Goal: Task Accomplishment & Management: Manage account settings

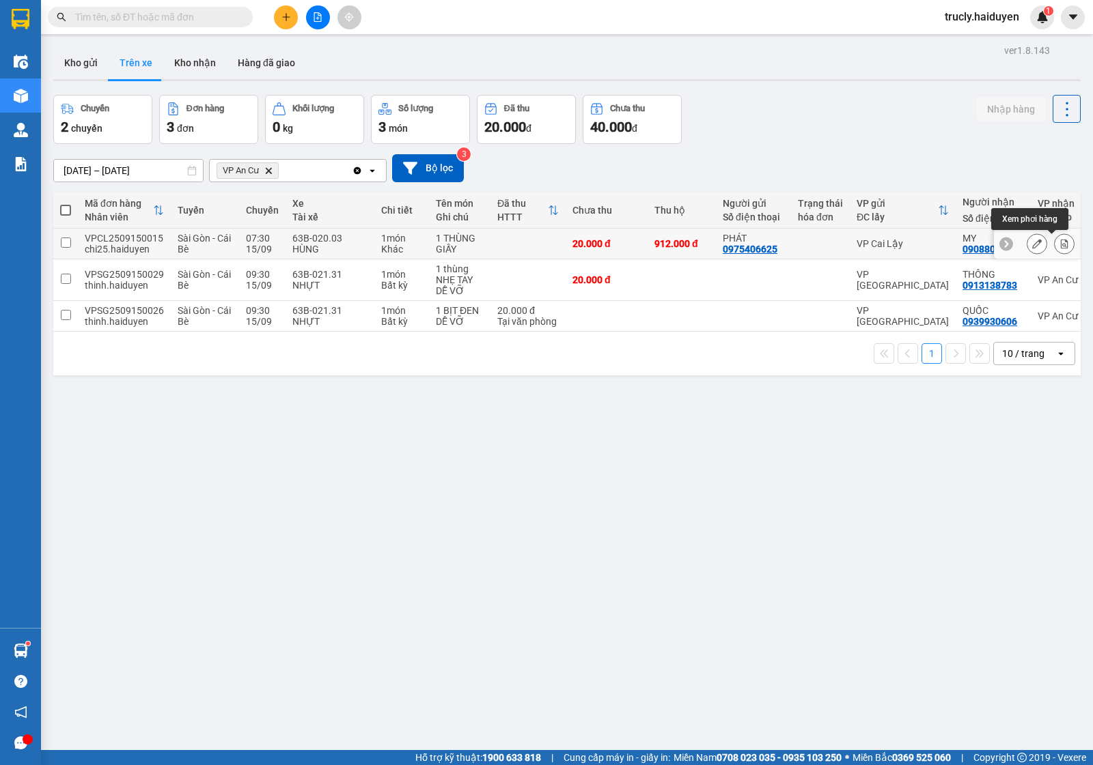
click at [1059, 244] on icon at bounding box center [1064, 244] width 10 height 10
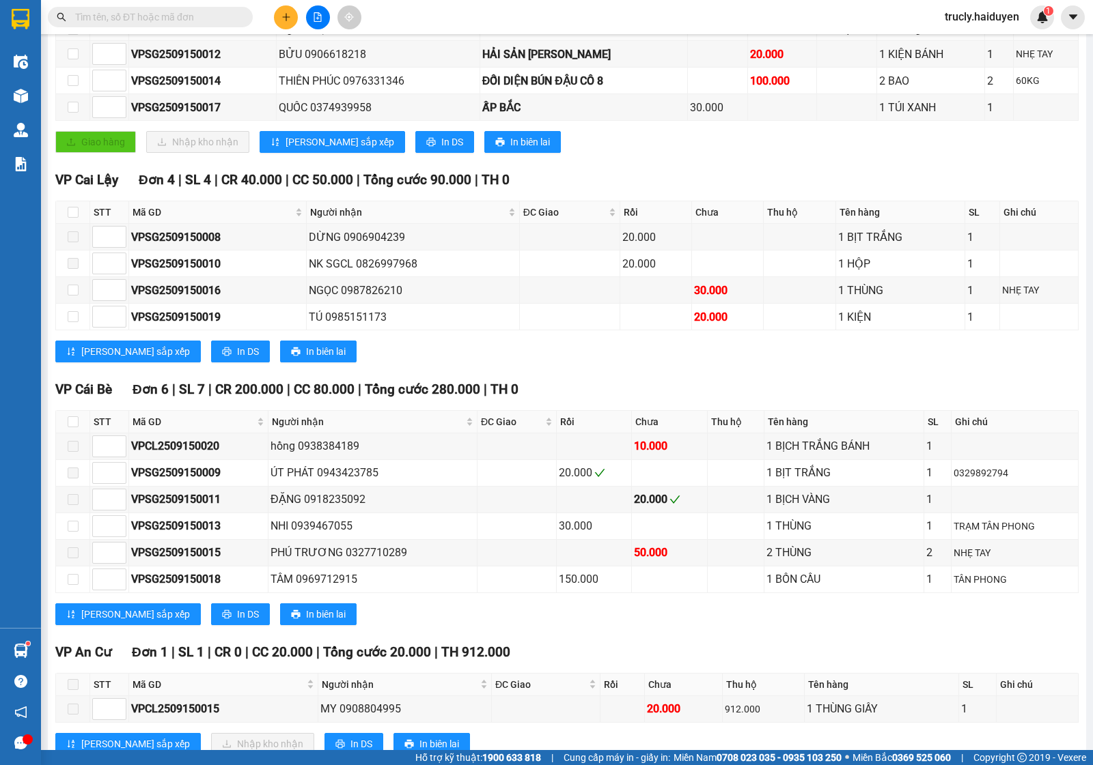
scroll to position [319, 0]
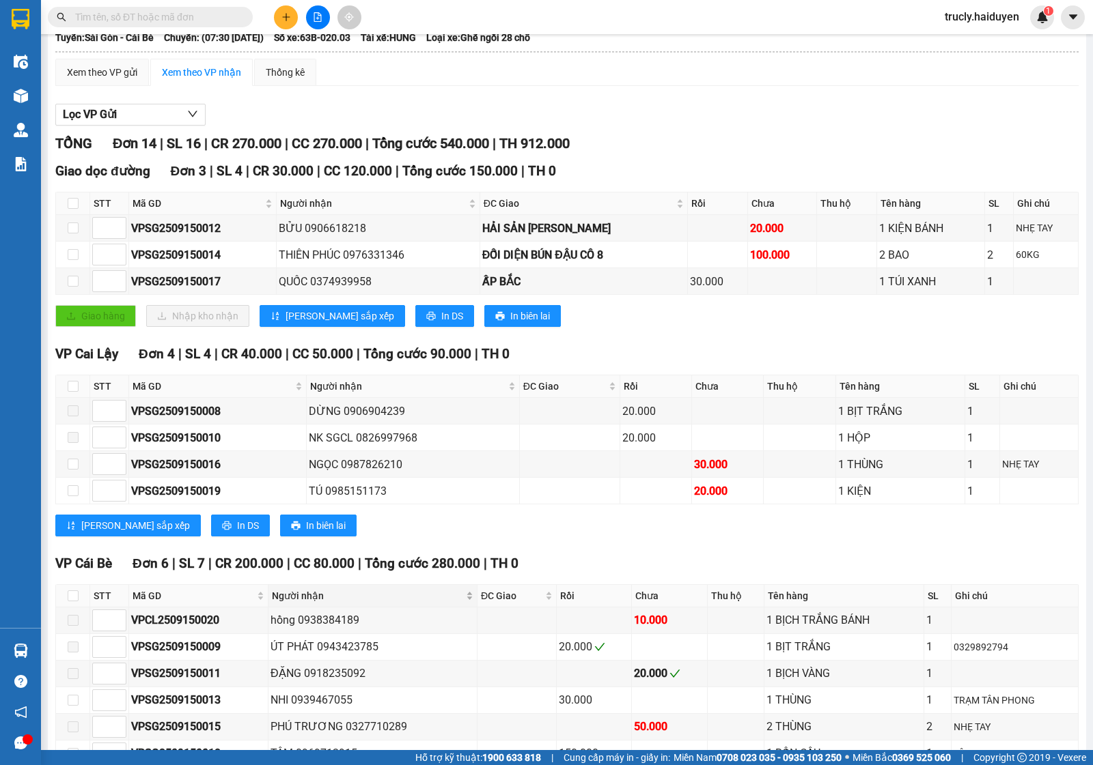
scroll to position [319, 0]
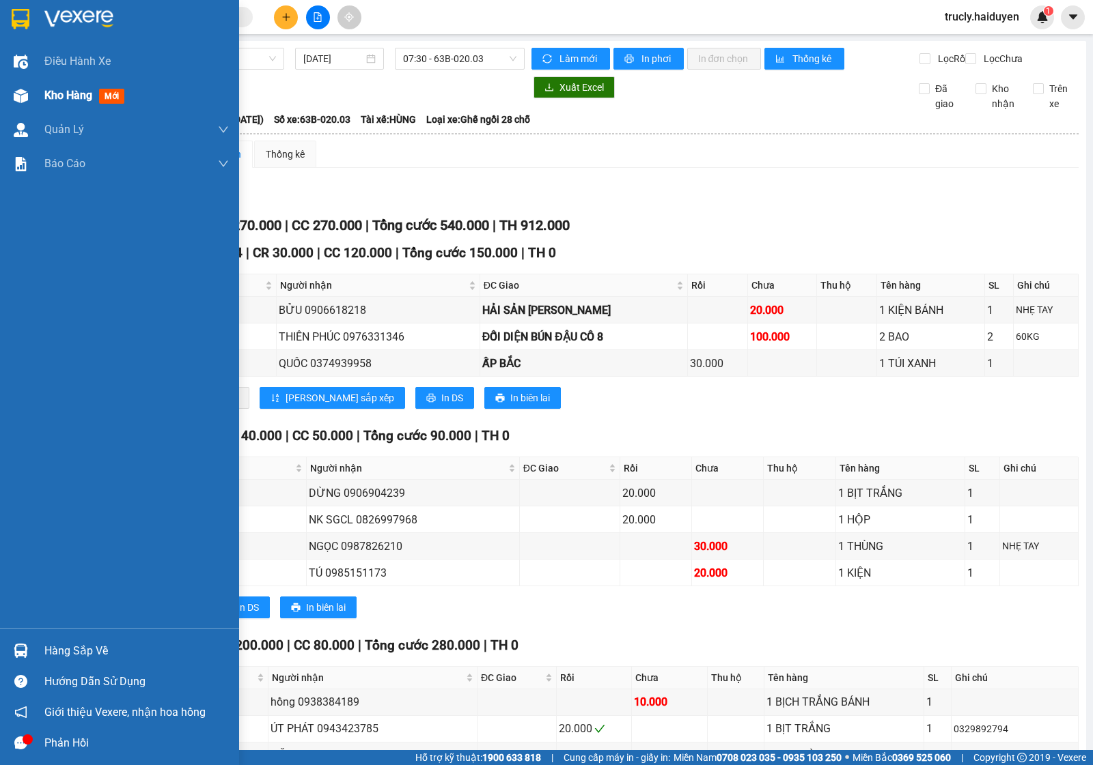
click at [36, 93] on div "Kho hàng mới" at bounding box center [119, 96] width 239 height 34
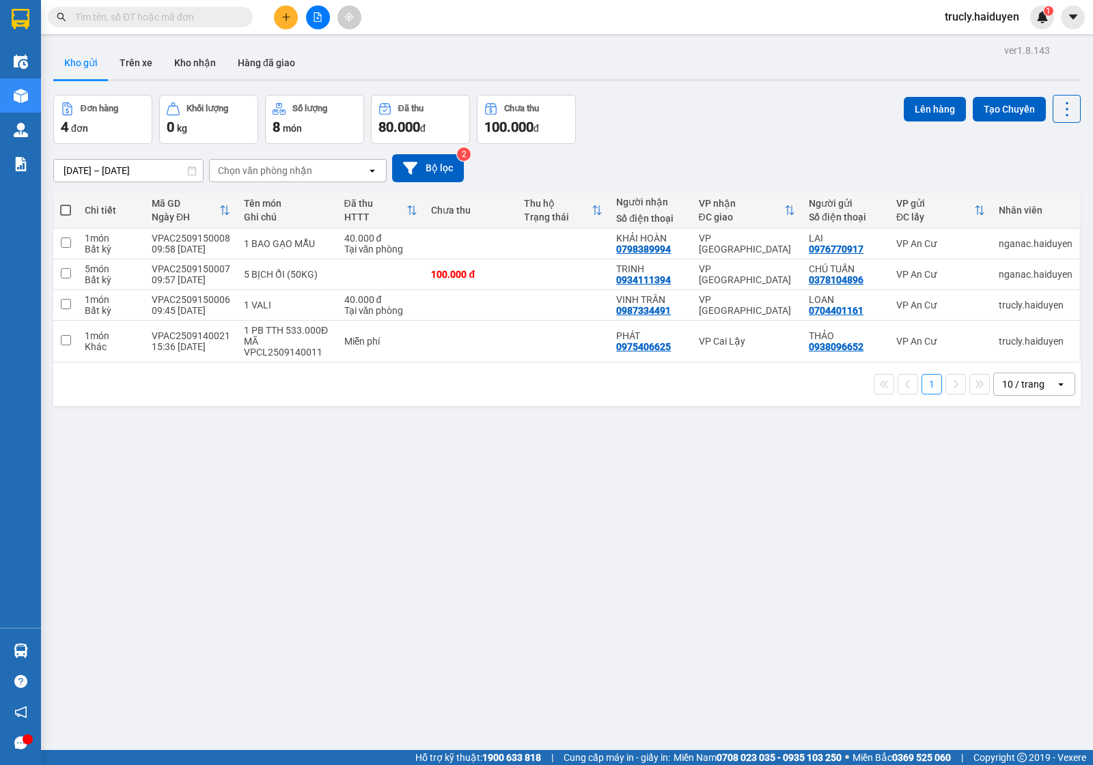
click at [694, 106] on div "Đơn hàng 4 đơn Khối lượng 0 kg Số lượng 8 món Đã thu 80.000 đ Chưa thu 100.000 …" at bounding box center [566, 119] width 1027 height 49
click at [165, 21] on input "text" at bounding box center [155, 17] width 161 height 15
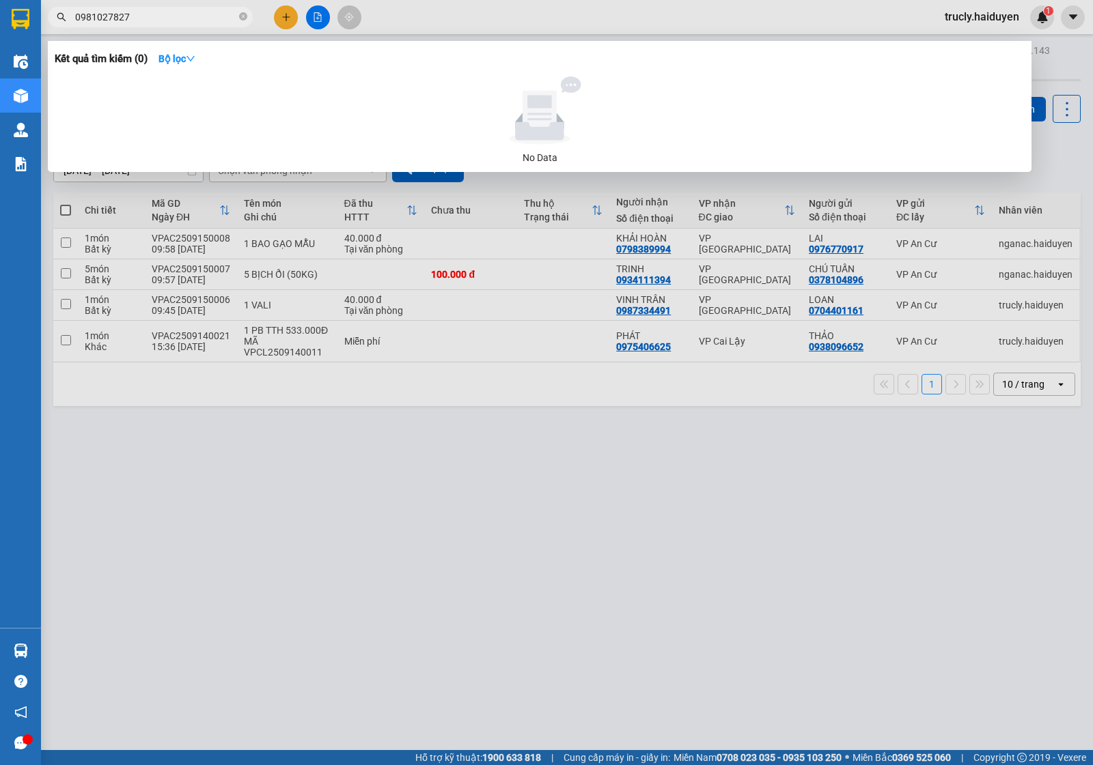
drag, startPoint x: 96, startPoint y: 20, endPoint x: 111, endPoint y: 17, distance: 14.7
click at [98, 20] on input "0981027827" at bounding box center [155, 17] width 161 height 15
click at [111, 17] on input "0981027827" at bounding box center [155, 17] width 161 height 15
click at [141, 17] on input "0981027827" at bounding box center [155, 17] width 161 height 15
type input "0981027827"
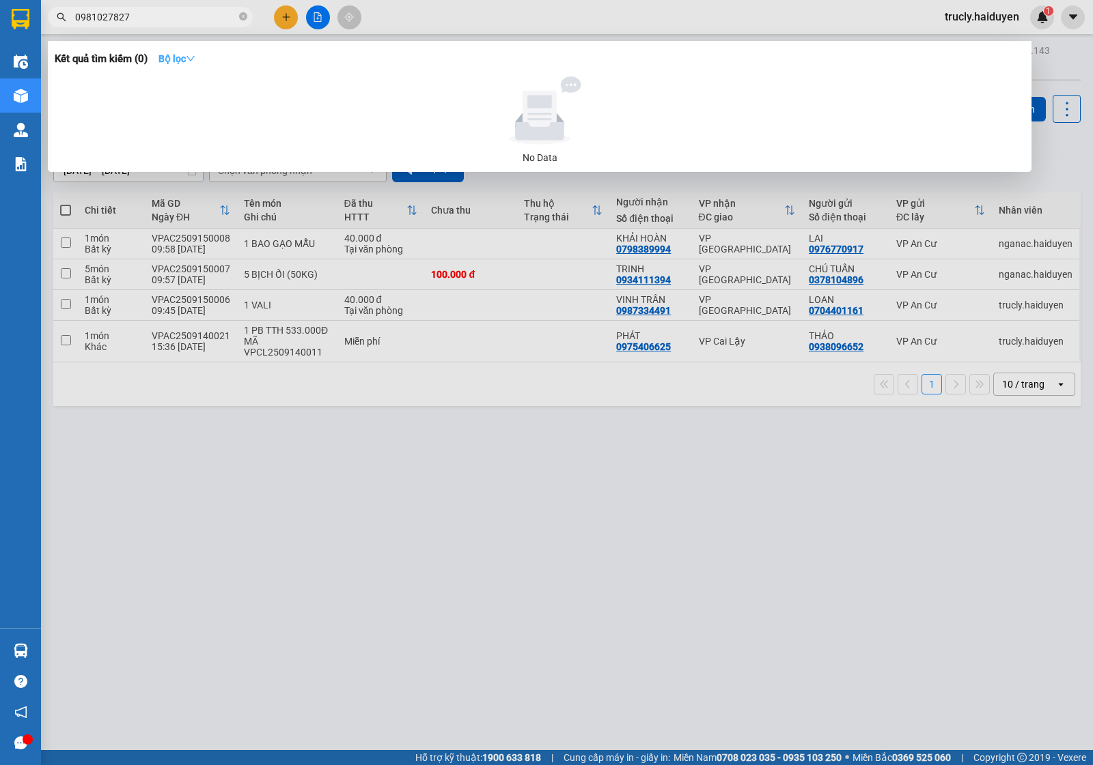
click at [195, 56] on icon "down" at bounding box center [191, 59] width 10 height 10
click at [155, 25] on span "0981027827" at bounding box center [150, 17] width 205 height 20
click at [155, 24] on input "0981027827" at bounding box center [155, 17] width 161 height 15
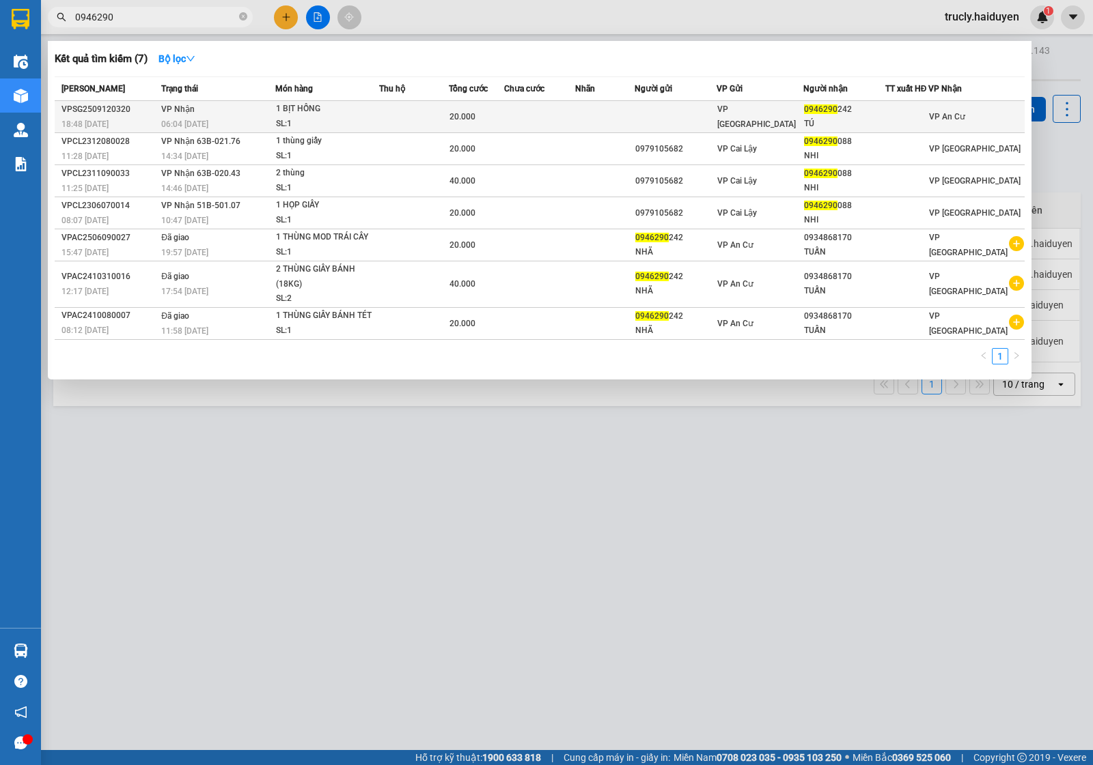
type input "0946290"
click at [369, 111] on div "1 BỊT HỒNG" at bounding box center [327, 109] width 102 height 15
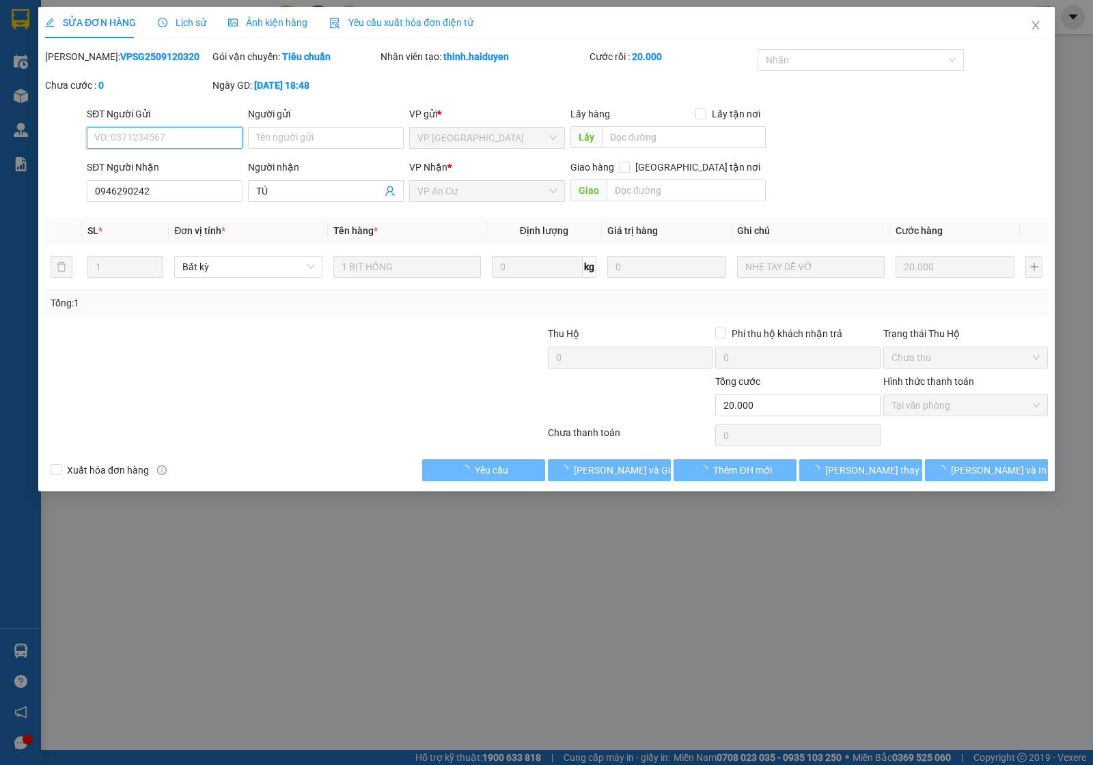
type input "0946290242"
type input "TÚ"
type input "20.000"
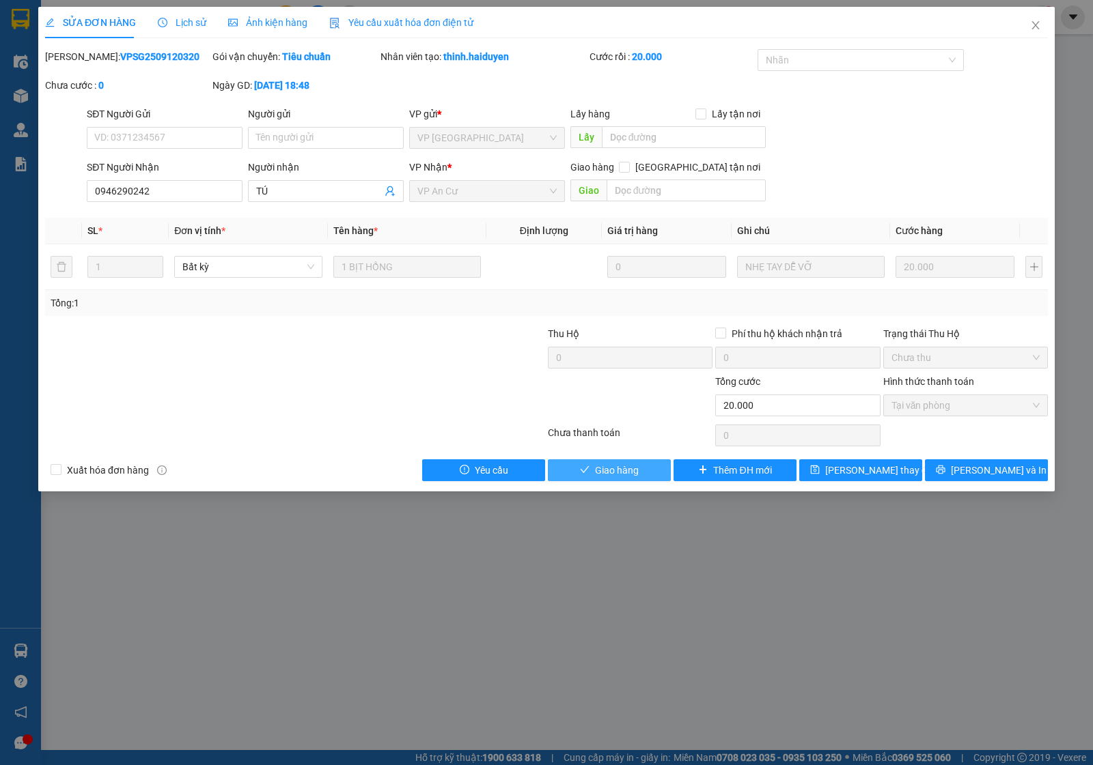
click at [592, 472] on button "Giao hàng" at bounding box center [609, 471] width 123 height 22
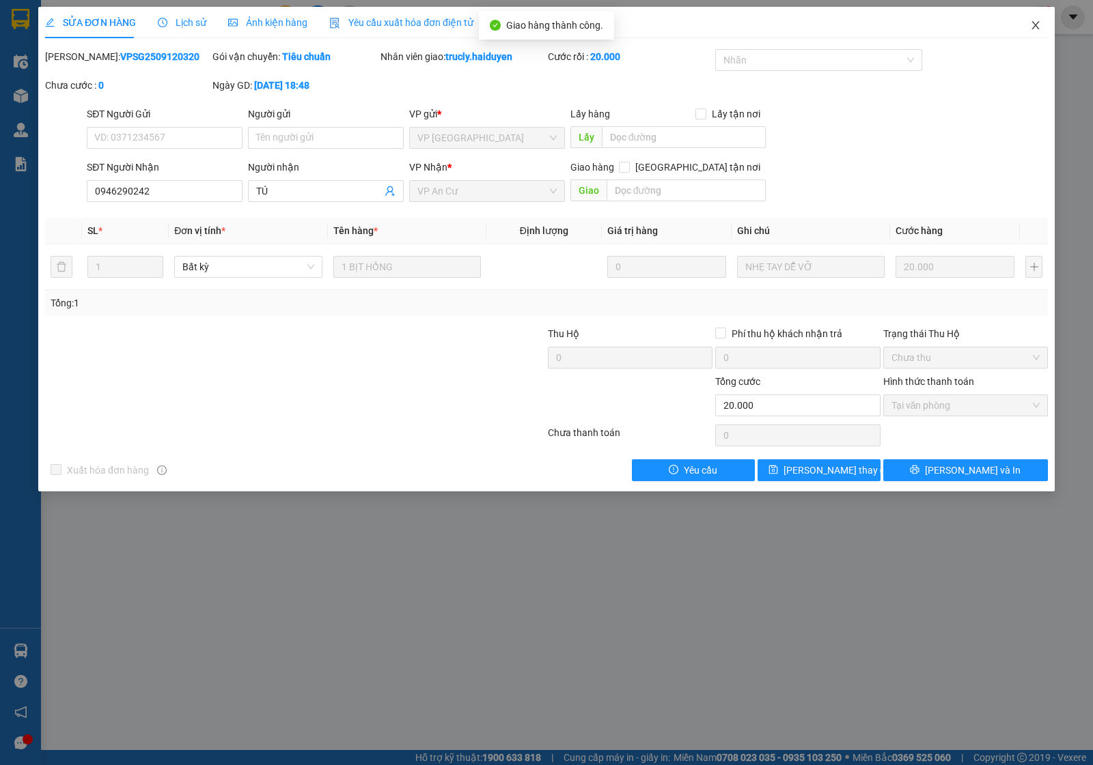
click at [1040, 25] on icon "close" at bounding box center [1035, 25] width 11 height 11
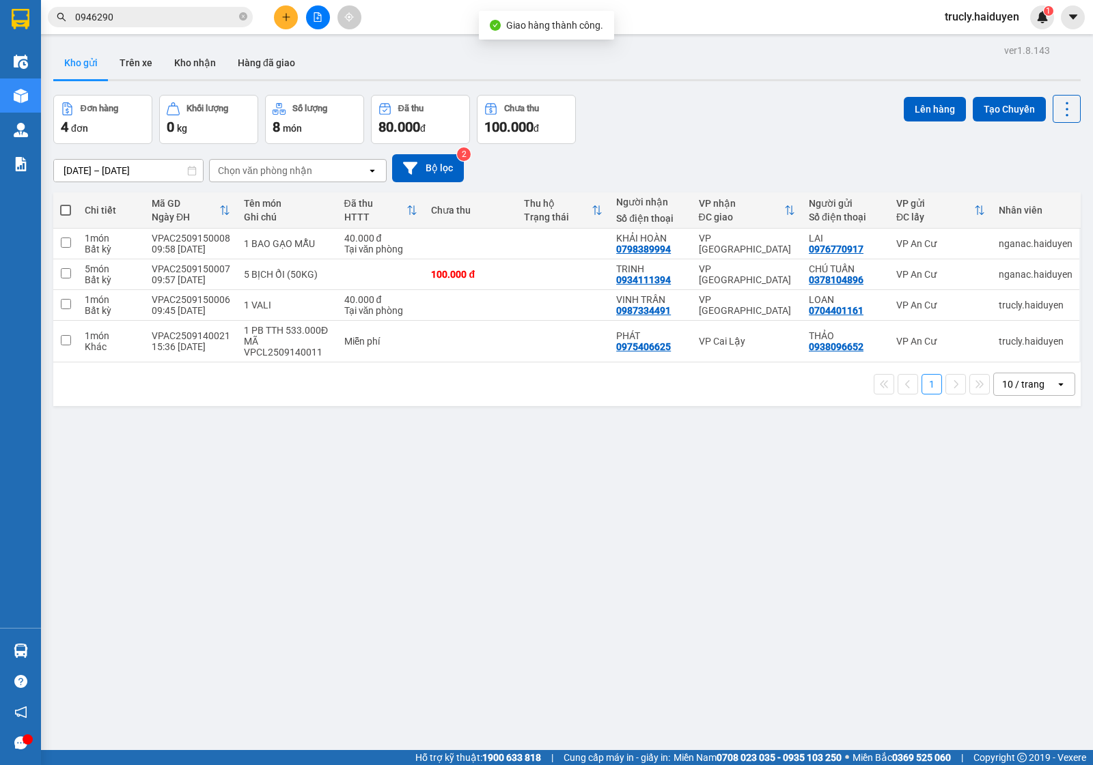
click at [783, 90] on div "ver 1.8.143 Kho gửi Trên xe Kho nhận Hàng đã giao Đơn hàng 4 đơn Khối lượng 0 k…" at bounding box center [567, 423] width 1038 height 765
click at [688, 67] on div "Kho gửi Trên xe Kho nhận Hàng đã giao" at bounding box center [566, 64] width 1027 height 36
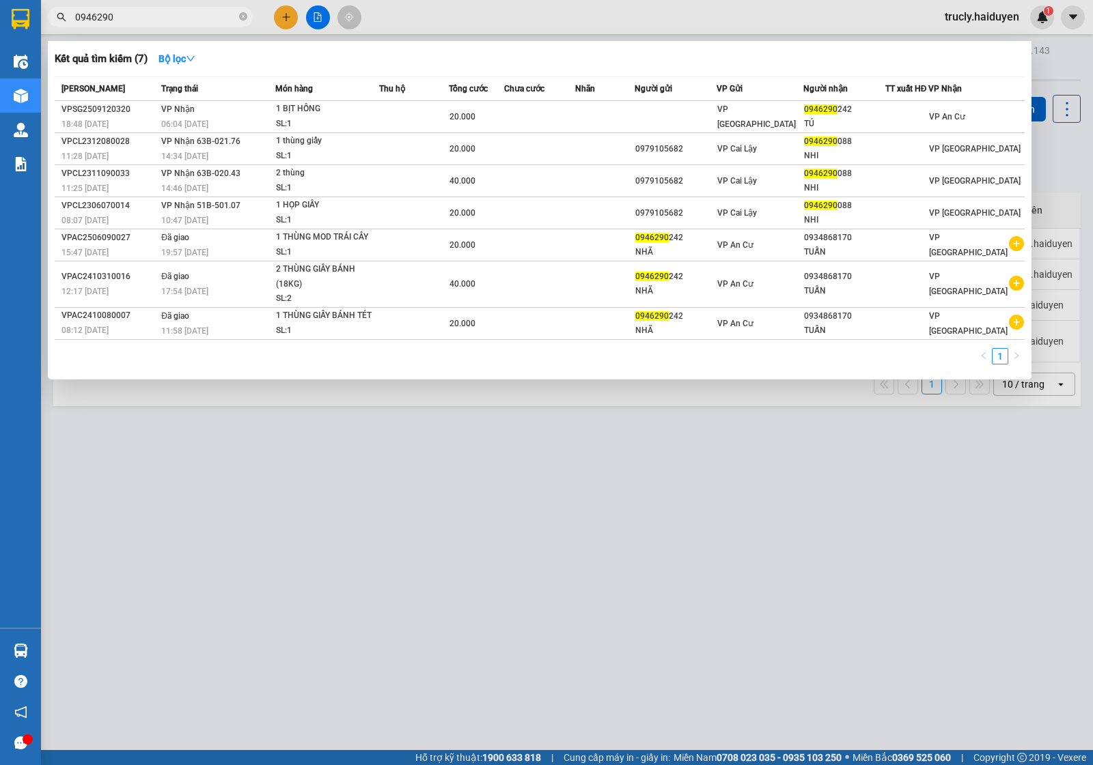
click at [132, 19] on input "0946290" at bounding box center [155, 17] width 161 height 15
type input "0"
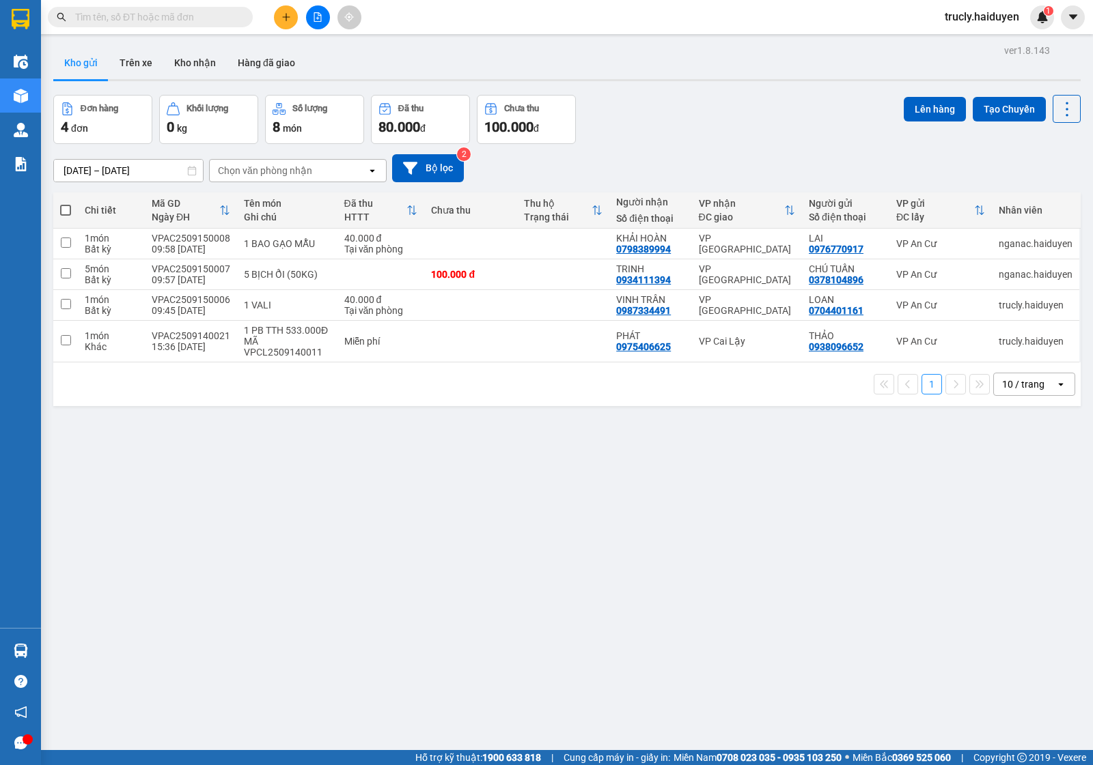
click at [669, 70] on div "Kho gửi Trên xe Kho nhận Hàng đã giao" at bounding box center [566, 64] width 1027 height 36
click at [290, 20] on icon "plus" at bounding box center [286, 17] width 10 height 10
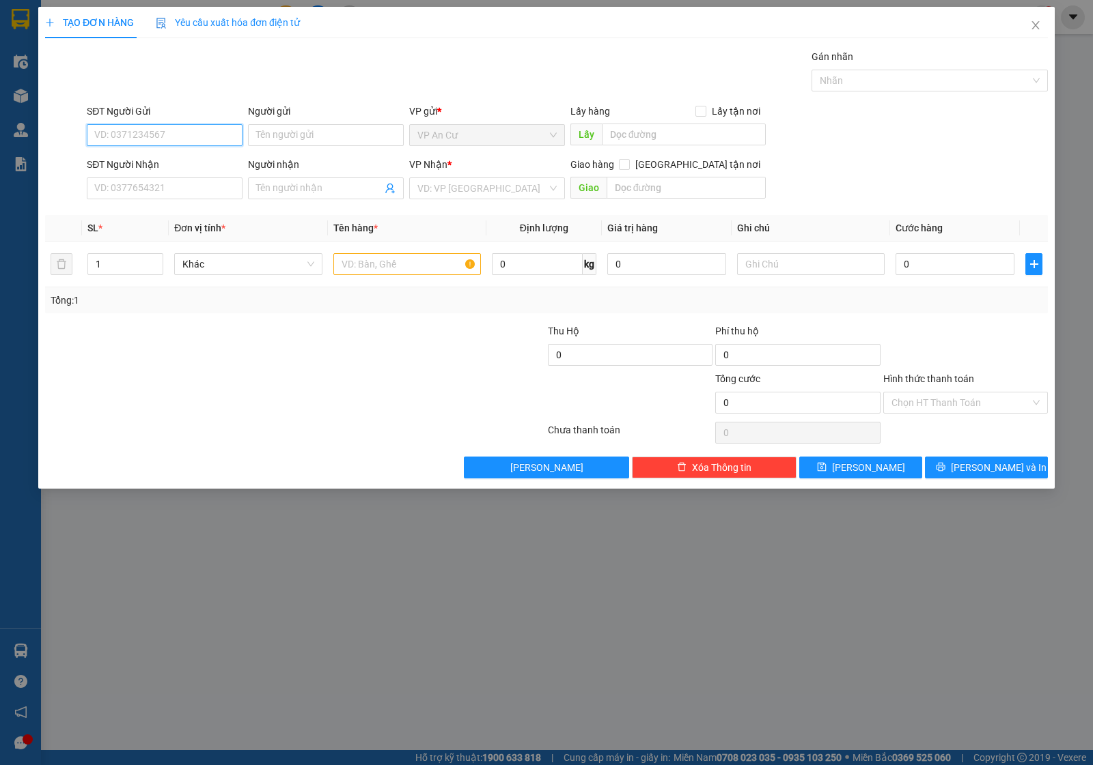
click at [210, 134] on input "SĐT Người Gửi" at bounding box center [165, 135] width 156 height 22
click at [188, 159] on div "0947954898 - HIẾU (0878299889)" at bounding box center [168, 163] width 146 height 15
type input "0947954898"
type input "HIẾU (0878299889)"
type input "0936625842"
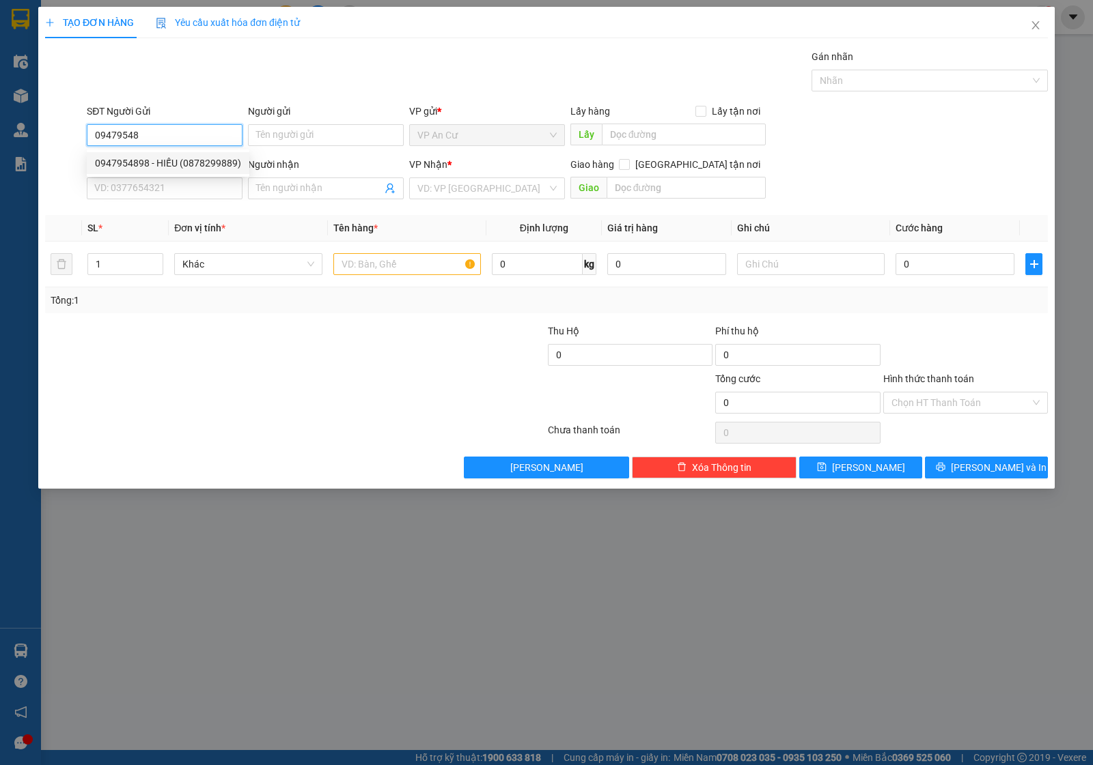
type input "DANH"
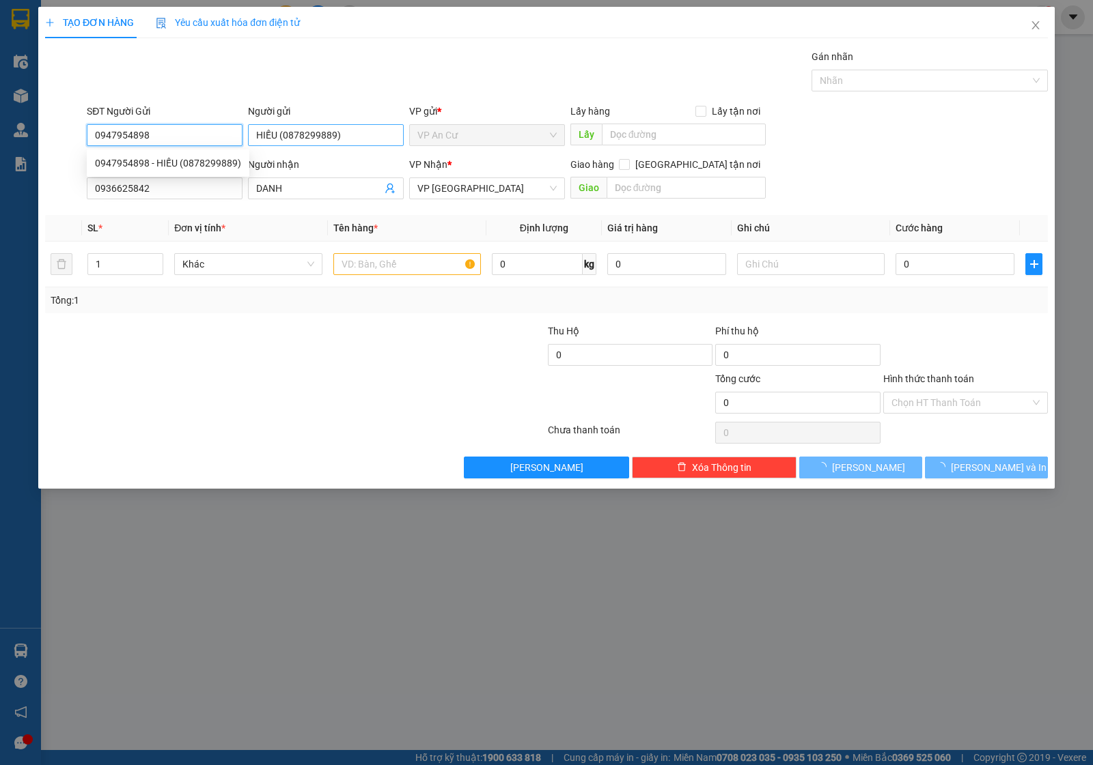
type input "20.000"
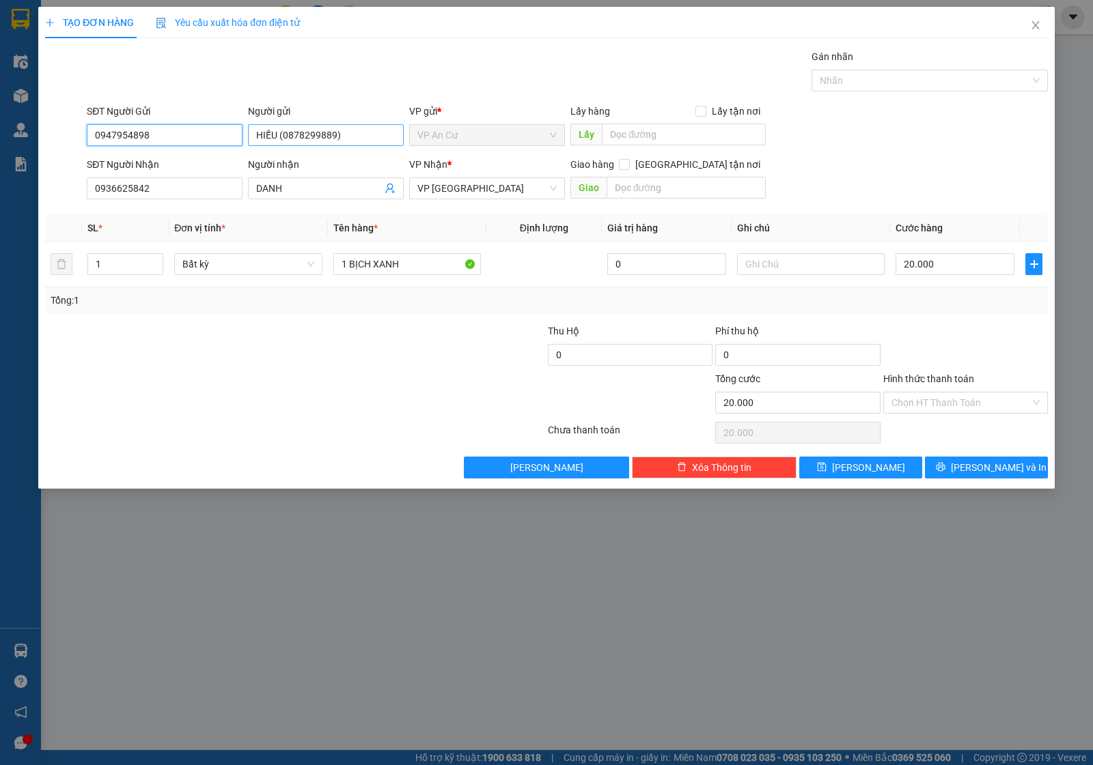
type input "0947954898"
click at [348, 135] on input "HIẾU (0878299889)" at bounding box center [326, 135] width 156 height 22
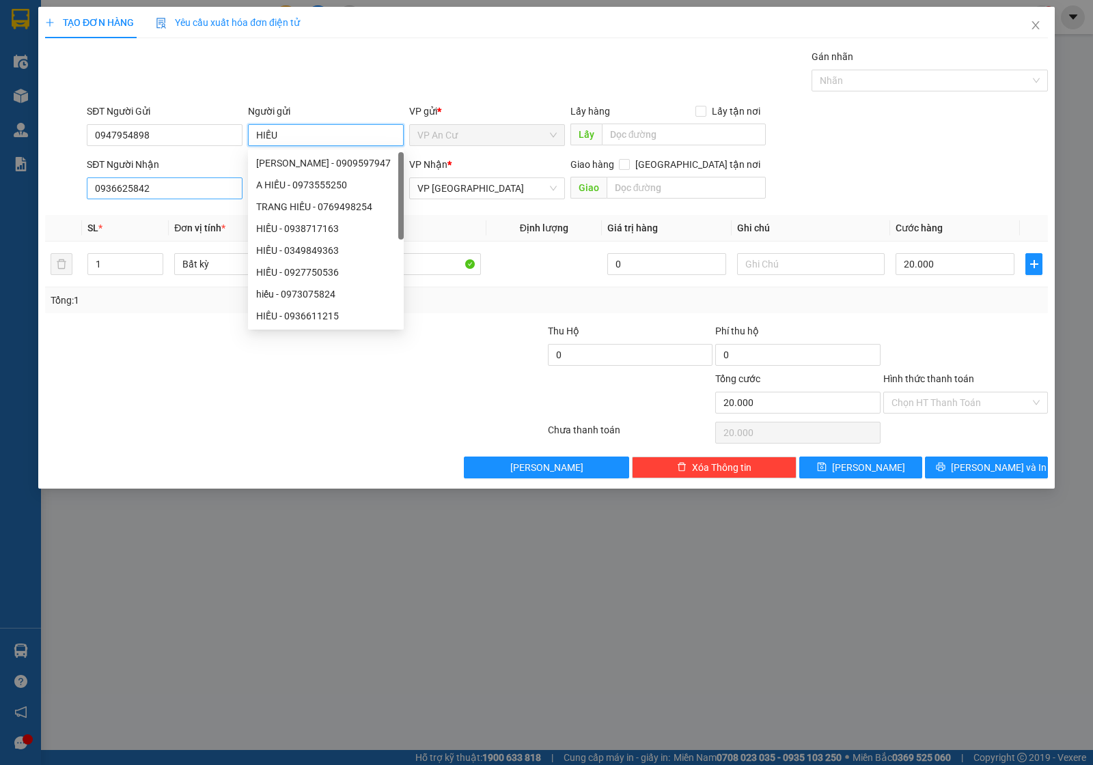
type input "HIẾU"
click at [145, 184] on input "0936625842" at bounding box center [165, 189] width 156 height 22
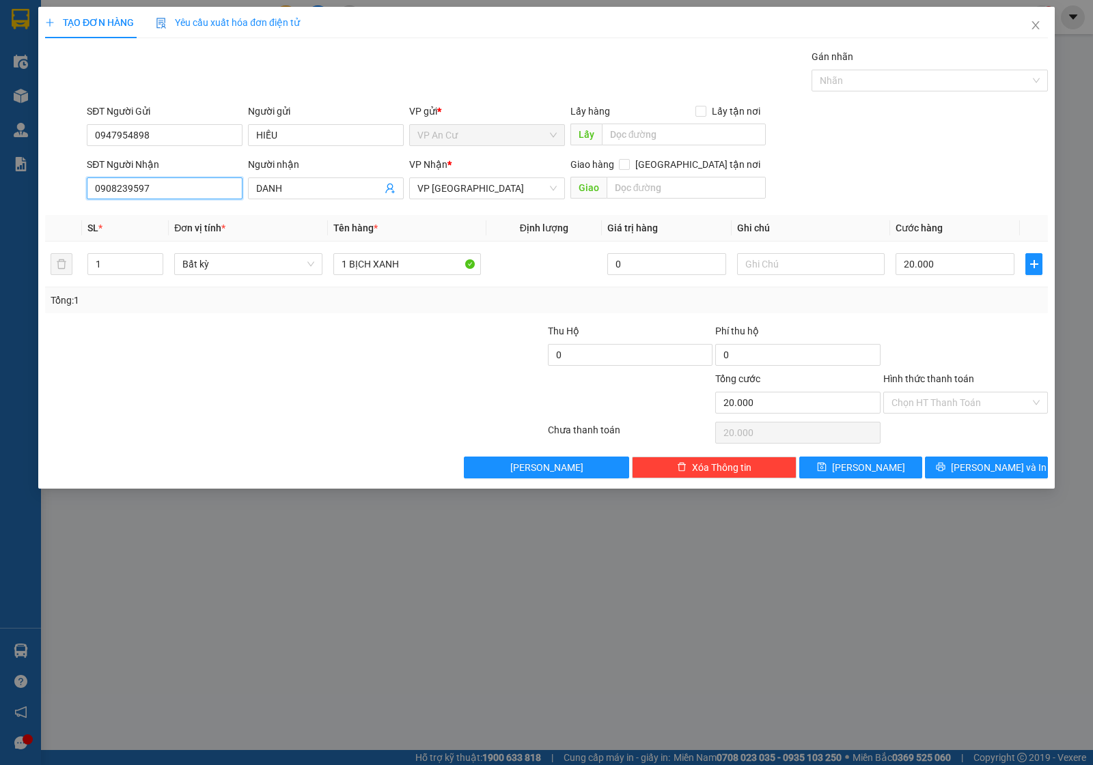
type input "0908239597"
click at [206, 405] on div at bounding box center [211, 395] width 335 height 48
click at [418, 265] on input "1 BỊCH XANH" at bounding box center [406, 264] width 147 height 22
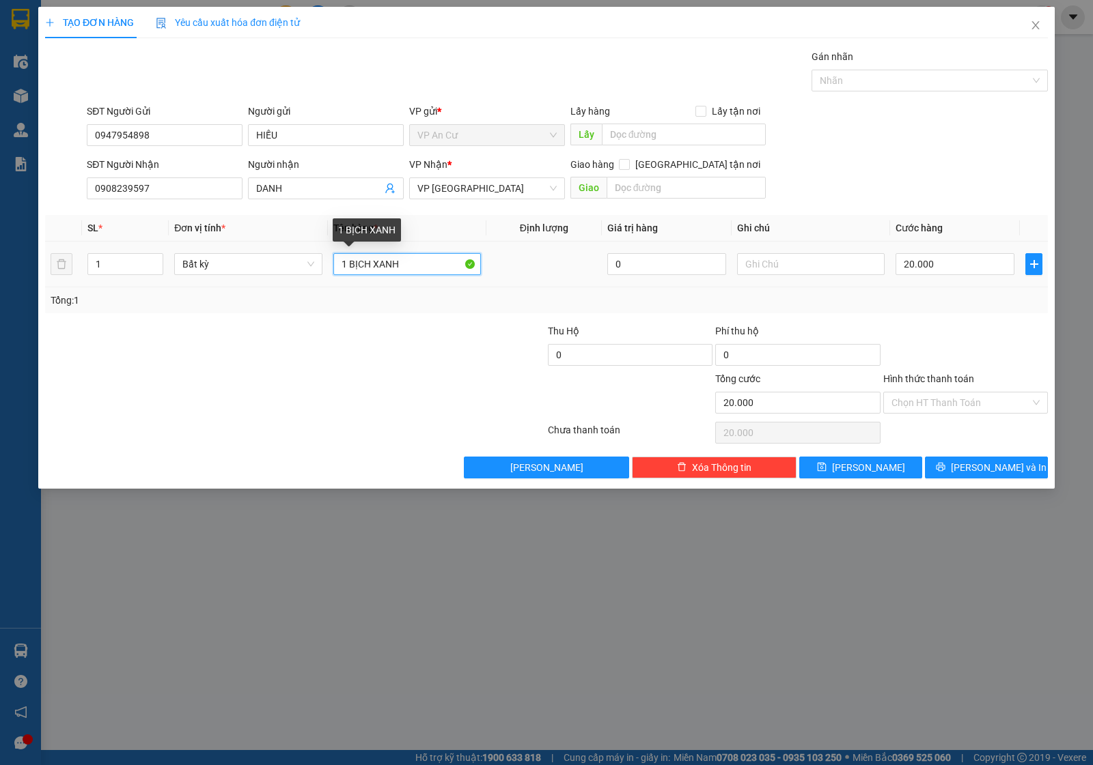
click at [418, 265] on input "1 BỊCH XANH" at bounding box center [406, 264] width 147 height 22
type input "1 PHONG BÌ GIẤY TỜ"
click at [421, 355] on div at bounding box center [462, 348] width 167 height 48
click at [978, 335] on div at bounding box center [965, 348] width 167 height 48
click at [929, 398] on input "Hình thức thanh toán" at bounding box center [960, 403] width 139 height 20
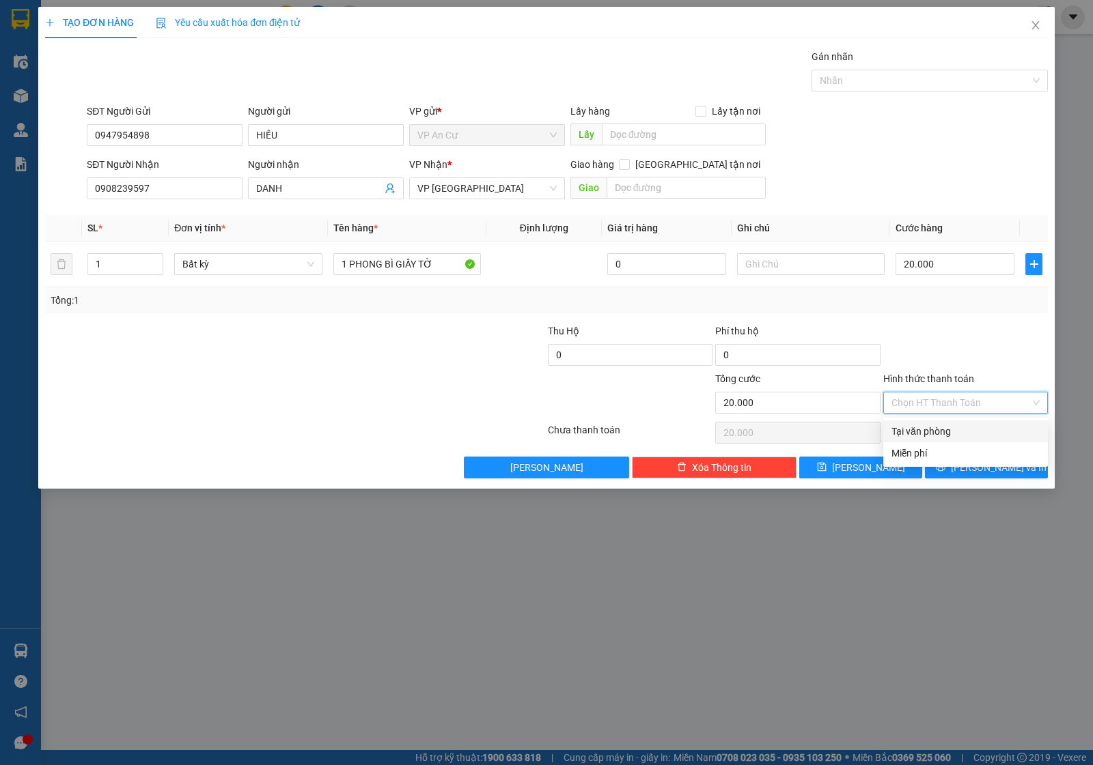
click at [930, 428] on div "Tại văn phòng" at bounding box center [965, 431] width 148 height 15
type input "0"
click at [994, 471] on span "Lưu và In" at bounding box center [998, 467] width 96 height 15
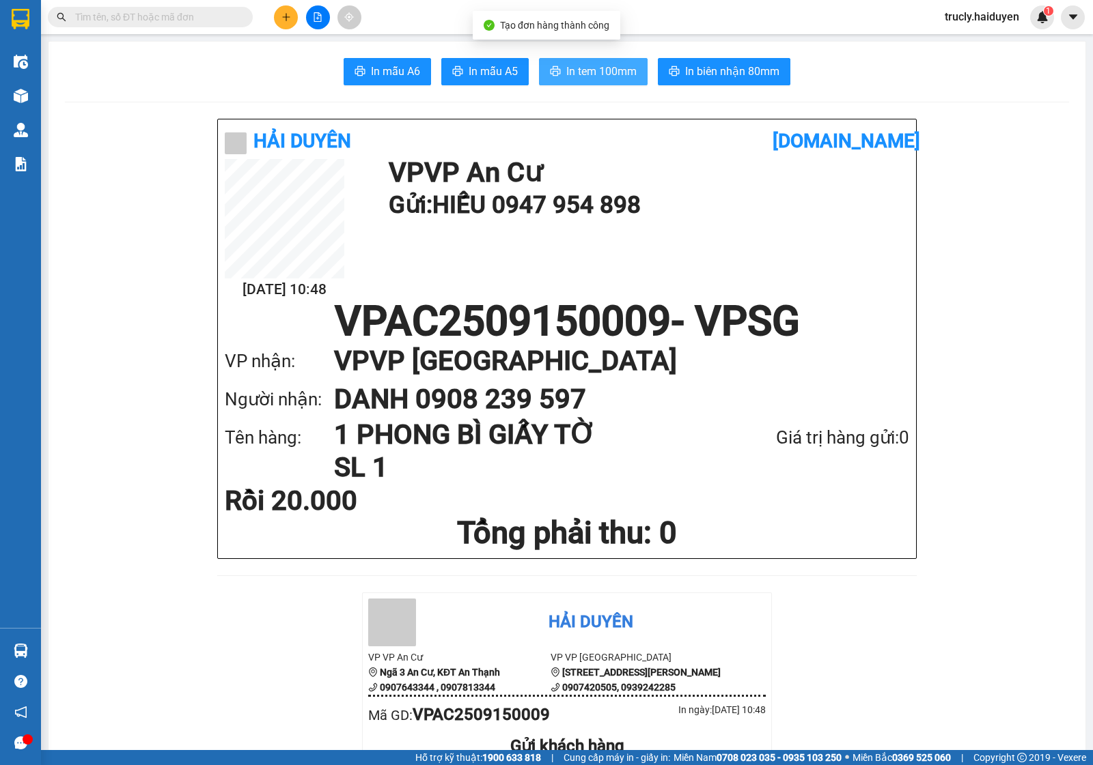
click at [568, 75] on span "In tem 100mm" at bounding box center [601, 71] width 70 height 17
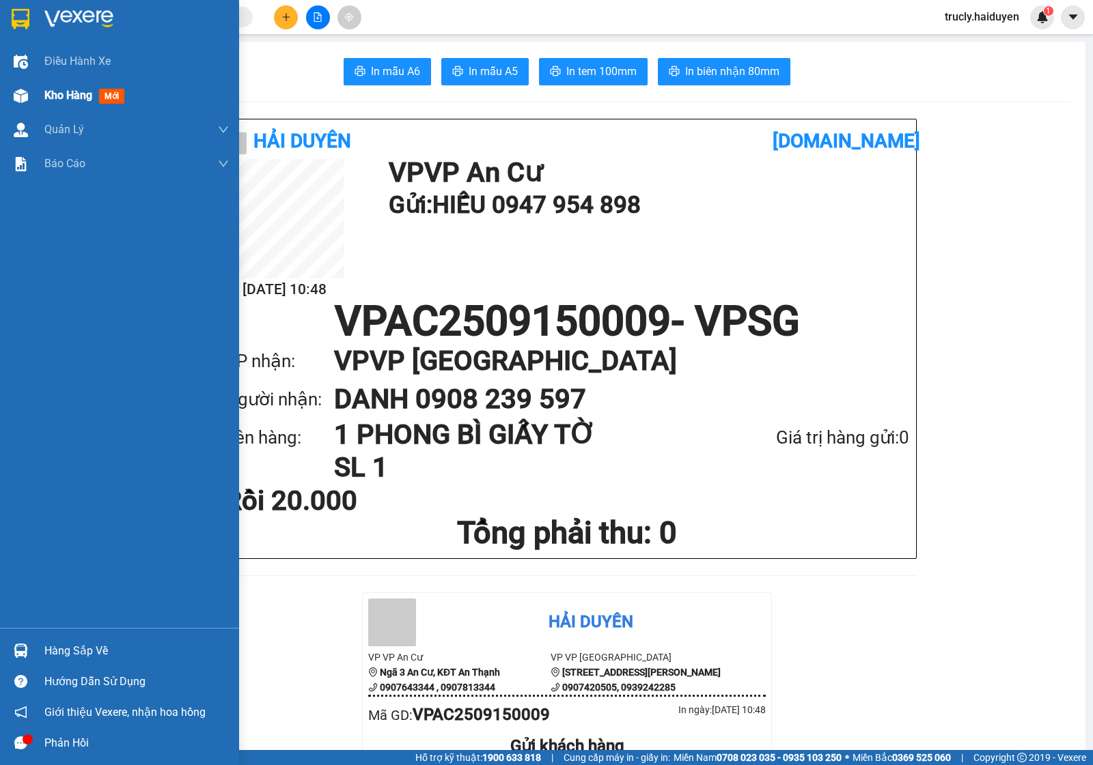
click at [25, 92] on img at bounding box center [21, 96] width 14 height 14
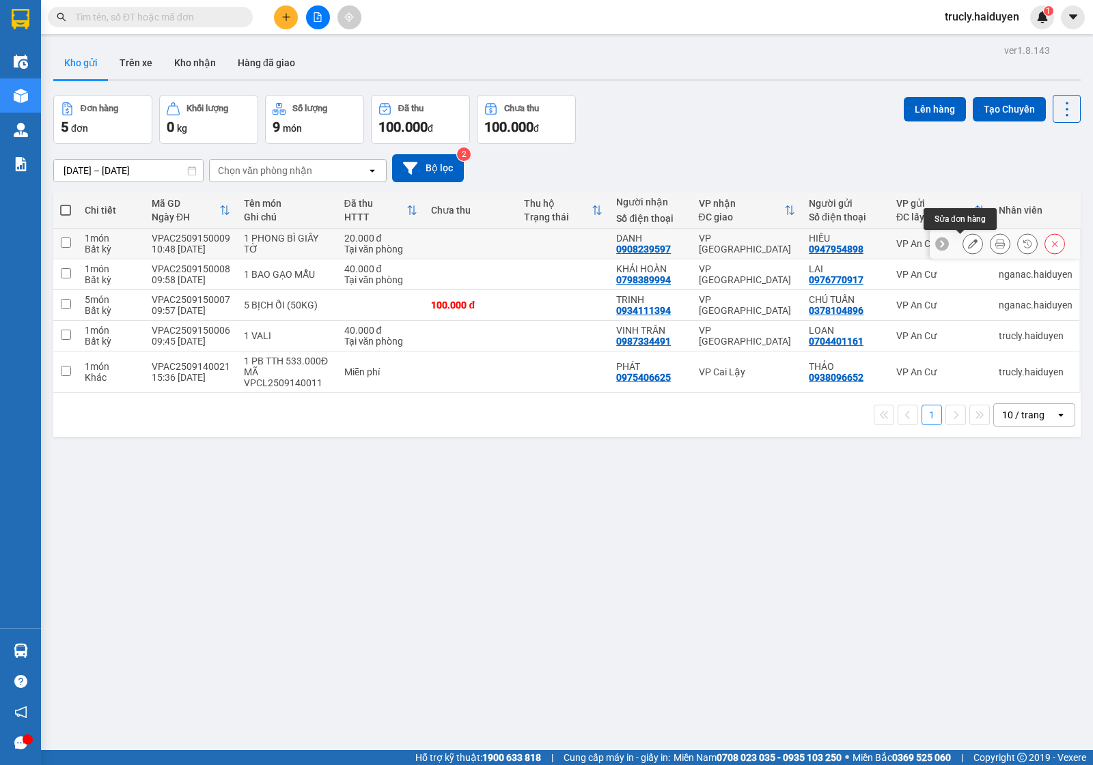
click at [968, 242] on icon at bounding box center [973, 244] width 10 height 10
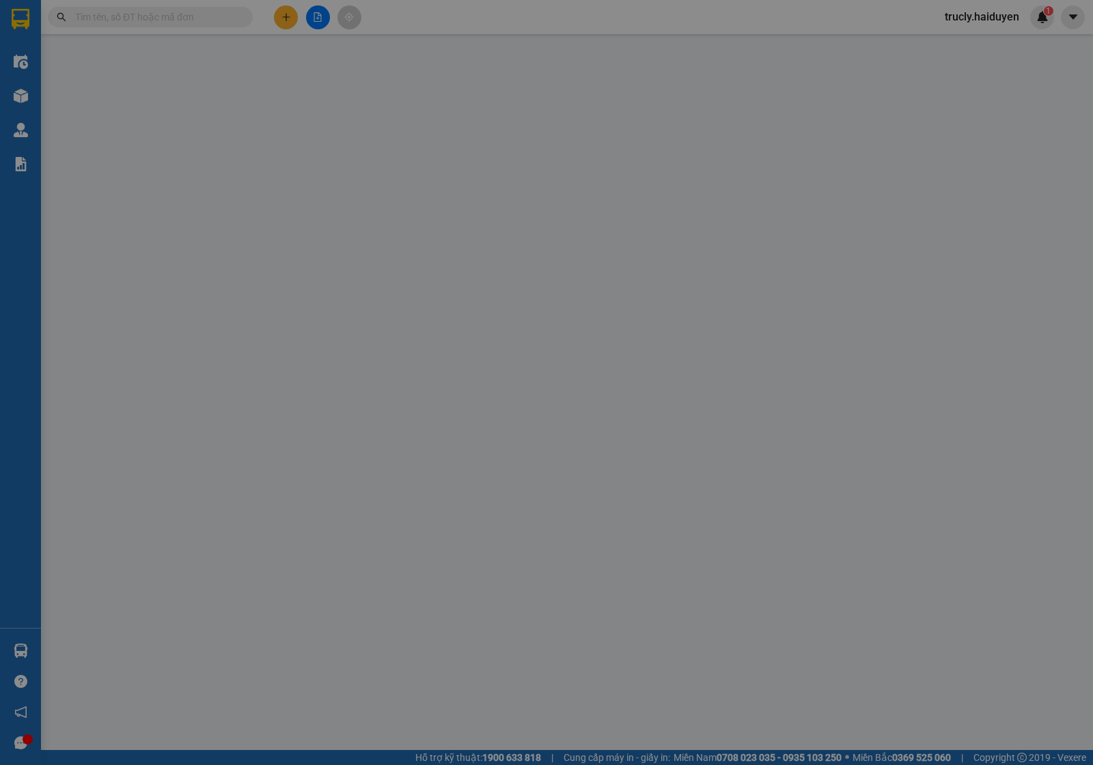
type input "0947954898"
type input "HIẾU"
type input "0908239597"
type input "DANH"
type input "20.000"
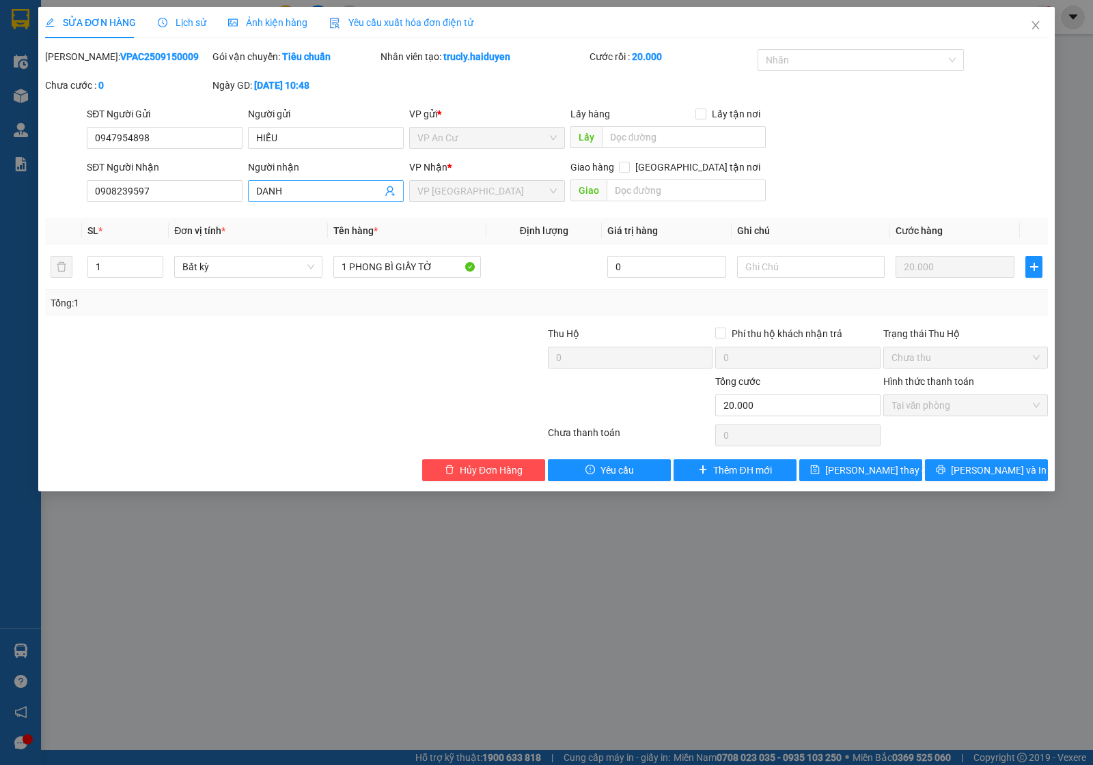
click at [289, 192] on input "DANH" at bounding box center [319, 191] width 126 height 15
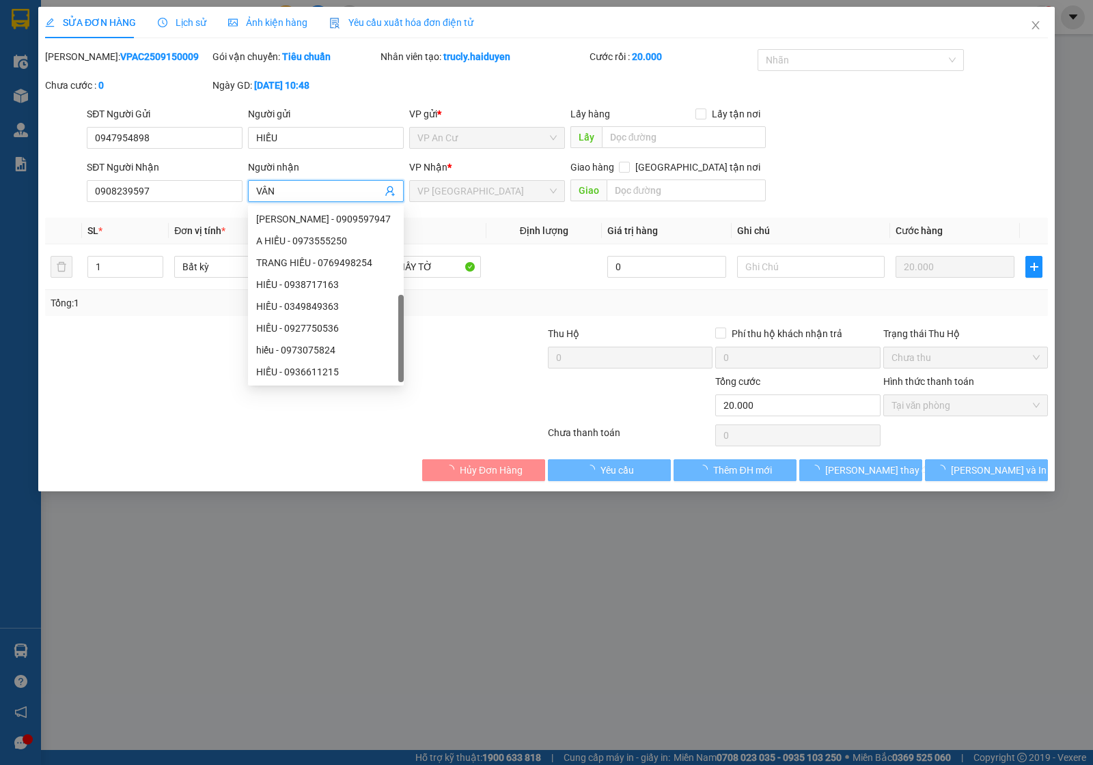
scroll to position [43, 0]
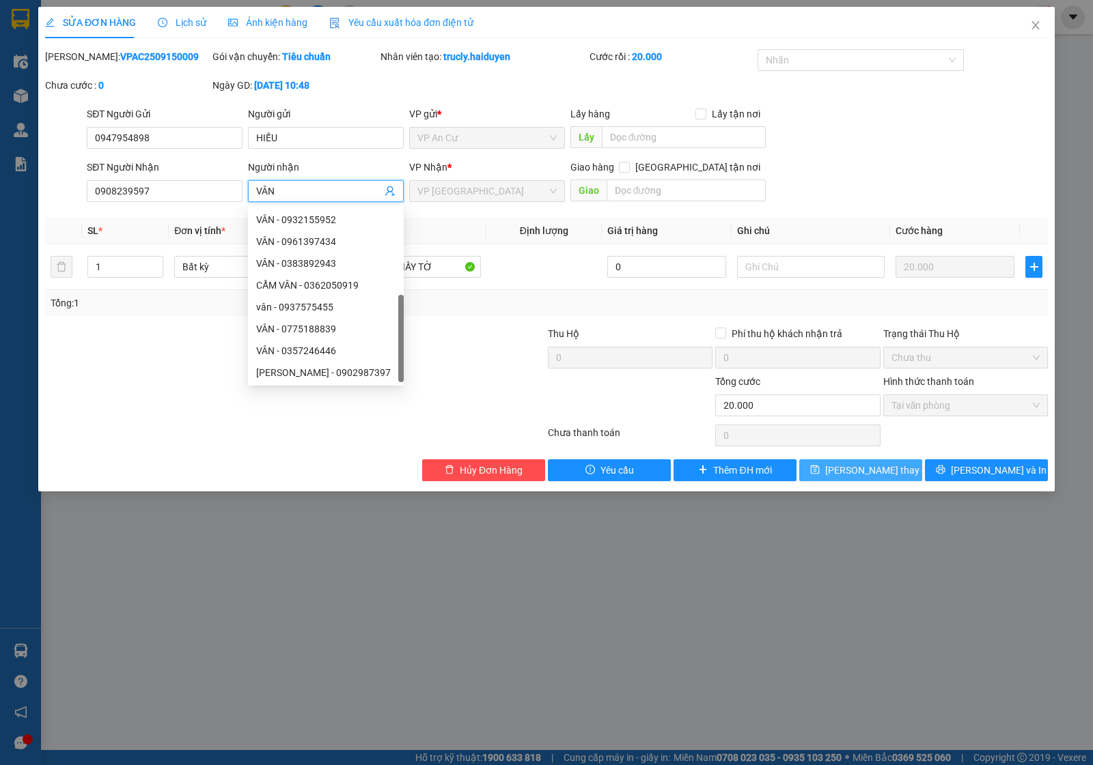
type input "VÂN"
click at [865, 479] on button "Lưu thay đổi" at bounding box center [860, 471] width 123 height 22
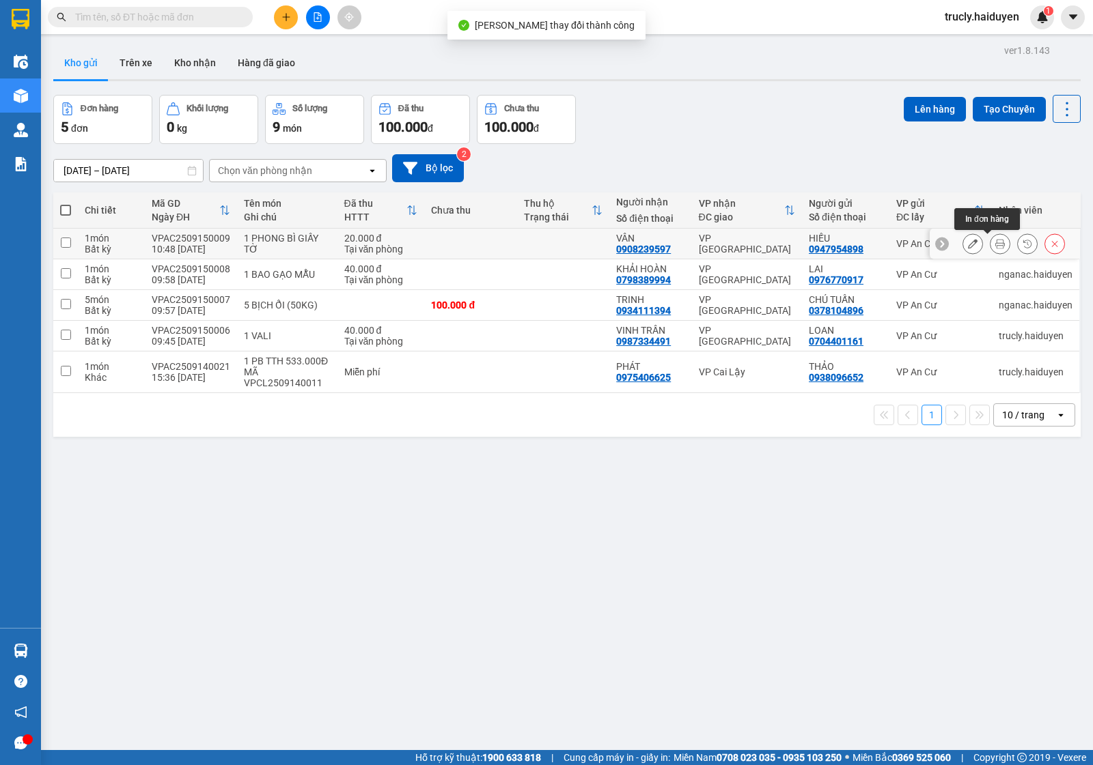
click at [995, 249] on icon at bounding box center [1000, 244] width 10 height 10
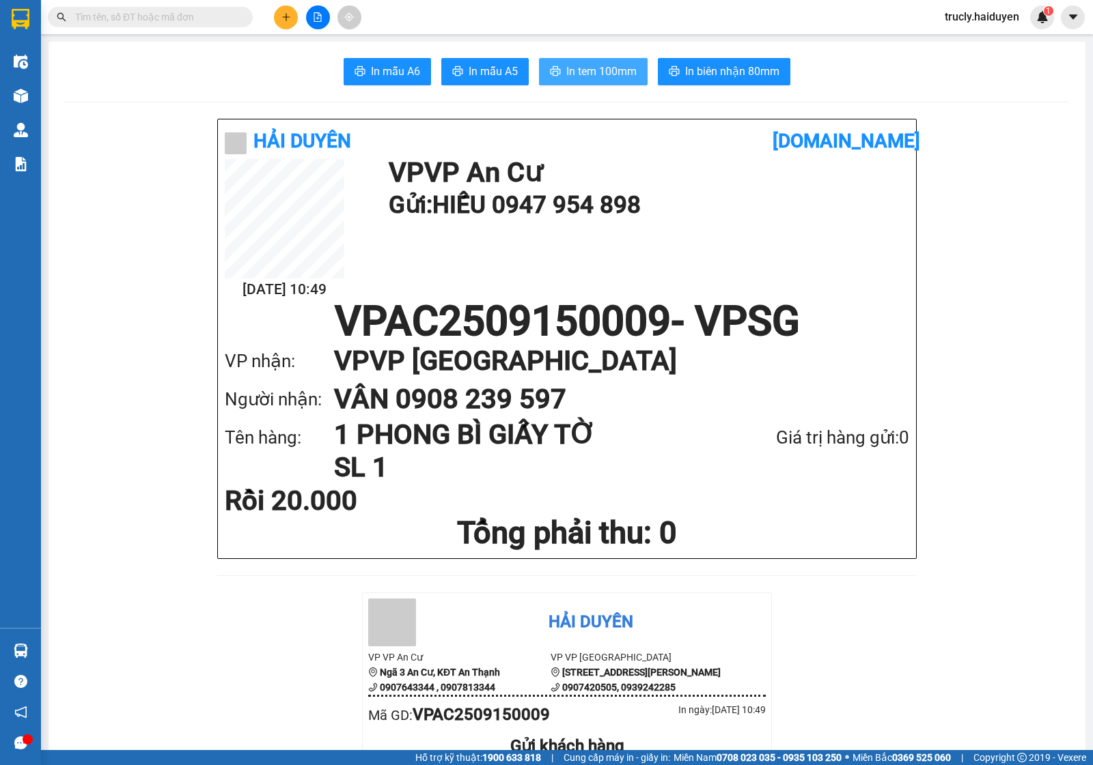
click at [598, 73] on span "In tem 100mm" at bounding box center [601, 71] width 70 height 17
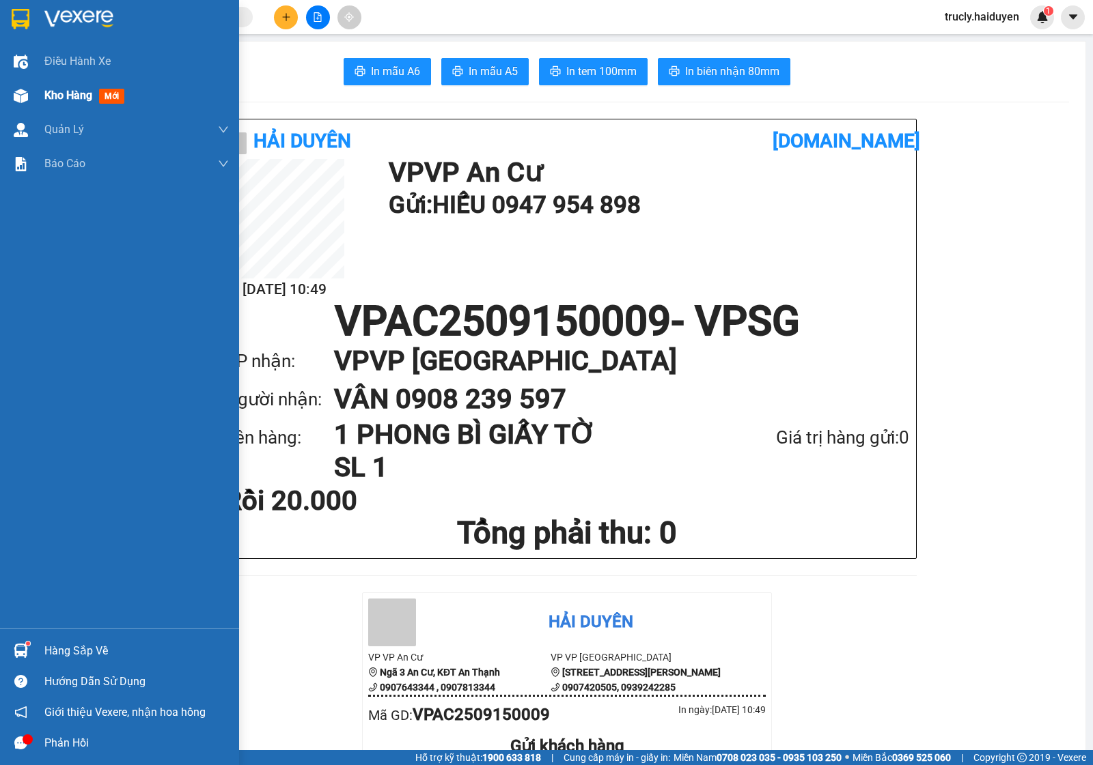
click at [16, 87] on div at bounding box center [21, 96] width 24 height 24
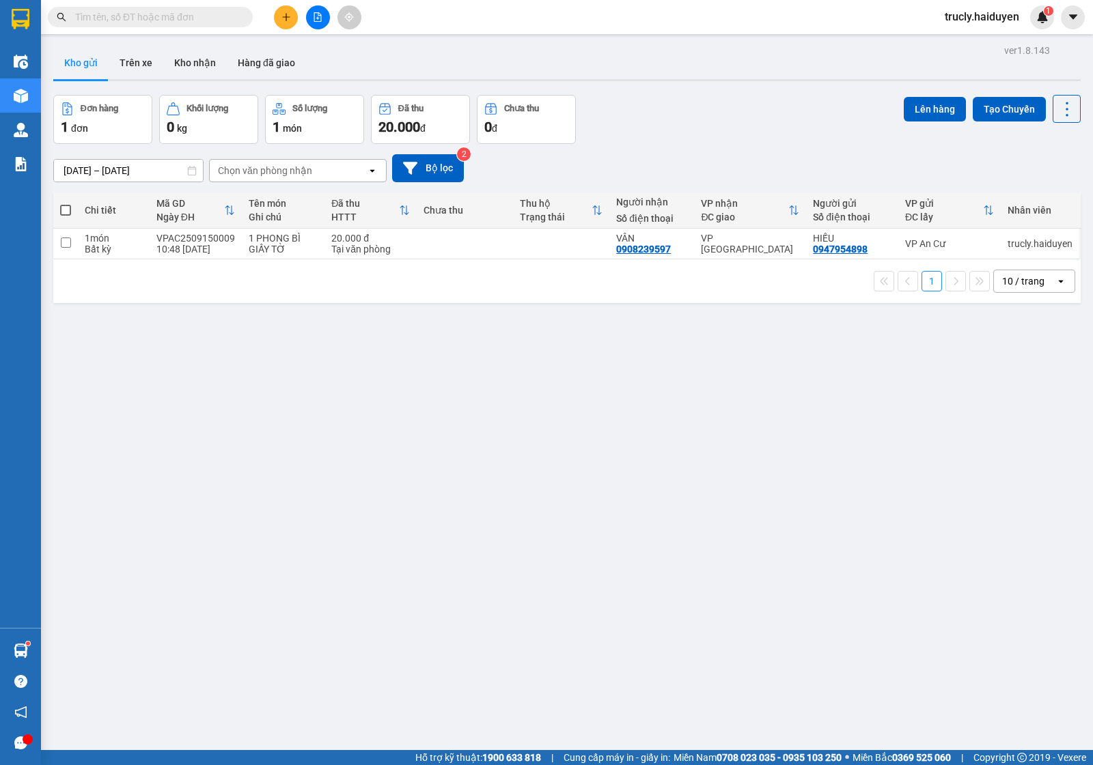
click at [643, 130] on div "Đơn hàng 1 đơn Khối lượng 0 kg Số lượng 1 món Đã thu 20.000 đ Chưa thu 0 đ Lên …" at bounding box center [566, 119] width 1027 height 49
click at [182, 64] on button "Kho nhận" at bounding box center [195, 62] width 64 height 33
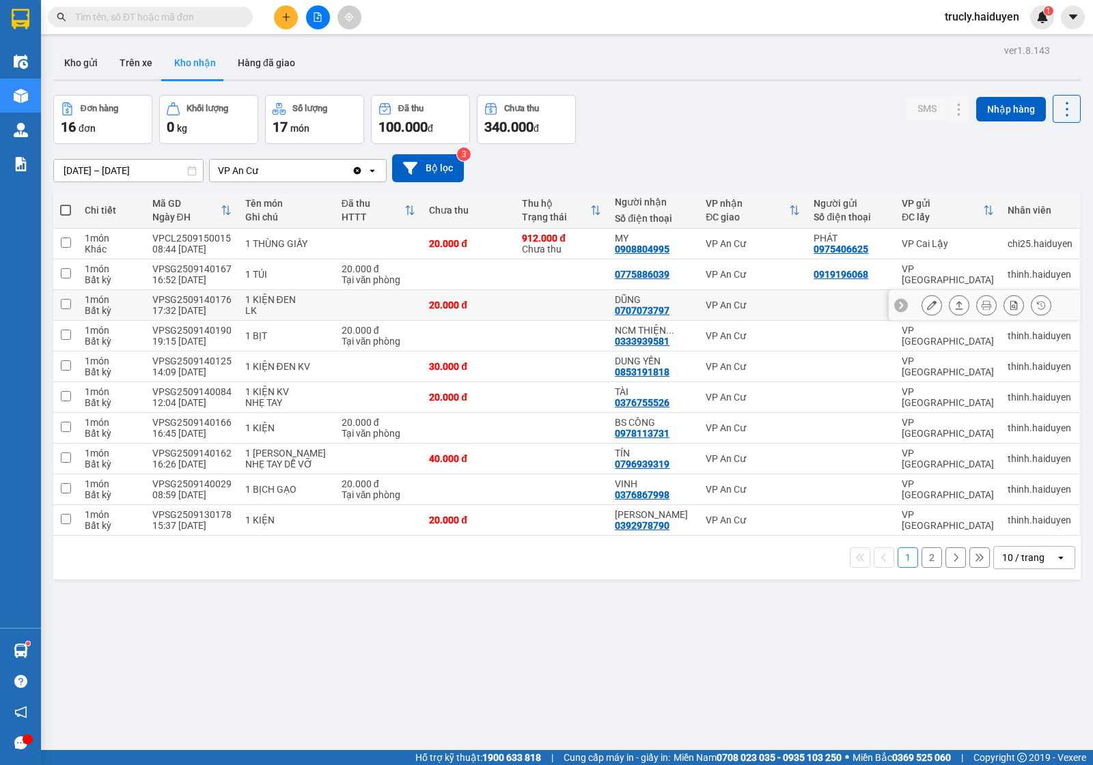
click at [922, 305] on button at bounding box center [931, 306] width 19 height 24
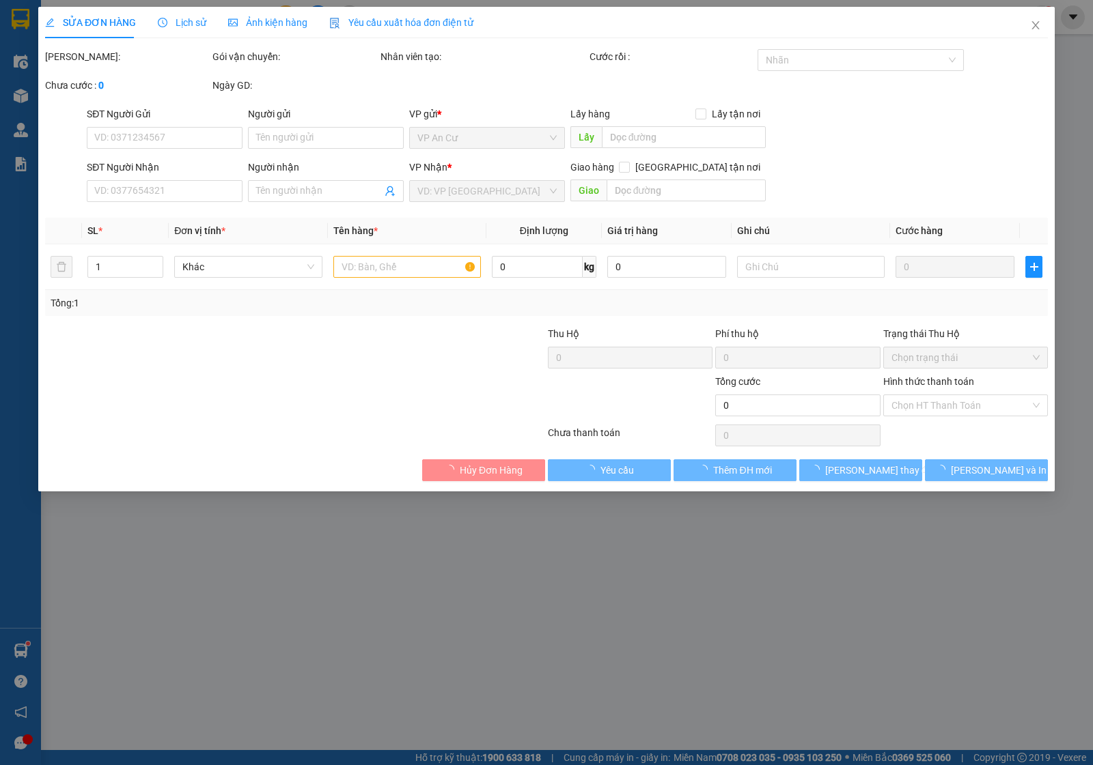
type input "0707073797"
type input "DŨNG"
type input "20.000"
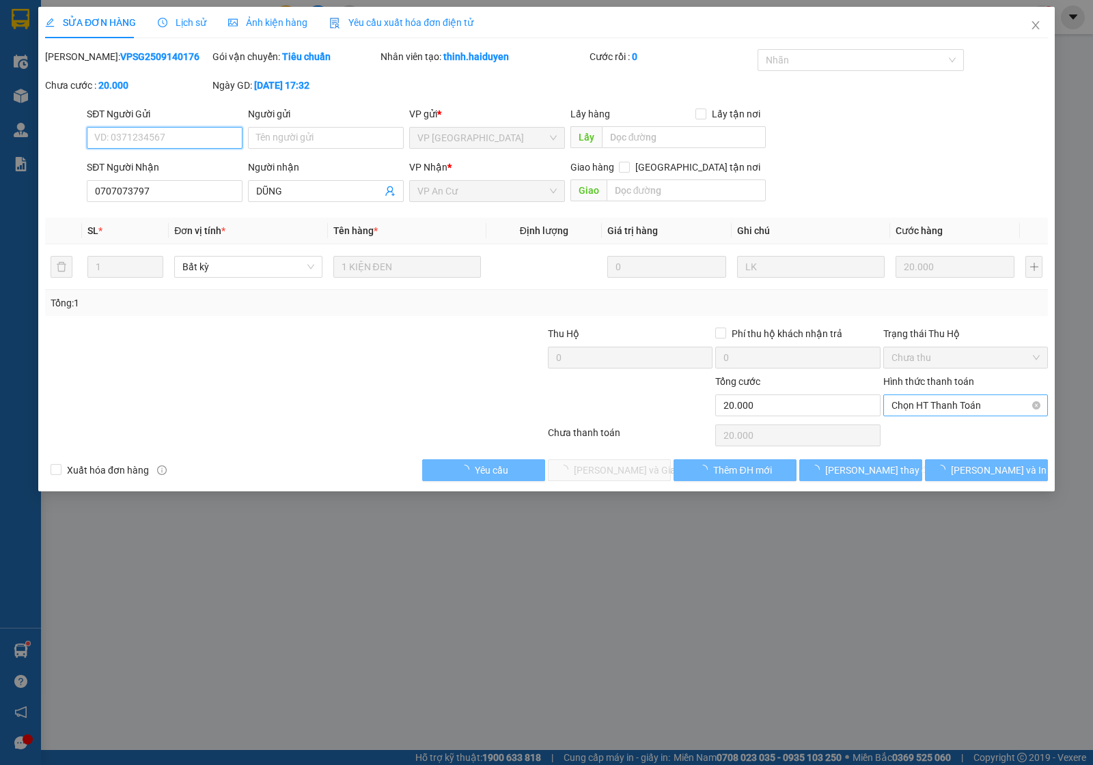
click at [910, 407] on span "Chọn HT Thanh Toán" at bounding box center [965, 405] width 148 height 20
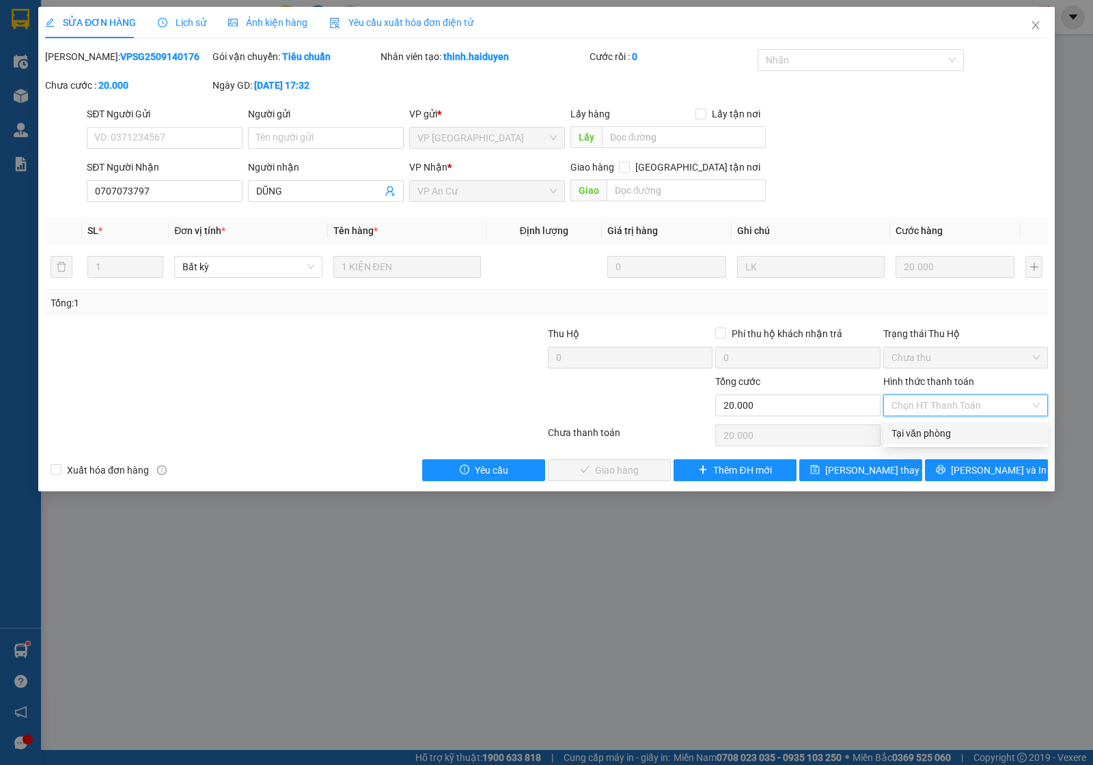
click at [910, 429] on div "Tại văn phòng" at bounding box center [965, 433] width 148 height 15
type input "0"
click at [647, 470] on span "Lưu và Giao hàng" at bounding box center [639, 470] width 131 height 15
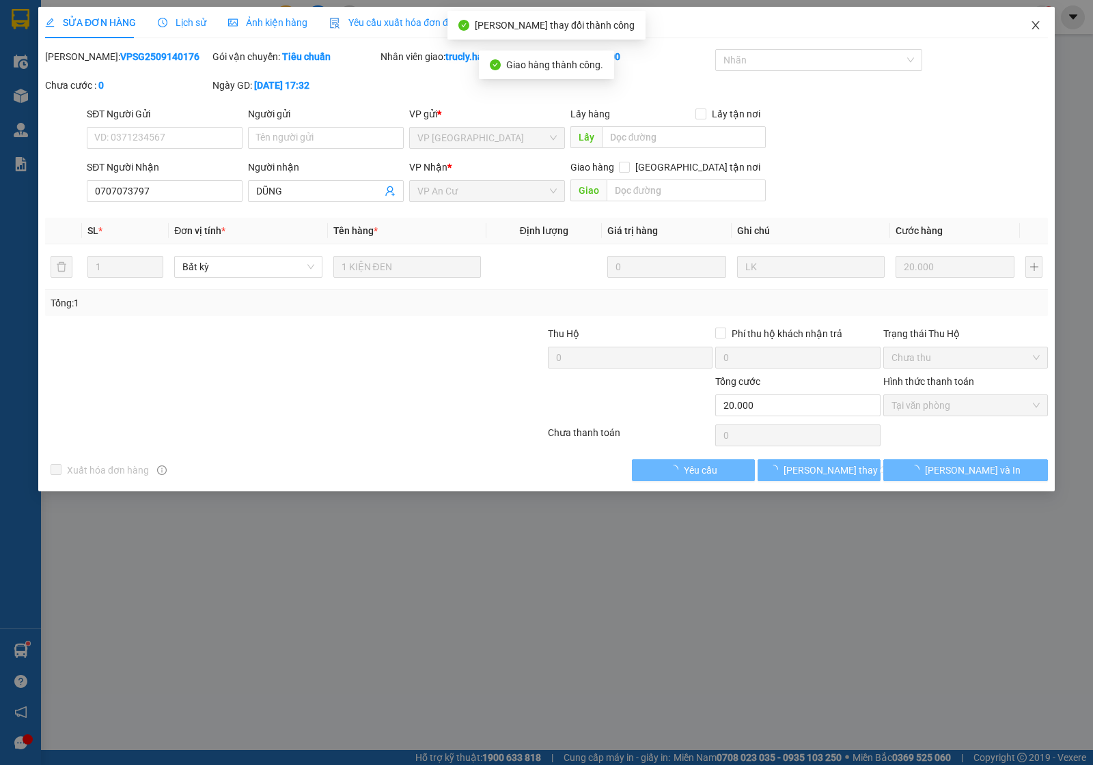
click at [1039, 25] on icon "close" at bounding box center [1035, 25] width 11 height 11
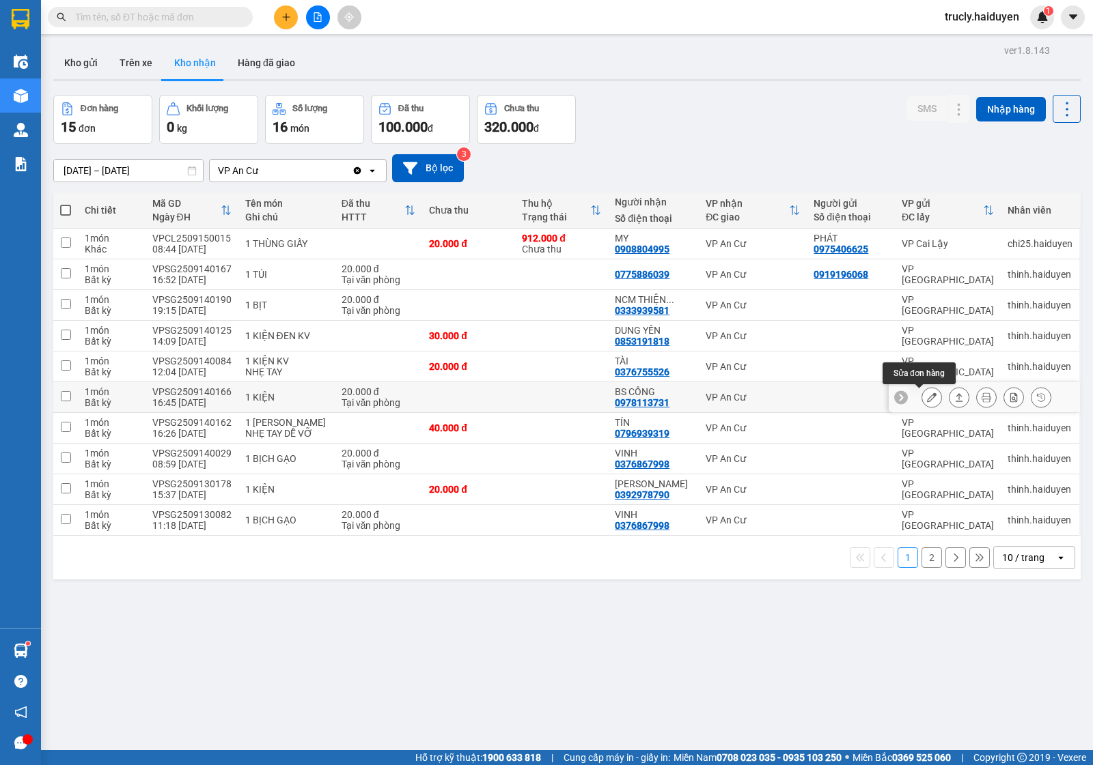
click at [922, 402] on button at bounding box center [931, 398] width 19 height 24
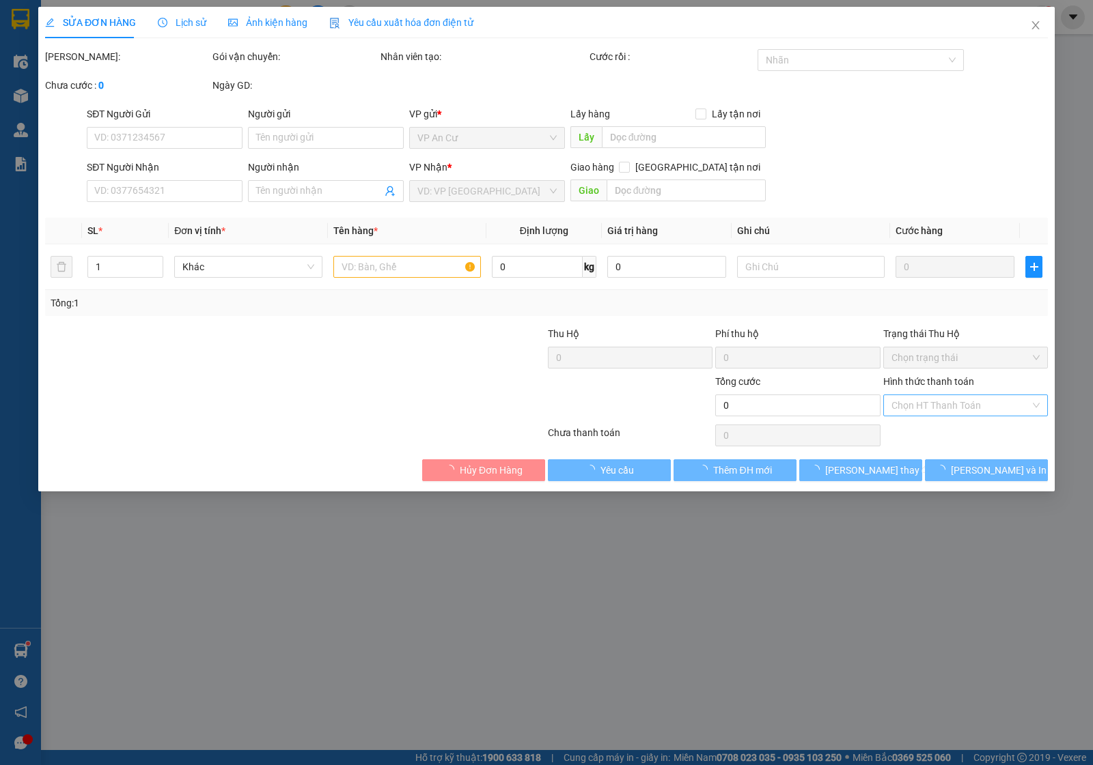
type input "0978113731"
type input "BS CÔNG"
type input "20.000"
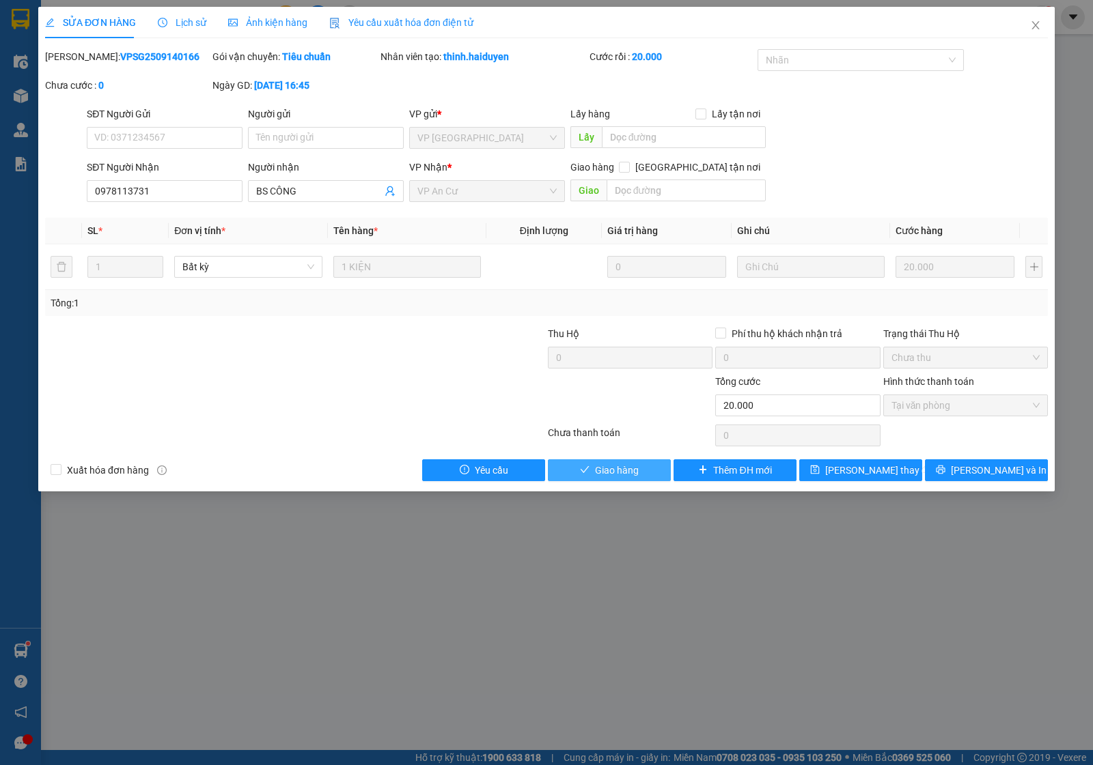
click at [625, 470] on span "Giao hàng" at bounding box center [617, 470] width 44 height 15
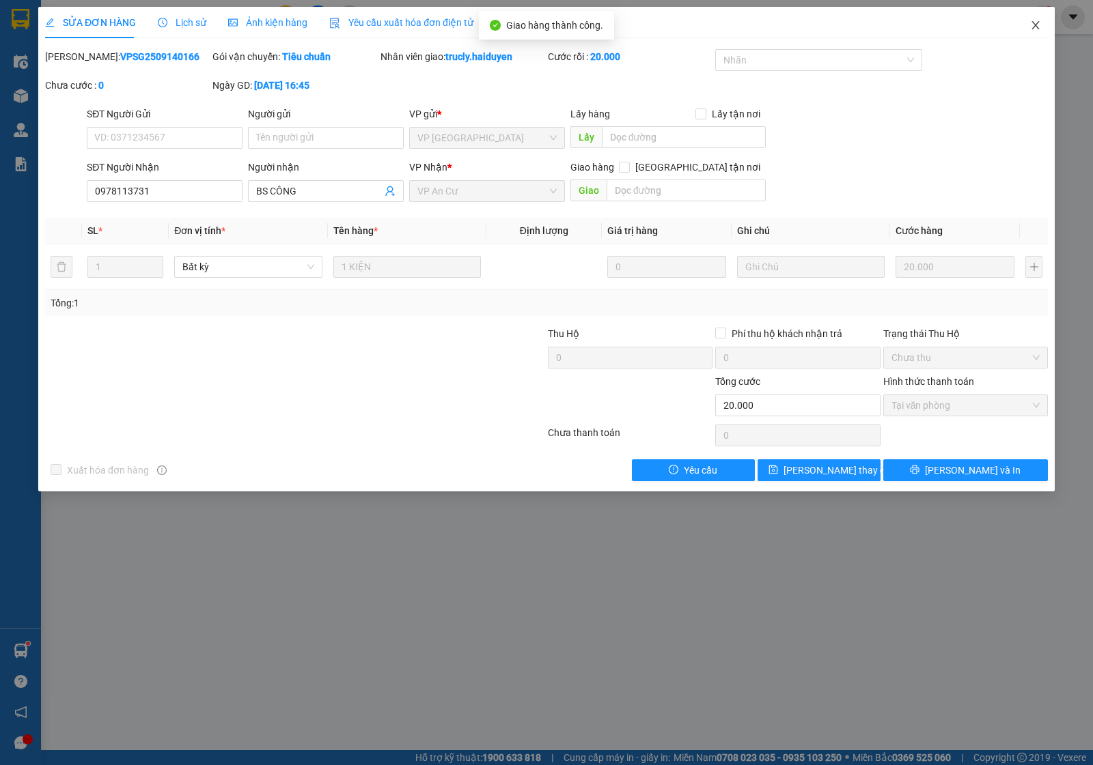
click at [1028, 29] on span "Close" at bounding box center [1035, 26] width 38 height 38
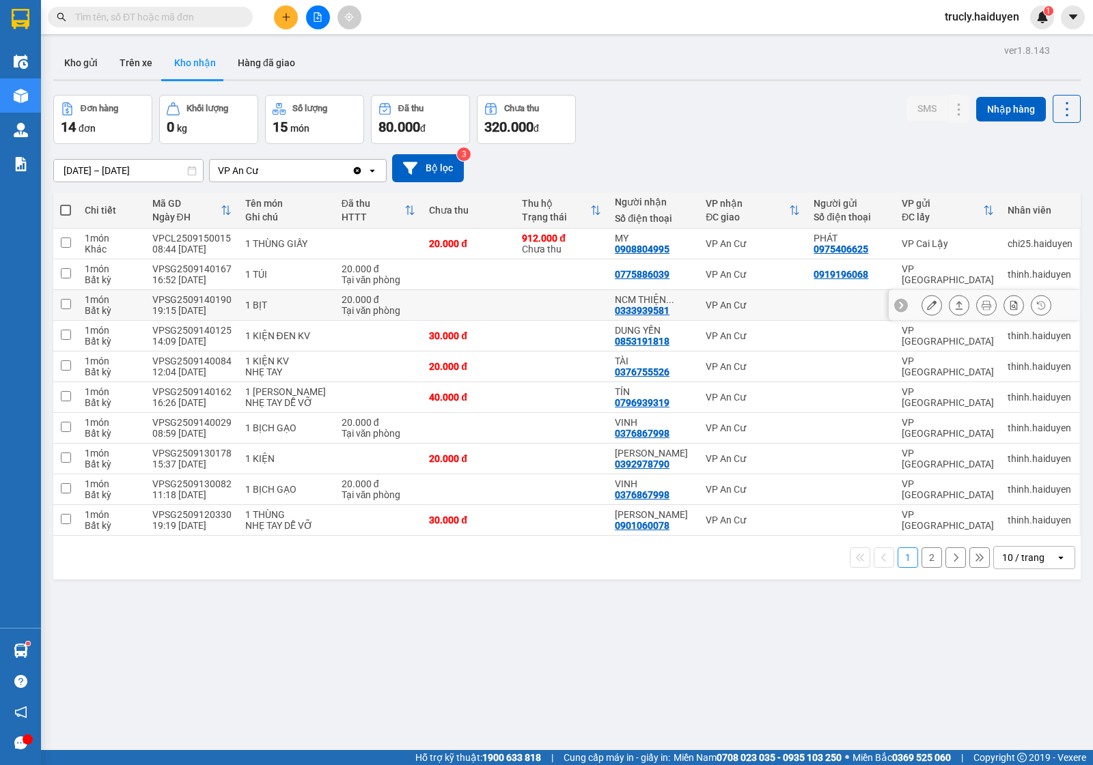
scroll to position [63, 0]
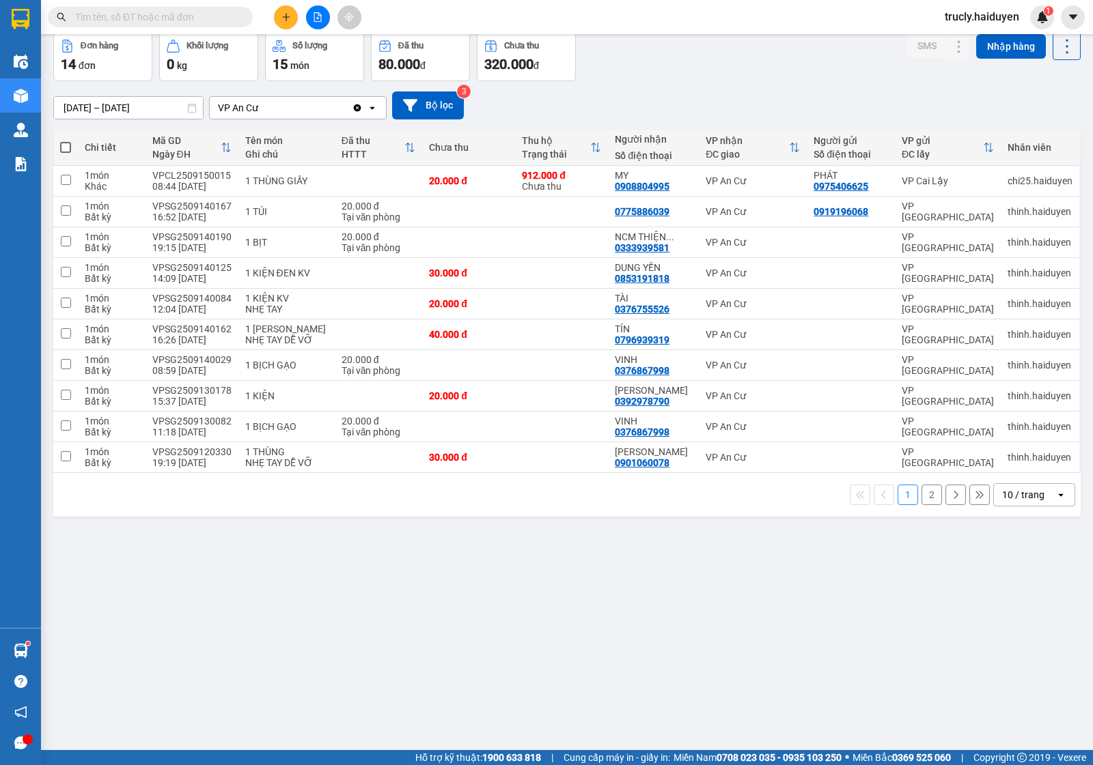
click at [623, 585] on div "ver 1.8.143 Kho gửi Trên xe Kho nhận Hàng đã giao Đơn hàng 14 đơn Khối lượng 0 …" at bounding box center [567, 360] width 1038 height 765
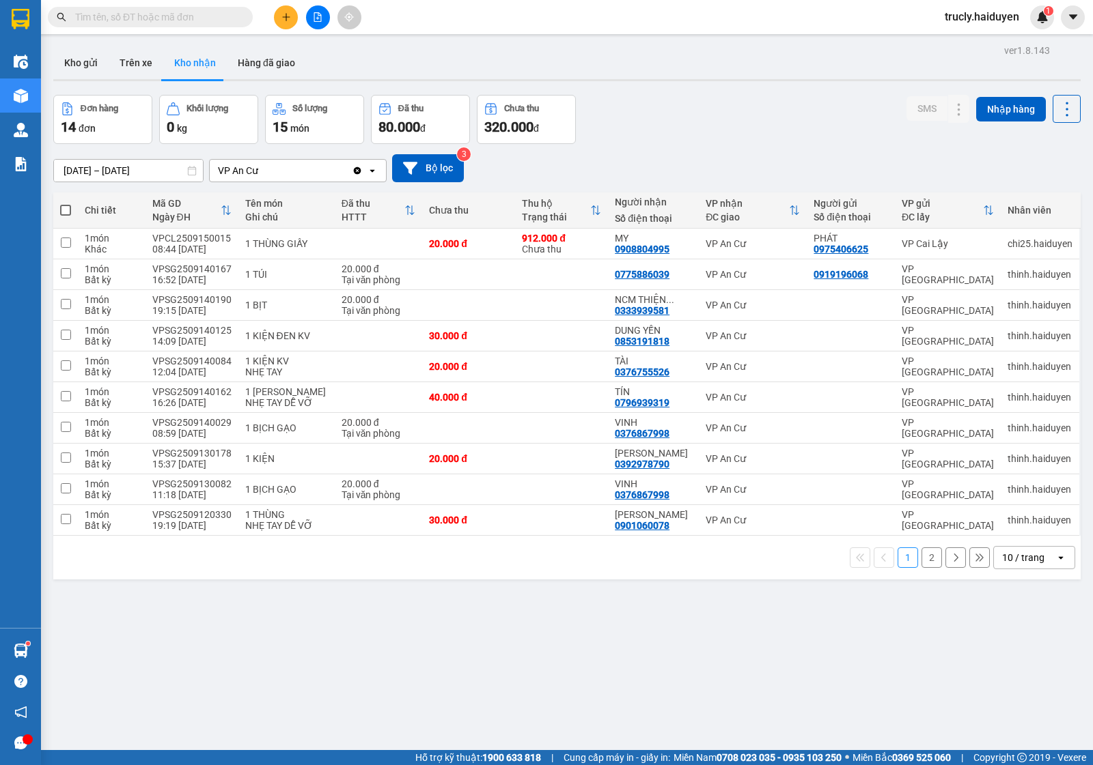
click at [671, 104] on div "Đơn hàng 14 đơn Khối lượng 0 kg Số lượng 15 món Đã thu 80.000 đ Chưa thu 320.00…" at bounding box center [566, 119] width 1027 height 49
click at [89, 64] on button "Kho gửi" at bounding box center [80, 62] width 55 height 33
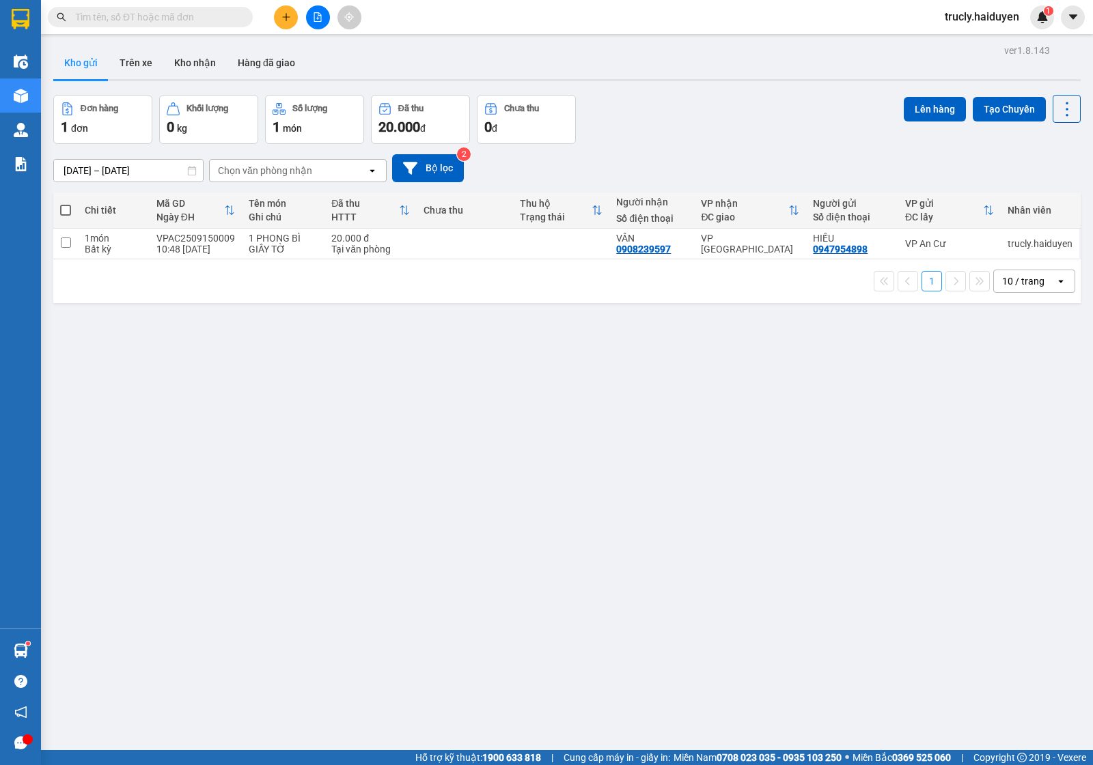
click at [794, 76] on div "Kho gửi Trên xe Kho nhận Hàng đã giao" at bounding box center [566, 64] width 1027 height 36
click at [139, 65] on button "Trên xe" at bounding box center [136, 62] width 55 height 33
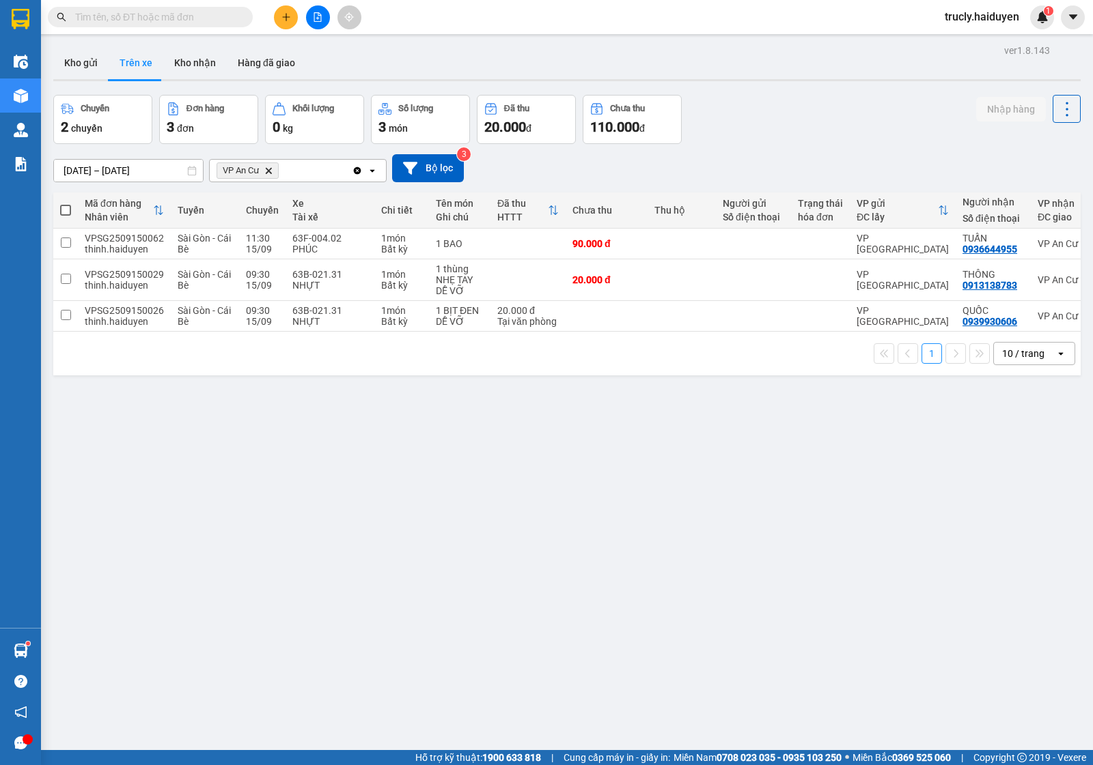
click at [939, 115] on div "Chuyến 2 chuyến Đơn hàng 3 đơn Khối lượng 0 kg Số lượng 3 món Đã thu 20.000 đ C…" at bounding box center [566, 119] width 1027 height 49
click at [179, 64] on button "Kho nhận" at bounding box center [195, 62] width 64 height 33
type input "01/09/2025 – 15/09/2025"
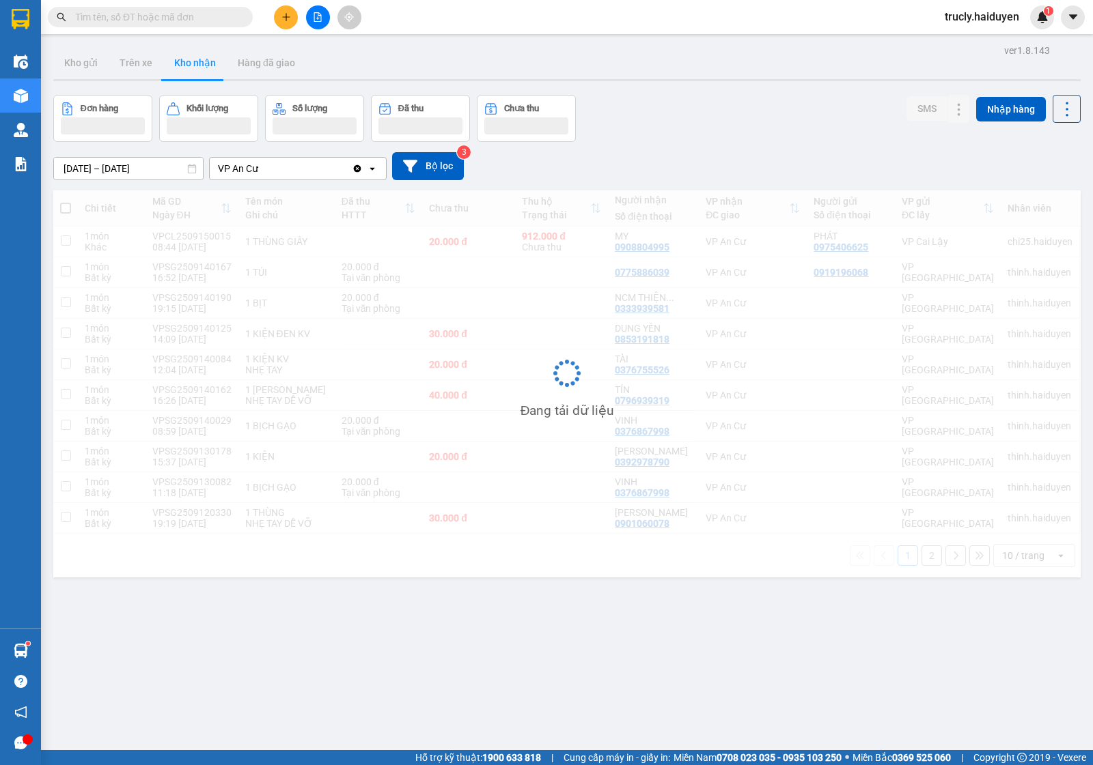
click at [694, 113] on div "Đơn hàng Khối lượng Số lượng Đã thu Chưa thu SMS Nhập hàng" at bounding box center [566, 118] width 1027 height 47
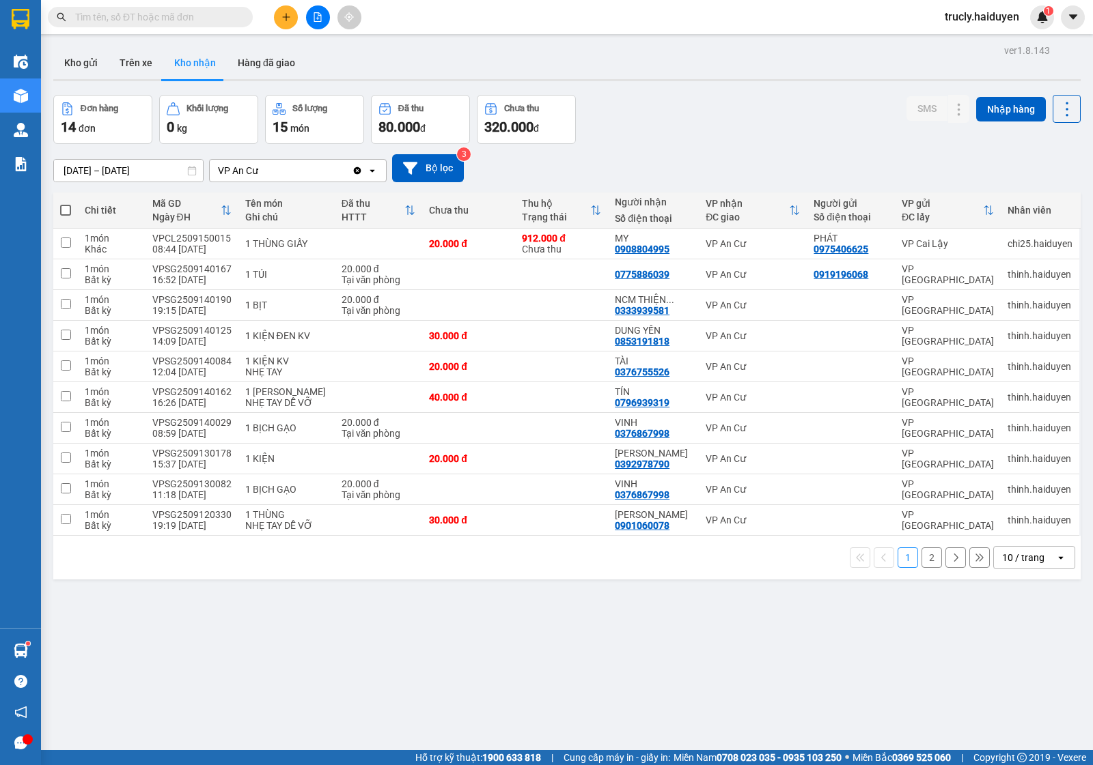
click at [664, 138] on div "Đơn hàng 14 đơn Khối lượng 0 kg Số lượng 15 món Đã thu 80.000 đ Chưa thu 320.00…" at bounding box center [566, 119] width 1027 height 49
click at [626, 125] on div "Đơn hàng 14 đơn Khối lượng 0 kg Số lượng 15 món Đã thu 80.000 đ Chưa thu 320.00…" at bounding box center [566, 119] width 1027 height 49
click at [184, 14] on input "text" at bounding box center [155, 17] width 161 height 15
type input "0"
click at [702, 104] on div "Đơn hàng 14 đơn Khối lượng 0 kg Số lượng 15 món Đã thu 80.000 đ Chưa thu 320.00…" at bounding box center [566, 119] width 1027 height 49
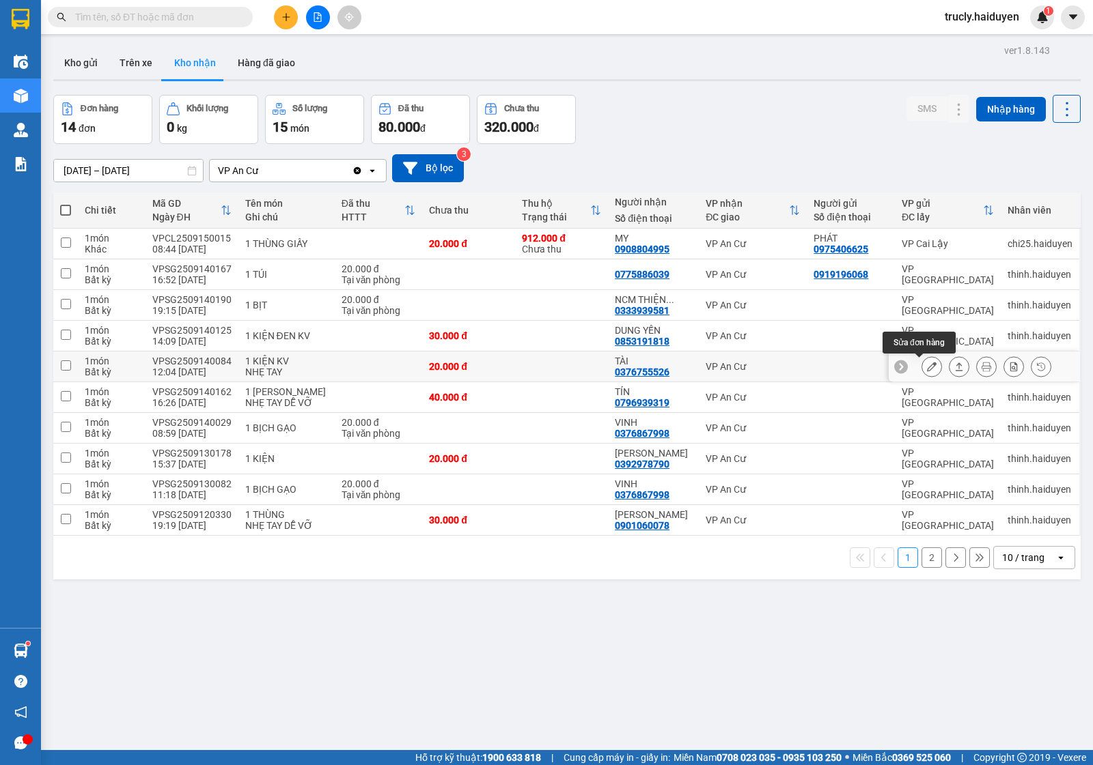
click at [927, 363] on icon at bounding box center [932, 367] width 10 height 10
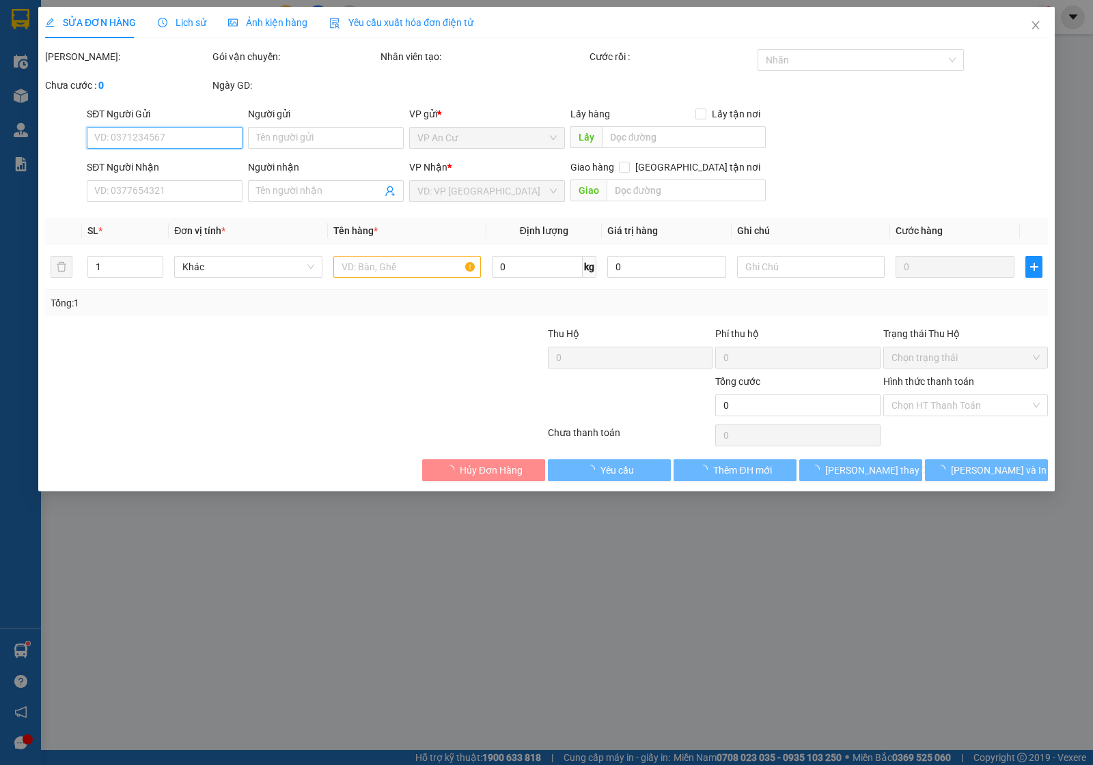
type input "0376755526"
type input "TÀI"
type input "20.000"
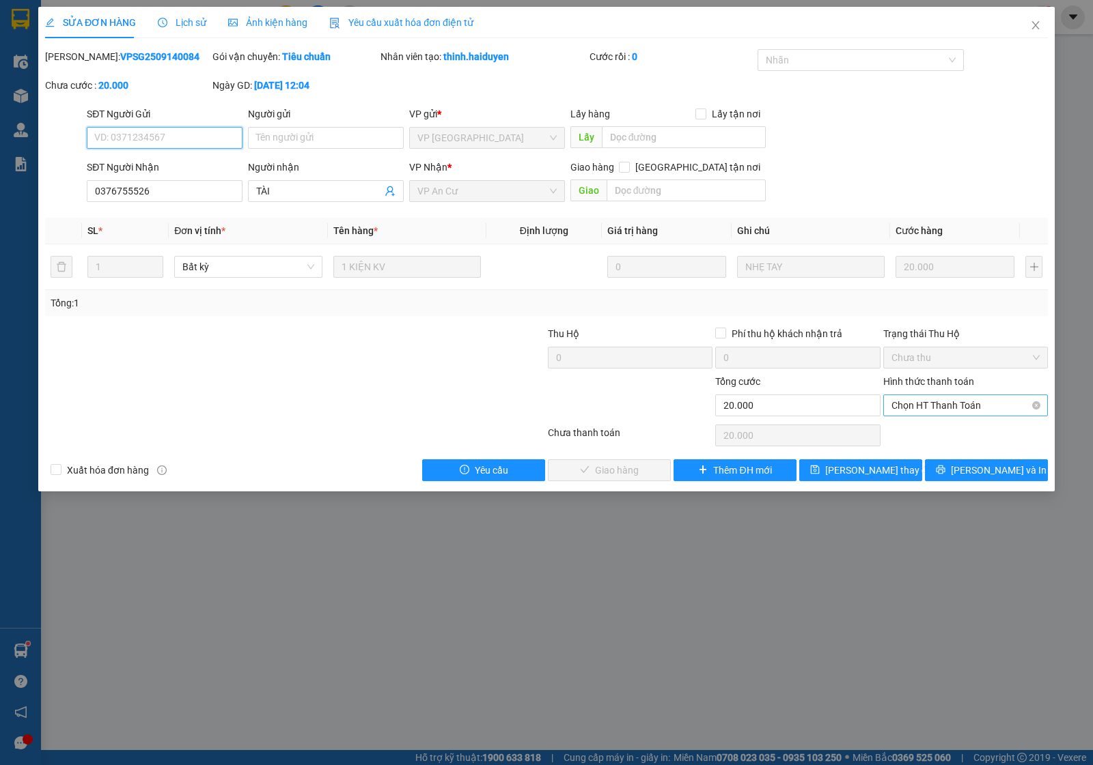
click at [912, 403] on span "Chọn HT Thanh Toán" at bounding box center [965, 405] width 148 height 20
click at [932, 432] on div "Tại văn phòng" at bounding box center [965, 433] width 148 height 15
type input "0"
click at [602, 471] on span "Lưu và Giao hàng" at bounding box center [639, 470] width 131 height 15
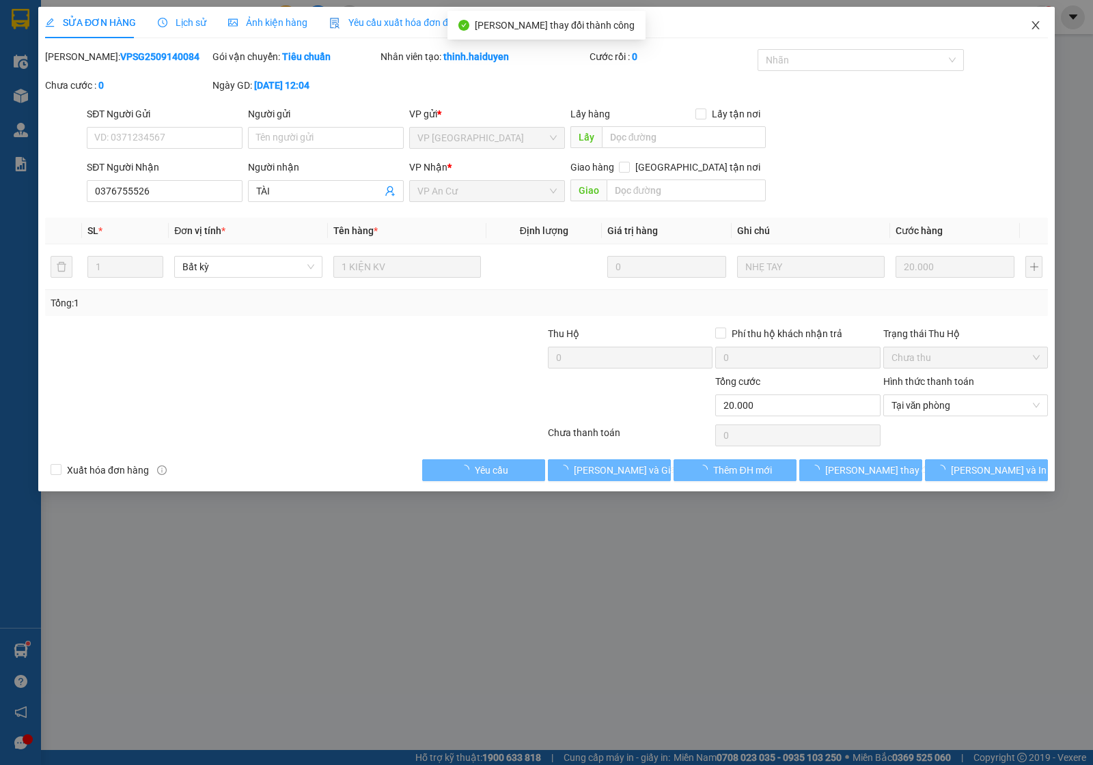
click at [1033, 29] on icon "close" at bounding box center [1035, 25] width 11 height 11
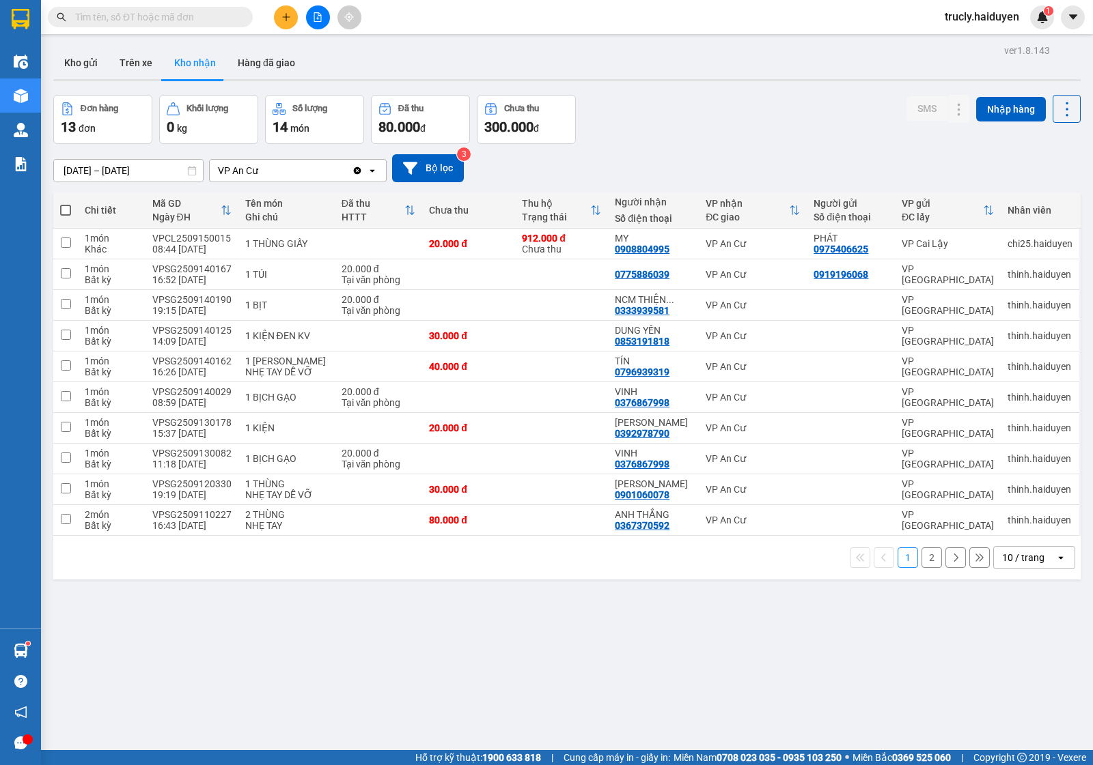
click at [748, 135] on div "Đơn hàng 13 đơn Khối lượng 0 kg Số lượng 14 món Đã thu 80.000 đ Chưa thu 300.00…" at bounding box center [566, 119] width 1027 height 49
click at [285, 11] on button at bounding box center [286, 17] width 24 height 24
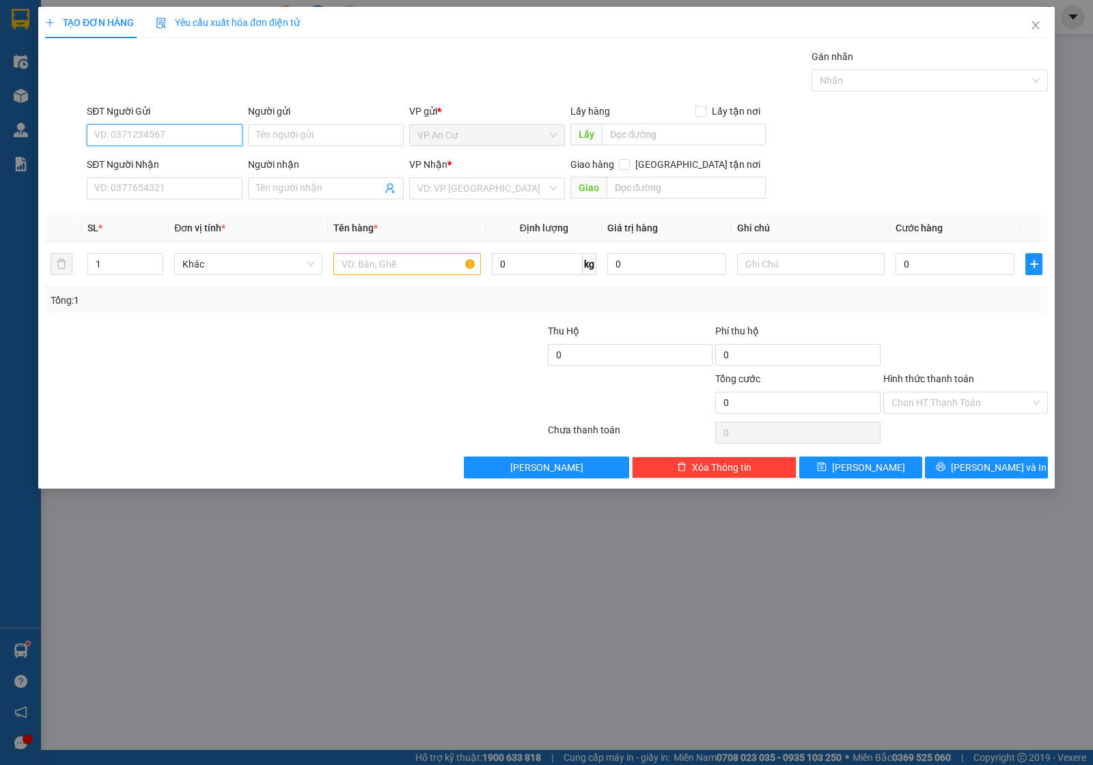
click at [183, 135] on input "SĐT Người Gửi" at bounding box center [165, 135] width 156 height 22
click at [147, 163] on div "0766949921 - TRÂM" at bounding box center [164, 163] width 139 height 15
type input "0766949921"
type input "TRÂM"
type input "0939801042"
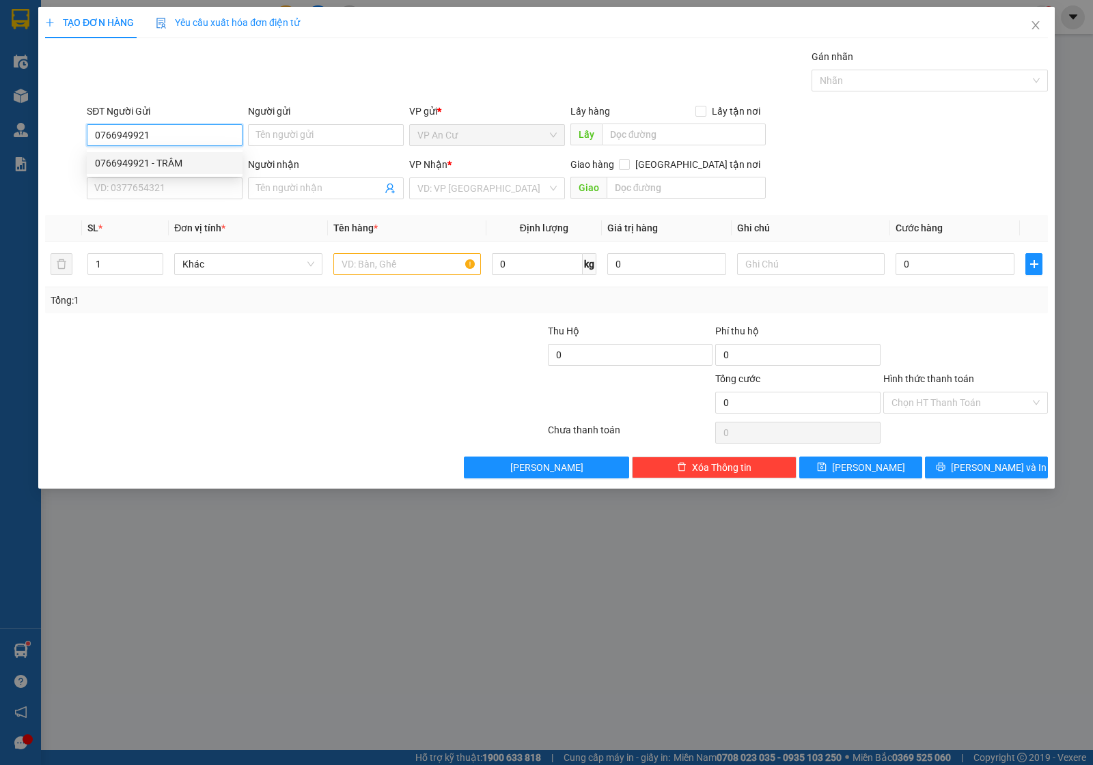
type input "NGỌC"
type input "20.000"
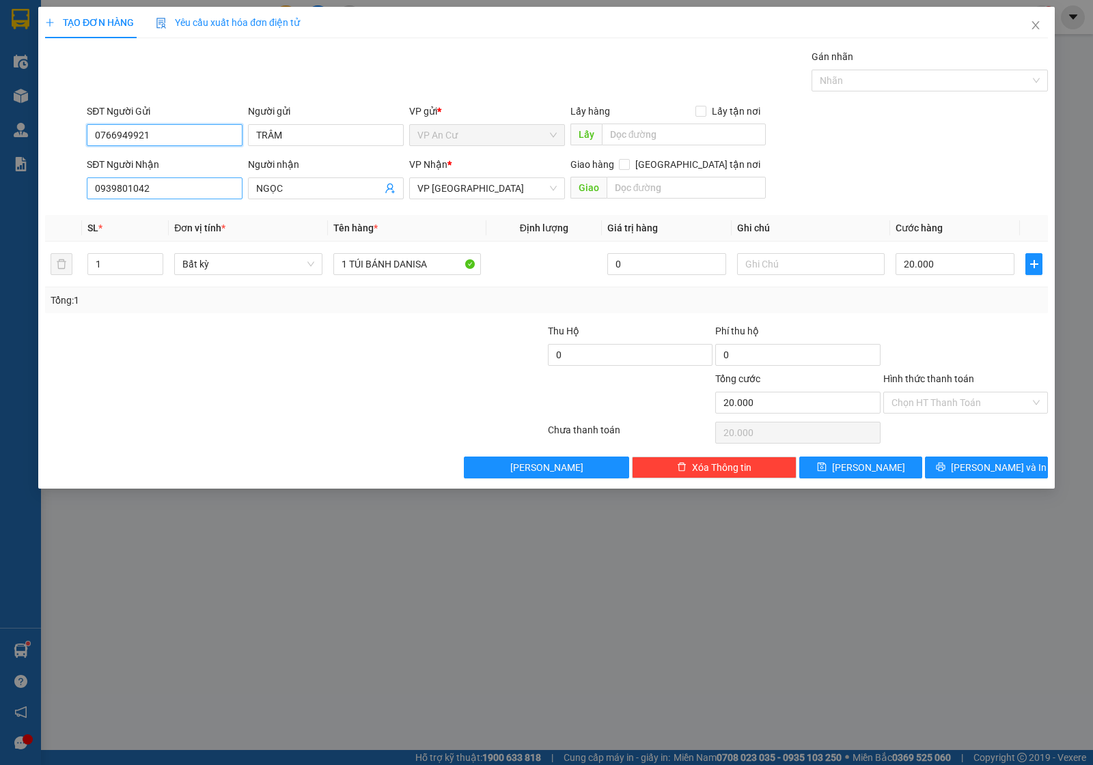
type input "0766949921"
click at [163, 188] on input "0939801042" at bounding box center [165, 189] width 156 height 22
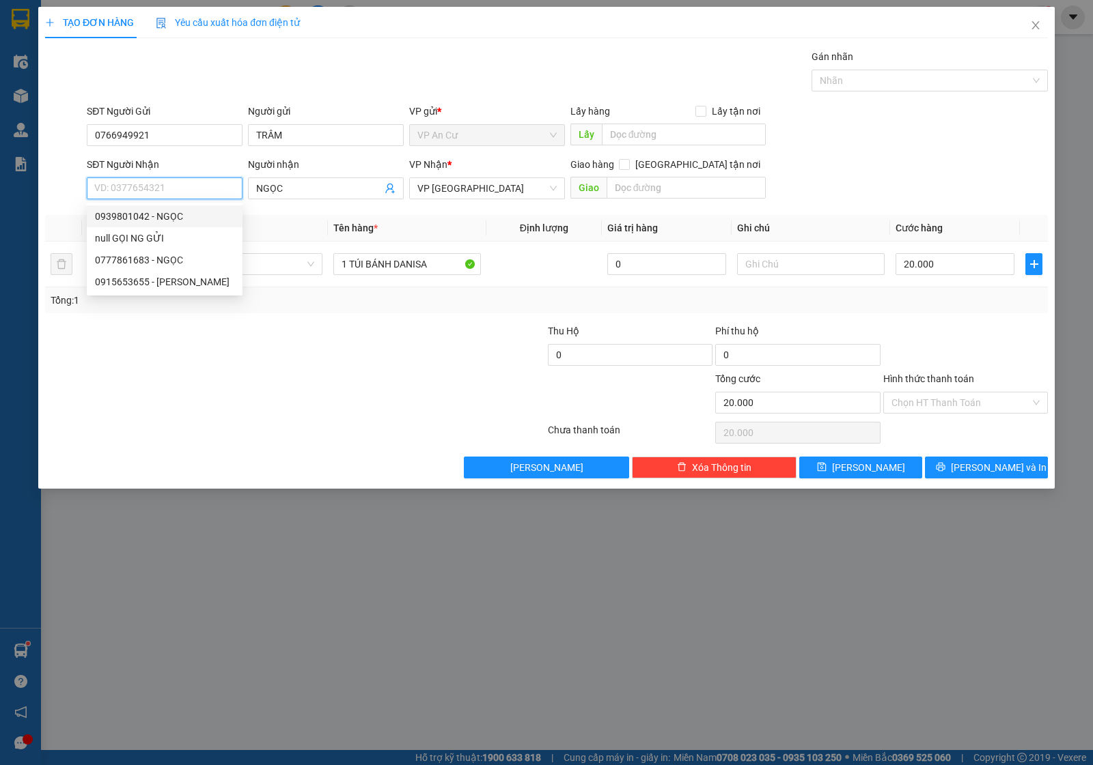
click at [154, 182] on input "SĐT Người Nhận" at bounding box center [165, 189] width 156 height 22
click at [287, 185] on input "NGỌC" at bounding box center [319, 188] width 126 height 15
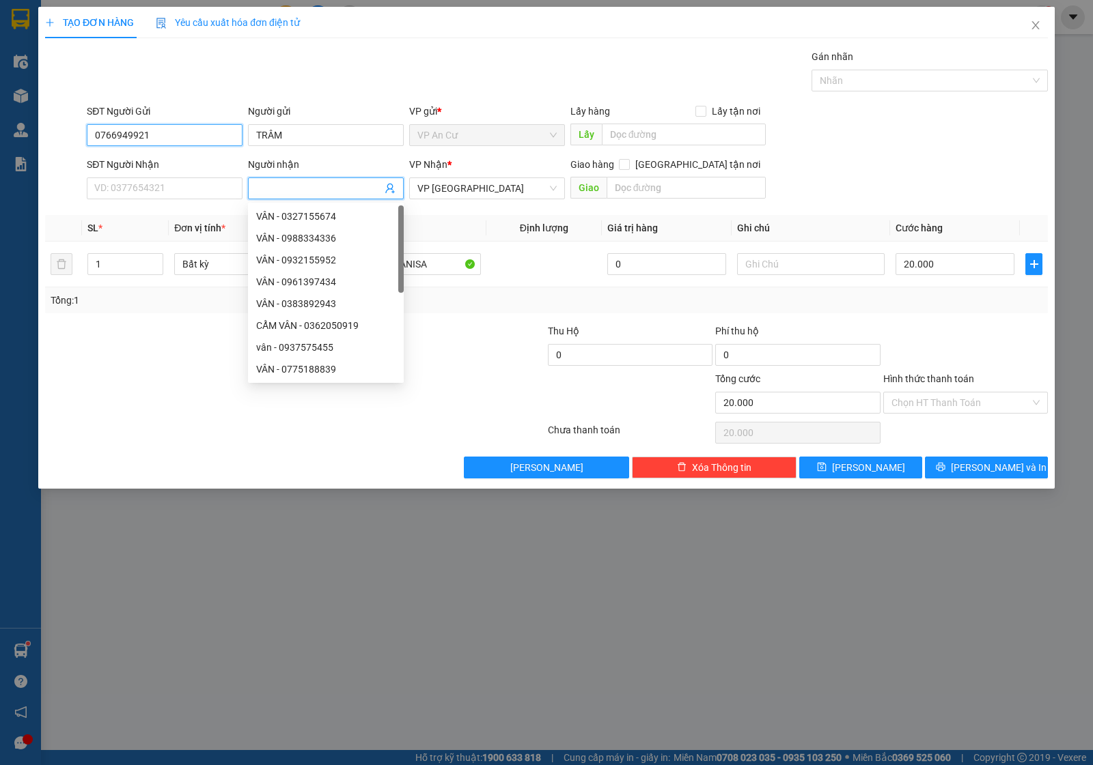
click at [144, 139] on input "0766949921" at bounding box center [165, 135] width 156 height 22
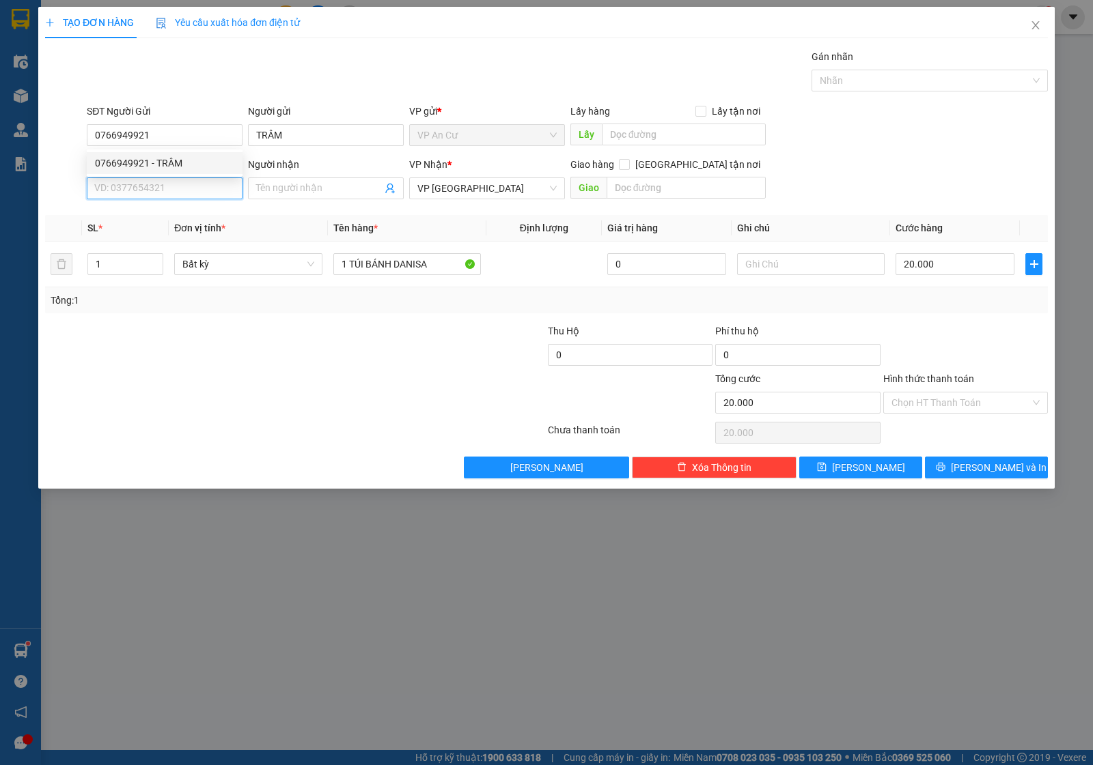
click at [137, 190] on input "SĐT Người Nhận" at bounding box center [165, 189] width 156 height 22
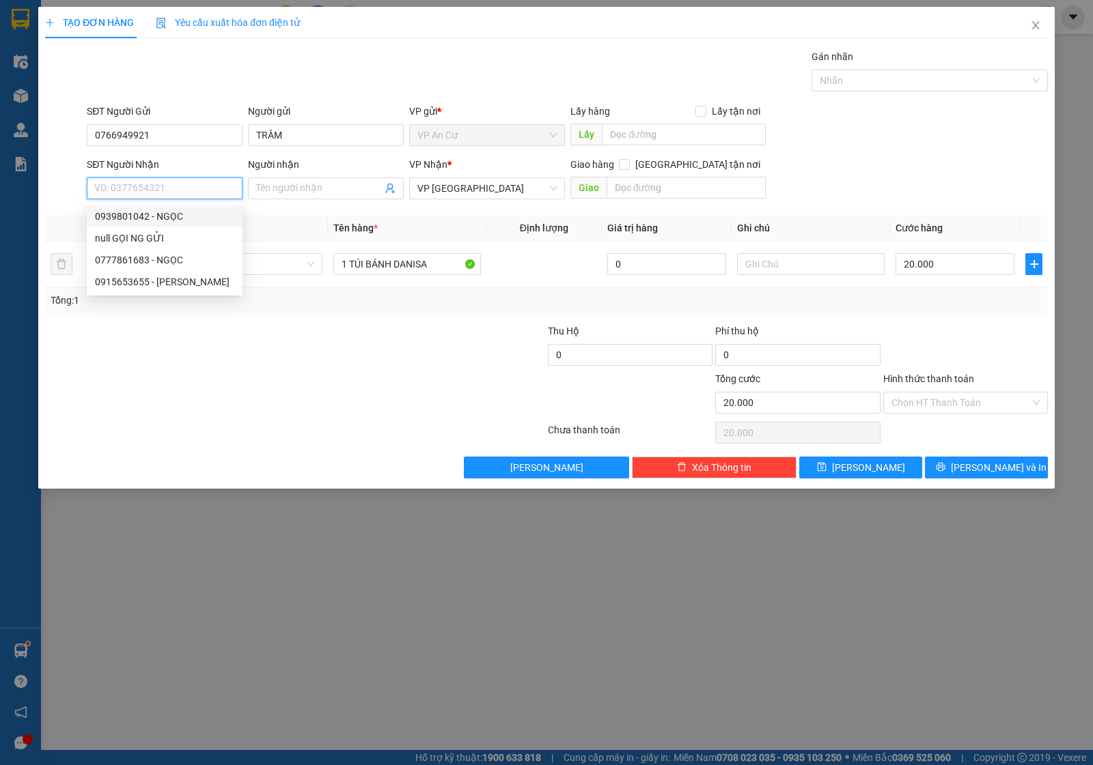
paste input "0766949921"
type input "0766949921"
click at [188, 210] on div "0766949921 - TRÂM" at bounding box center [164, 216] width 139 height 15
type input "TRÂM"
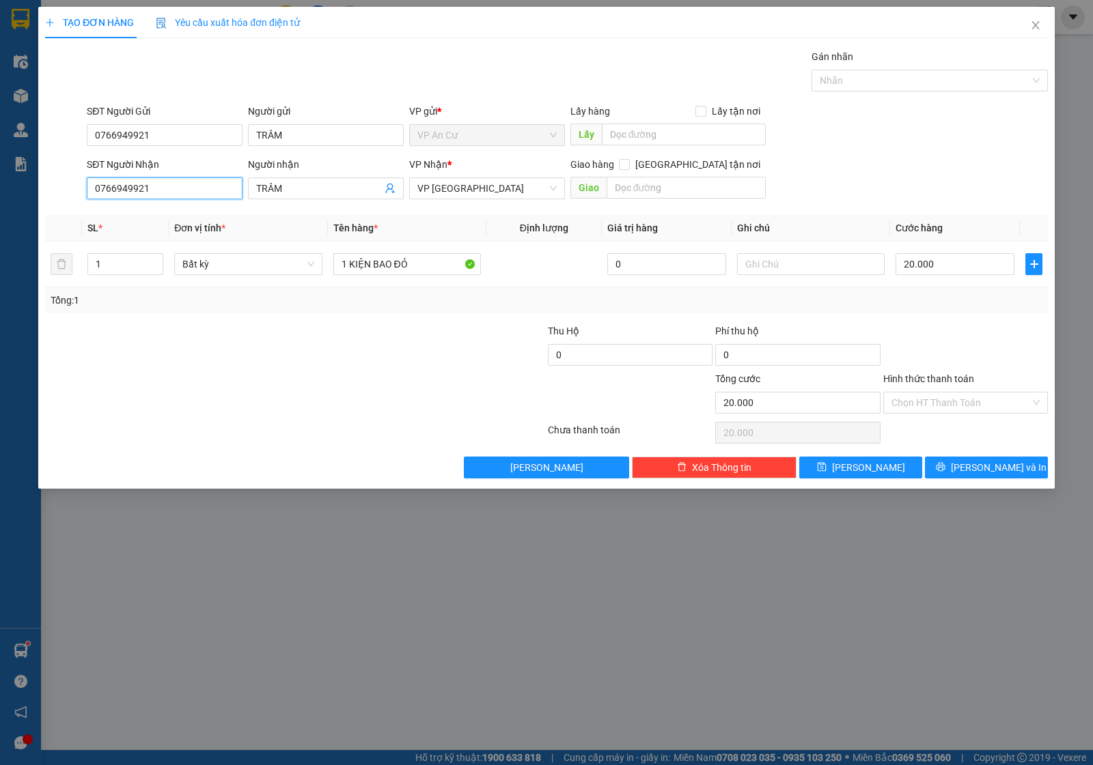
type input "0766949921"
click at [279, 363] on div at bounding box center [211, 348] width 335 height 48
click at [415, 268] on input "1 KIỆN BAO ĐỎ" at bounding box center [406, 264] width 147 height 22
type input "1 KIỆN BAO"
click at [354, 396] on div at bounding box center [211, 395] width 335 height 48
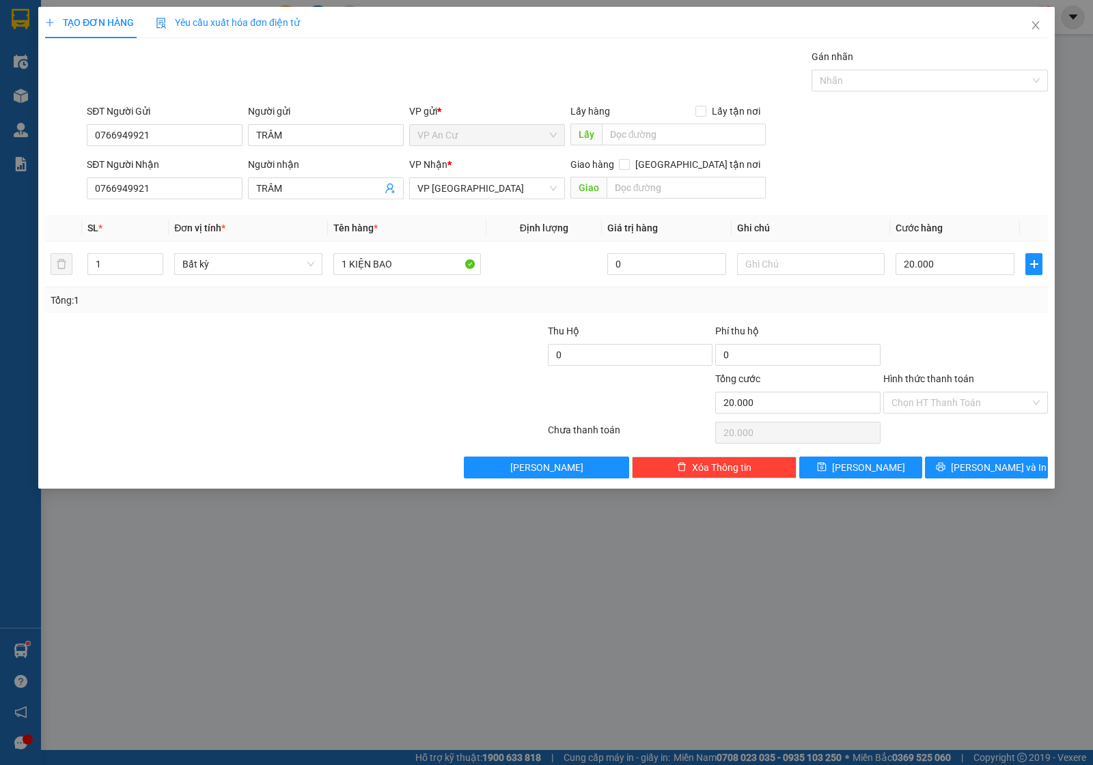
click at [965, 326] on div at bounding box center [965, 348] width 167 height 48
click at [991, 475] on span "Lưu và In" at bounding box center [998, 467] width 96 height 15
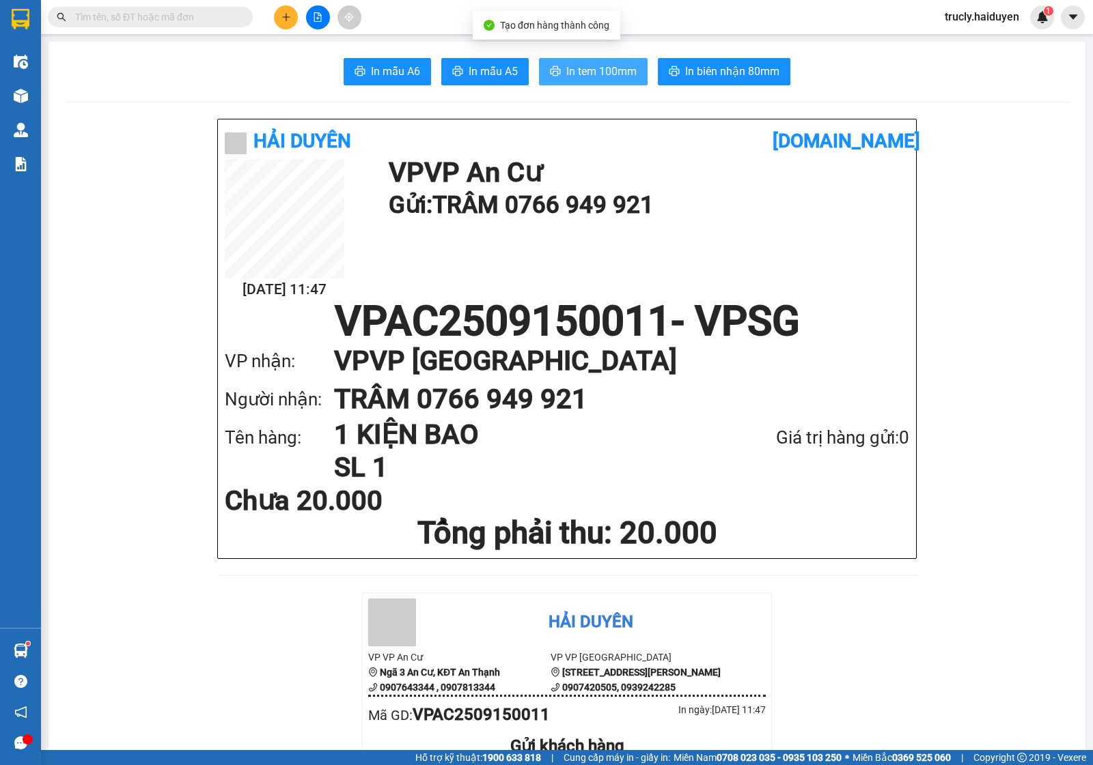
click at [566, 69] on span "In tem 100mm" at bounding box center [601, 71] width 70 height 17
click at [946, 76] on div "In mẫu A6 In mẫu A5 In tem 100mm In biên nhận 80mm" at bounding box center [567, 71] width 1004 height 27
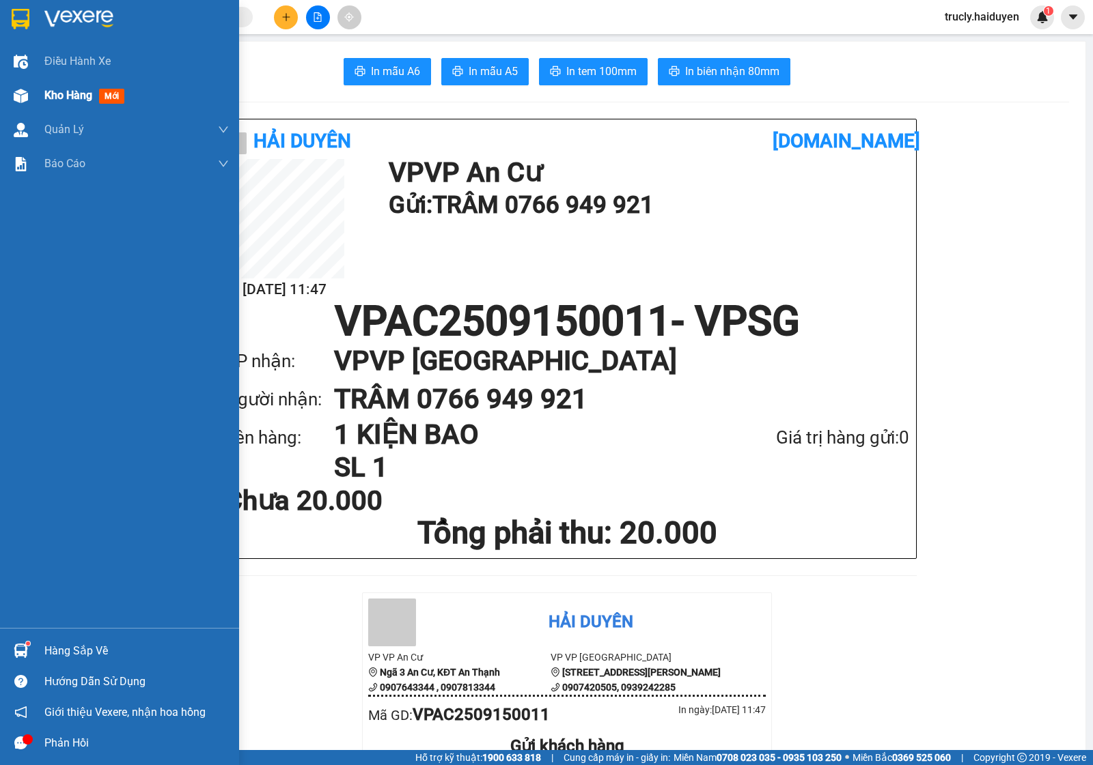
click at [53, 94] on span "Kho hàng" at bounding box center [68, 95] width 48 height 13
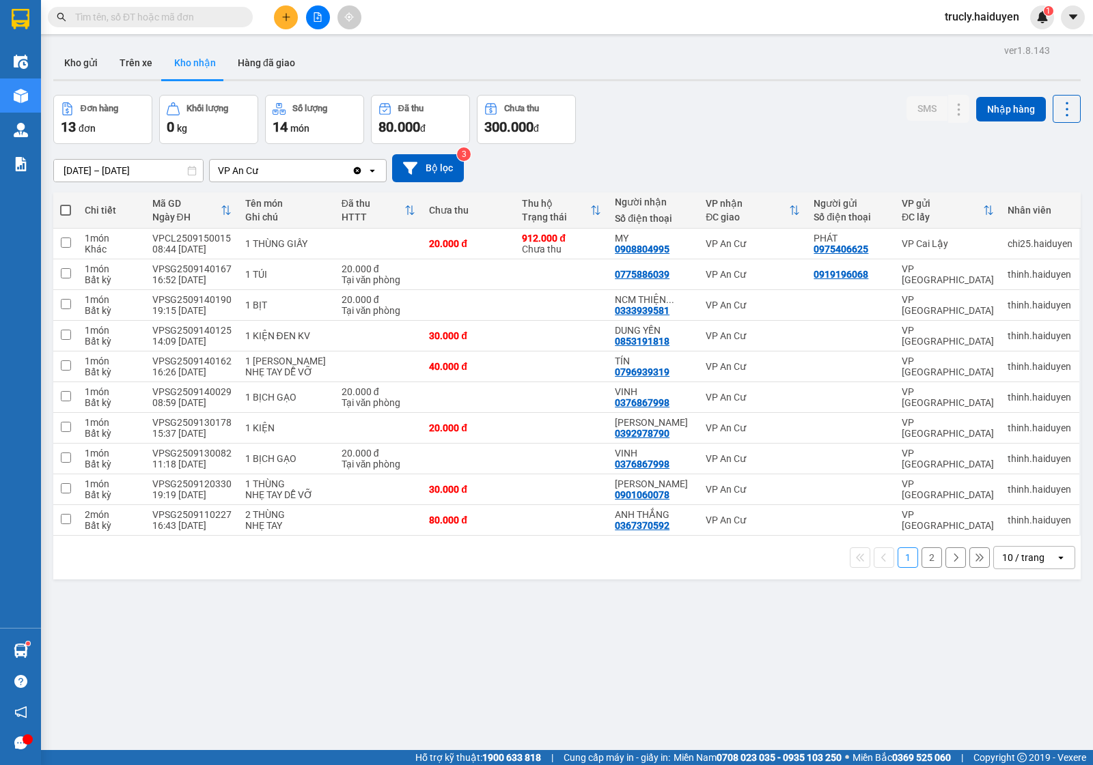
click at [684, 139] on div "Đơn hàng 13 đơn Khối lượng 0 kg Số lượng 14 món Đã thu 80.000 đ Chưa thu 300.00…" at bounding box center [566, 119] width 1027 height 49
click at [94, 66] on button "Kho gửi" at bounding box center [80, 62] width 55 height 33
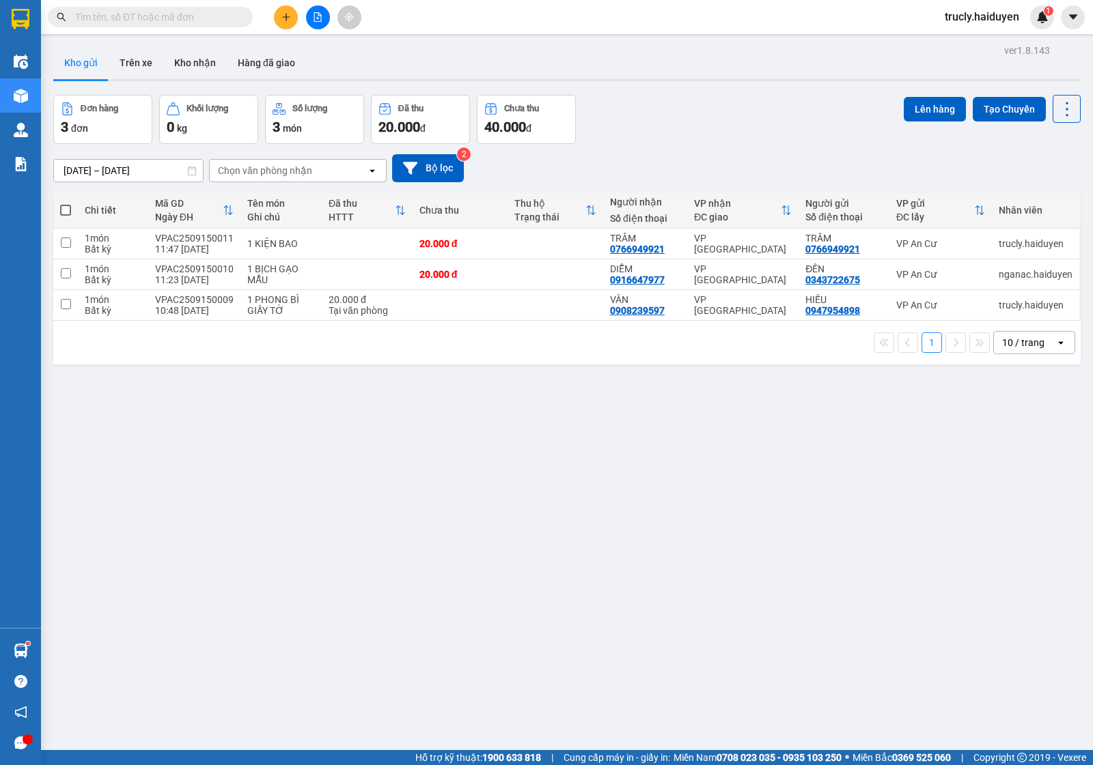
click at [707, 102] on div "Đơn hàng 3 đơn Khối lượng 0 kg Số lượng 3 món Đã thu 20.000 đ Chưa thu 40.000 đ…" at bounding box center [566, 119] width 1027 height 49
click at [604, 478] on div "ver 1.8.143 Kho gửi Trên xe Kho nhận Hàng đã giao Đơn hàng 3 đơn Khối lượng 0 k…" at bounding box center [567, 423] width 1038 height 765
click at [193, 313] on div "10:48 15/09" at bounding box center [194, 310] width 79 height 11
checkbox input "true"
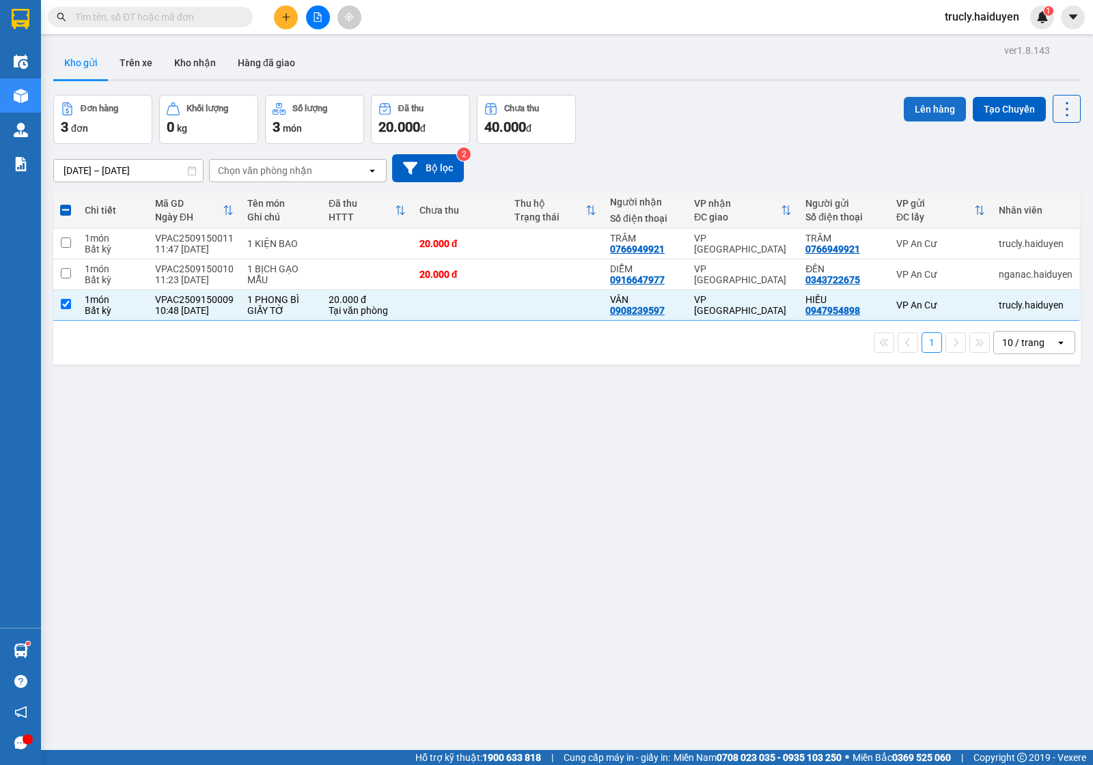
click at [903, 107] on button "Lên hàng" at bounding box center [934, 109] width 62 height 25
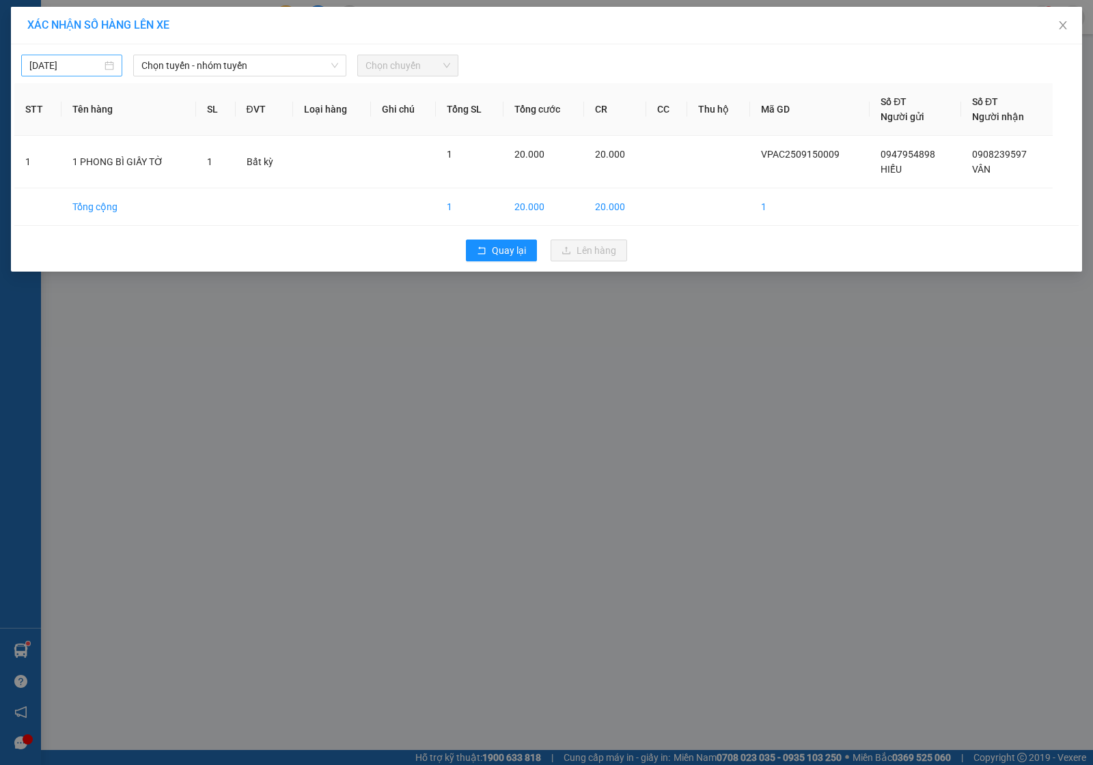
click at [59, 66] on input "15/09/2025" at bounding box center [65, 65] width 72 height 15
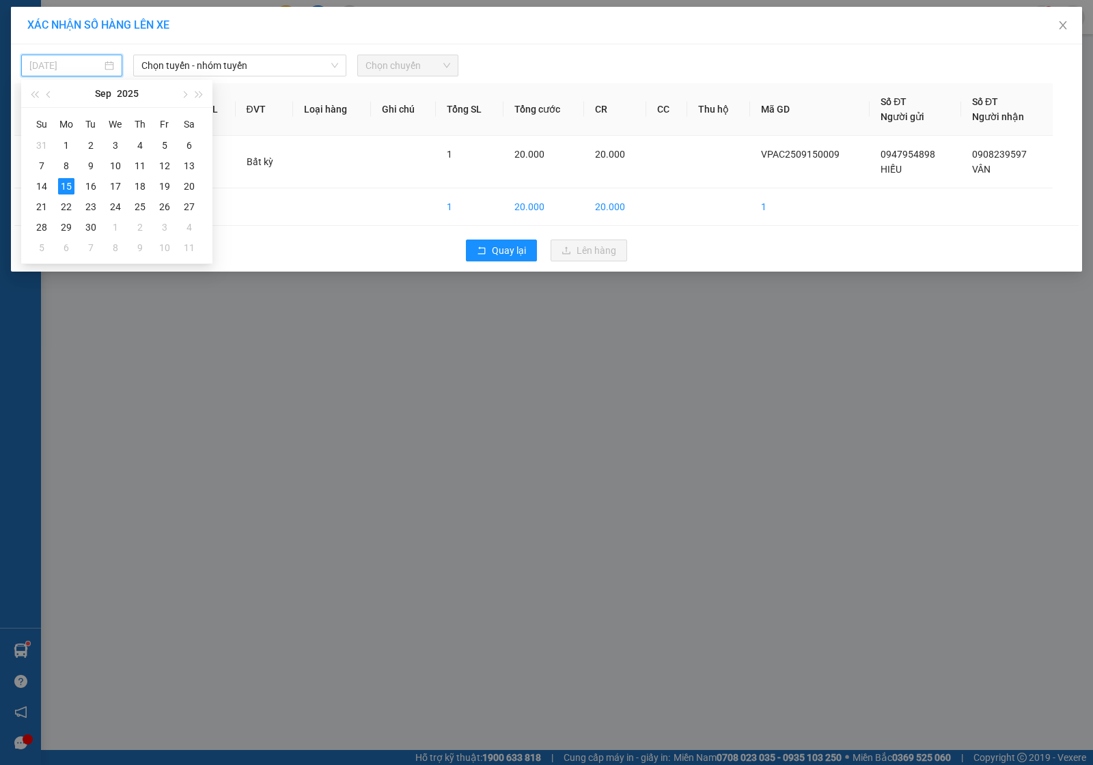
type input "15/09/2025"
click at [64, 186] on div "15" at bounding box center [66, 186] width 16 height 16
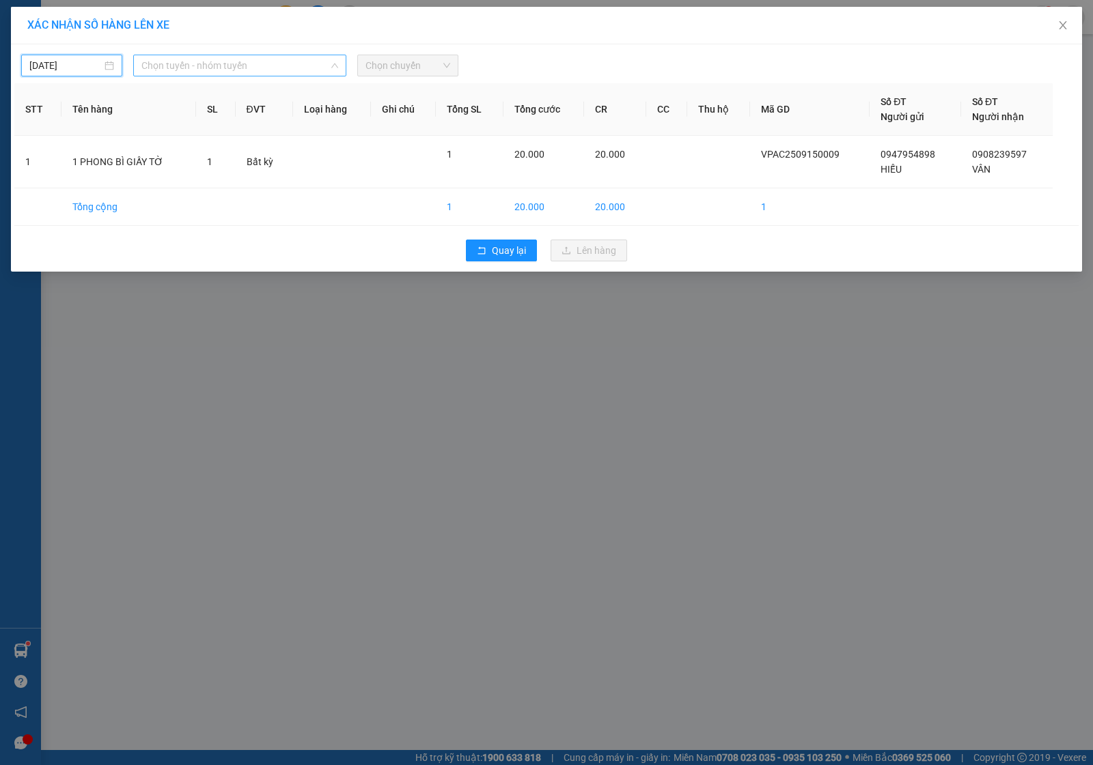
click at [182, 70] on span "Chọn tuyến - nhóm tuyến" at bounding box center [239, 65] width 197 height 20
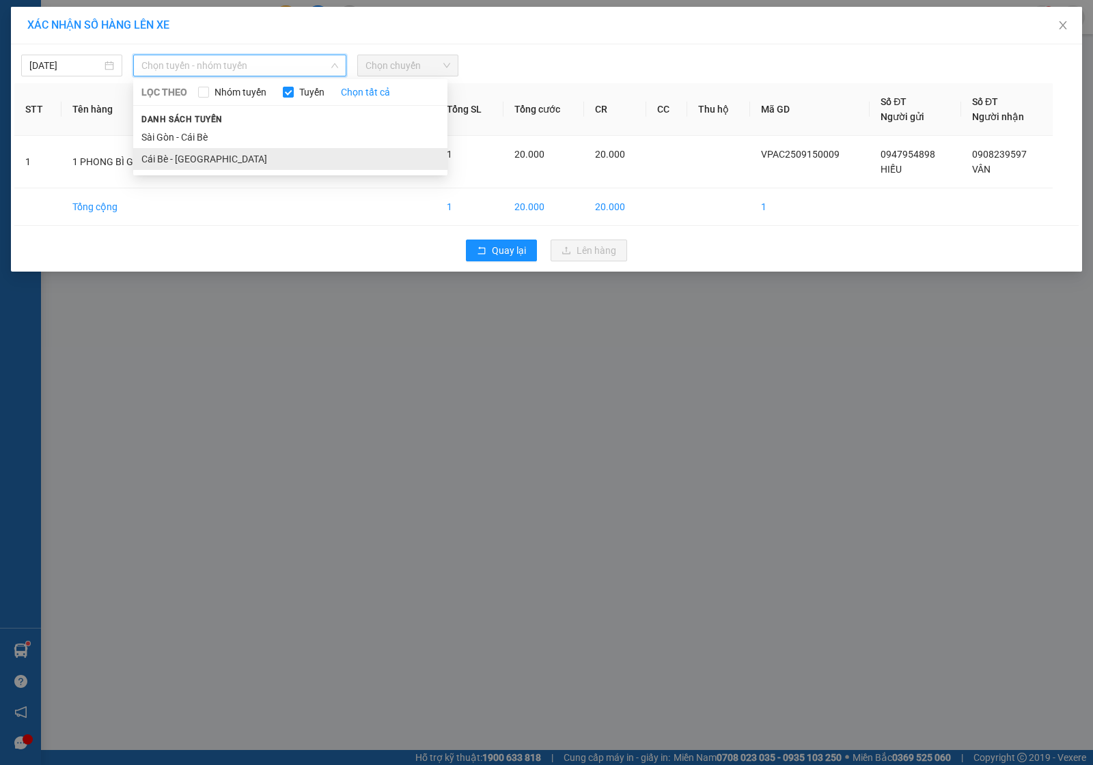
click at [178, 164] on li "Cái Bè - Sài Gòn" at bounding box center [290, 159] width 314 height 22
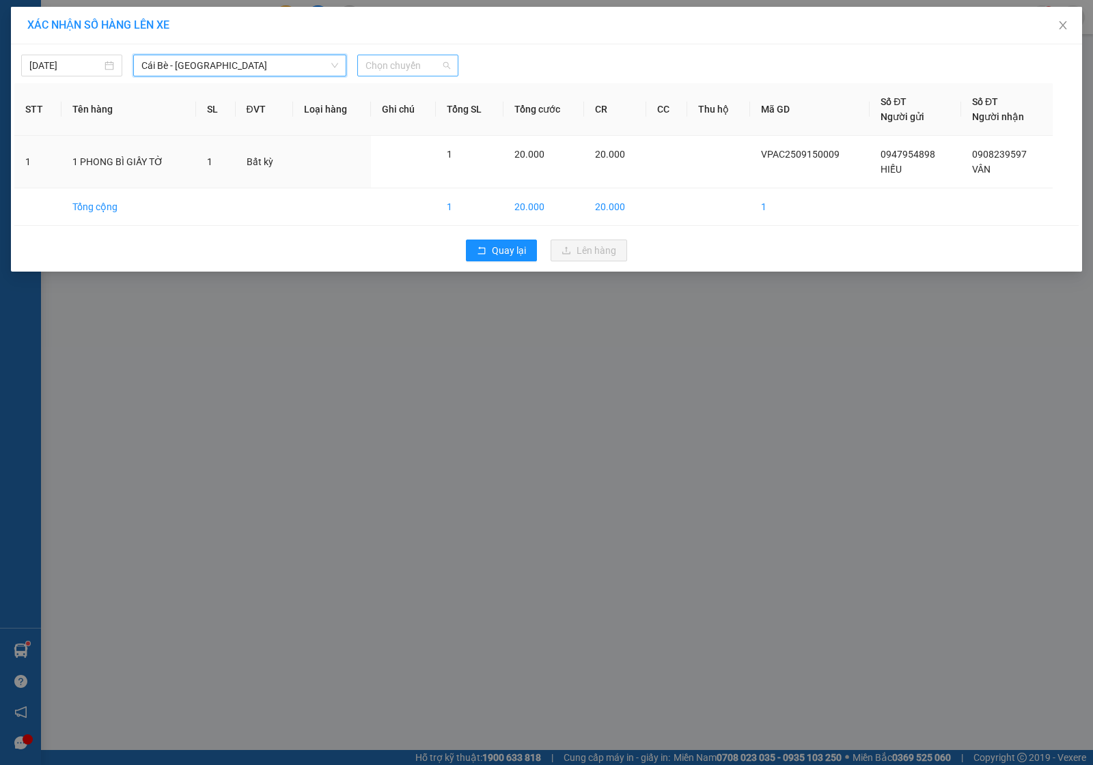
click at [391, 72] on span "Chọn chuyến" at bounding box center [407, 65] width 85 height 20
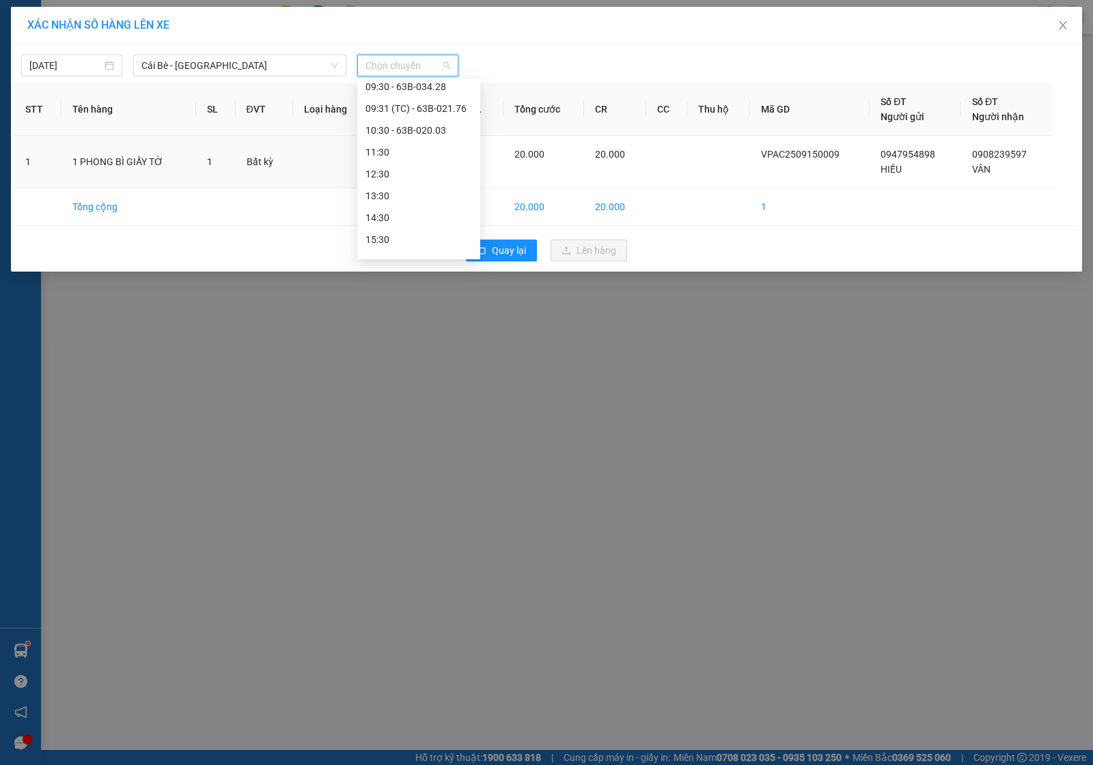
scroll to position [305, 0]
click at [398, 135] on div "11:30" at bounding box center [418, 137] width 107 height 15
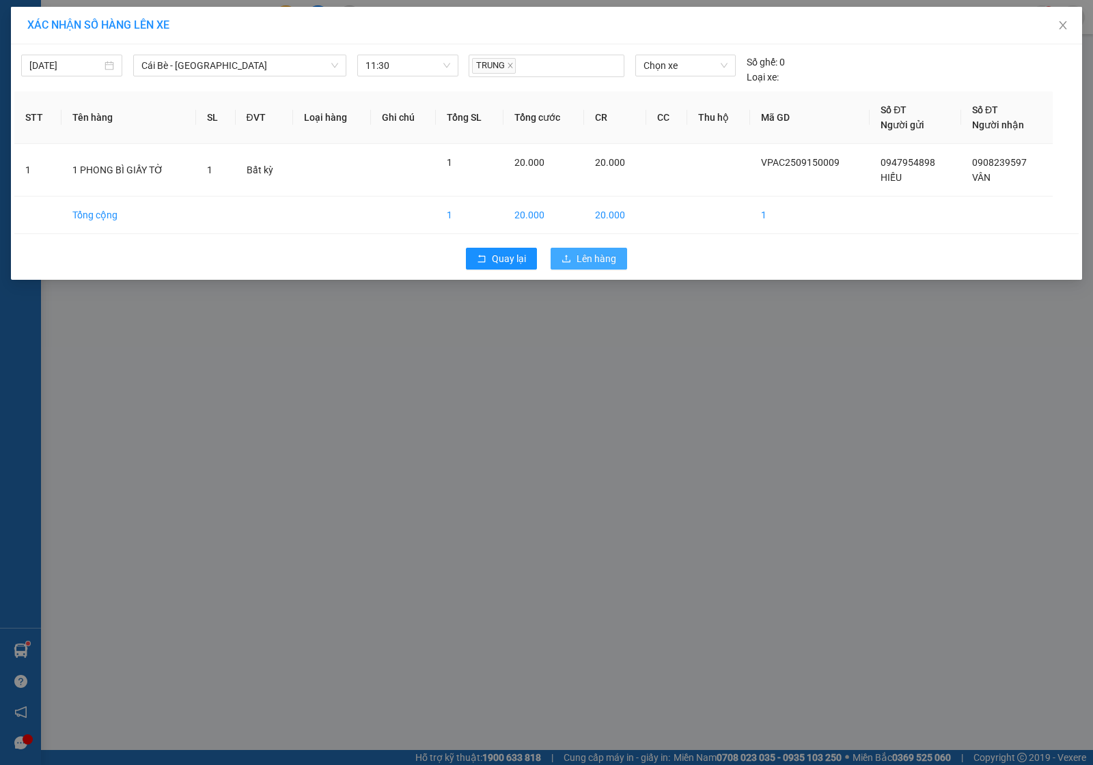
click at [612, 262] on span "Lên hàng" at bounding box center [596, 258] width 40 height 15
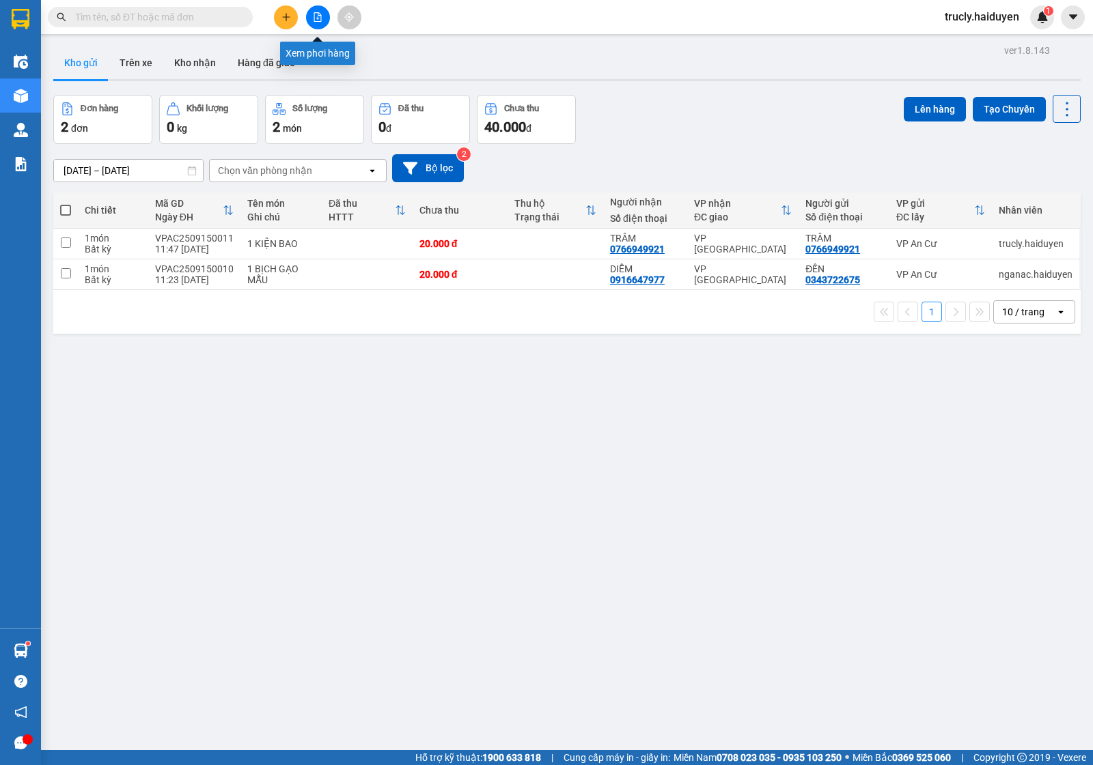
click at [307, 23] on button at bounding box center [318, 17] width 24 height 24
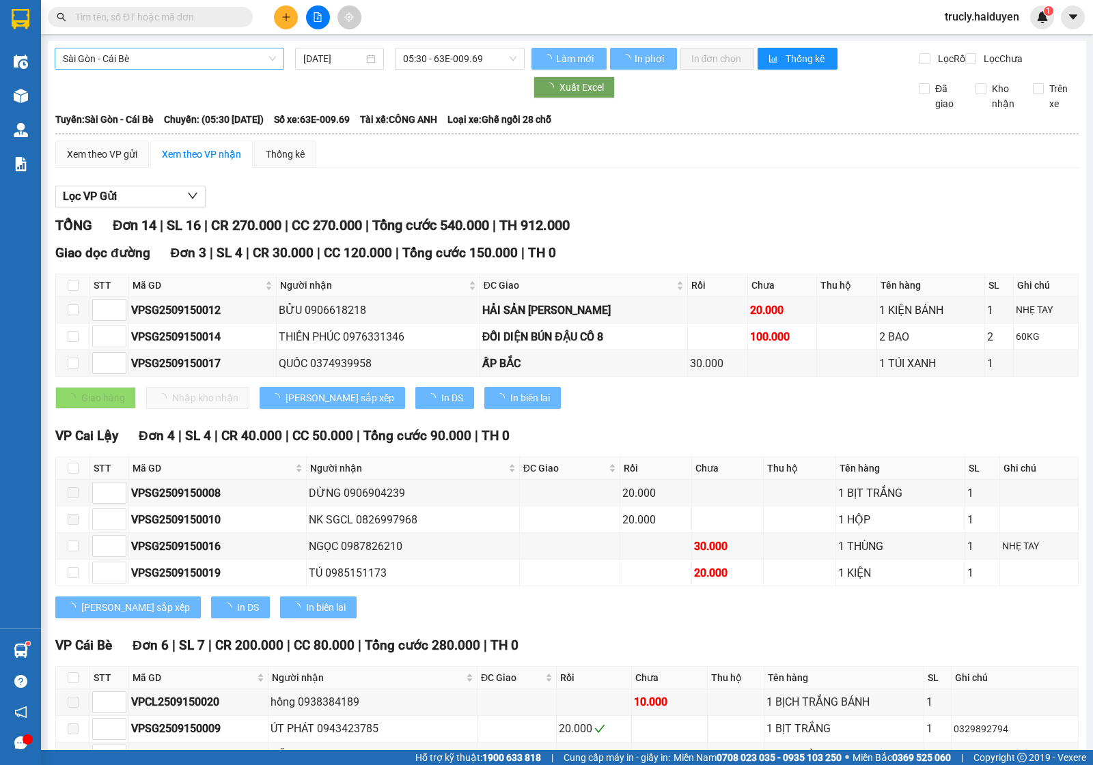
click at [123, 59] on span "Sài Gòn - Cái Bè" at bounding box center [169, 58] width 213 height 20
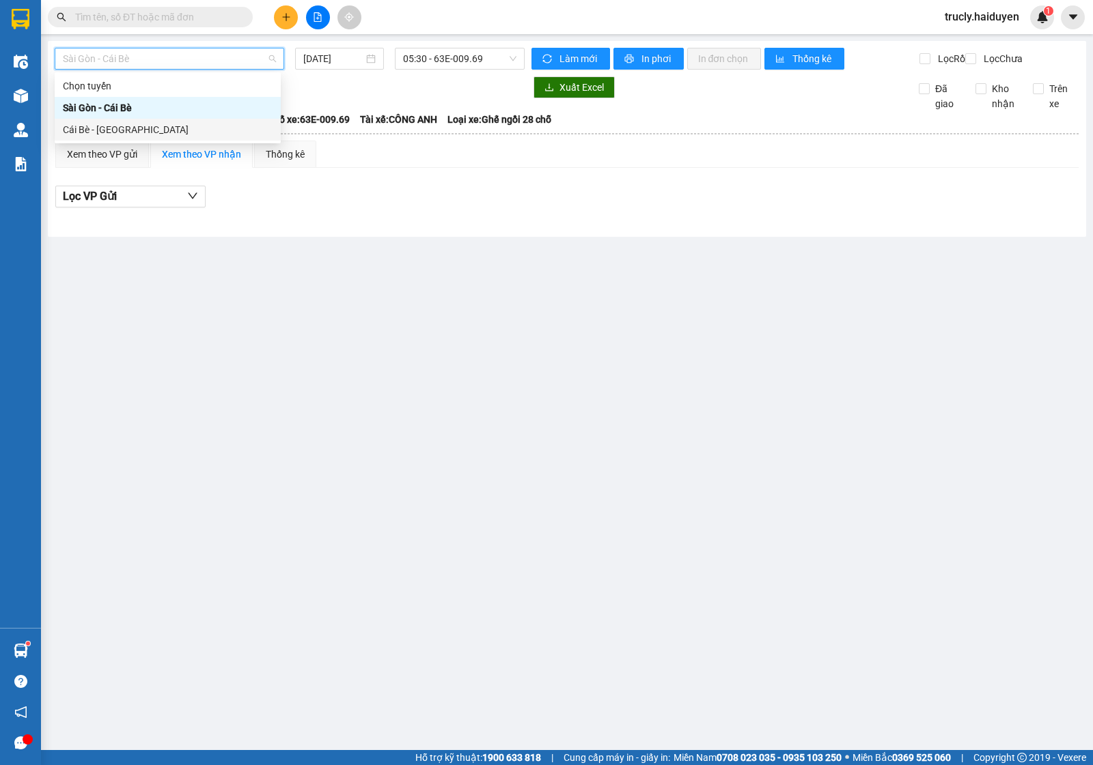
click at [92, 124] on div "Cái Bè - Sài Gòn" at bounding box center [168, 129] width 210 height 15
type input "15/09/2025"
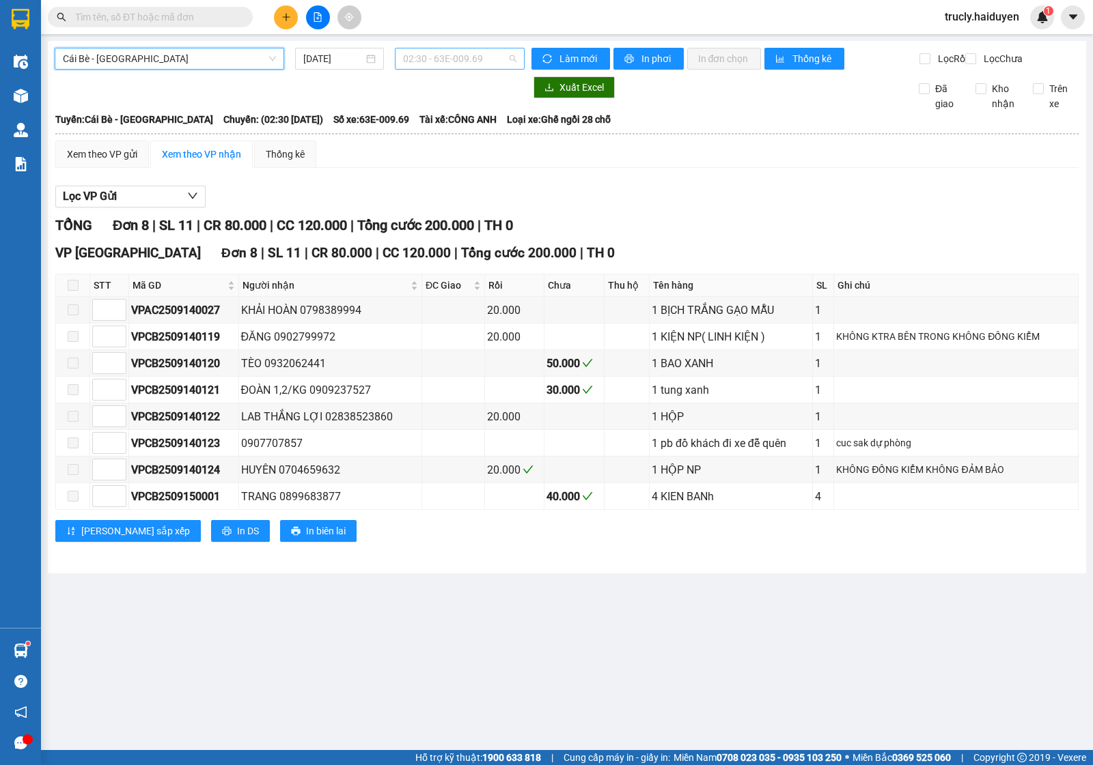
click at [408, 66] on span "02:30 - 63E-009.69" at bounding box center [459, 58] width 113 height 20
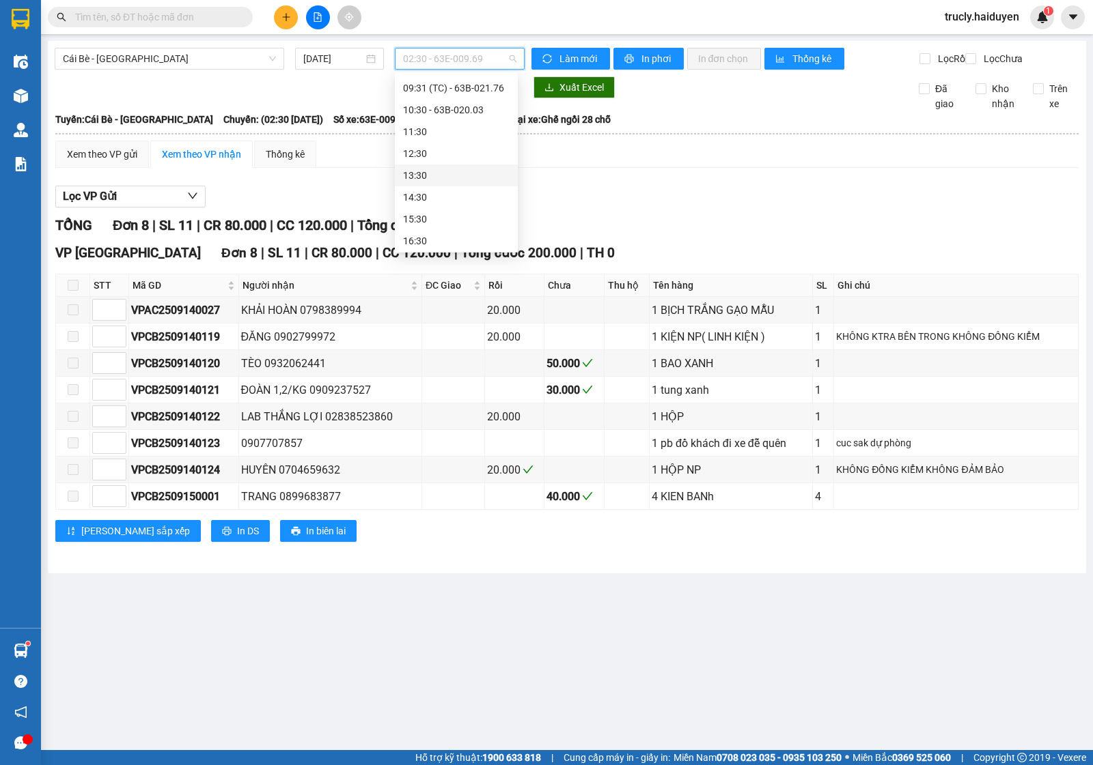
scroll to position [305, 0]
click at [424, 132] on div "11:30" at bounding box center [456, 130] width 107 height 15
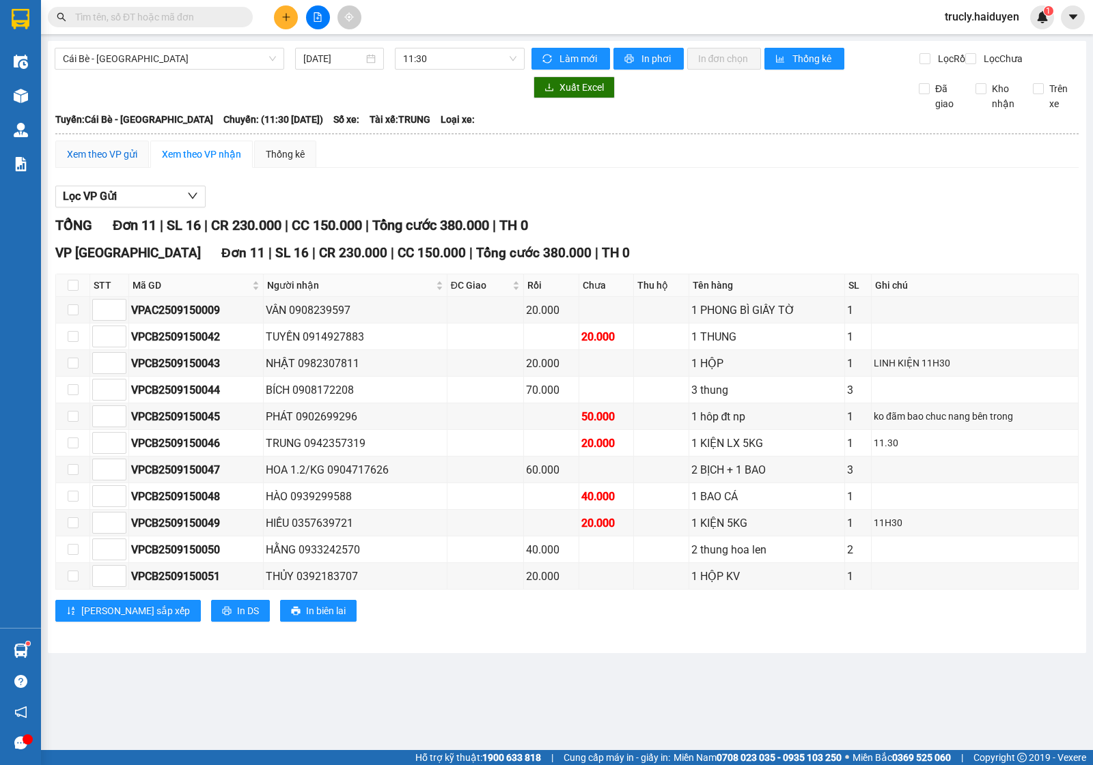
click at [104, 162] on div "Xem theo VP gửi" at bounding box center [102, 154] width 70 height 15
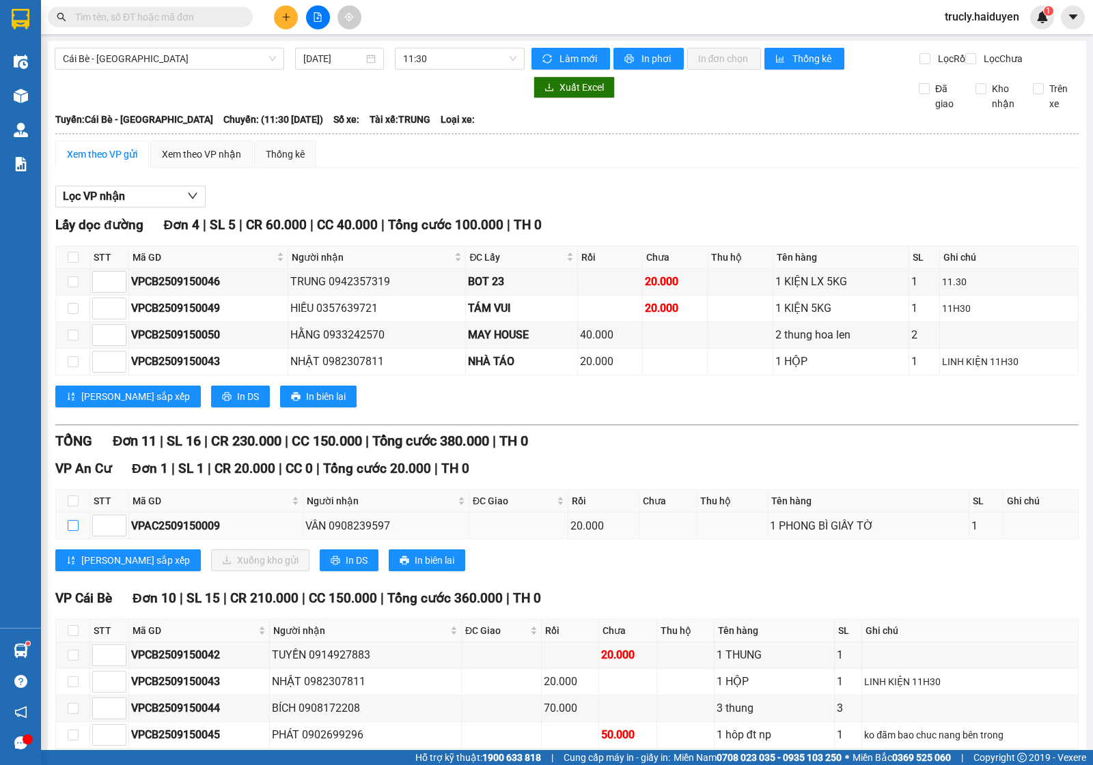
click at [72, 531] on input "checkbox" at bounding box center [73, 525] width 11 height 11
checkbox input "true"
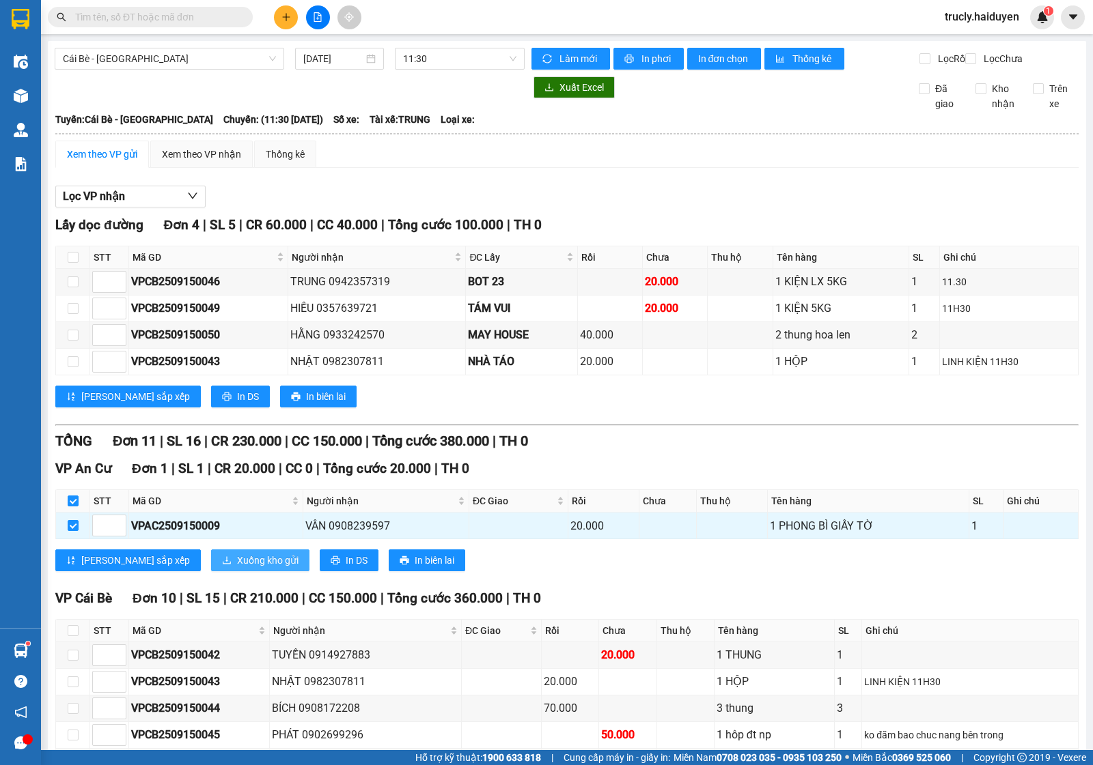
click at [237, 568] on span "Xuống kho gửi" at bounding box center [267, 560] width 61 height 15
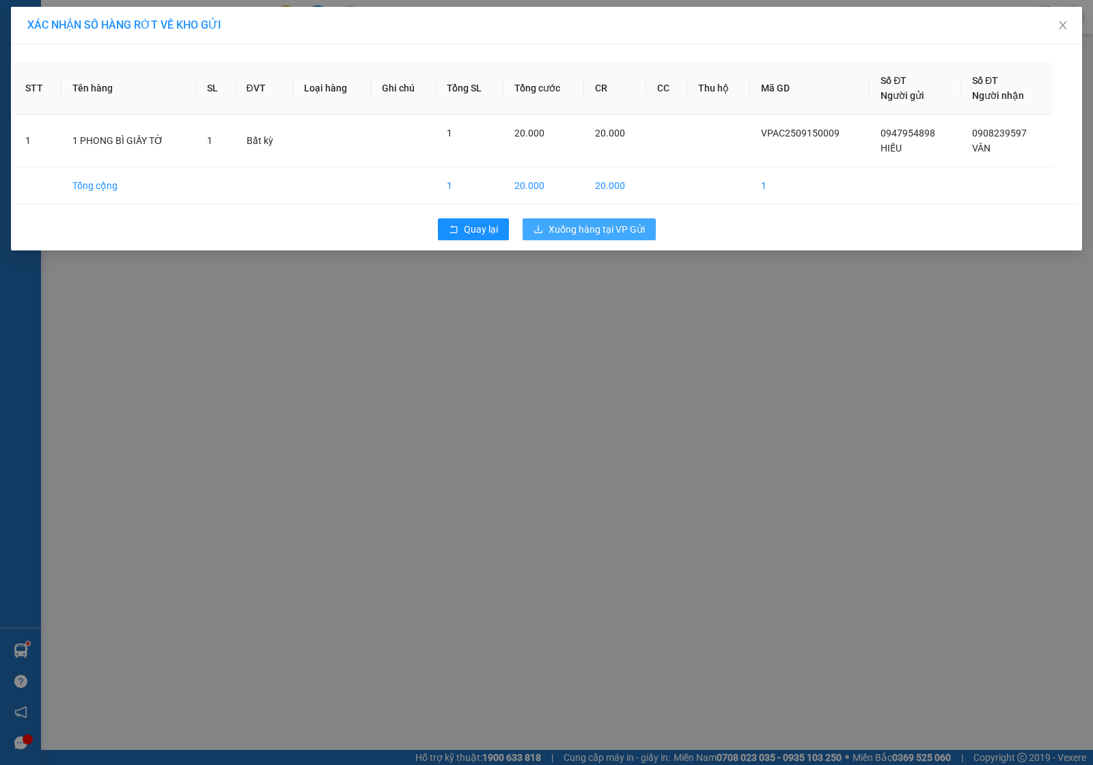
click at [591, 234] on span "Xuống hàng tại VP Gửi" at bounding box center [596, 229] width 96 height 15
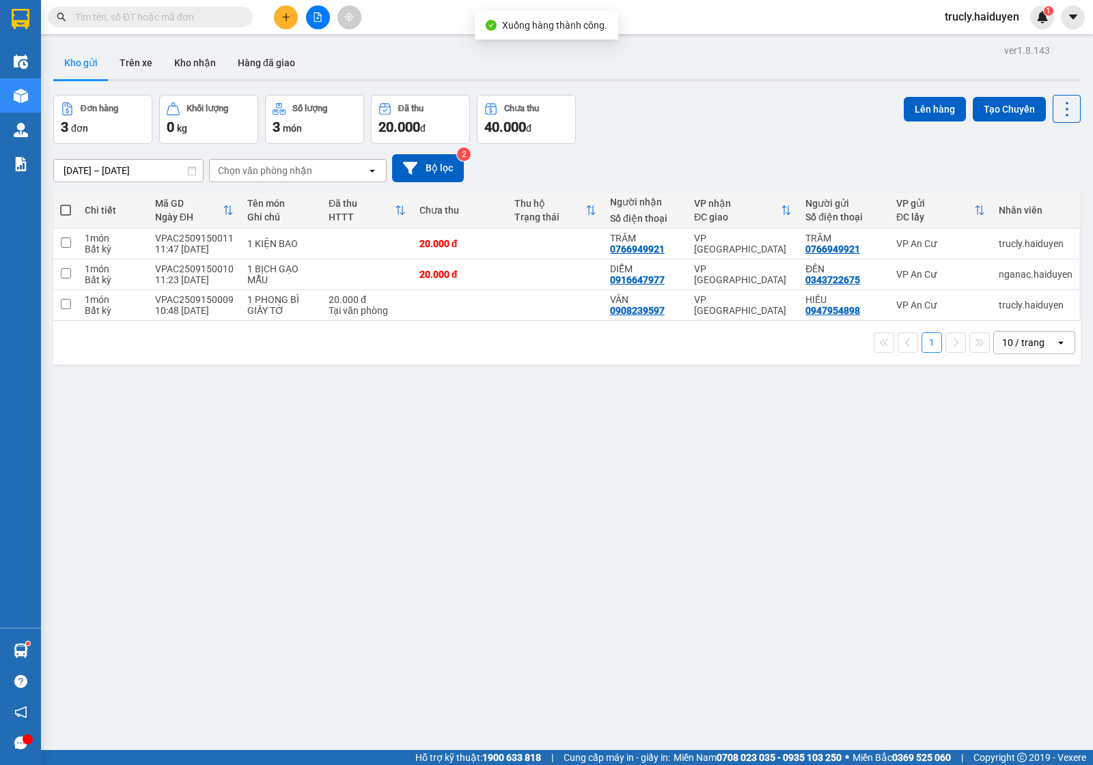
click at [660, 141] on div "Đơn hàng 3 đơn Khối lượng 0 kg Số lượng 3 món Đã thu 20.000 đ Chưa thu 40.000 đ…" at bounding box center [566, 119] width 1027 height 49
click at [289, 12] on icon "plus" at bounding box center [286, 17] width 10 height 10
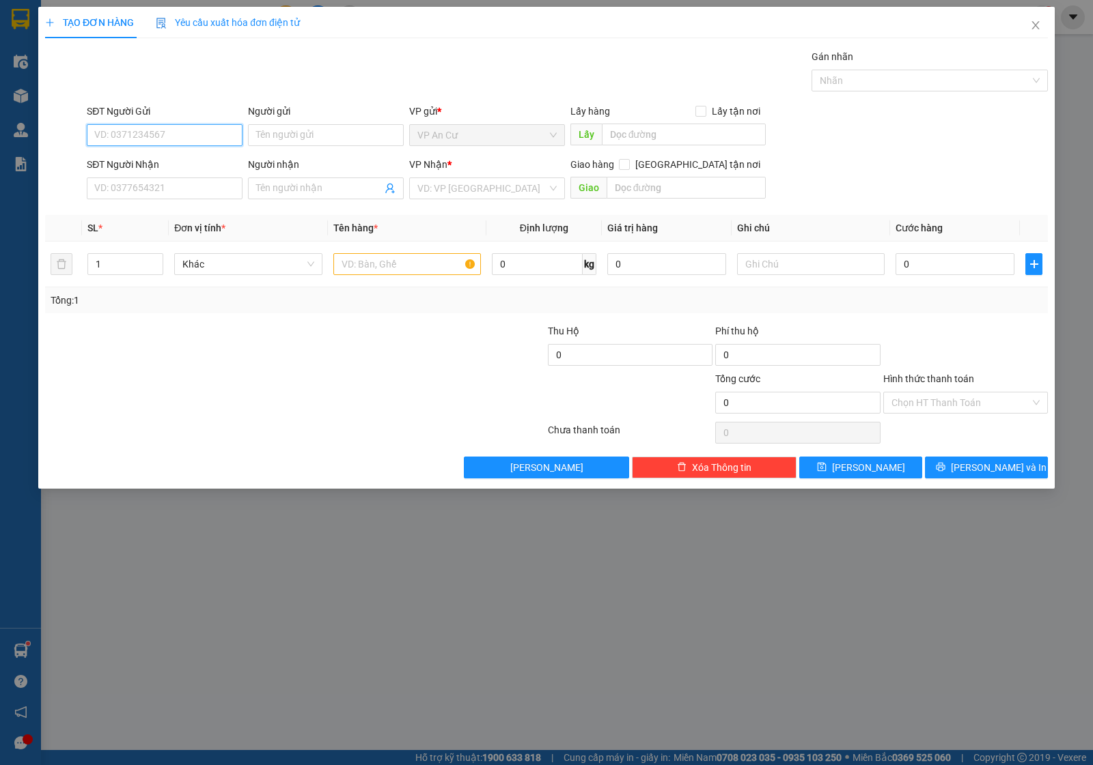
click at [135, 134] on input "SĐT Người Gửi" at bounding box center [165, 135] width 156 height 22
click at [139, 163] on div "0904463129 - TÂY" at bounding box center [164, 163] width 139 height 15
type input "0904463129"
type input "TÂY"
type input "0902069042"
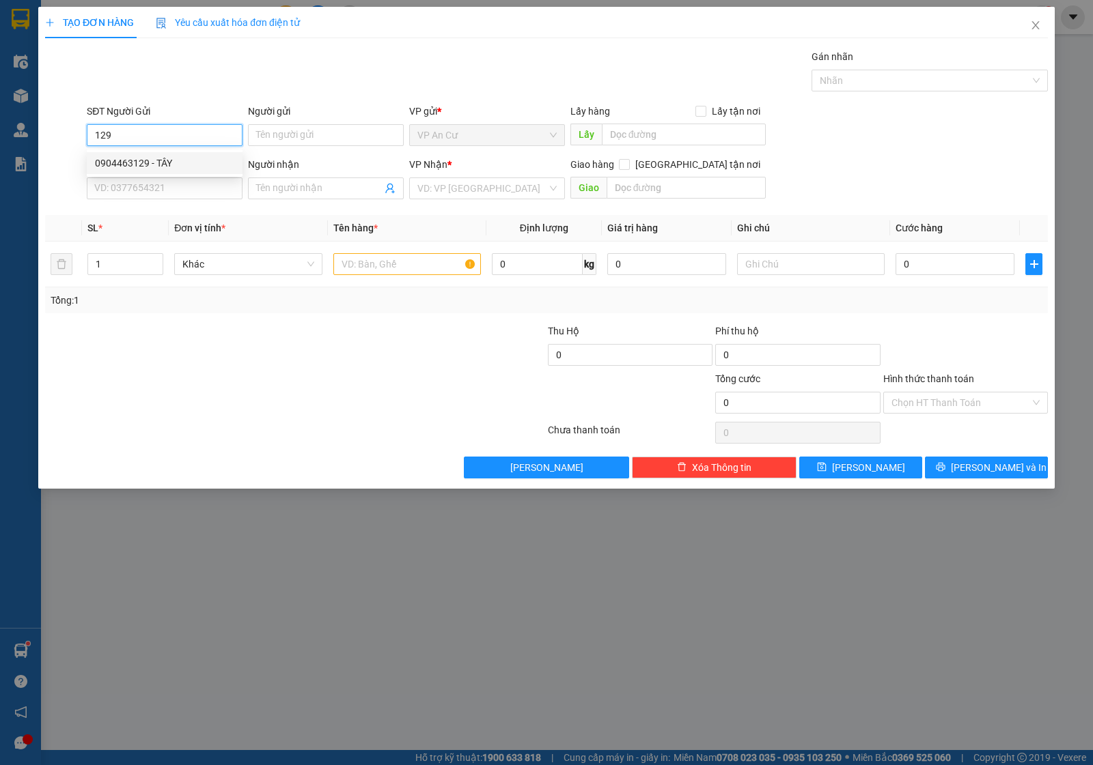
type input "LINH"
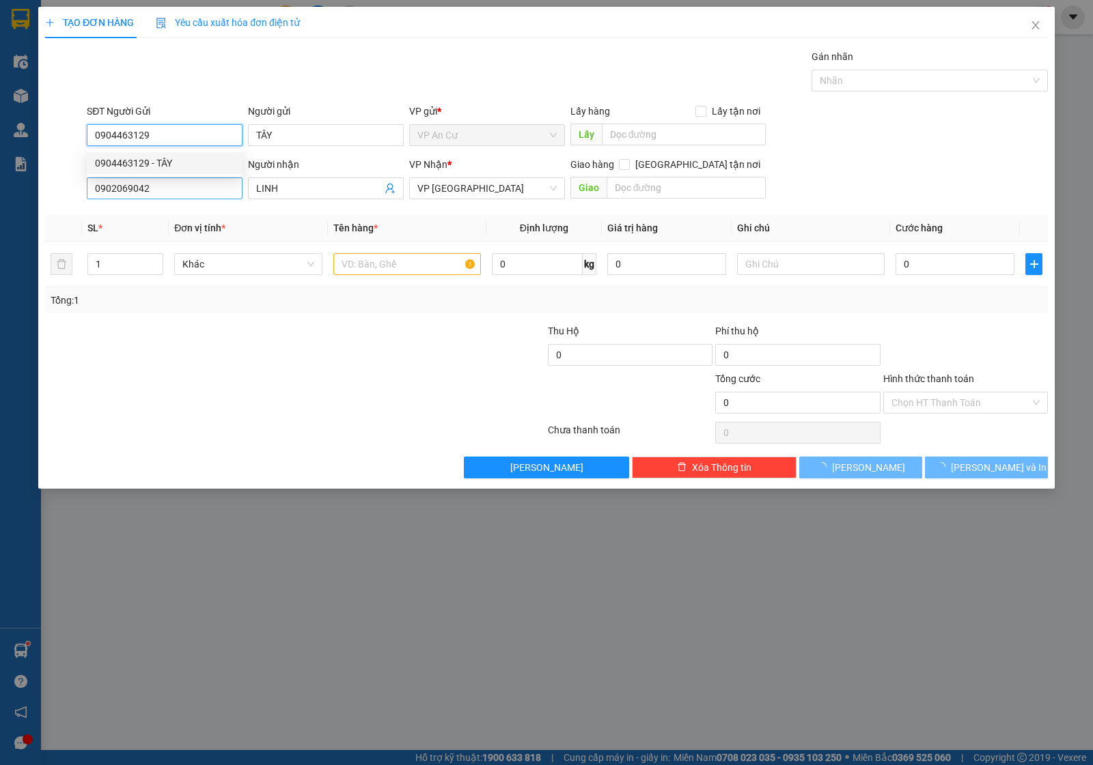
type input "20.000"
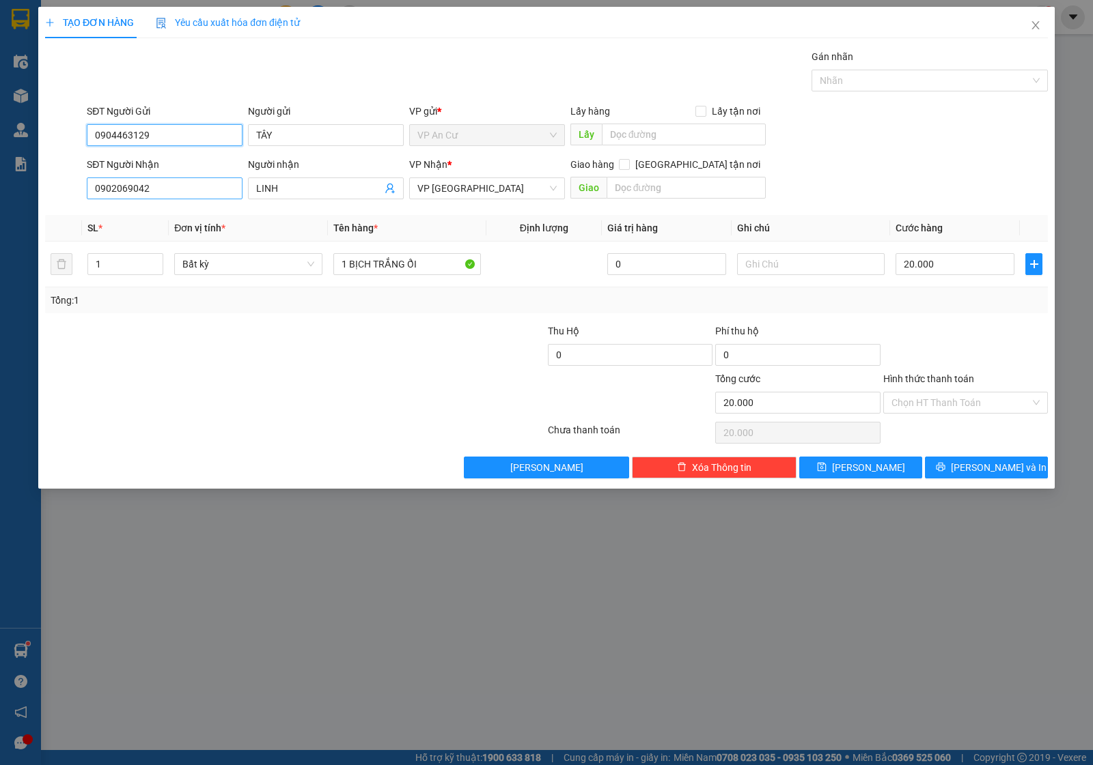
type input "0904463129"
click at [166, 182] on input "0902069042" at bounding box center [165, 189] width 156 height 22
click at [168, 182] on input "0902069042" at bounding box center [165, 189] width 156 height 22
type input "0918615153"
click at [295, 189] on input "LINH" at bounding box center [319, 188] width 126 height 15
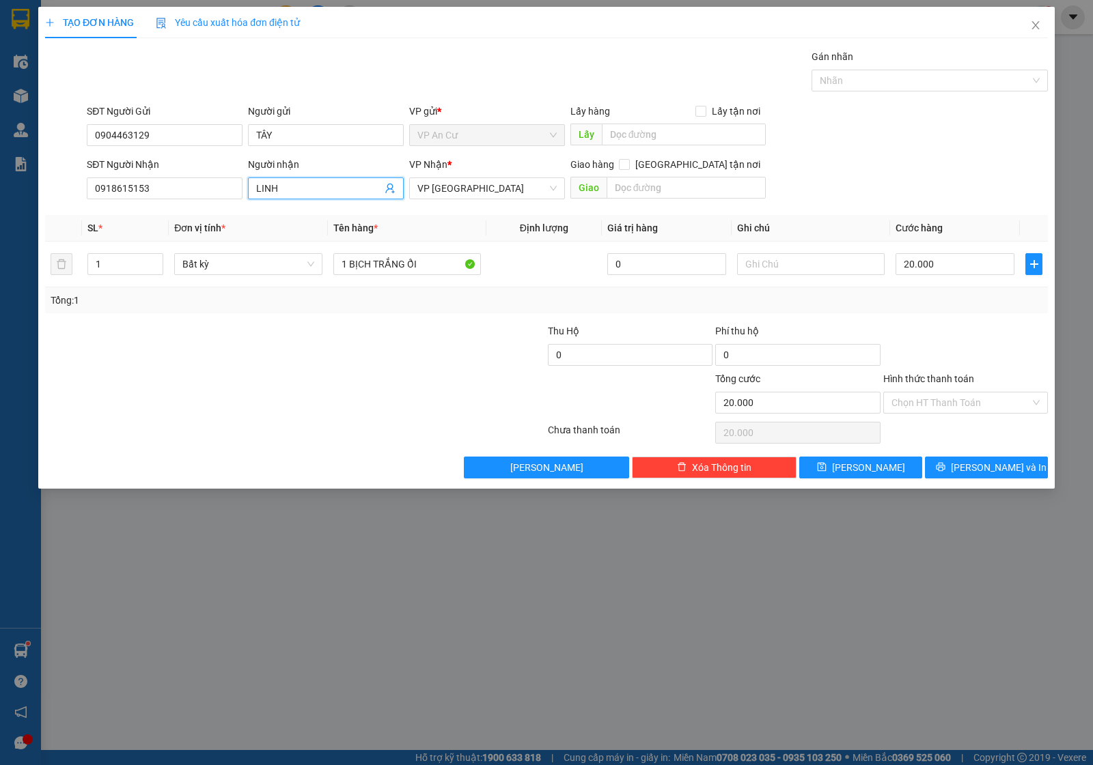
click at [295, 189] on input "LINH" at bounding box center [319, 188] width 126 height 15
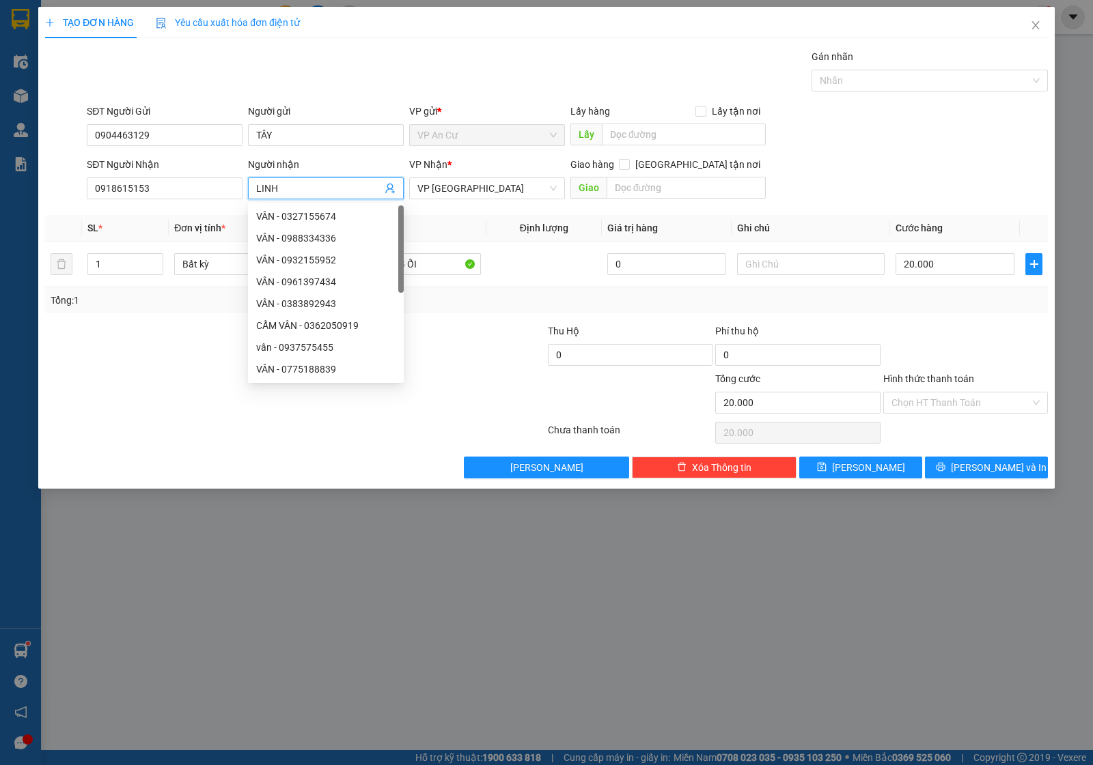
click at [295, 189] on input "LINH" at bounding box center [319, 188] width 126 height 15
type input "LIÊM"
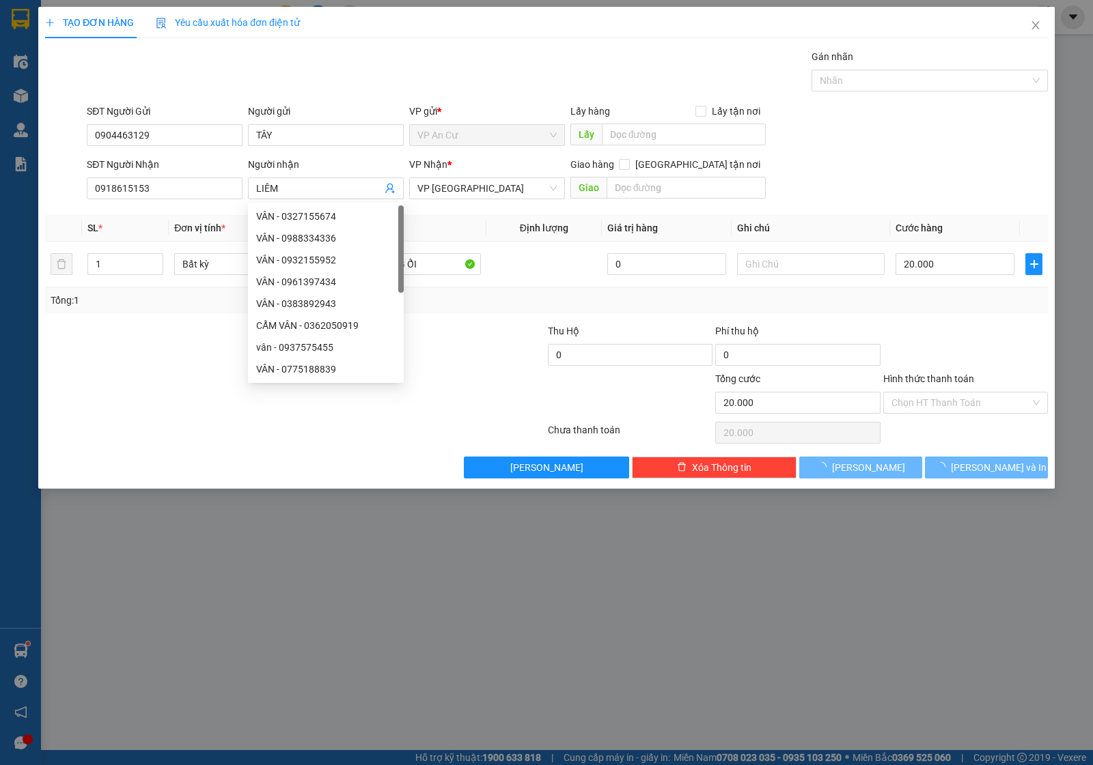
click at [171, 376] on div at bounding box center [211, 395] width 335 height 48
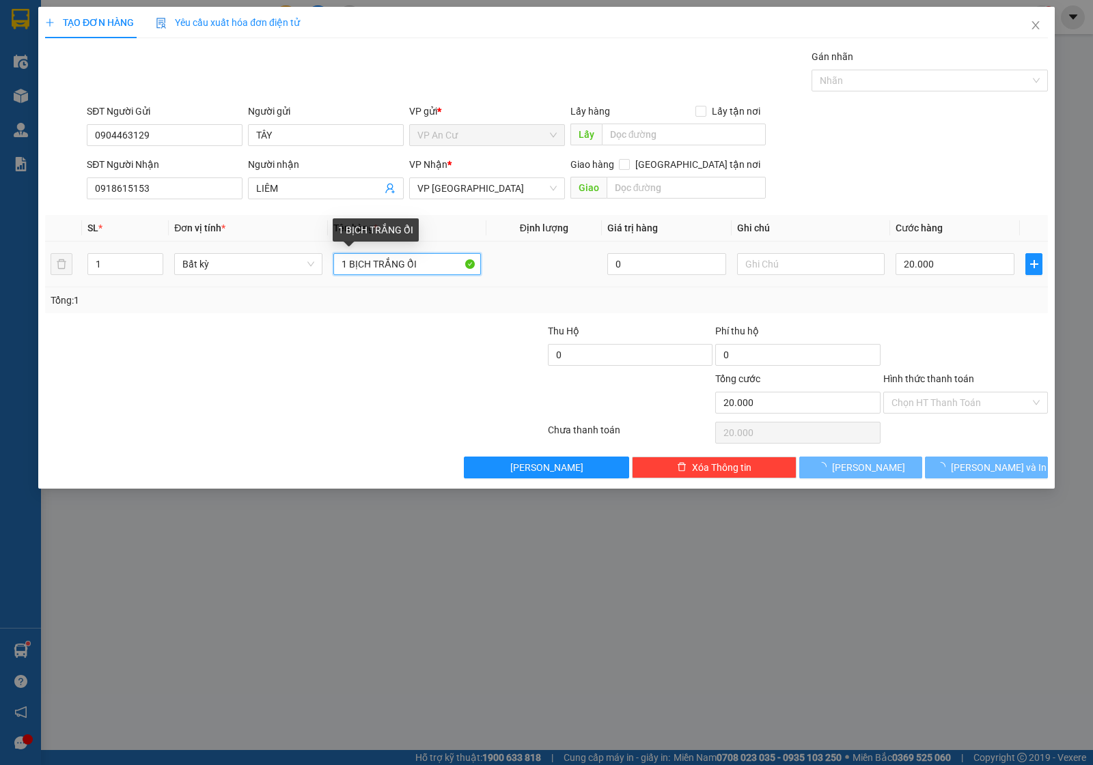
click at [429, 272] on input "1 BỊCH TRẮNG ỔI" at bounding box center [406, 264] width 147 height 22
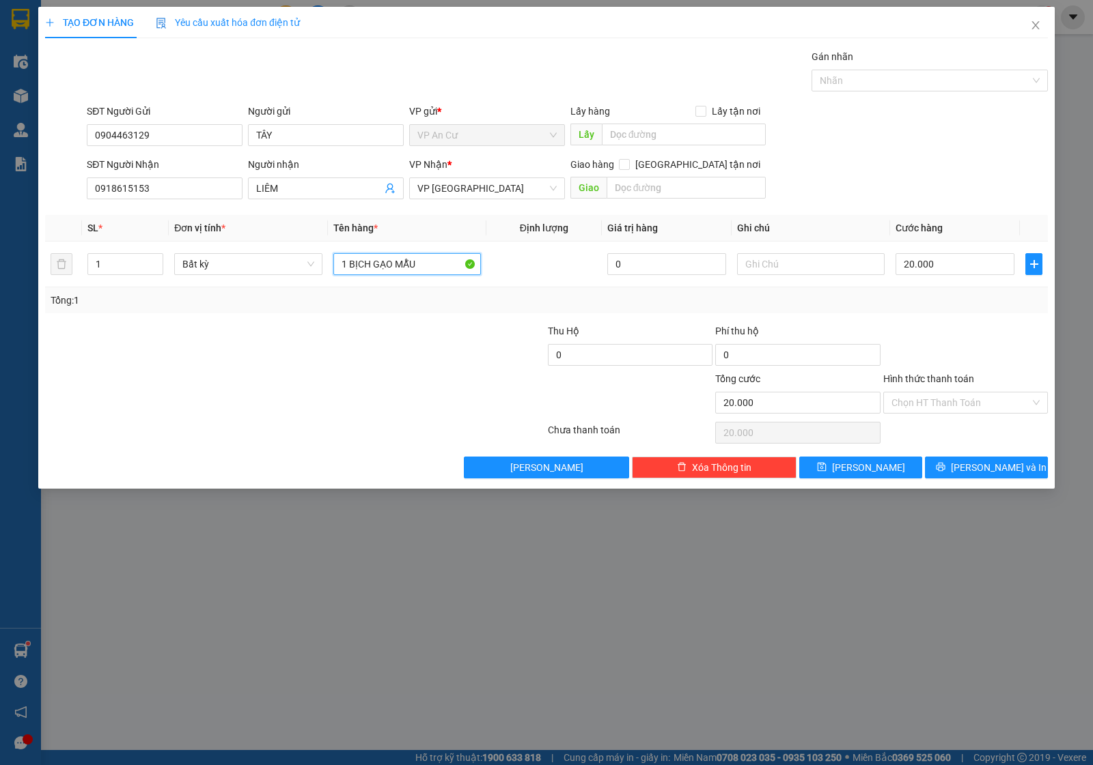
type input "1 BỊCH GẠO MẪU"
click at [996, 315] on div "Transit Pickup Surcharge Ids Transit Deliver Surcharge Ids Transit Deliver Surc…" at bounding box center [546, 263] width 1002 height 429
click at [922, 405] on input "Hình thức thanh toán" at bounding box center [960, 403] width 139 height 20
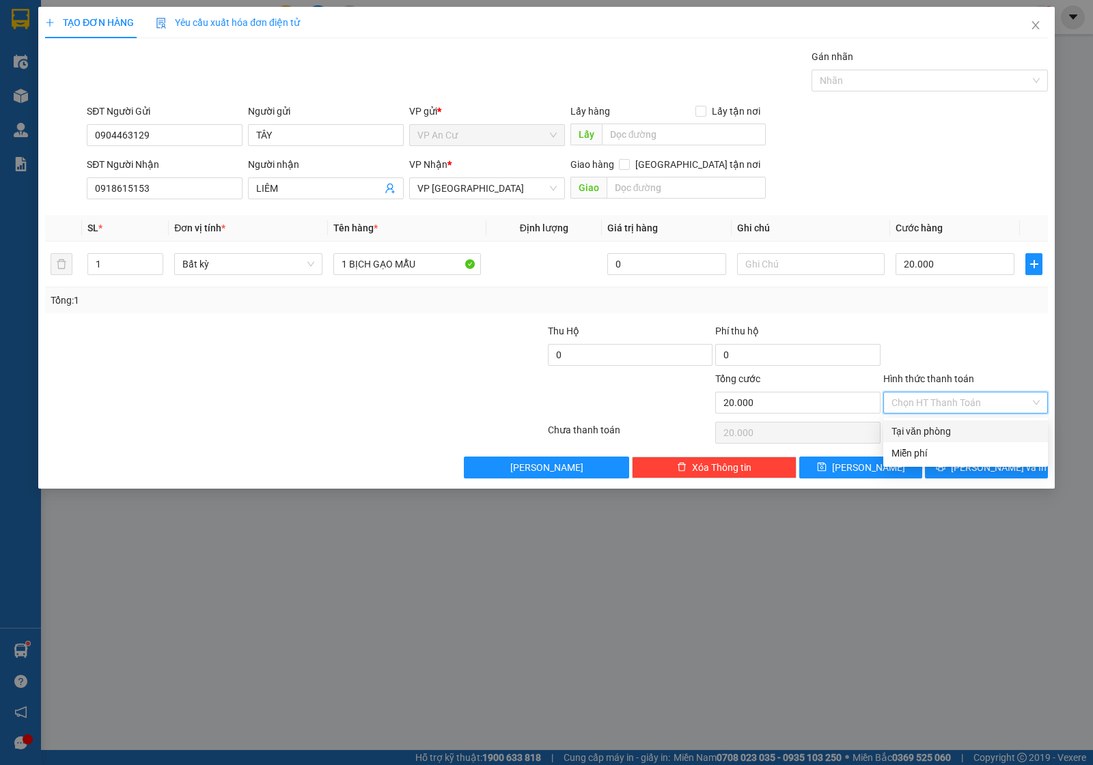
click at [916, 425] on div "Tại văn phòng" at bounding box center [965, 431] width 148 height 15
type input "0"
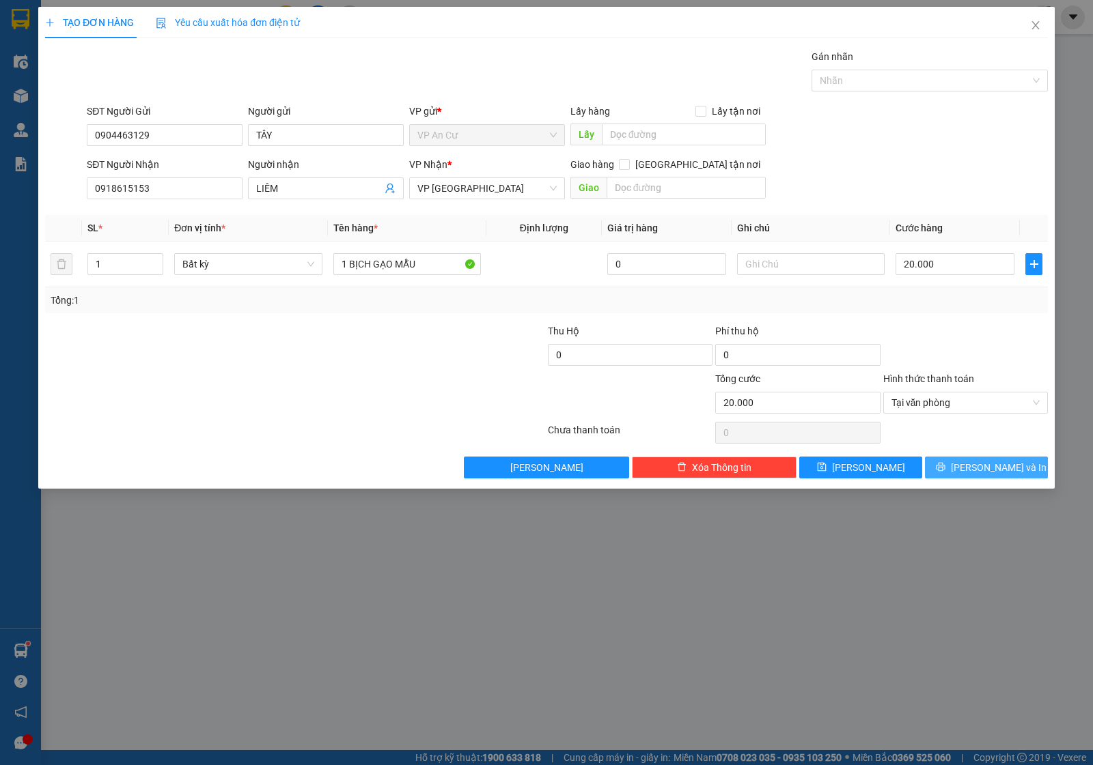
click at [970, 463] on button "Lưu và In" at bounding box center [986, 468] width 123 height 22
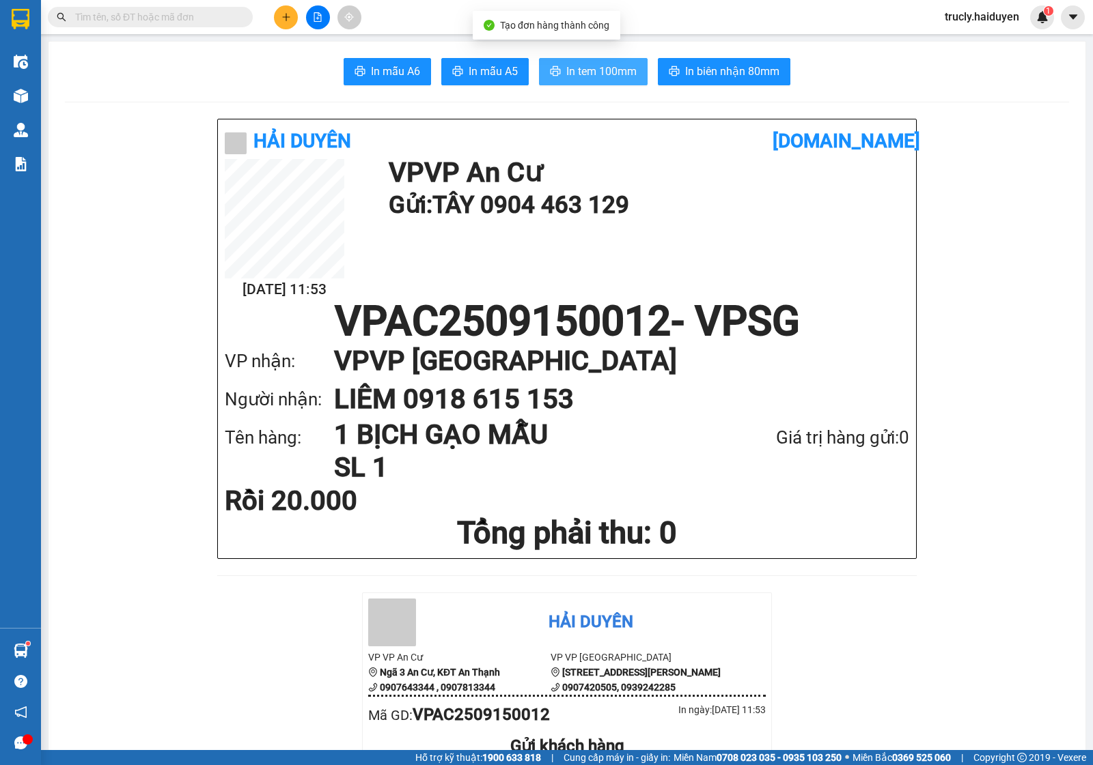
click at [622, 70] on span "In tem 100mm" at bounding box center [601, 71] width 70 height 17
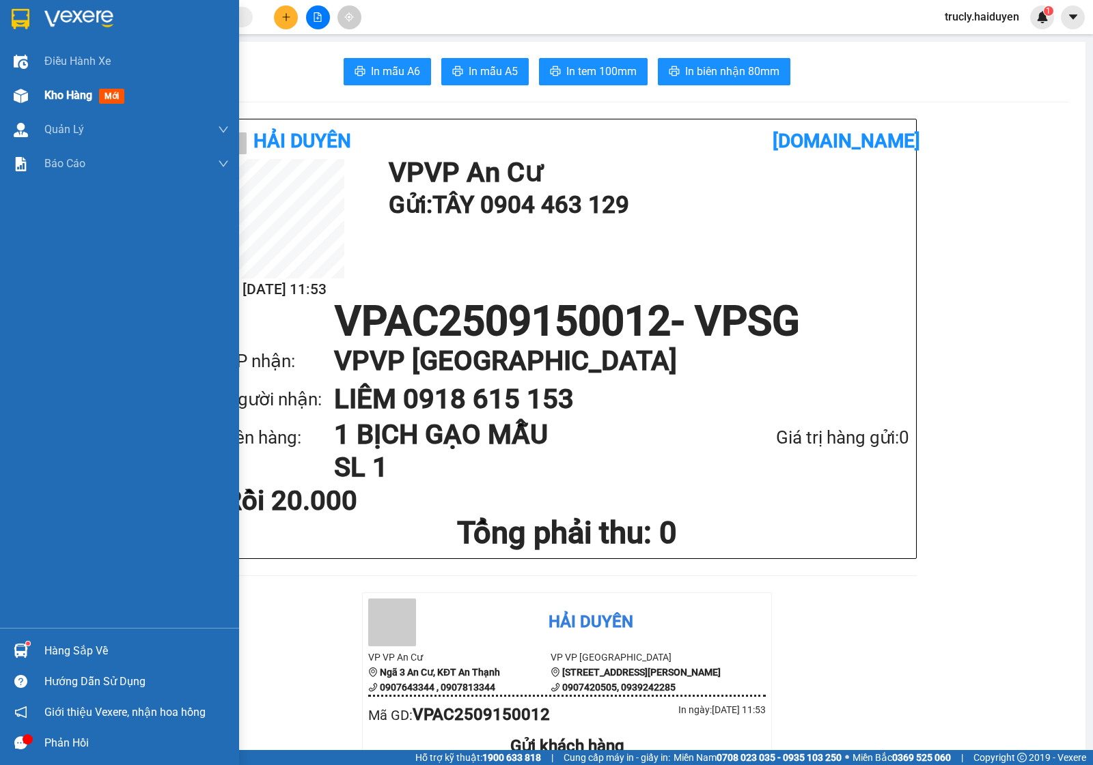
click at [27, 90] on img at bounding box center [21, 96] width 14 height 14
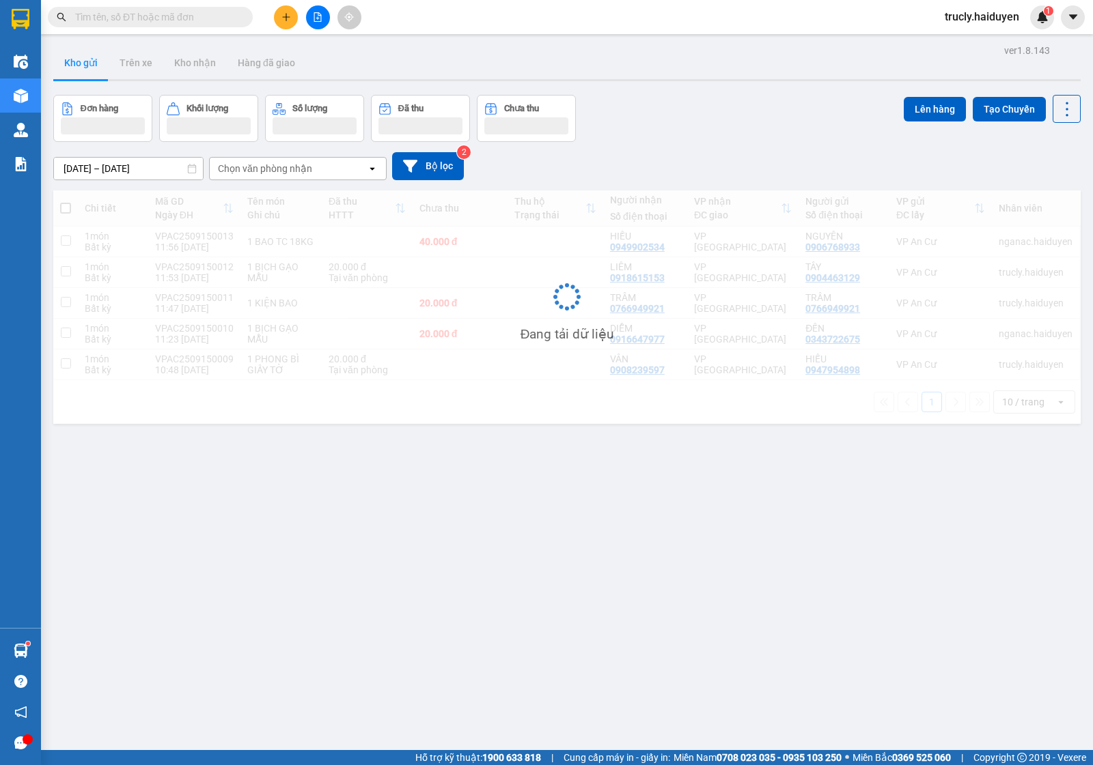
click at [752, 104] on div "Đơn hàng Khối lượng Số lượng Đã thu Chưa thu Lên hàng Tạo Chuyến" at bounding box center [566, 118] width 1027 height 47
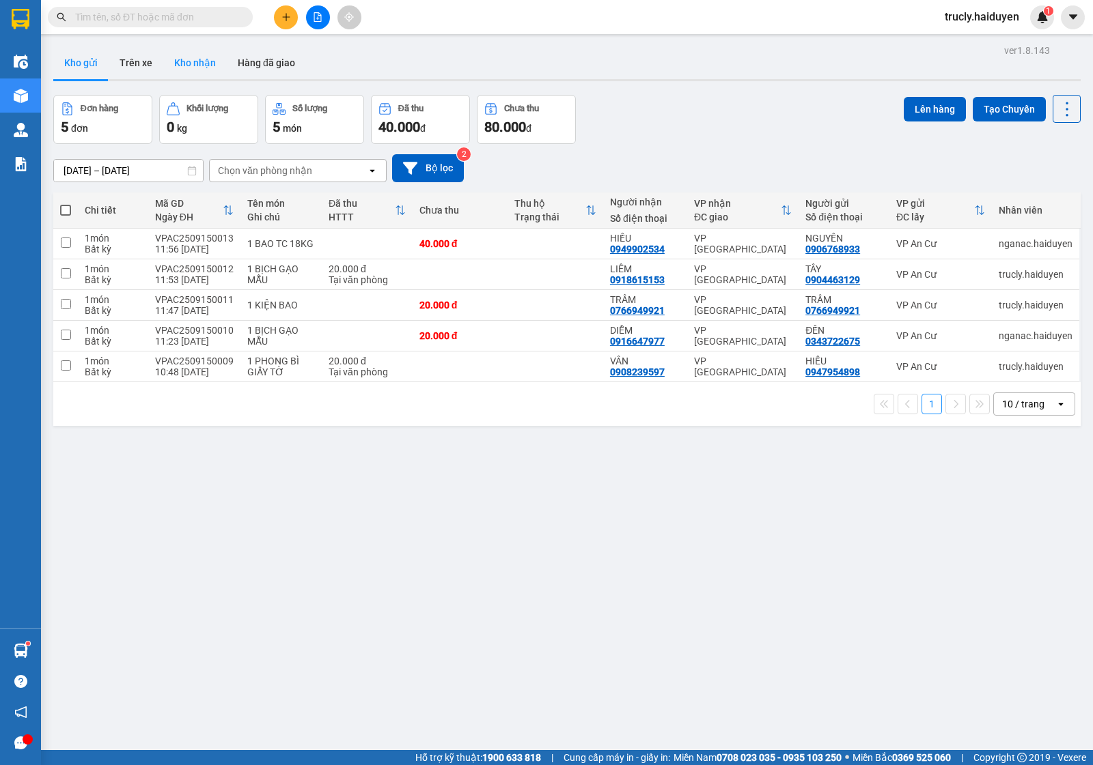
click at [186, 62] on button "Kho nhận" at bounding box center [195, 62] width 64 height 33
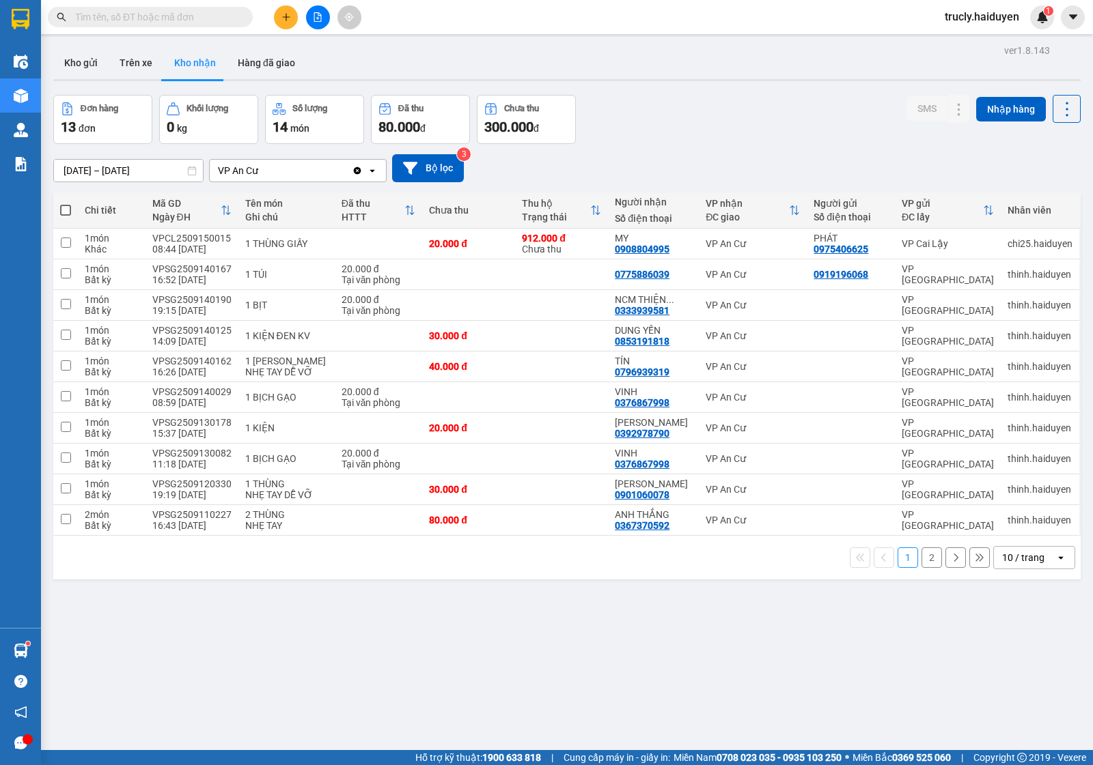
click at [678, 154] on div "01/09/2025 – 15/09/2025 Press the down arrow key to interact with the calendar …" at bounding box center [566, 168] width 1027 height 28
click at [697, 128] on div "Đơn hàng 13 đơn Khối lượng 0 kg Số lượng 14 món Đã thu 80.000 đ Chưa thu 300.00…" at bounding box center [566, 119] width 1027 height 49
click at [701, 114] on div "Đơn hàng 13 đơn Khối lượng 0 kg Số lượng 14 món Đã thu 80.000 đ Chưa thu 300.00…" at bounding box center [566, 119] width 1027 height 49
click at [681, 113] on div "Đơn hàng 13 đơn Khối lượng 0 kg Số lượng 14 món Đã thu 80.000 đ Chưa thu 300.00…" at bounding box center [566, 119] width 1027 height 49
click at [923, 244] on button at bounding box center [931, 244] width 19 height 24
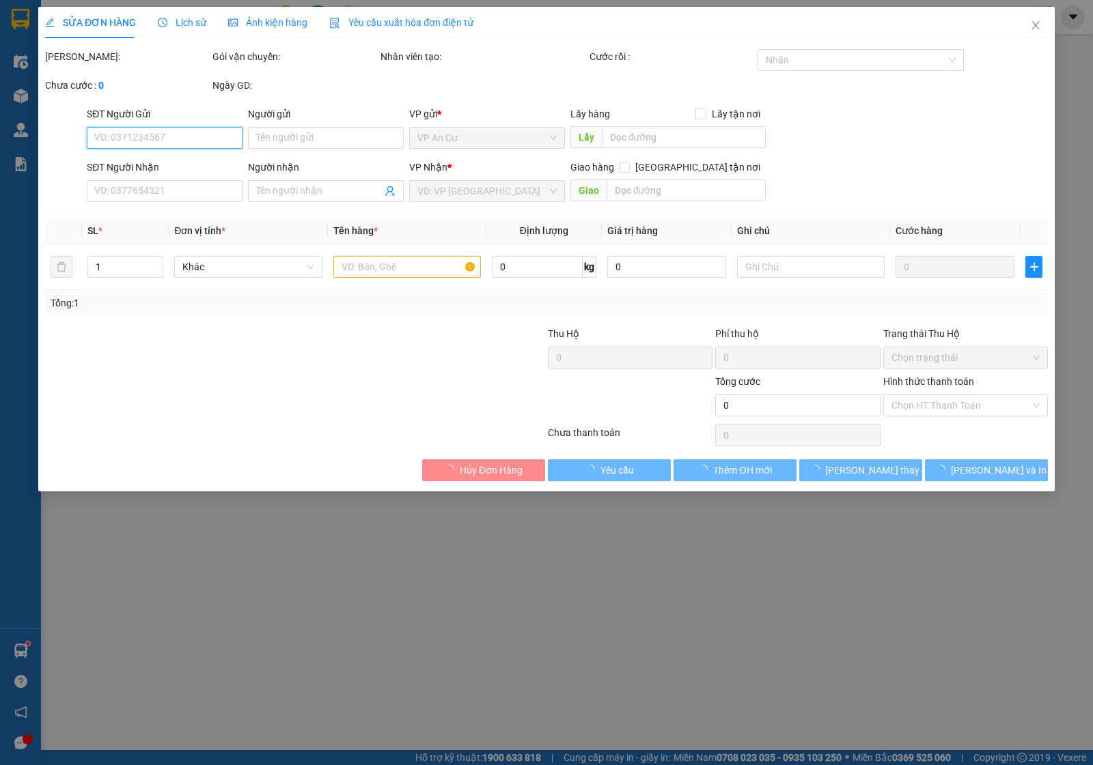
type input "0975406625"
type input "PHÁT"
type input "0908804995"
type input "MY"
type input "912.000"
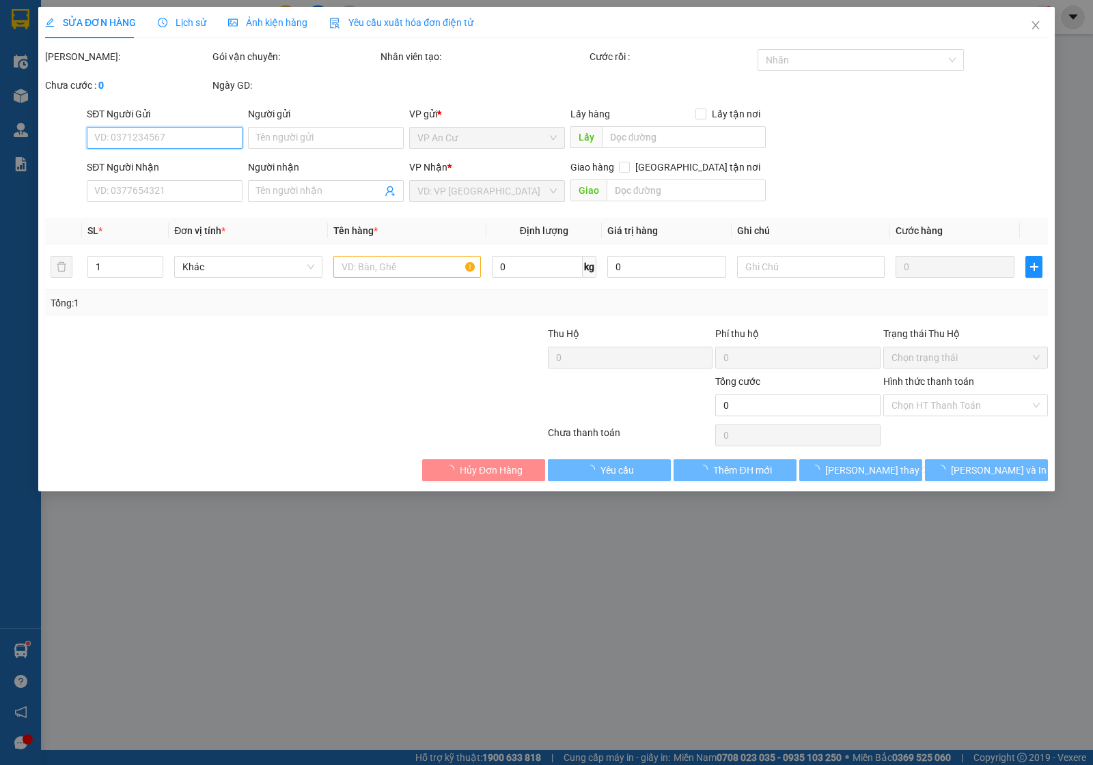
type input "20.000"
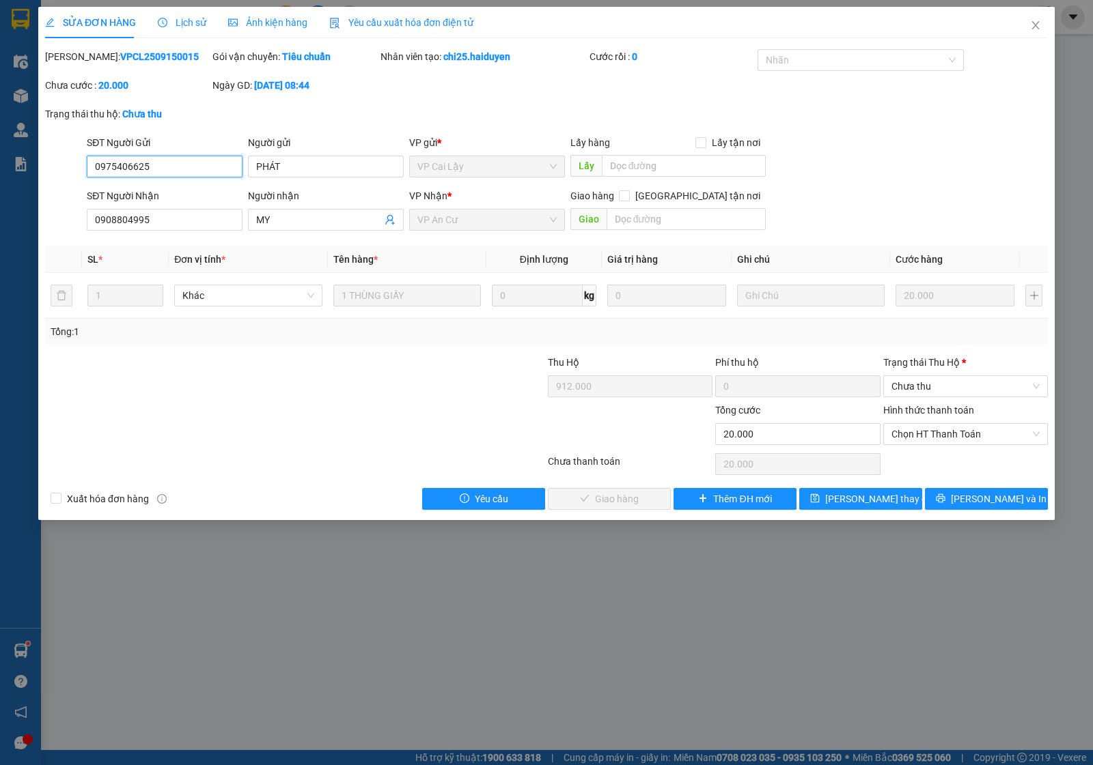
click at [175, 169] on input "0975406625" at bounding box center [165, 167] width 156 height 22
click at [1034, 24] on icon "close" at bounding box center [1035, 25] width 11 height 11
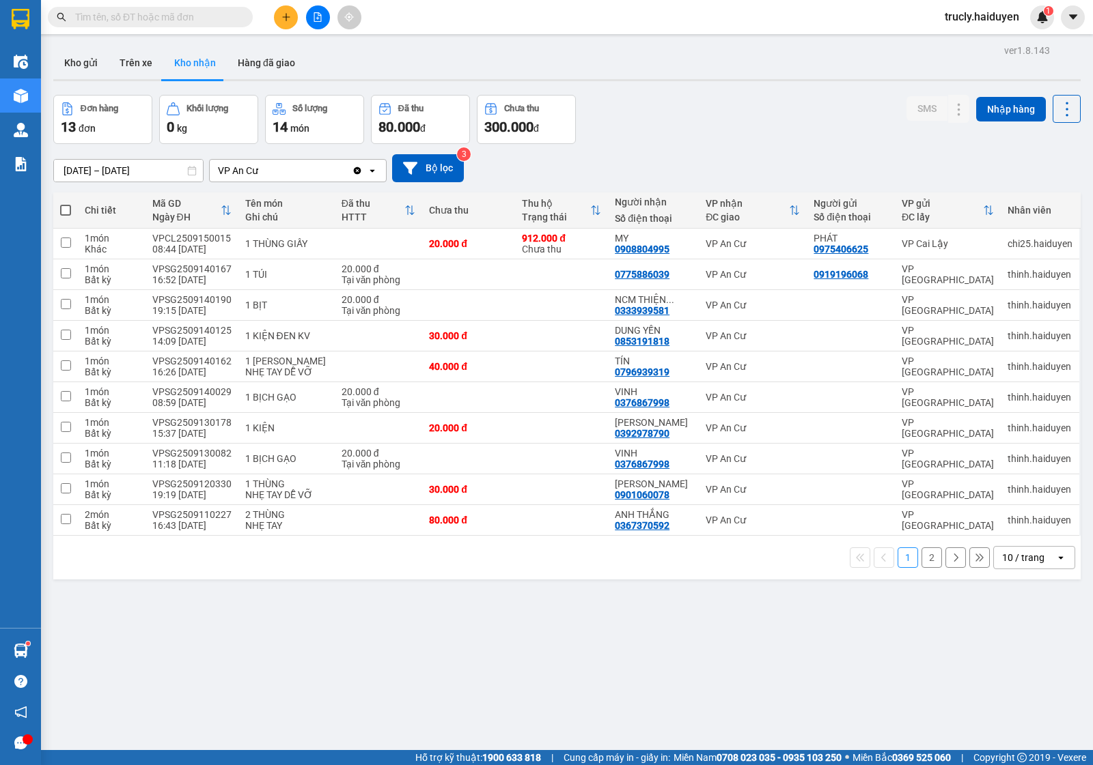
click at [275, 16] on button at bounding box center [286, 17] width 24 height 24
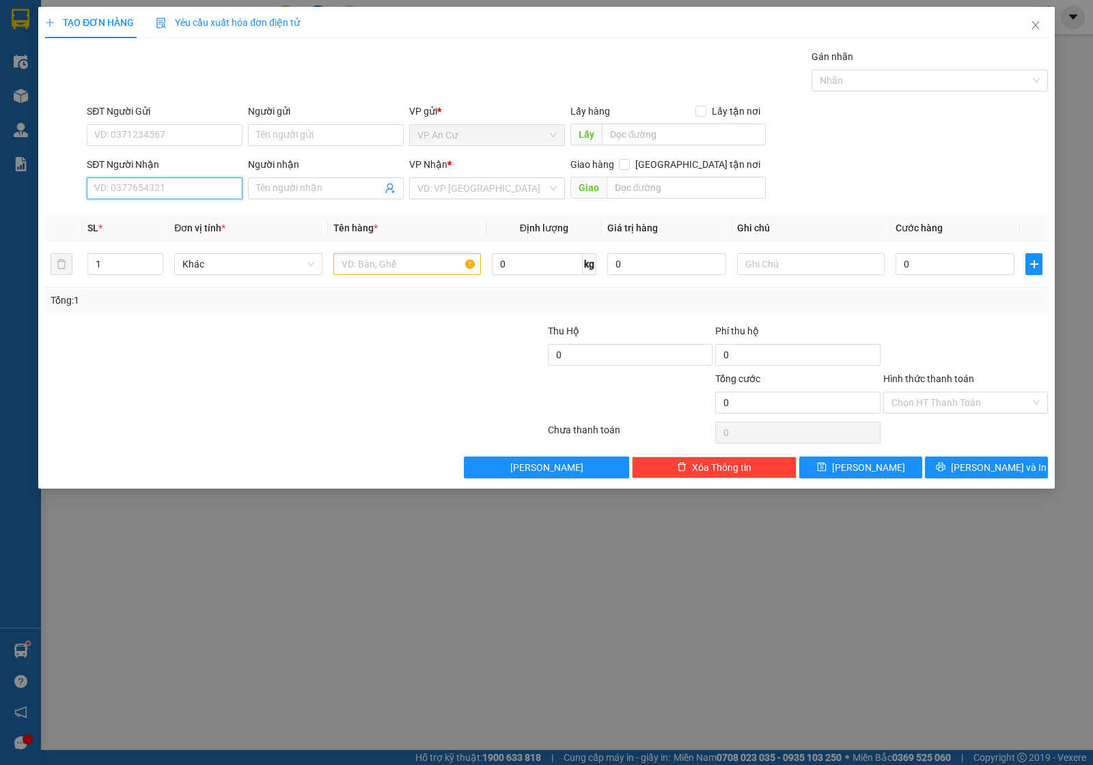
click at [140, 193] on input "SĐT Người Nhận" at bounding box center [165, 189] width 156 height 22
paste input "0975406625"
type input "0975406625"
click at [159, 216] on div "0975406625 - PHÁT" at bounding box center [164, 216] width 139 height 15
type input "PHÁT"
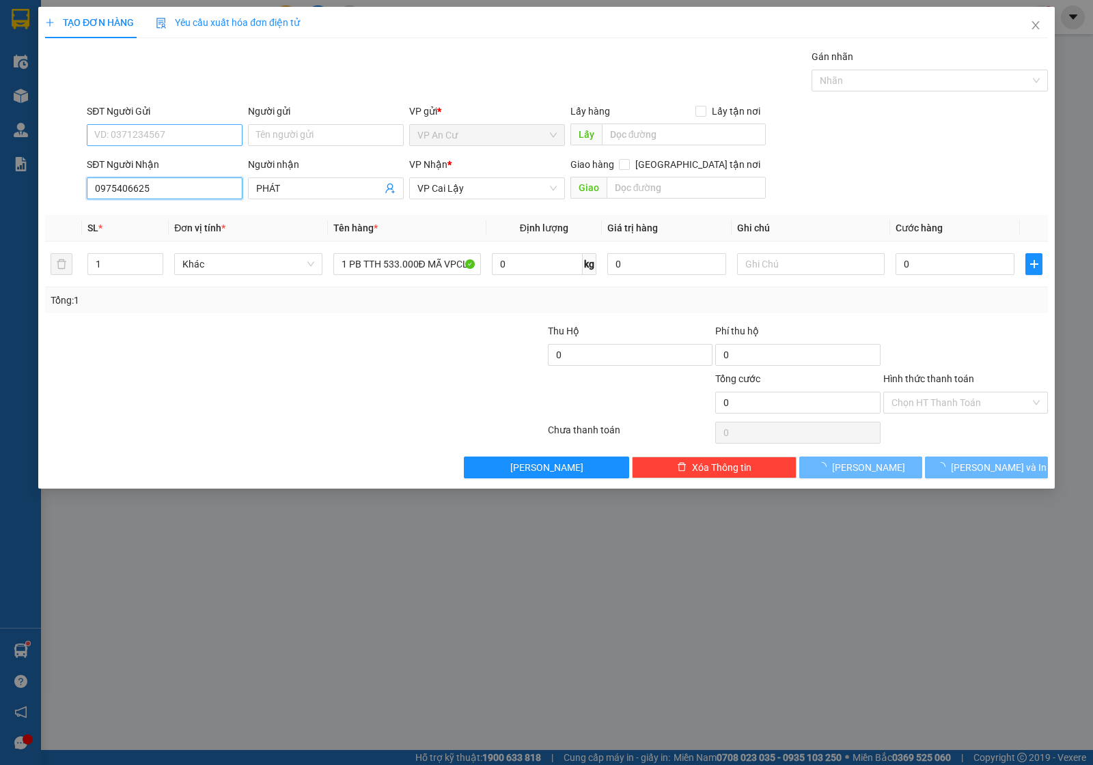
type input "0975406625"
click at [140, 128] on input "SĐT Người Gửi" at bounding box center [165, 135] width 156 height 22
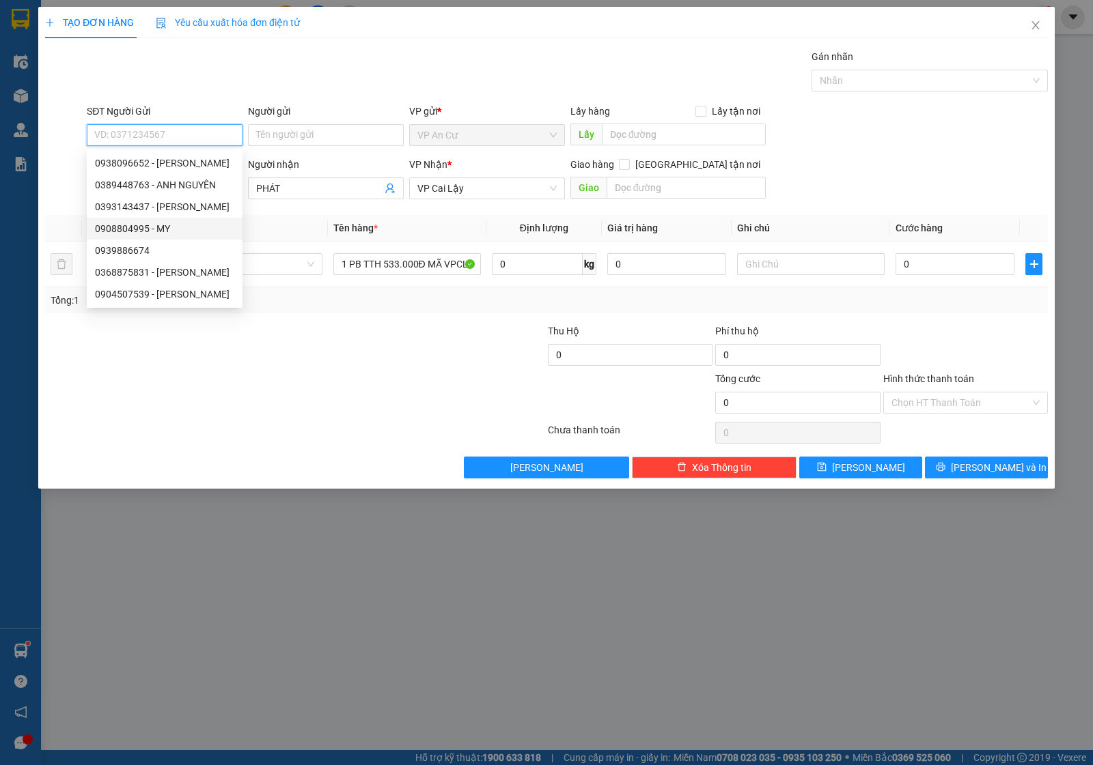
click at [160, 227] on div "0908804995 - MY" at bounding box center [164, 228] width 139 height 15
type input "0908804995"
type input "MY"
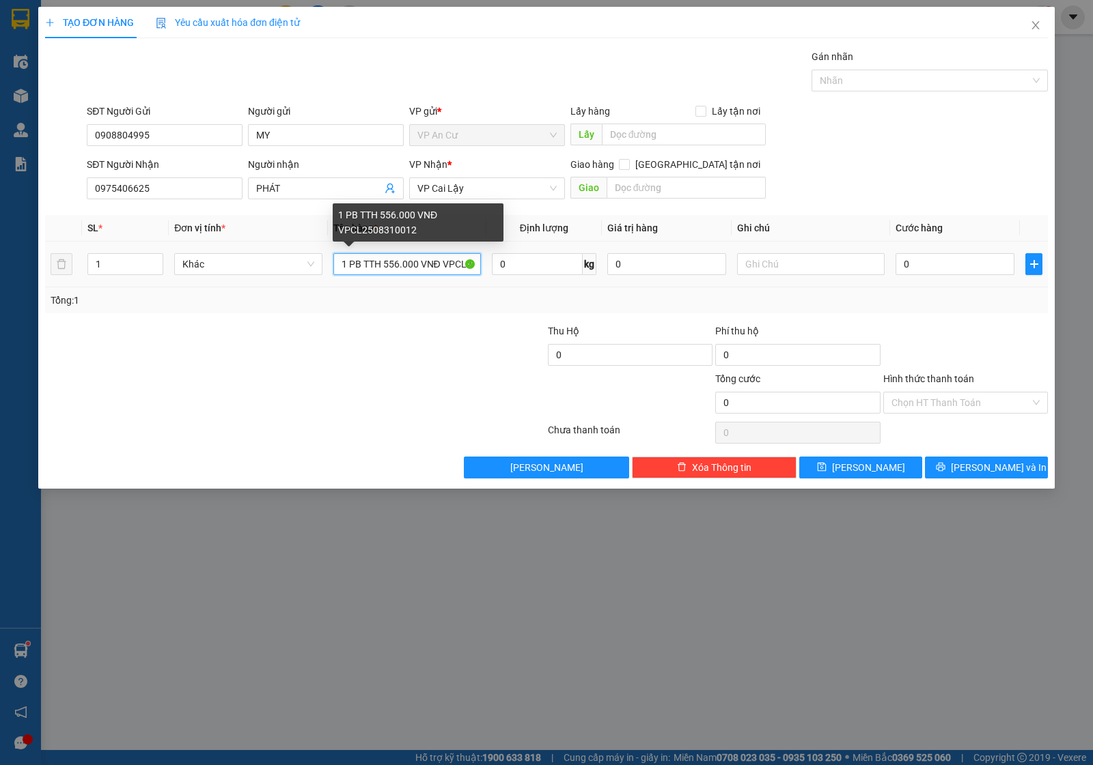
click at [400, 268] on input "1 PB TTH 556.000 VNĐ VPCL2508310012" at bounding box center [406, 264] width 147 height 22
click at [397, 266] on input "1 PB TTH 556.000 VNĐ VPCL2508310012" at bounding box center [406, 264] width 147 height 22
click at [437, 265] on input "1 PB TTH 912.000 VNĐ VPCL2508310012" at bounding box center [406, 264] width 147 height 22
type input "1 PB TTH 912.000Đ VPCL2509150015"
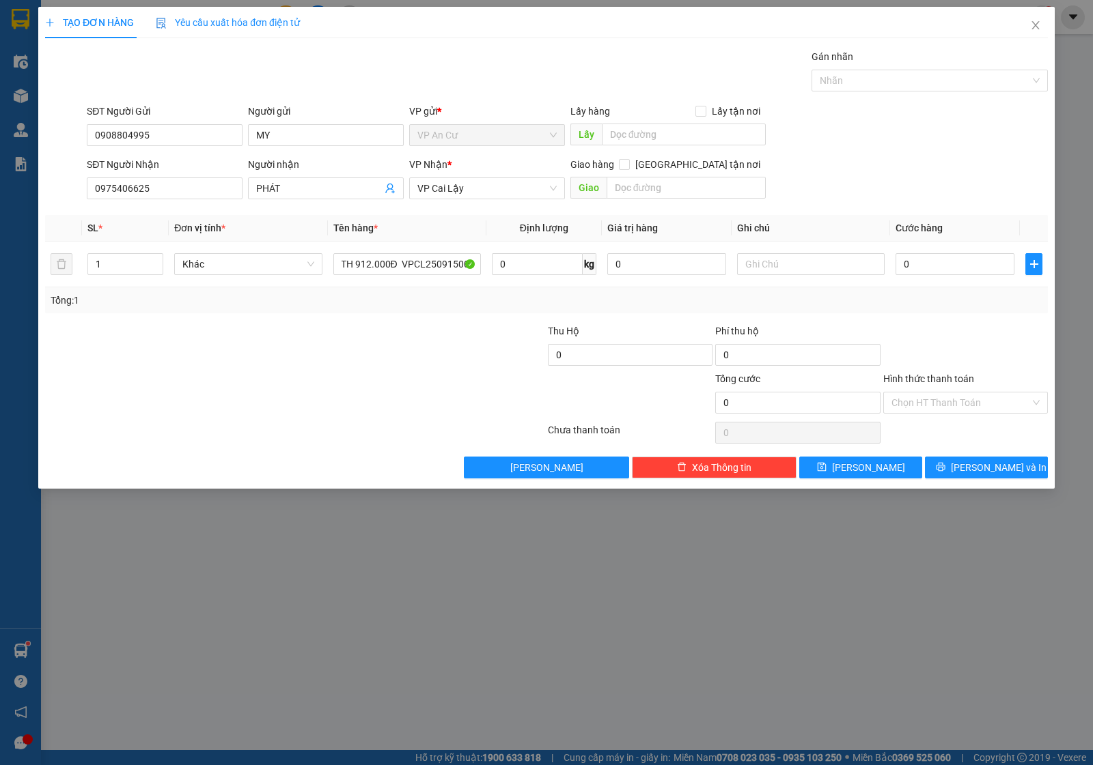
click at [923, 350] on div at bounding box center [965, 348] width 167 height 48
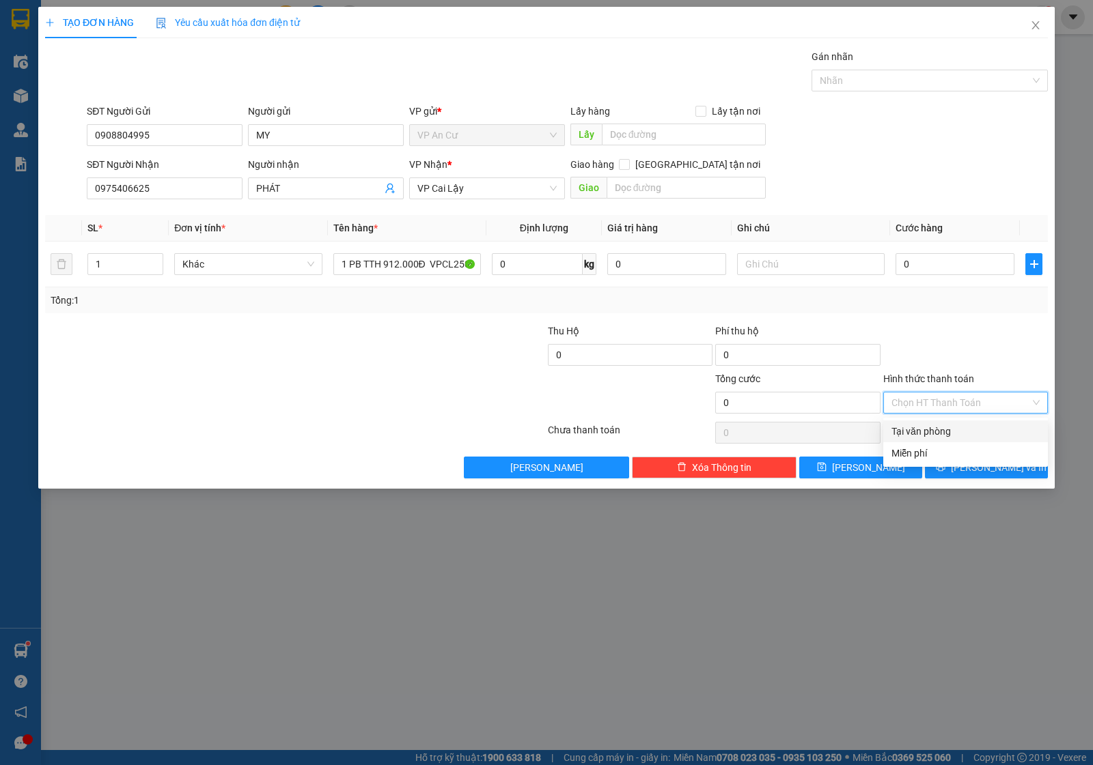
click at [925, 412] on input "Hình thức thanh toán" at bounding box center [960, 403] width 139 height 20
click at [929, 451] on div "Miễn phí" at bounding box center [965, 453] width 148 height 15
click at [945, 466] on icon "printer" at bounding box center [940, 467] width 10 height 10
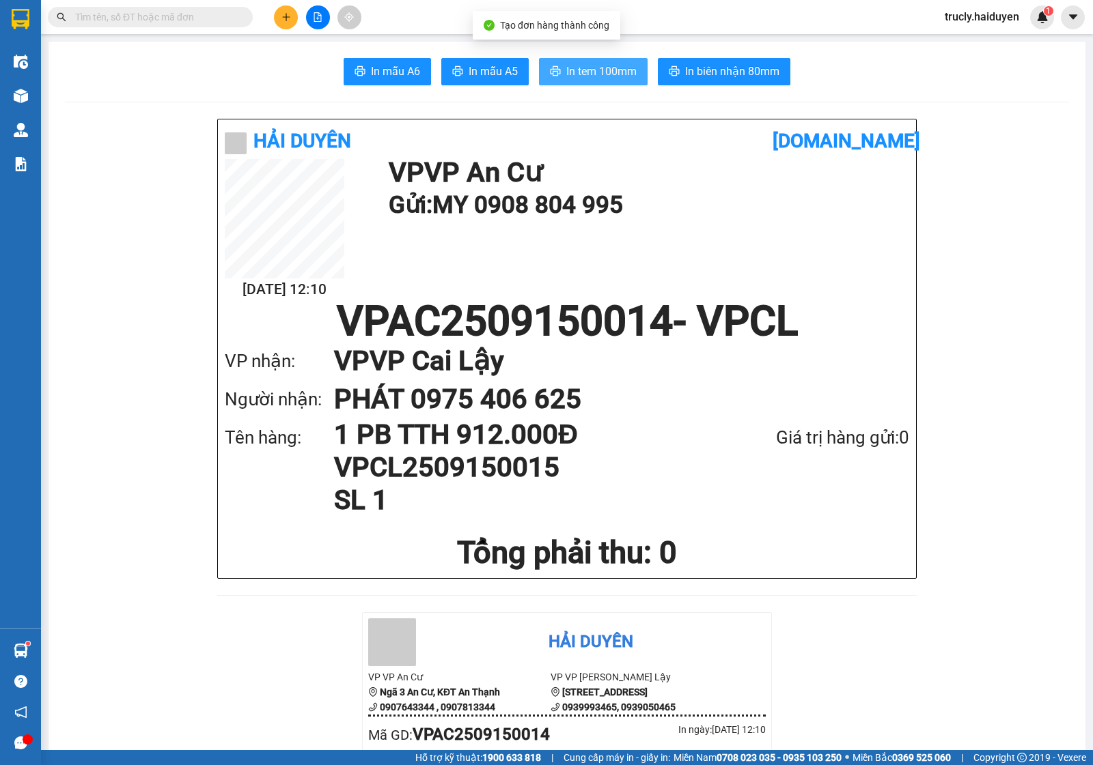
click at [568, 76] on span "In tem 100mm" at bounding box center [601, 71] width 70 height 17
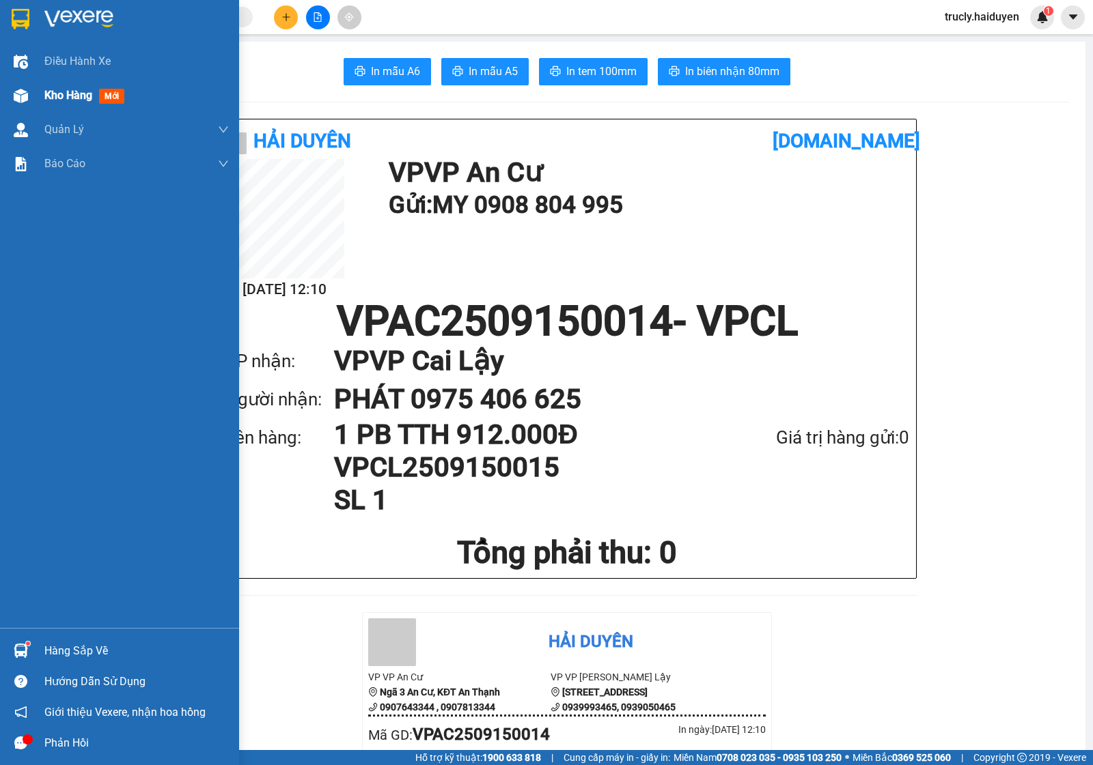
click at [25, 97] on img at bounding box center [21, 96] width 14 height 14
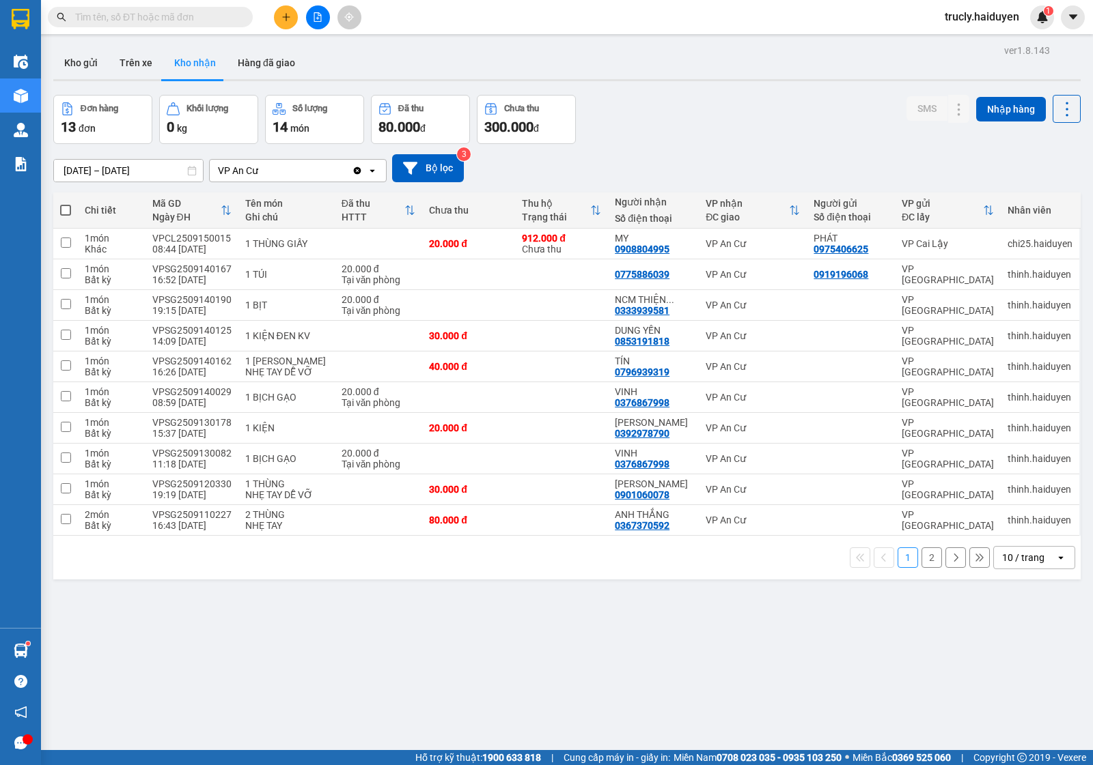
click at [660, 128] on div "Đơn hàng 13 đơn Khối lượng 0 kg Số lượng 14 món Đã thu 80.000 đ Chưa thu 300.00…" at bounding box center [566, 119] width 1027 height 49
click at [927, 244] on icon at bounding box center [932, 244] width 10 height 10
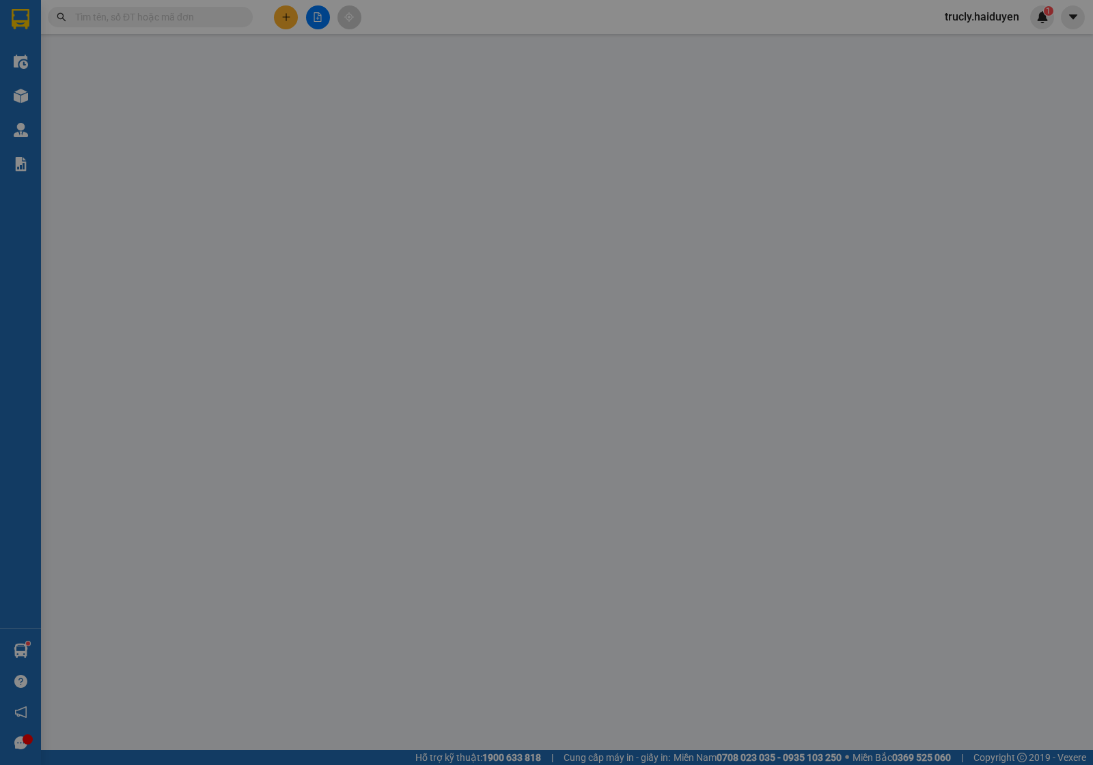
type input "0975406625"
type input "PHÁT"
type input "0908804995"
type input "MY"
type input "912.000"
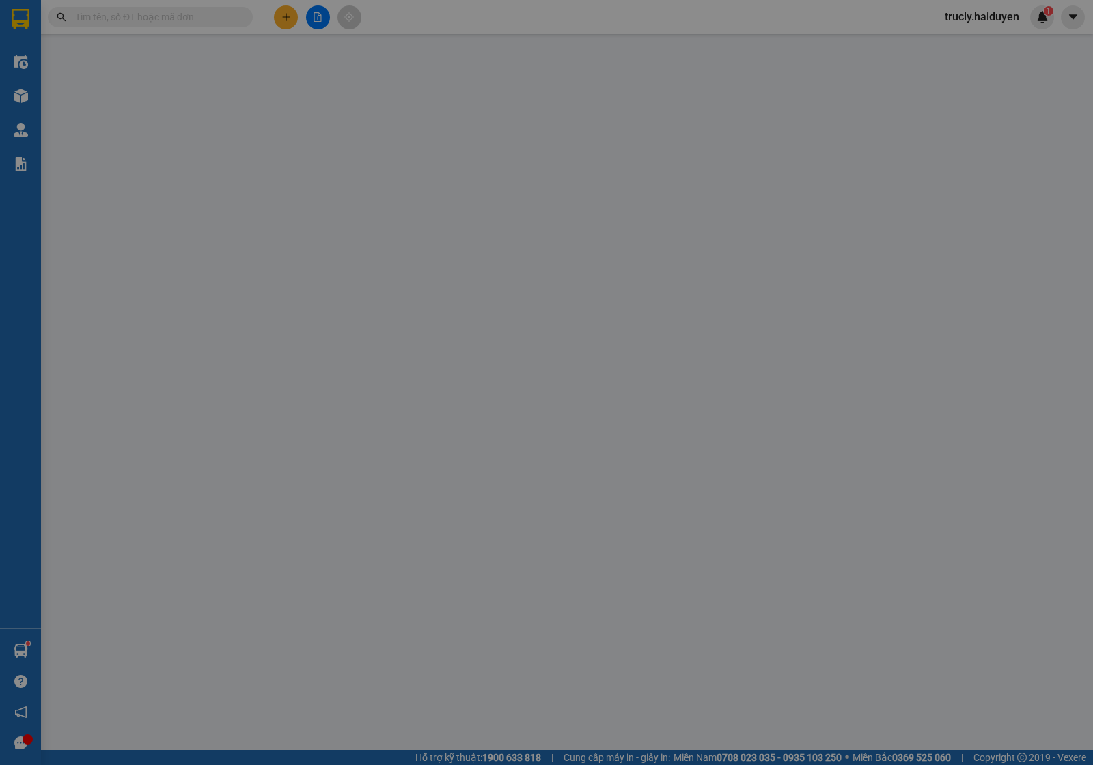
type input "20.000"
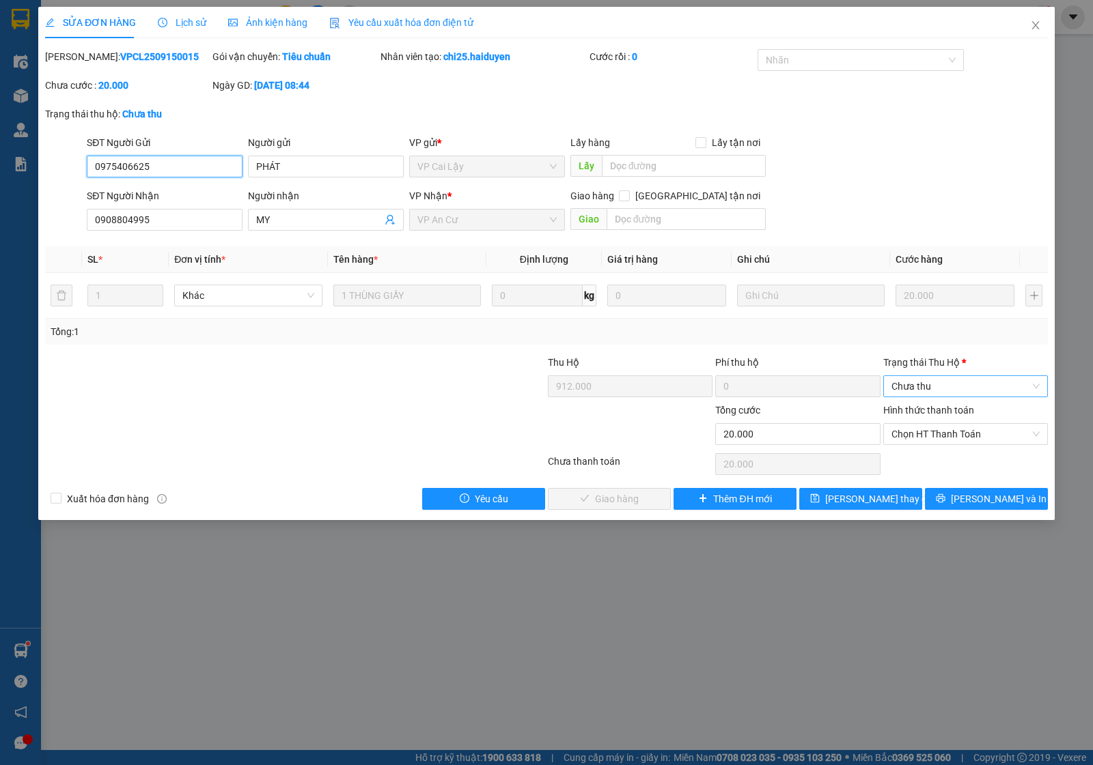
click at [915, 387] on span "Chưa thu" at bounding box center [965, 386] width 148 height 20
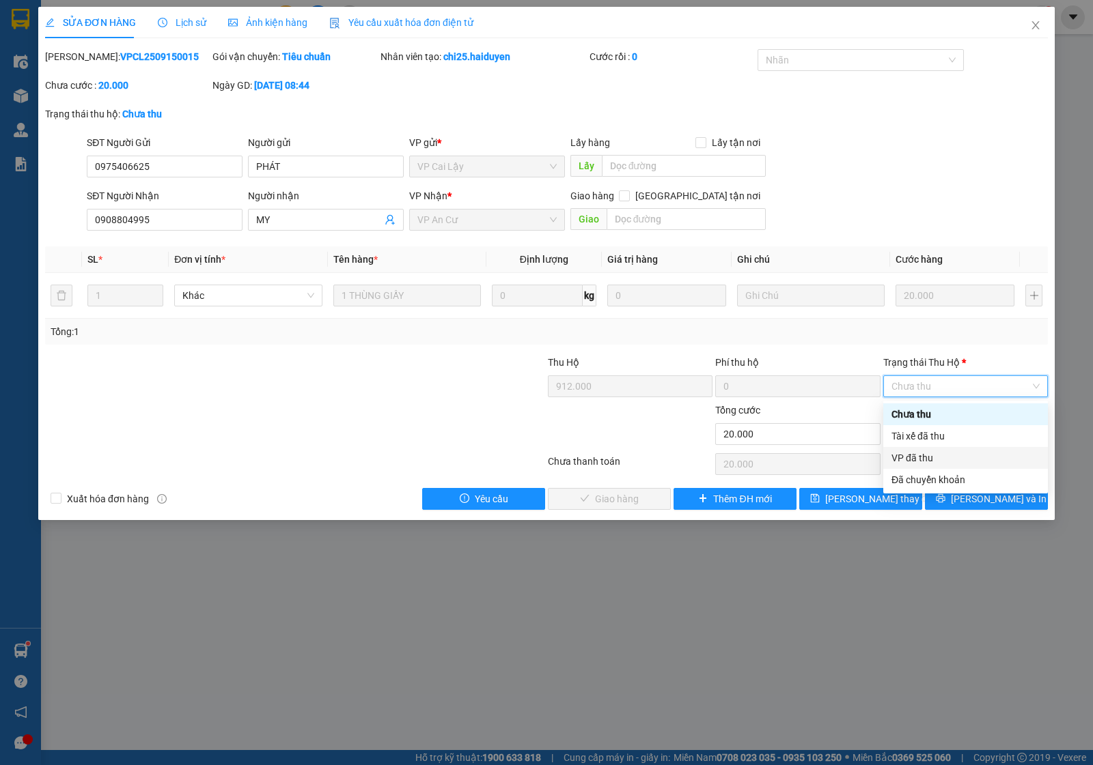
click at [917, 457] on div "VP đã thu" at bounding box center [965, 458] width 148 height 15
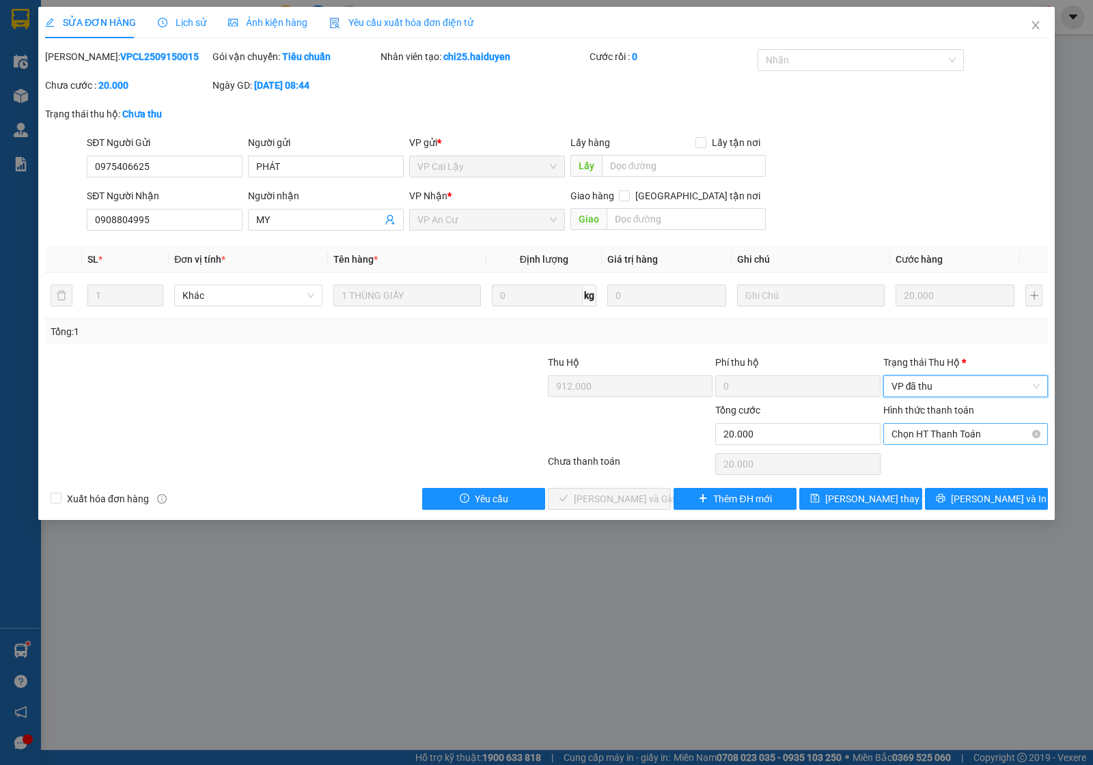
click at [940, 434] on span "Chọn HT Thanh Toán" at bounding box center [965, 434] width 148 height 20
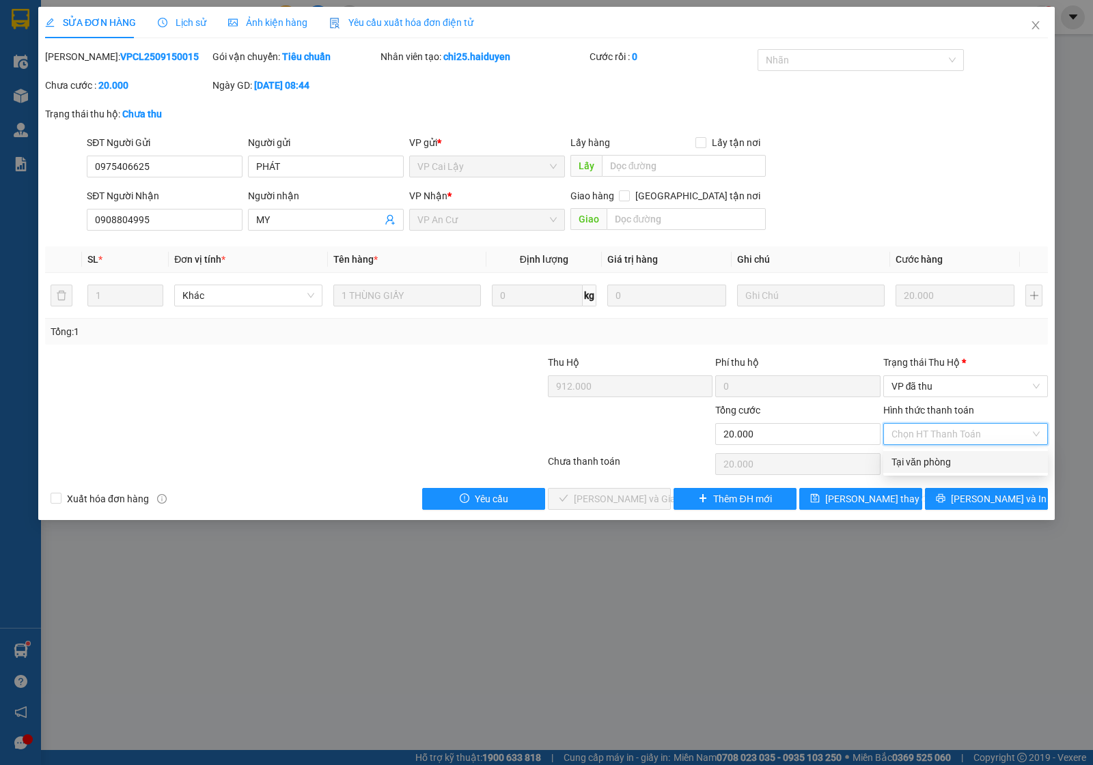
click at [939, 460] on div "Tại văn phòng" at bounding box center [965, 462] width 148 height 15
type input "0"
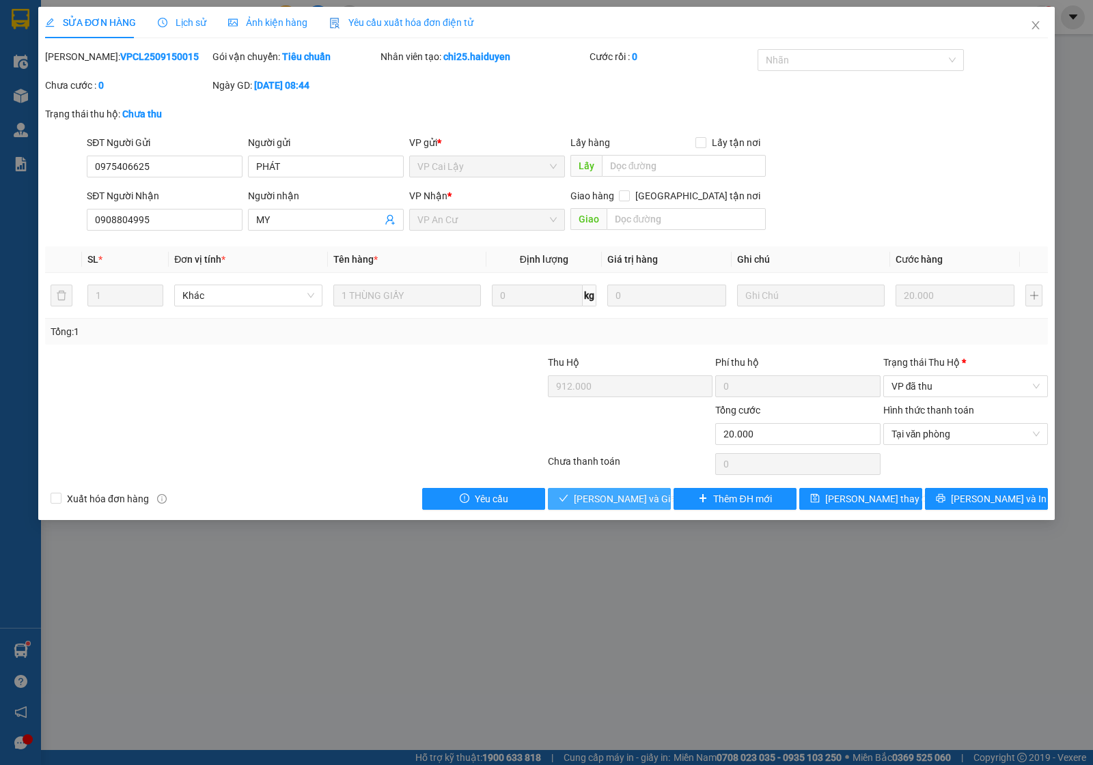
click at [633, 498] on span "Lưu và Giao hàng" at bounding box center [639, 499] width 131 height 15
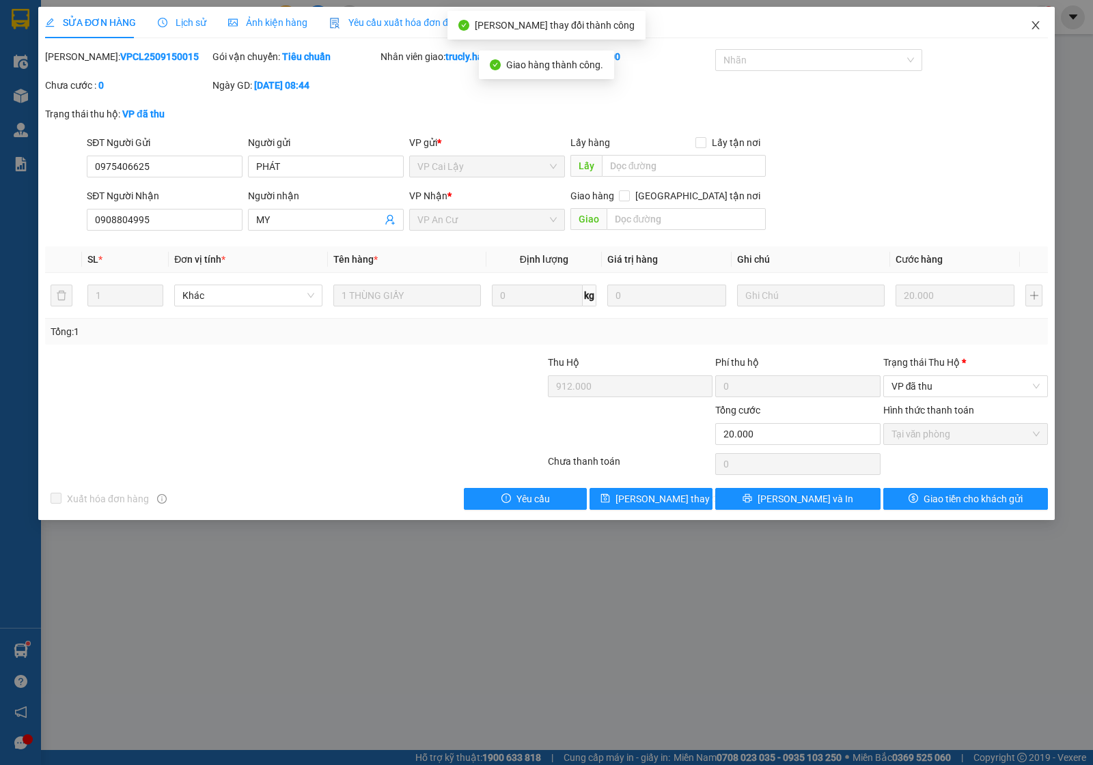
click at [1037, 25] on icon "close" at bounding box center [1035, 25] width 11 height 11
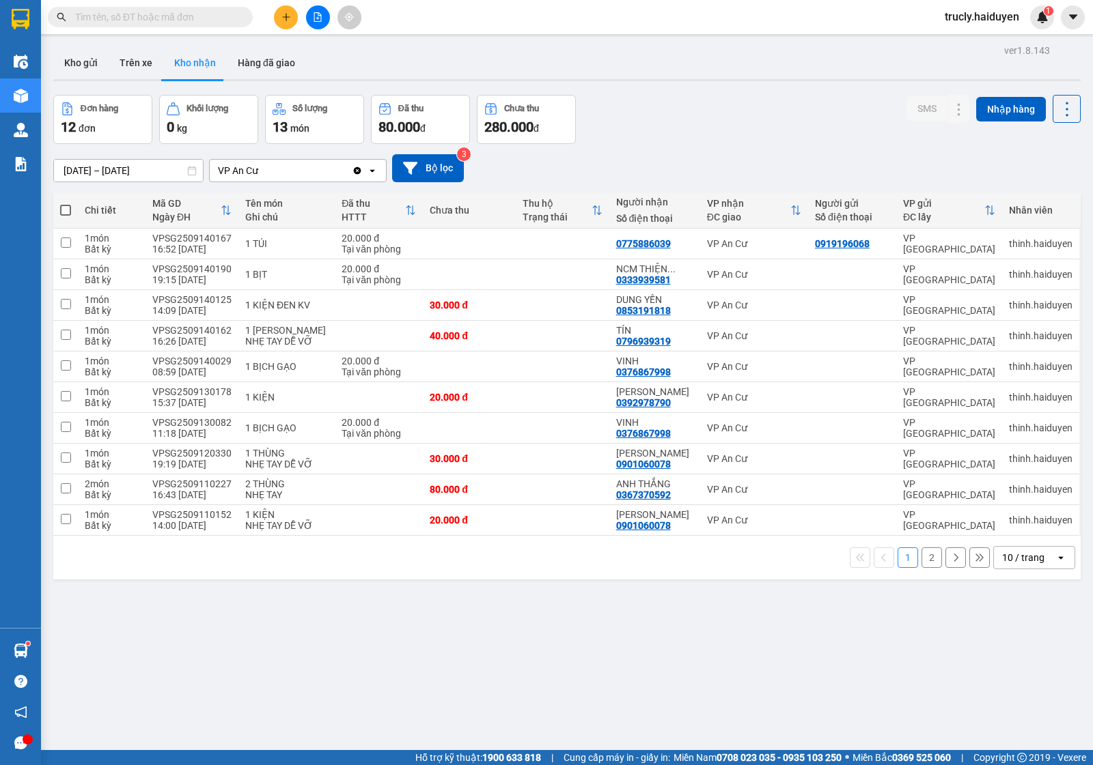
click at [711, 145] on div "01/09/2025 – 15/09/2025 Press the down arrow key to interact with the calendar …" at bounding box center [566, 168] width 1027 height 48
click at [661, 115] on div "Đơn hàng 12 đơn Khối lượng 0 kg Số lượng 13 món Đã thu 80.000 đ Chưa thu 280.00…" at bounding box center [566, 119] width 1027 height 49
click at [85, 59] on button "Kho gửi" at bounding box center [80, 62] width 55 height 33
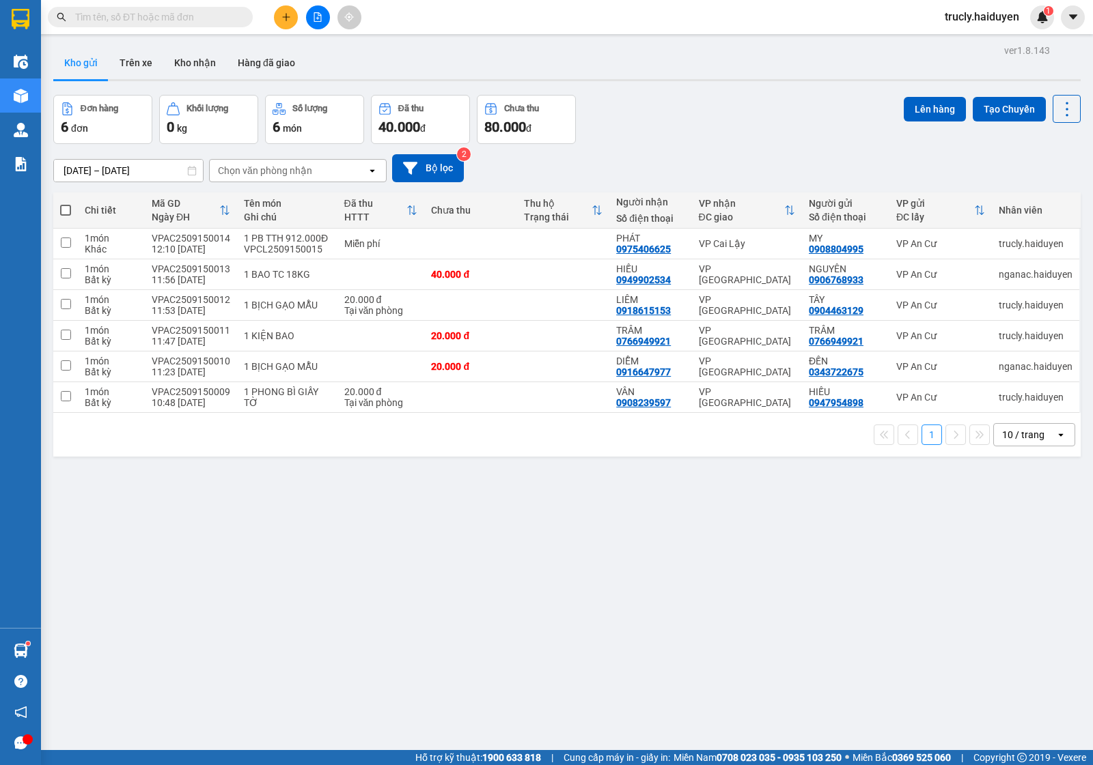
click at [659, 107] on div "Đơn hàng 6 đơn Khối lượng 0 kg Số lượng 6 món Đã thu 40.000 đ Chưa thu 80.000 đ…" at bounding box center [566, 119] width 1027 height 49
click at [145, 64] on button "Trên xe" at bounding box center [136, 62] width 55 height 33
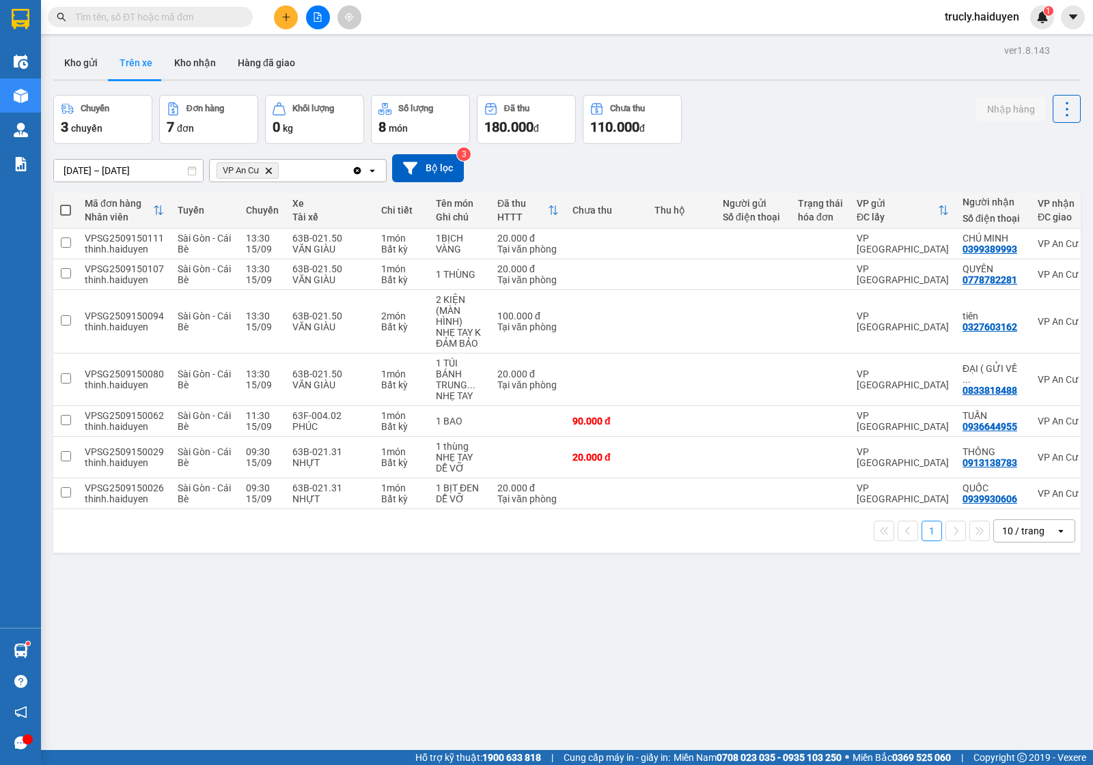
click at [789, 123] on div "Chuyến 3 chuyến Đơn hàng 7 đơn Khối lượng 0 kg Số lượng 8 món Đã thu 180.000 đ …" at bounding box center [566, 119] width 1027 height 49
click at [441, 632] on div "ver 1.8.143 Kho gửi Trên xe Kho nhận Hàng đã giao Chuyến 3 chuyến Đơn hàng 7 đơ…" at bounding box center [567, 423] width 1038 height 765
click at [800, 125] on div "Chuyến 3 chuyến Đơn hàng 7 đơn Khối lượng 0 kg Số lượng 8 món Đã thu 180.000 đ …" at bounding box center [566, 119] width 1027 height 49
click at [819, 79] on div at bounding box center [566, 80] width 1027 height 2
click at [93, 72] on button "Kho gửi" at bounding box center [80, 62] width 55 height 33
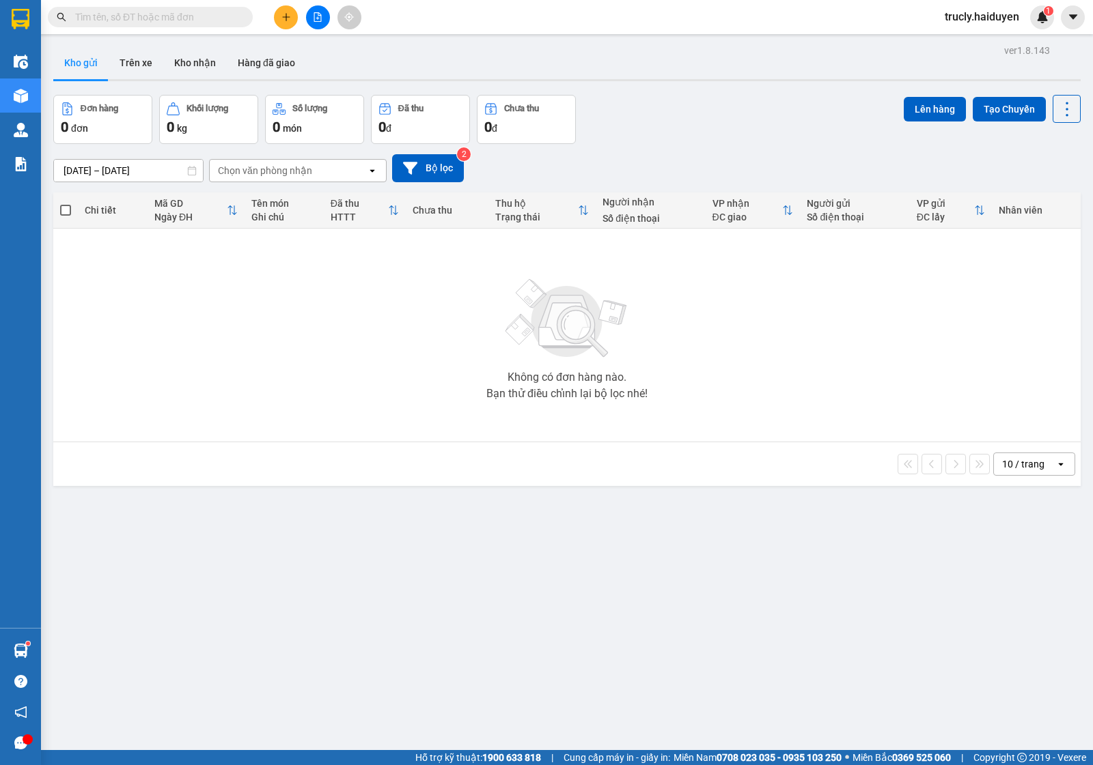
click at [671, 89] on div "ver 1.8.143 Kho gửi Trên xe Kho nhận Hàng đã giao Đơn hàng 0 đơn Khối lượng 0 k…" at bounding box center [567, 423] width 1038 height 765
click at [130, 53] on button "Trên xe" at bounding box center [136, 62] width 55 height 33
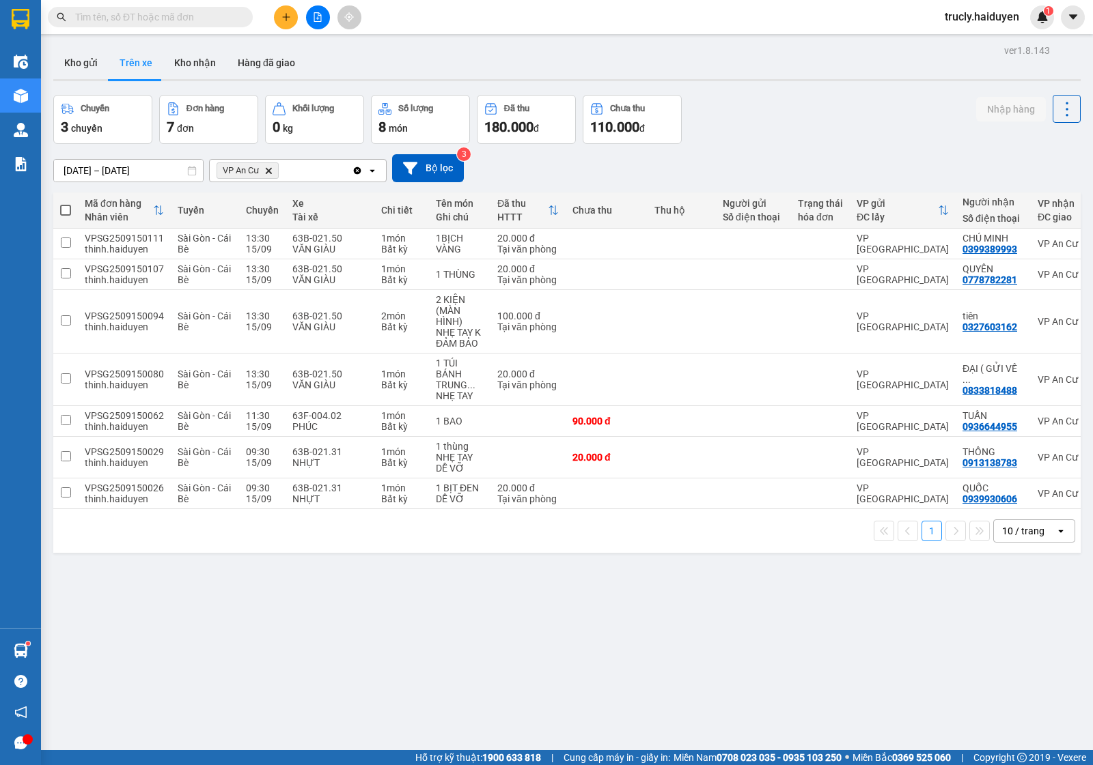
click at [848, 118] on div "Chuyến 3 chuyến Đơn hàng 7 đơn Khối lượng 0 kg Số lượng 8 món Đã thu 180.000 đ …" at bounding box center [566, 119] width 1027 height 49
click at [1027, 459] on button at bounding box center [1036, 458] width 19 height 24
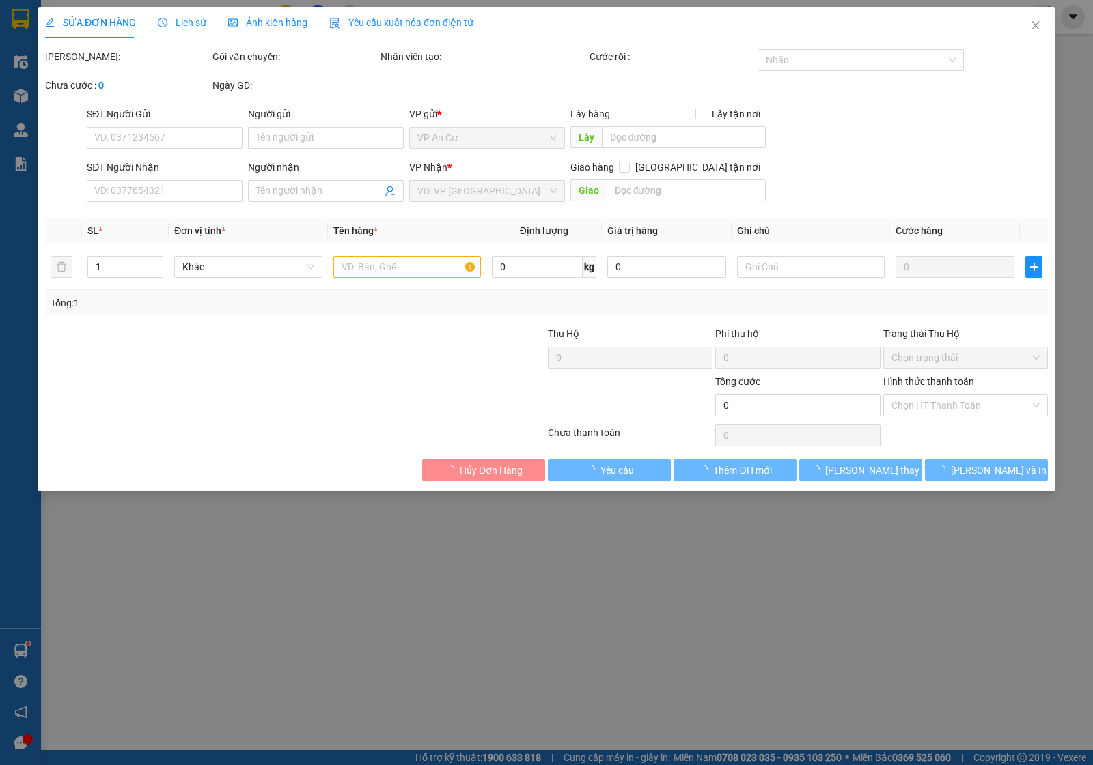
click at [185, 23] on span "Lịch sử" at bounding box center [182, 22] width 48 height 11
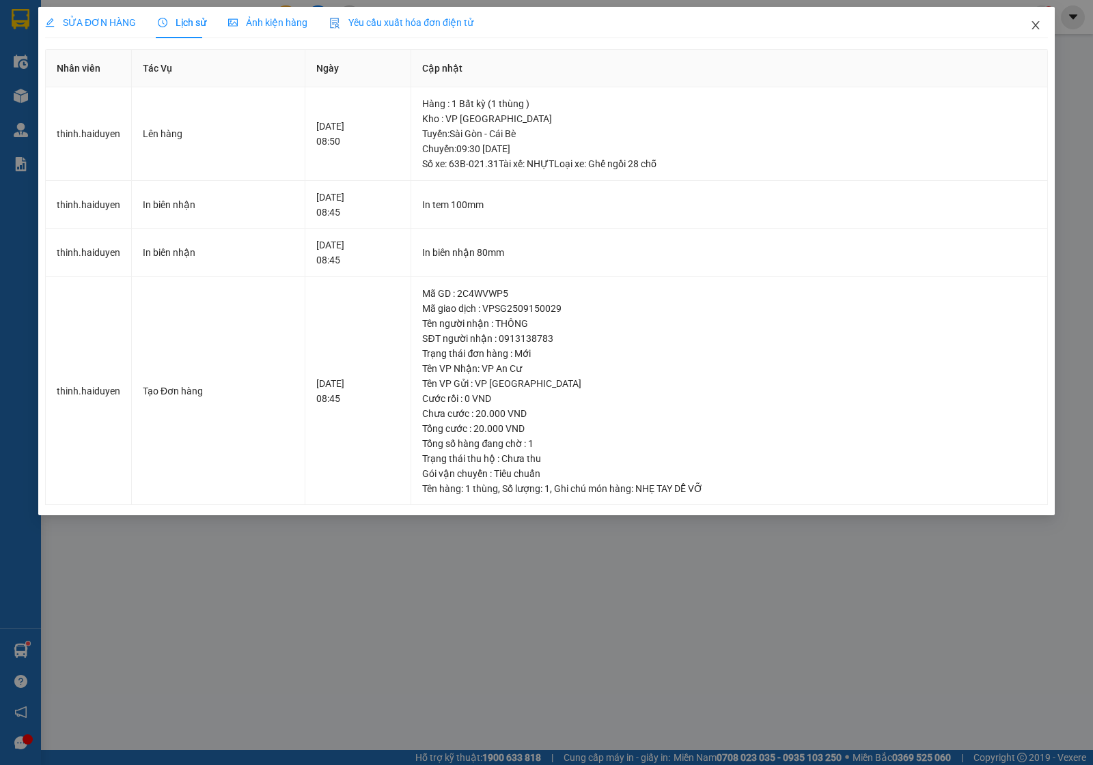
click at [1040, 25] on icon "close" at bounding box center [1035, 25] width 11 height 11
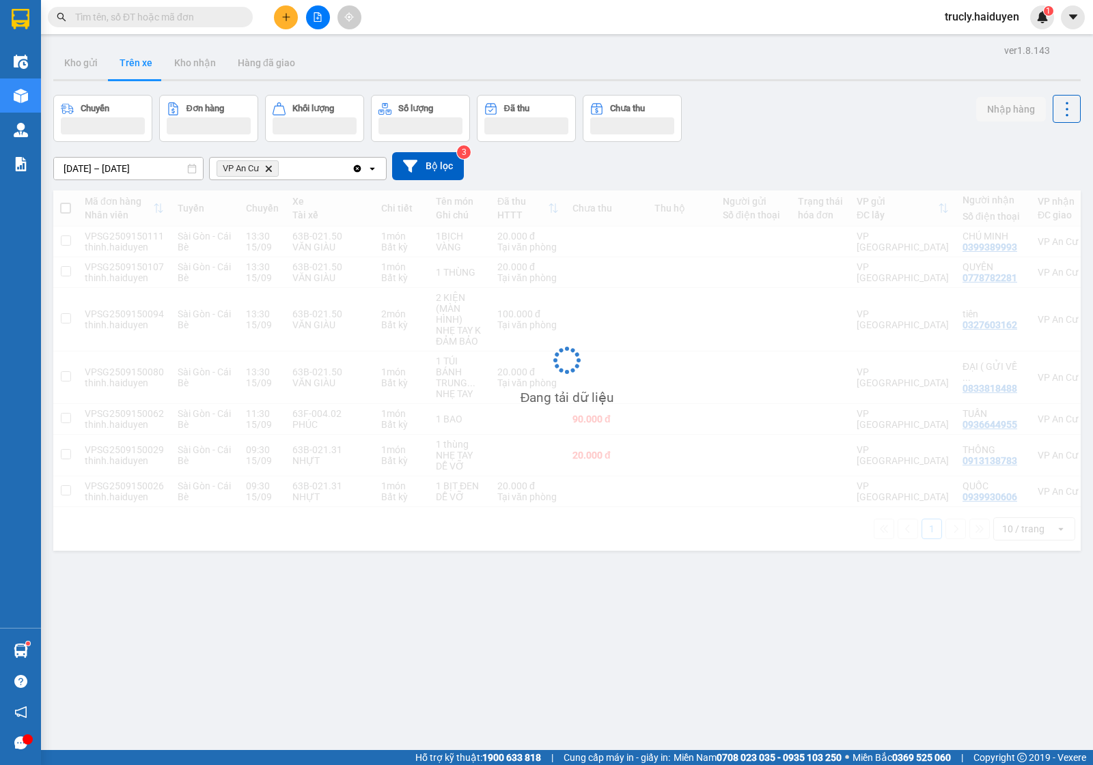
click at [741, 128] on div "Chuyến Đơn hàng Khối lượng Số lượng Đã thu Chưa thu Nhập hàng" at bounding box center [566, 118] width 1027 height 47
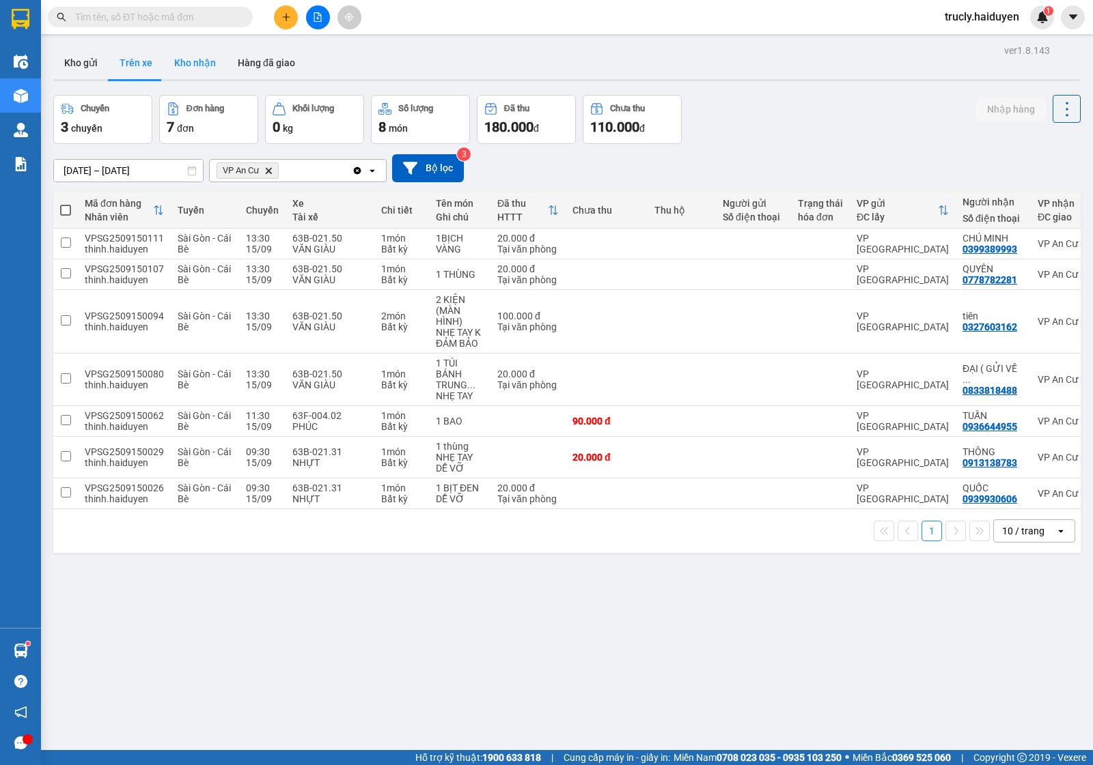
click at [182, 61] on button "Kho nhận" at bounding box center [195, 62] width 64 height 33
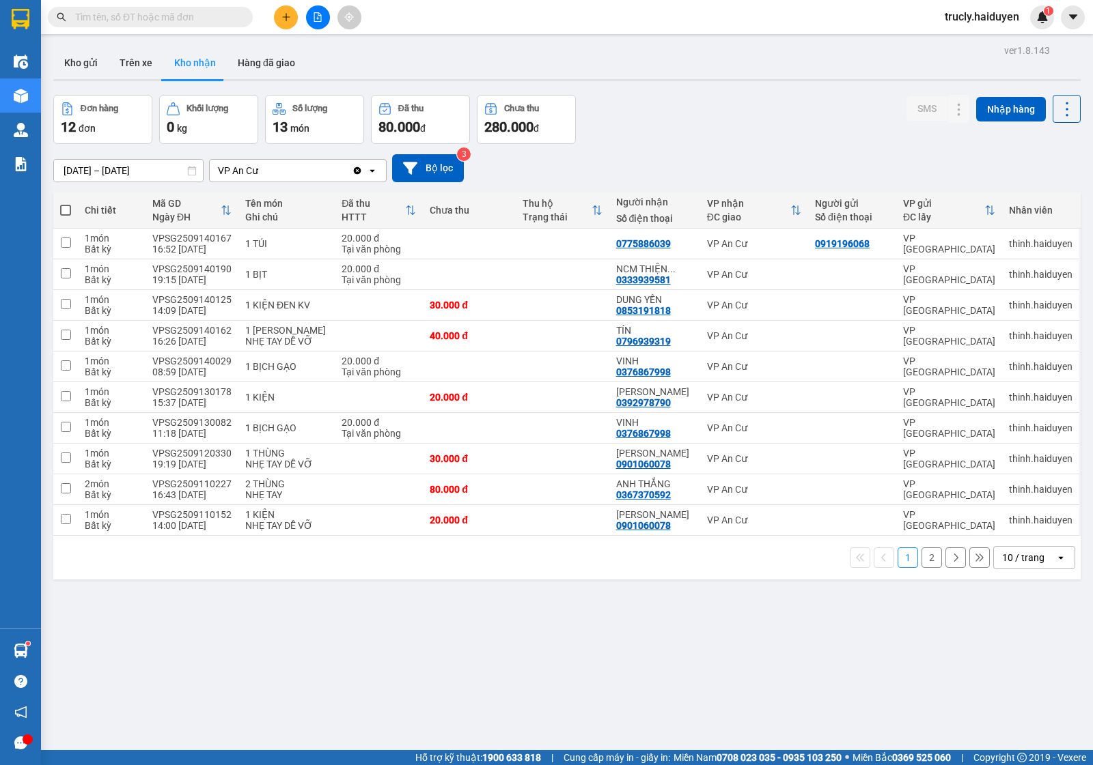
click at [785, 85] on div "ver 1.8.143 Kho gửi Trên xe Kho nhận Hàng đã giao Đơn hàng 12 đơn Khối lượng 0 …" at bounding box center [567, 423] width 1038 height 765
click at [143, 57] on button "Trên xe" at bounding box center [136, 62] width 55 height 33
type input "[DATE] – [DATE]"
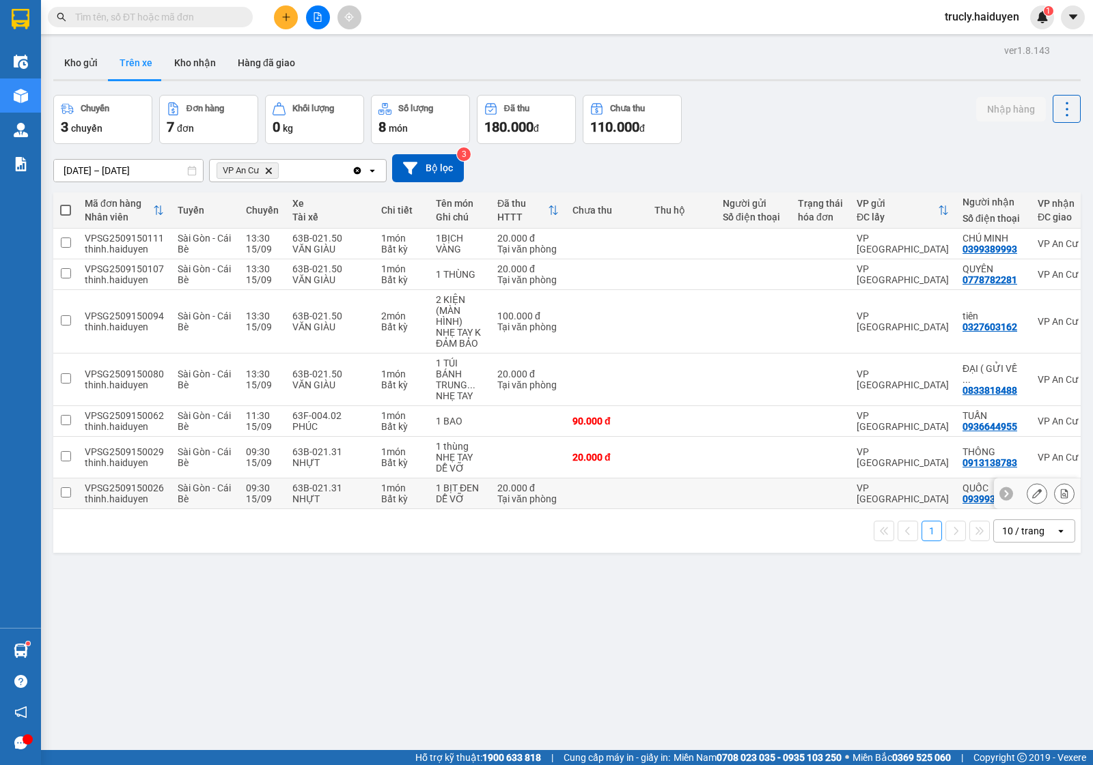
click at [1059, 496] on icon at bounding box center [1064, 494] width 10 height 10
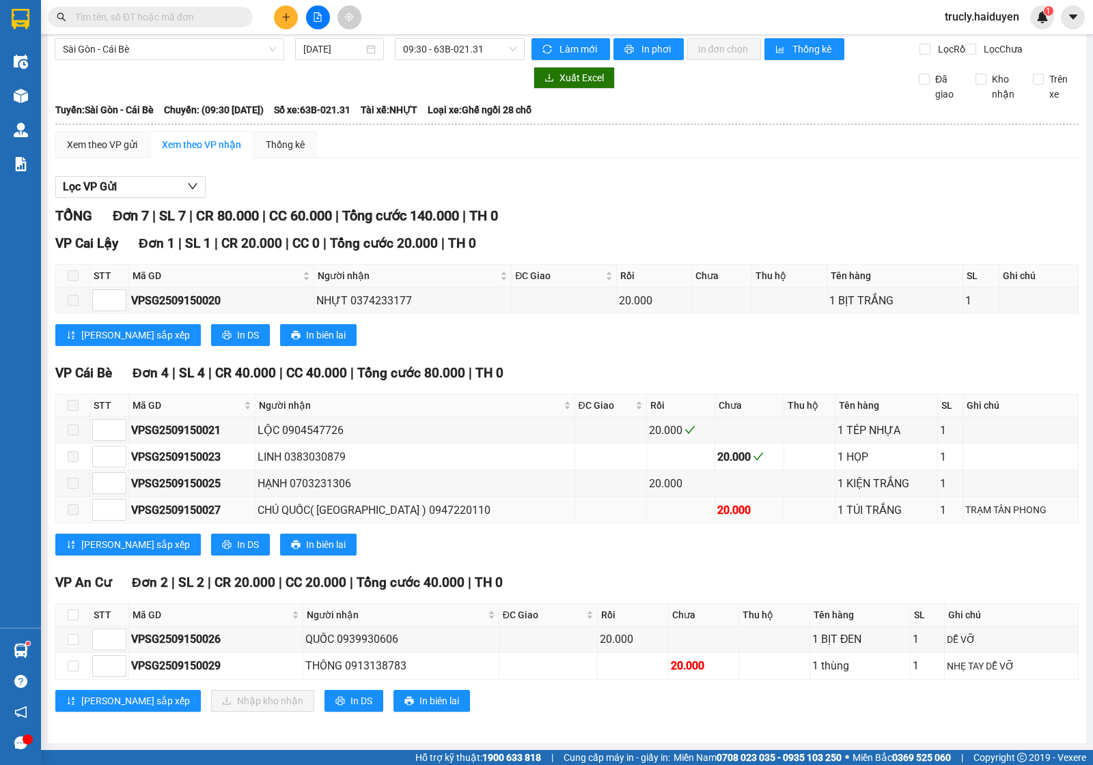
scroll to position [26, 0]
click at [72, 612] on input "checkbox" at bounding box center [73, 615] width 11 height 11
checkbox input "true"
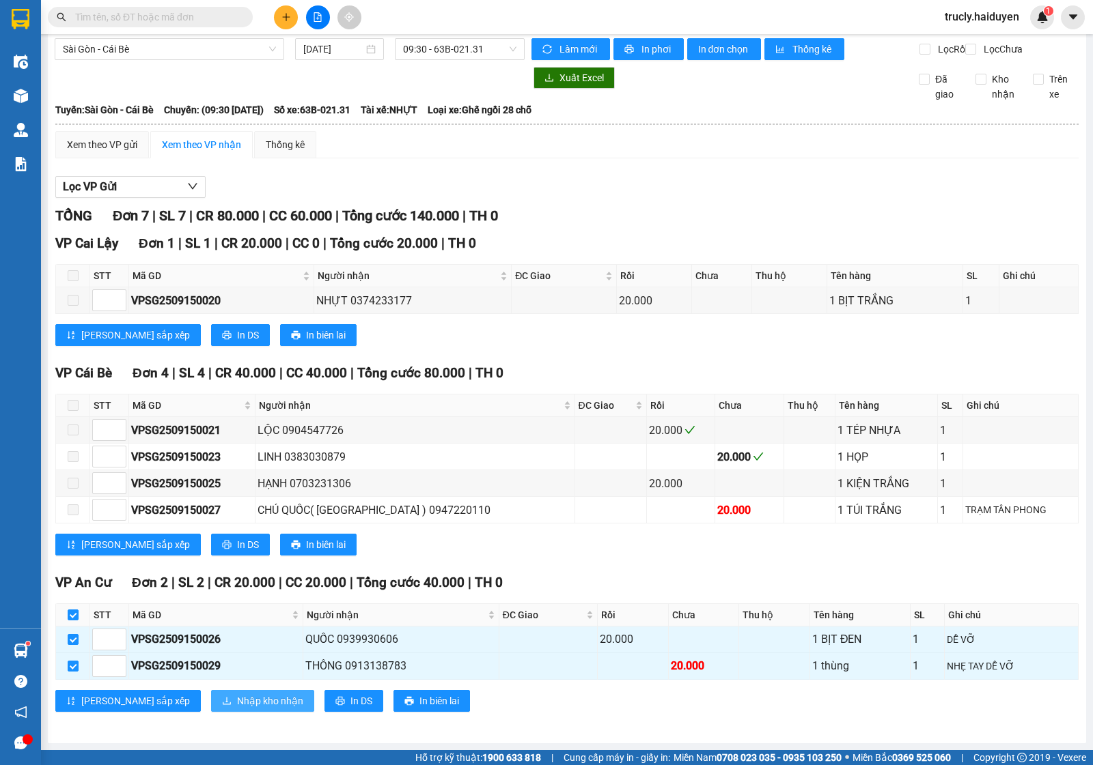
click at [237, 694] on span "Nhập kho nhận" at bounding box center [270, 701] width 66 height 15
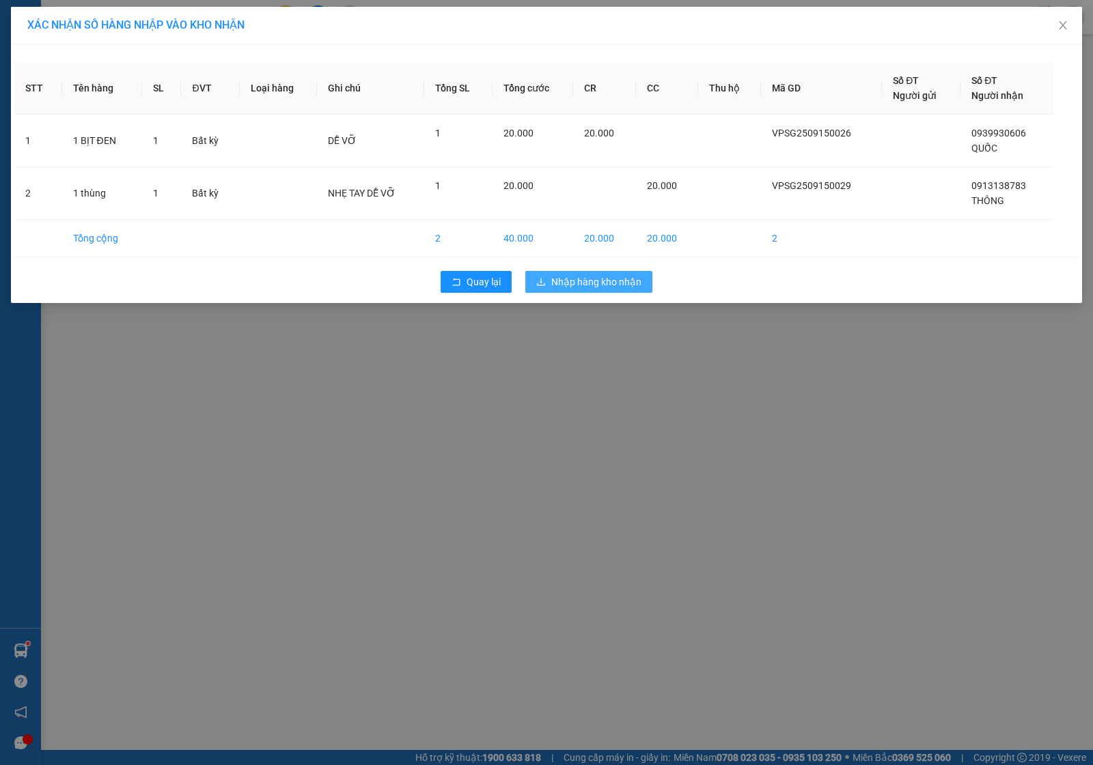
click at [612, 280] on span "Nhập hàng kho nhận" at bounding box center [596, 281] width 90 height 15
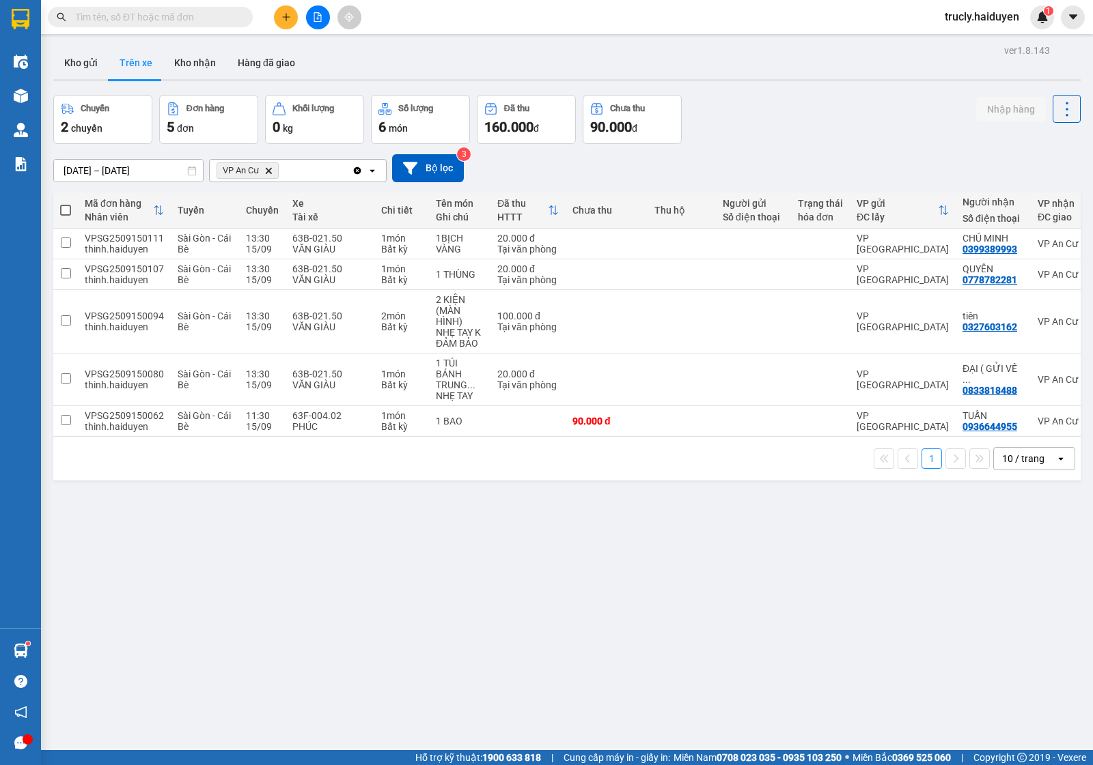
click at [801, 95] on div "Chuyến 2 chuyến Đơn hàng 5 đơn Khối lượng 0 kg Số lượng 6 món Đã thu 160.000 đ …" at bounding box center [566, 119] width 1027 height 49
click at [70, 70] on button "Kho gửi" at bounding box center [80, 62] width 55 height 33
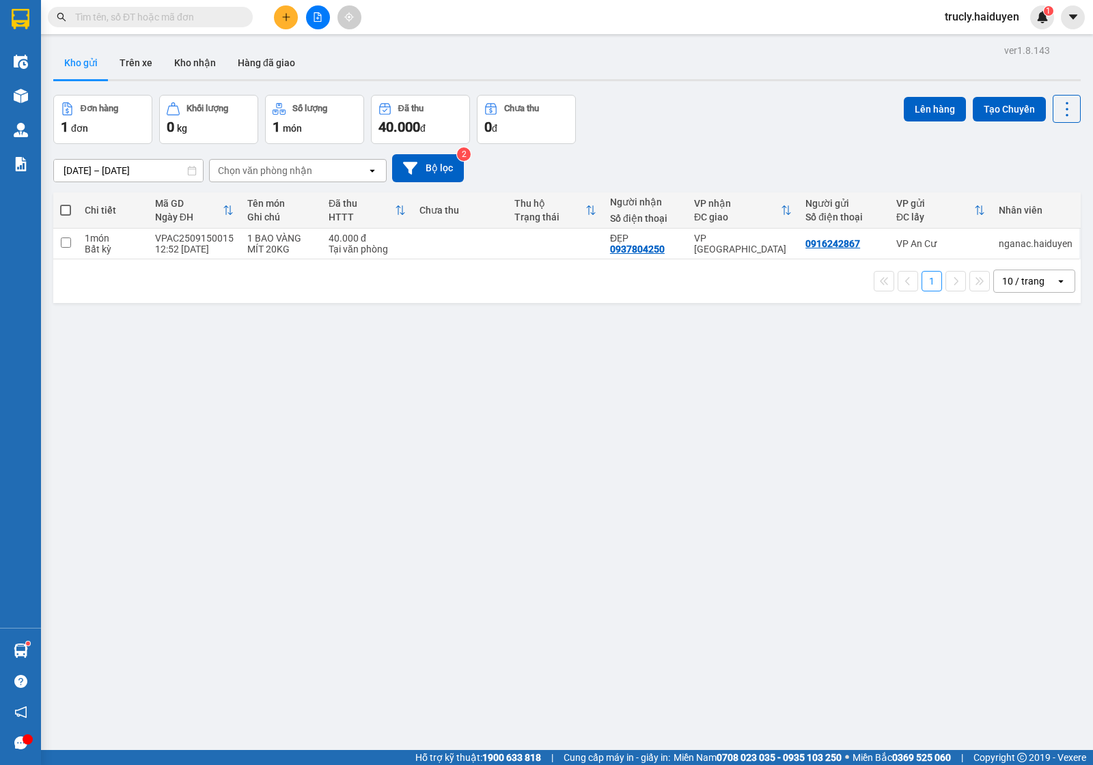
click at [724, 87] on div "ver 1.8.143 Kho gửi Trên xe Kho nhận Hàng đã giao Đơn hàng 1 đơn Khối lượng 0 k…" at bounding box center [567, 423] width 1038 height 765
click at [277, 17] on button at bounding box center [286, 17] width 24 height 24
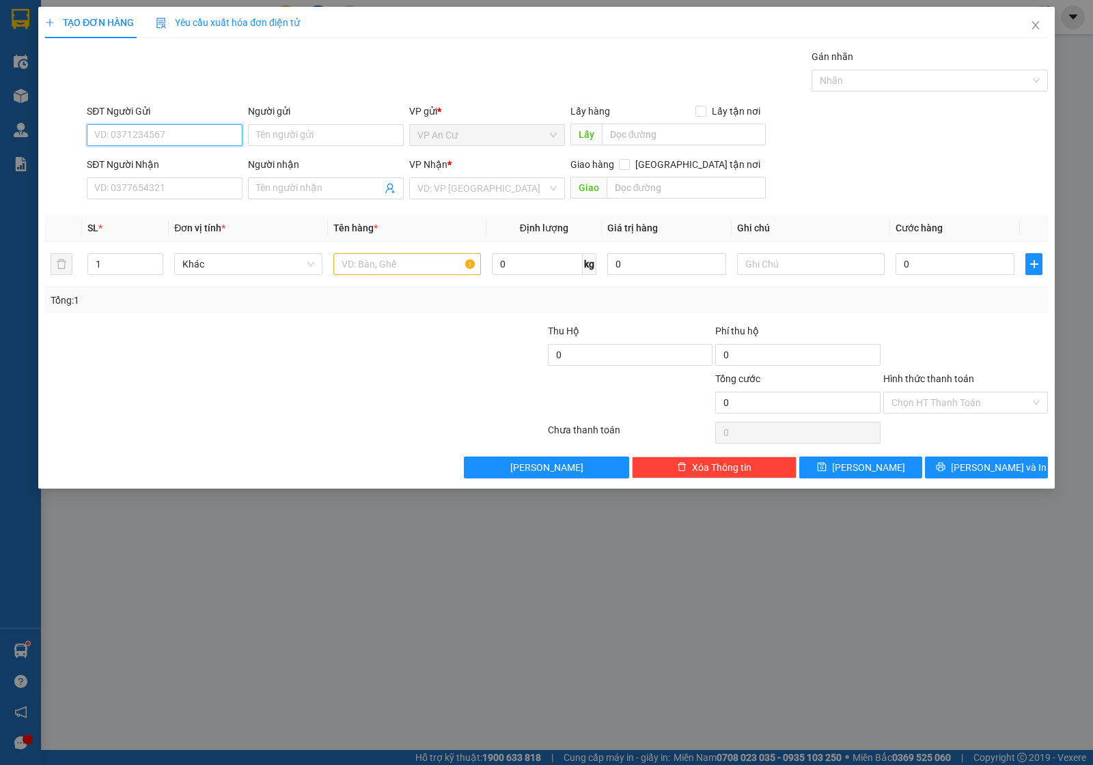
click at [108, 135] on input "SĐT Người Gửi" at bounding box center [165, 135] width 156 height 22
click at [157, 164] on div "0978113731 - BS CÔNG" at bounding box center [164, 163] width 139 height 15
type input "0978113731"
type input "BS CÔNG"
type input "0901790368"
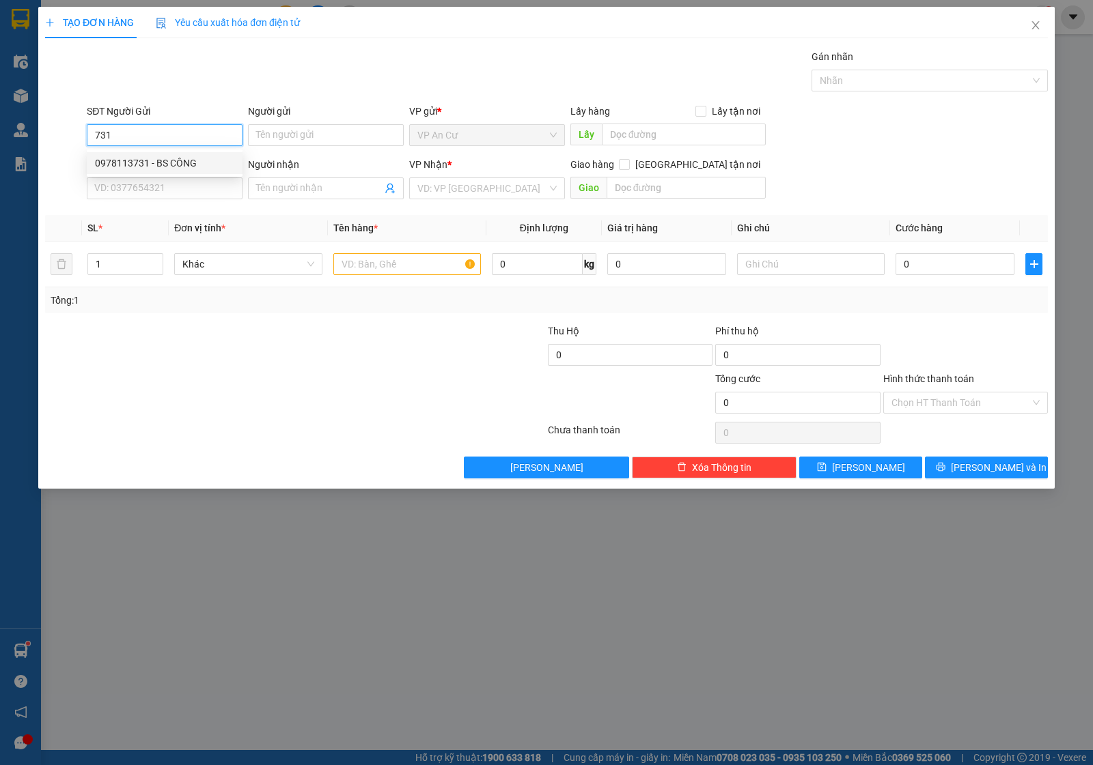
type input "PRO DENTAL LAB"
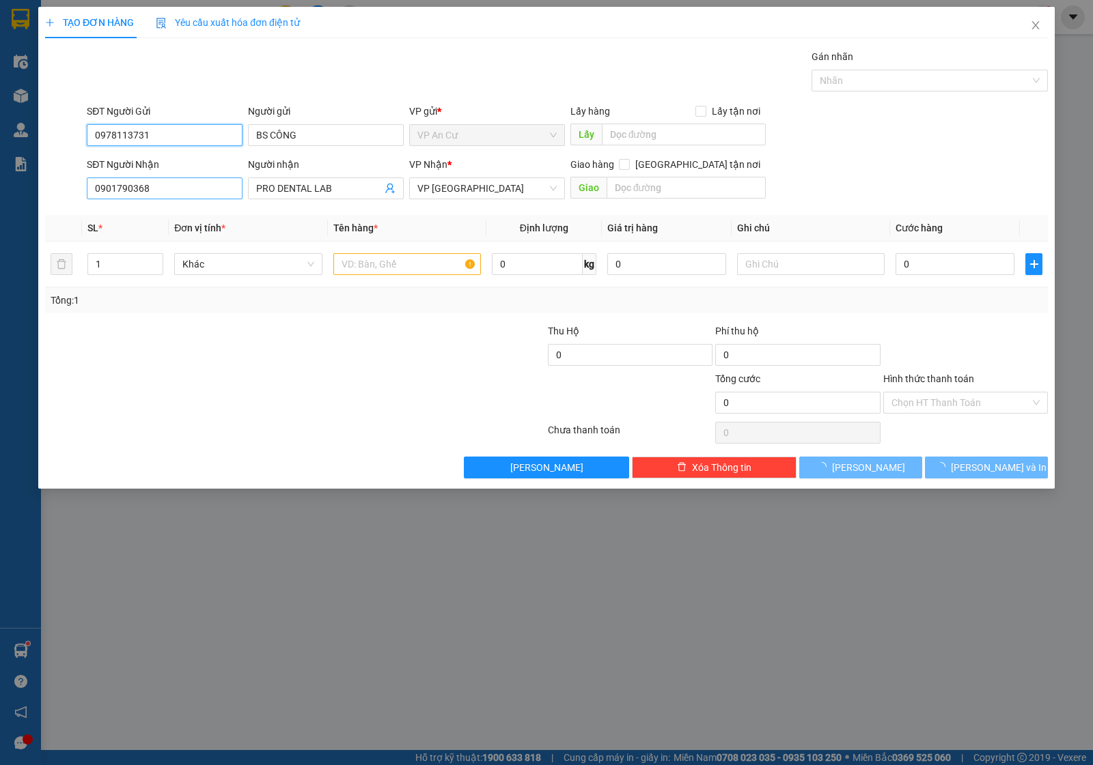
type input "20.000"
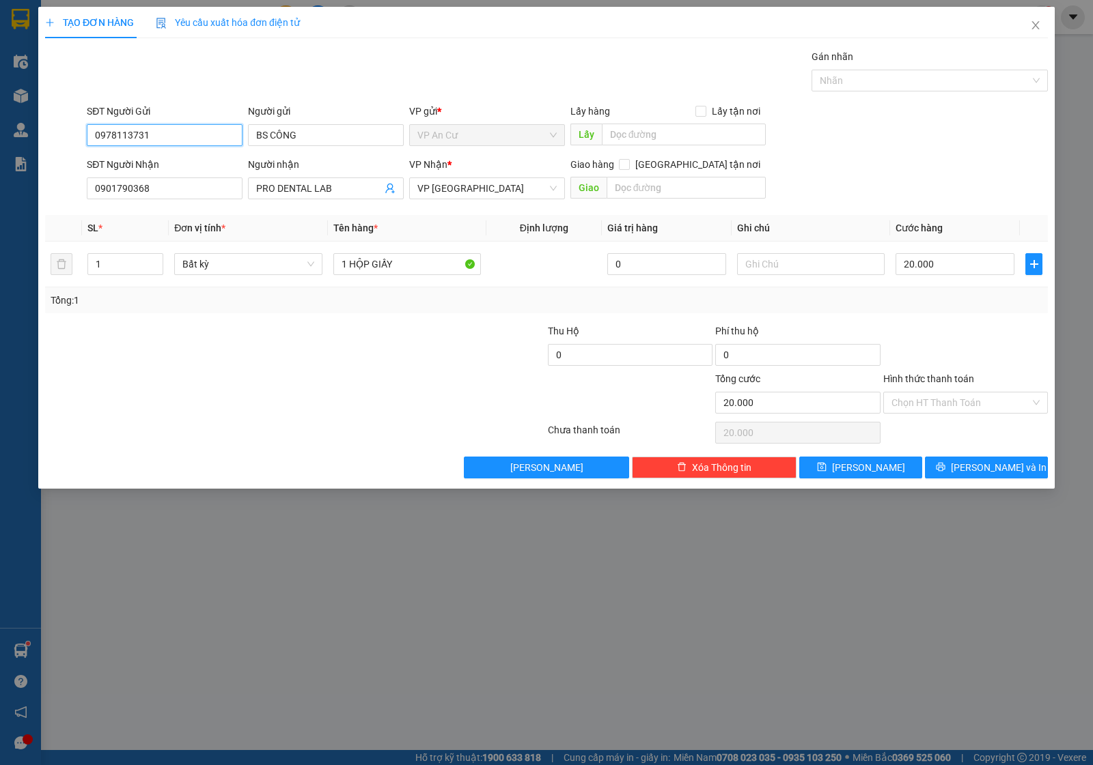
type input "0978113731"
click at [340, 391] on div at bounding box center [211, 395] width 335 height 48
click at [934, 410] on input "Hình thức thanh toán" at bounding box center [960, 403] width 139 height 20
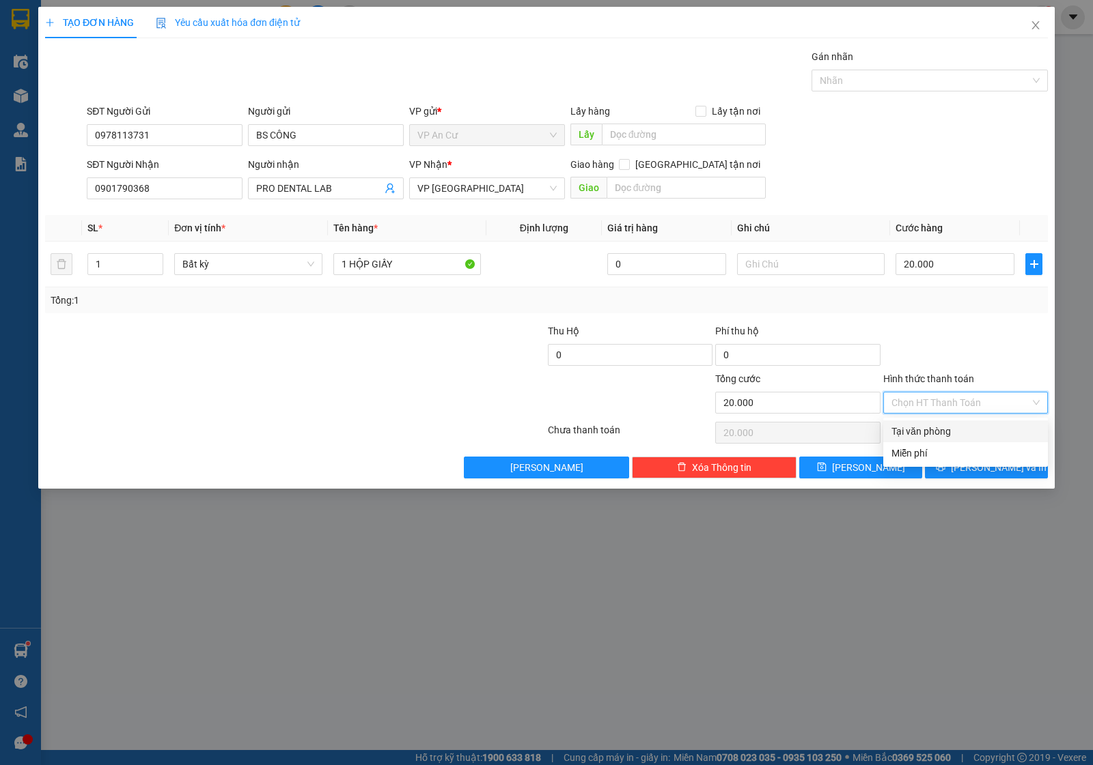
click at [941, 427] on div "Tại văn phòng" at bounding box center [965, 431] width 148 height 15
type input "0"
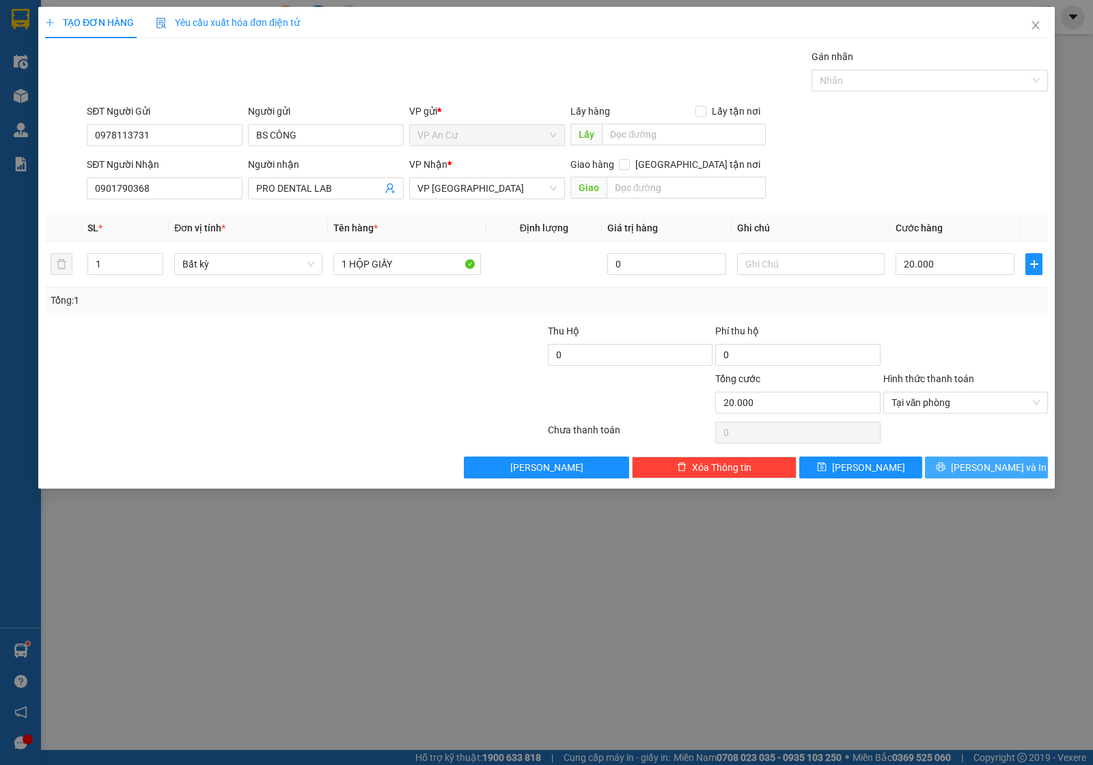
click at [963, 462] on button "Lưu và In" at bounding box center [986, 468] width 123 height 22
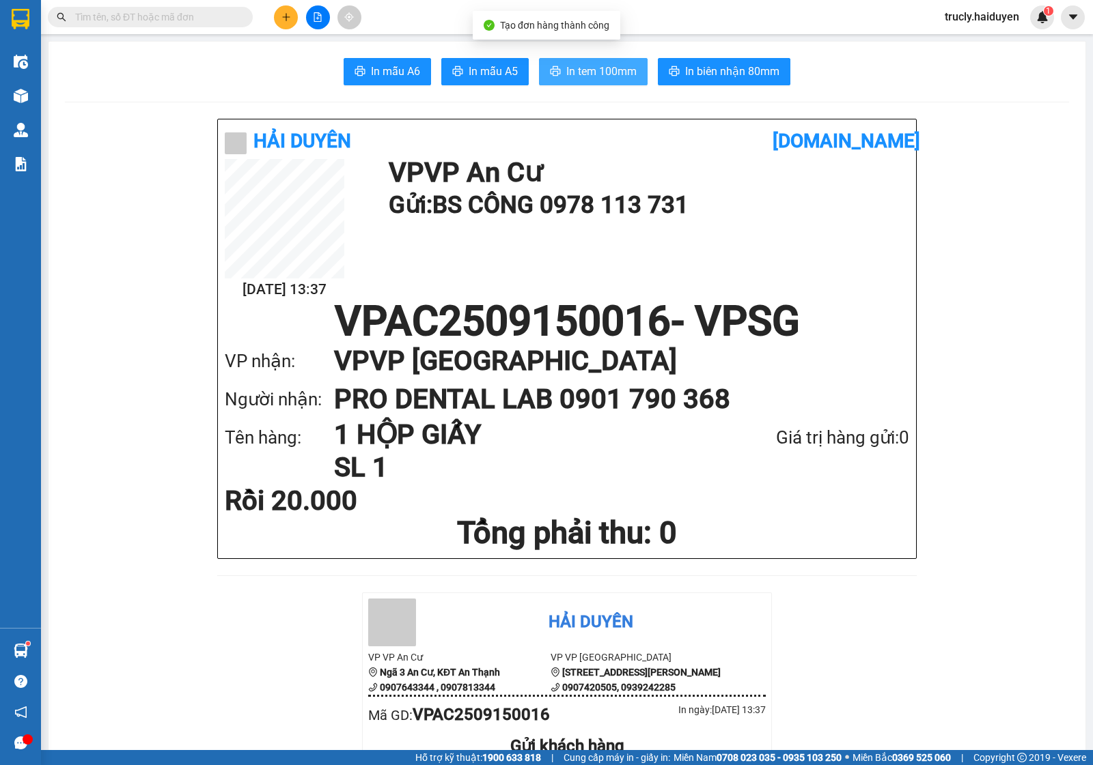
click at [606, 63] on span "In tem 100mm" at bounding box center [601, 71] width 70 height 17
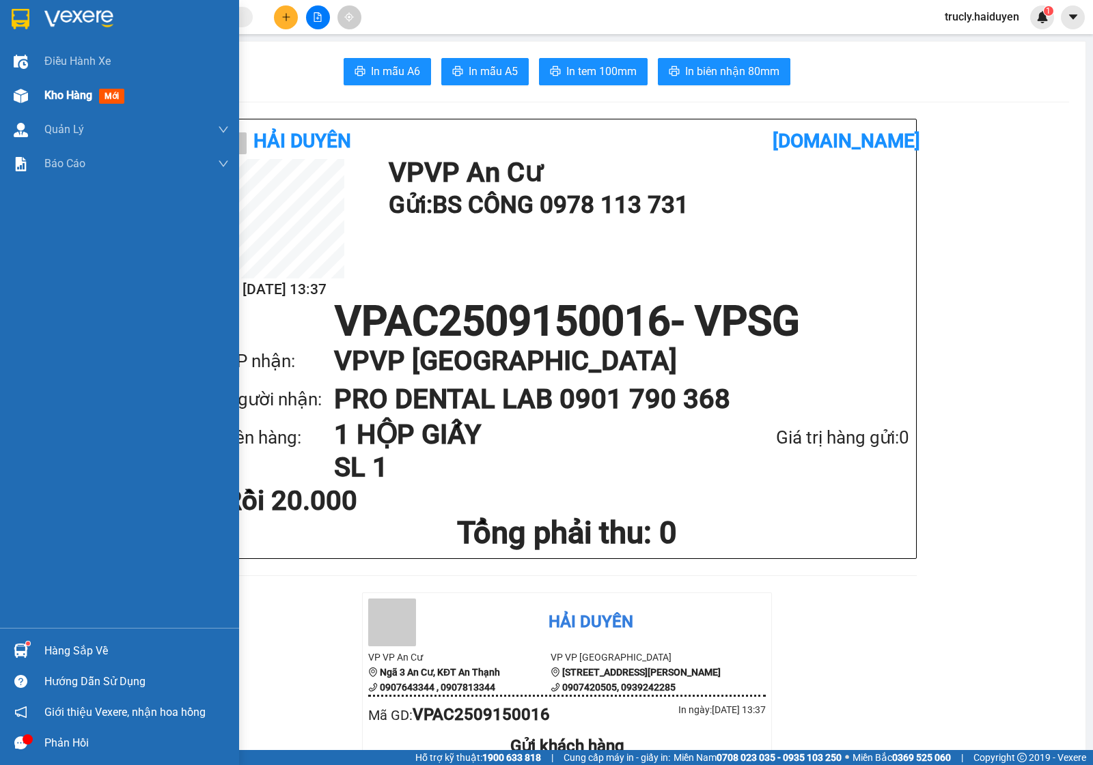
click at [18, 89] on img at bounding box center [21, 96] width 14 height 14
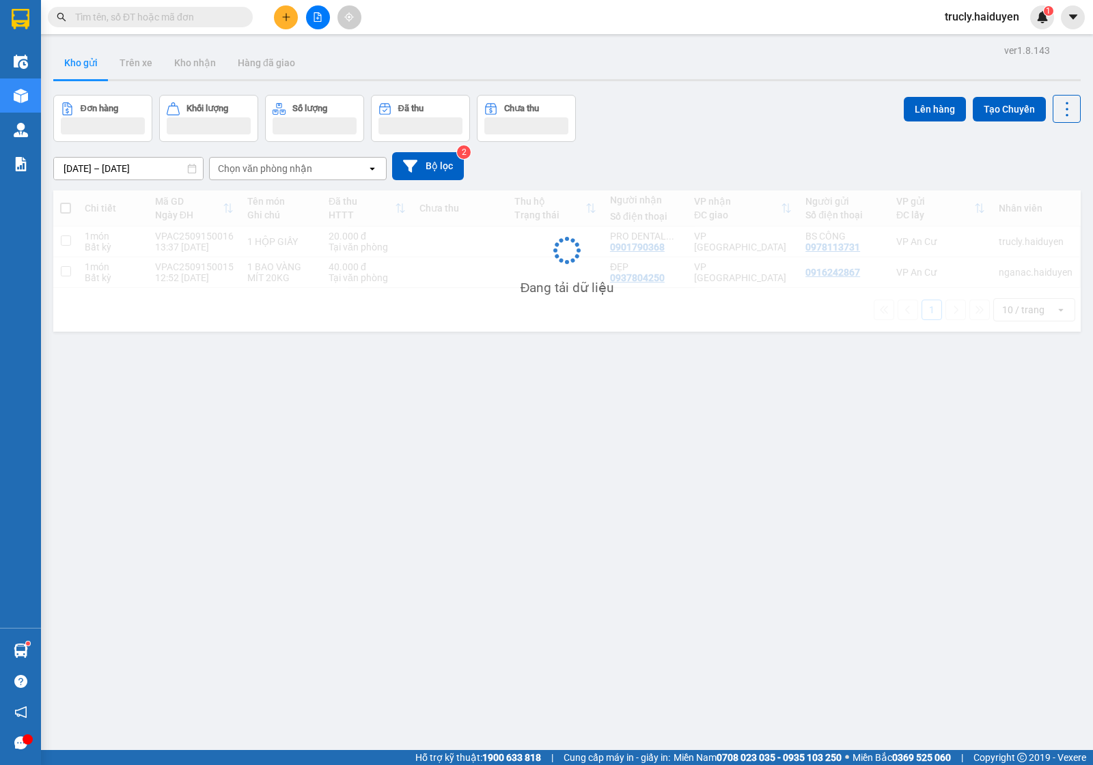
click at [737, 83] on div "ver 1.8.143 Kho gửi Trên xe Kho nhận Hàng đã giao Đơn hàng Khối lượng Số lượng …" at bounding box center [567, 423] width 1038 height 765
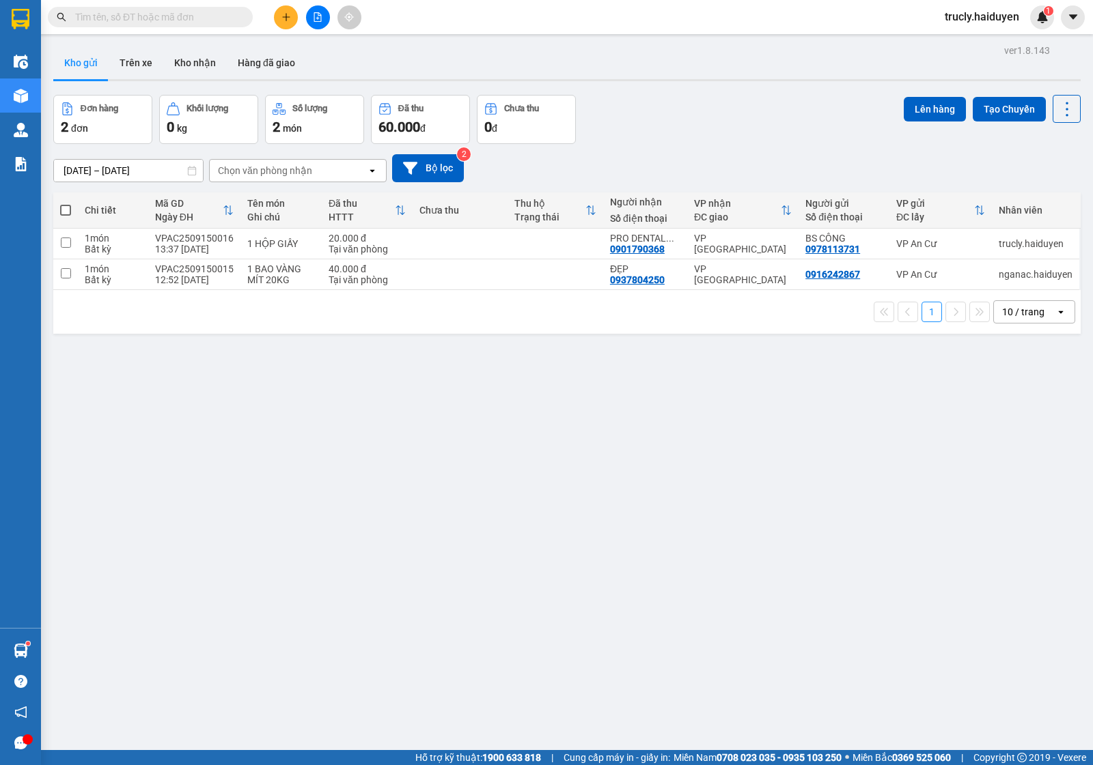
click at [817, 80] on div at bounding box center [566, 80] width 1027 height 2
click at [287, 14] on icon "plus" at bounding box center [286, 17] width 10 height 10
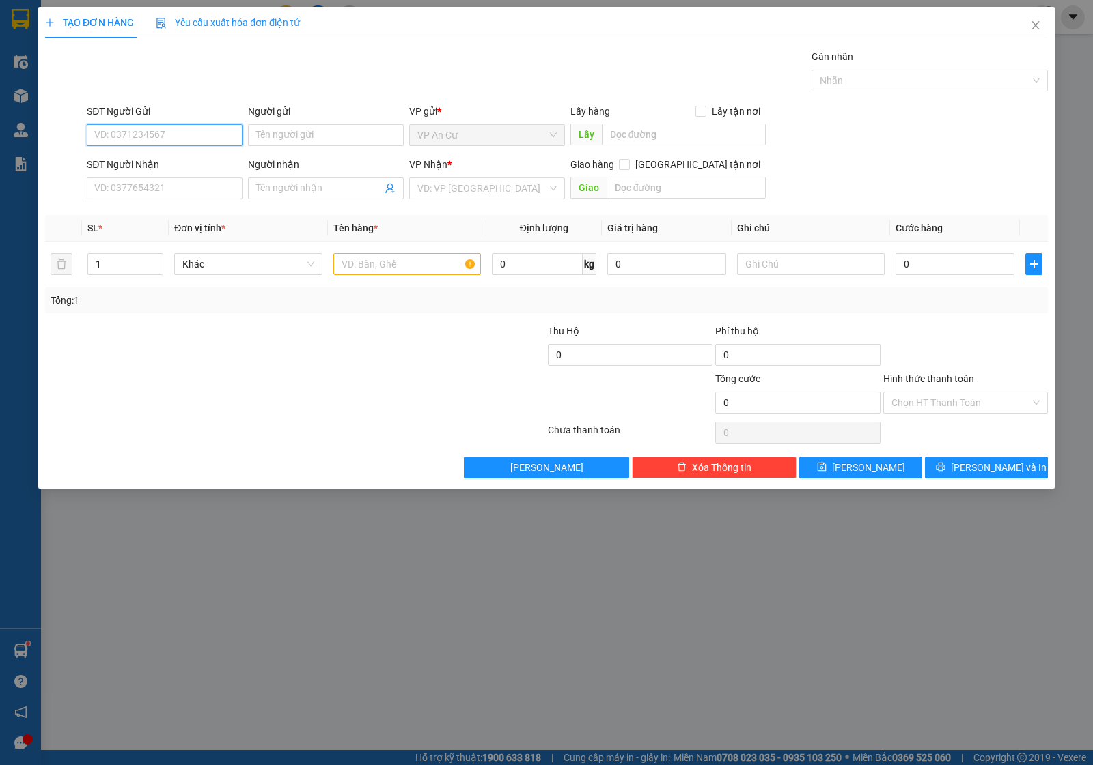
click at [124, 141] on input "SĐT Người Gửi" at bounding box center [165, 135] width 156 height 22
type input "0937991155"
click at [176, 168] on div "0937991155 - TÂM" at bounding box center [164, 163] width 139 height 15
type input "TÂM"
type input "0974295979"
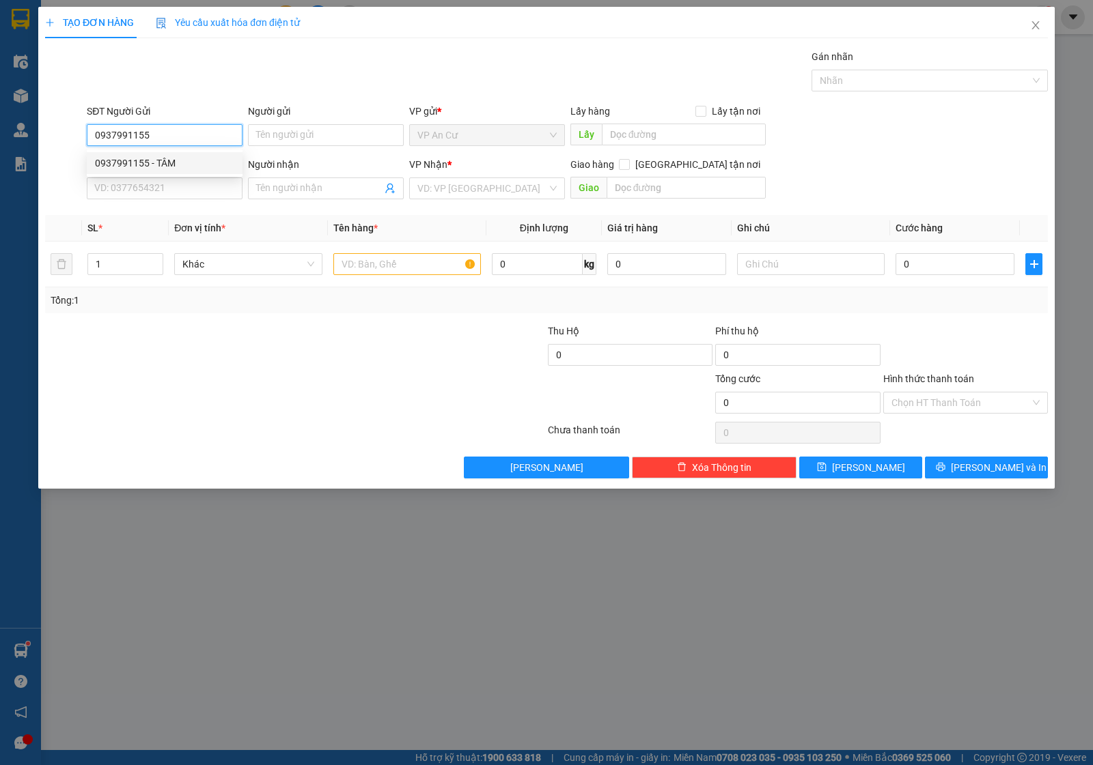
type input "[PERSON_NAME]"
type input "20.000"
type input "0937991155"
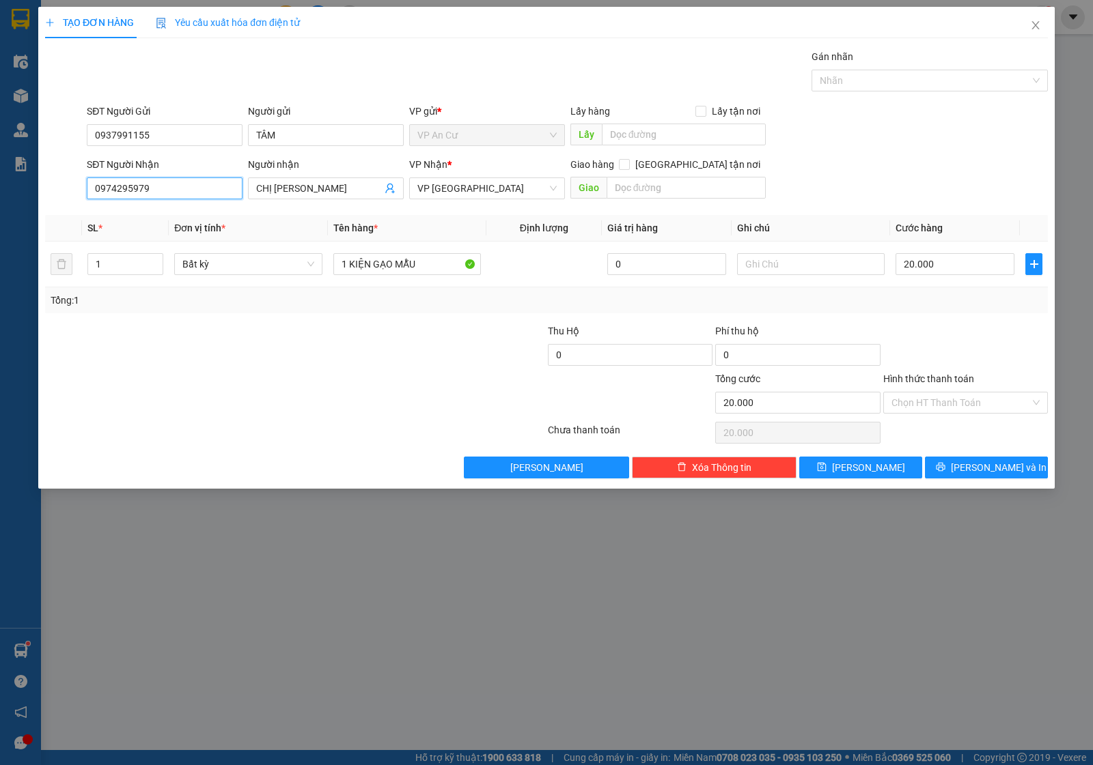
click at [167, 188] on input "0974295979" at bounding box center [165, 189] width 156 height 22
click at [246, 383] on div at bounding box center [211, 395] width 335 height 48
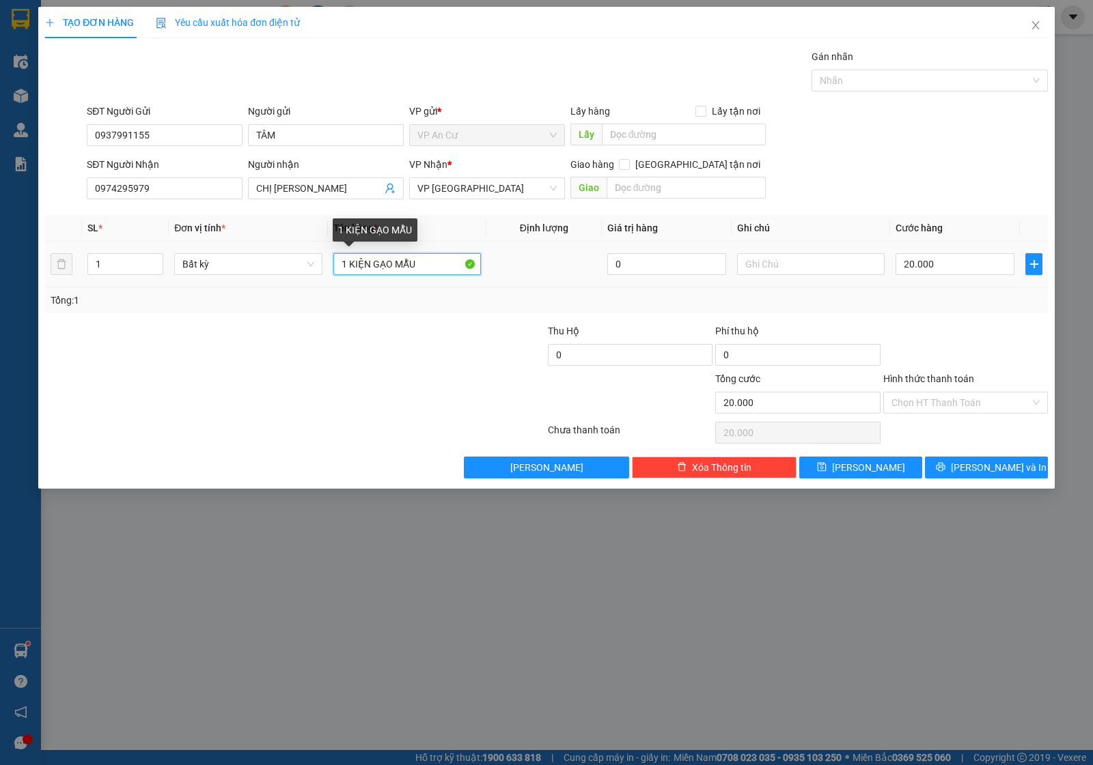
click at [417, 270] on input "1 KIỆN GẠO MẪU" at bounding box center [406, 264] width 147 height 22
type input "1 THÙNG GIẤY 28KG"
click at [414, 342] on div at bounding box center [462, 348] width 167 height 48
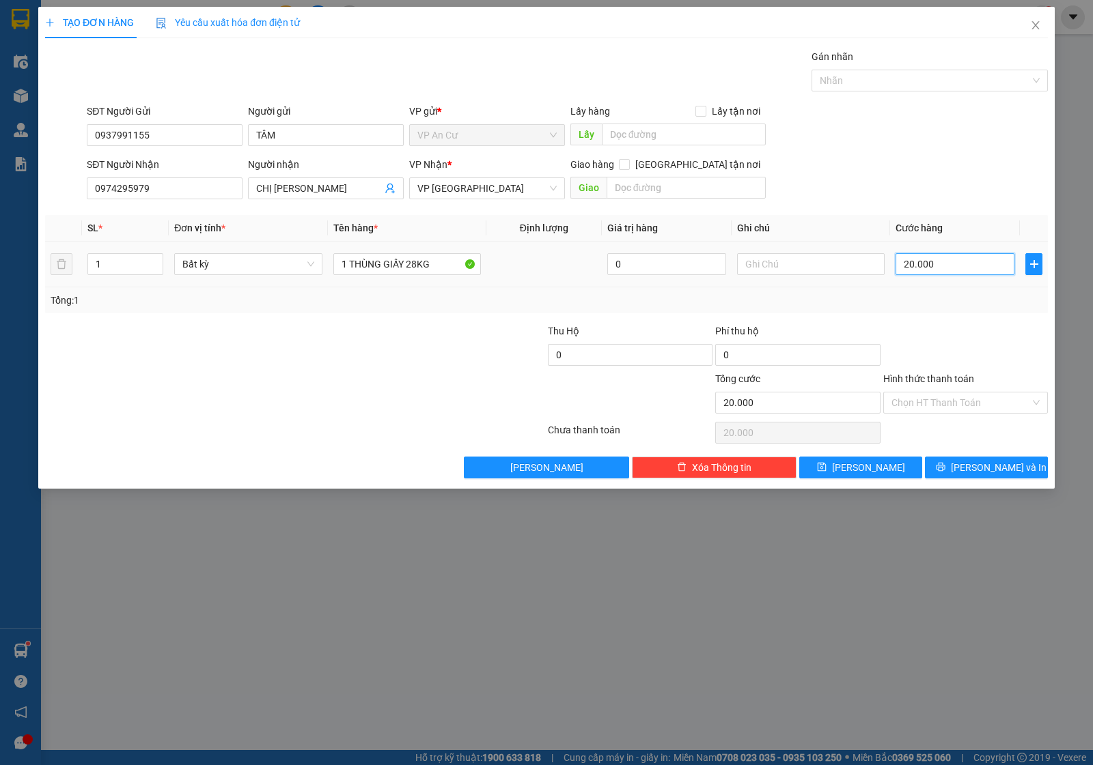
click at [938, 271] on input "20.000" at bounding box center [954, 264] width 119 height 22
type input "0"
type input "6"
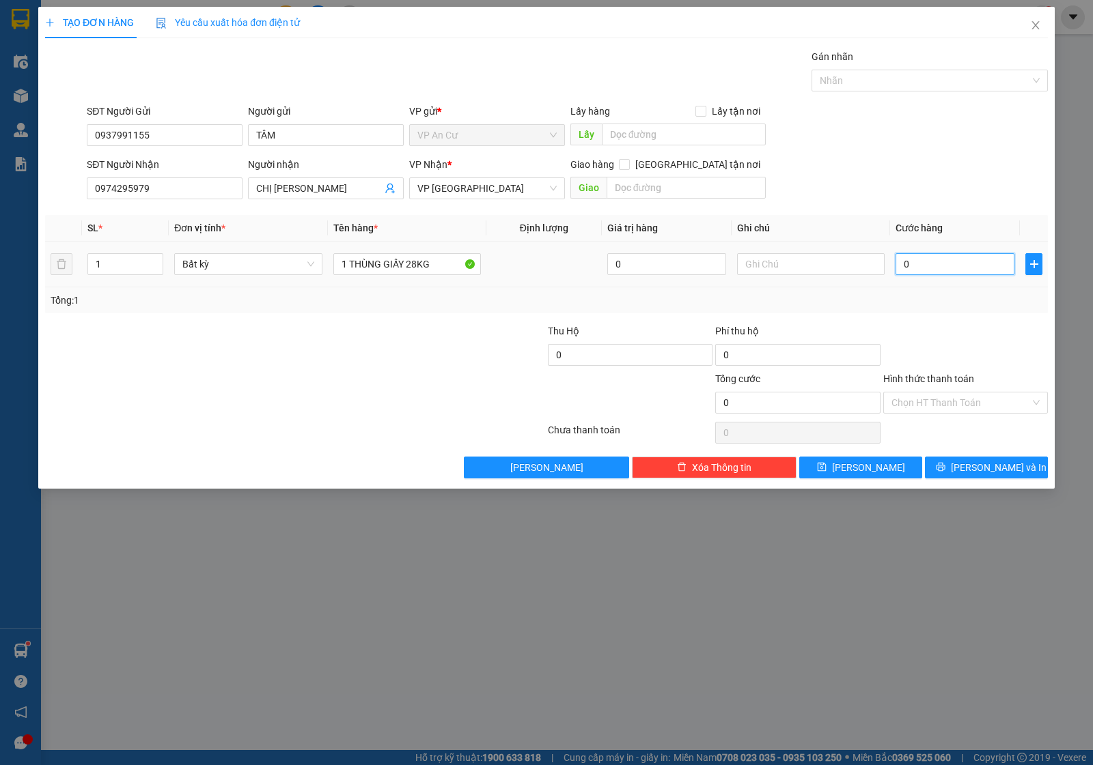
type input "6"
type input "06"
type input "60"
type input "060"
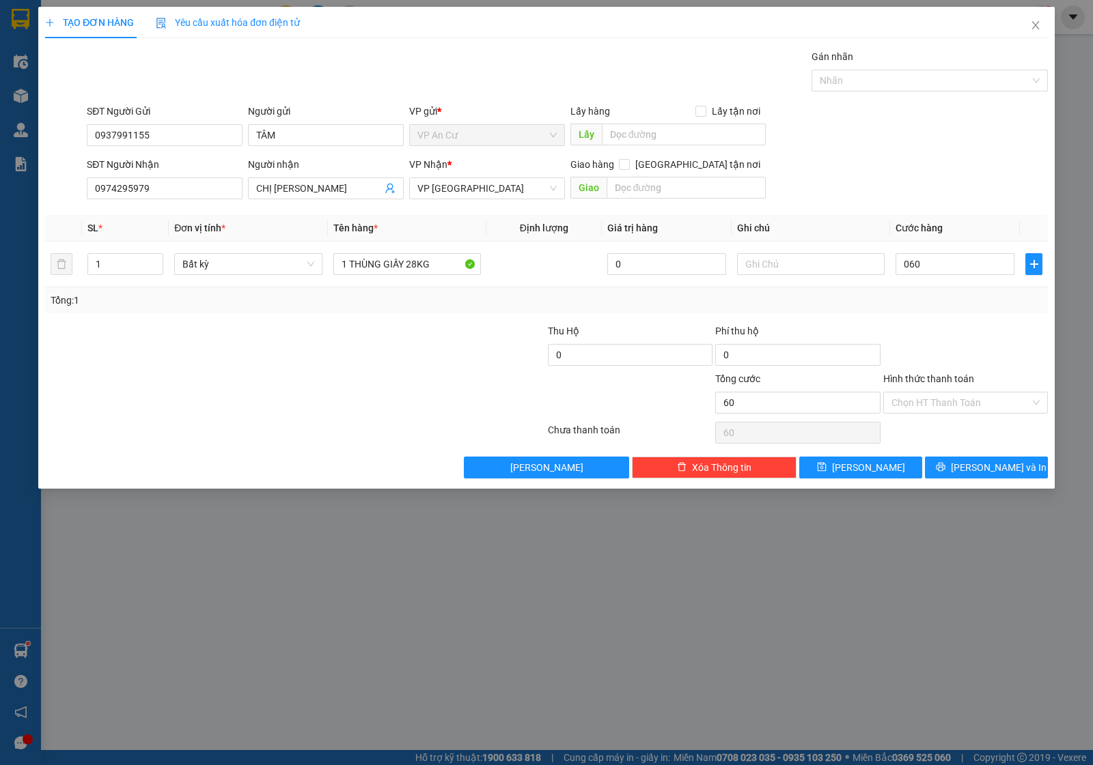
type input "60.000"
click at [933, 328] on div at bounding box center [965, 348] width 167 height 48
click at [938, 404] on input "Hình thức thanh toán" at bounding box center [960, 403] width 139 height 20
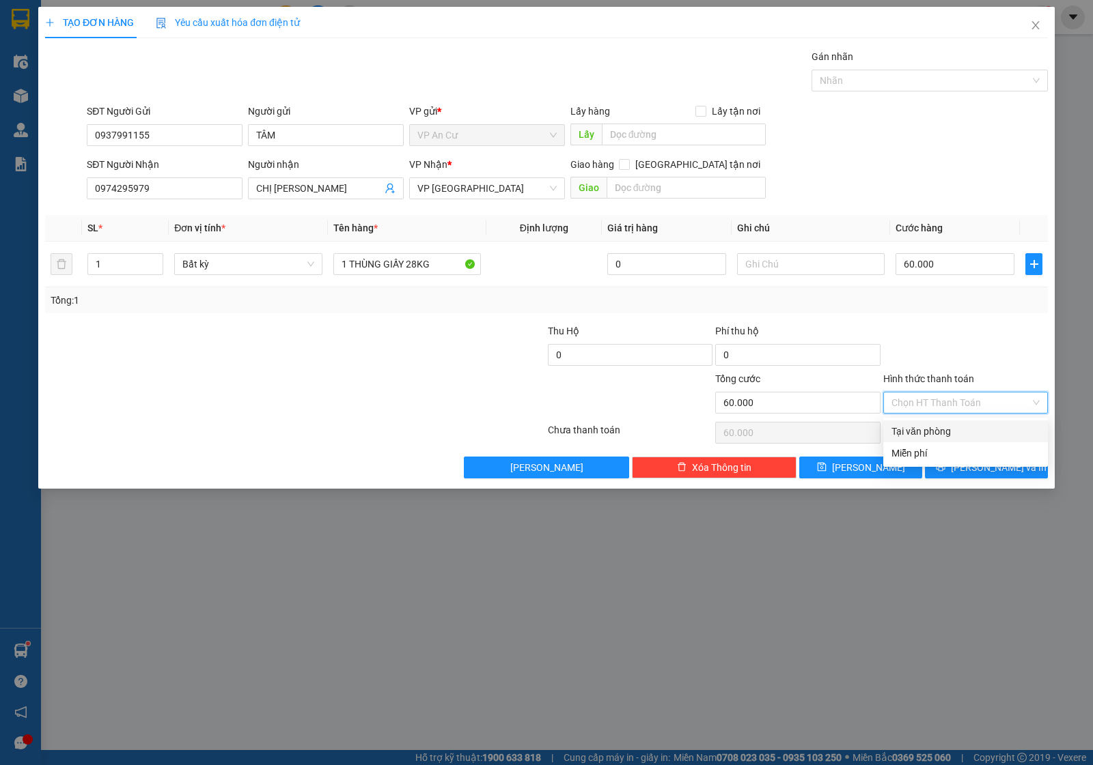
click at [932, 432] on div "Tại văn phòng" at bounding box center [965, 431] width 148 height 15
type input "0"
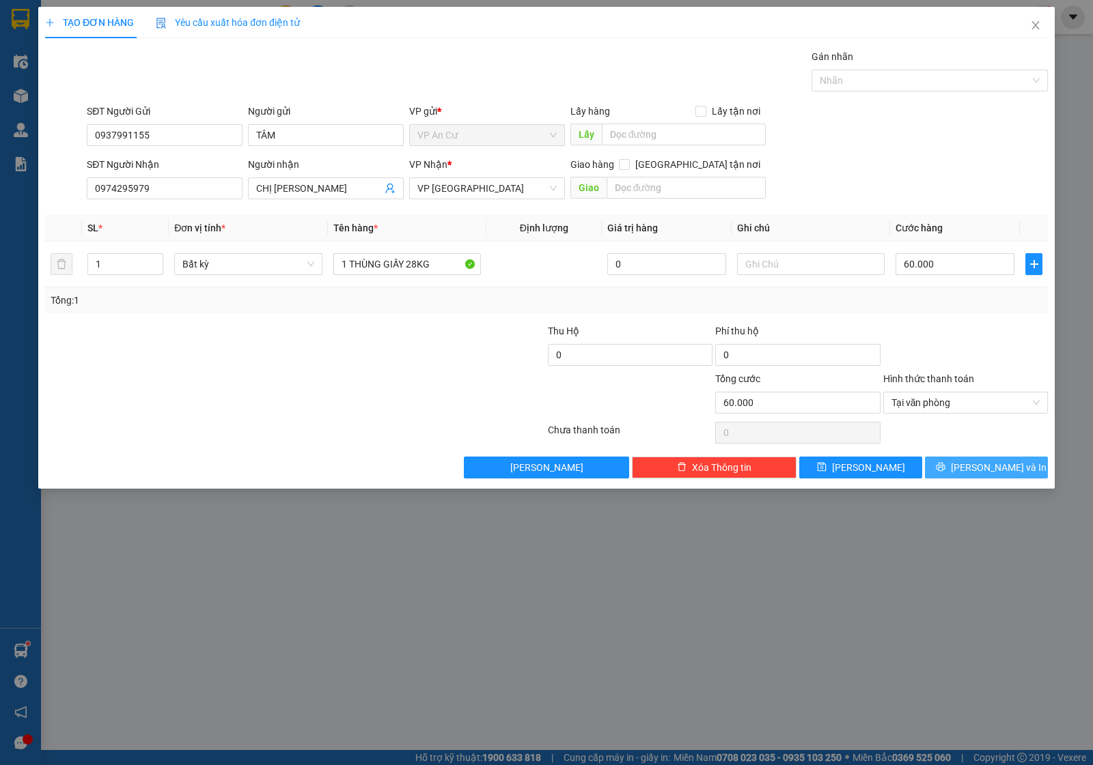
click at [970, 459] on button "Lưu và In" at bounding box center [986, 468] width 123 height 22
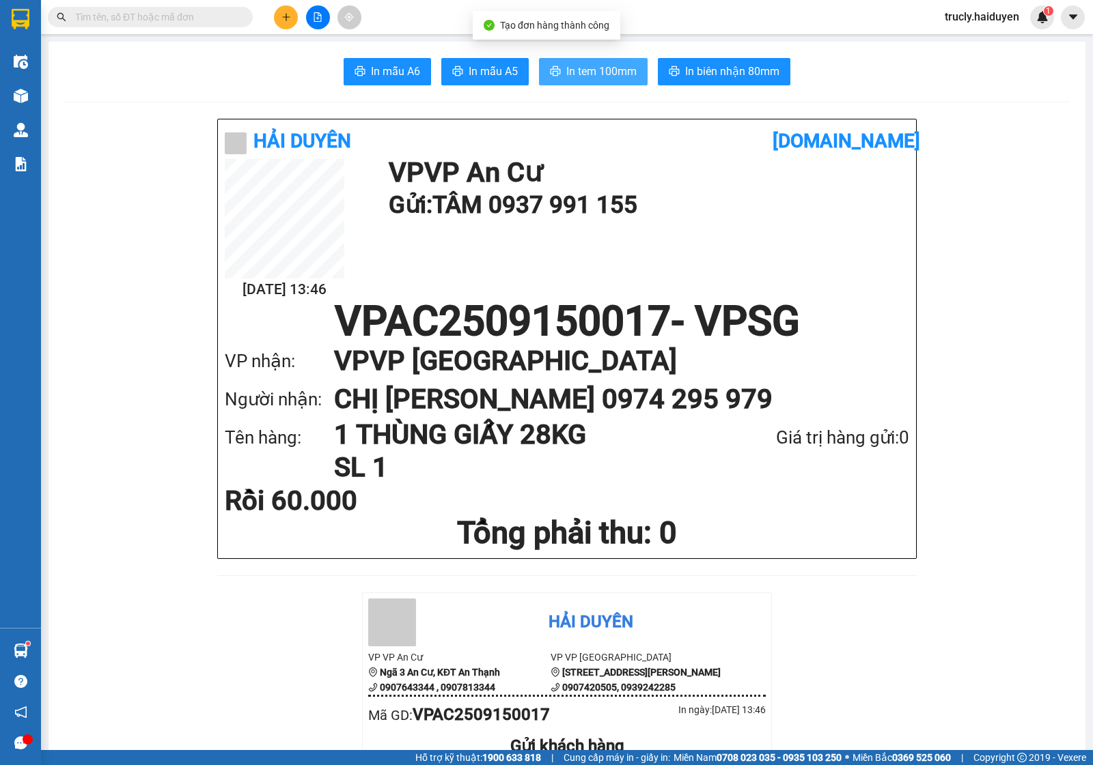
drag, startPoint x: 622, startPoint y: 77, endPoint x: 616, endPoint y: 89, distance: 13.7
click at [621, 77] on span "In tem 100mm" at bounding box center [601, 71] width 70 height 17
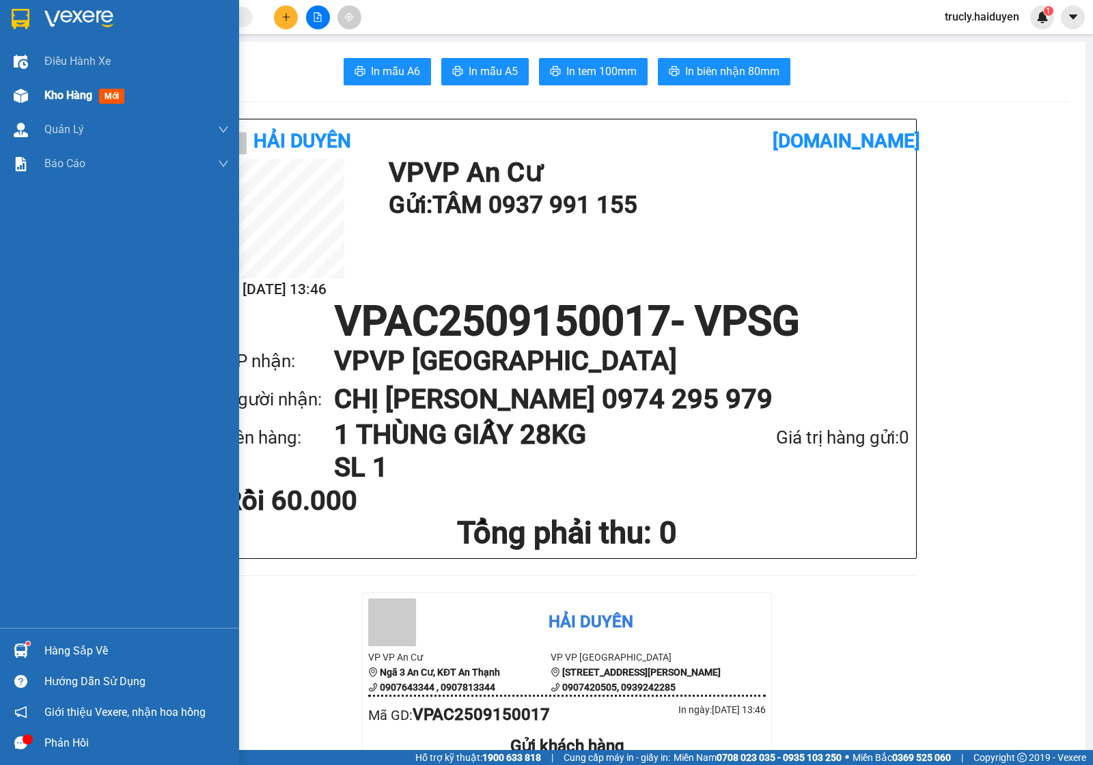
click at [34, 94] on div "Kho hàng mới" at bounding box center [119, 96] width 239 height 34
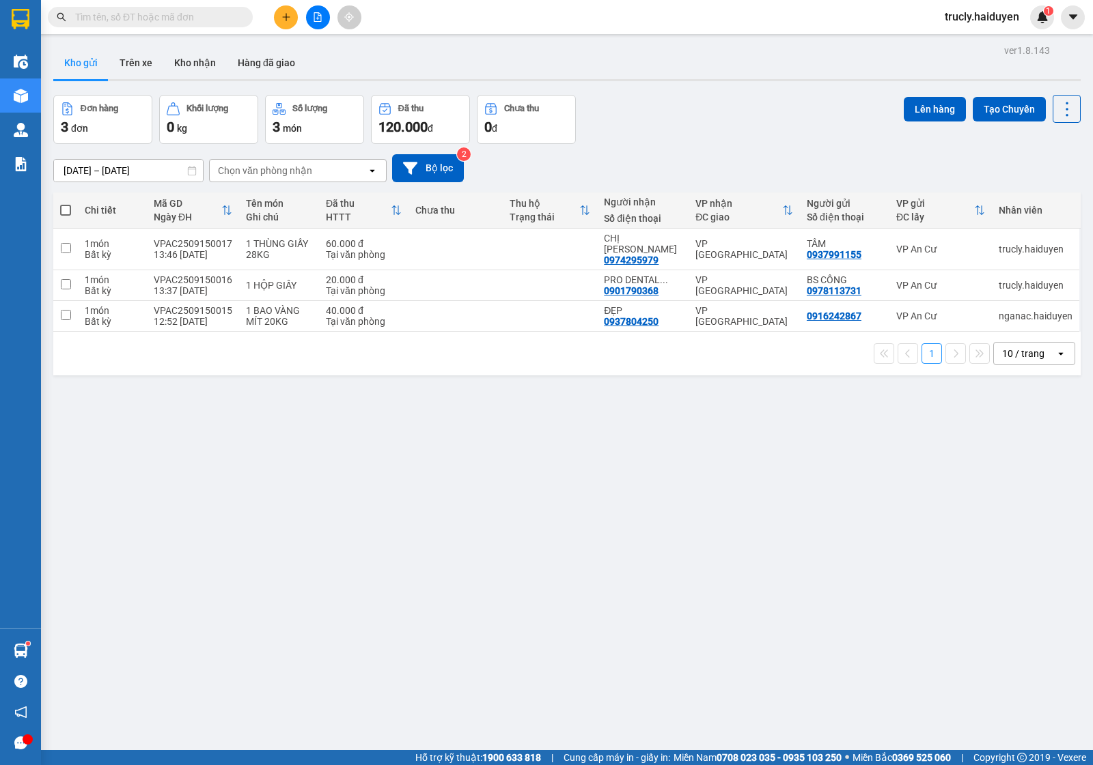
click at [736, 100] on div "Đơn hàng 3 đơn Khối lượng 0 kg Số lượng 3 món Đã thu 120.000 đ Chưa thu 0 đ Lên…" at bounding box center [566, 119] width 1027 height 49
drag, startPoint x: 130, startPoint y: 313, endPoint x: 119, endPoint y: 315, distance: 10.4
click at [130, 316] on div "Bất kỳ" at bounding box center [112, 321] width 55 height 11
checkbox input "true"
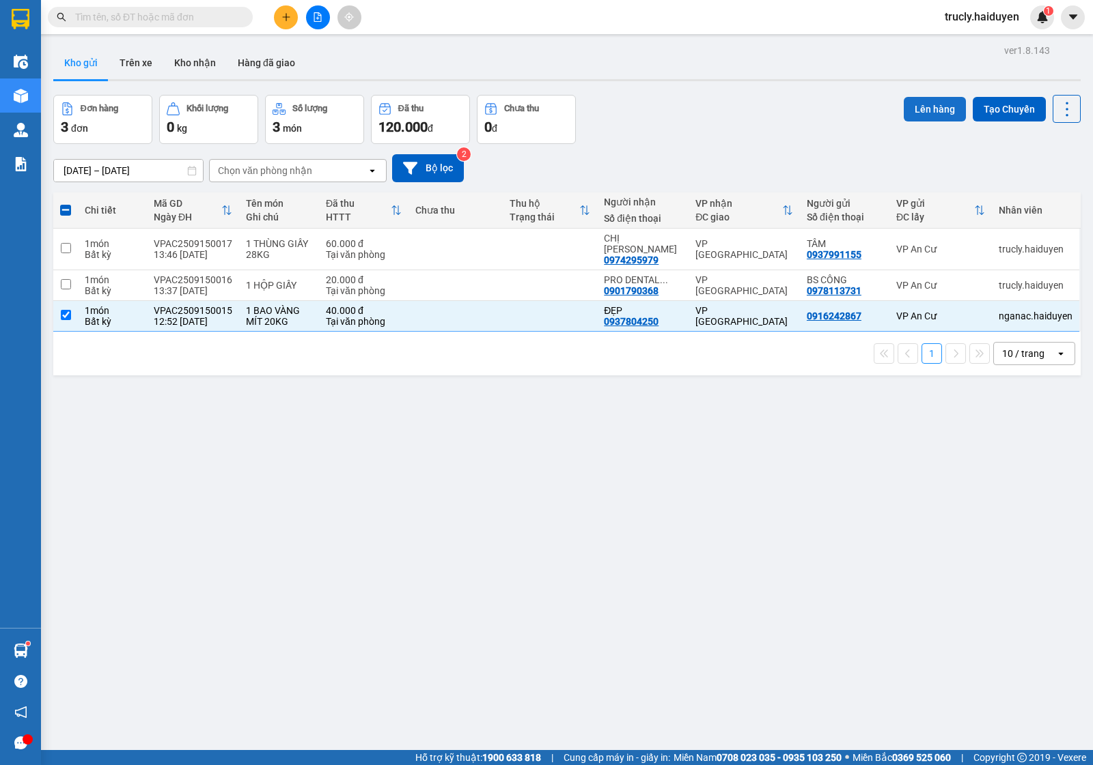
click at [905, 109] on button "Lên hàng" at bounding box center [934, 109] width 62 height 25
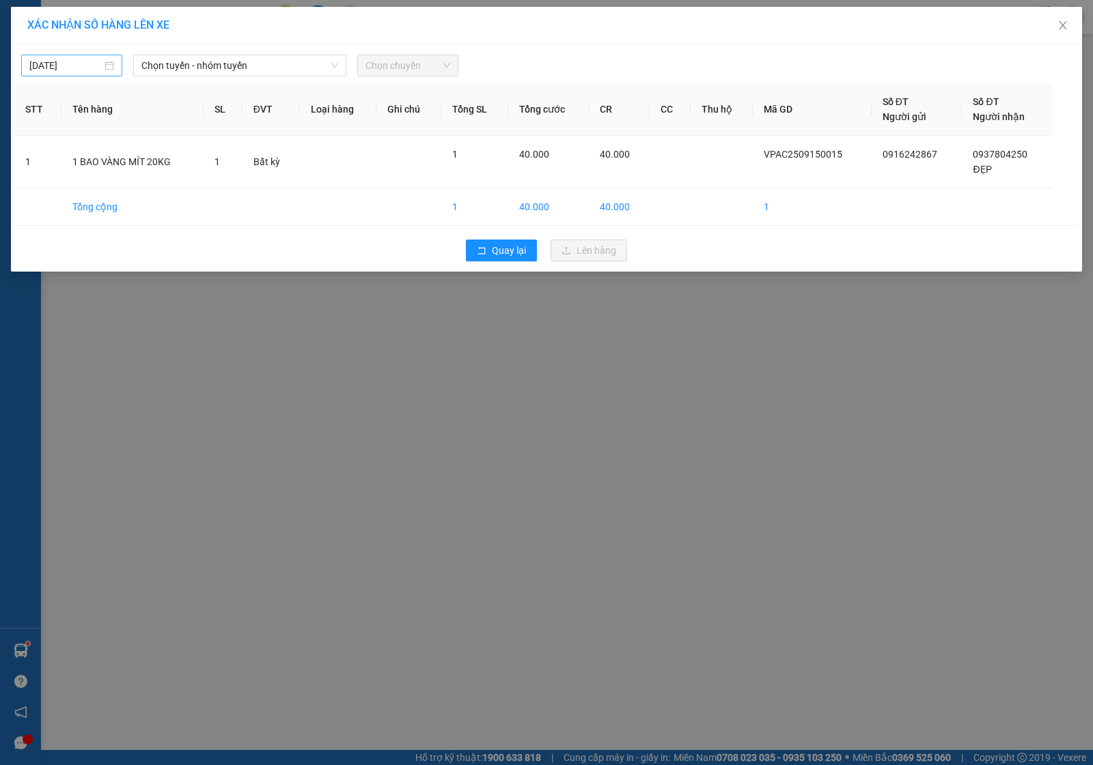
click at [46, 70] on input "15/09/2025" at bounding box center [65, 65] width 72 height 15
type input "15/09/2025"
click at [72, 184] on div "15" at bounding box center [66, 186] width 16 height 16
click at [171, 65] on span "Chọn tuyến - nhóm tuyến" at bounding box center [239, 65] width 197 height 20
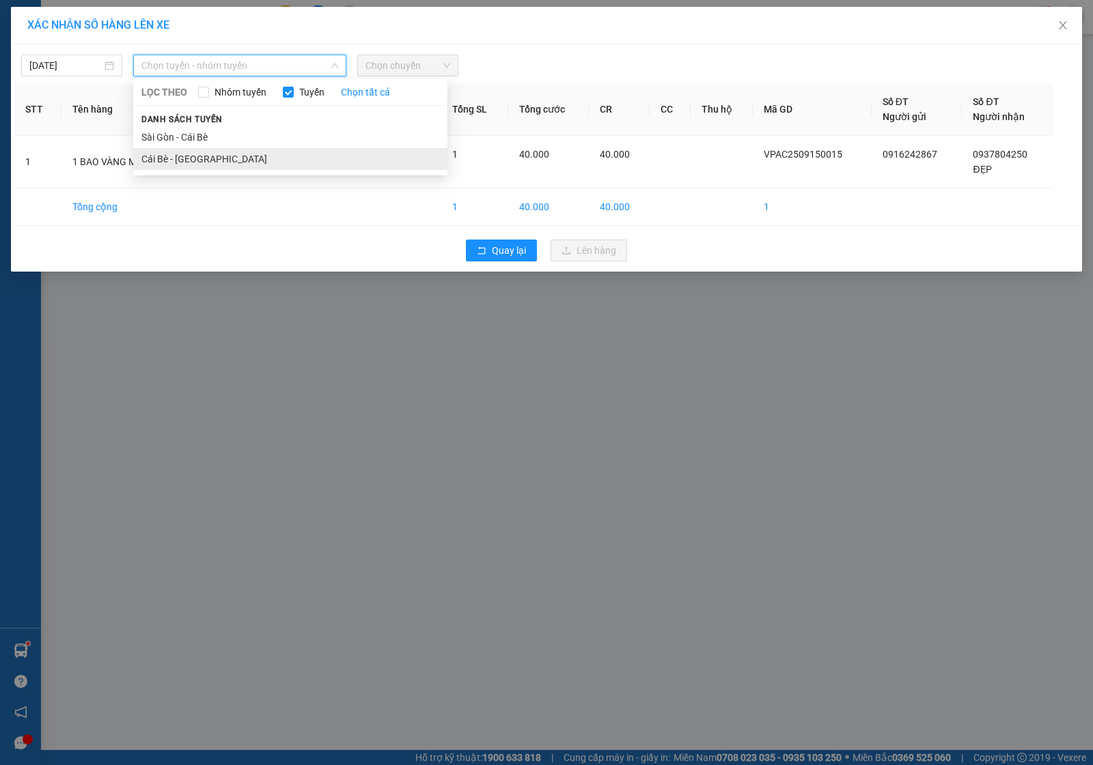
click at [184, 157] on li "Cái Bè - Sài Gòn" at bounding box center [290, 159] width 314 height 22
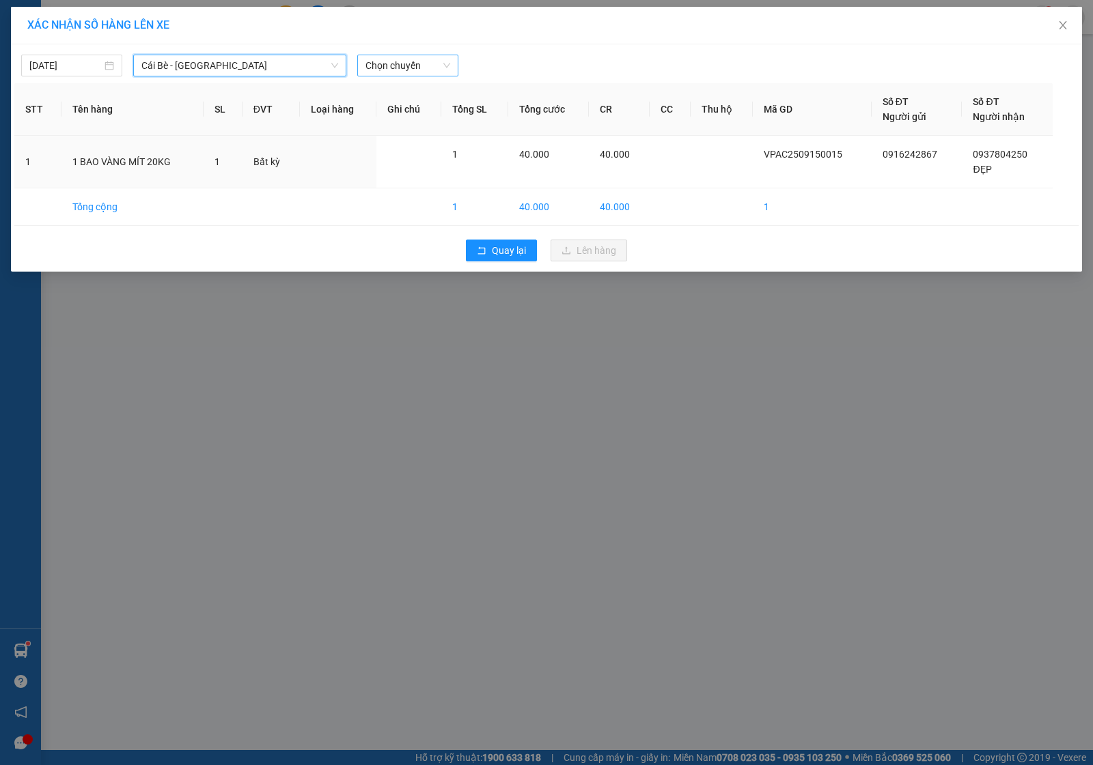
click at [376, 70] on span "Chọn chuyến" at bounding box center [407, 65] width 85 height 20
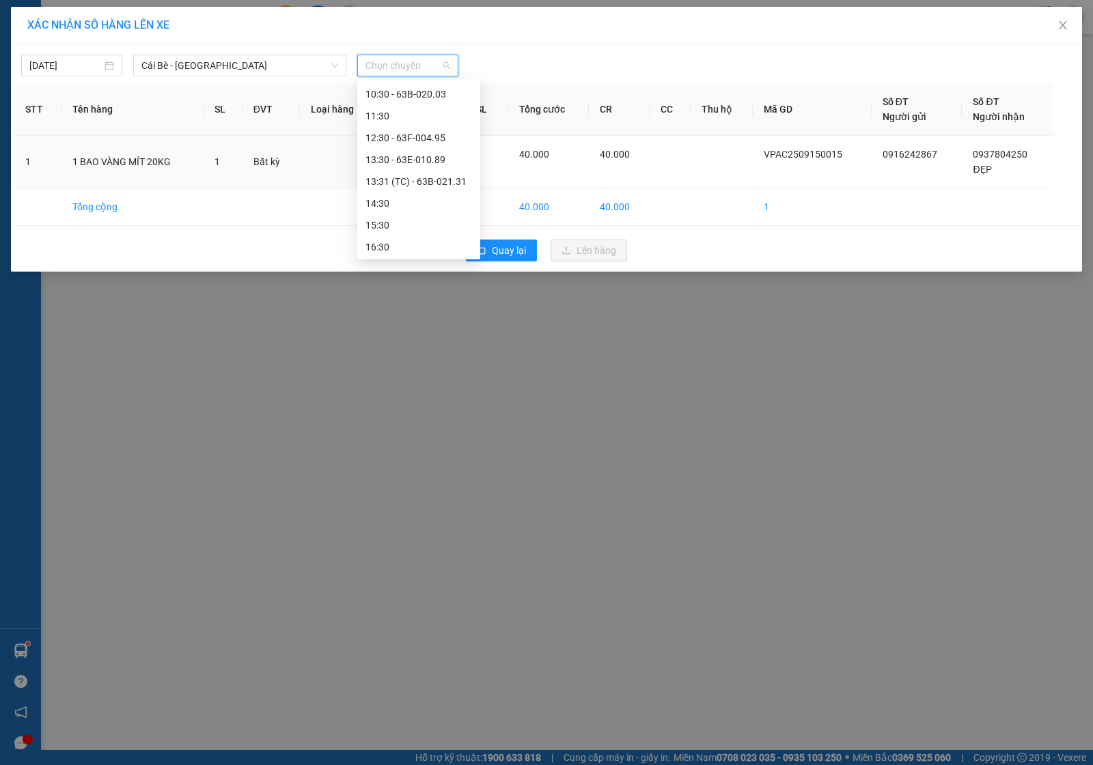
scroll to position [328, 0]
click at [404, 157] on div "13:30 - 63E-010.89" at bounding box center [418, 158] width 107 height 15
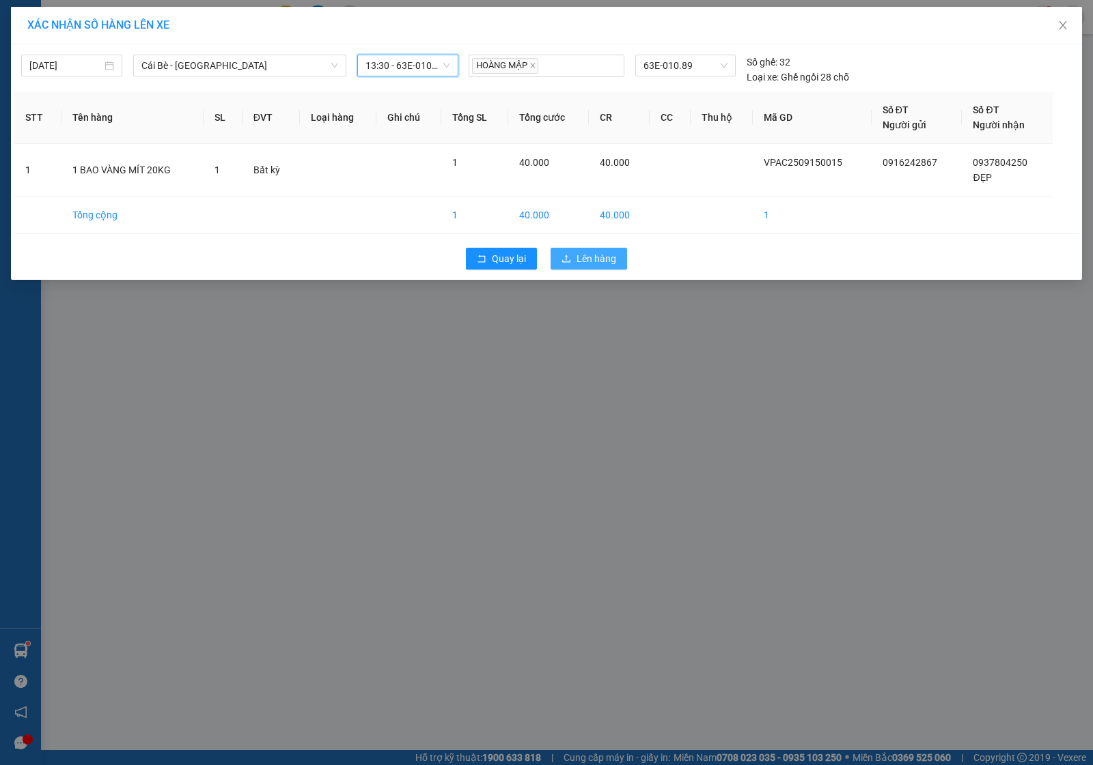
click at [615, 257] on span "Lên hàng" at bounding box center [596, 258] width 40 height 15
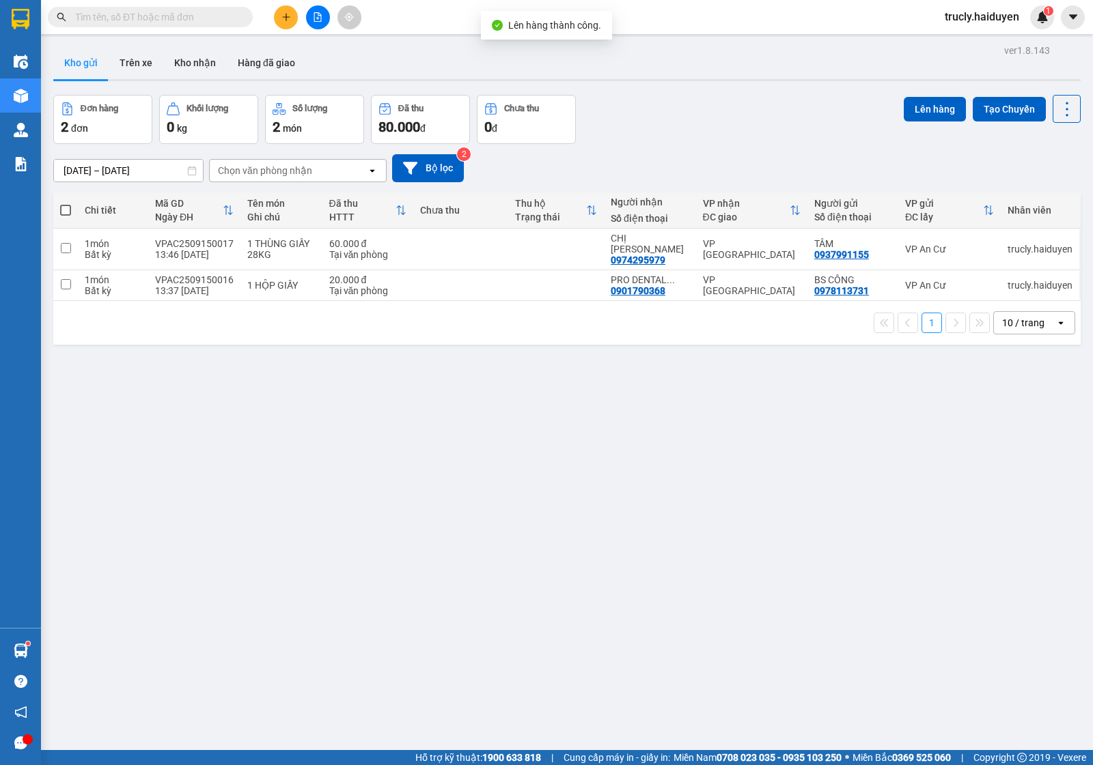
click at [722, 89] on div "ver 1.8.143 Kho gửi Trên xe Kho nhận Hàng đã giao Đơn hàng 2 đơn Khối lượng 0 k…" at bounding box center [567, 423] width 1038 height 765
click at [292, 15] on button at bounding box center [286, 17] width 24 height 24
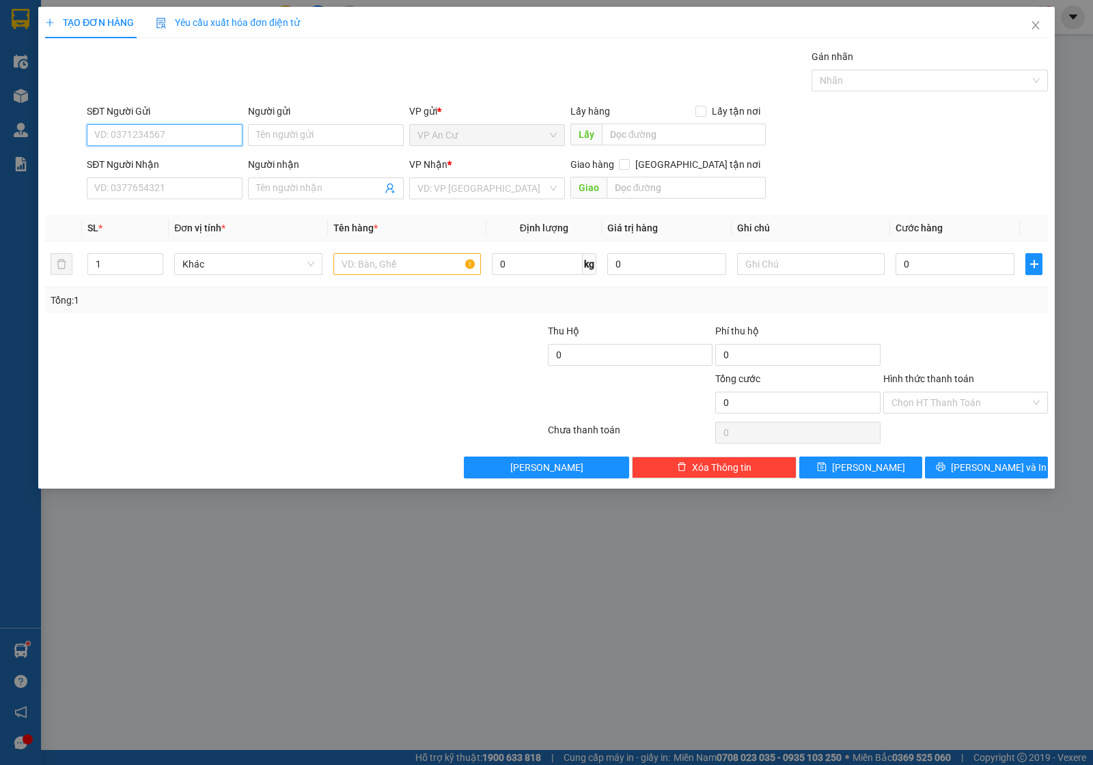
click at [182, 134] on input "SĐT Người Gửi" at bounding box center [165, 135] width 156 height 22
click at [199, 154] on div "0377775885 - HẰNG" at bounding box center [165, 163] width 156 height 22
type input "0377775885"
type input "HẰNG"
type input "0388676331"
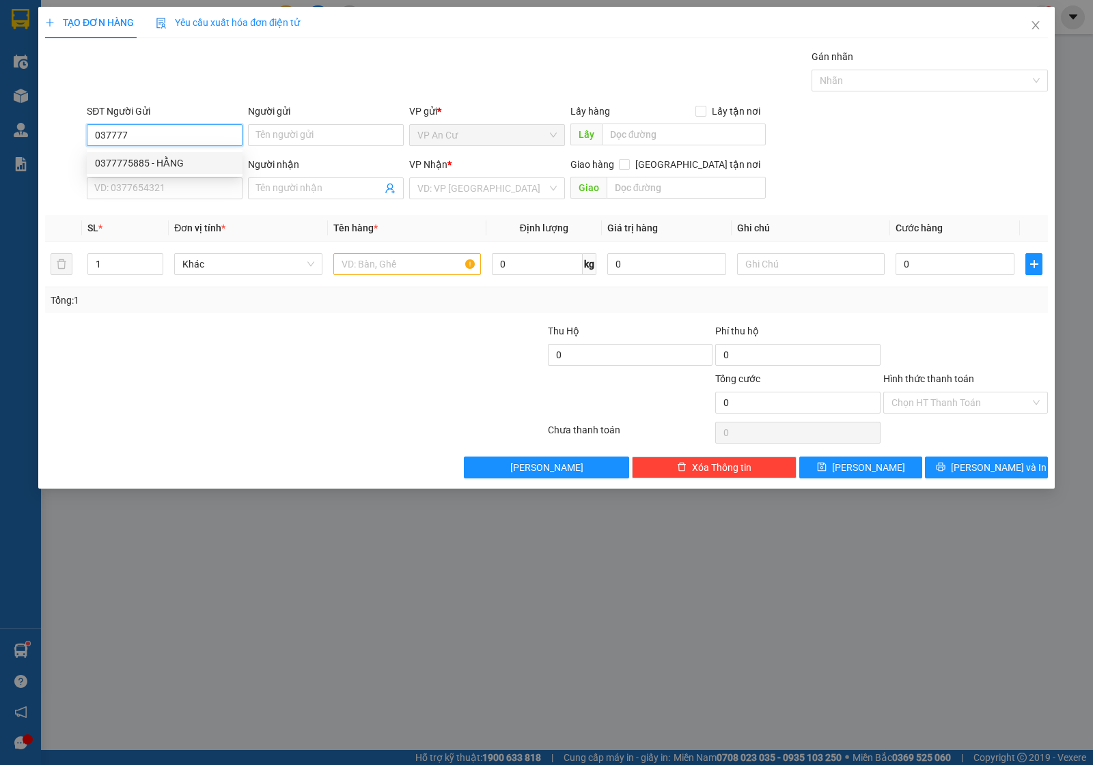
type input "[PERSON_NAME]"
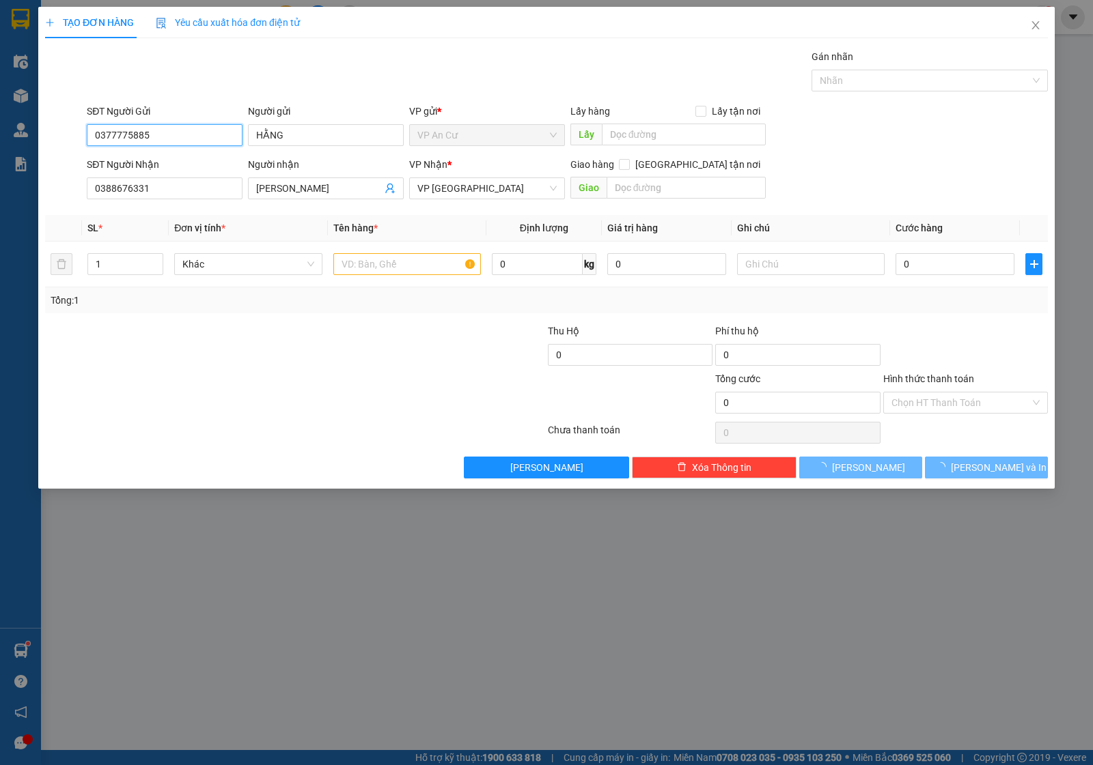
type input "20.000"
type input "0377775885"
click at [312, 376] on div at bounding box center [211, 395] width 335 height 48
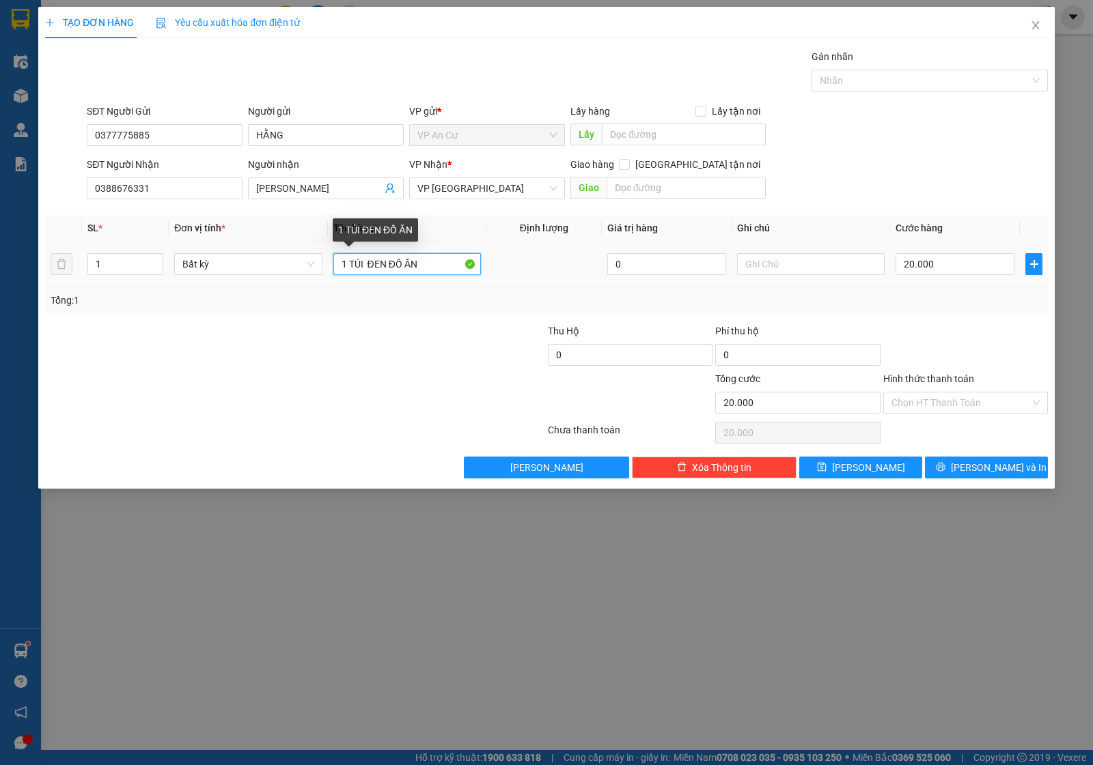
click at [434, 268] on input "1 TÚI ĐEN ĐỒ ĂN" at bounding box center [406, 264] width 147 height 22
type input "1 BỊCH MÀU VÀNG CÓ HỘP GIẤY BÊN TRONG ĐỒ ĂN"
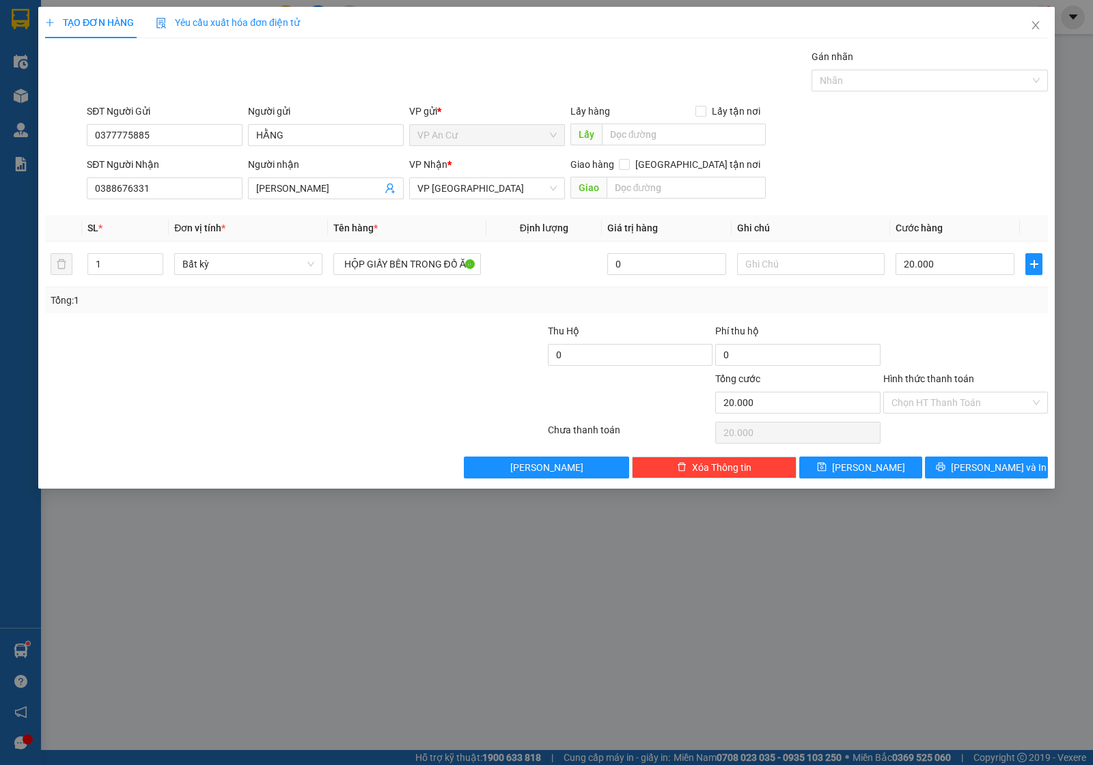
scroll to position [0, 0]
click at [395, 338] on div at bounding box center [462, 348] width 167 height 48
click at [361, 270] on input "1 BỊCH MÀU VÀNG CÓ HỘP GIẤY BÊN TRONG ĐỒ ĂN" at bounding box center [406, 264] width 147 height 22
click at [957, 298] on div "Tổng: 1" at bounding box center [546, 300] width 991 height 15
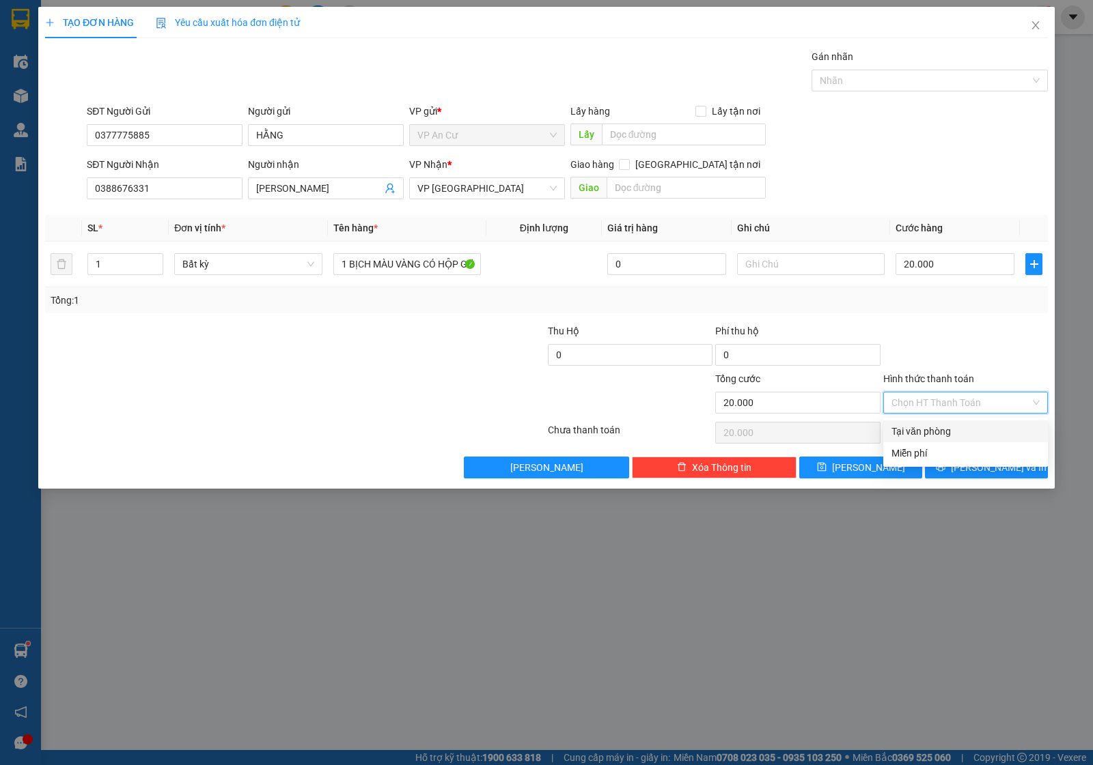
click at [944, 404] on input "Hình thức thanh toán" at bounding box center [960, 403] width 139 height 20
click at [946, 428] on div "Tại văn phòng" at bounding box center [965, 431] width 148 height 15
type input "0"
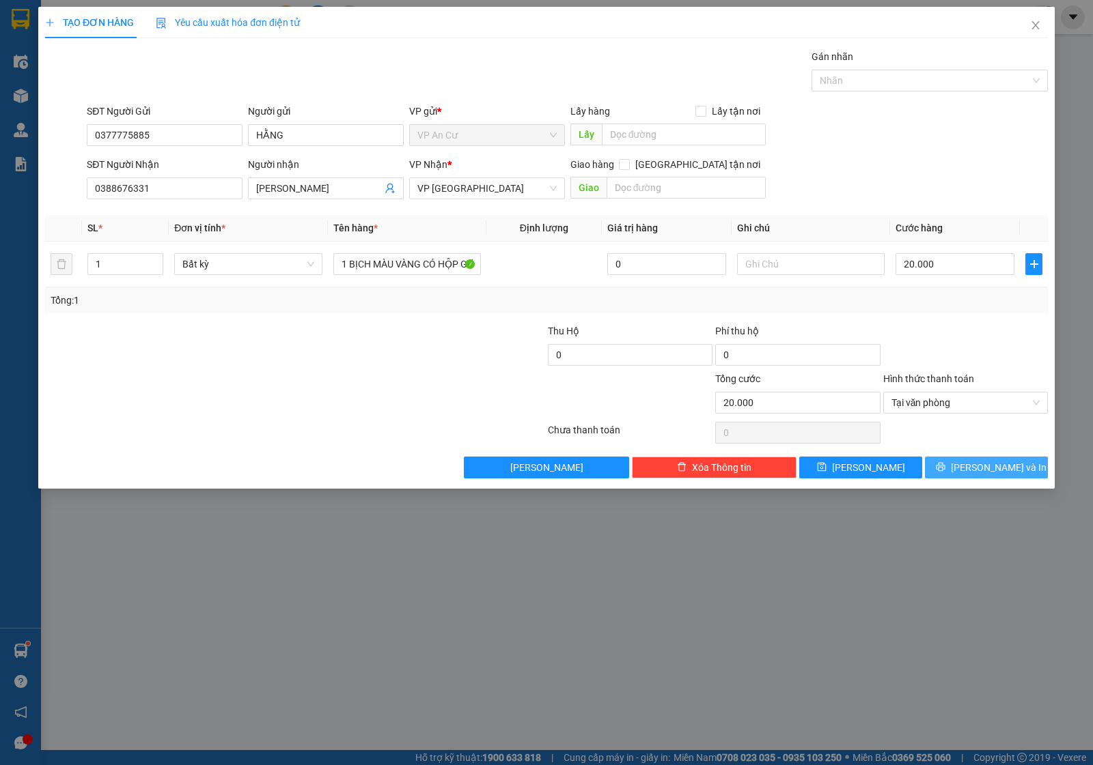
click at [955, 468] on button "Lưu và In" at bounding box center [986, 468] width 123 height 22
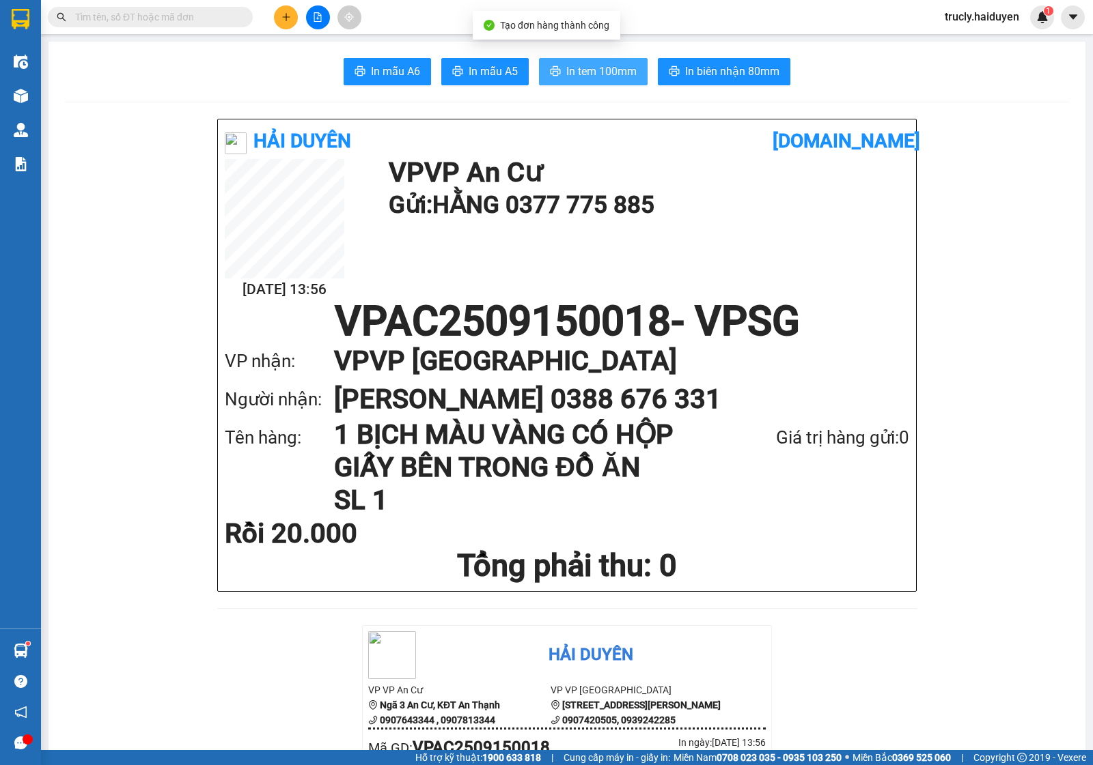
click at [587, 77] on span "In tem 100mm" at bounding box center [601, 71] width 70 height 17
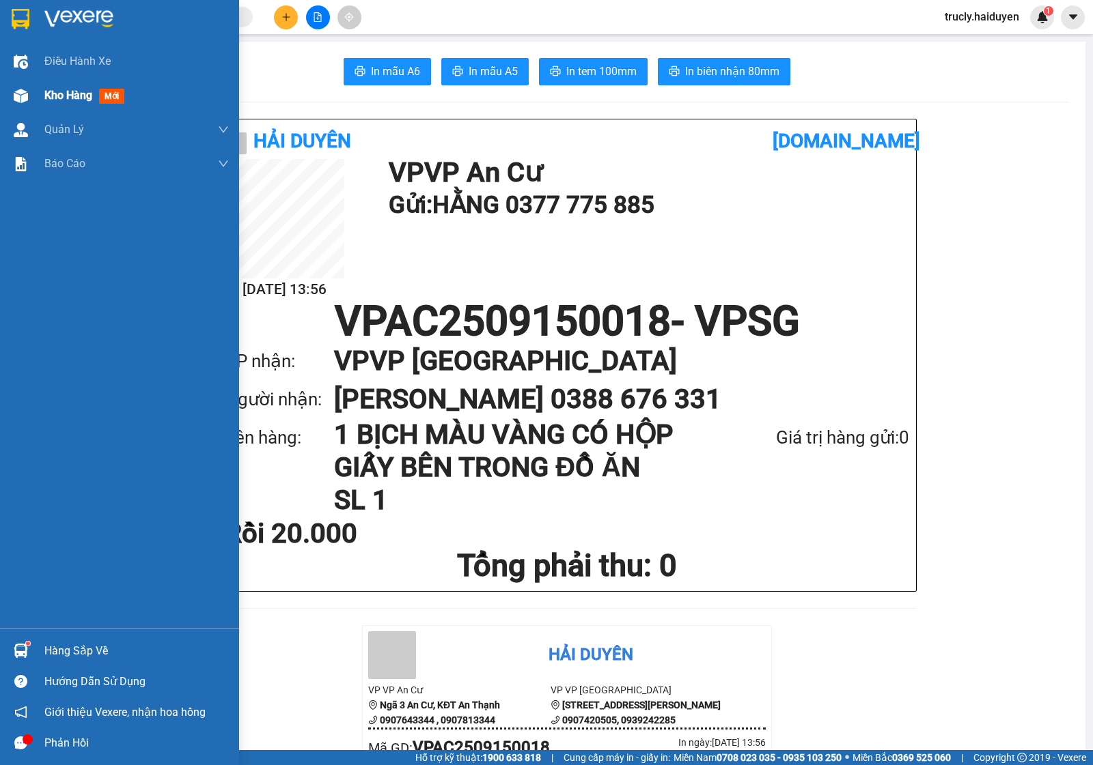
click at [55, 91] on span "Kho hàng" at bounding box center [68, 95] width 48 height 13
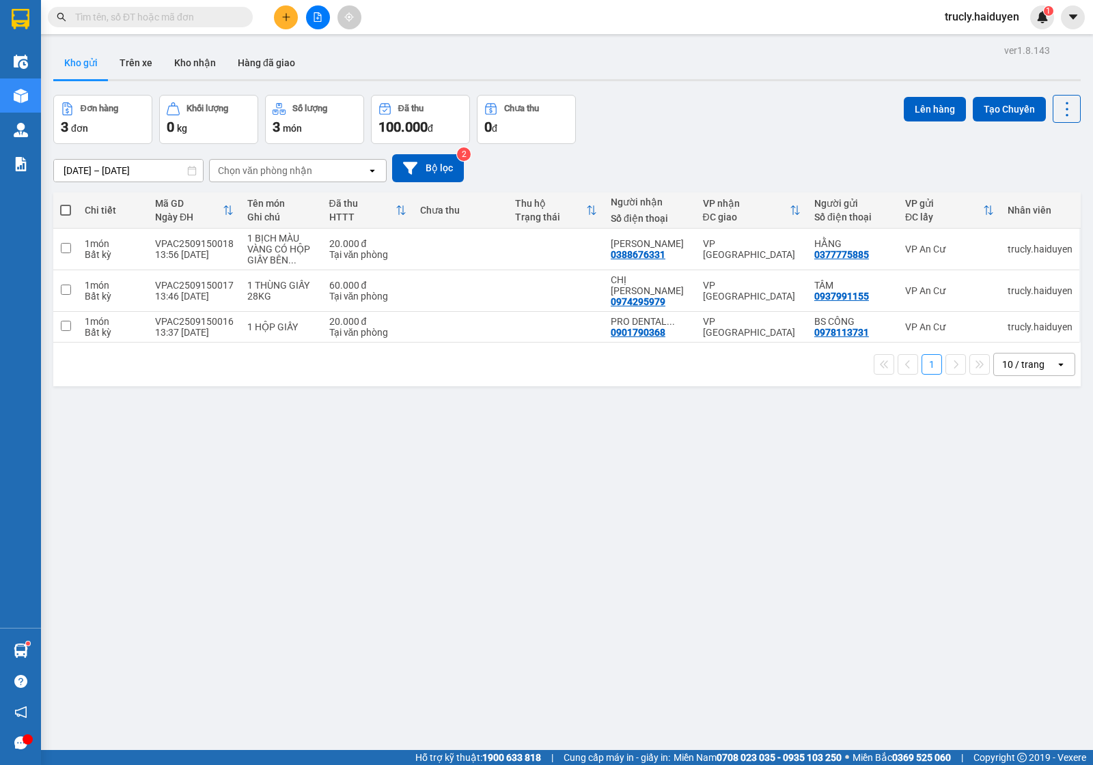
click at [704, 162] on div "13/09/2025 – 15/09/2025 Press the down arrow key to interact with the calendar …" at bounding box center [566, 168] width 1027 height 28
click at [741, 118] on div "Đơn hàng 3 đơn Khối lượng 0 kg Số lượng 3 món Đã thu 100.000 đ Chưa thu 0 đ Lên…" at bounding box center [566, 119] width 1027 height 49
click at [712, 64] on div "Kho gửi Trên xe Kho nhận Hàng đã giao" at bounding box center [566, 64] width 1027 height 36
click at [130, 62] on button "Trên xe" at bounding box center [136, 62] width 55 height 33
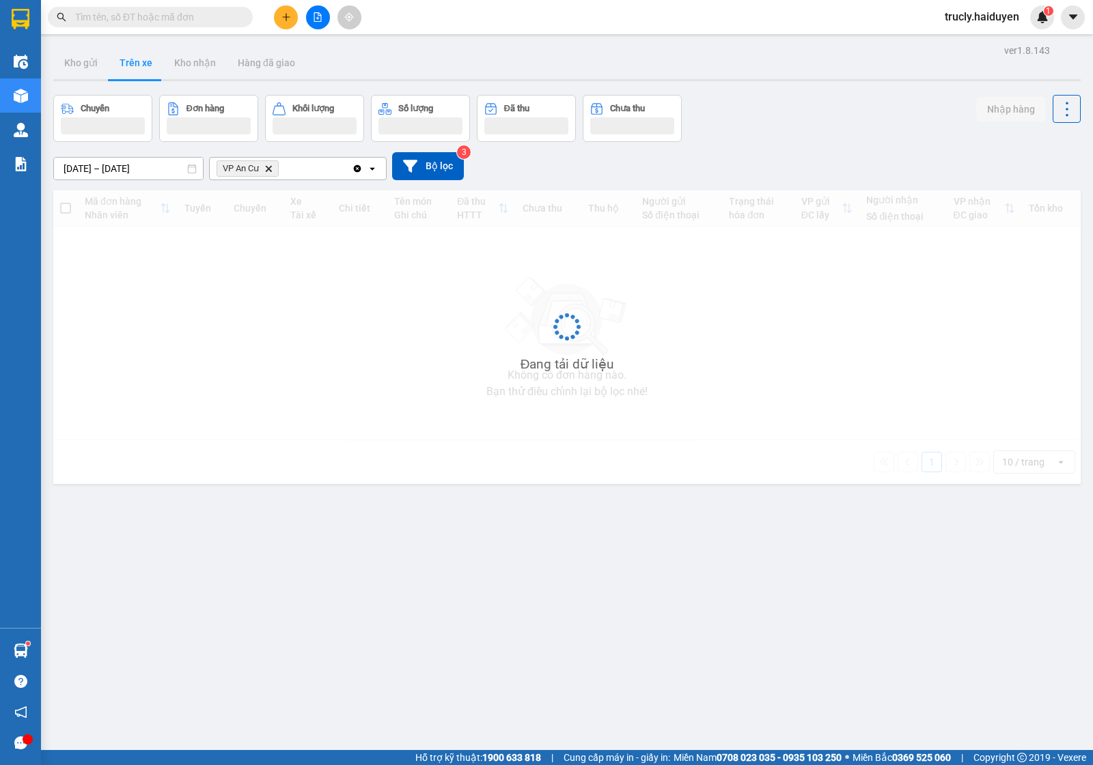
click at [832, 124] on div "Chuyến Đơn hàng Khối lượng Số lượng Đã thu Chưa thu Nhập hàng" at bounding box center [566, 118] width 1027 height 47
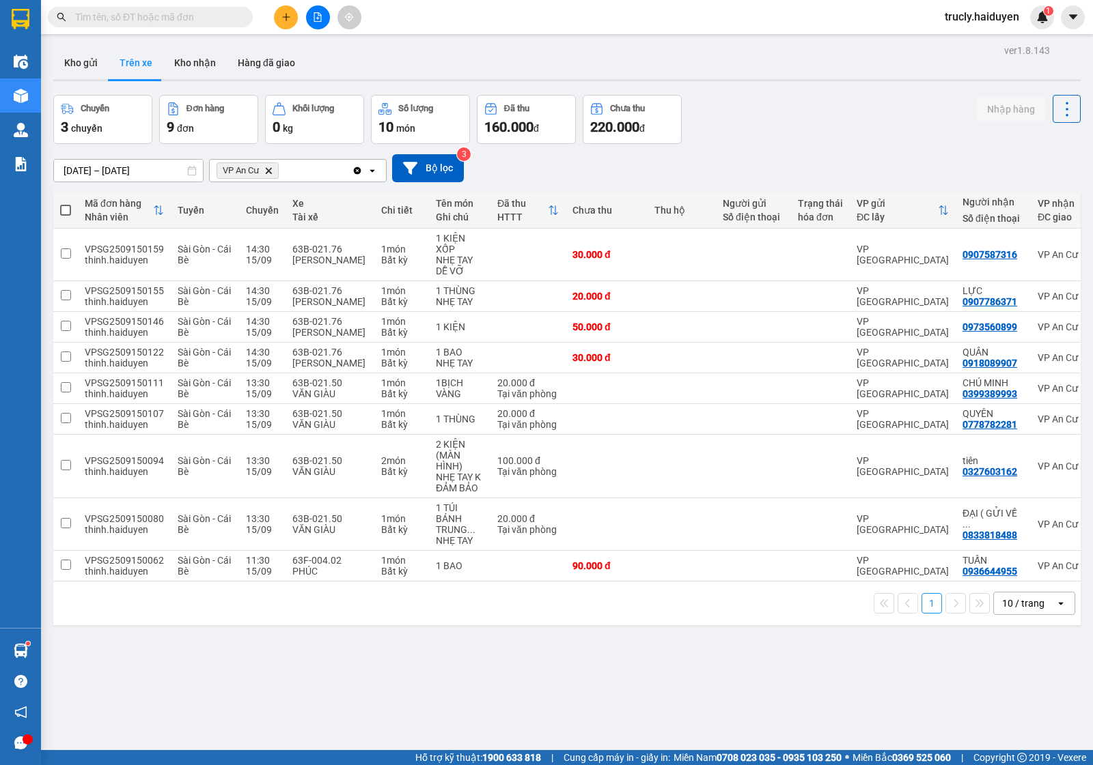
click at [834, 122] on div "Chuyến 3 chuyến Đơn hàng 9 đơn Khối lượng 0 kg Số lượng 10 món Đã thu 160.000 đ…" at bounding box center [566, 119] width 1027 height 49
click at [92, 57] on button "Kho gửi" at bounding box center [80, 62] width 55 height 33
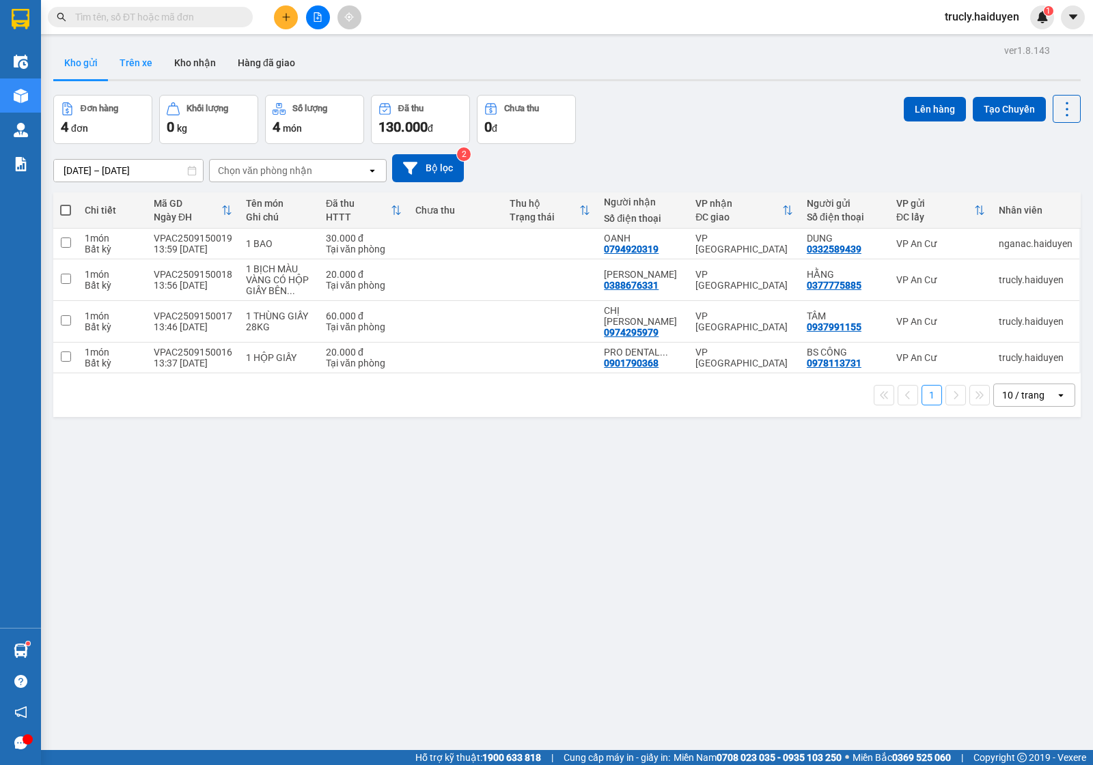
click at [137, 53] on button "Trên xe" at bounding box center [136, 62] width 55 height 33
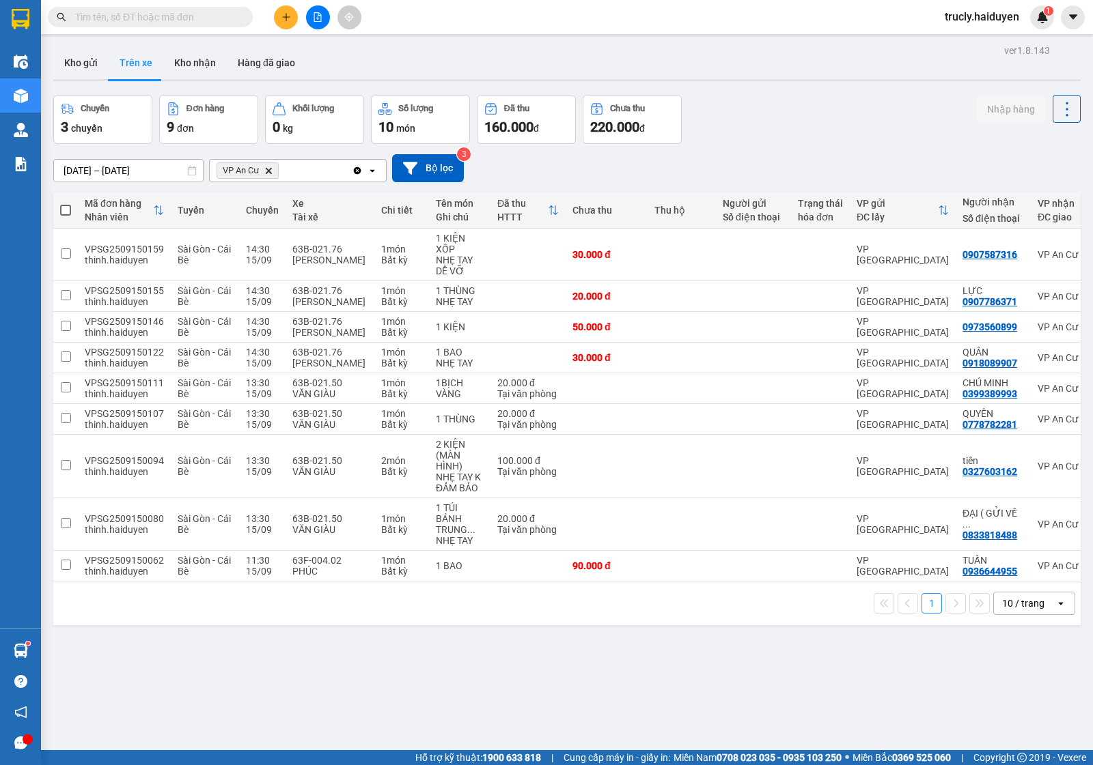
click at [818, 85] on div "ver 1.8.143 Kho gửi Trên xe Kho nhận Hàng đã giao Chuyến 3 chuyến Đơn hàng 9 đơ…" at bounding box center [567, 423] width 1038 height 765
click at [806, 113] on div "Chuyến 3 chuyến Đơn hàng 9 đơn Khối lượng 0 kg Số lượng 10 món Đã thu 160.000 đ…" at bounding box center [566, 119] width 1027 height 49
click at [275, 18] on button at bounding box center [286, 17] width 24 height 24
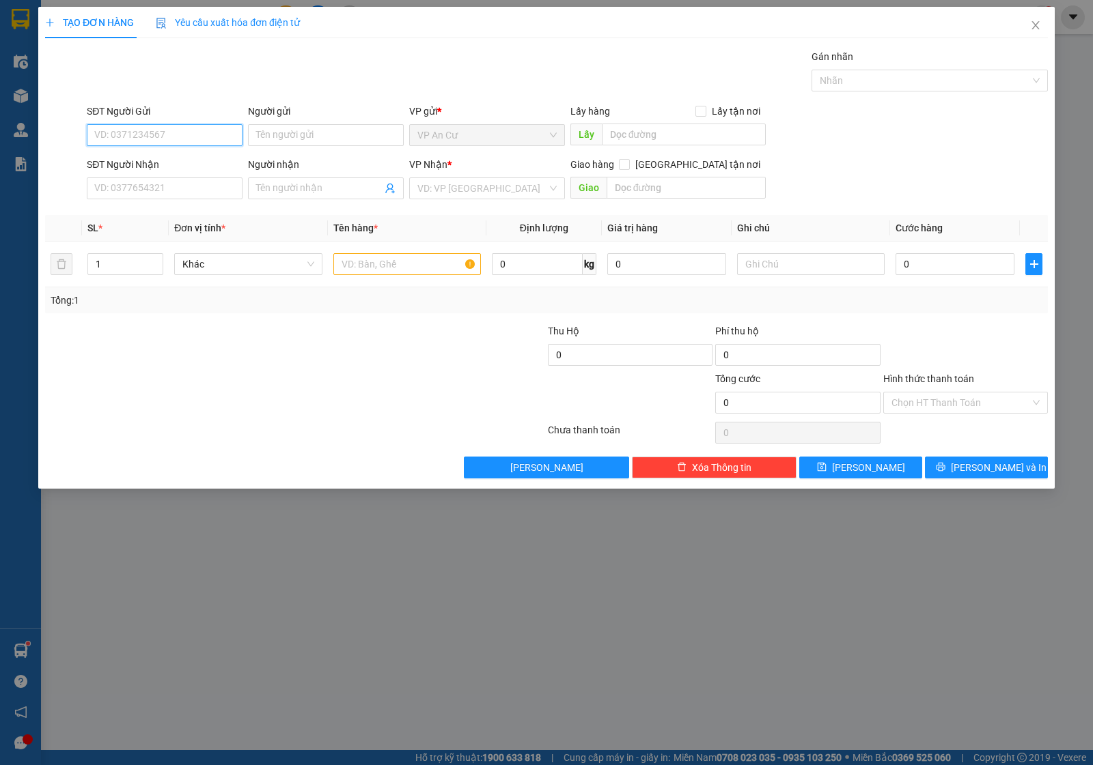
click at [160, 128] on input "SĐT Người Gửi" at bounding box center [165, 135] width 156 height 22
click at [169, 165] on div "0976770917 - LAI" at bounding box center [164, 163] width 139 height 15
type input "0976770917"
type input "LAI"
type input "0798389994"
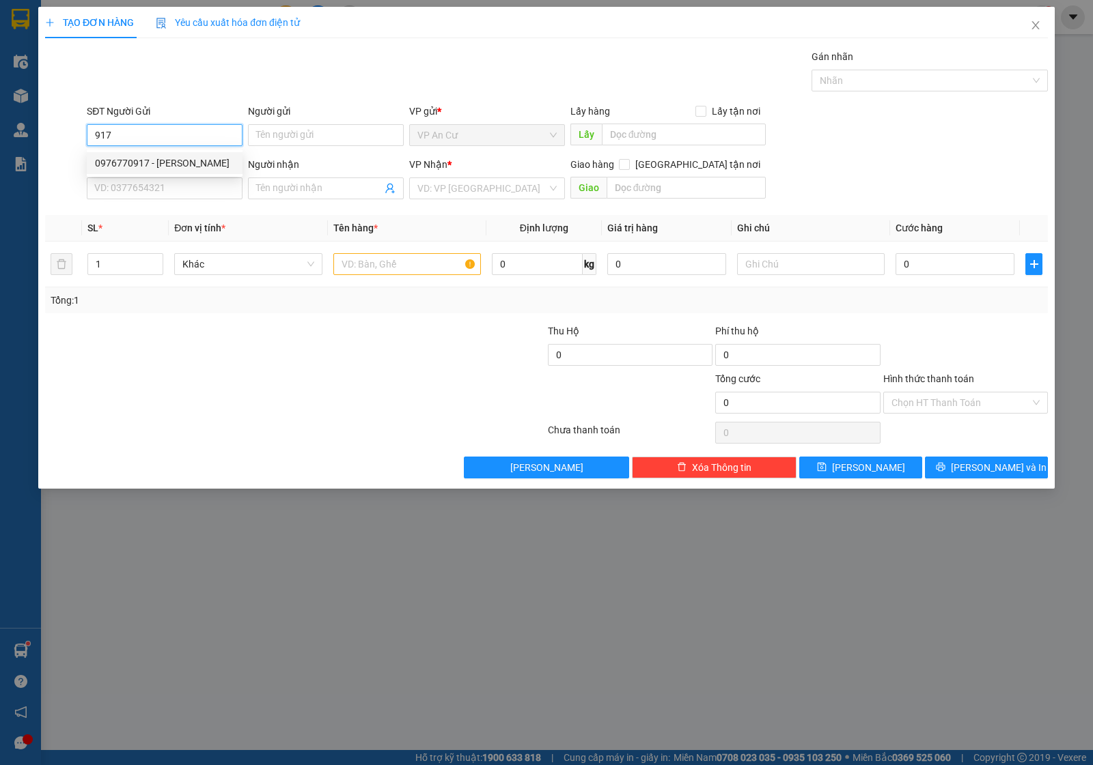
type input "KHẢI HOÀN"
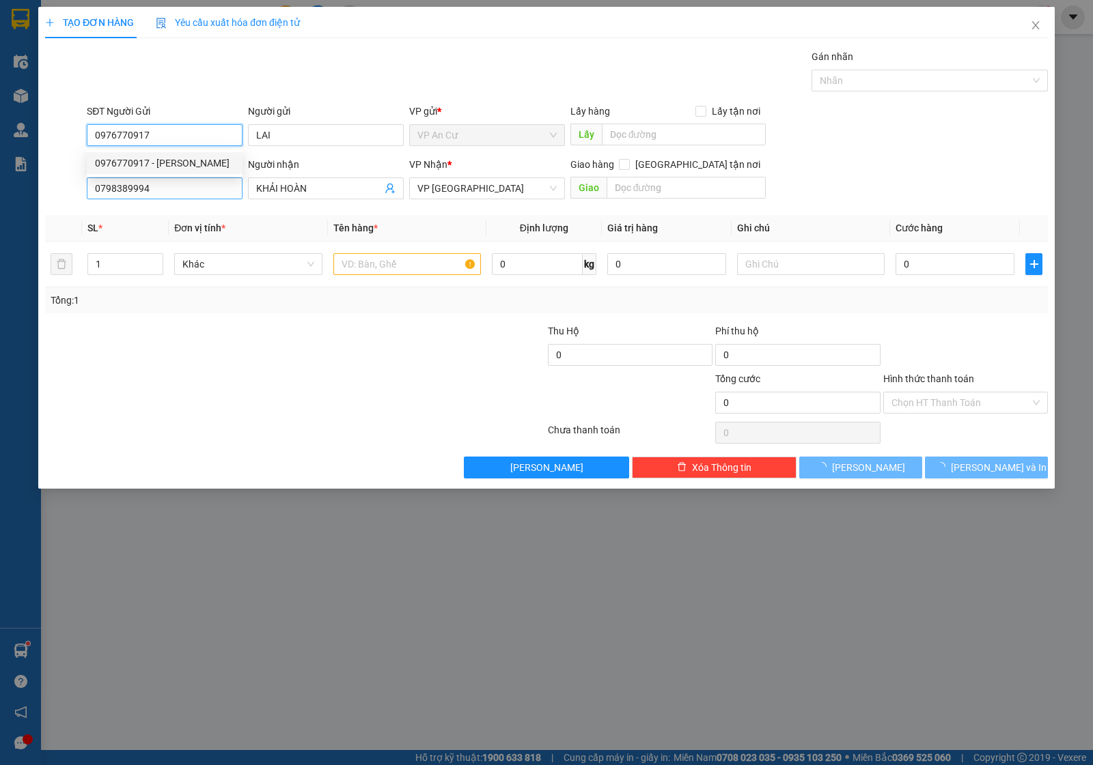
type input "40.000"
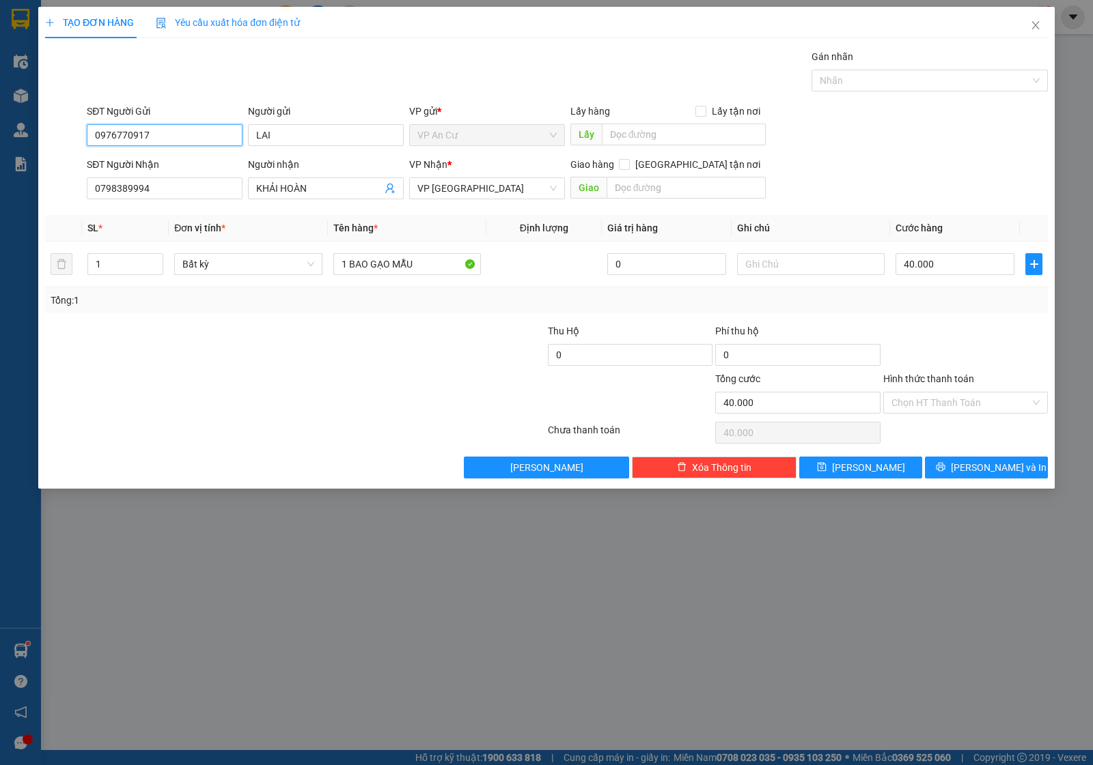
type input "0976770917"
click at [322, 390] on div at bounding box center [211, 395] width 335 height 48
click at [910, 322] on div "Transit Pickup Surcharge Ids Transit Deliver Surcharge Ids Transit Deliver Surc…" at bounding box center [546, 263] width 1002 height 429
click at [926, 272] on input "40.000" at bounding box center [954, 264] width 119 height 22
type input "0"
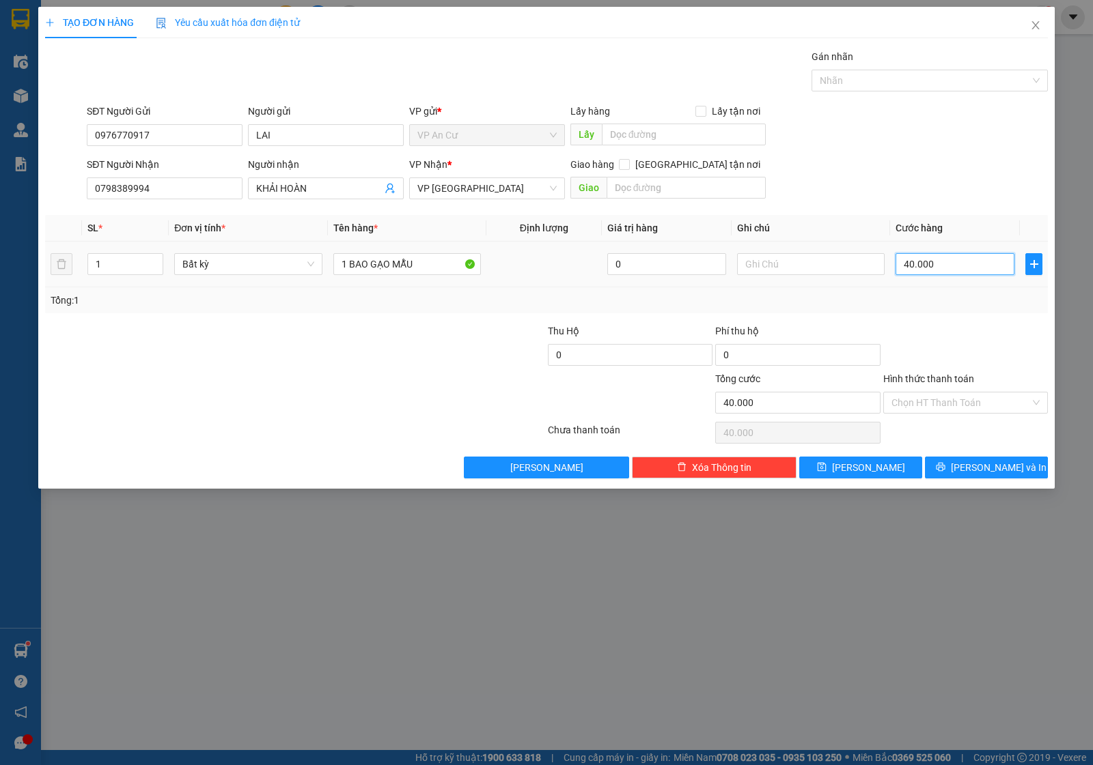
type input "0"
type input "7"
type input "07"
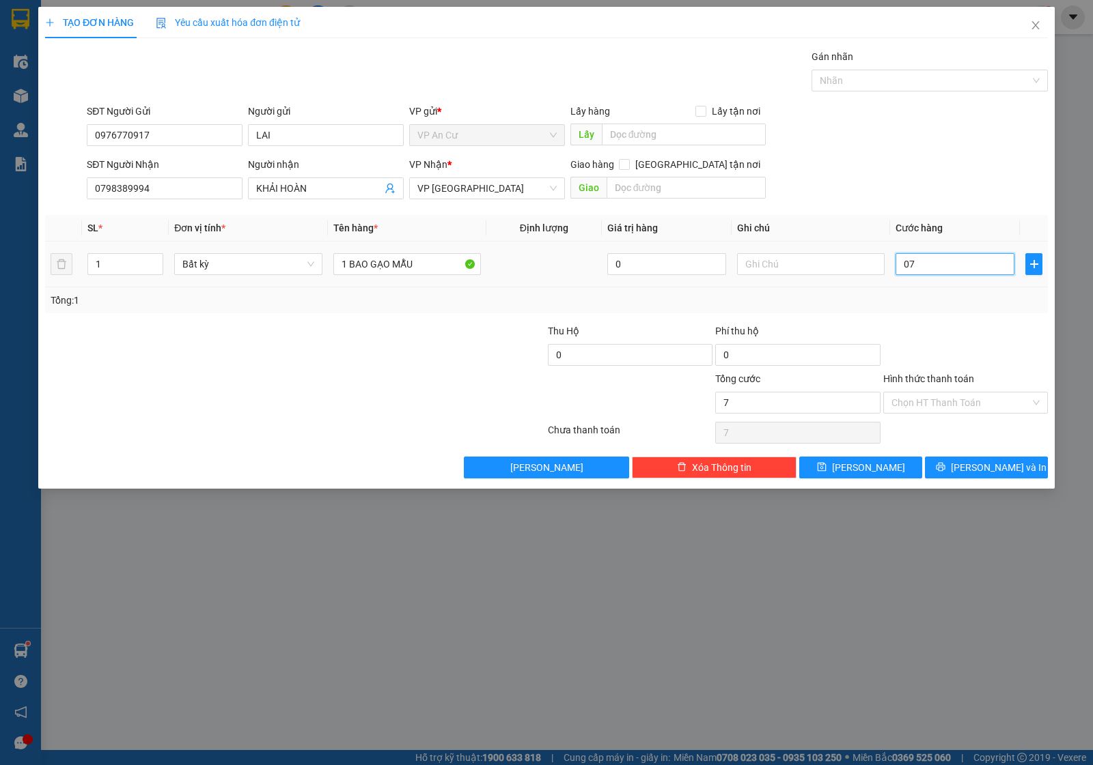
type input "0"
type input "2"
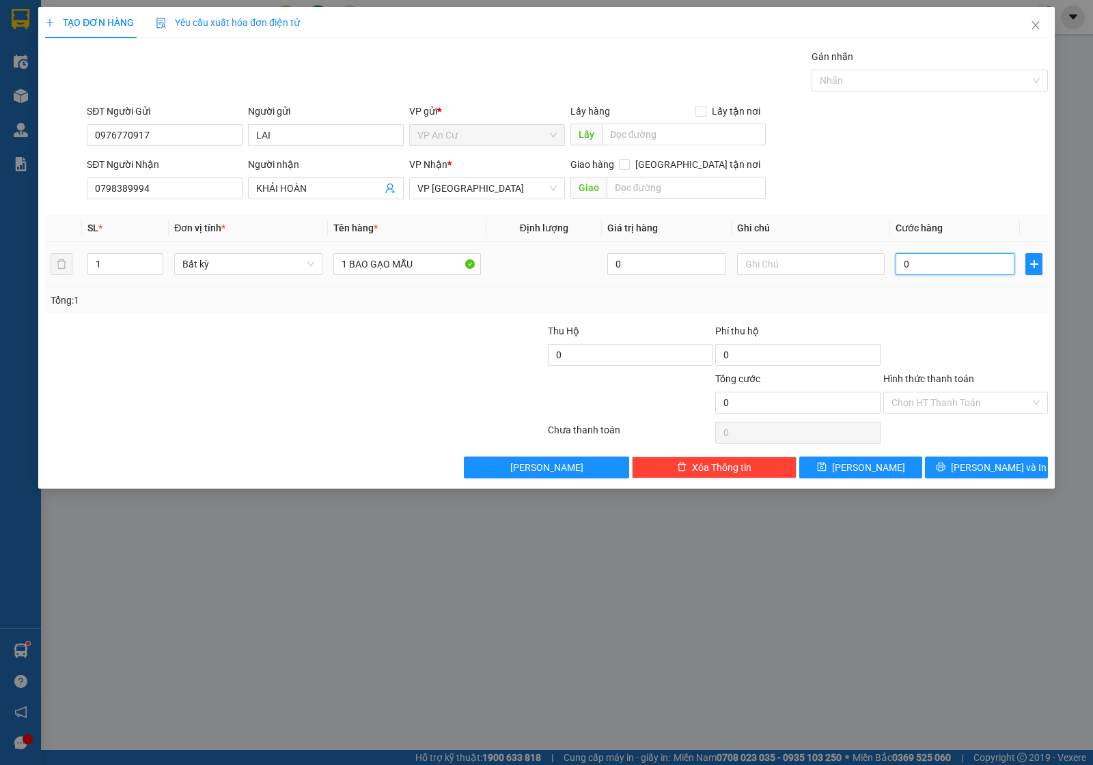
type input "02"
type input "20"
type input "020"
type input "20.000"
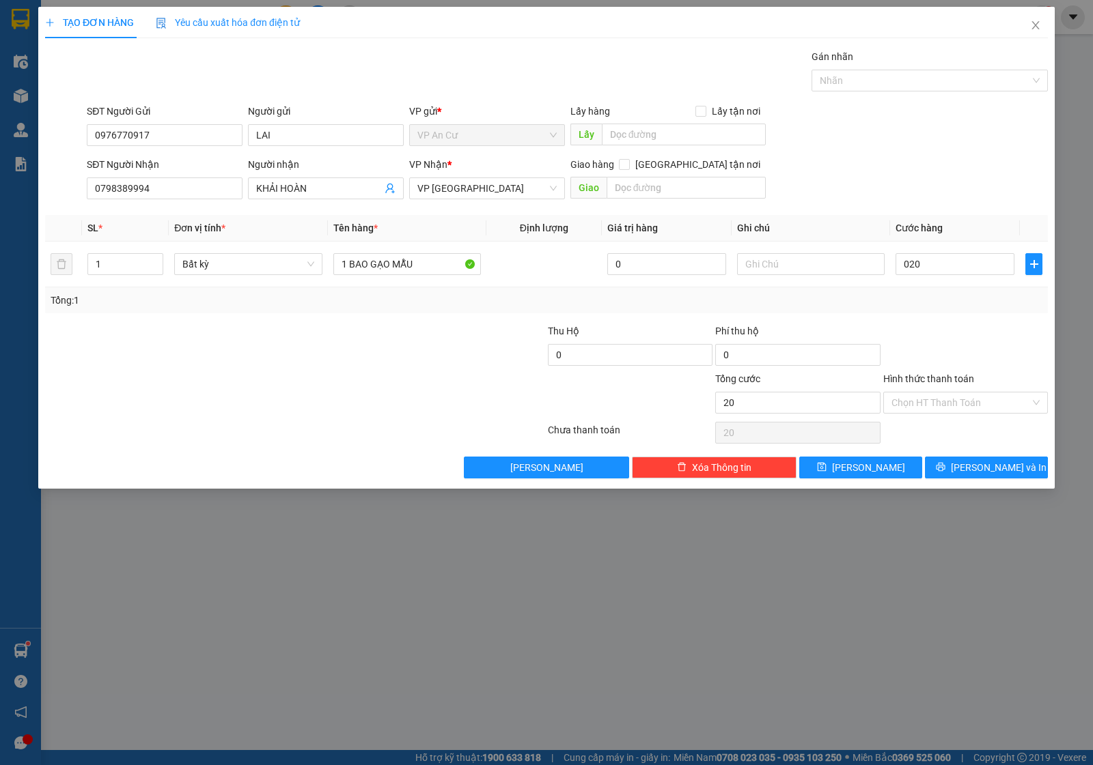
type input "20.000"
click at [963, 335] on div at bounding box center [965, 348] width 167 height 48
click at [935, 401] on input "Hình thức thanh toán" at bounding box center [960, 403] width 139 height 20
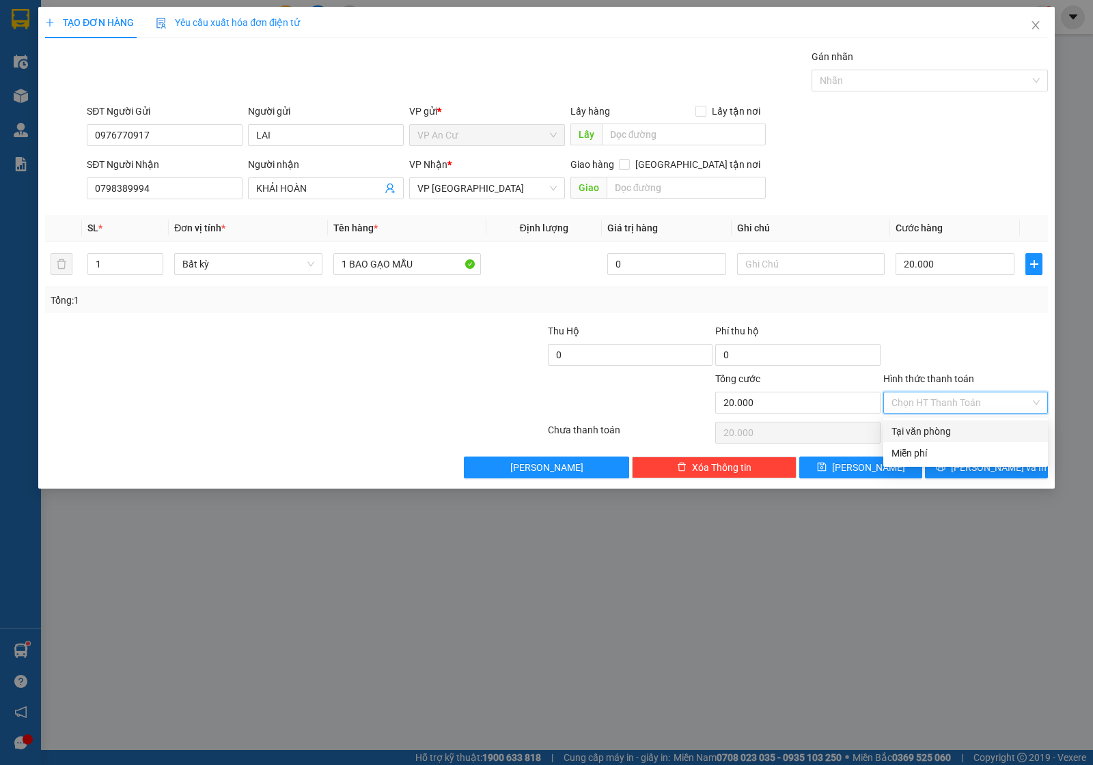
click at [935, 427] on div "Tại văn phòng" at bounding box center [965, 431] width 148 height 15
type input "0"
click at [974, 466] on span "Lưu và In" at bounding box center [998, 467] width 96 height 15
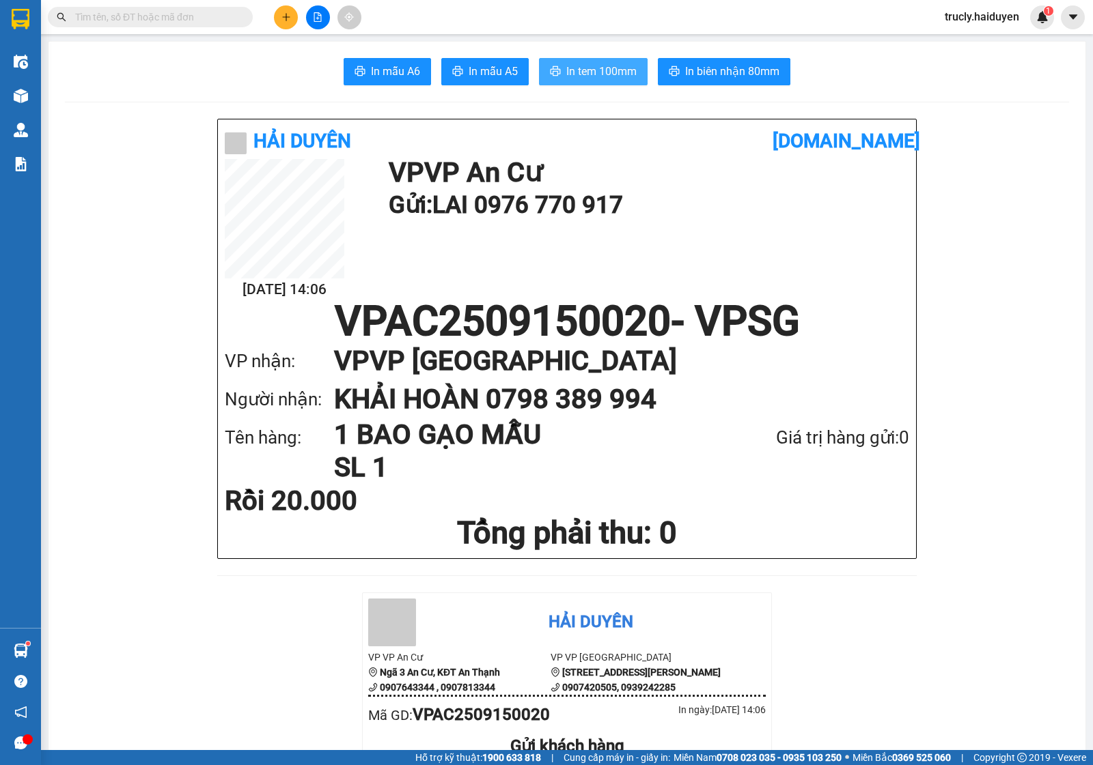
click at [596, 83] on button "In tem 100mm" at bounding box center [593, 71] width 109 height 27
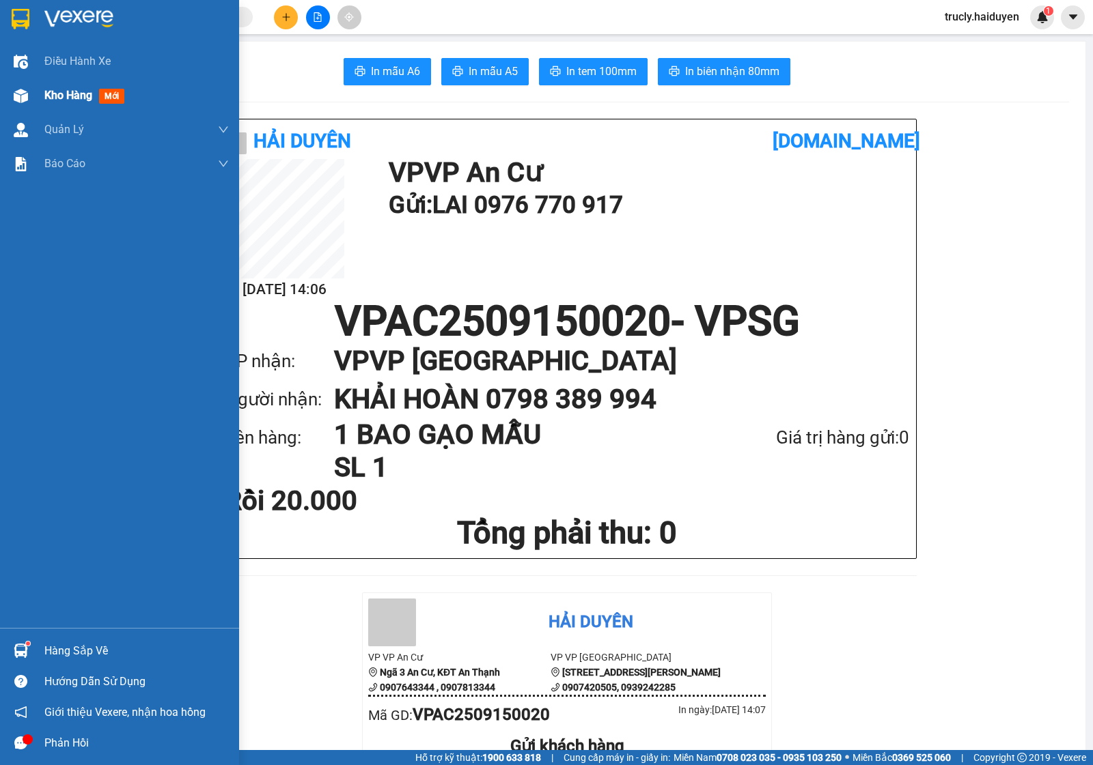
click at [84, 96] on span "Kho hàng" at bounding box center [68, 95] width 48 height 13
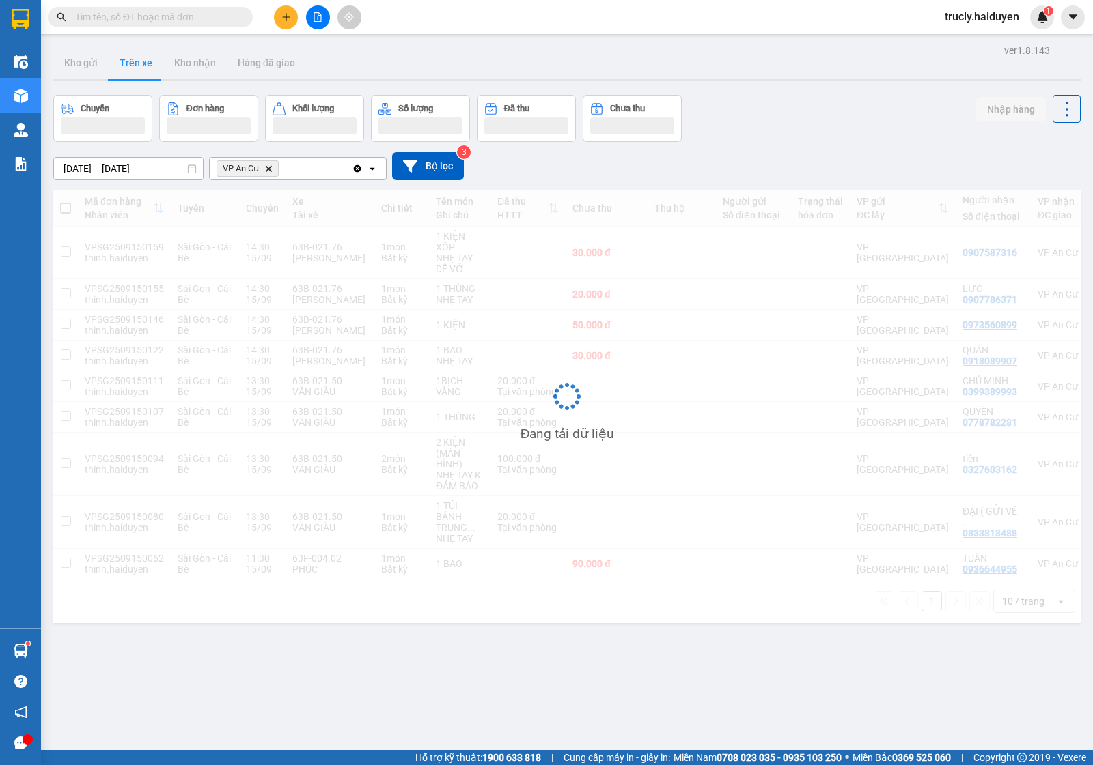
click at [837, 107] on div "Chuyến Đơn hàng Khối lượng Số lượng Đã thu Chưa thu Nhập hàng" at bounding box center [566, 118] width 1027 height 47
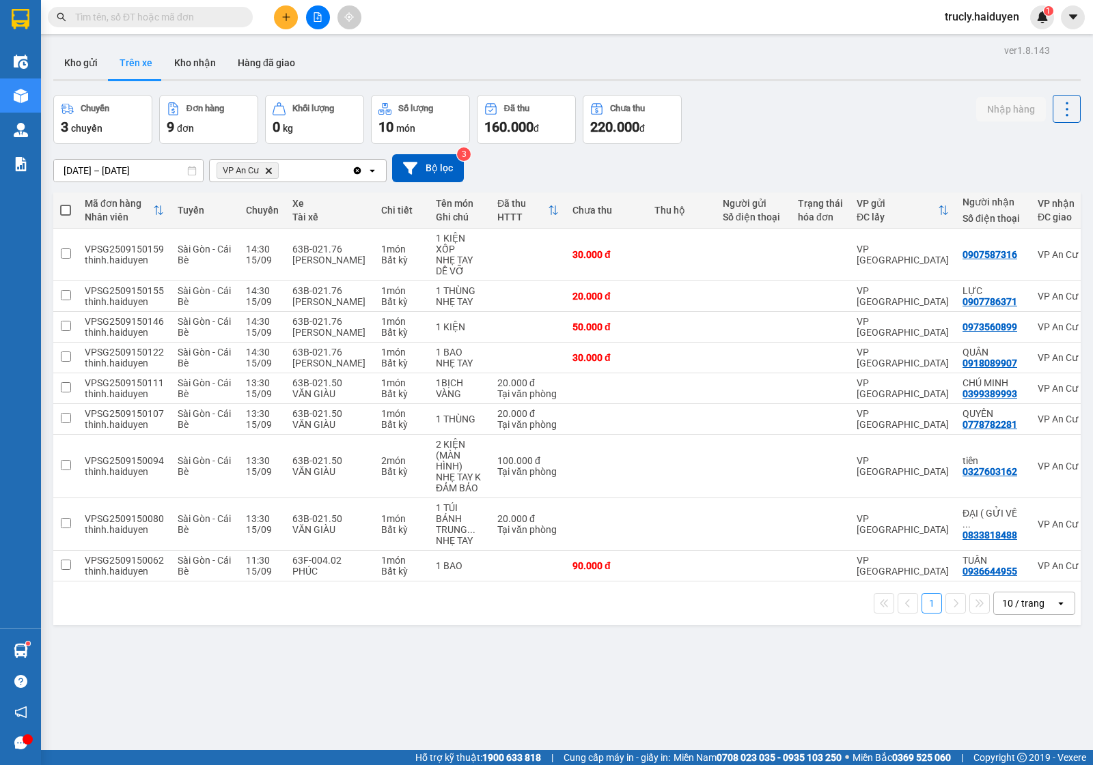
click at [786, 82] on div "Kho gửi Trên xe Kho nhận Hàng đã giao" at bounding box center [566, 64] width 1027 height 36
click at [563, 690] on div "ver 1.8.143 Kho gửi Trên xe Kho nhận Hàng đã giao Chuyến 3 chuyến Đơn hàng 9 đơ…" at bounding box center [567, 423] width 1038 height 765
click at [821, 76] on div "Kho gửi Trên xe Kho nhận Hàng đã giao" at bounding box center [566, 64] width 1027 height 36
click at [195, 63] on button "Kho nhận" at bounding box center [195, 62] width 64 height 33
type input "01/09/2025 – 15/09/2025"
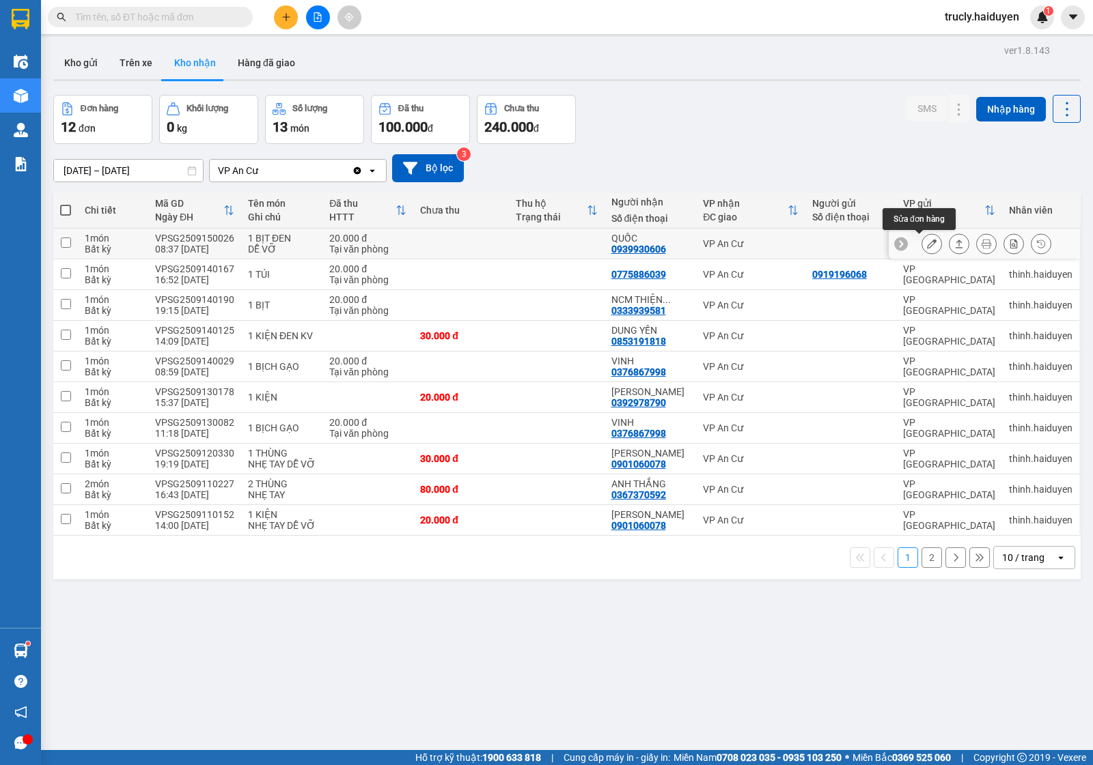
click at [927, 244] on icon at bounding box center [932, 244] width 10 height 10
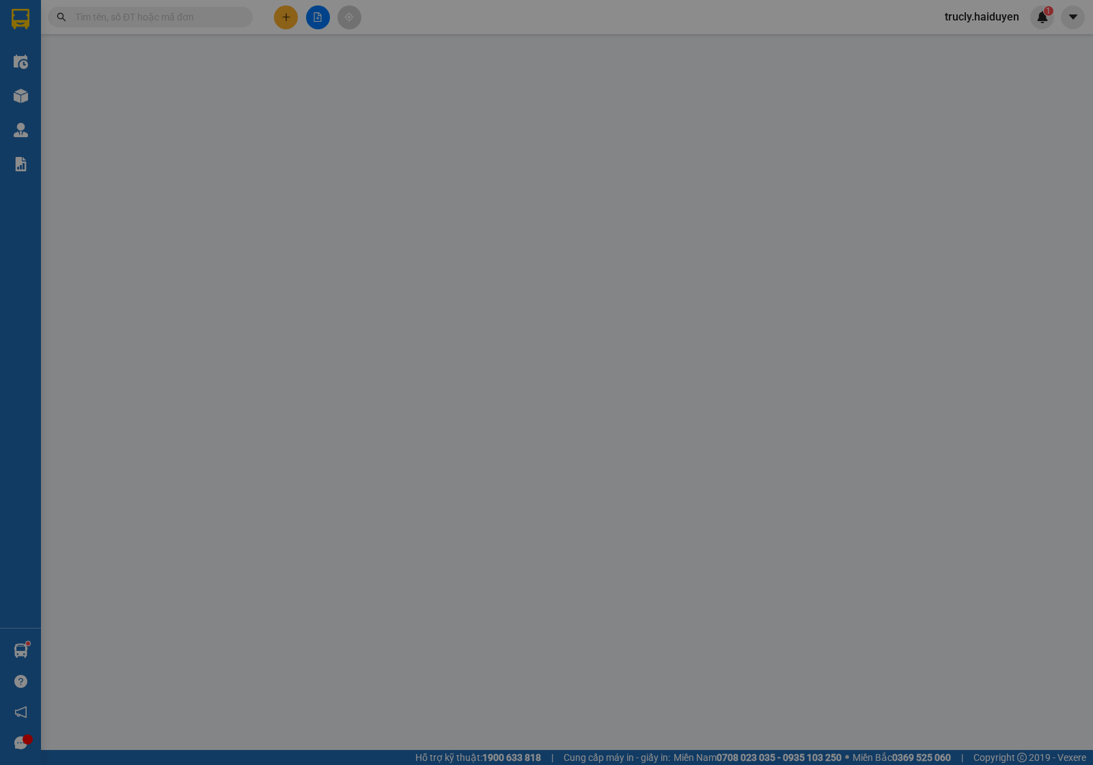
type input "0939930606"
type input "QUỐC"
type input "20.000"
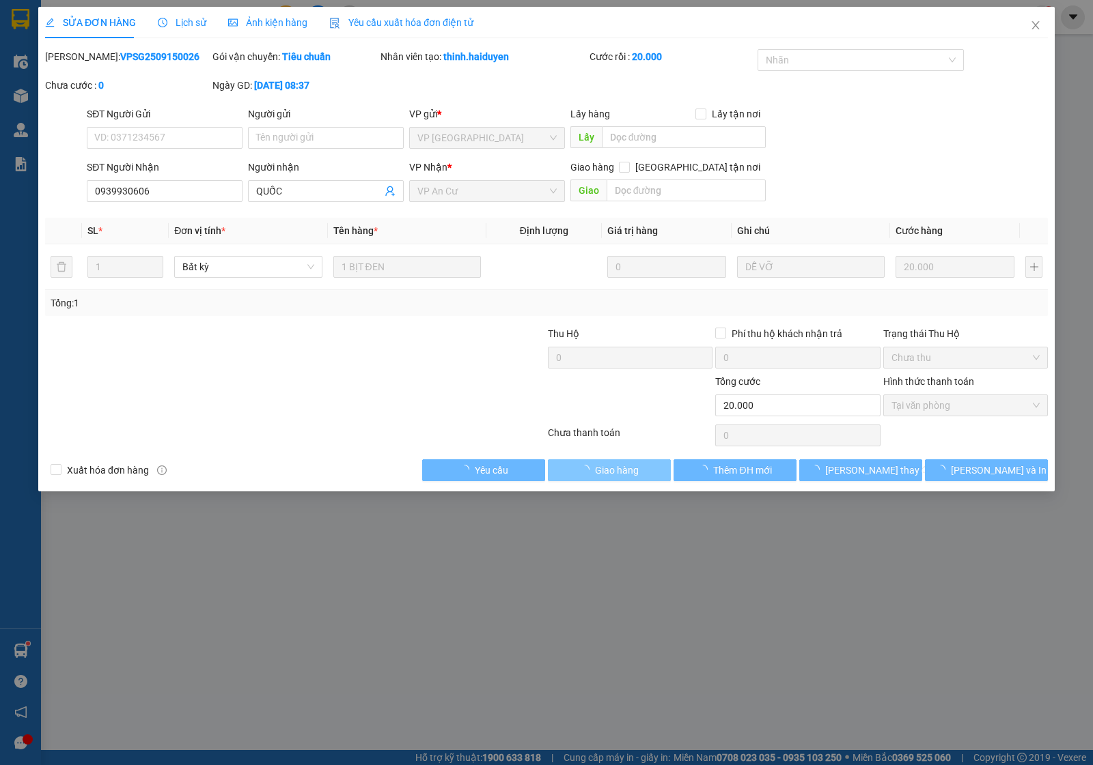
click at [630, 466] on span "Giao hàng" at bounding box center [617, 470] width 44 height 15
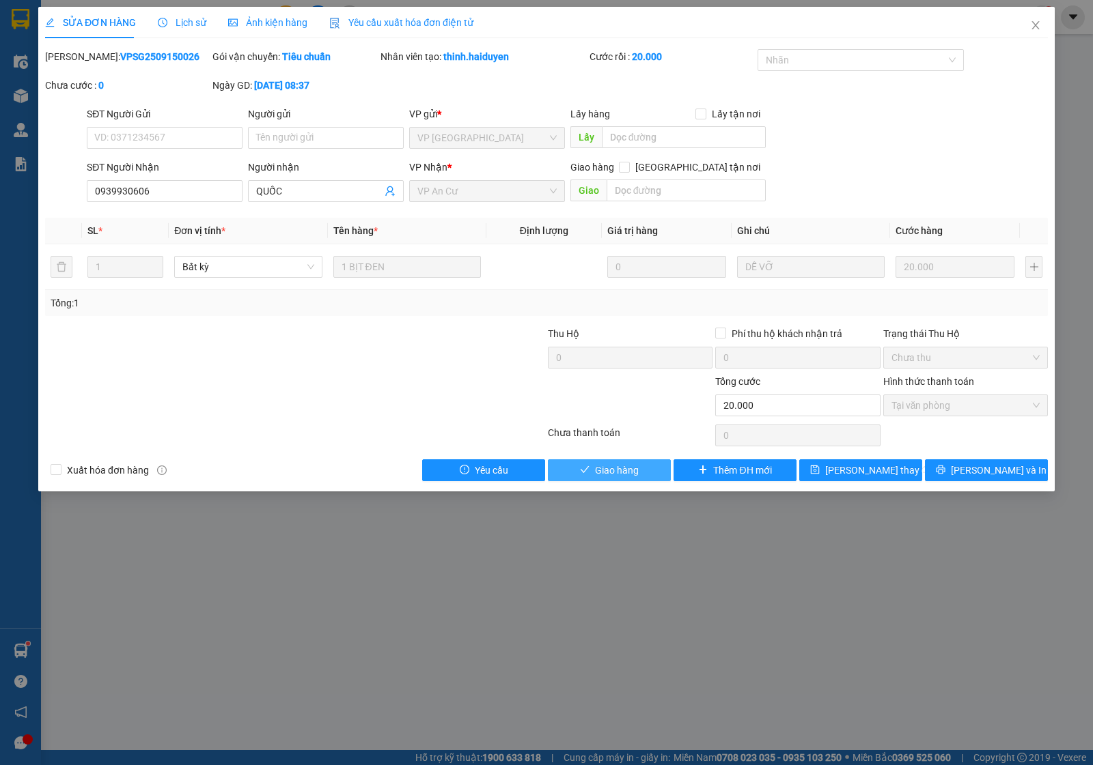
click at [633, 466] on span "Giao hàng" at bounding box center [617, 470] width 44 height 15
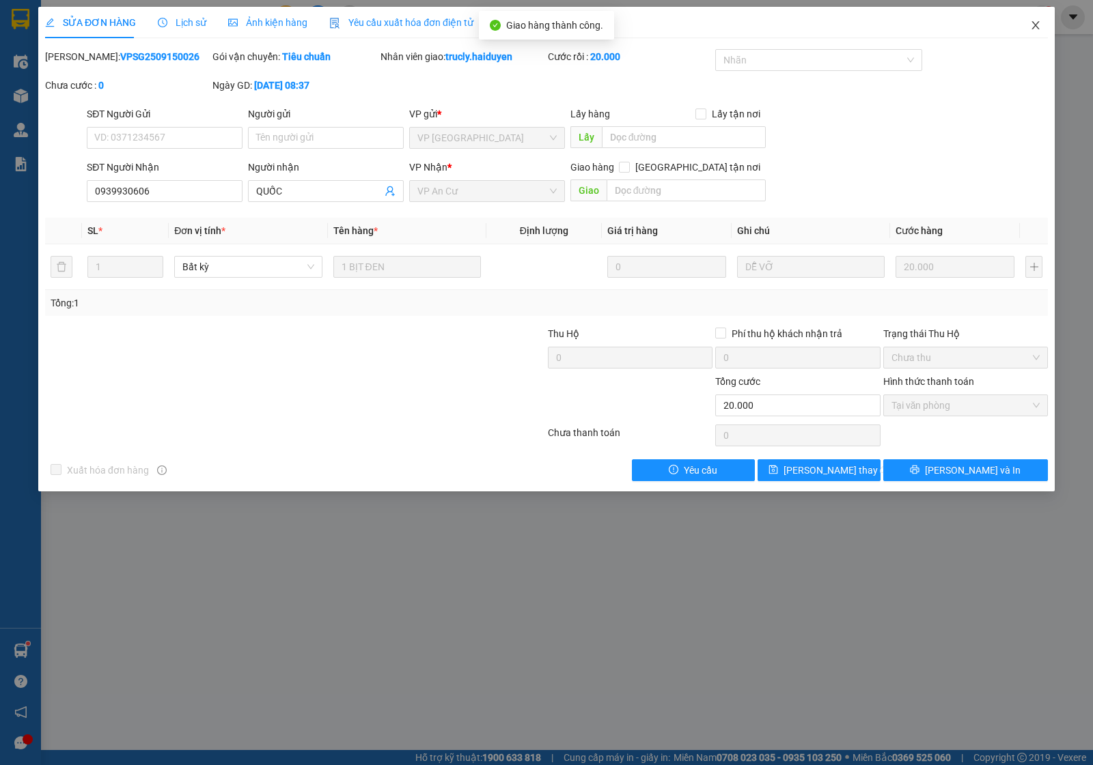
click at [1037, 25] on icon "close" at bounding box center [1035, 25] width 11 height 11
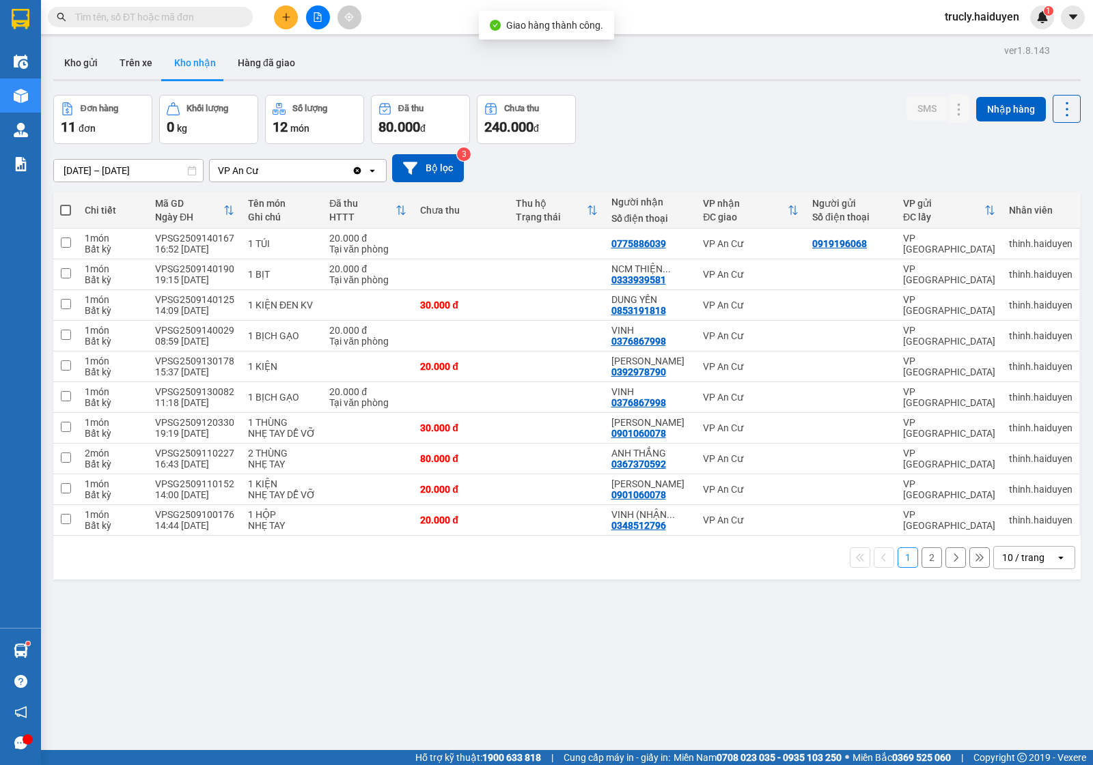
click at [690, 104] on div "Đơn hàng 11 đơn Khối lượng 0 kg Số lượng 12 món Đã thu 80.000 đ Chưa thu 240.00…" at bounding box center [566, 119] width 1027 height 49
click at [927, 301] on icon at bounding box center [932, 305] width 10 height 10
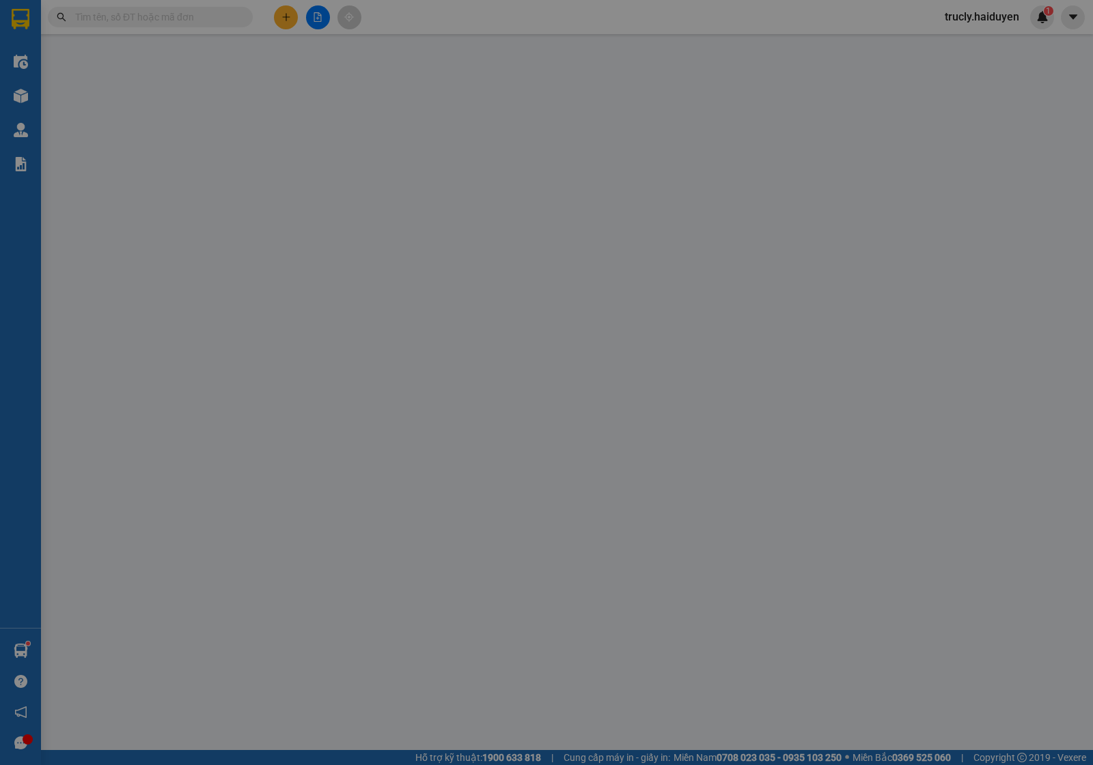
type input "0853191818"
type input "DUNG YẾN"
type input "30.000"
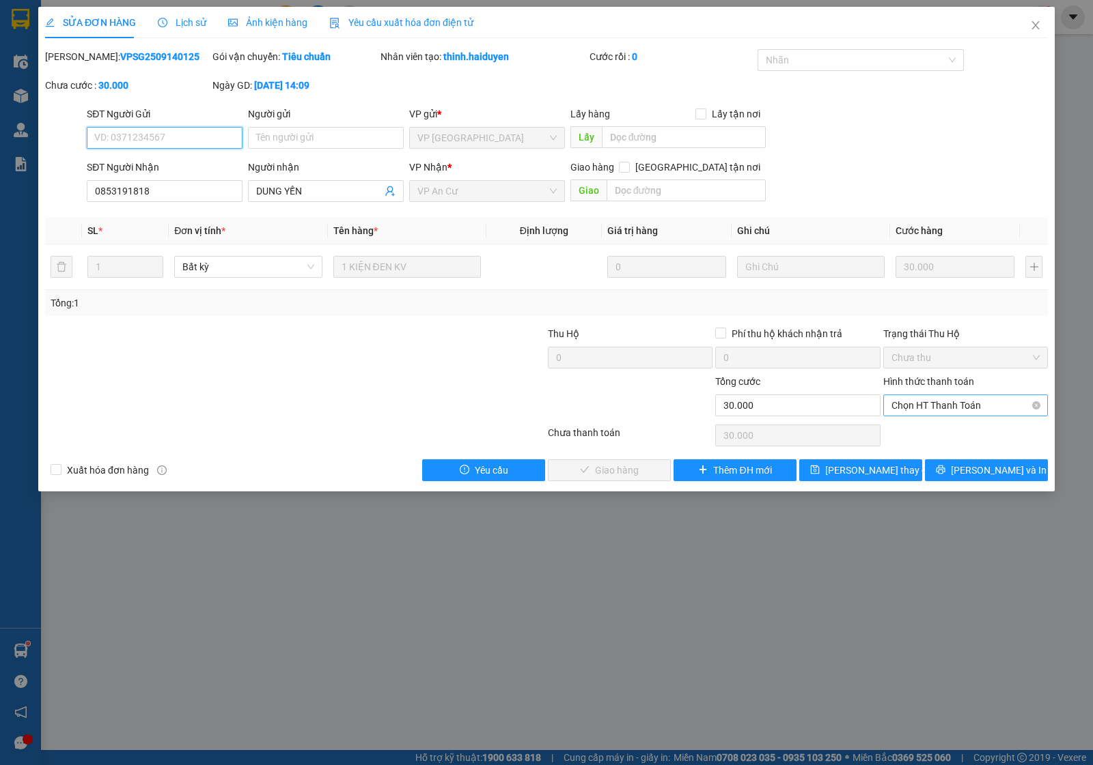
click at [927, 406] on span "Chọn HT Thanh Toán" at bounding box center [965, 405] width 148 height 20
click at [616, 473] on span "[PERSON_NAME] và Giao hàng" at bounding box center [639, 470] width 131 height 15
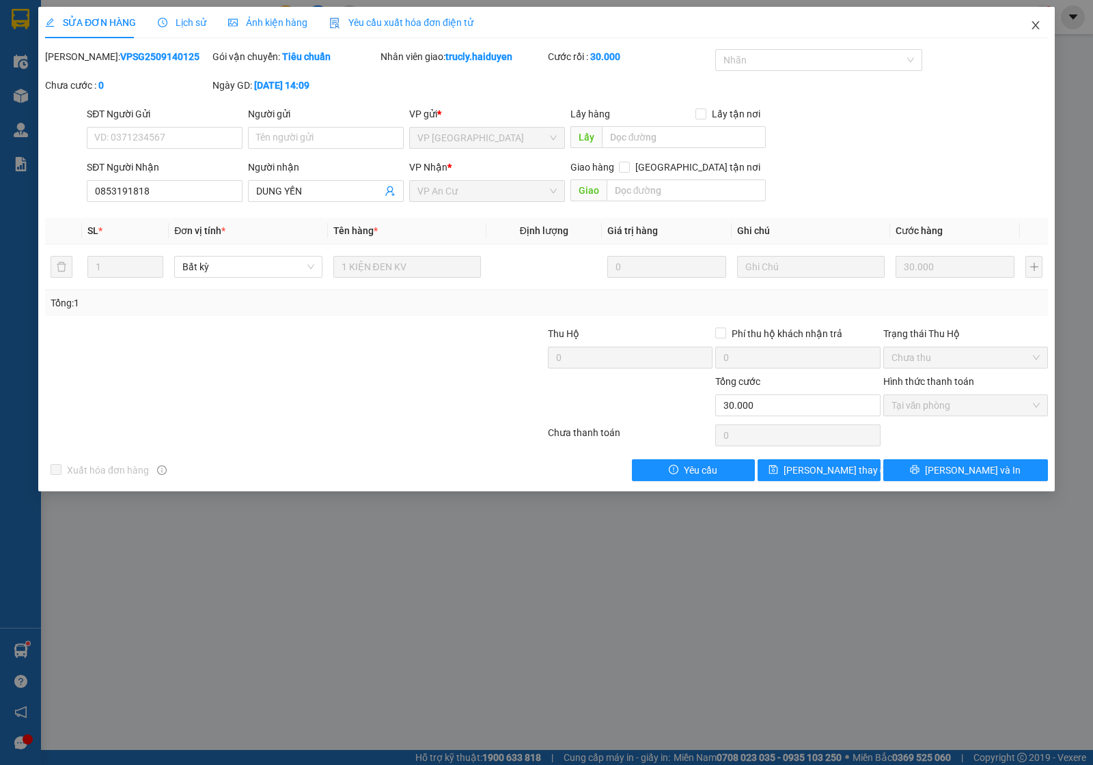
click at [1034, 27] on icon "close" at bounding box center [1035, 25] width 8 height 8
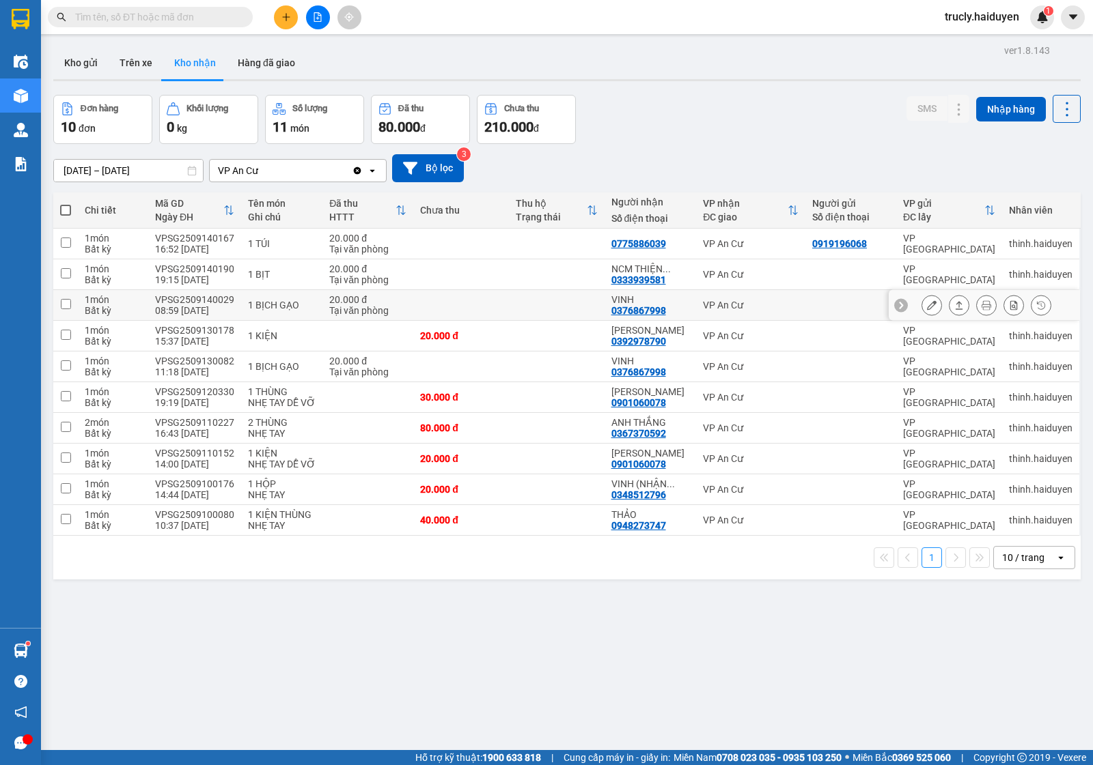
scroll to position [63, 0]
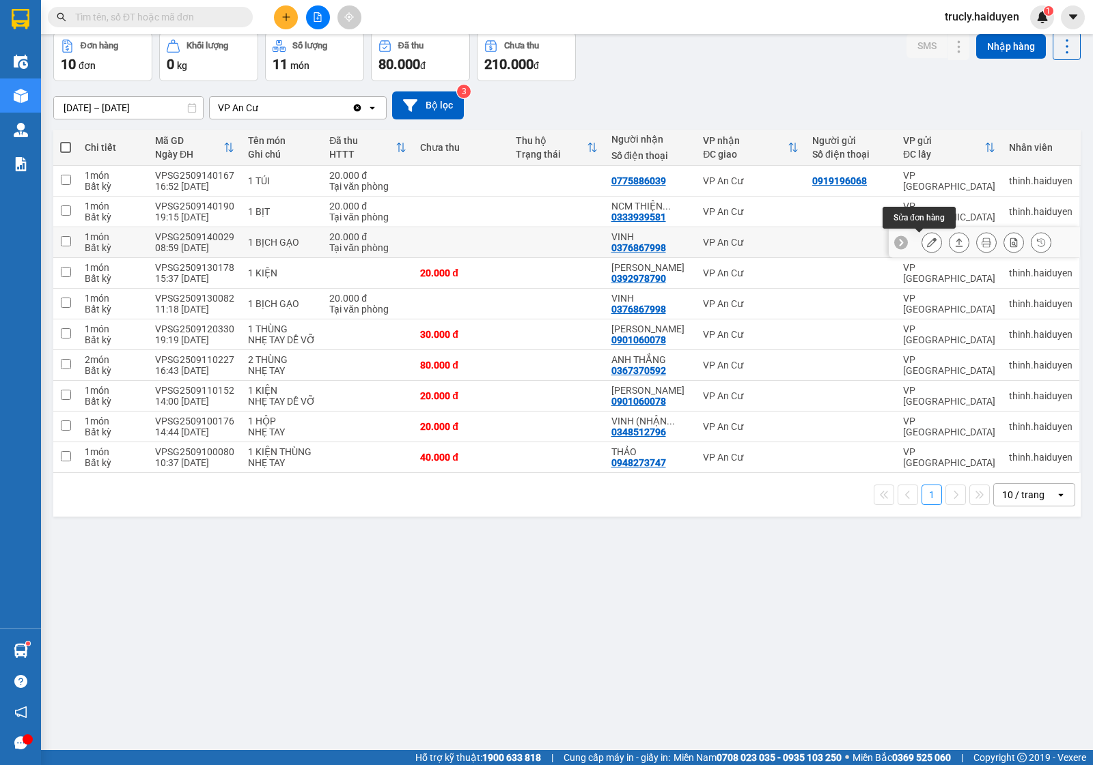
click at [927, 246] on icon at bounding box center [932, 243] width 10 height 10
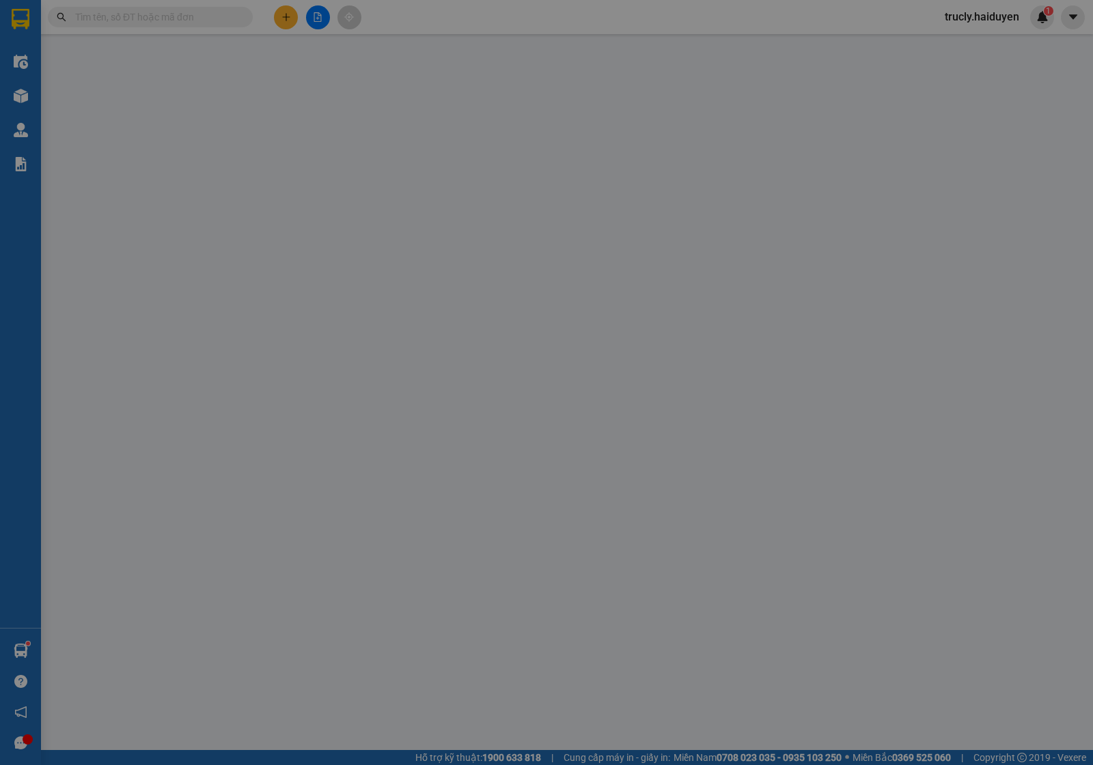
type input "0376867998"
type input "VINH"
type input "20.000"
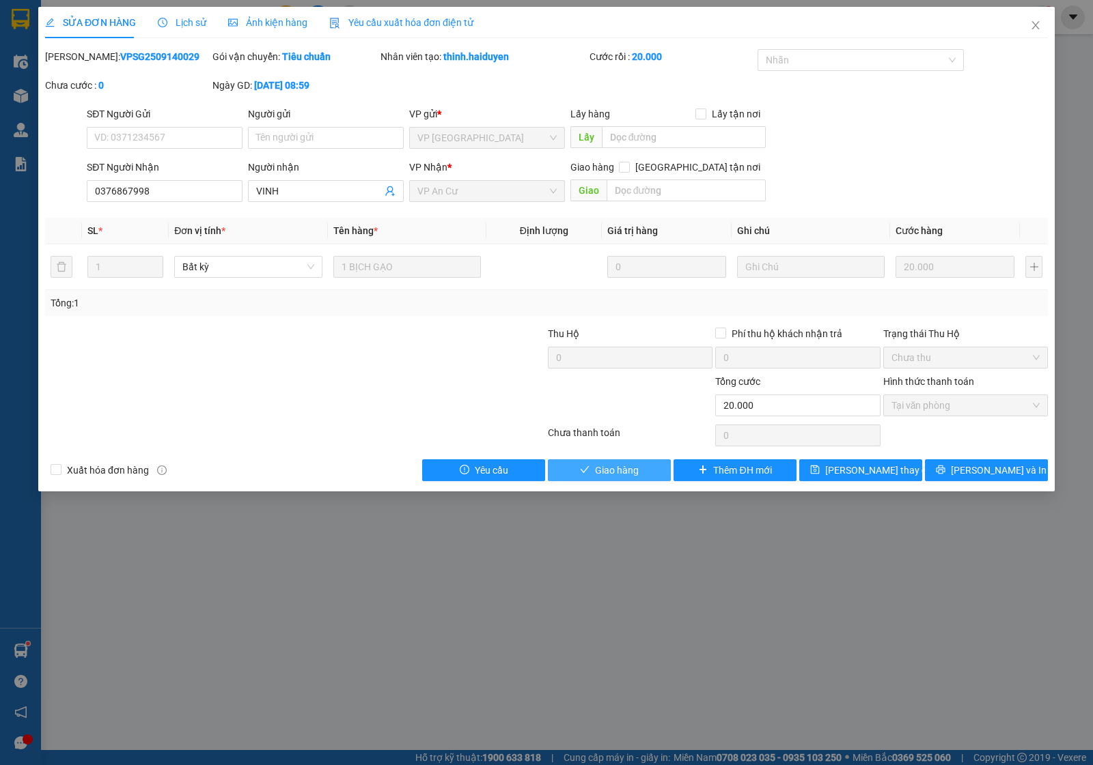
click at [625, 473] on span "Giao hàng" at bounding box center [617, 470] width 44 height 15
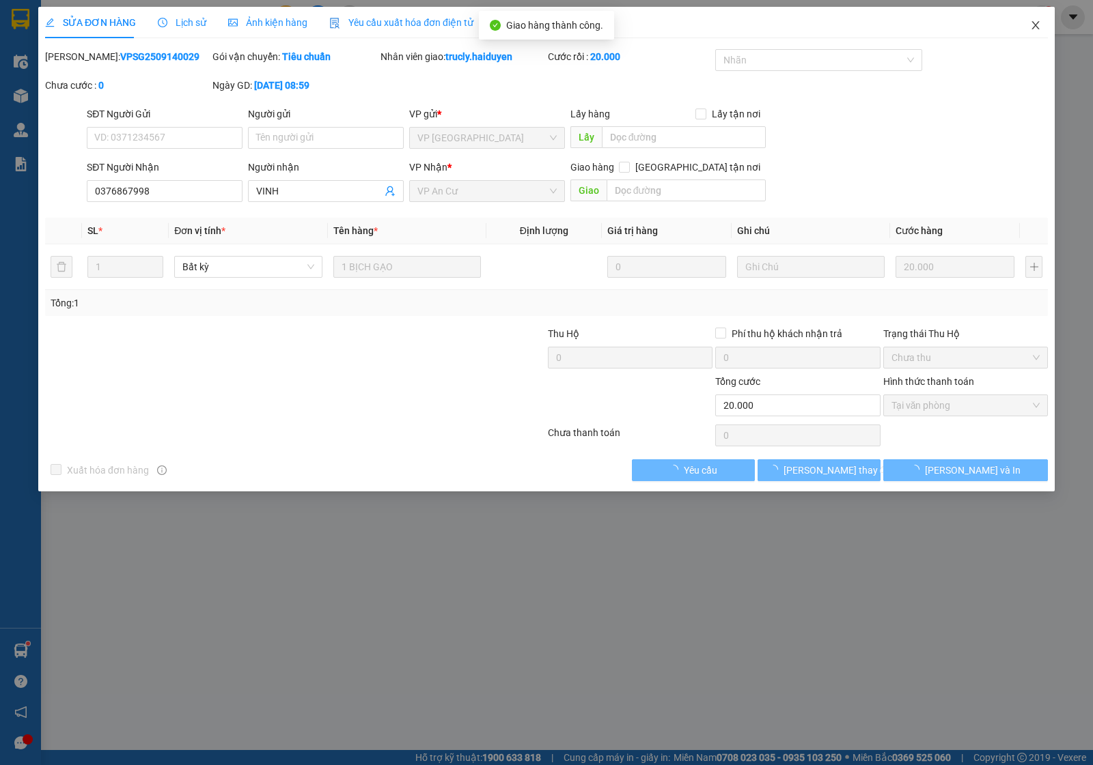
click at [1031, 25] on icon "close" at bounding box center [1035, 25] width 11 height 11
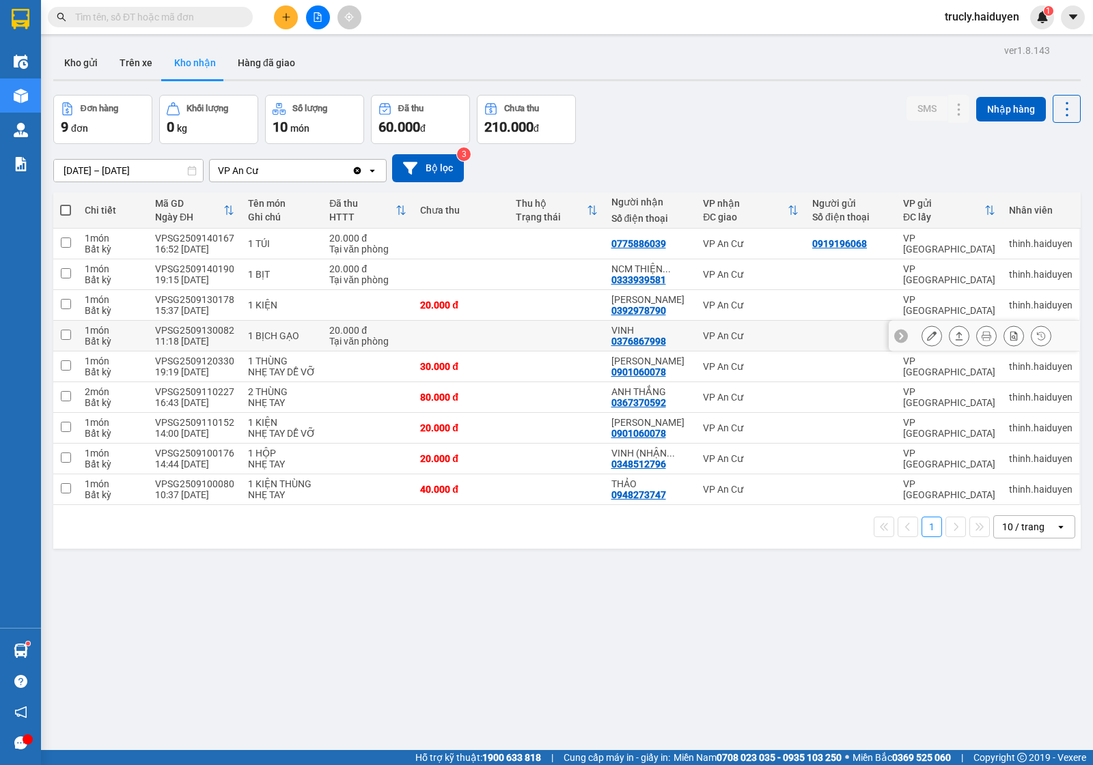
click at [927, 335] on icon at bounding box center [932, 336] width 10 height 10
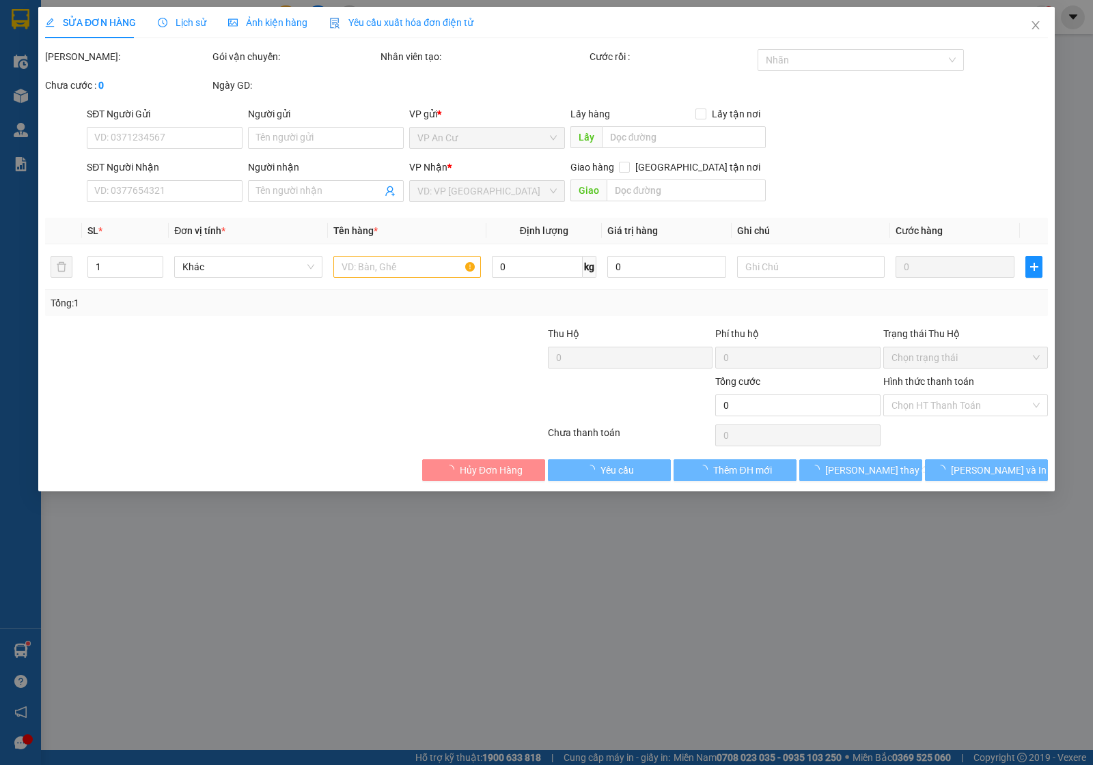
type input "0376867998"
type input "VINH"
type input "20.000"
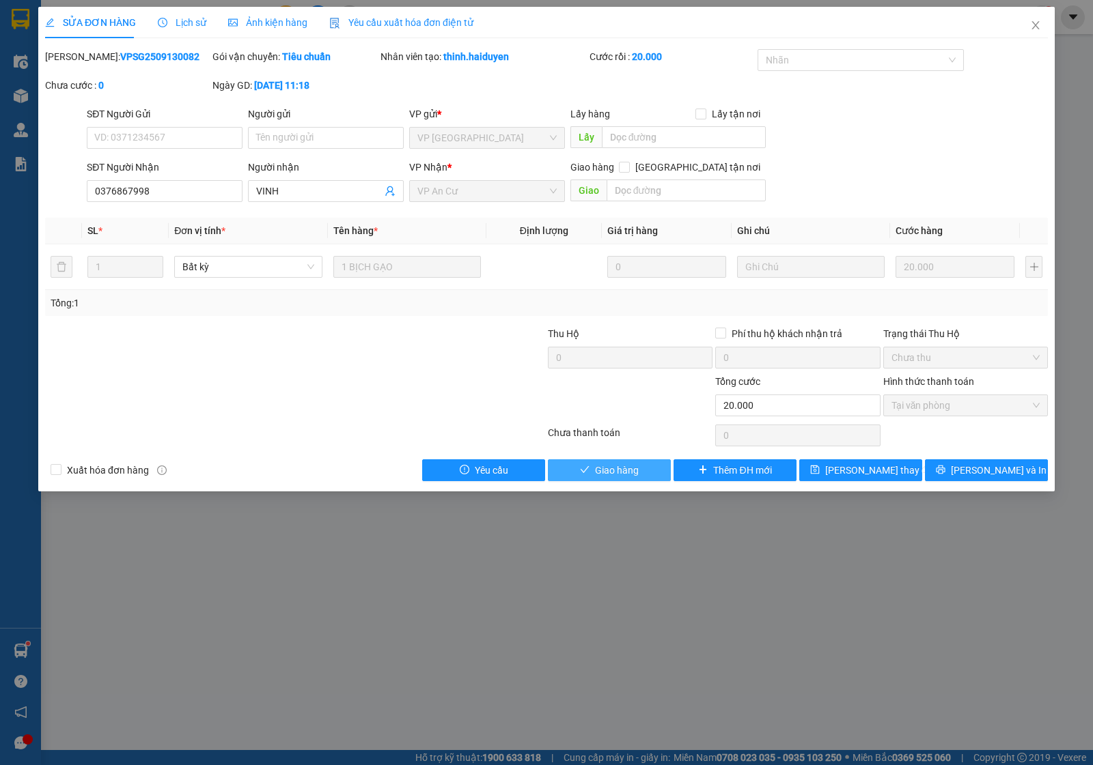
click at [599, 470] on span "Giao hàng" at bounding box center [617, 470] width 44 height 15
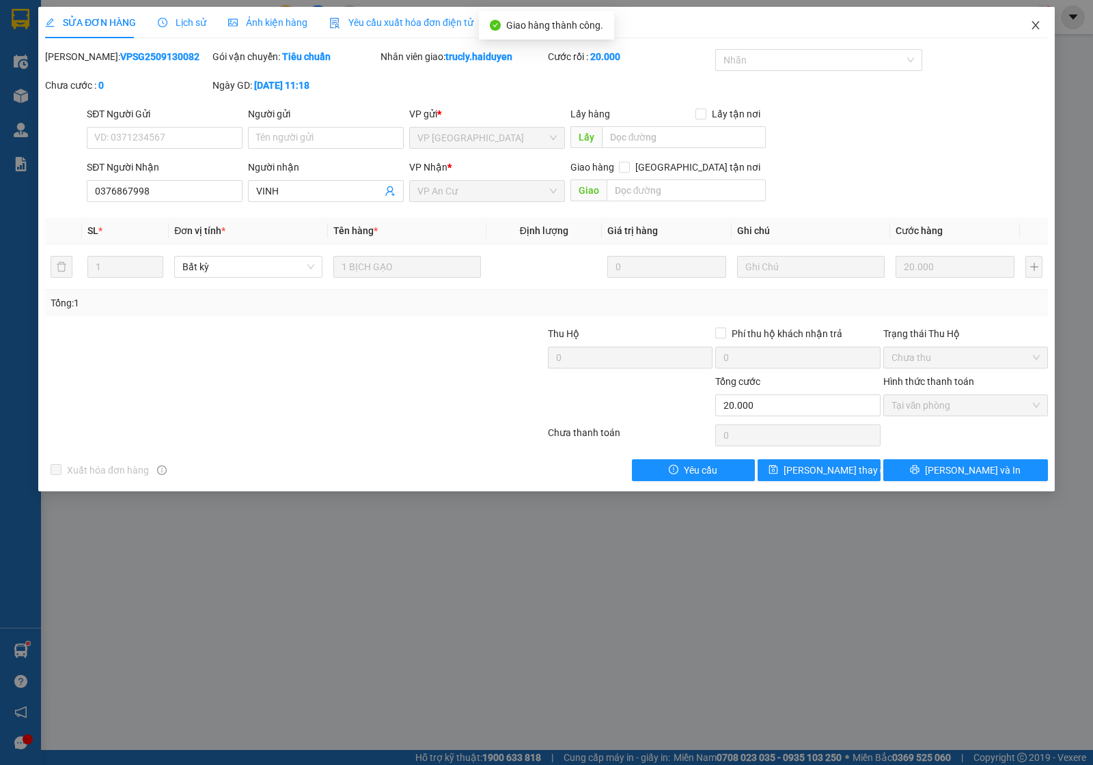
click at [1032, 24] on icon "close" at bounding box center [1035, 25] width 11 height 11
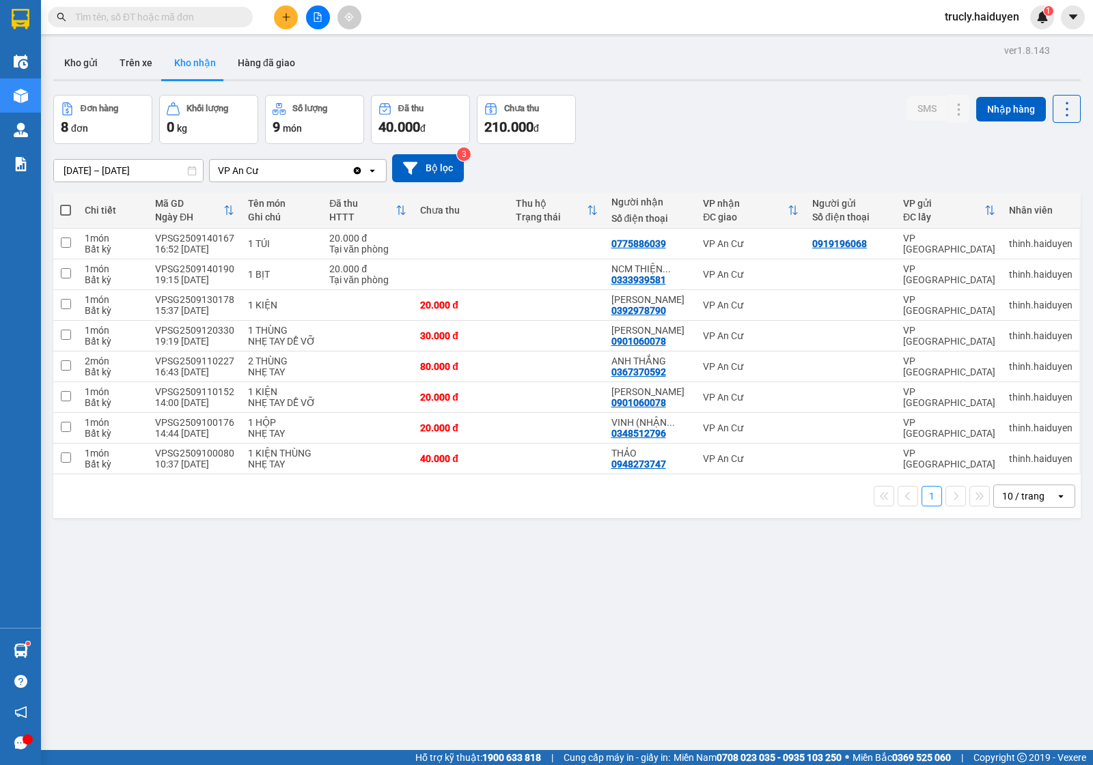
click at [688, 84] on div "ver 1.8.143 Kho gửi Trên xe Kho nhận Hàng đã giao Đơn hàng 8 đơn Khối lượng 0 k…" at bounding box center [567, 423] width 1038 height 765
click at [58, 60] on button "Kho gửi" at bounding box center [80, 62] width 55 height 33
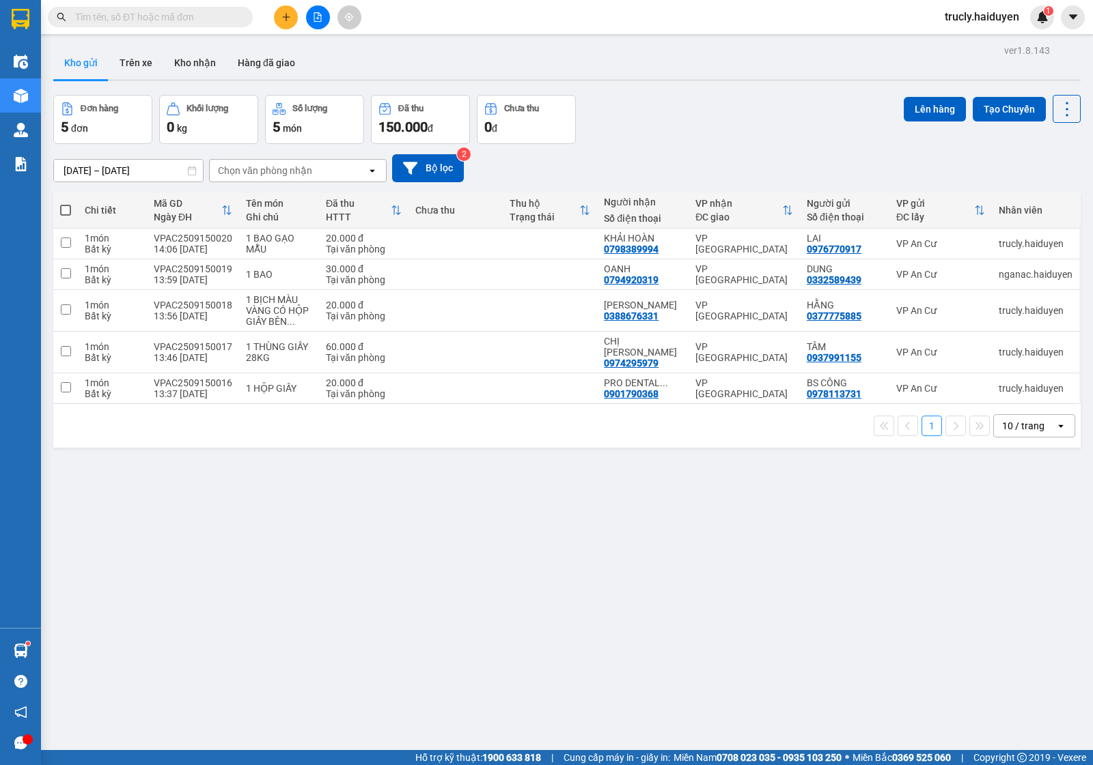
click at [718, 79] on div at bounding box center [566, 80] width 1027 height 2
click at [693, 104] on div "Đơn hàng 5 đơn Khối lượng 0 kg Số lượng 5 món Đã thu 150.000 đ Chưa thu 0 đ Lên…" at bounding box center [566, 119] width 1027 height 49
click at [79, 63] on button "Kho gửi" at bounding box center [80, 62] width 55 height 33
click at [739, 80] on div at bounding box center [566, 80] width 1027 height 2
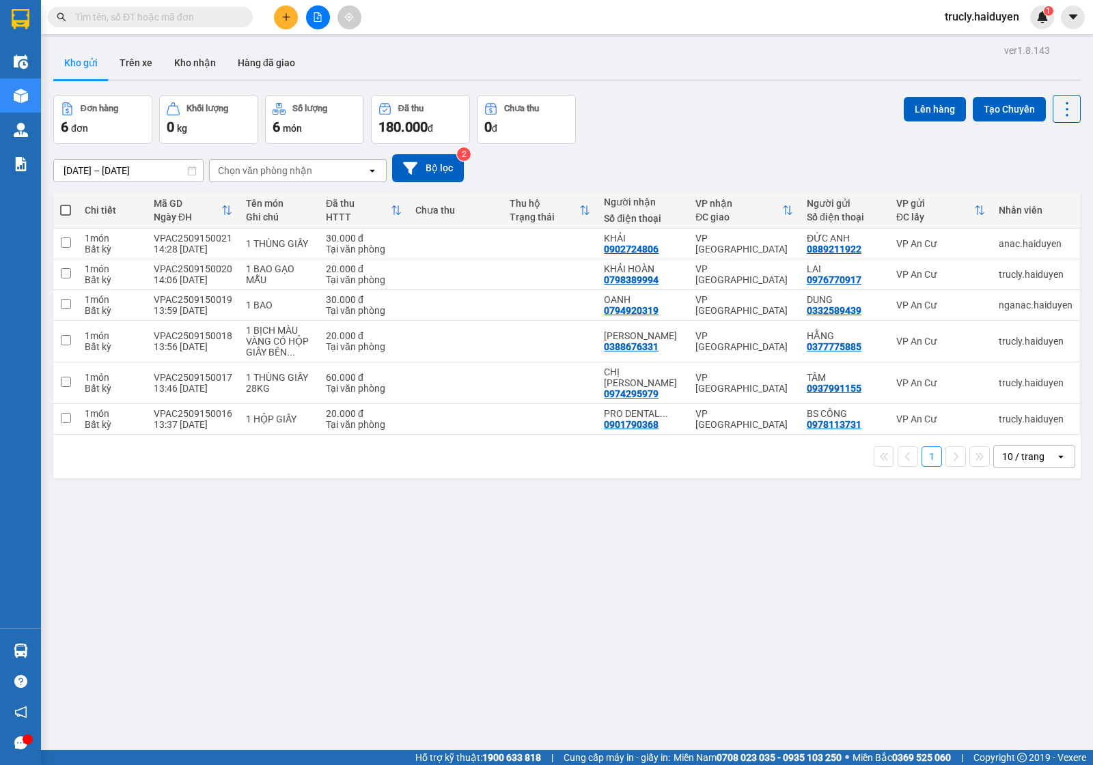
click at [767, 94] on div "ver 1.8.143 Kho gửi Trên xe Kho nhận Hàng đã giao Đơn hàng 6 đơn Khối lượng 0 k…" at bounding box center [567, 423] width 1038 height 765
click at [698, 91] on div "ver 1.8.143 Kho gửi Trên xe Kho nhận Hàng đã giao Đơn hàng 6 đơn Khối lượng 0 k…" at bounding box center [567, 423] width 1038 height 765
click at [775, 113] on div "Đơn hàng 6 đơn Khối lượng 0 kg Số lượng 6 món Đã thu 180.000 đ Chưa thu 0 đ Lên…" at bounding box center [566, 119] width 1027 height 49
click at [968, 277] on icon at bounding box center [973, 275] width 10 height 10
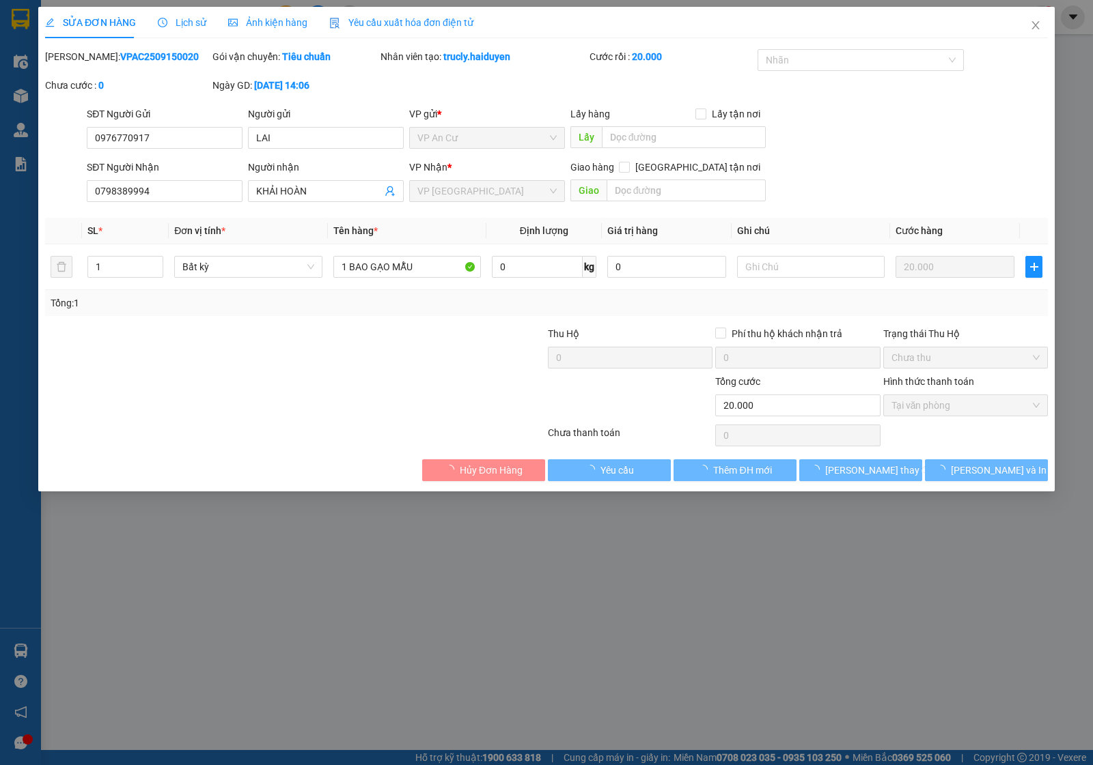
type input "0976770917"
type input "LAI"
type input "0798389994"
type input "KHẢI HOÀN"
type input "20.000"
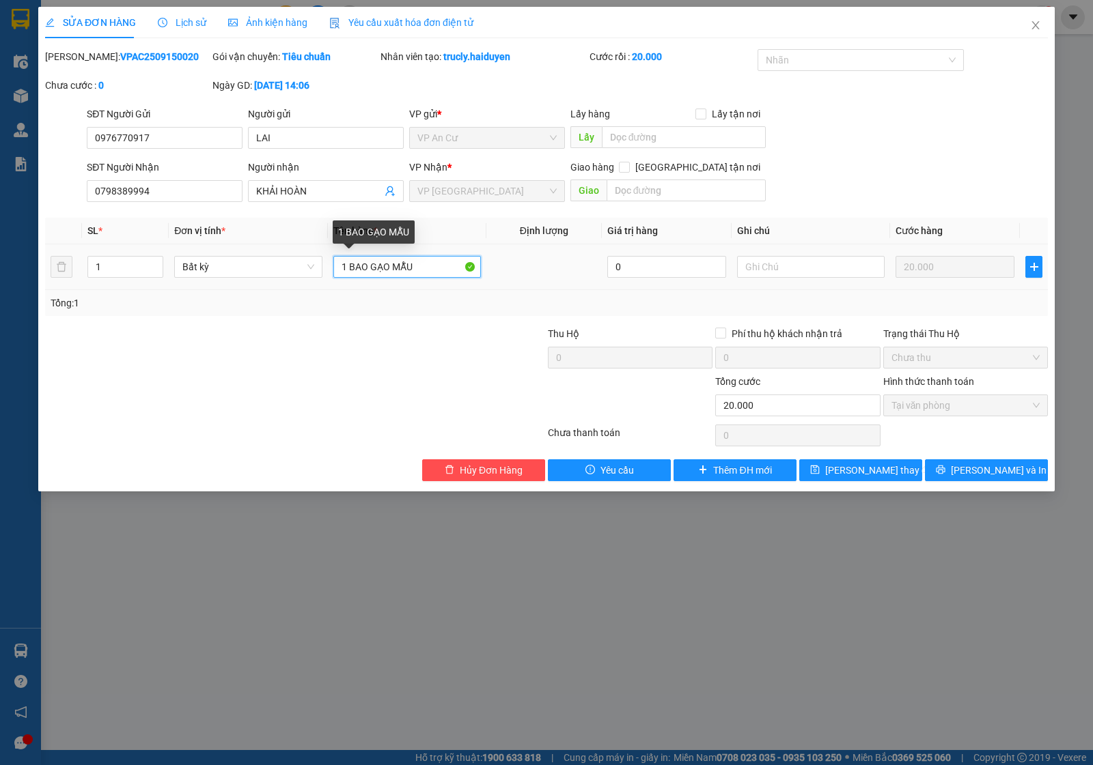
click at [365, 270] on input "1 BAO GẠO MẪU" at bounding box center [406, 267] width 147 height 22
type input "1 BỊCH GẠO MẪU"
click at [454, 343] on div at bounding box center [462, 350] width 167 height 48
click at [842, 466] on span "[PERSON_NAME] thay đổi" at bounding box center [879, 470] width 109 height 15
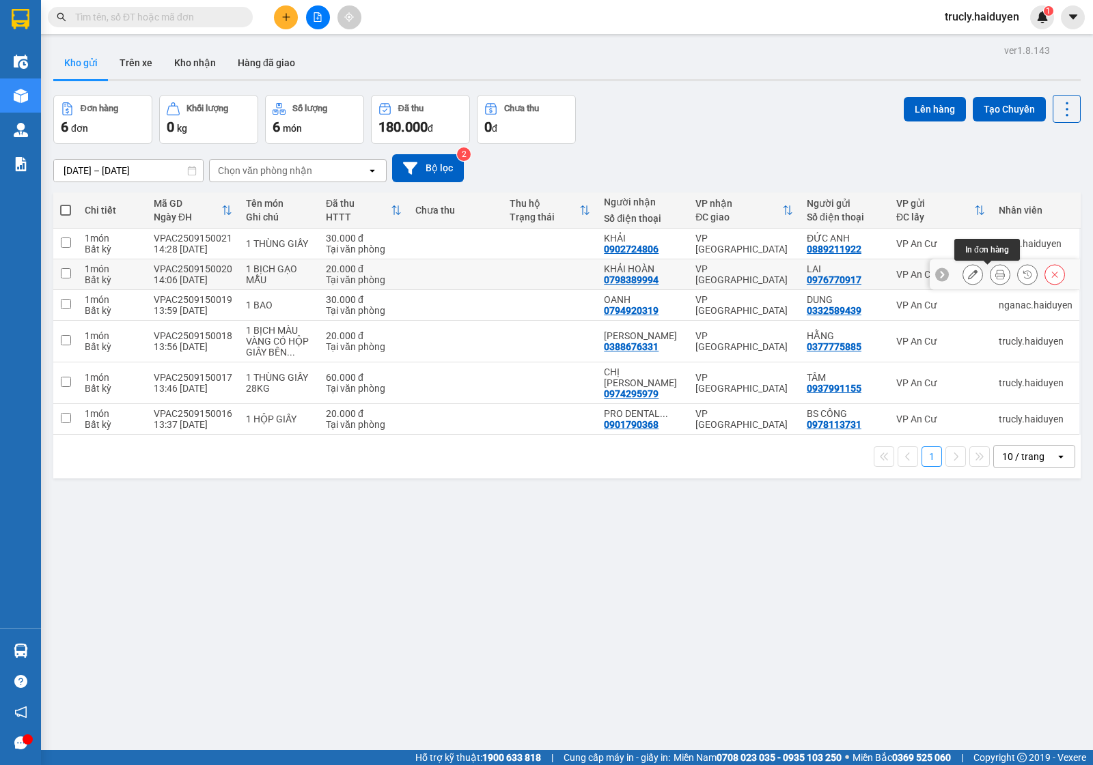
click at [995, 277] on icon at bounding box center [1000, 275] width 10 height 10
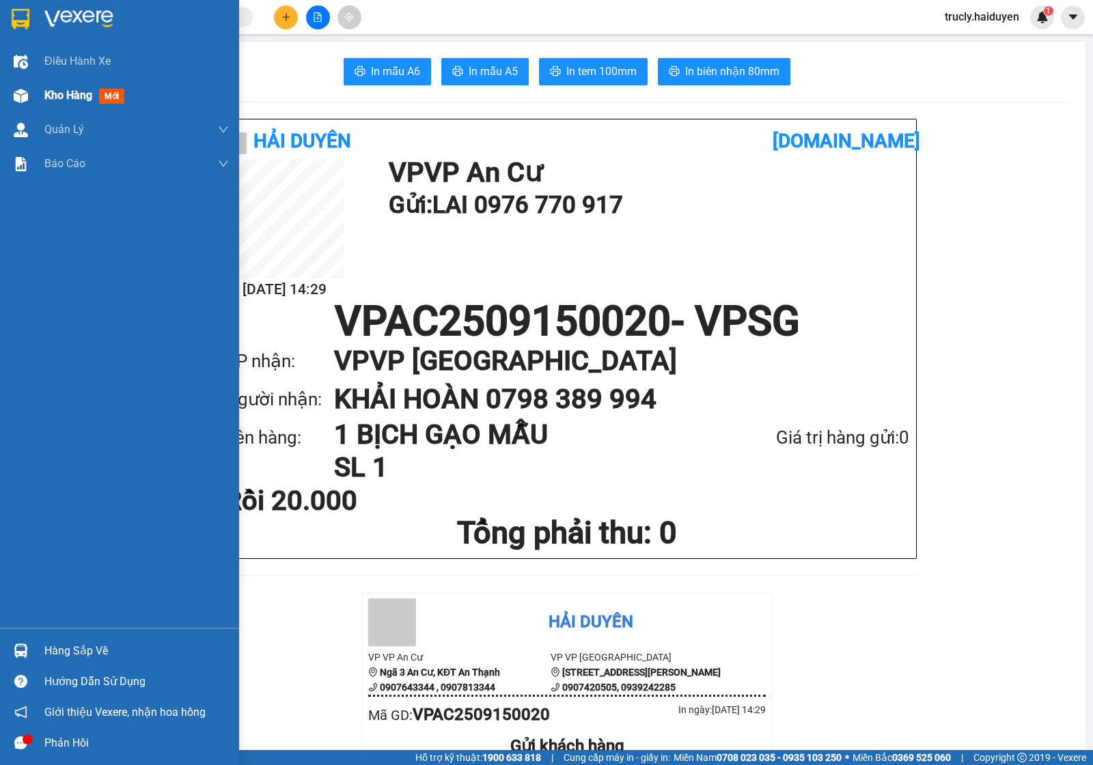
click at [61, 93] on span "Kho hàng" at bounding box center [68, 95] width 48 height 13
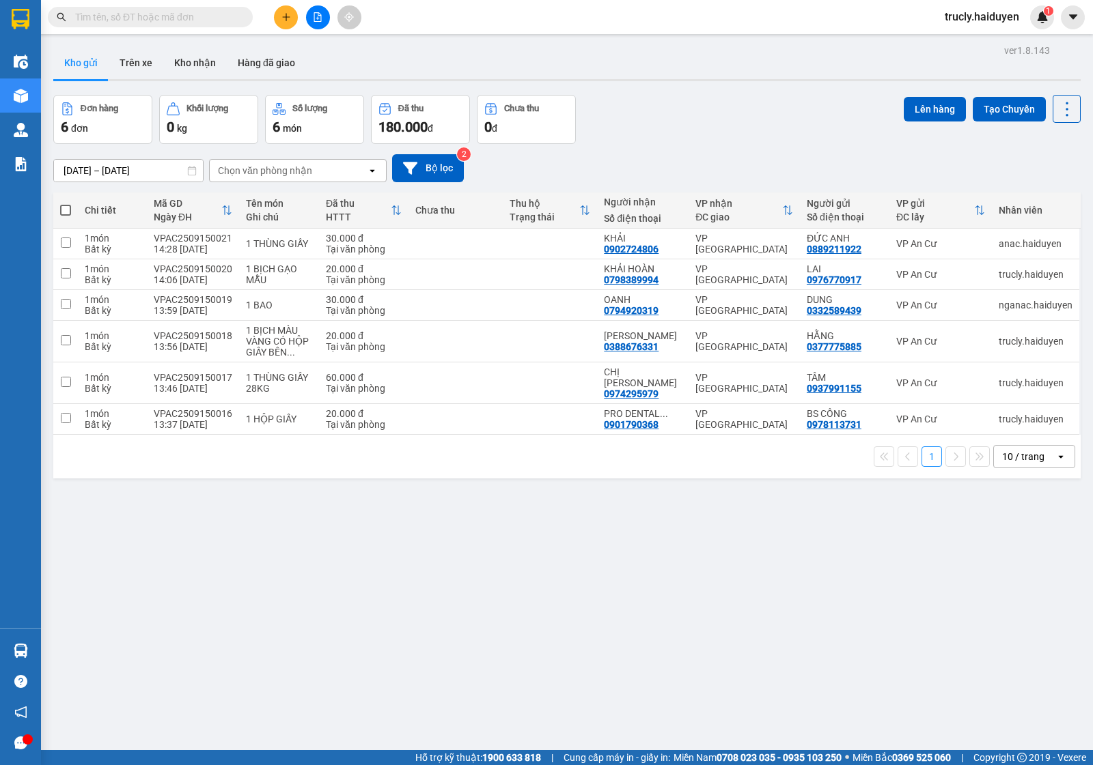
click at [687, 100] on div "Đơn hàng 6 đơn Khối lượng 0 kg Số lượng 6 món Đã thu 180.000 đ Chưa thu 0 đ Lên…" at bounding box center [566, 119] width 1027 height 49
click at [66, 59] on button "Kho gửi" at bounding box center [80, 62] width 55 height 33
click at [783, 104] on div "Đơn hàng 6 đơn Khối lượng 0 kg Số lượng 6 món Đã thu 180.000 đ Chưa thu 0 đ Lên…" at bounding box center [566, 119] width 1027 height 49
click at [773, 128] on div "Đơn hàng 6 đơn Khối lượng 0 kg Số lượng 6 món Đã thu 180.000 đ Chưa thu 0 đ Lên…" at bounding box center [566, 119] width 1027 height 49
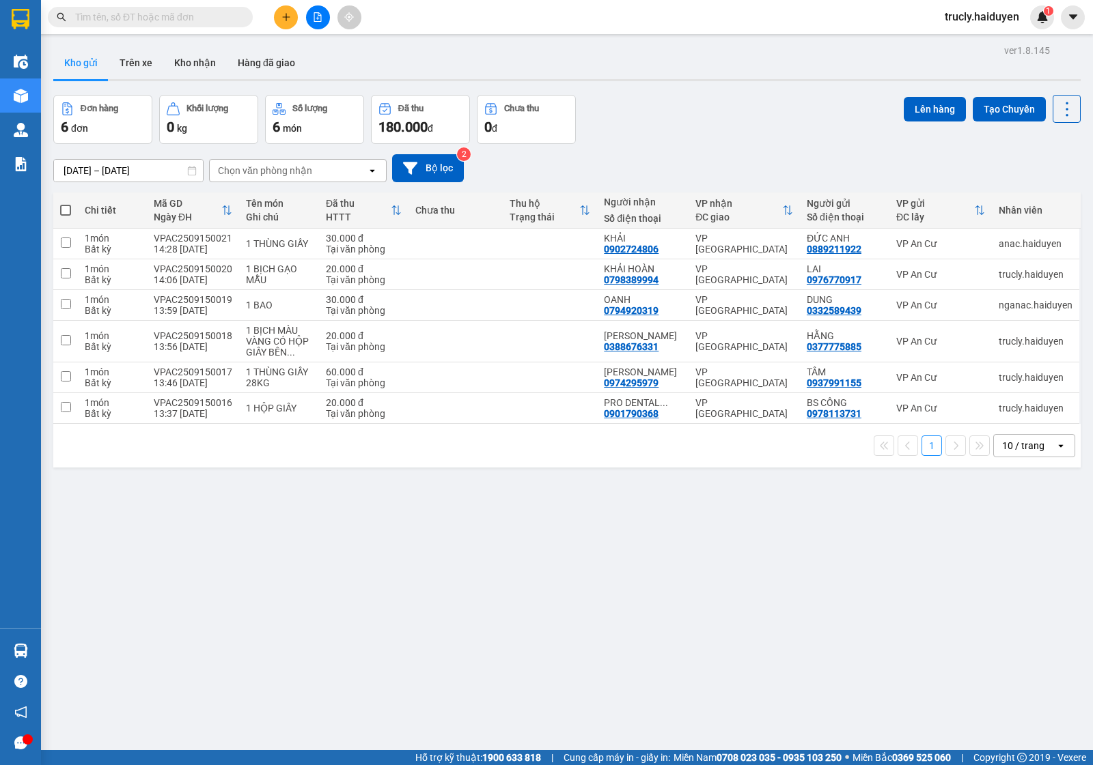
click at [763, 110] on div "Đơn hàng 6 đơn Khối lượng 0 kg Số lượng 6 món Đã thu 180.000 đ Chưa thu 0 đ Lên…" at bounding box center [566, 119] width 1027 height 49
click at [144, 64] on button "Trên xe" at bounding box center [136, 62] width 55 height 33
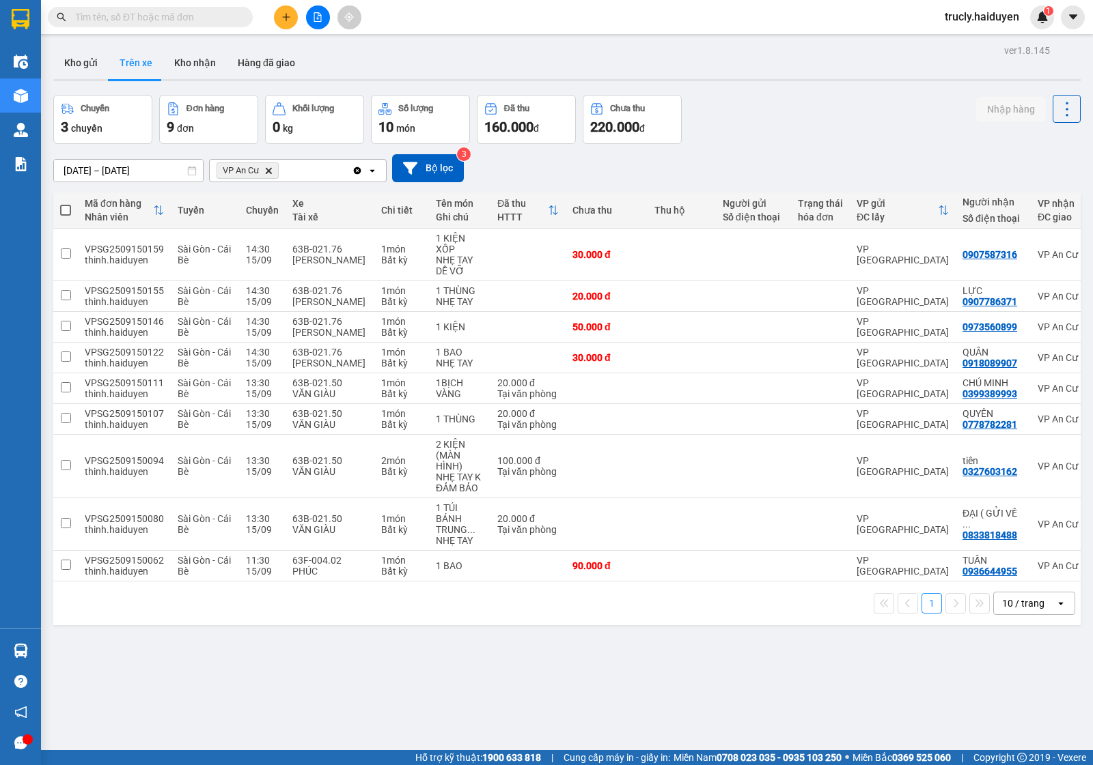
click at [790, 106] on div "Chuyến 3 chuyến Đơn hàng 9 đơn Khối lượng 0 kg Số lượng 10 món Đã thu 160.000 đ…" at bounding box center [566, 119] width 1027 height 49
click at [893, 100] on div "Chuyến 3 chuyến Đơn hàng 9 đơn Khối lượng 0 kg Số lượng 10 món Đã thu 160.000 đ…" at bounding box center [566, 119] width 1027 height 49
click at [89, 66] on button "Kho gửi" at bounding box center [80, 62] width 55 height 33
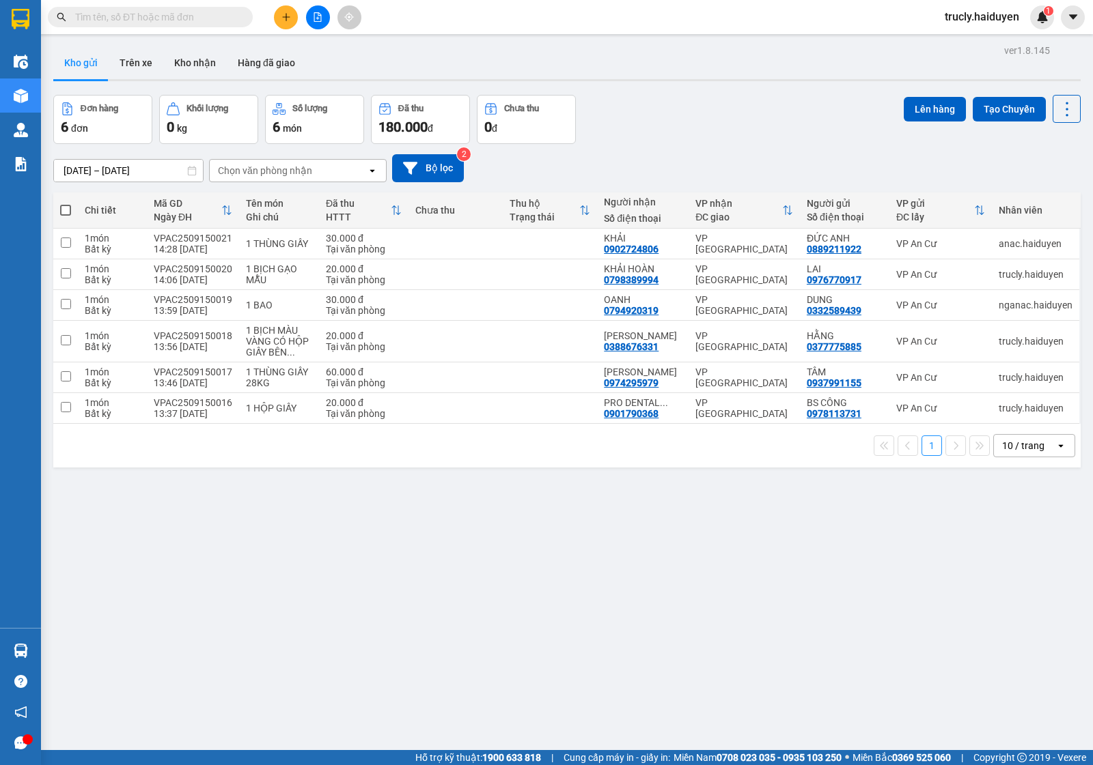
click at [701, 110] on div "Đơn hàng 6 đơn Khối lượng 0 kg Số lượng 6 món Đã thu 180.000 đ Chưa thu 0 đ Lên…" at bounding box center [566, 119] width 1027 height 49
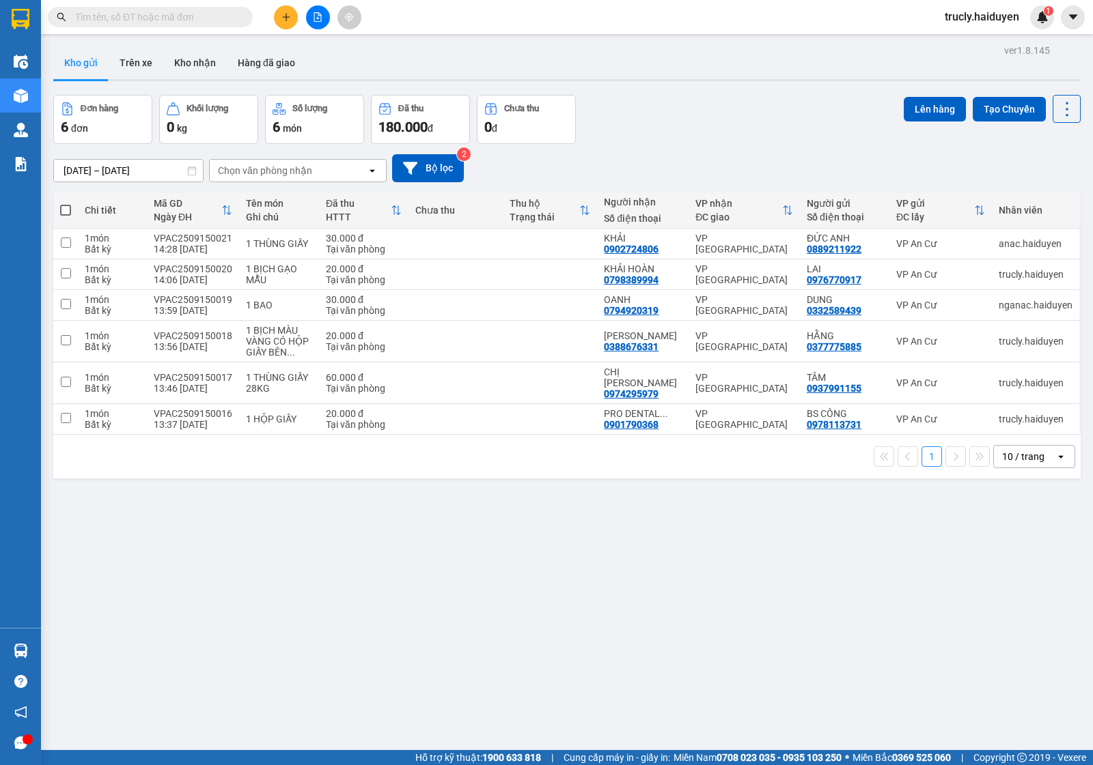
click at [687, 102] on div "Đơn hàng 6 đơn Khối lượng 0 kg Số lượng 6 món Đã thu 180.000 đ Chưa thu 0 đ Lên…" at bounding box center [566, 119] width 1027 height 49
click at [670, 135] on div "Đơn hàng 6 đơn Khối lượng 0 kg Số lượng 6 món Đã thu 180.000 đ Chưa thu 0 đ Lên…" at bounding box center [566, 119] width 1027 height 49
click at [714, 119] on div "Đơn hàng 6 đơn Khối lượng 0 kg Số lượng 6 món Đã thu 180.000 đ Chưa thu 0 đ Lên…" at bounding box center [566, 119] width 1027 height 49
click at [613, 79] on div at bounding box center [566, 80] width 1027 height 2
click at [688, 103] on div "Đơn hàng 6 đơn Khối lượng 0 kg Số lượng 6 món Đã thu 180.000 đ Chưa thu 0 đ Lên…" at bounding box center [566, 119] width 1027 height 49
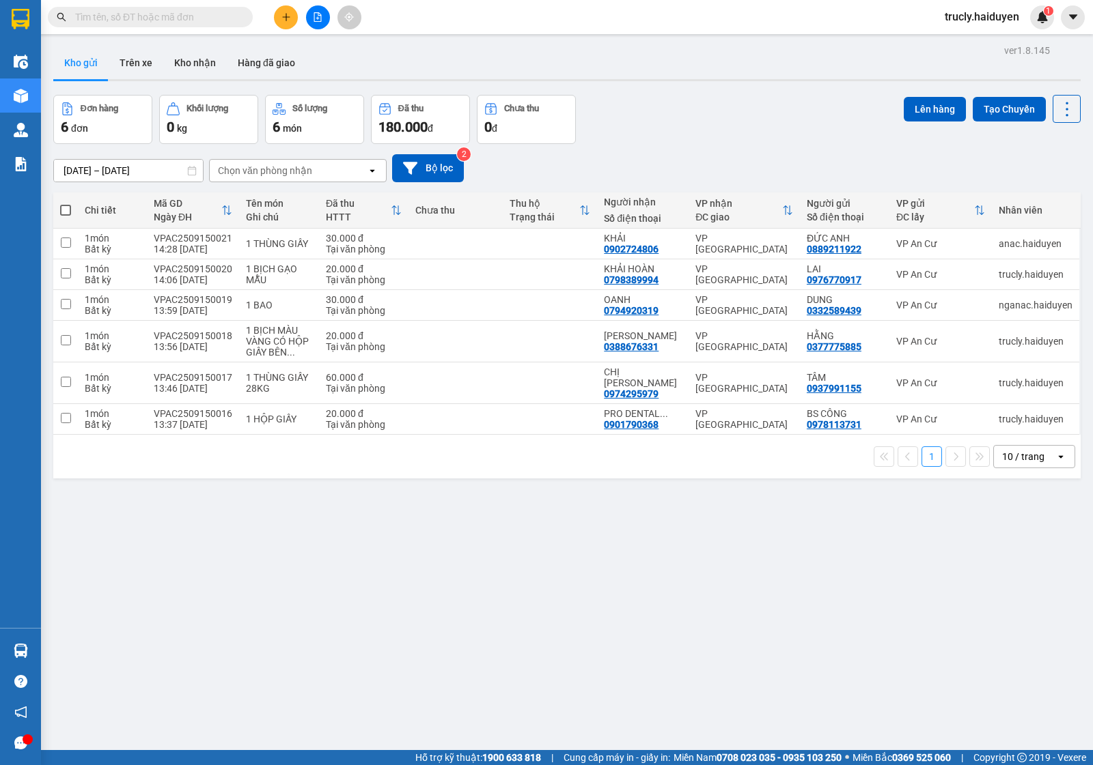
click at [662, 117] on div "Đơn hàng 6 đơn Khối lượng 0 kg Số lượng 6 món Đã thu 180.000 đ Chưa thu 0 đ Lên…" at bounding box center [566, 119] width 1027 height 49
click at [62, 213] on span at bounding box center [65, 210] width 11 height 11
click at [66, 203] on input "checkbox" at bounding box center [66, 203] width 0 height 0
checkbox input "true"
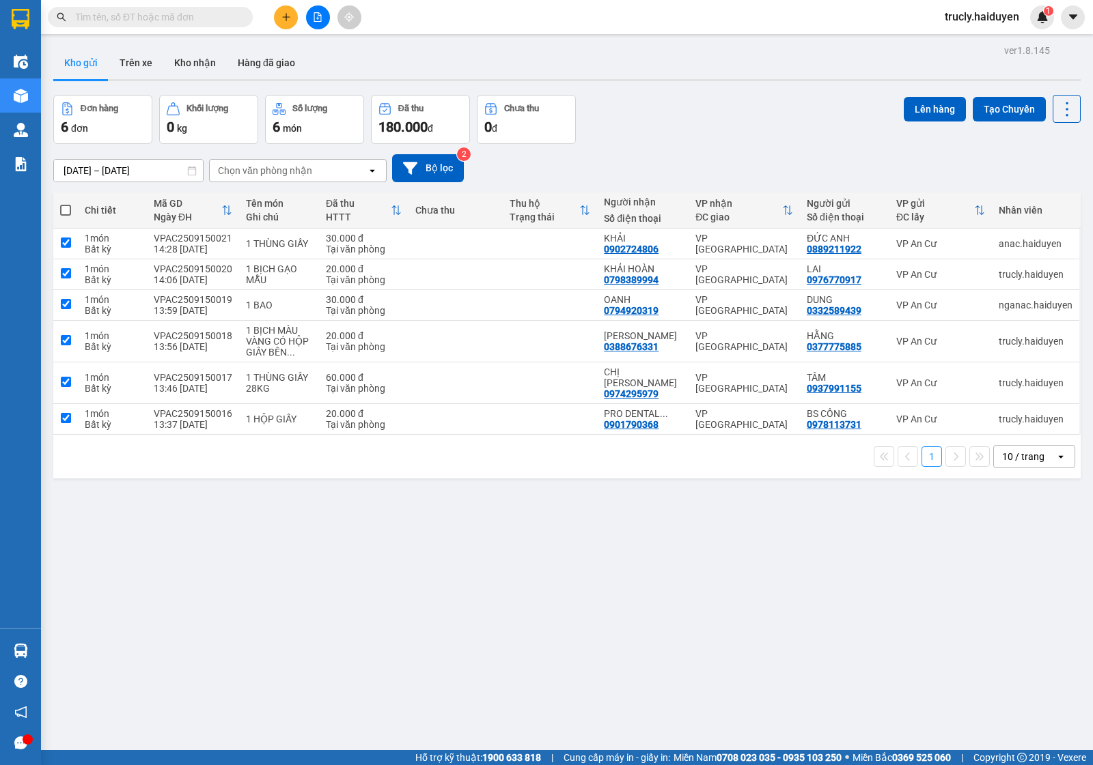
checkbox input "true"
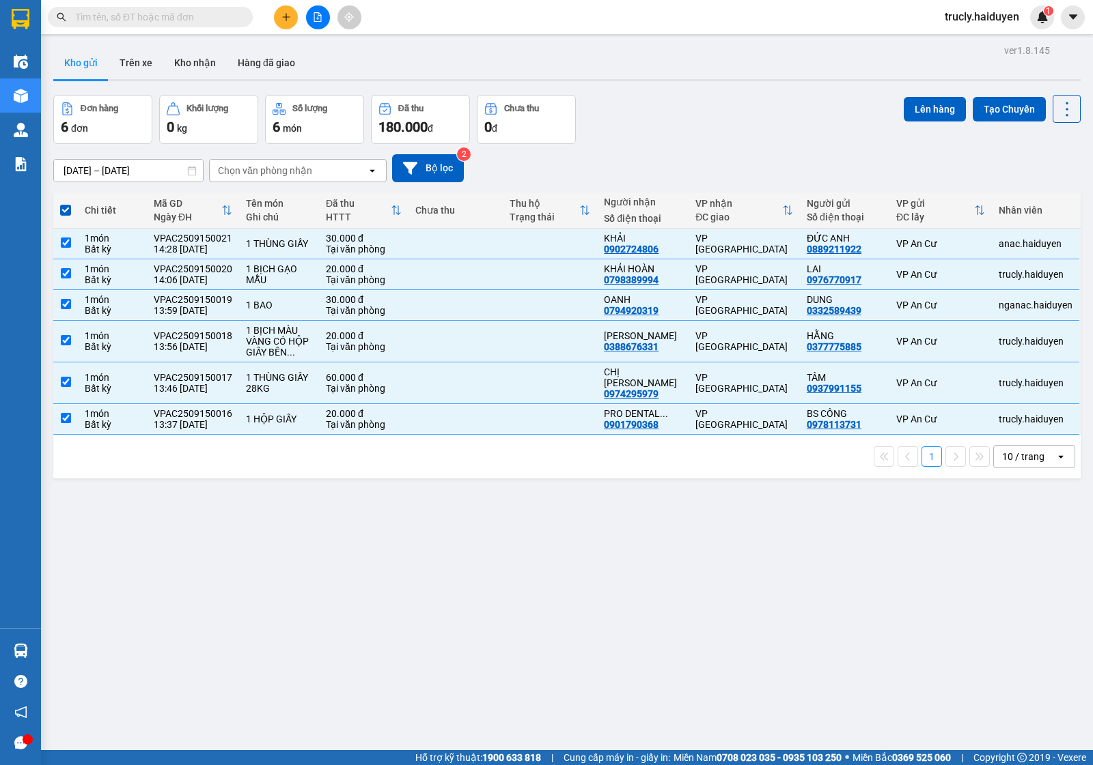
click at [693, 118] on div "Đơn hàng 6 đơn Khối lượng 0 kg Số lượng 6 món Đã thu 180.000 đ Chưa thu 0 đ Lên…" at bounding box center [566, 119] width 1027 height 49
click at [919, 107] on button "Lên hàng" at bounding box center [934, 109] width 62 height 25
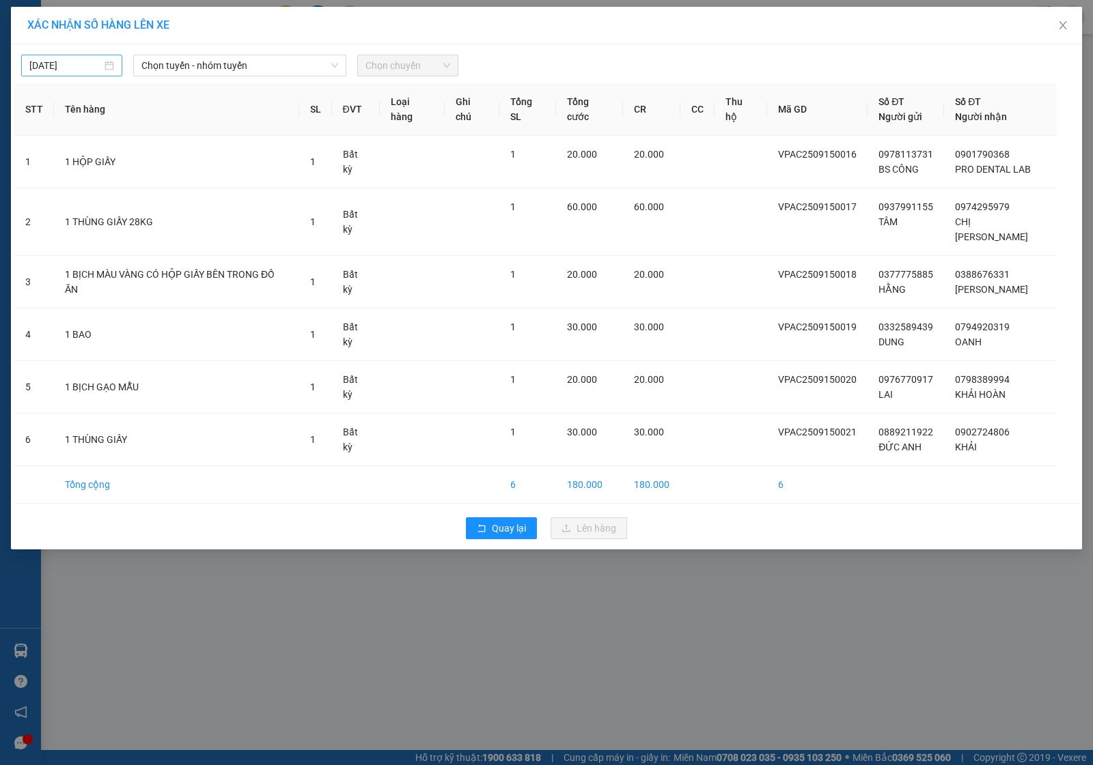
click at [67, 67] on input "15/09/2025" at bounding box center [65, 65] width 72 height 15
type input "15/09/2025"
click at [67, 188] on div "15" at bounding box center [66, 186] width 16 height 16
click at [210, 72] on span "Chọn tuyến - nhóm tuyến" at bounding box center [239, 65] width 197 height 20
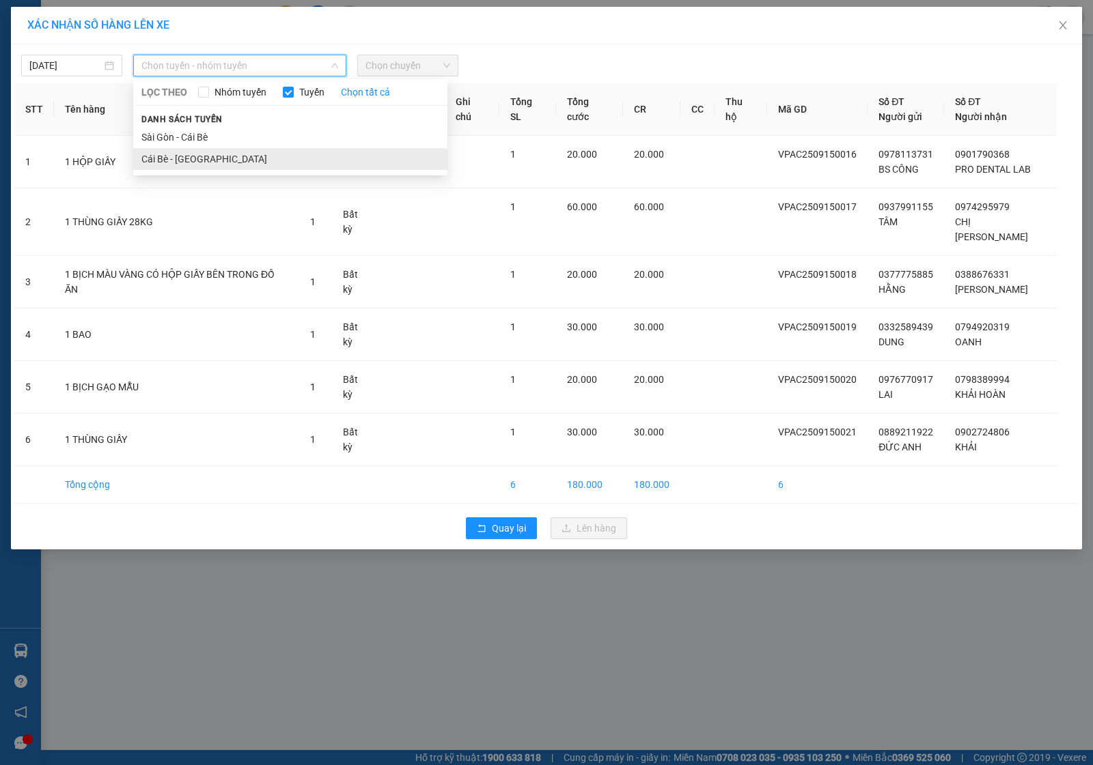
click at [178, 159] on li "Cái Bè - Sài Gòn" at bounding box center [290, 159] width 314 height 22
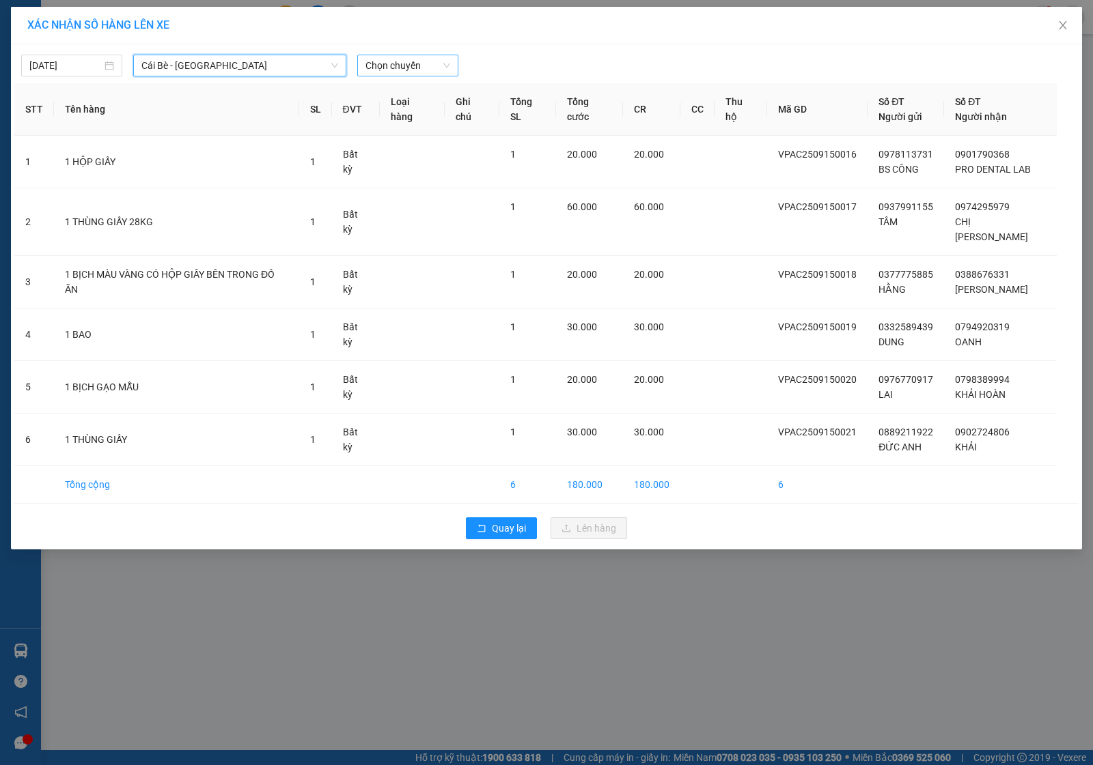
click at [370, 74] on span "Chọn chuyến" at bounding box center [407, 65] width 85 height 20
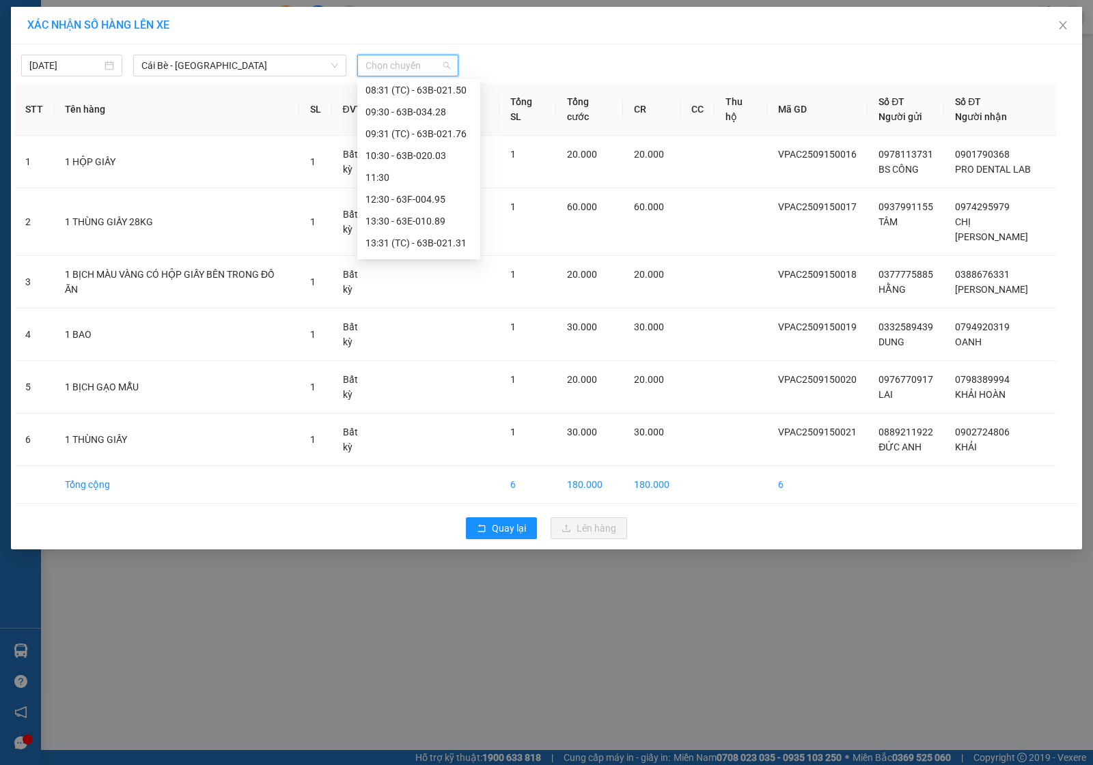
scroll to position [328, 0]
click at [414, 200] on div "14:30 - 63F-004.27" at bounding box center [418, 202] width 107 height 15
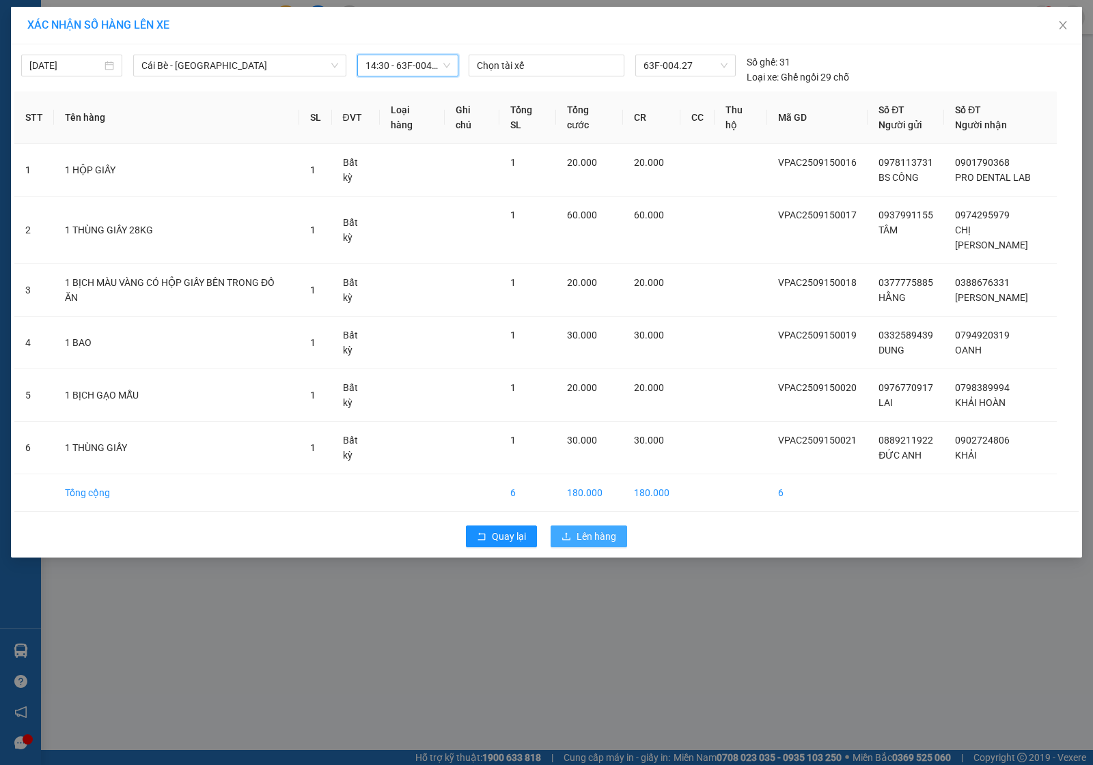
click at [589, 529] on span "Lên hàng" at bounding box center [596, 536] width 40 height 15
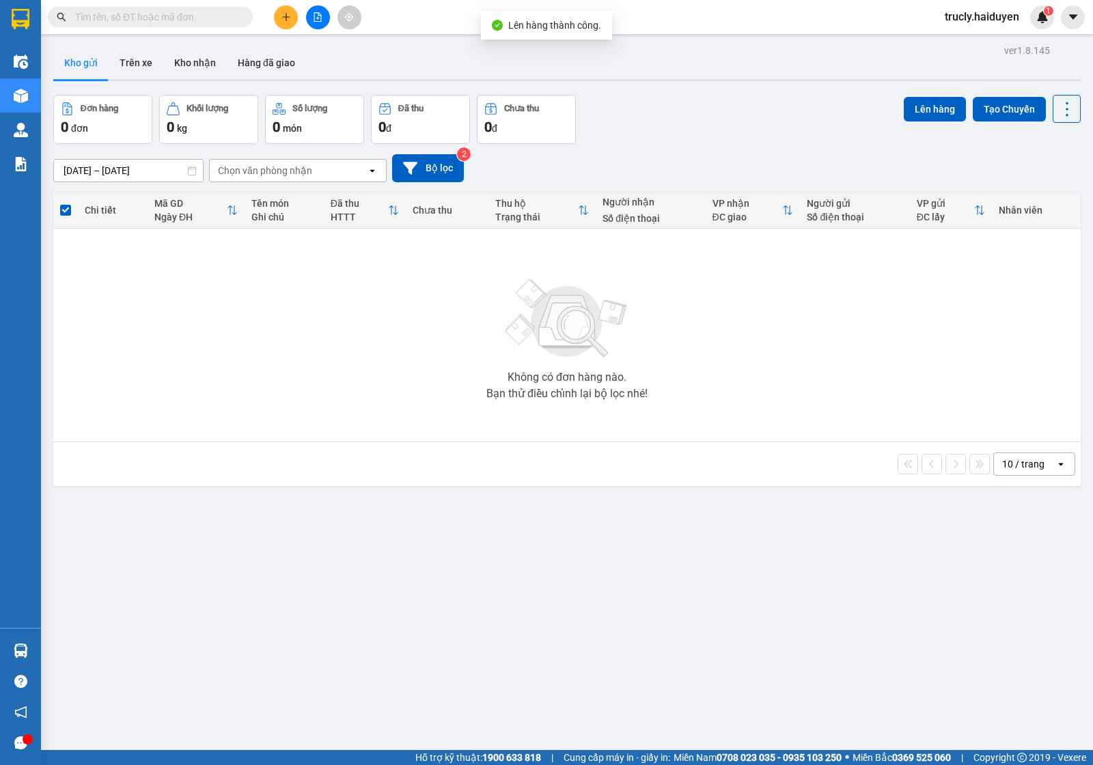
click at [647, 103] on div "Đơn hàng 0 đơn Khối lượng 0 kg Số lượng 0 món Đã thu 0 đ Chưa thu 0 đ Lên hàng …" at bounding box center [566, 119] width 1027 height 49
click at [135, 66] on button "Trên xe" at bounding box center [136, 62] width 55 height 33
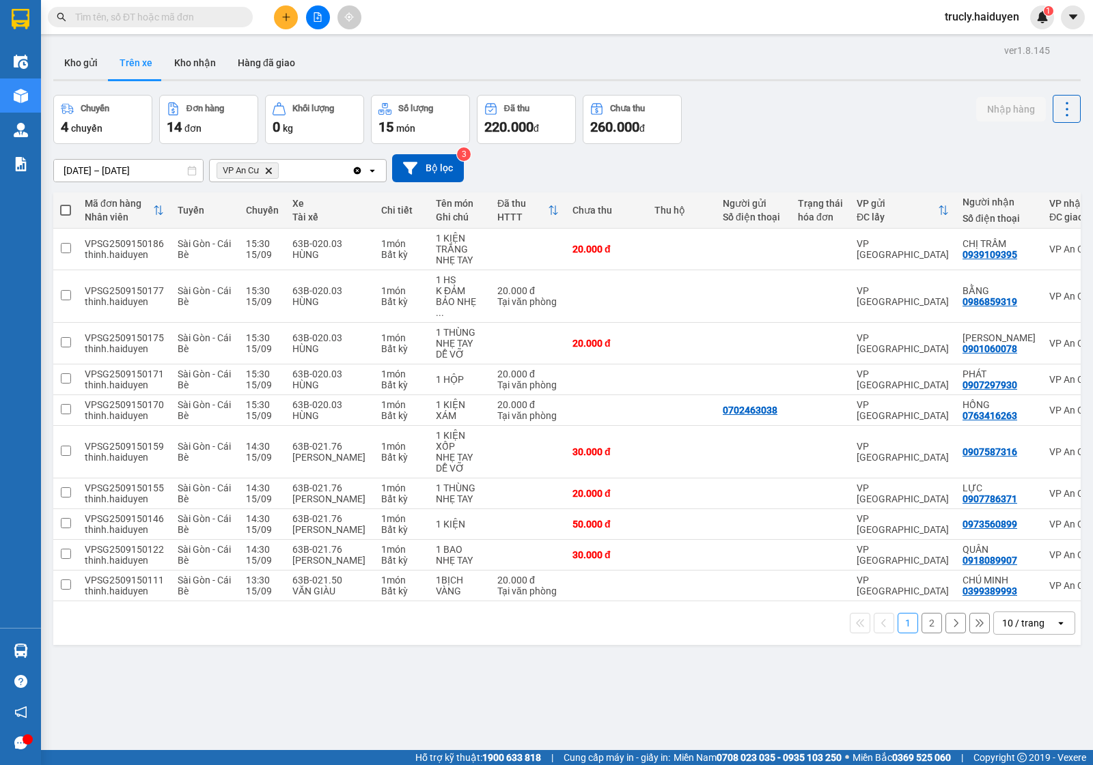
click at [763, 135] on div "Chuyến 4 chuyến Đơn hàng 14 đơn Khối lượng 0 kg Số lượng 15 món Đã thu 220.000 …" at bounding box center [566, 119] width 1027 height 49
click at [830, 92] on div "ver 1.8.145 Kho gửi Trên xe Kho nhận Hàng đã giao Chuyến 4 chuyến Đơn hàng 14 đ…" at bounding box center [567, 423] width 1038 height 765
click at [739, 107] on div "Chuyến 4 chuyến Đơn hàng 14 đơn Khối lượng 0 kg Số lượng 15 món Đã thu 220.000 …" at bounding box center [566, 119] width 1027 height 49
click at [79, 59] on button "Kho gửi" at bounding box center [80, 62] width 55 height 33
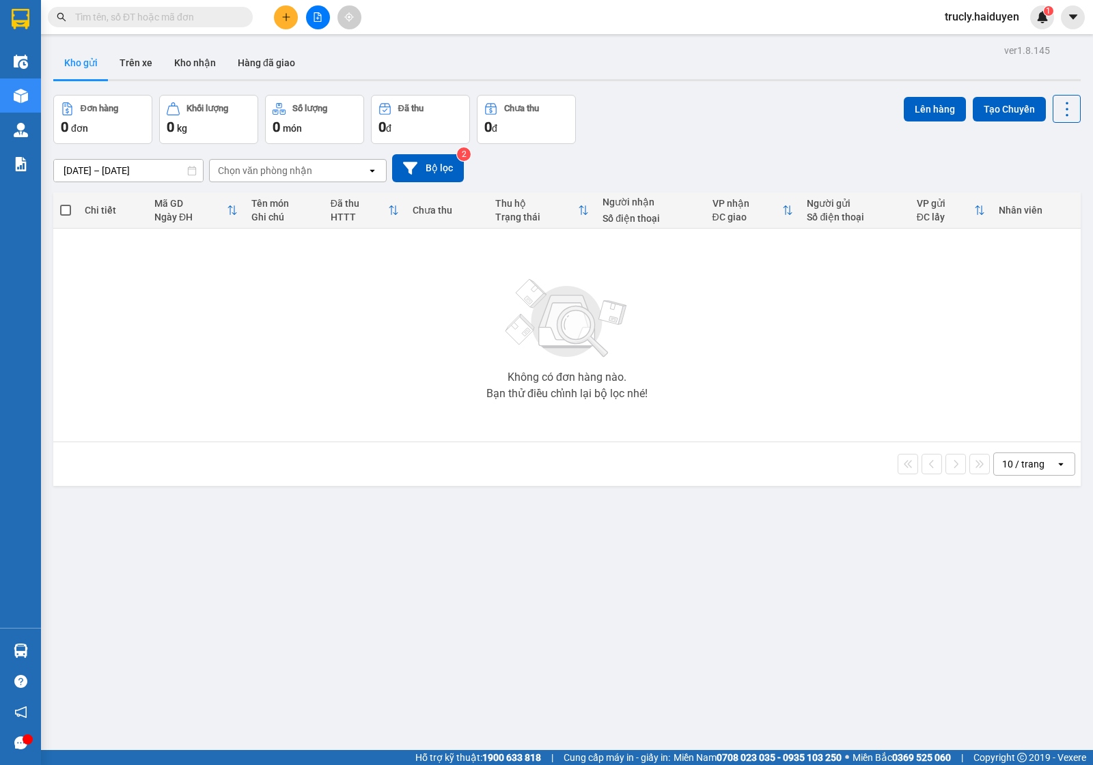
drag, startPoint x: 743, startPoint y: 98, endPoint x: 734, endPoint y: 96, distance: 9.1
click at [743, 98] on div "Đơn hàng 0 đơn Khối lượng 0 kg Số lượng 0 món Đã thu 0 đ Chưa thu 0 đ Lên hàng …" at bounding box center [566, 119] width 1027 height 49
click at [184, 65] on button "Kho nhận" at bounding box center [195, 62] width 64 height 33
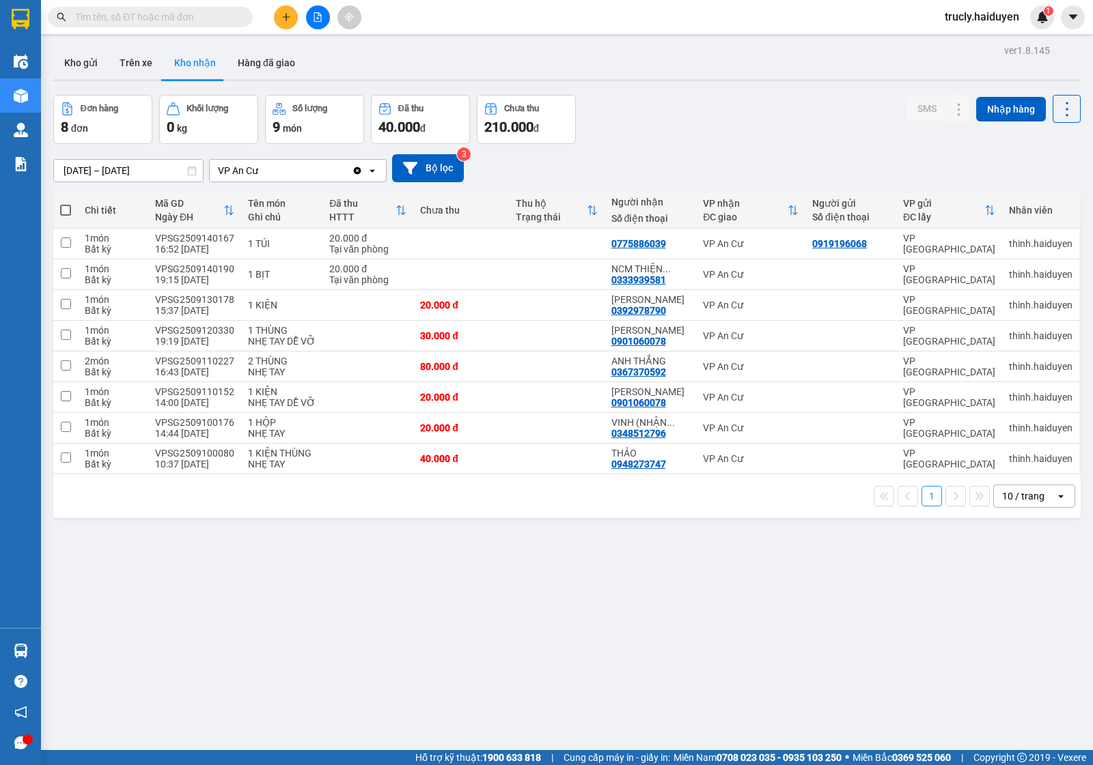
click at [694, 132] on div "Đơn hàng 8 đơn Khối lượng 0 kg Số lượng 9 món Đã thu 40.000 đ Chưa thu 210.000 …" at bounding box center [566, 119] width 1027 height 49
click at [749, 134] on div "Đơn hàng 8 đơn Khối lượng 0 kg Số lượng 9 món Đã thu 40.000 đ Chưa thu 210.000 …" at bounding box center [566, 119] width 1027 height 49
click at [291, 14] on button at bounding box center [286, 17] width 24 height 24
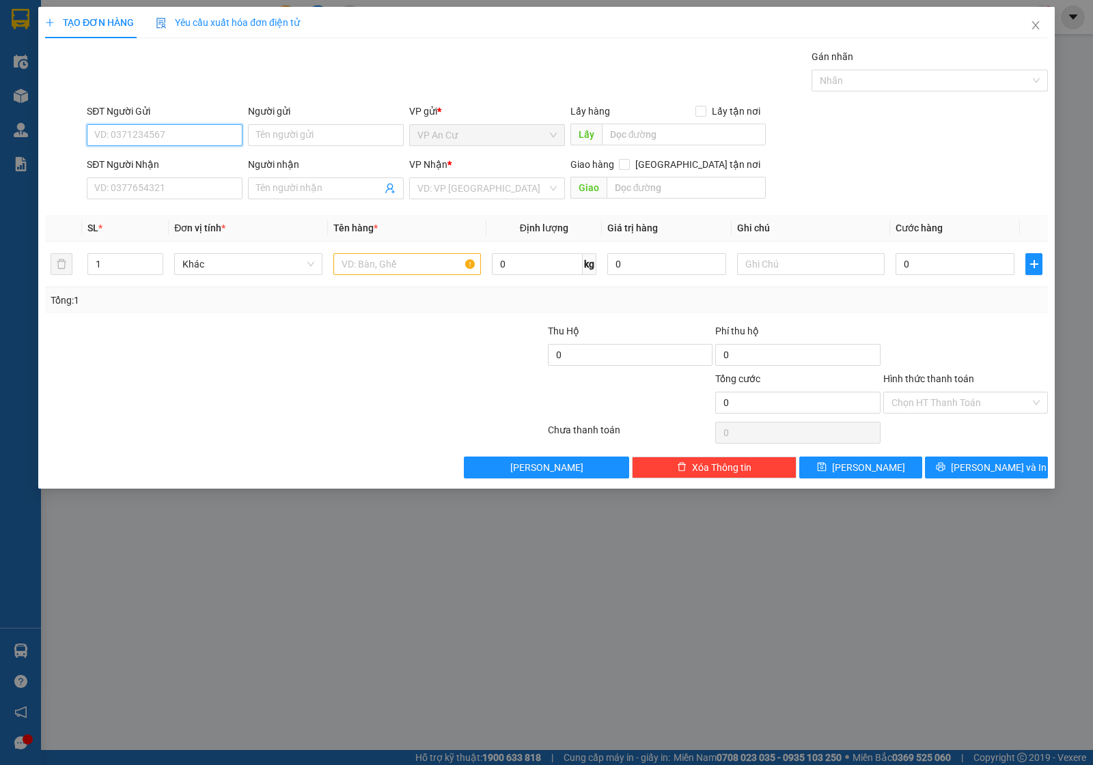
click at [182, 135] on input "SĐT Người Gửi" at bounding box center [165, 135] width 156 height 22
click at [167, 162] on div "0843203449 - ĐỨC THỊNH" at bounding box center [164, 163] width 139 height 15
type input "0843203449"
type input "ĐỨC THỊNH"
type input "0913806026"
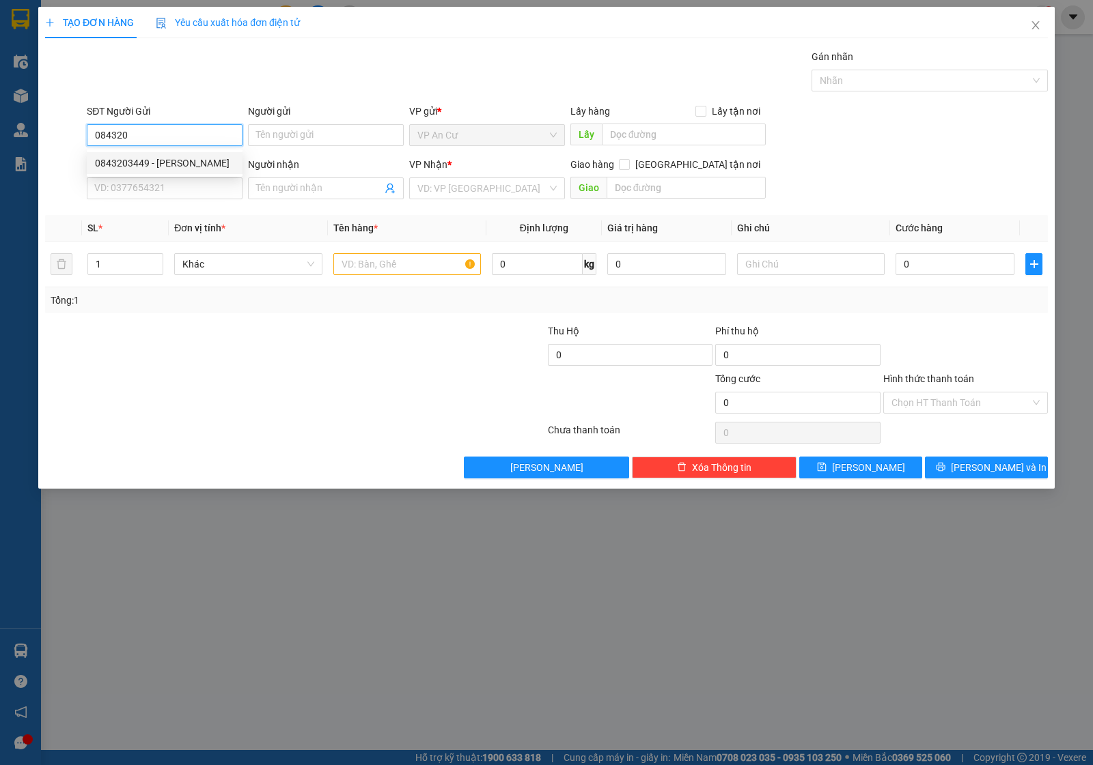
type input "KẾT"
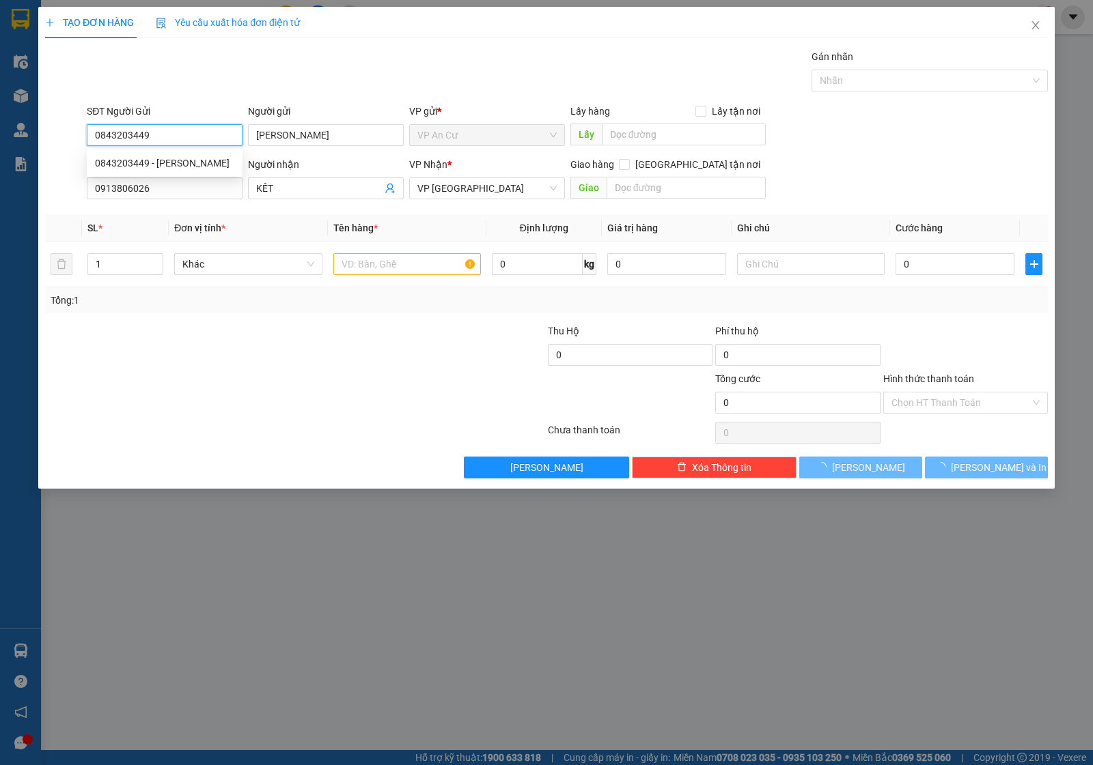
type input "40.000"
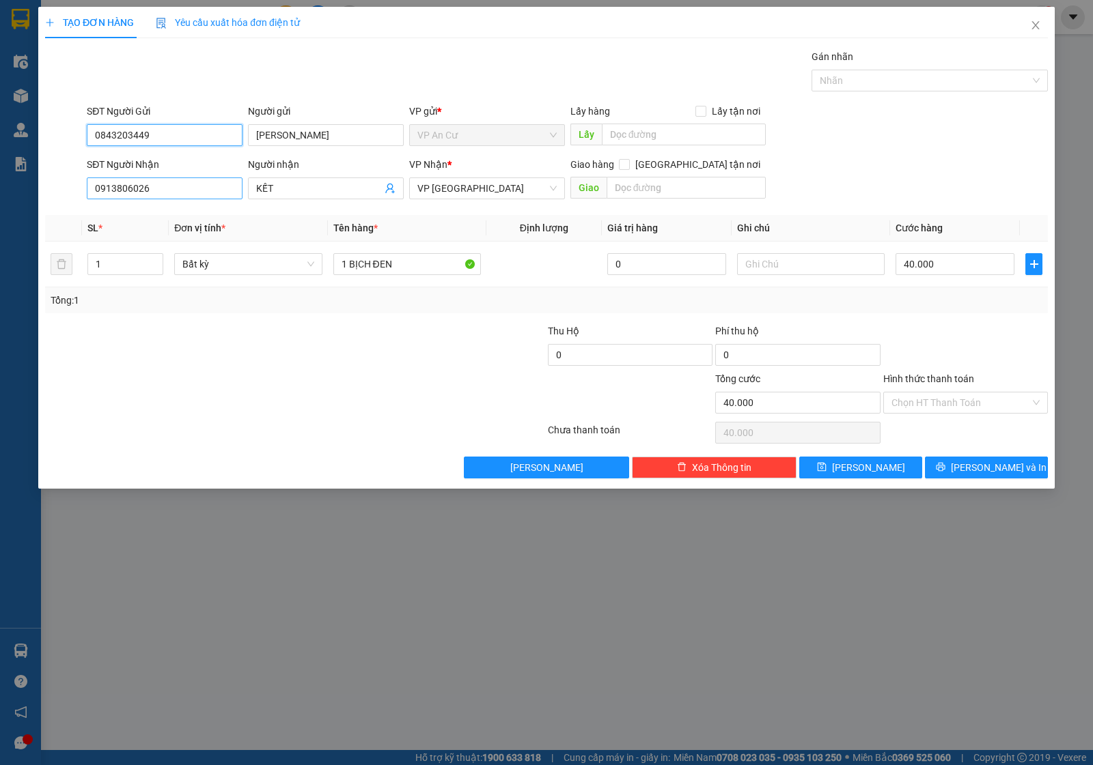
type input "0843203449"
click at [173, 195] on input "0913806026" at bounding box center [165, 189] width 156 height 22
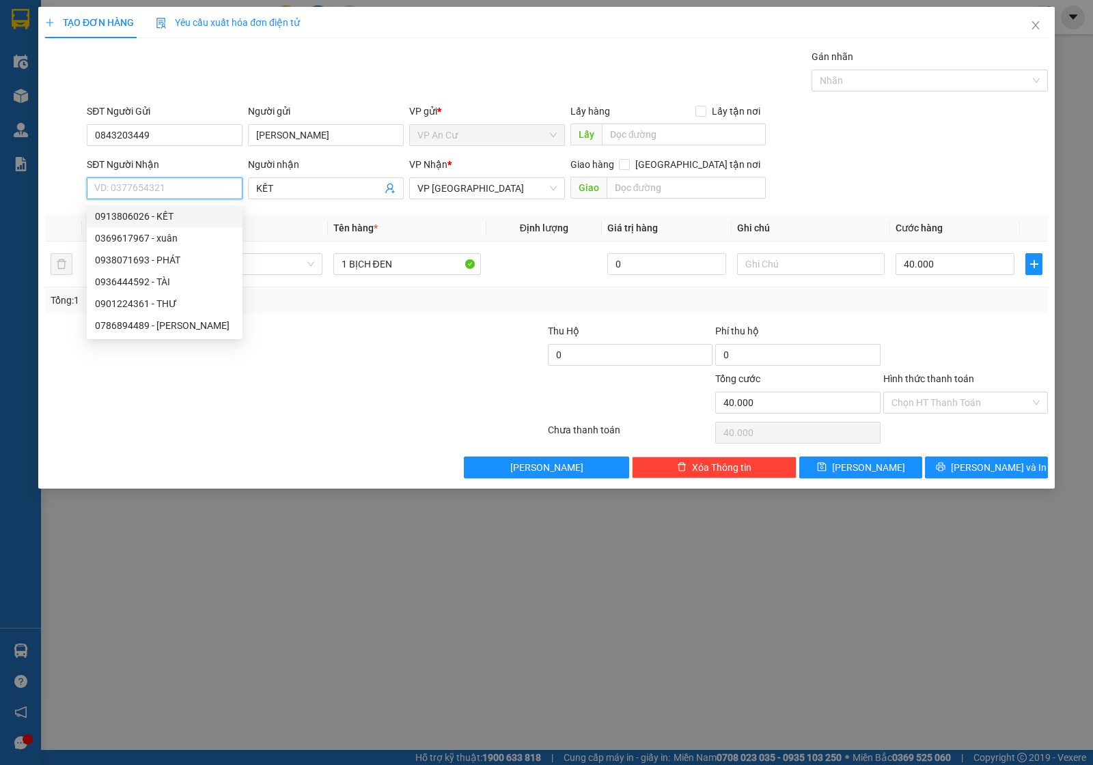
click at [171, 186] on input "SĐT Người Nhận" at bounding box center [165, 189] width 156 height 22
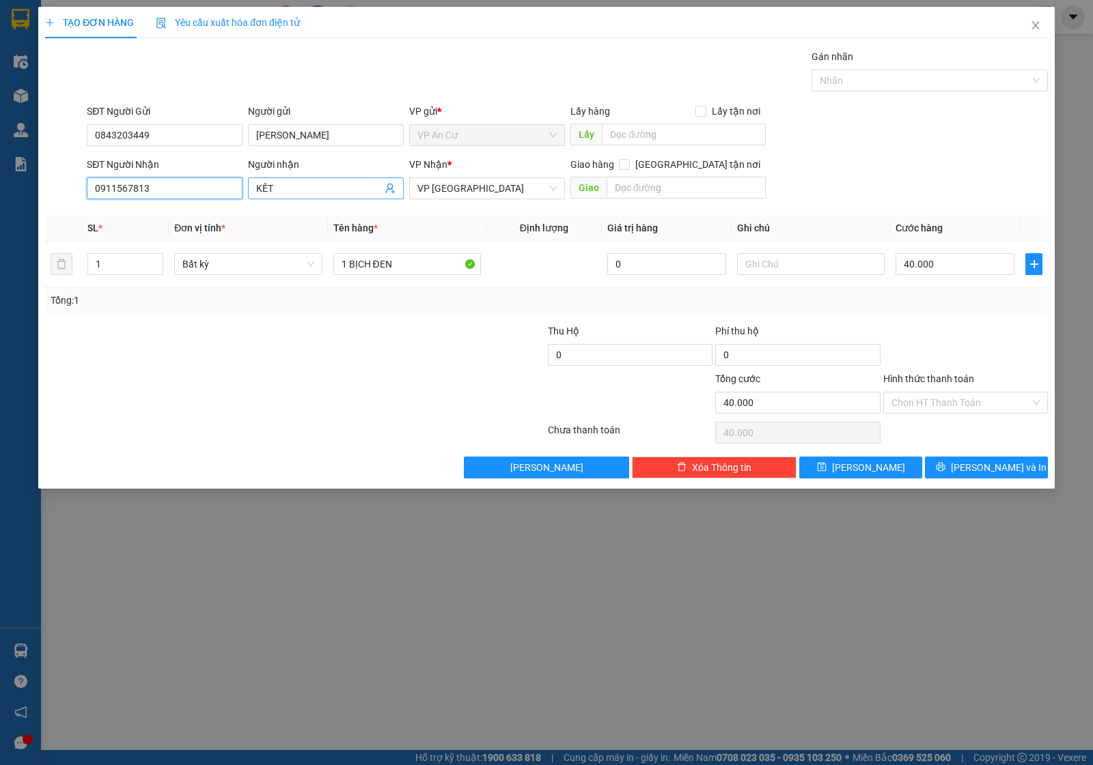
type input "0911567813"
click at [313, 183] on input "KẾT" at bounding box center [319, 188] width 126 height 15
click at [314, 184] on input "KẾT" at bounding box center [319, 188] width 126 height 15
click at [315, 184] on input "KẾT" at bounding box center [319, 188] width 126 height 15
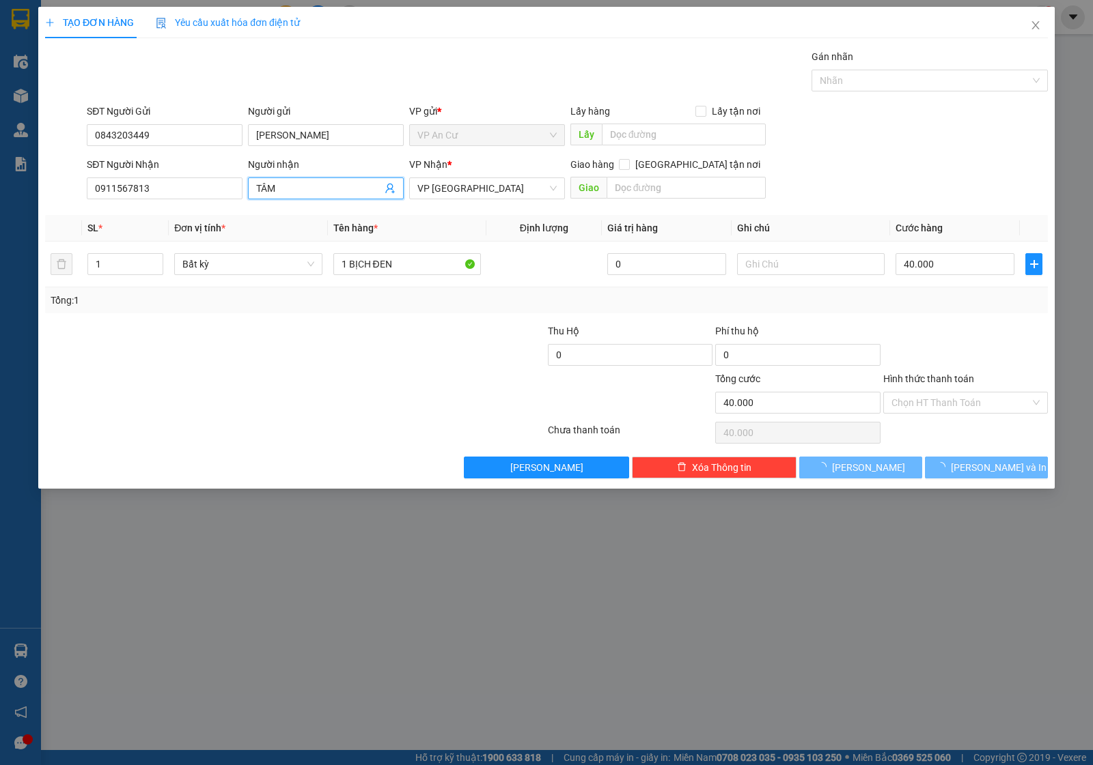
type input "TÂM"
drag, startPoint x: 292, startPoint y: 428, endPoint x: 301, endPoint y: 415, distance: 16.1
click at [294, 428] on div at bounding box center [295, 432] width 503 height 27
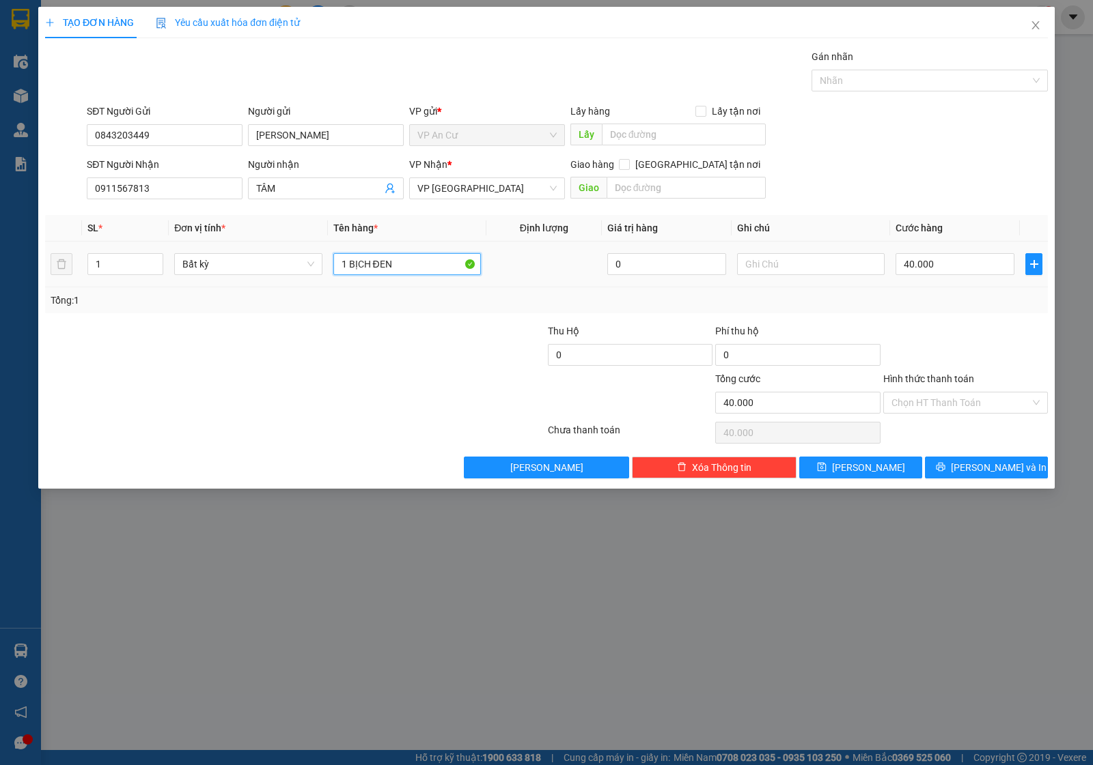
click at [396, 264] on input "1 BỊCH ĐEN" at bounding box center [406, 264] width 147 height 22
type input "1 TÚI GAO NHỎ"
click at [404, 340] on div at bounding box center [462, 348] width 167 height 48
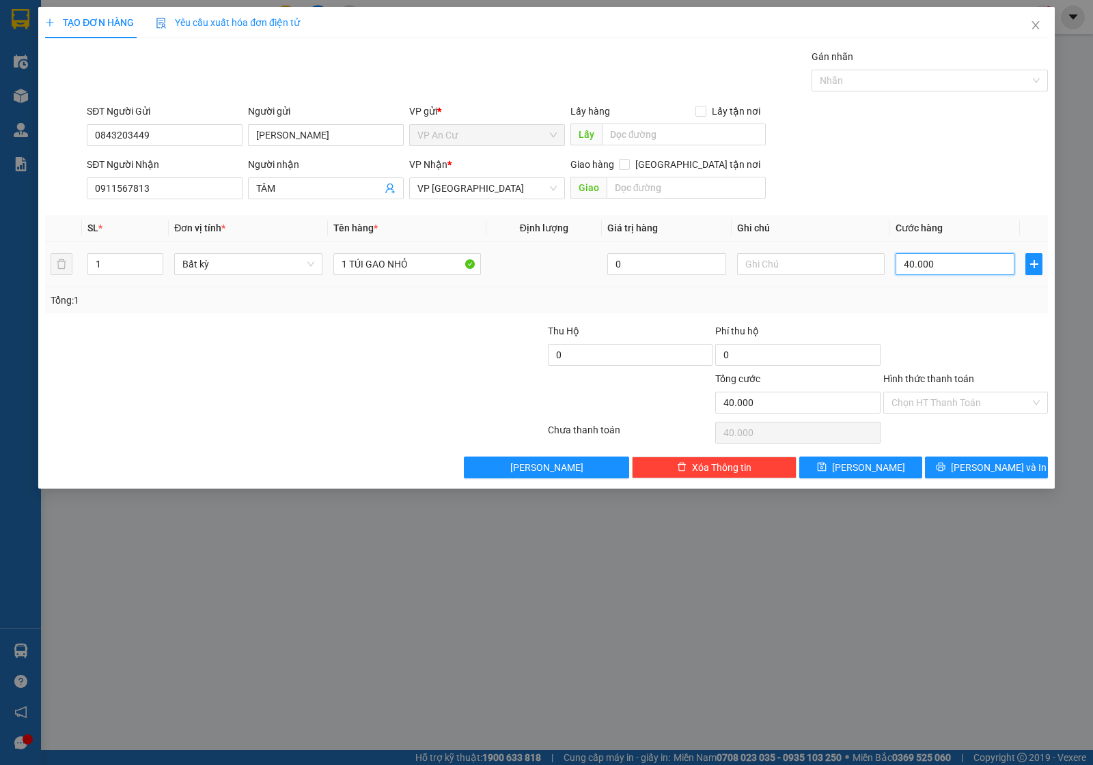
click at [961, 264] on input "40.000" at bounding box center [954, 264] width 119 height 22
type input "0"
type input "2"
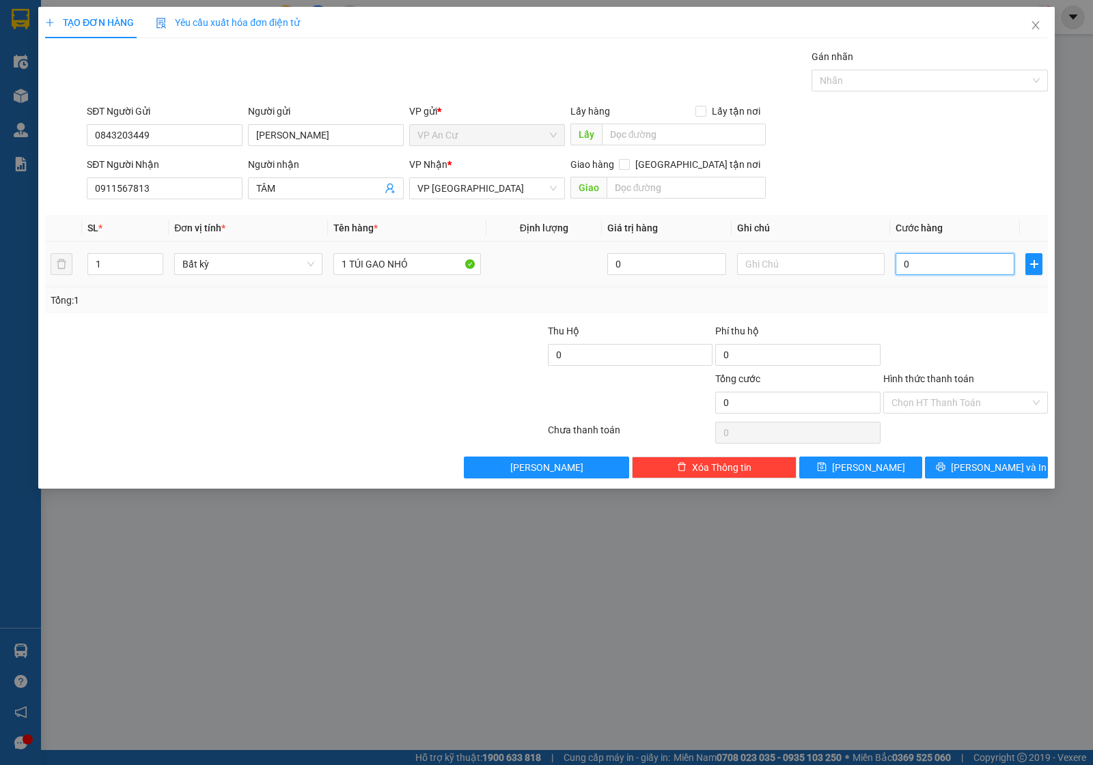
type input "2"
type input "02"
type input "20"
type input "020"
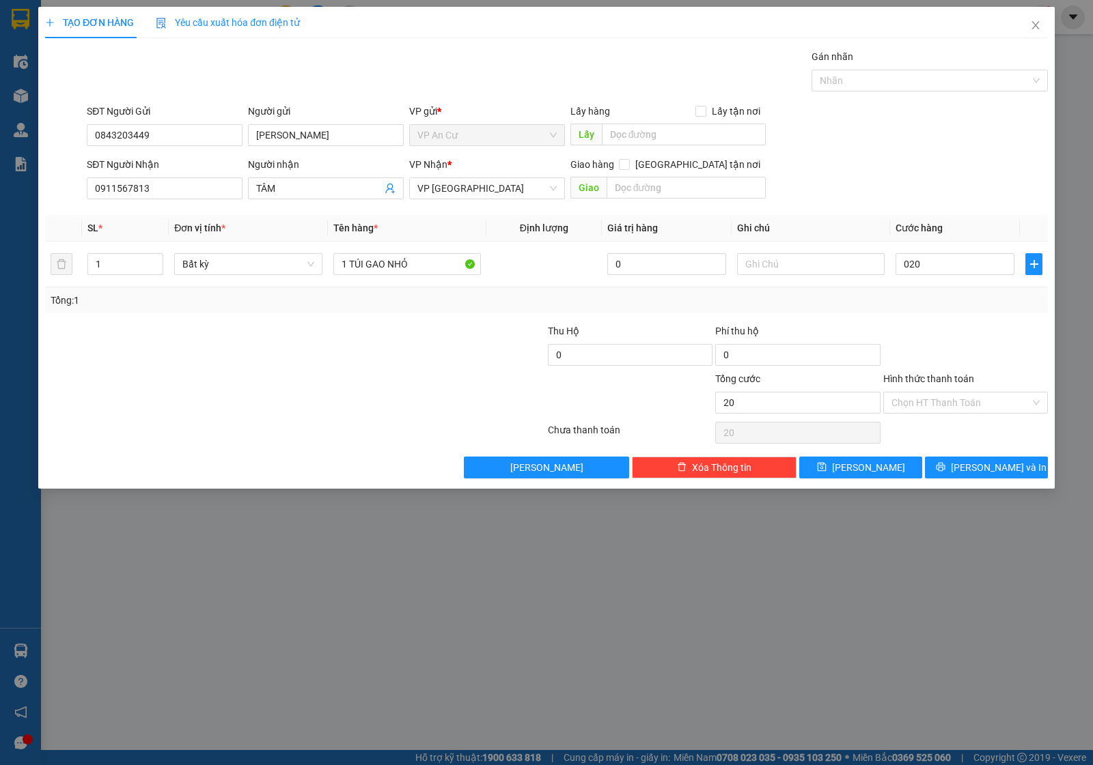
type input "20.000"
click at [964, 333] on div at bounding box center [965, 348] width 167 height 48
click at [970, 469] on button "Lưu và In" at bounding box center [986, 468] width 123 height 22
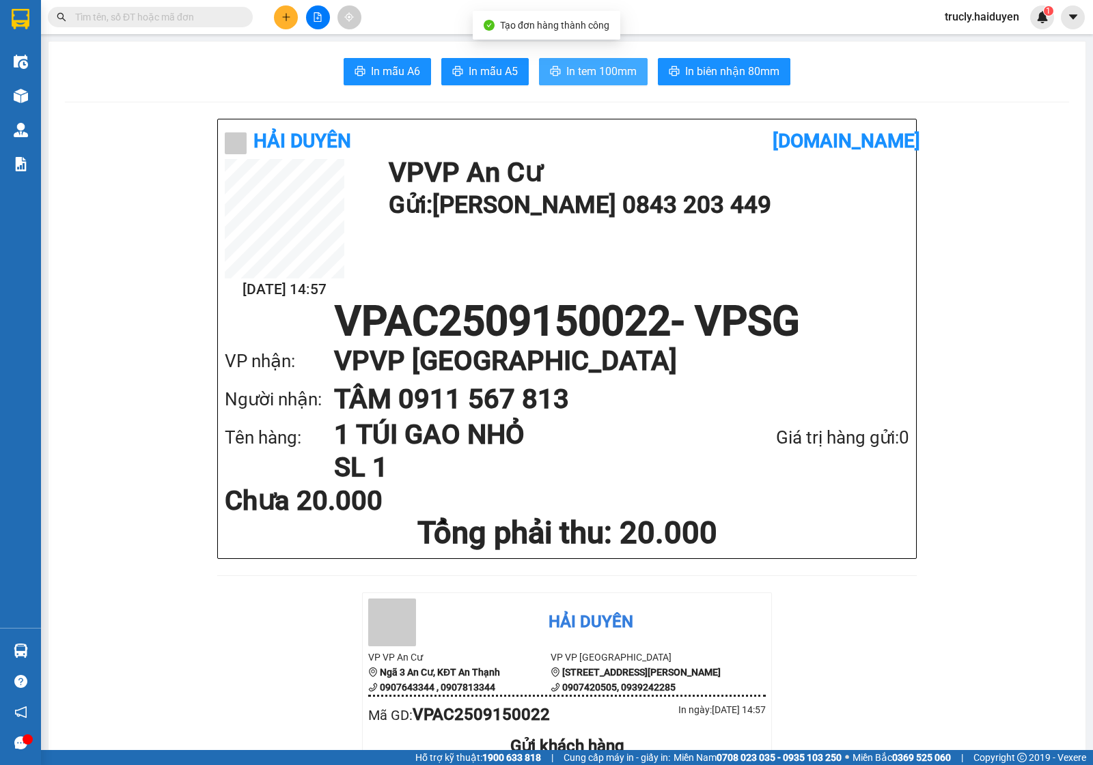
click at [578, 77] on span "In tem 100mm" at bounding box center [601, 71] width 70 height 17
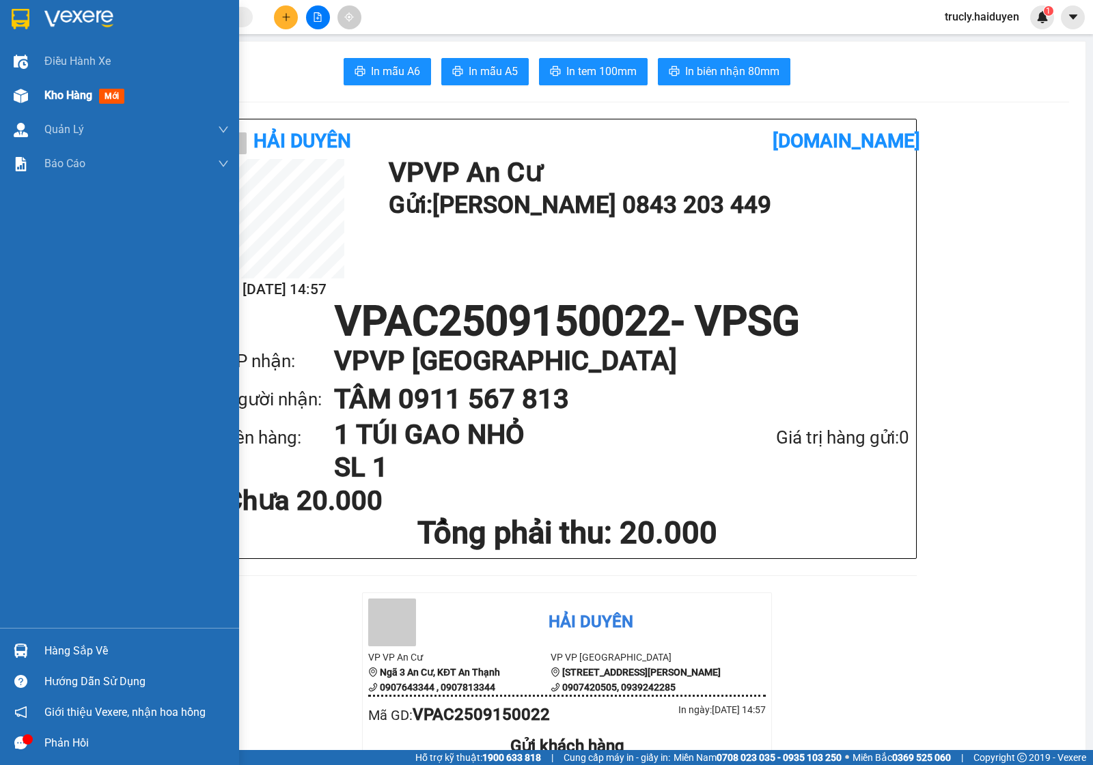
click at [59, 94] on span "Kho hàng" at bounding box center [68, 95] width 48 height 13
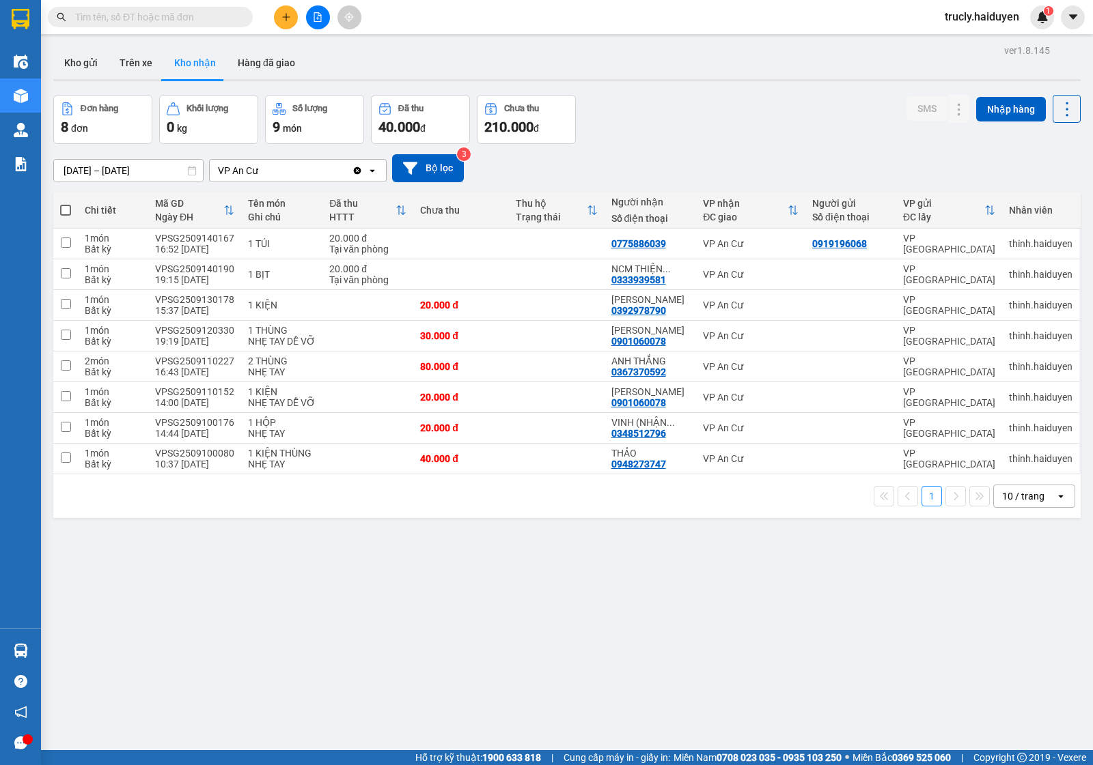
click at [646, 107] on div "Đơn hàng 8 đơn Khối lượng 0 kg Số lượng 9 món Đã thu 40.000 đ Chưa thu 210.000 …" at bounding box center [566, 119] width 1027 height 49
click at [81, 62] on button "Kho gửi" at bounding box center [80, 62] width 55 height 33
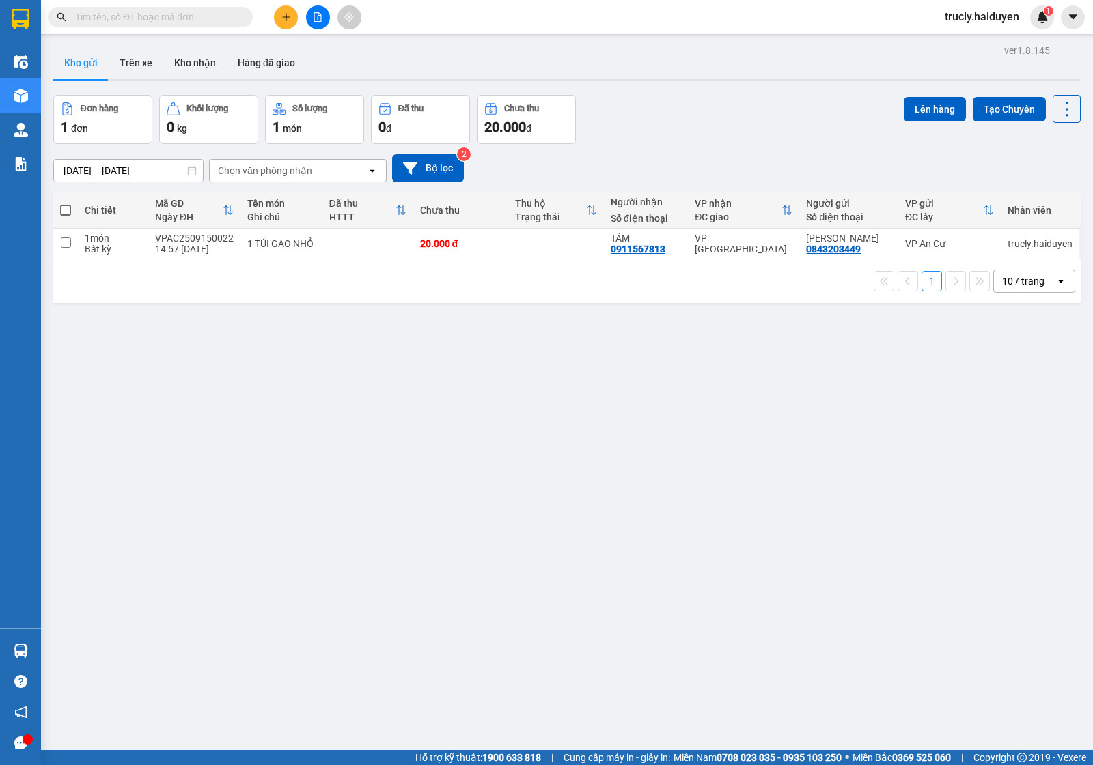
click at [746, 80] on div at bounding box center [566, 80] width 1027 height 2
click at [169, 10] on input "text" at bounding box center [155, 17] width 161 height 15
click at [169, 24] on input "text" at bounding box center [155, 17] width 161 height 15
click at [165, 21] on input "text" at bounding box center [155, 17] width 161 height 15
click at [127, 19] on input "text" at bounding box center [155, 17] width 161 height 15
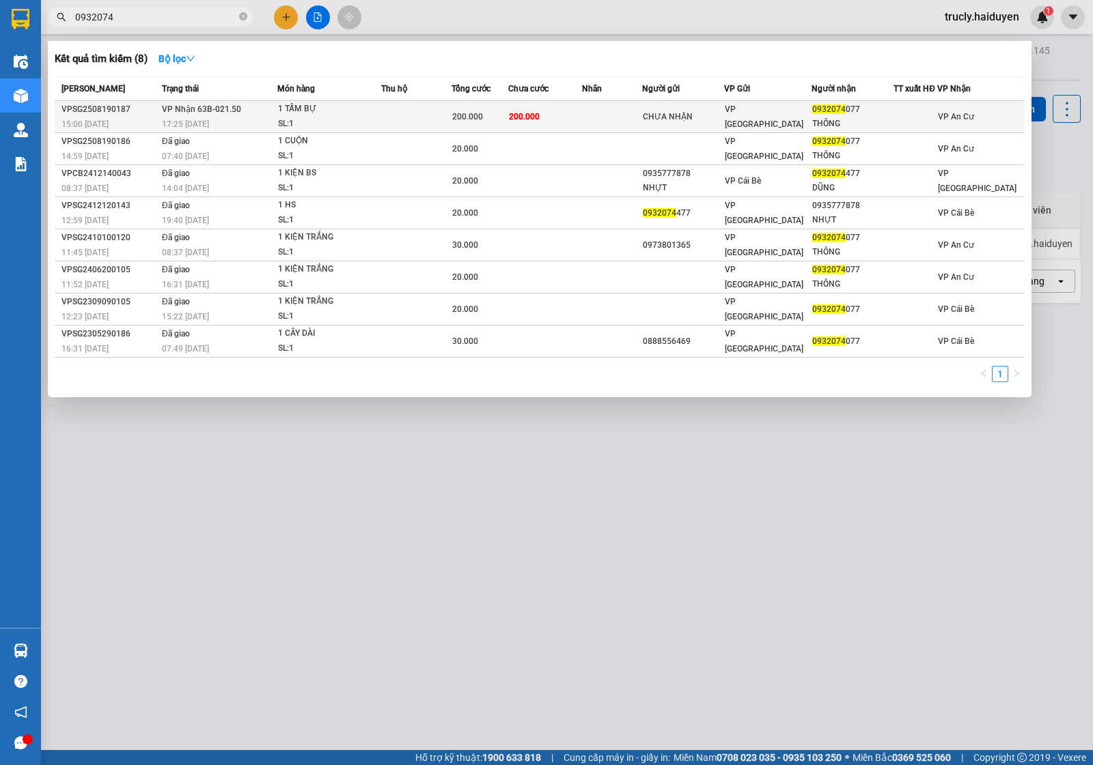
type input "0932074"
click at [225, 113] on span "VP Nhận 63B-021.50" at bounding box center [201, 109] width 79 height 10
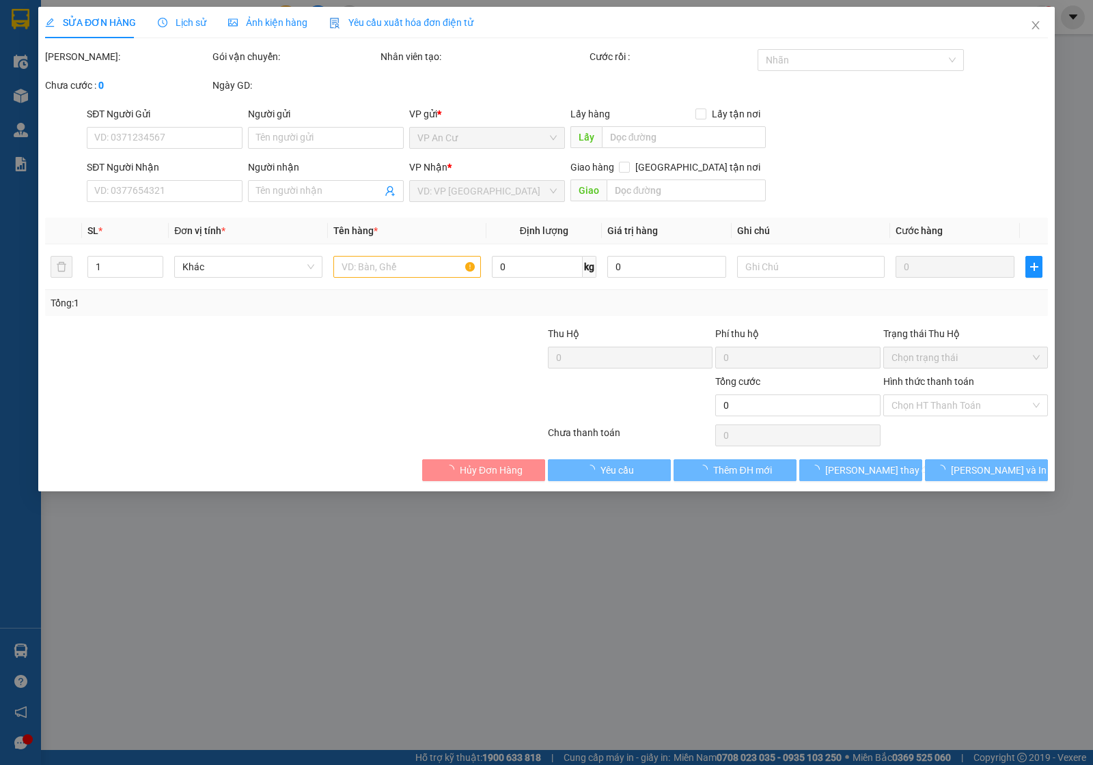
type input "CHƯA NHẬN"
type input "0932074077"
type input "THÔNG"
type input "200.000"
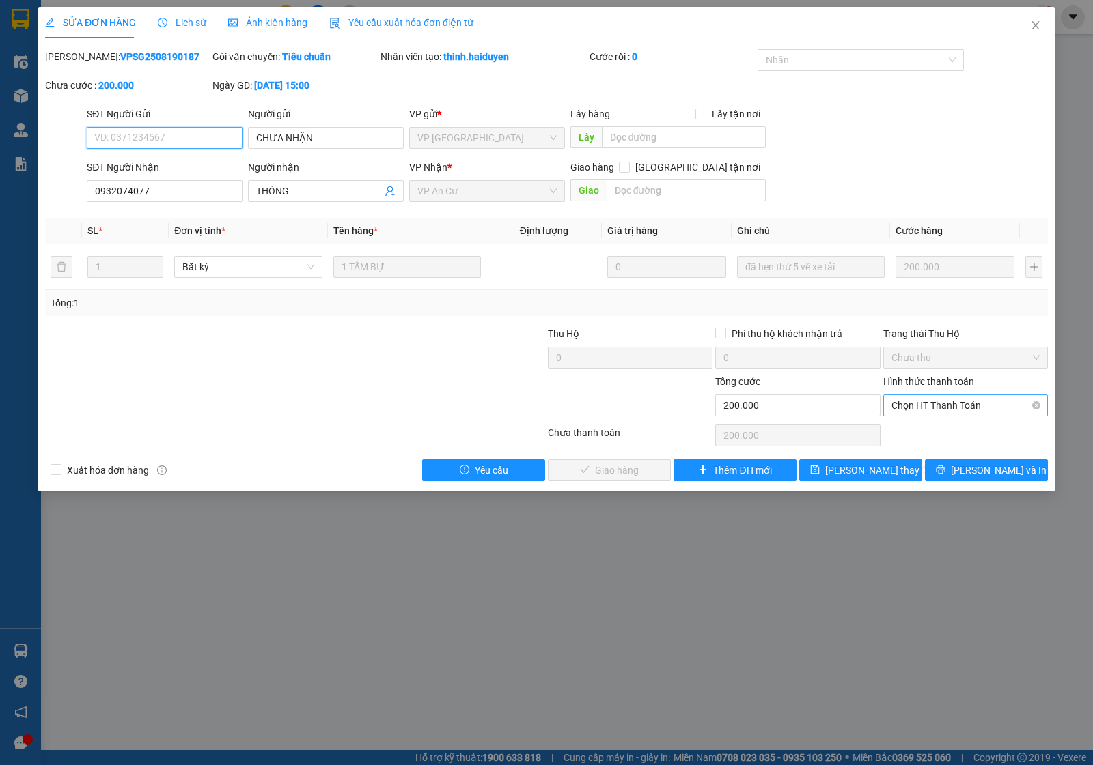
click at [949, 410] on span "Chọn HT Thanh Toán" at bounding box center [965, 405] width 148 height 20
click at [938, 427] on div "Tại văn phòng" at bounding box center [965, 433] width 148 height 15
type input "0"
click at [632, 469] on span "Lưu và Giao hàng" at bounding box center [639, 470] width 131 height 15
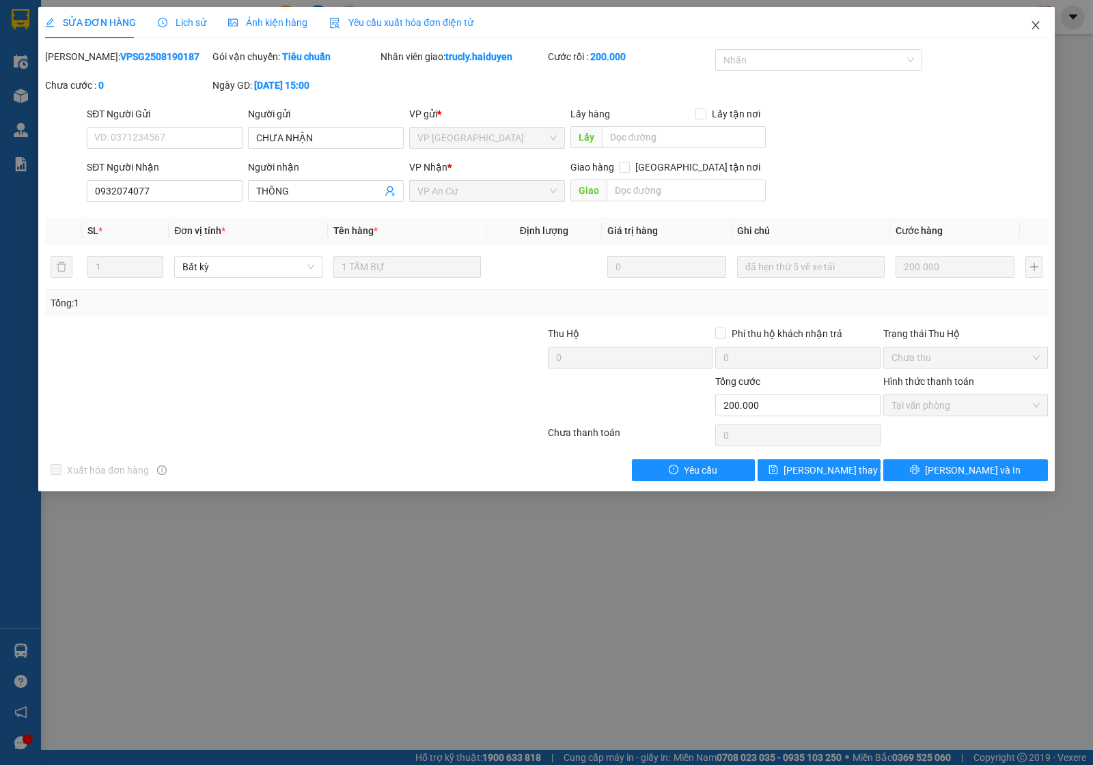
click at [1039, 28] on icon "close" at bounding box center [1035, 25] width 11 height 11
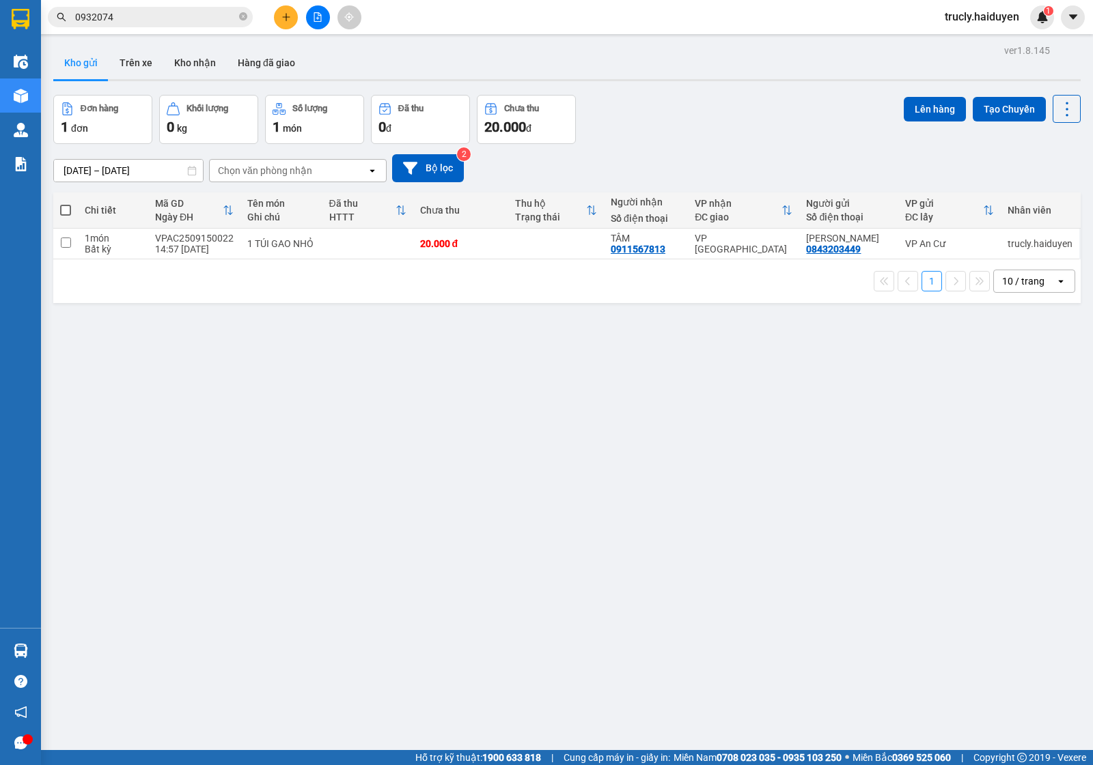
click at [763, 137] on div "Đơn hàng 1 đơn Khối lượng 0 kg Số lượng 1 món Đã thu 0 đ Chưa thu 20.000 đ Lên …" at bounding box center [566, 119] width 1027 height 49
click at [728, 111] on div "Đơn hàng 1 đơn Khối lượng 0 kg Số lượng 1 món Đã thu 0 đ Chưa thu 20.000 đ Lên …" at bounding box center [566, 119] width 1027 height 49
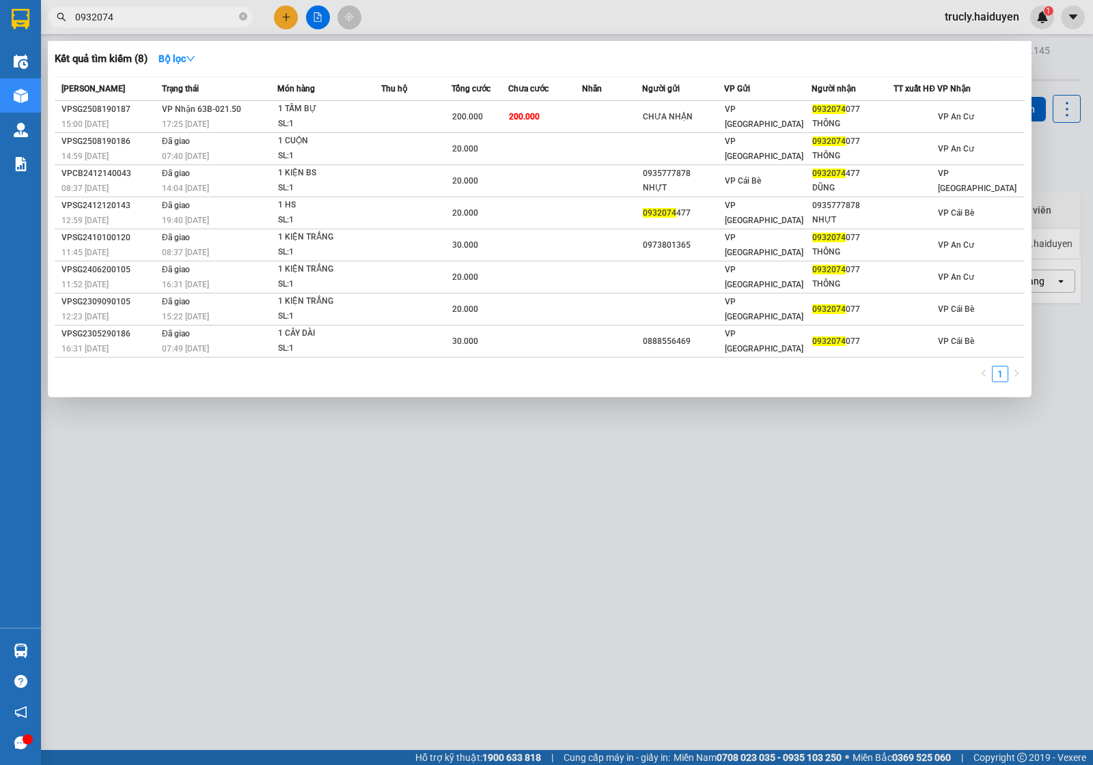
click at [160, 10] on input "0932074" at bounding box center [155, 17] width 161 height 15
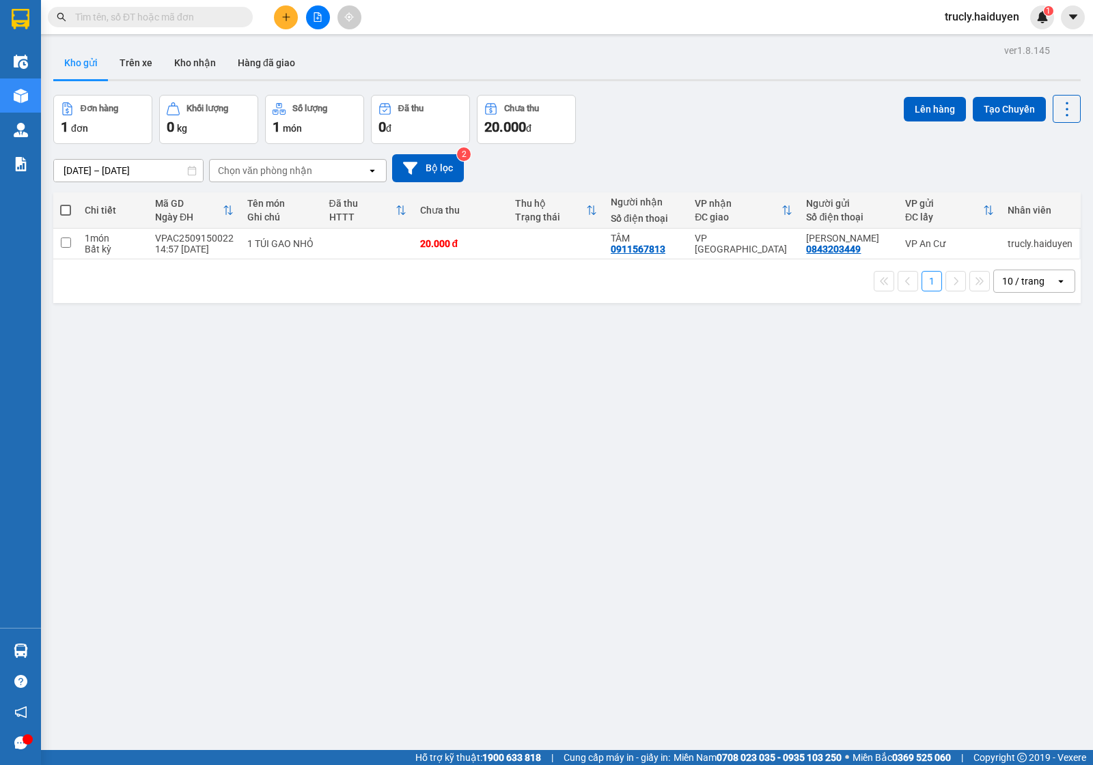
click at [691, 124] on div "Đơn hàng 1 đơn Khối lượng 0 kg Số lượng 1 món Đã thu 0 đ Chưa thu 20.000 đ Lên …" at bounding box center [566, 119] width 1027 height 49
click at [145, 65] on button "Trên xe" at bounding box center [136, 62] width 55 height 33
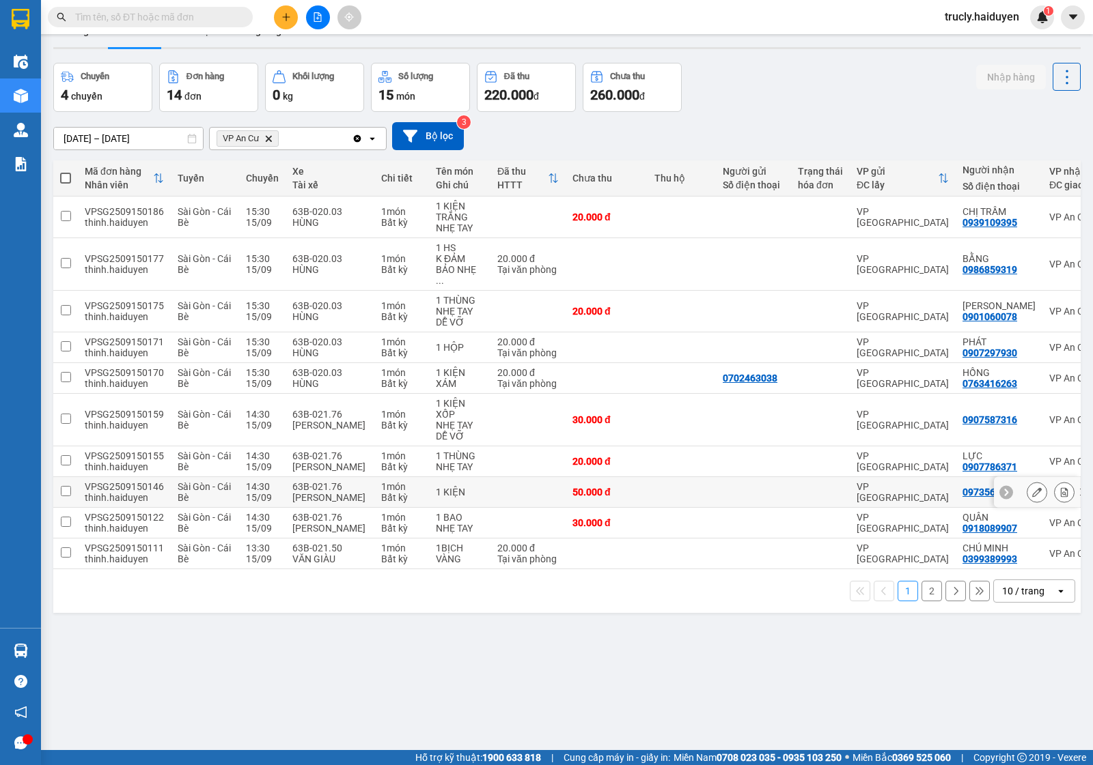
scroll to position [63, 0]
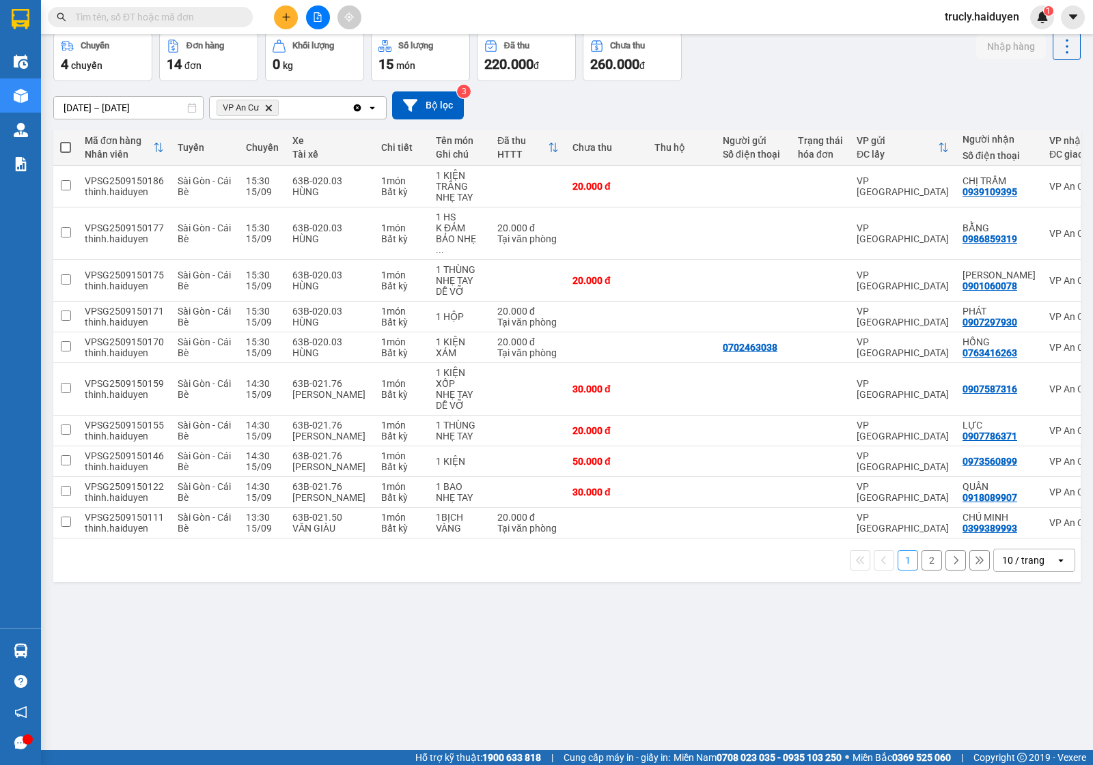
click at [921, 554] on button "2" at bounding box center [931, 560] width 20 height 20
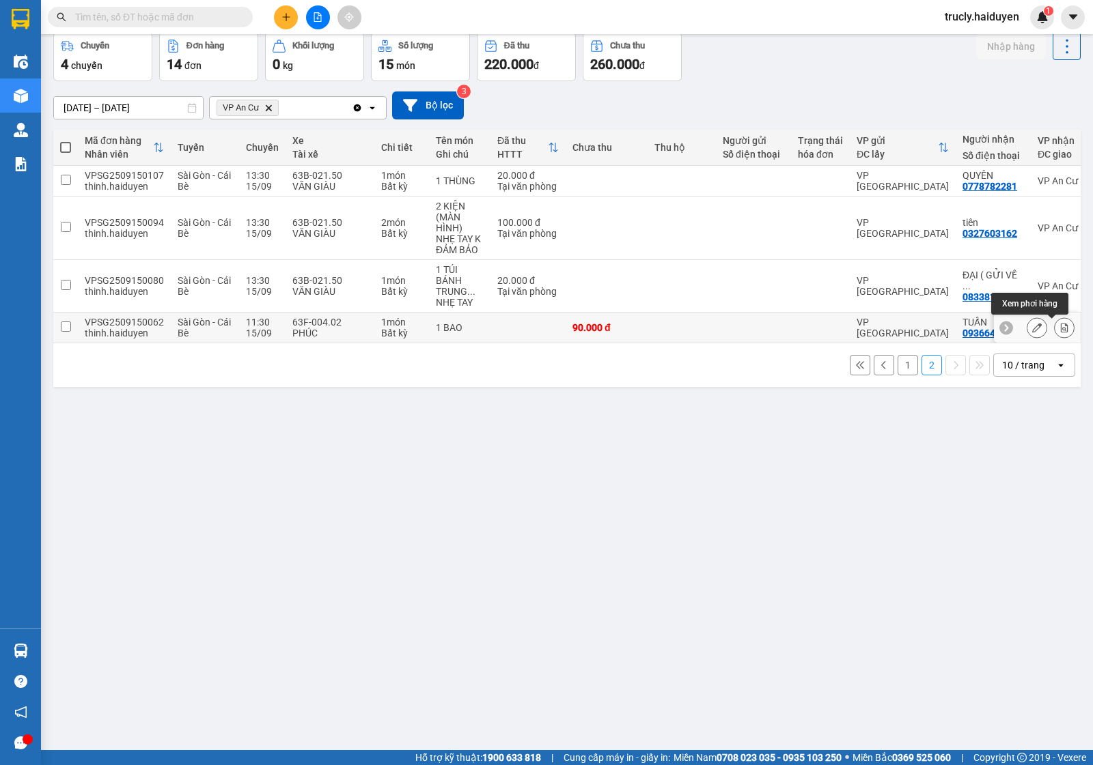
click at [1060, 330] on icon at bounding box center [1064, 328] width 8 height 10
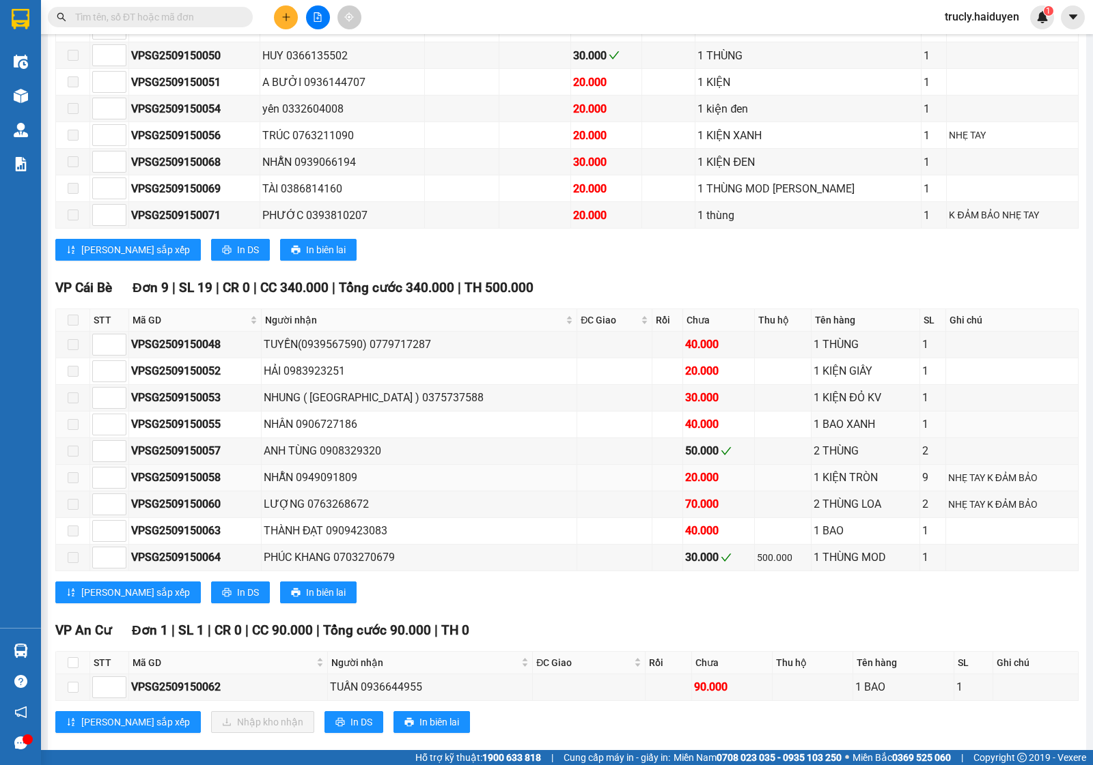
scroll to position [645, 0]
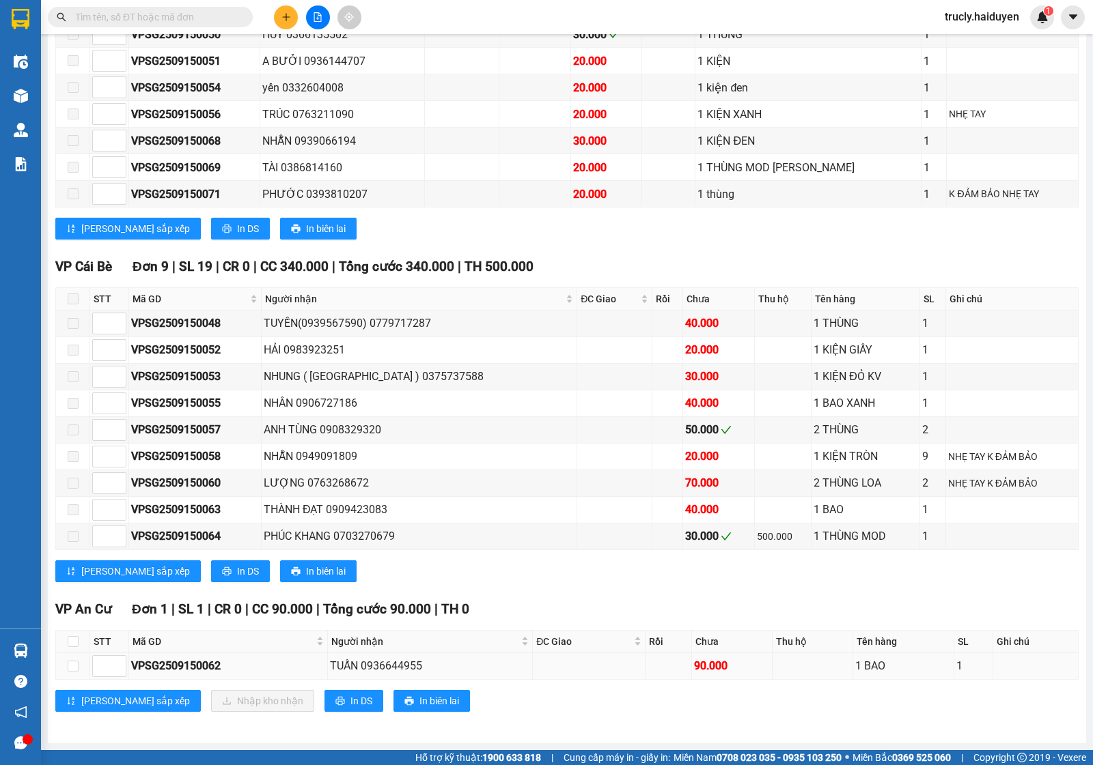
click at [64, 671] on td at bounding box center [73, 666] width 34 height 27
click at [70, 670] on input "checkbox" at bounding box center [73, 666] width 11 height 11
checkbox input "true"
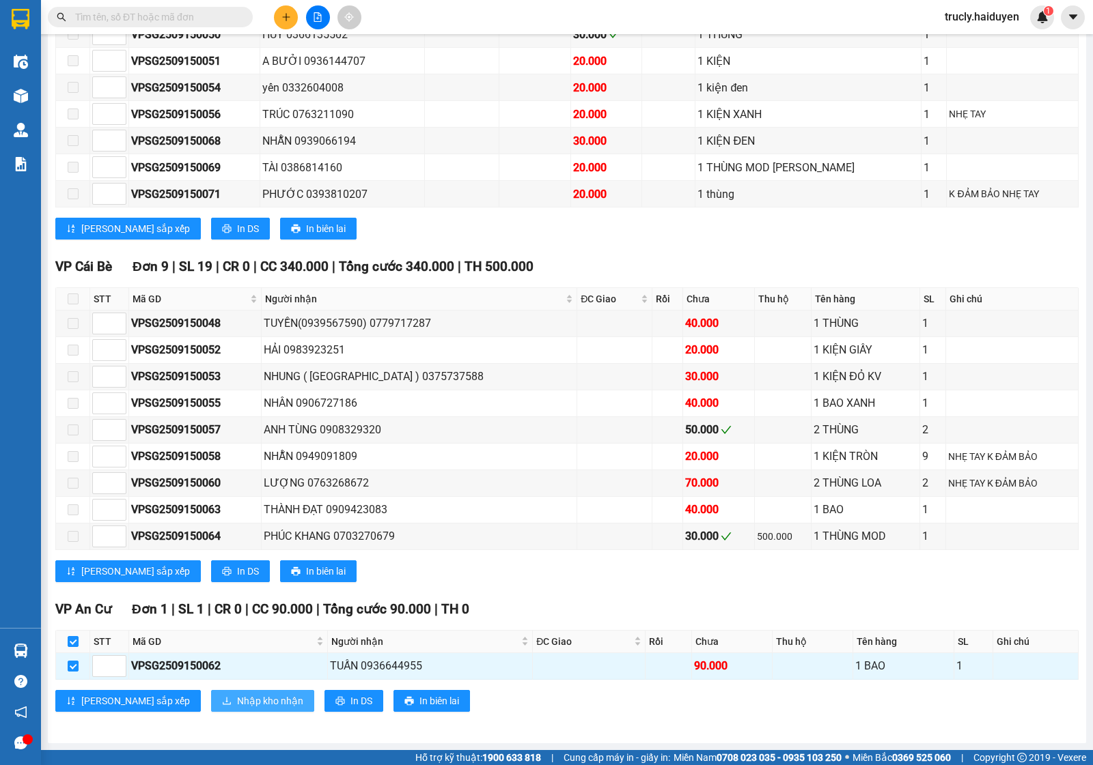
click at [237, 701] on span "Nhập kho nhận" at bounding box center [270, 701] width 66 height 15
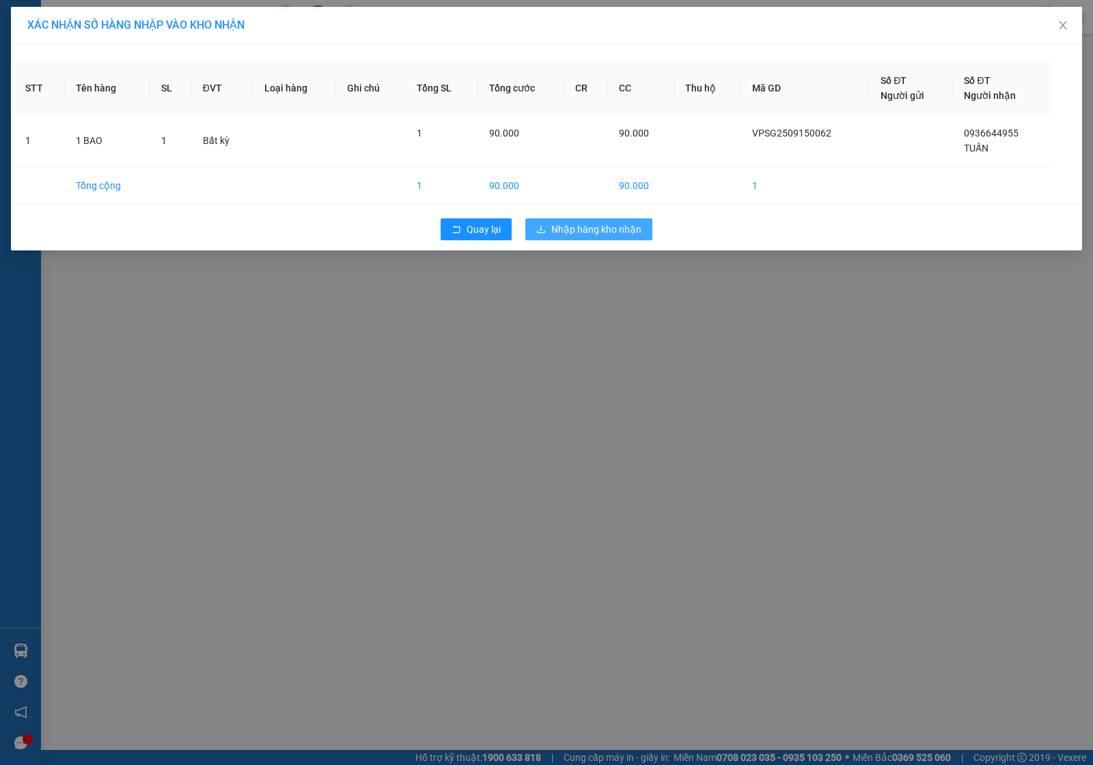
click at [601, 224] on span "Nhập hàng kho nhận" at bounding box center [596, 229] width 90 height 15
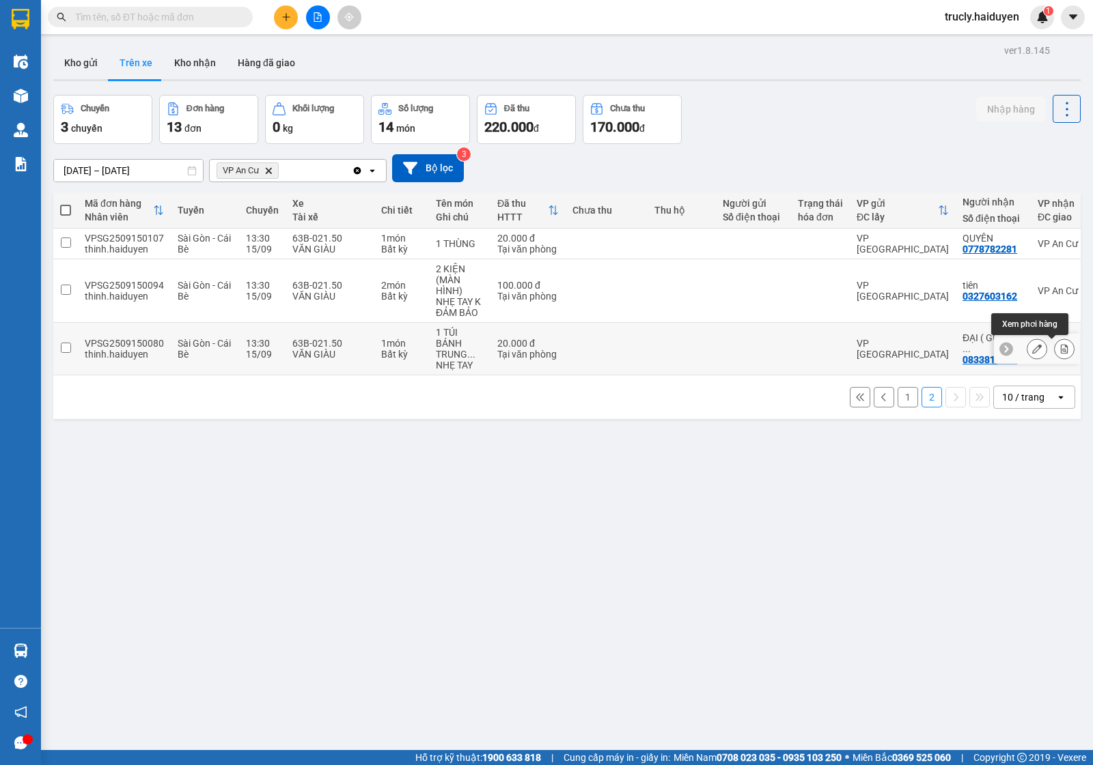
click at [1059, 348] on icon at bounding box center [1064, 349] width 10 height 10
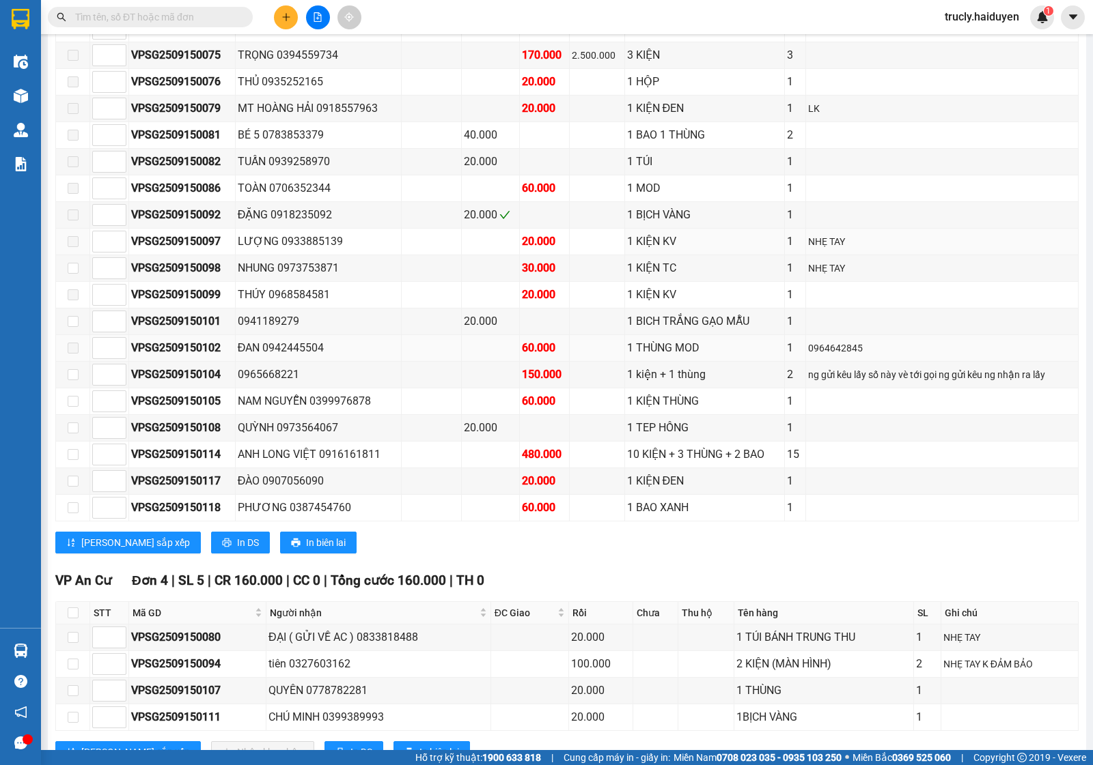
scroll to position [1079, 0]
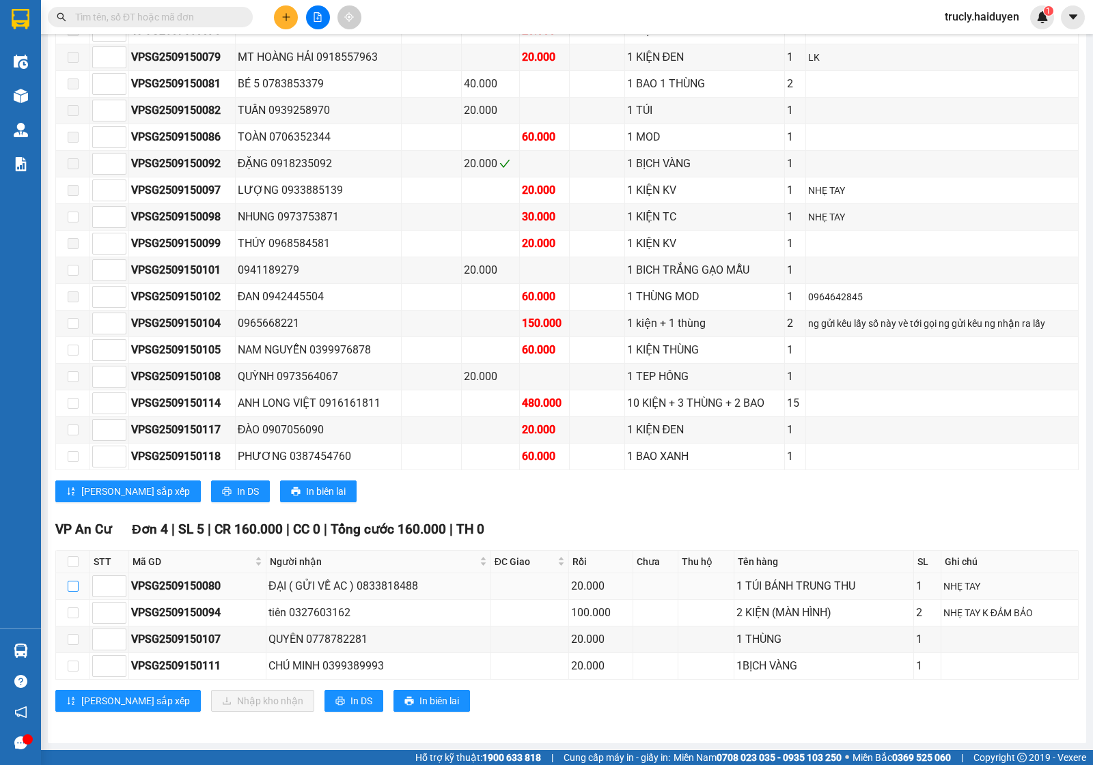
click at [70, 586] on input "checkbox" at bounding box center [73, 586] width 11 height 11
checkbox input "true"
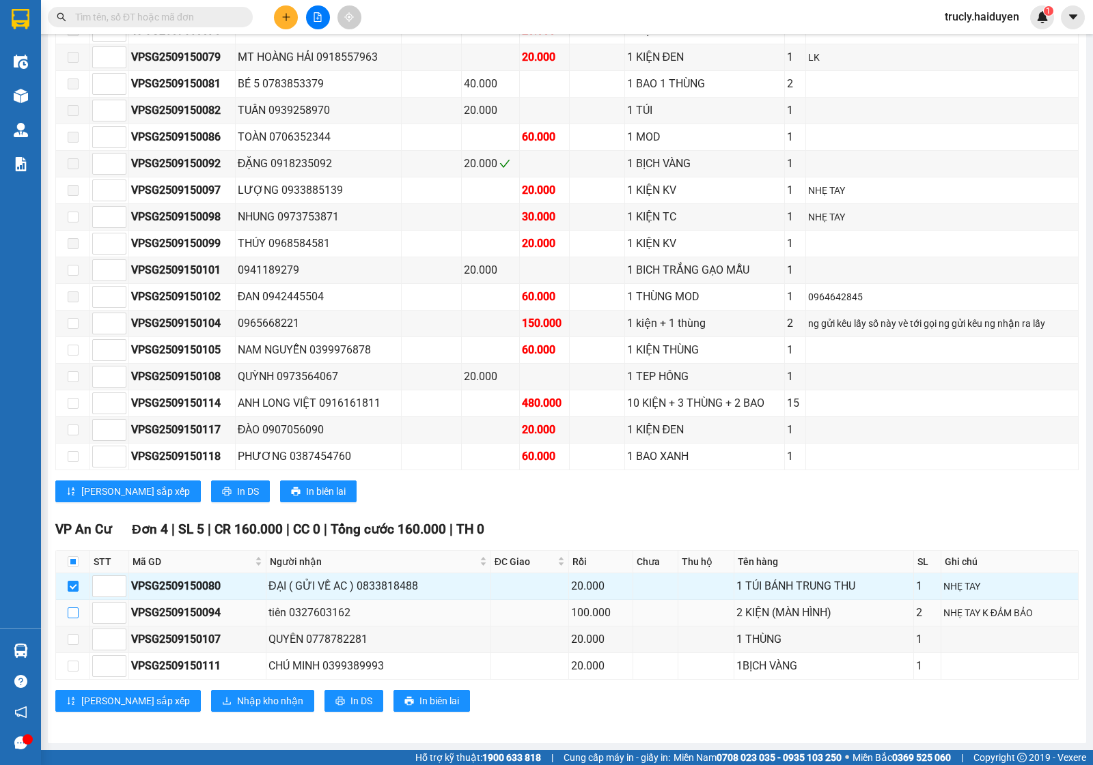
click at [73, 609] on input "checkbox" at bounding box center [73, 613] width 11 height 11
checkbox input "true"
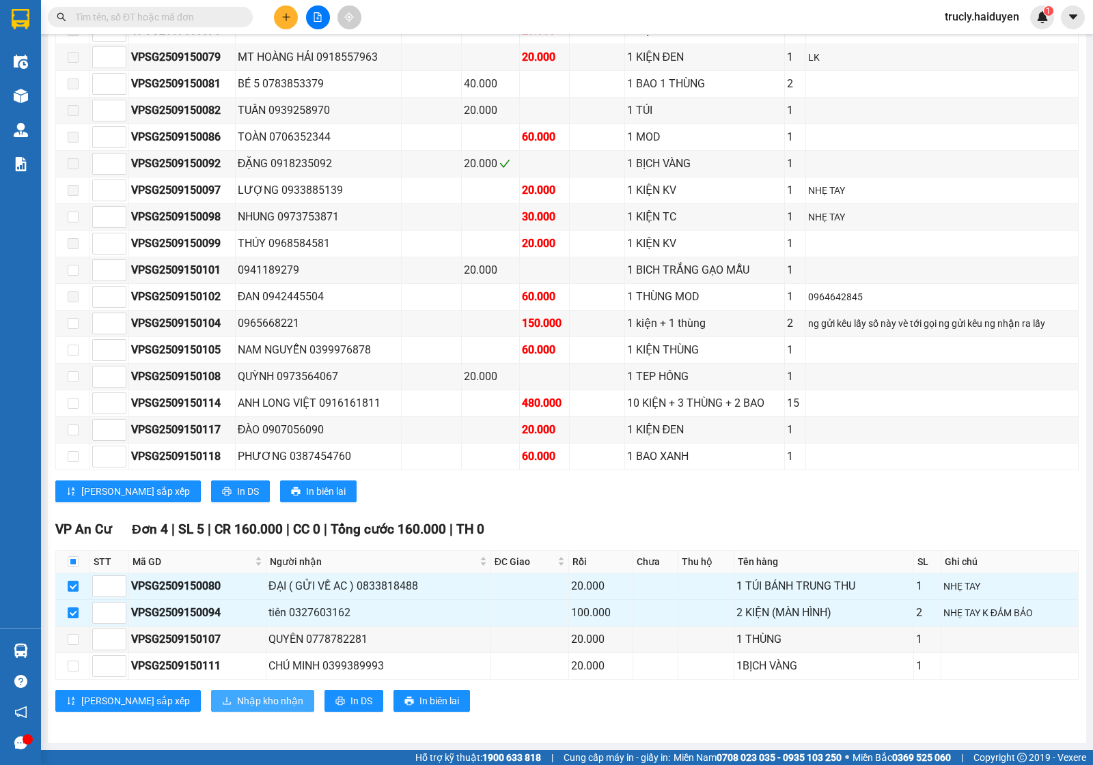
click at [237, 694] on span "Nhập kho nhận" at bounding box center [270, 701] width 66 height 15
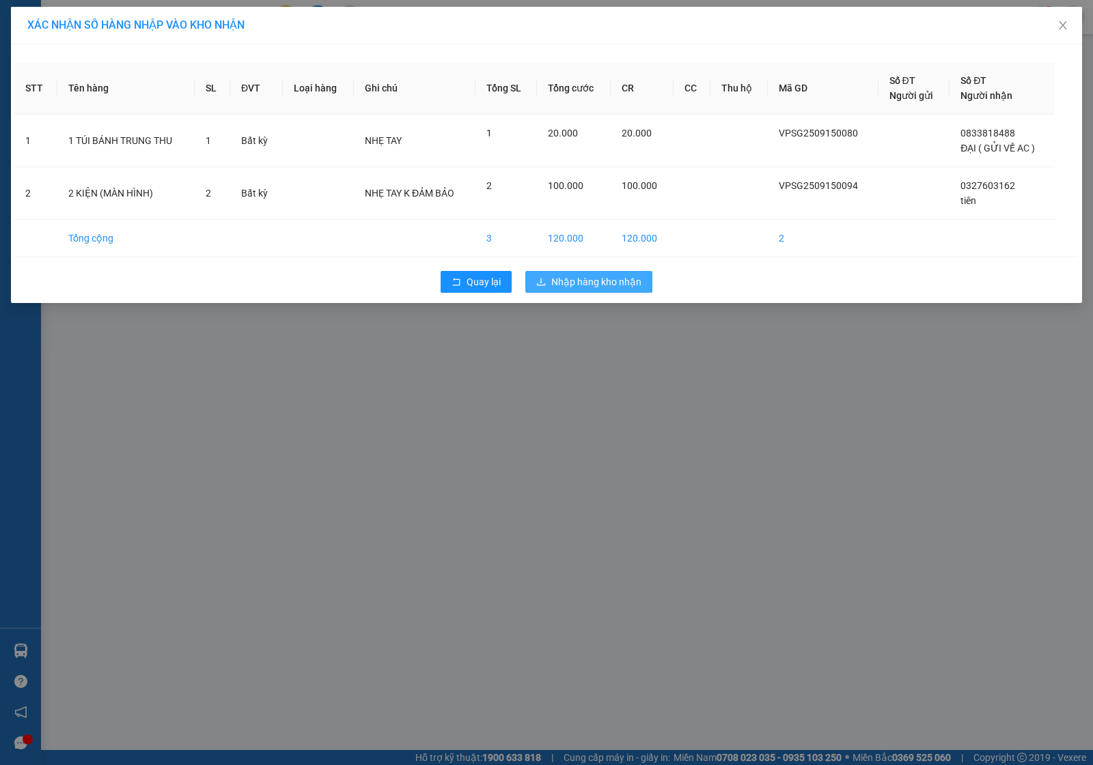
click at [576, 285] on span "Nhập hàng kho nhận" at bounding box center [596, 281] width 90 height 15
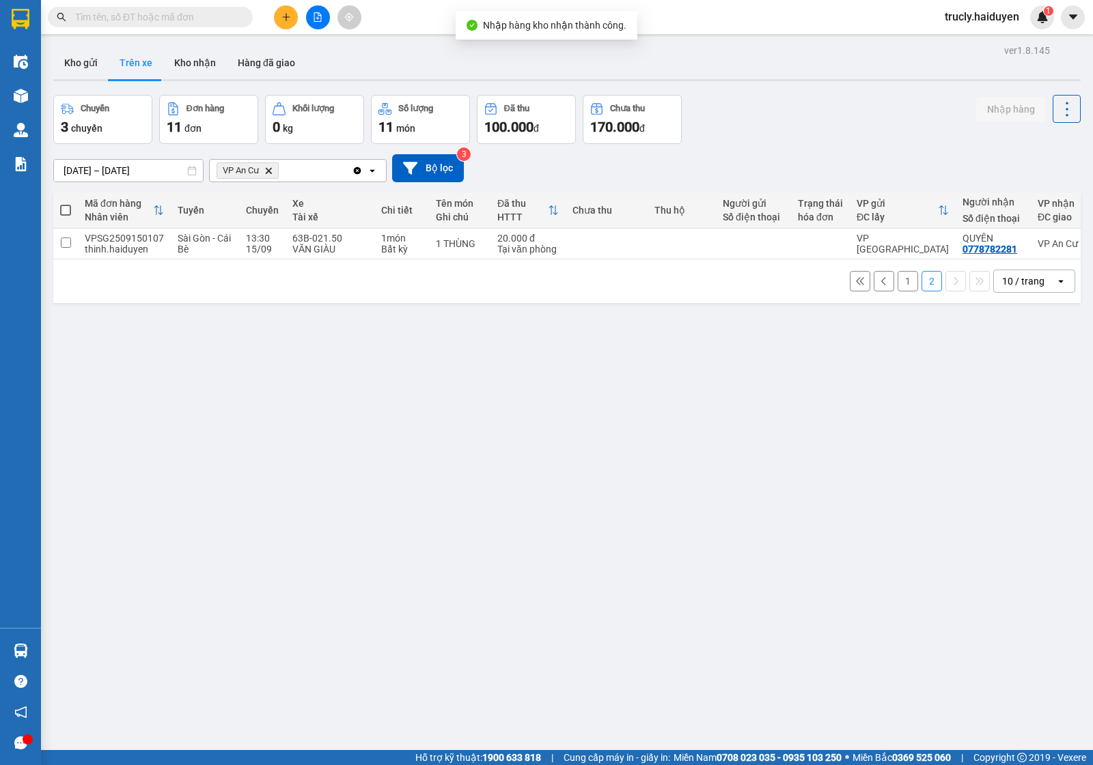
click at [921, 283] on button "2" at bounding box center [931, 281] width 20 height 20
click at [670, 459] on div "ver 1.8.145 Kho gửi Trên xe Kho nhận Hàng đã giao Chuyến 3 chuyến Đơn hàng 11 đ…" at bounding box center [567, 423] width 1038 height 765
click at [404, 447] on div "ver 1.8.145 Kho gửi Trên xe Kho nhận Hàng đã giao Chuyến 3 chuyến Đơn hàng 11 đ…" at bounding box center [567, 423] width 1038 height 765
click at [575, 476] on div "ver 1.8.145 Kho gửi Trên xe Kho nhận Hàng đã giao Chuyến 3 chuyến Đơn hàng 11 đ…" at bounding box center [567, 423] width 1038 height 765
click at [821, 77] on div "Kho gửi Trên xe Kho nhận Hàng đã giao" at bounding box center [566, 64] width 1027 height 36
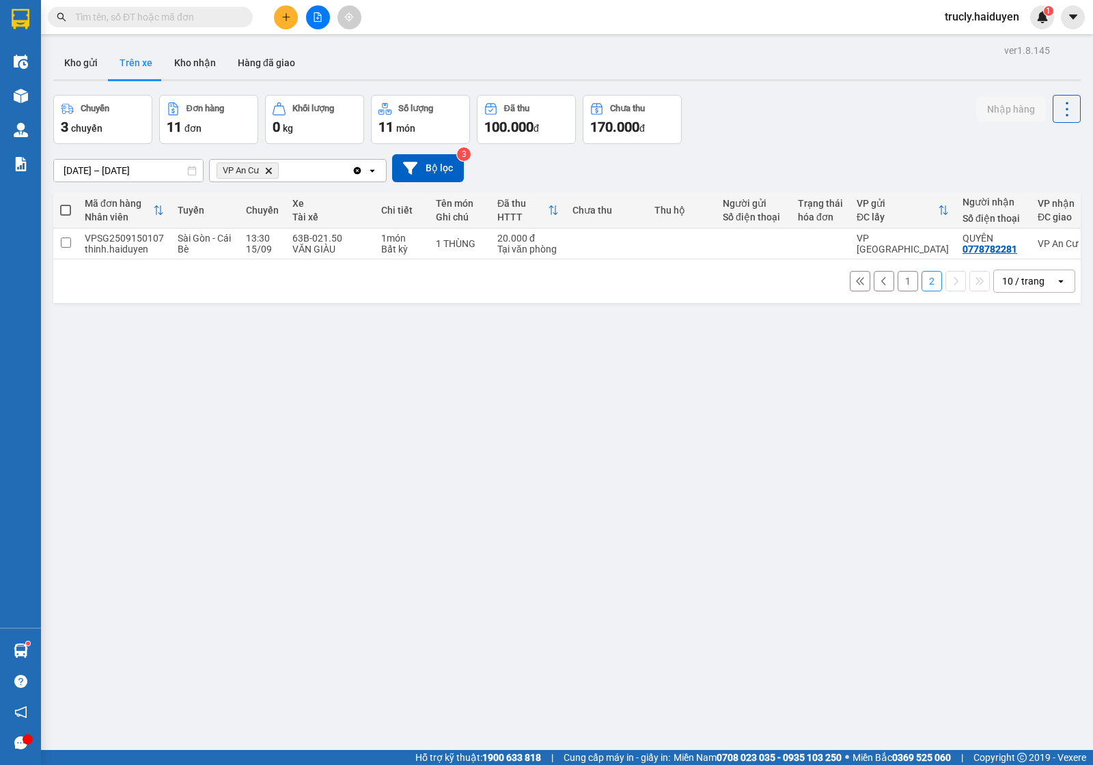
click at [279, 19] on button at bounding box center [286, 17] width 24 height 24
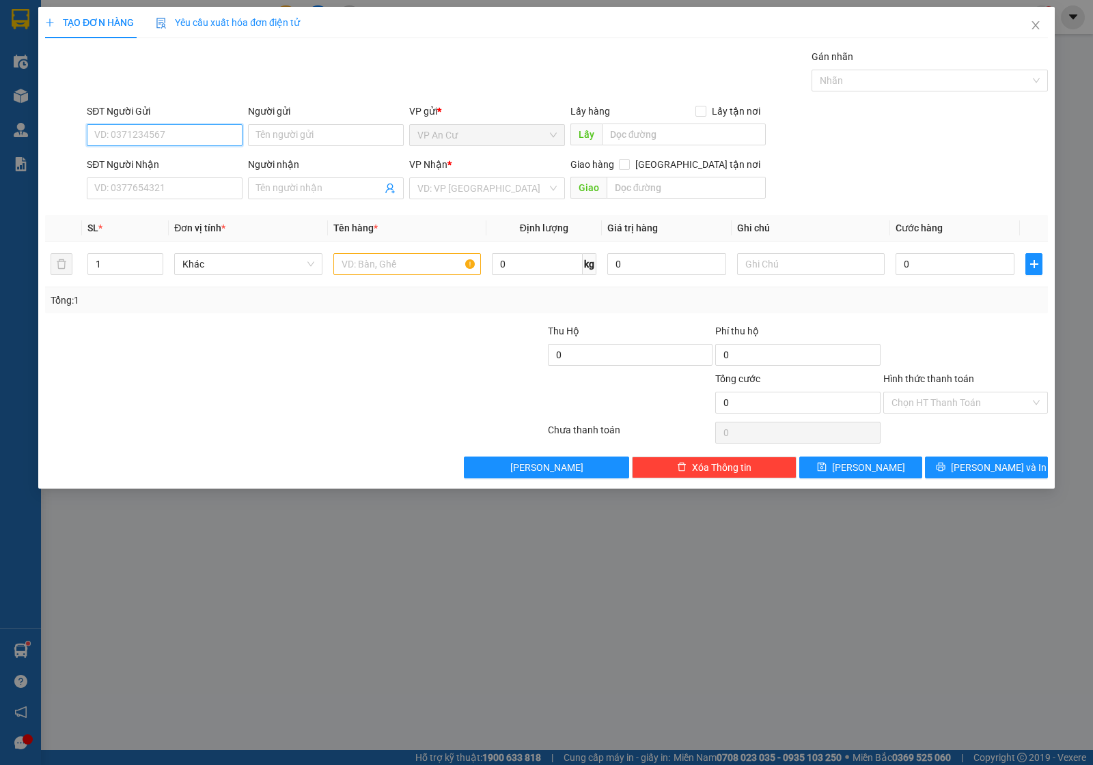
click at [163, 132] on input "SĐT Người Gửi" at bounding box center [165, 135] width 156 height 22
click at [135, 162] on div "02732239999 - NKSG QUỐC TẾ" at bounding box center [164, 163] width 139 height 15
type input "02732239999"
type input "NKSG QUỐC TẾ"
type input "0937040848"
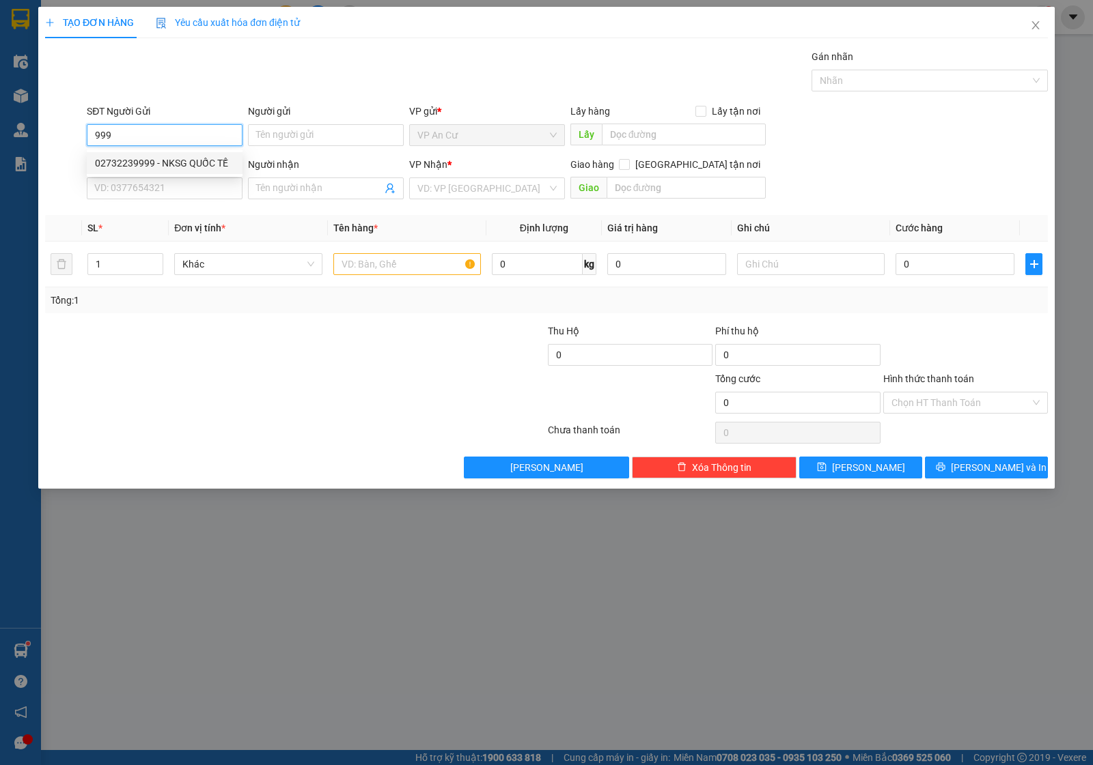
type input "LABO NHẬT MỸ"
type input "20.000"
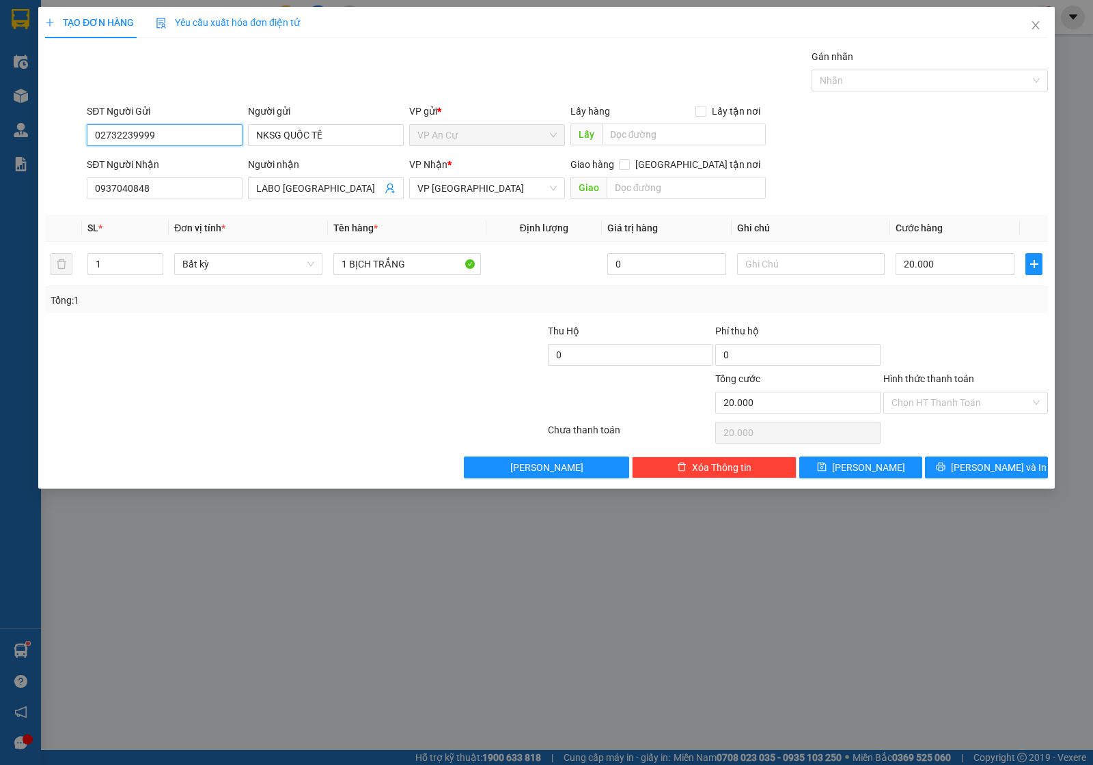
type input "02732239999"
click at [302, 393] on div at bounding box center [211, 395] width 335 height 48
click at [932, 457] on button "Lưu và In" at bounding box center [986, 468] width 123 height 22
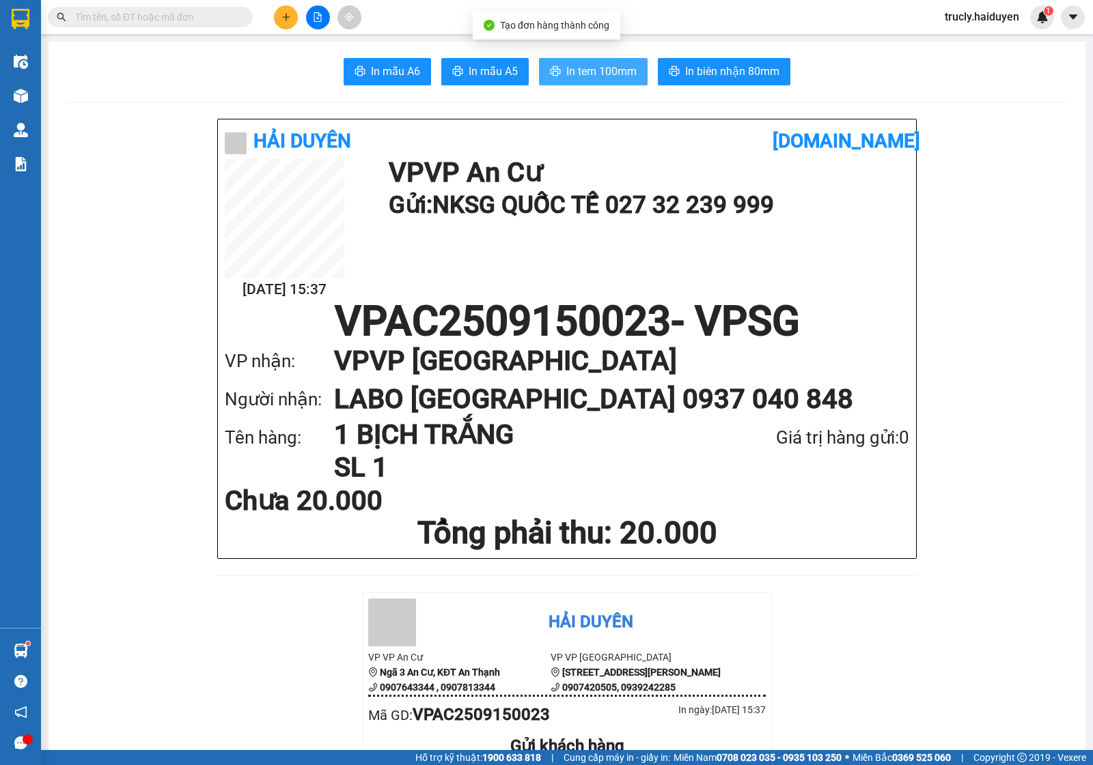
click at [539, 72] on button "In tem 100mm" at bounding box center [593, 71] width 109 height 27
click at [152, 20] on input "text" at bounding box center [155, 17] width 161 height 15
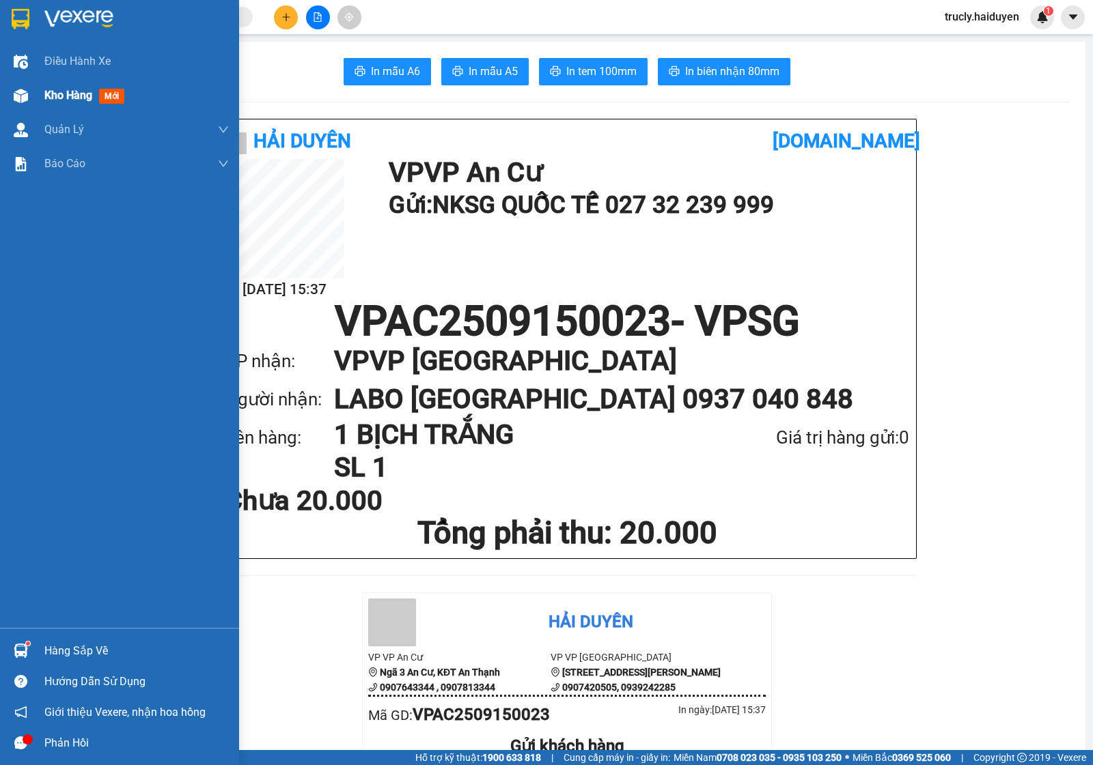
click at [80, 84] on div "Kho hàng mới" at bounding box center [136, 96] width 184 height 34
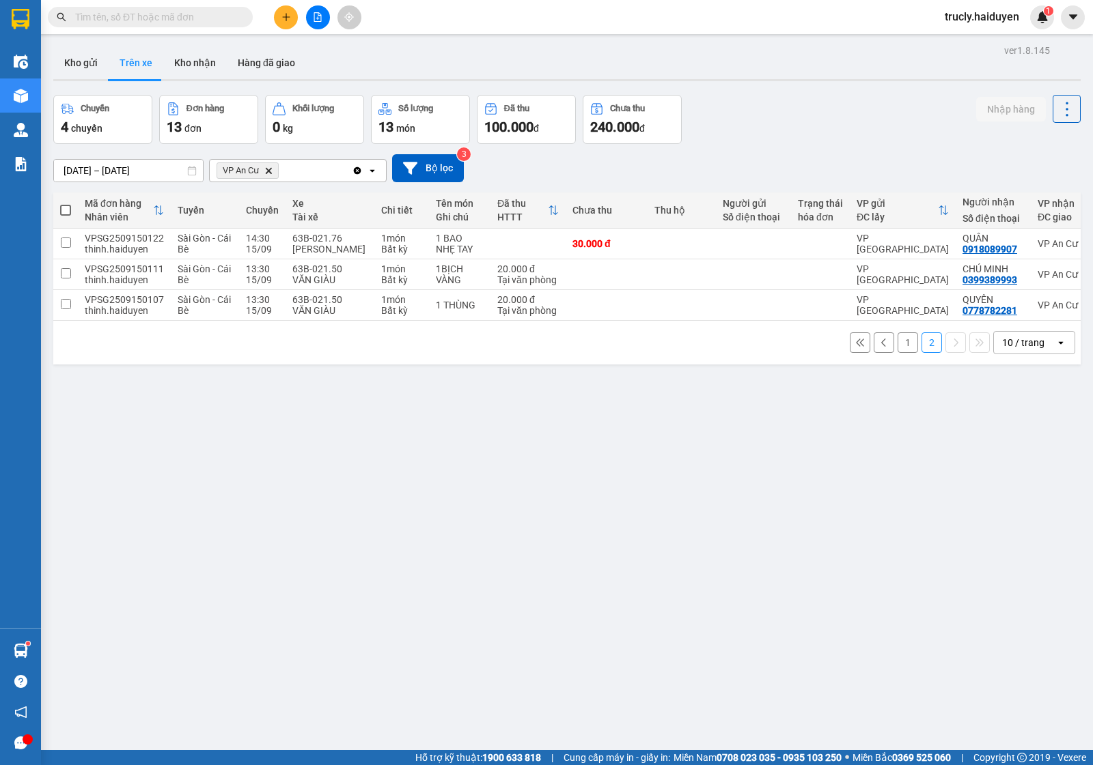
click at [834, 137] on div "Chuyến 4 chuyến Đơn hàng 13 đơn Khối lượng 0 kg Số lượng 13 món Đã thu 100.000 …" at bounding box center [566, 119] width 1027 height 49
click at [166, 65] on button "Kho nhận" at bounding box center [195, 62] width 64 height 33
type input "01/09/2025 – 15/09/2025"
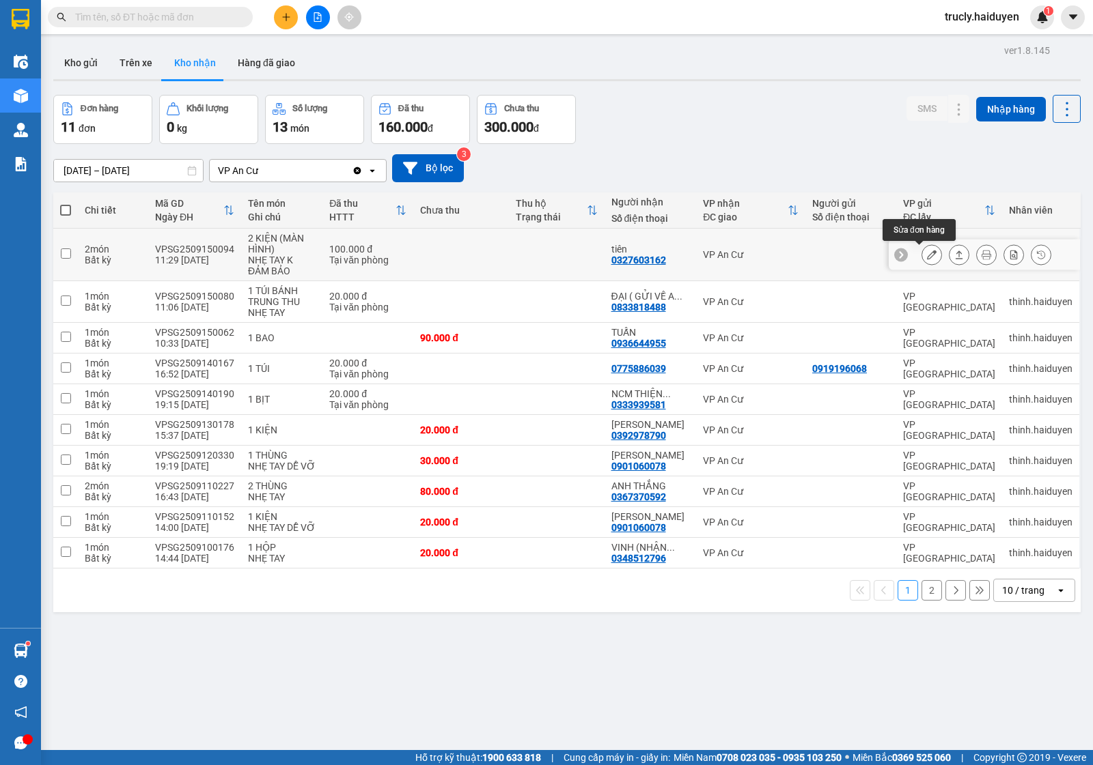
click at [927, 253] on icon at bounding box center [932, 255] width 10 height 10
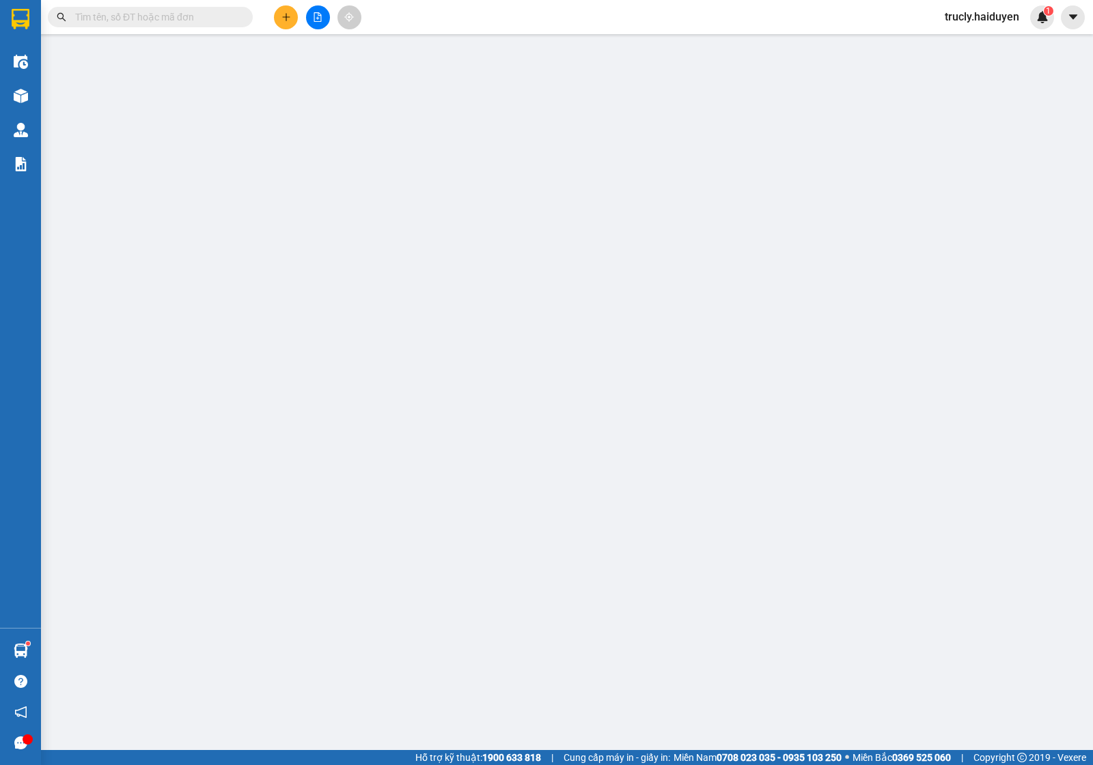
type input "0327603162"
type input "tiên"
type input "100.000"
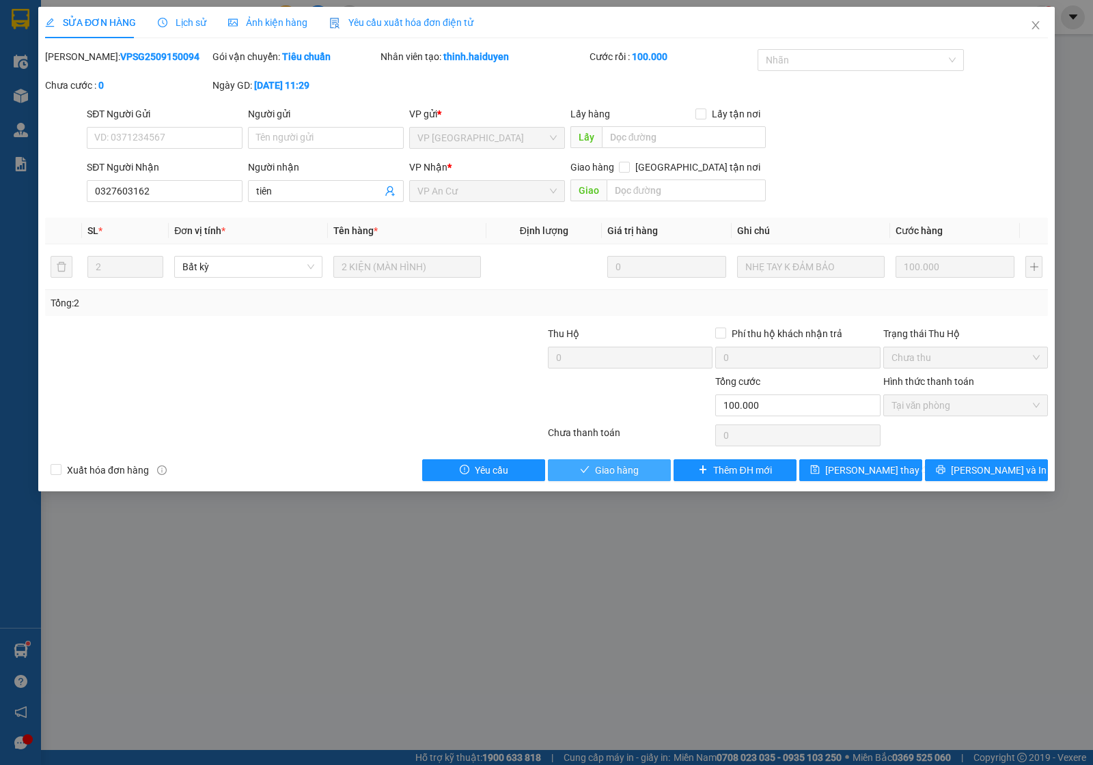
click at [620, 473] on span "Giao hàng" at bounding box center [617, 470] width 44 height 15
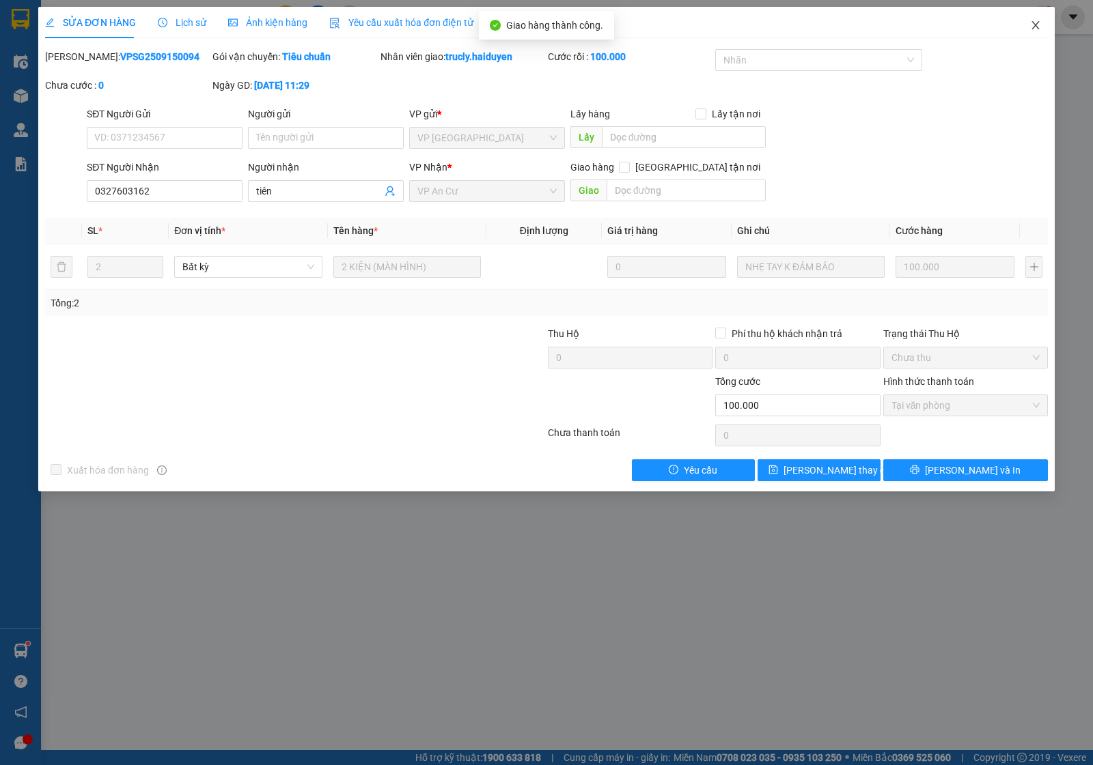
click at [1035, 24] on icon "close" at bounding box center [1035, 25] width 11 height 11
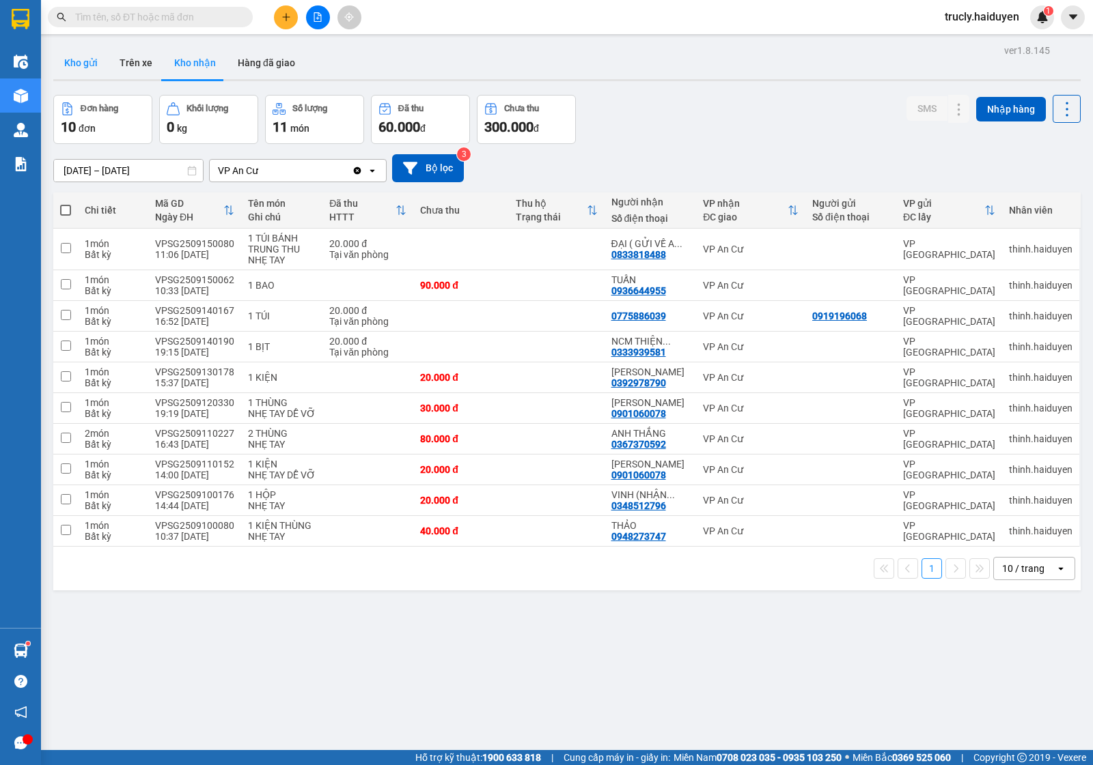
click at [79, 70] on button "Kho gửi" at bounding box center [80, 62] width 55 height 33
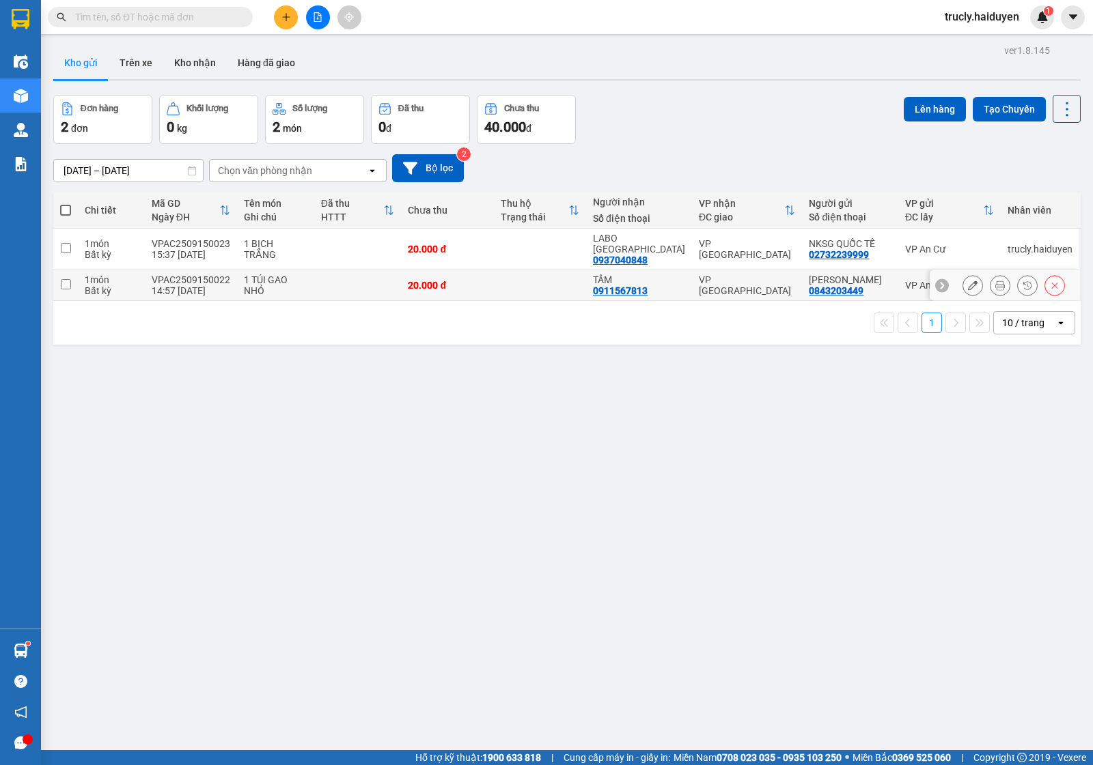
click at [309, 281] on td "1 TÚI GAO NHỎ" at bounding box center [275, 285] width 77 height 31
checkbox input "true"
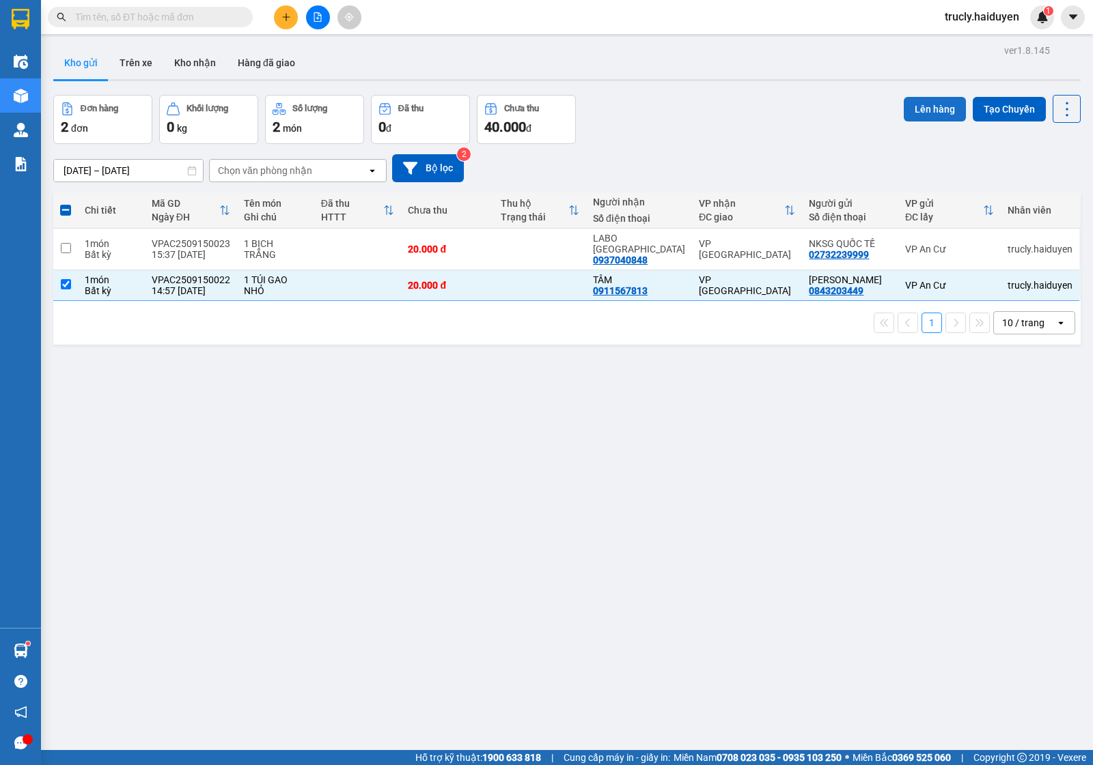
click at [915, 107] on button "Lên hàng" at bounding box center [934, 109] width 62 height 25
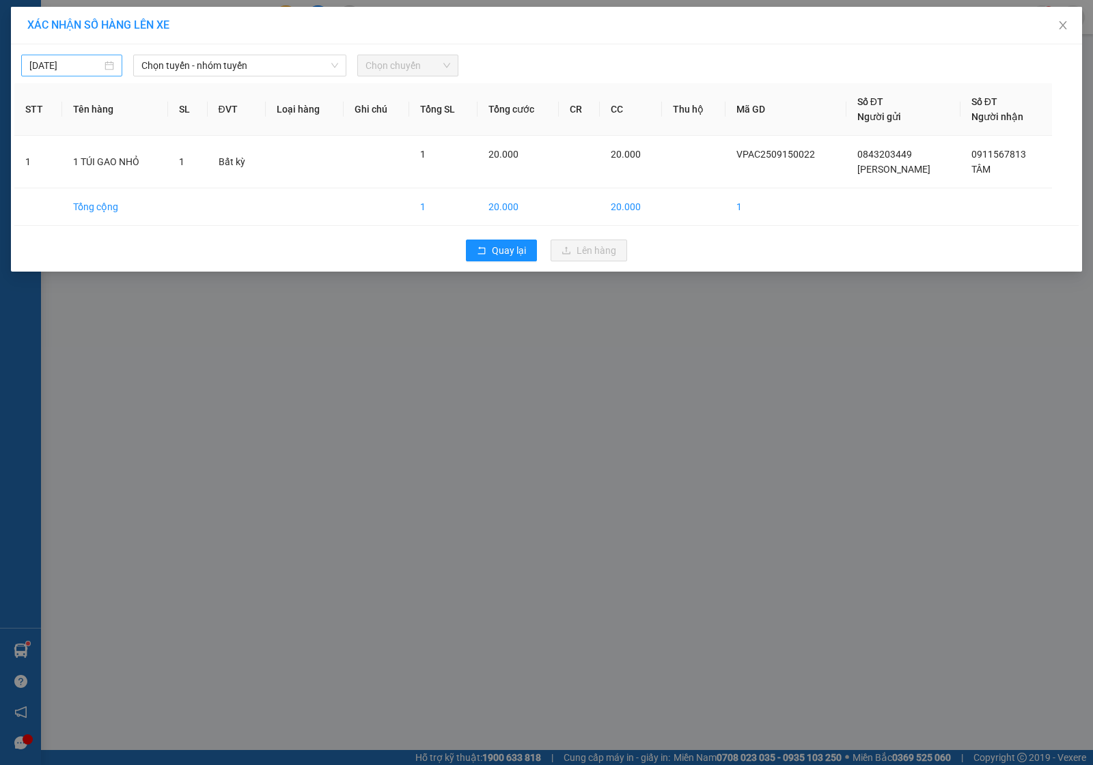
click at [85, 72] on input "15/09/2025" at bounding box center [65, 65] width 72 height 15
type input "15/09/2025"
click at [68, 183] on div "15" at bounding box center [66, 186] width 16 height 16
click at [225, 66] on span "Chọn tuyến - nhóm tuyến" at bounding box center [239, 65] width 197 height 20
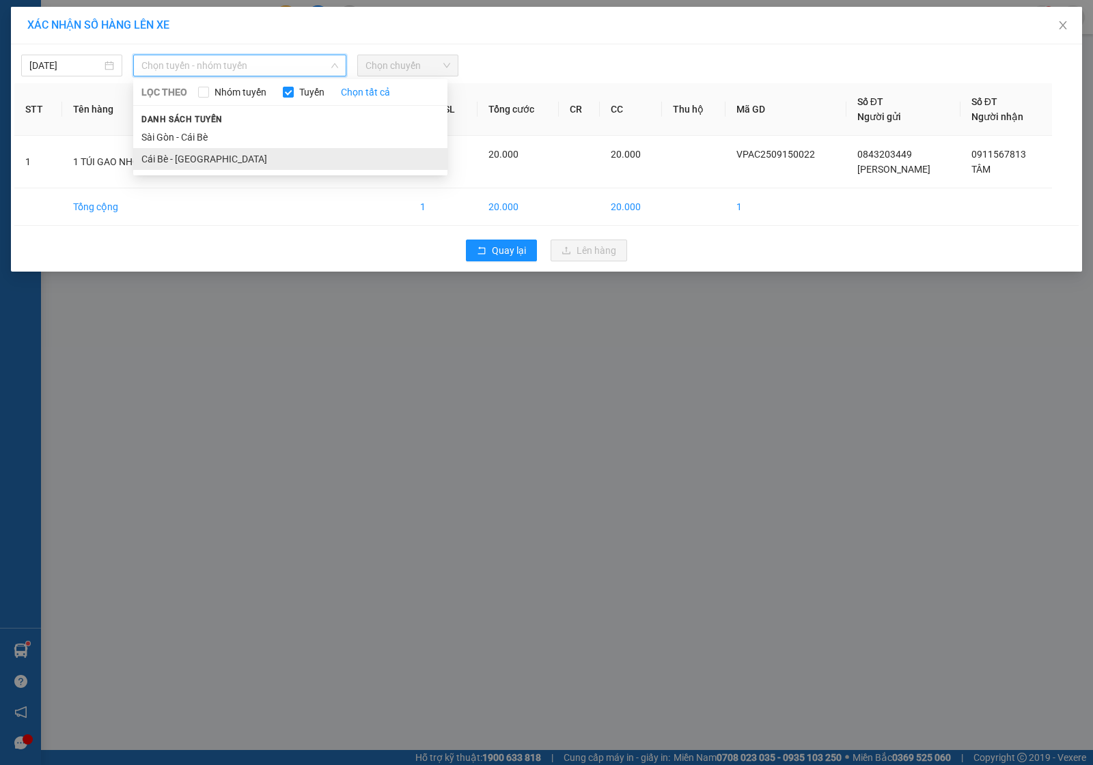
click at [182, 158] on li "Cái Bè - Sài Gòn" at bounding box center [290, 159] width 314 height 22
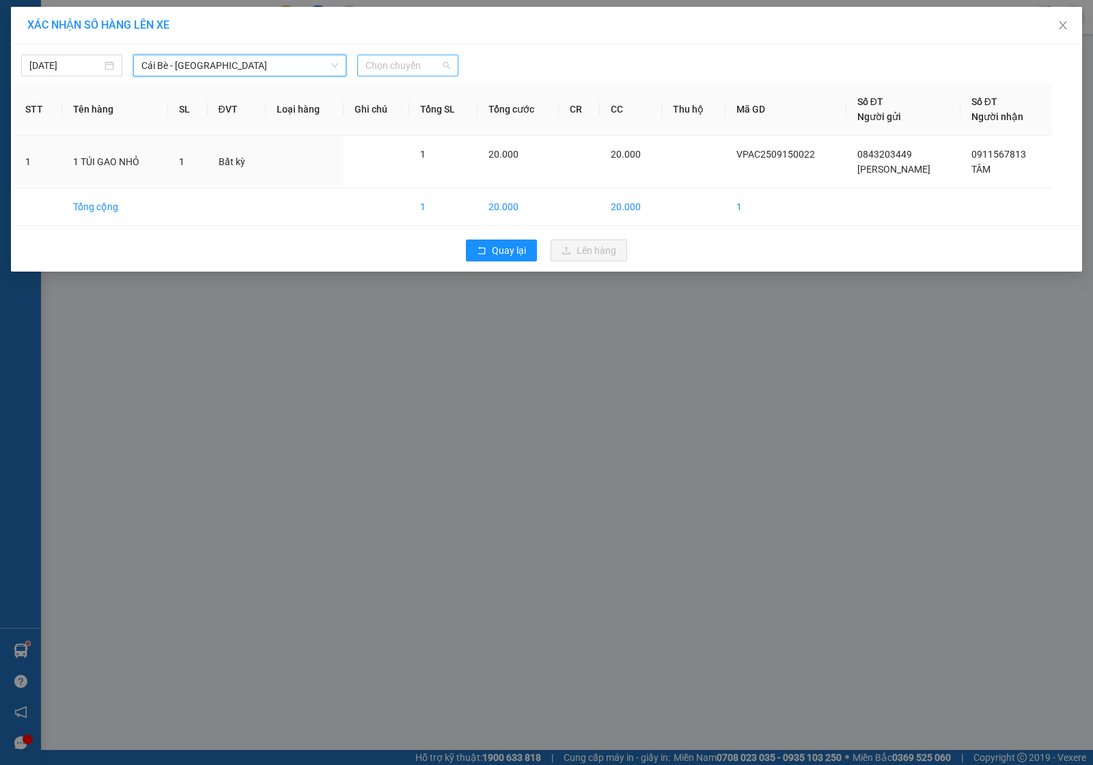
click at [383, 73] on span "Chọn chuyến" at bounding box center [407, 65] width 85 height 20
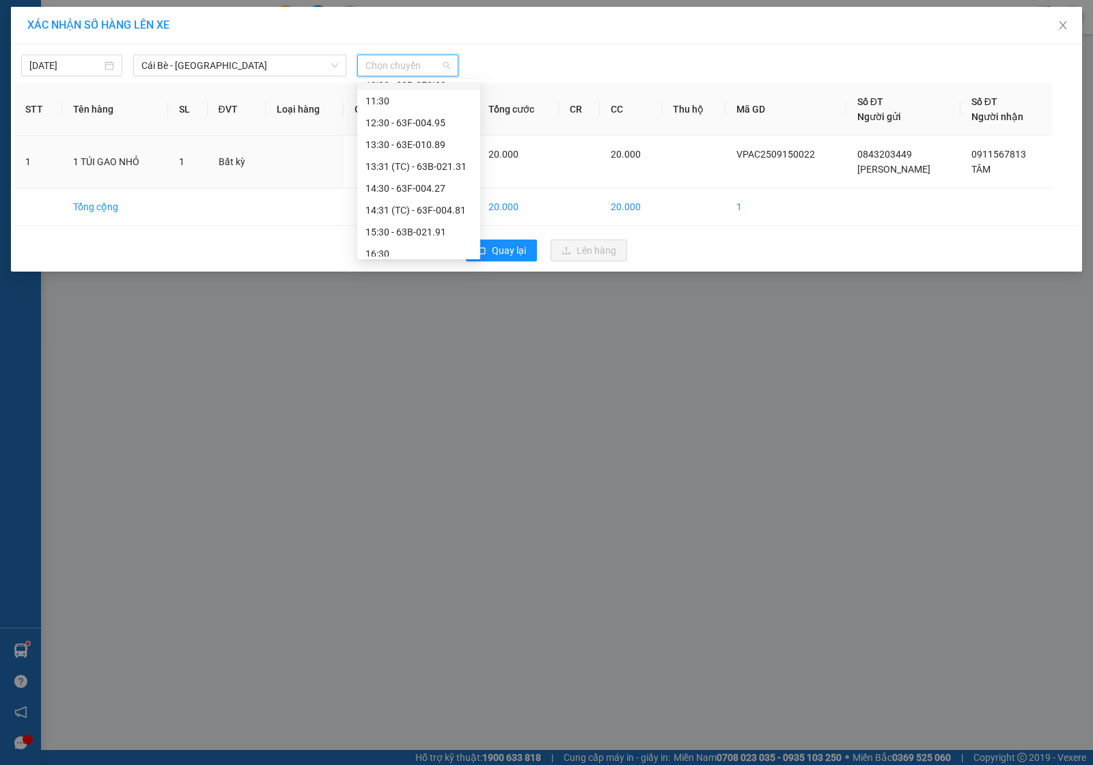
scroll to position [349, 0]
click at [417, 219] on div "15:30 - 63B-021.91" at bounding box center [418, 224] width 107 height 15
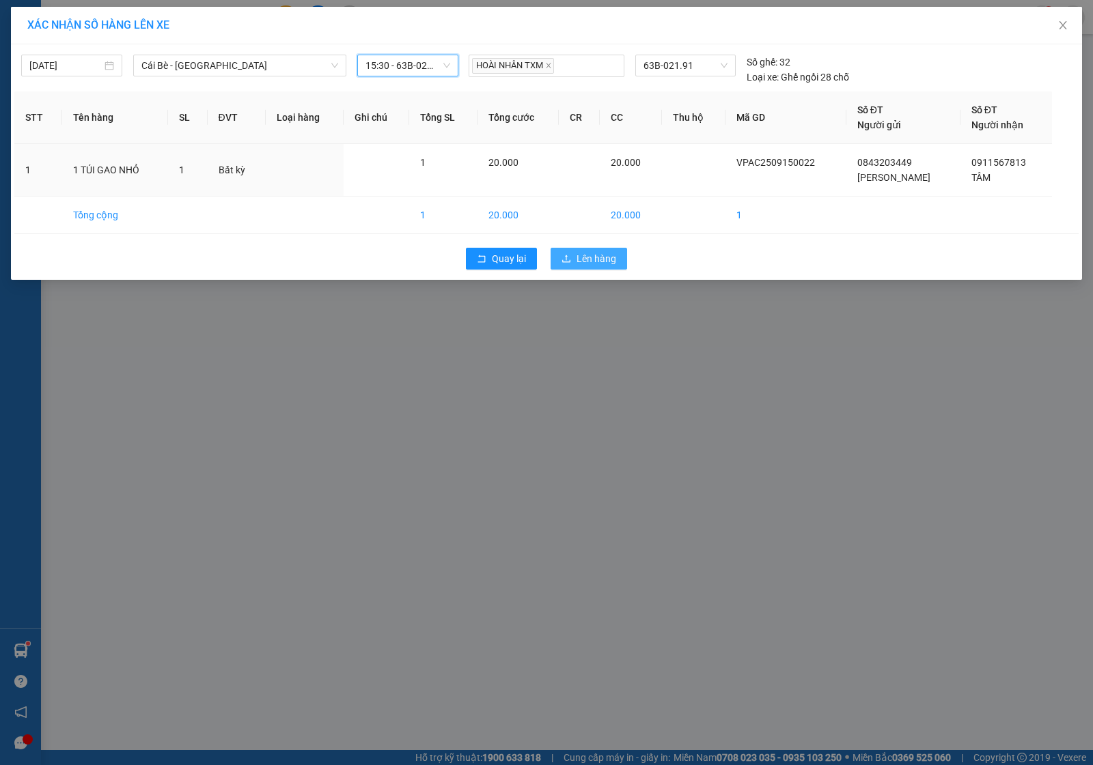
click at [589, 264] on span "Lên hàng" at bounding box center [596, 258] width 40 height 15
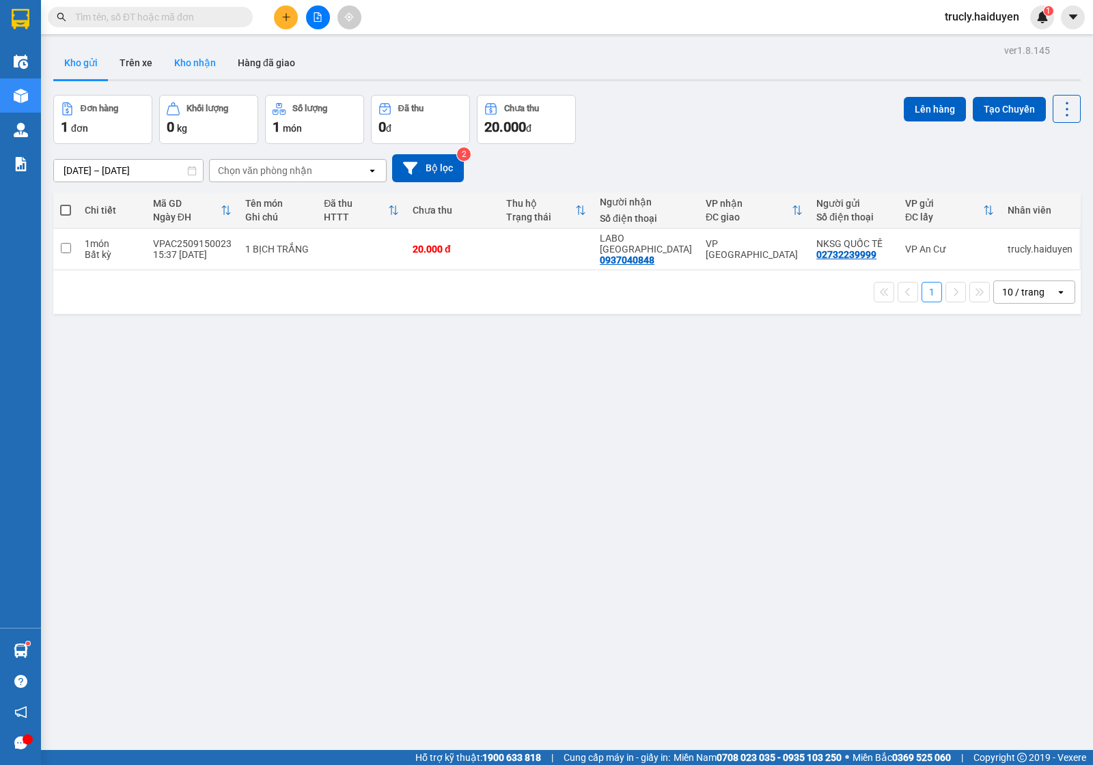
click at [203, 55] on button "Kho nhận" at bounding box center [195, 62] width 64 height 33
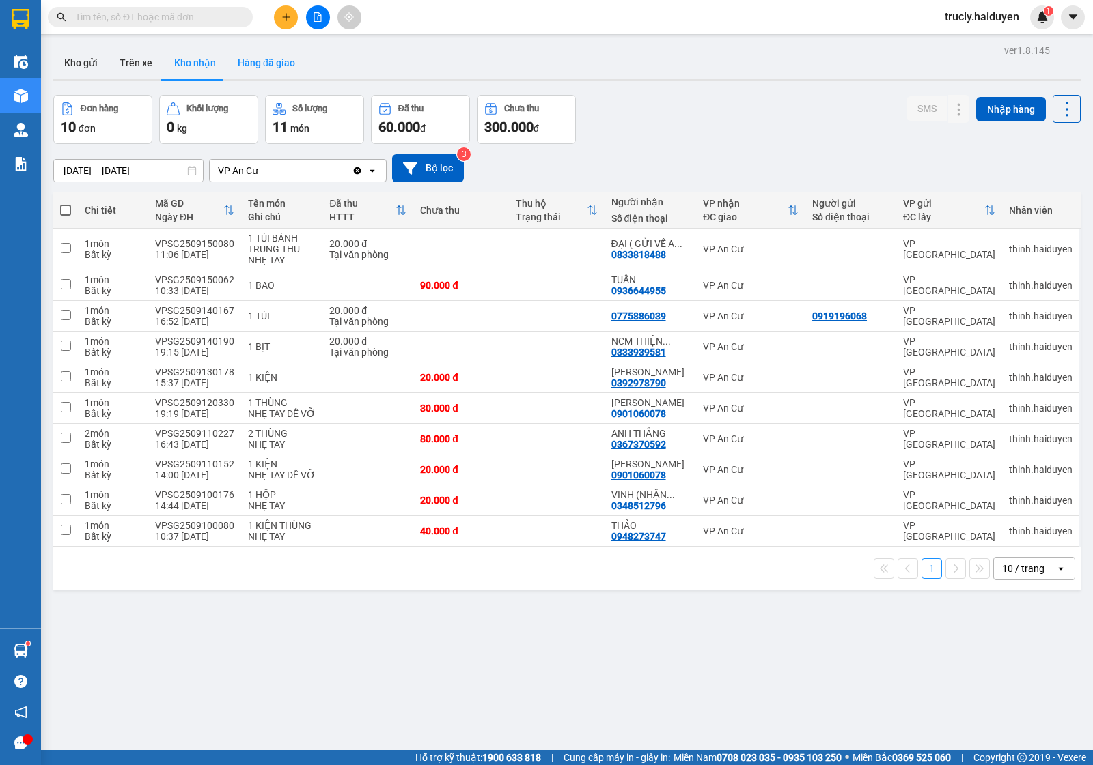
click at [236, 53] on button "Hàng đã giao" at bounding box center [266, 62] width 79 height 33
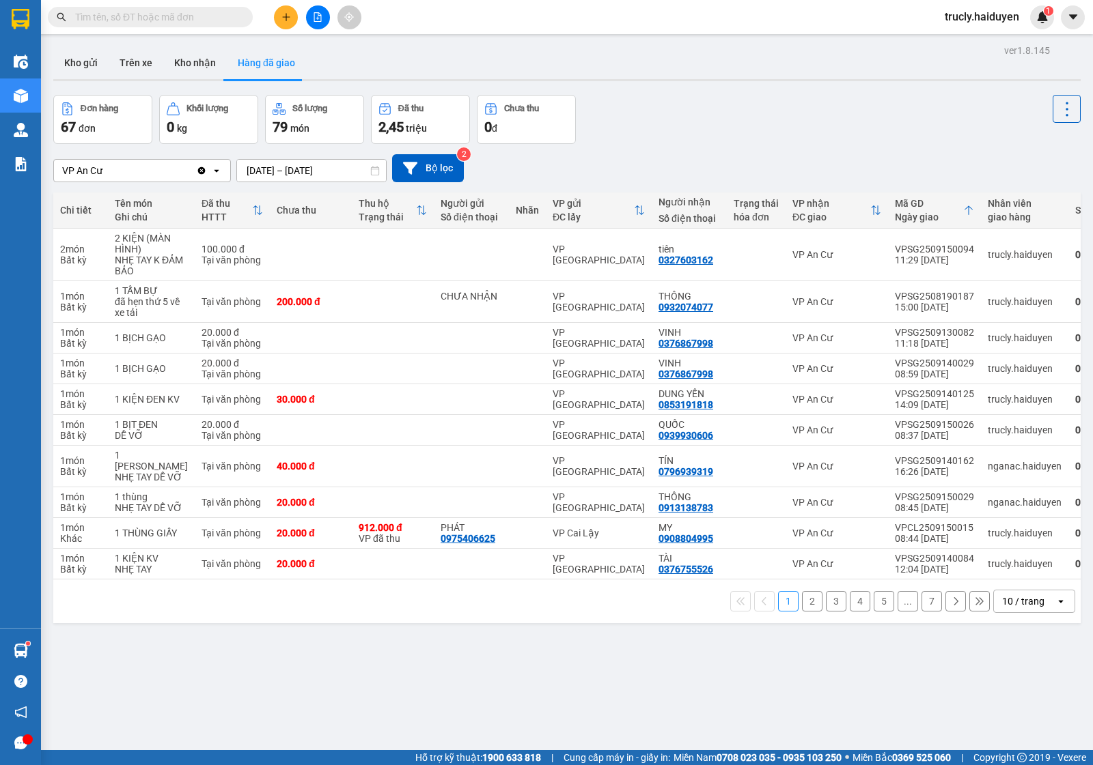
click at [720, 125] on div "Đơn hàng 67 đơn Khối lượng 0 kg Số lượng 79 món Đã thu 2,45 triệu Chưa thu 0 đ" at bounding box center [566, 119] width 1027 height 49
click at [134, 56] on button "Trên xe" at bounding box center [136, 62] width 55 height 33
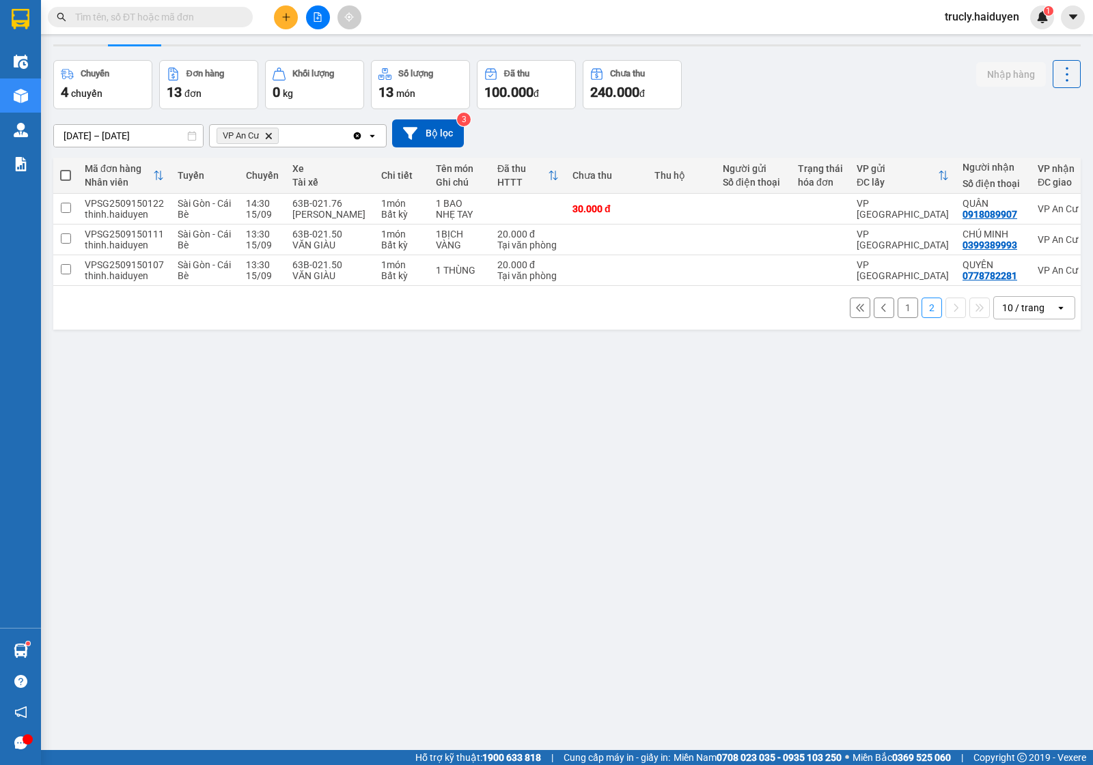
scroll to position [63, 0]
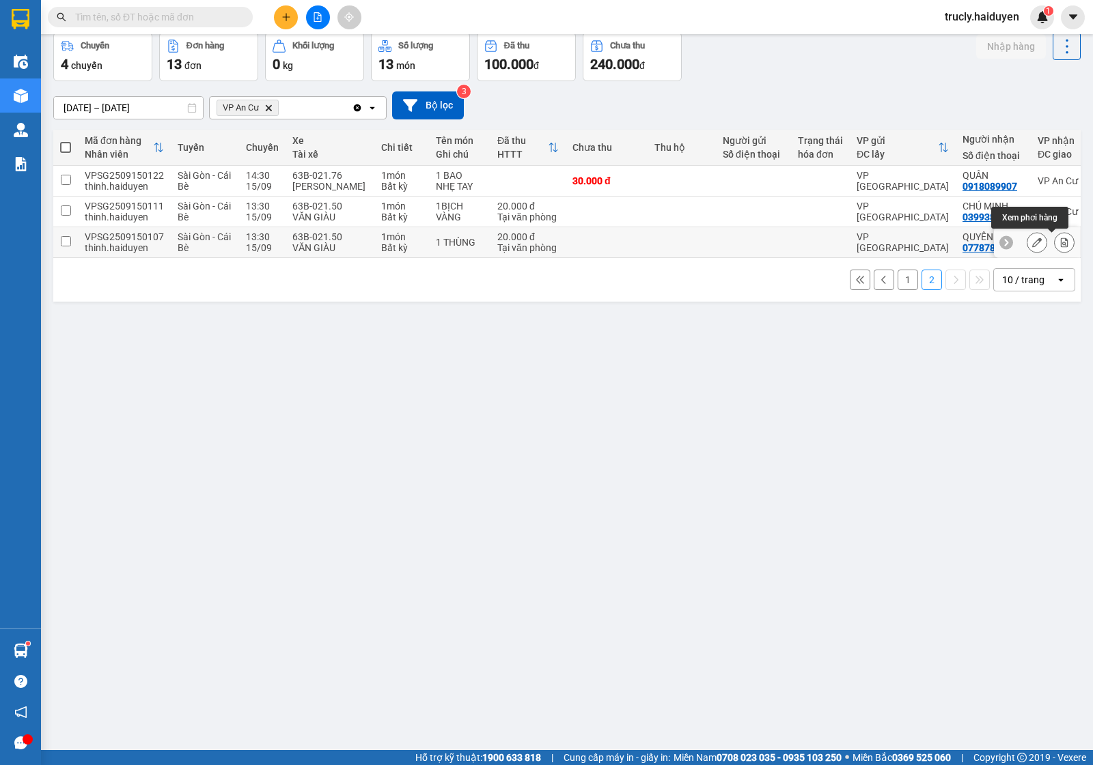
click at [1059, 246] on icon at bounding box center [1064, 243] width 10 height 10
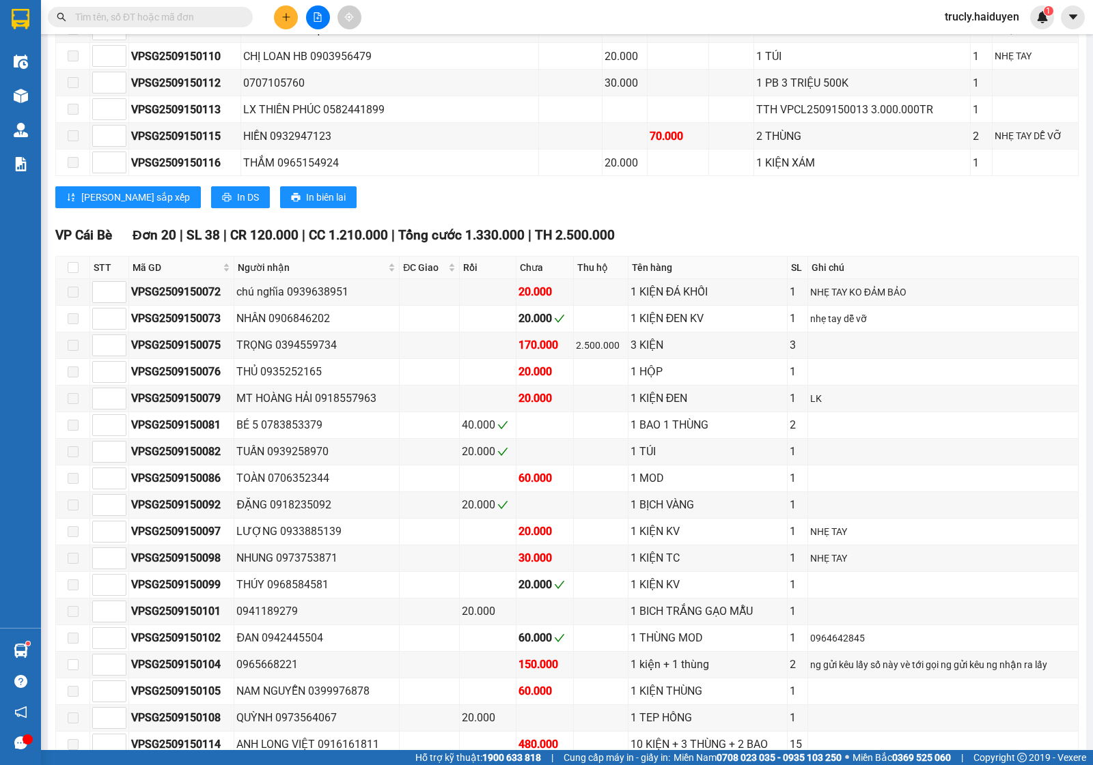
scroll to position [1079, 0]
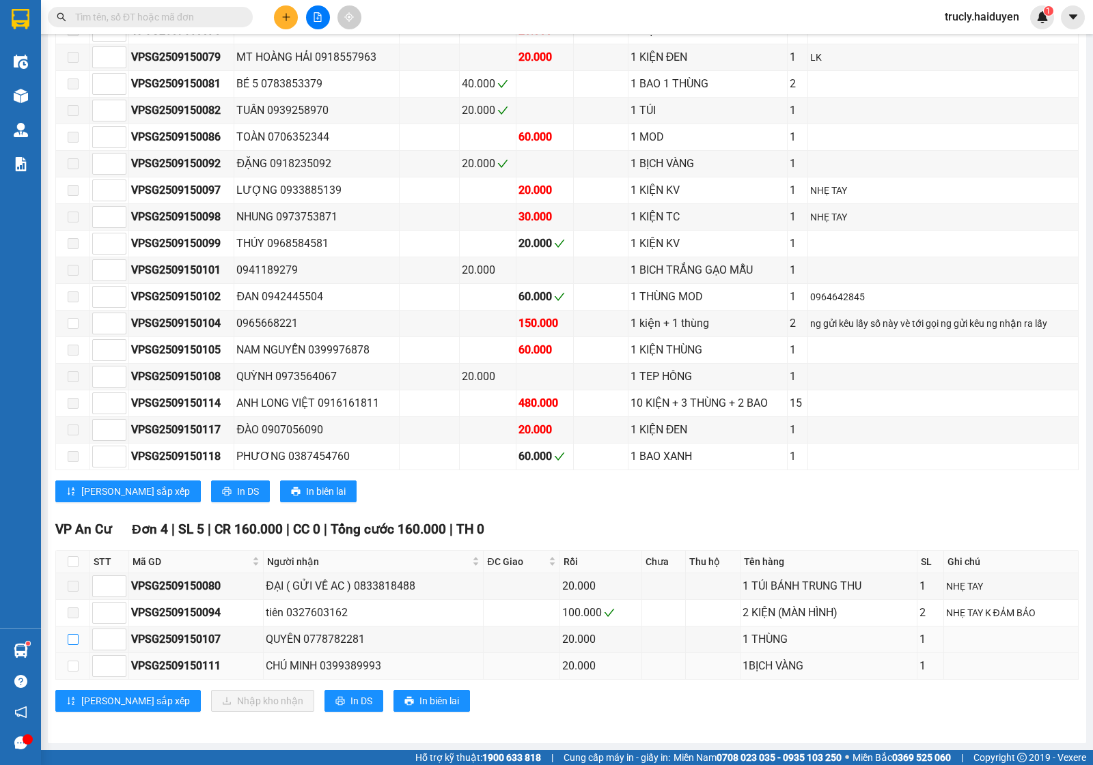
drag, startPoint x: 70, startPoint y: 637, endPoint x: 79, endPoint y: 670, distance: 33.8
click at [72, 637] on input "checkbox" at bounding box center [73, 639] width 11 height 11
checkbox input "true"
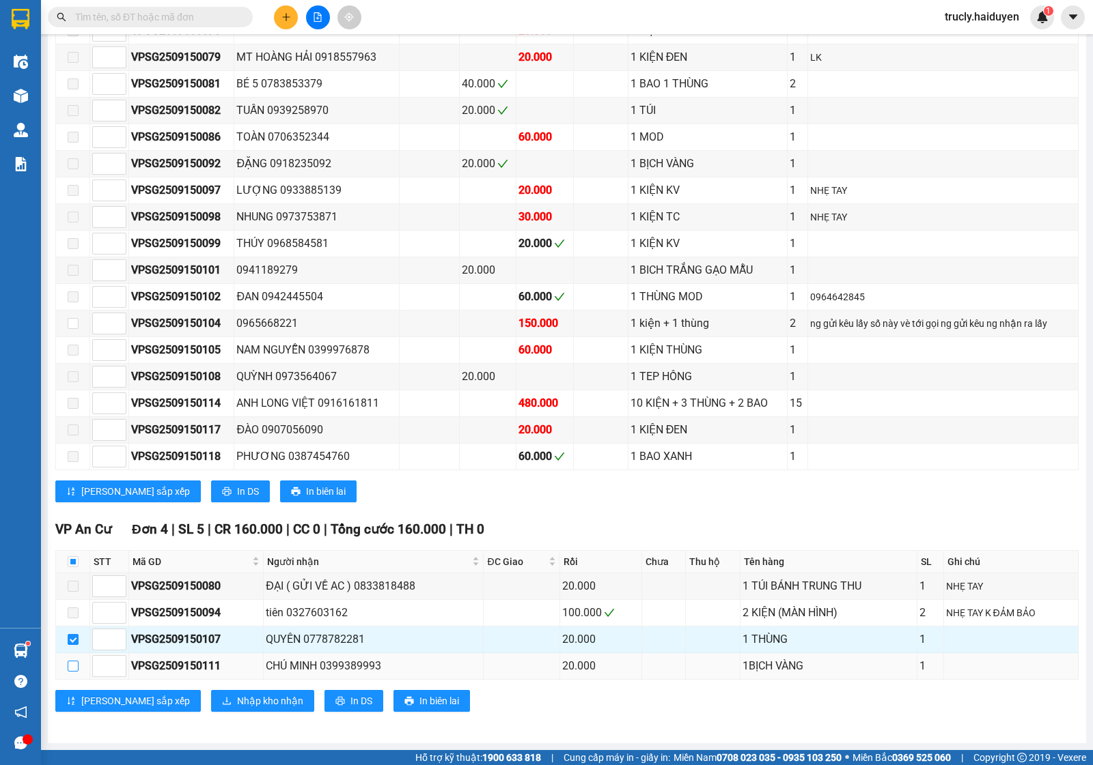
click at [72, 667] on input "checkbox" at bounding box center [73, 666] width 11 height 11
checkbox input "true"
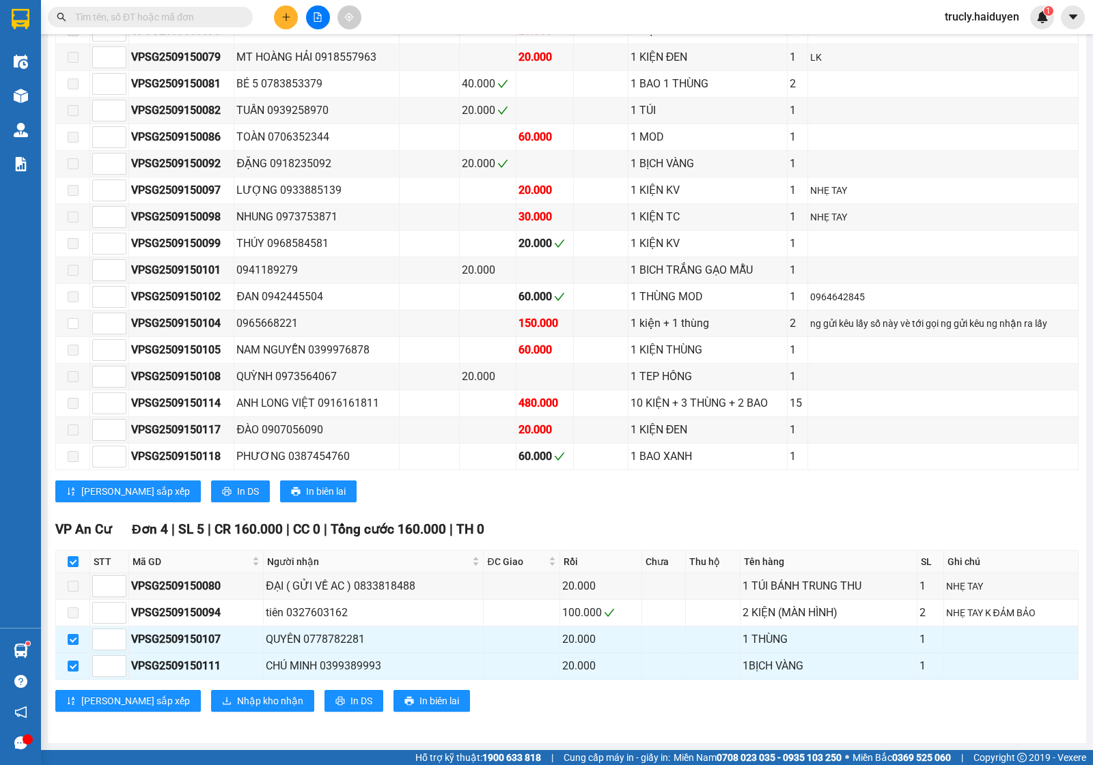
click at [241, 688] on div "VP An Cư Đơn 4 | SL 5 | CR 160.000 | CC 0 | Tổng cước 160.000 | TH 0 STT Mã GD …" at bounding box center [566, 621] width 1023 height 203
click at [240, 699] on span "Nhập kho nhận" at bounding box center [270, 701] width 66 height 15
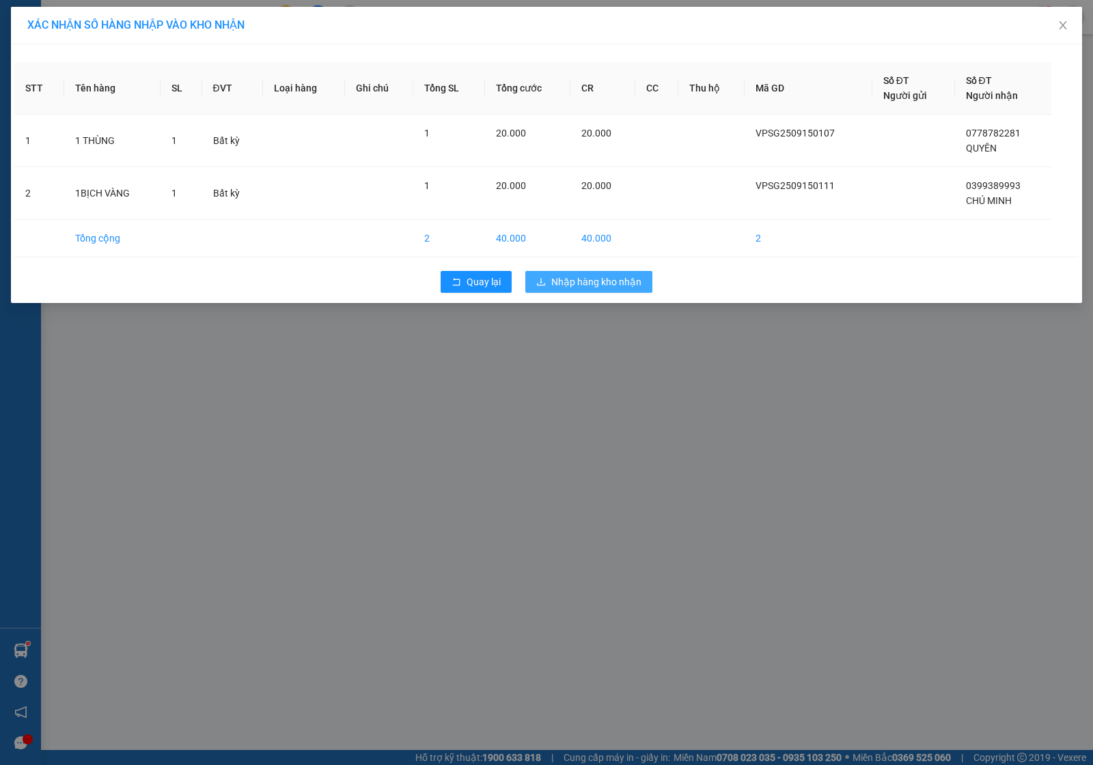
click at [604, 283] on span "Nhập hàng kho nhận" at bounding box center [596, 281] width 90 height 15
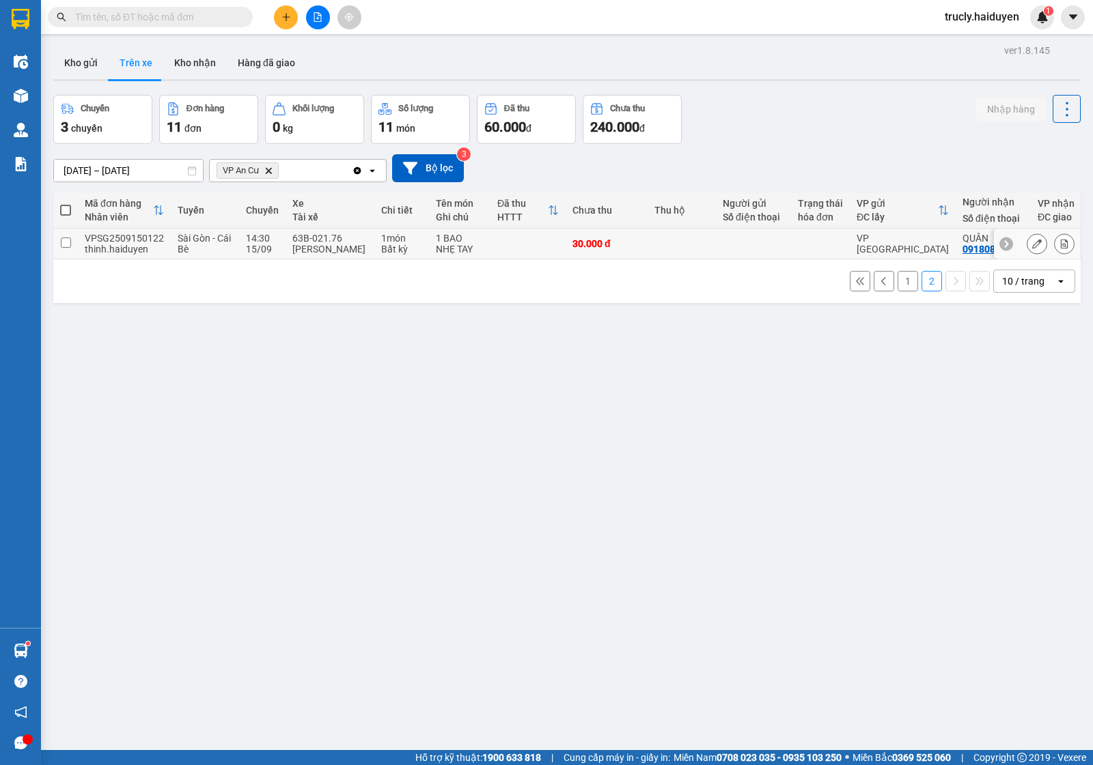
click at [1059, 247] on icon at bounding box center [1064, 244] width 10 height 10
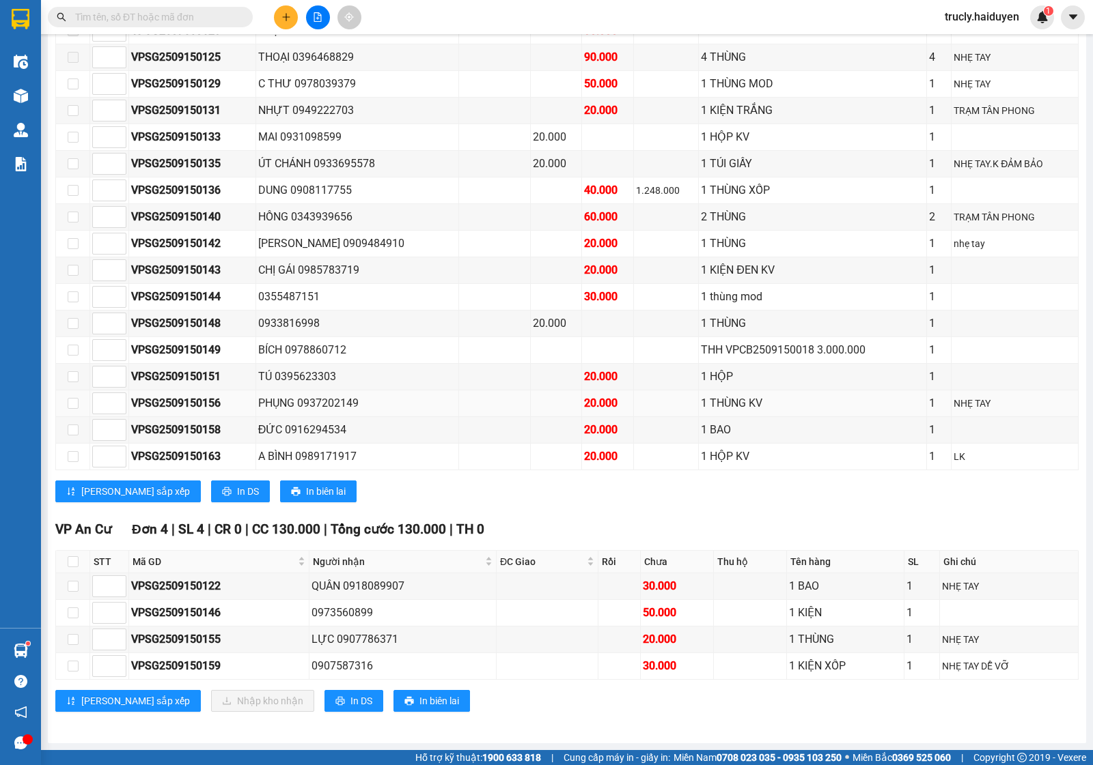
scroll to position [1161, 0]
click at [68, 586] on input "checkbox" at bounding box center [73, 586] width 11 height 11
checkbox input "true"
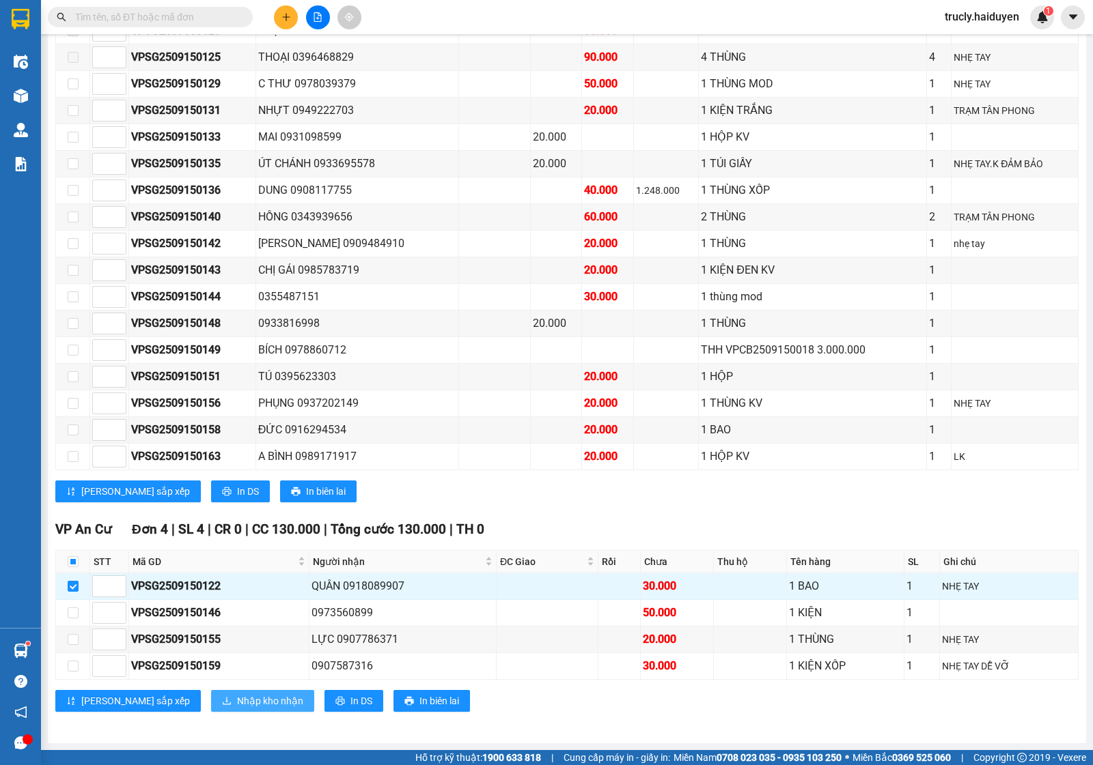
click at [237, 694] on span "Nhập kho nhận" at bounding box center [270, 701] width 66 height 15
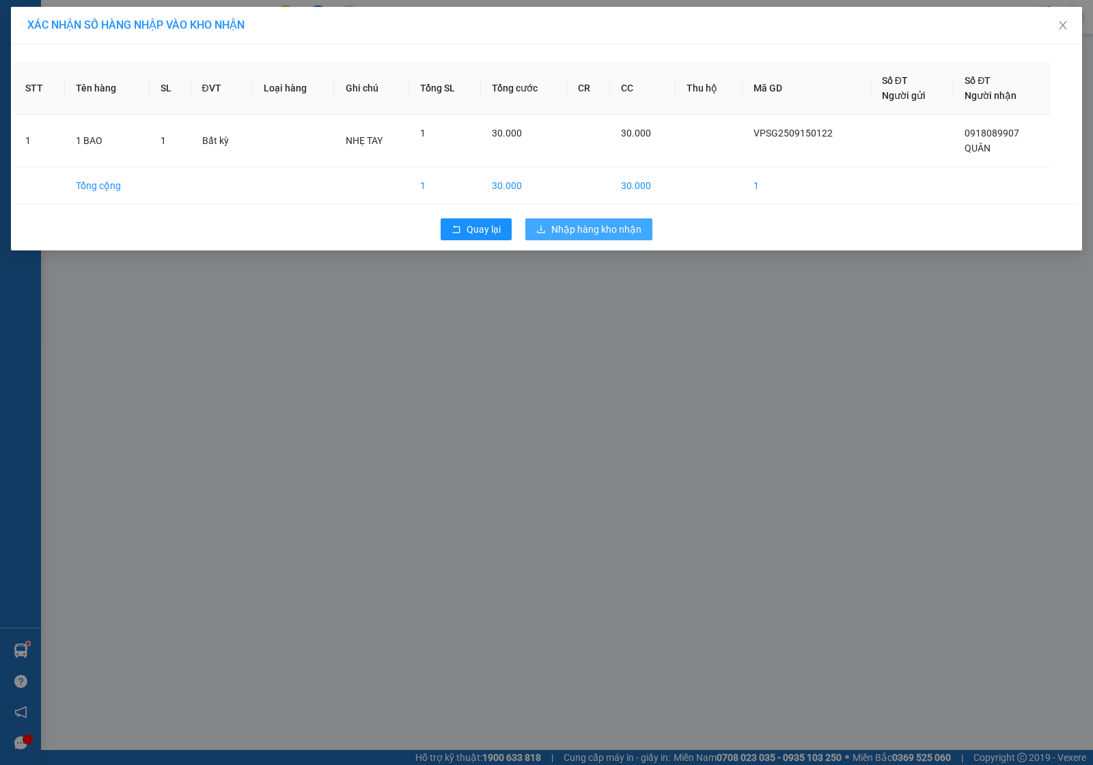
click at [557, 225] on span "Nhập hàng kho nhận" at bounding box center [596, 229] width 90 height 15
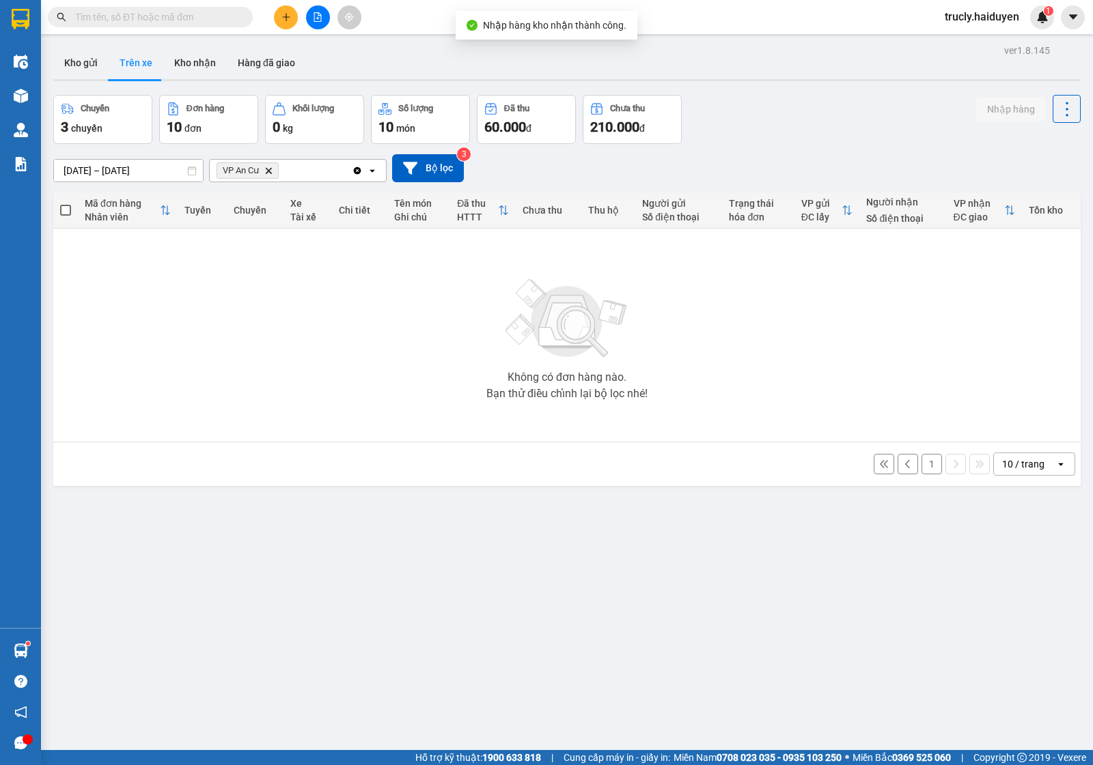
click at [921, 464] on button "1" at bounding box center [931, 464] width 20 height 20
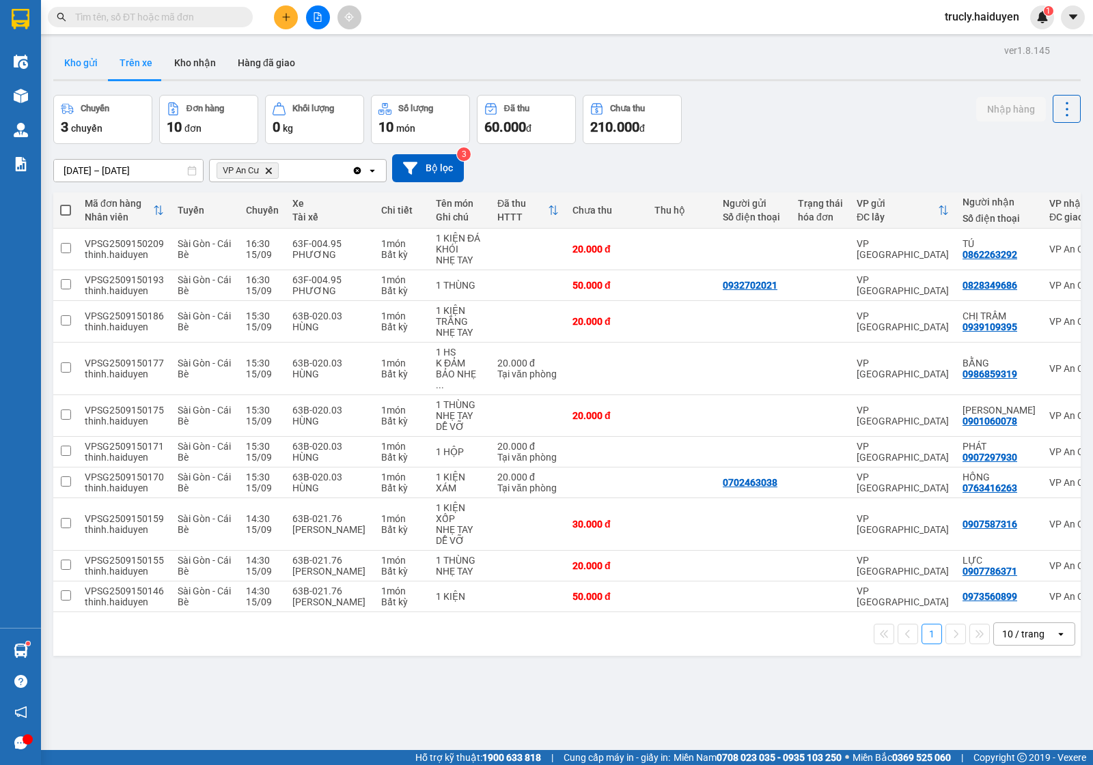
click at [83, 55] on button "Kho gửi" at bounding box center [80, 62] width 55 height 33
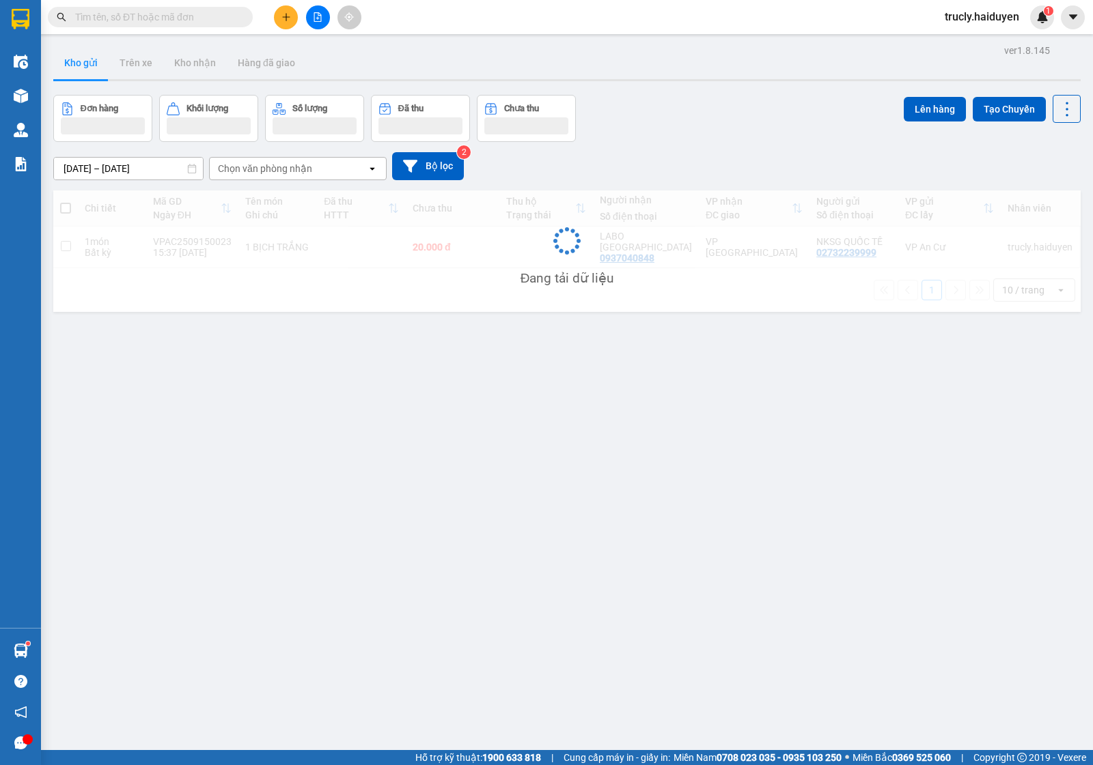
click at [632, 106] on div "Đơn hàng Khối lượng Số lượng Đã thu Chưa thu Lên hàng Tạo Chuyến" at bounding box center [566, 118] width 1027 height 47
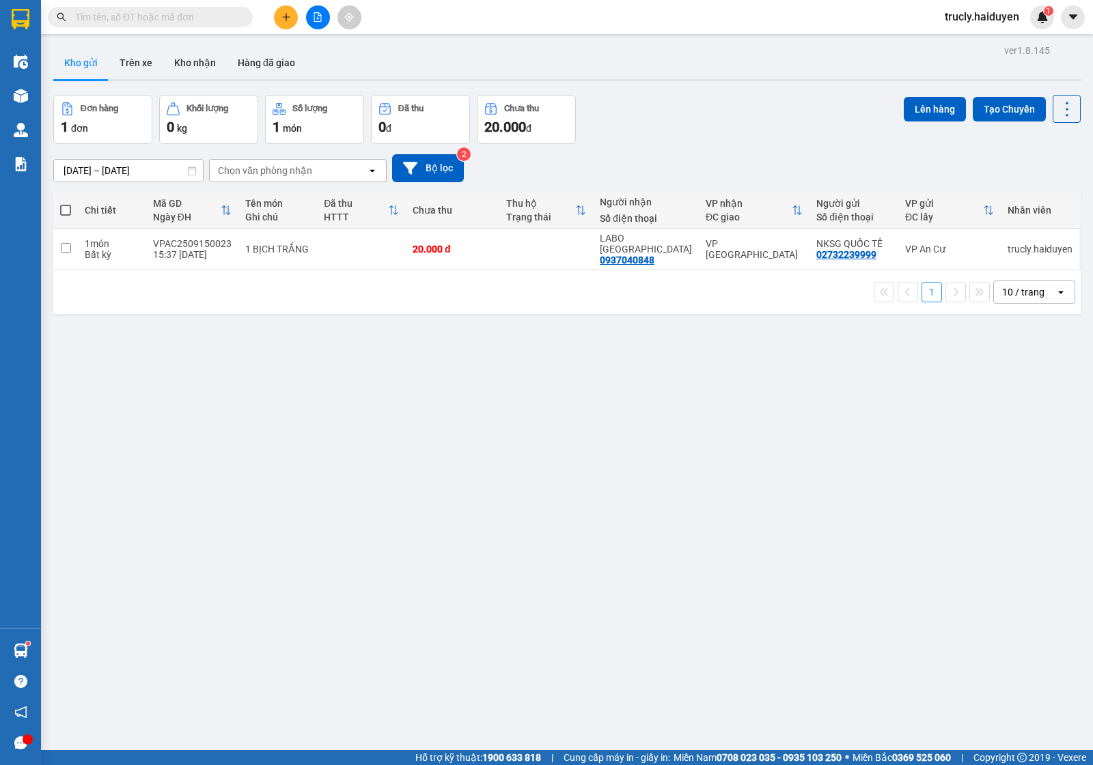
click at [653, 103] on div "Đơn hàng 1 đơn Khối lượng 0 kg Số lượng 1 món Đã thu 0 đ Chưa thu 20.000 đ Lên …" at bounding box center [566, 119] width 1027 height 49
click at [144, 50] on button "Trên xe" at bounding box center [136, 62] width 55 height 33
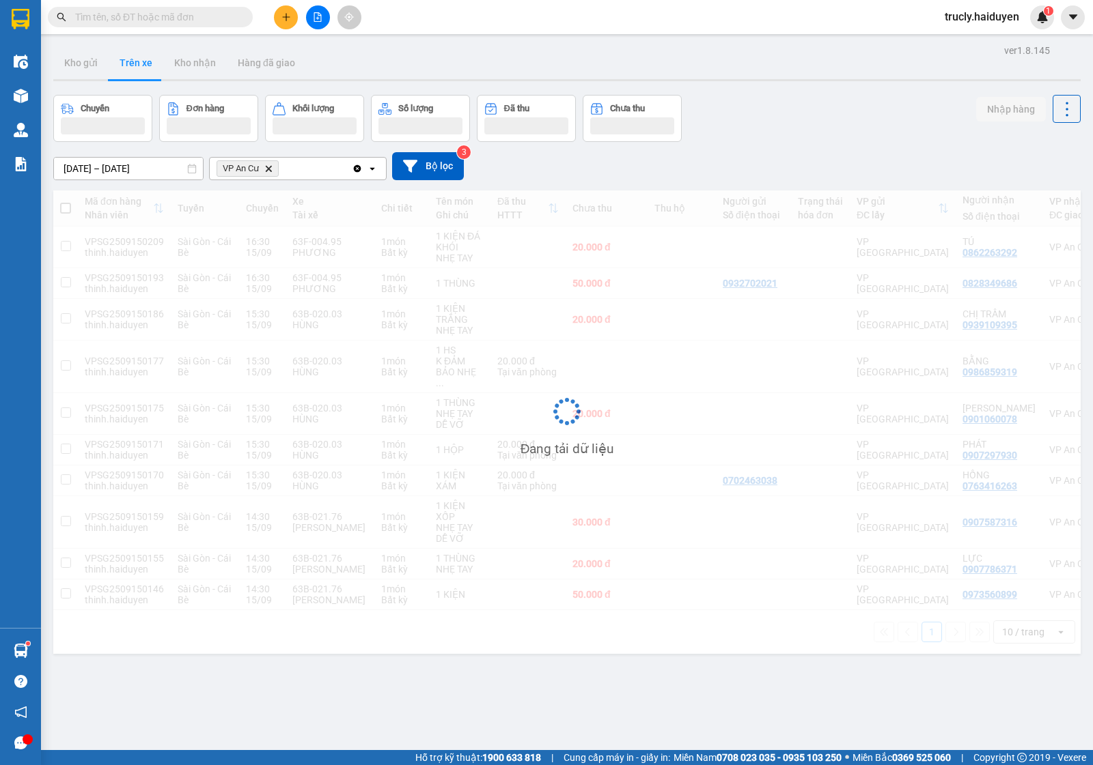
click at [793, 117] on div "Chuyến Đơn hàng Khối lượng Số lượng Đã thu Chưa thu Nhập hàng" at bounding box center [566, 118] width 1027 height 47
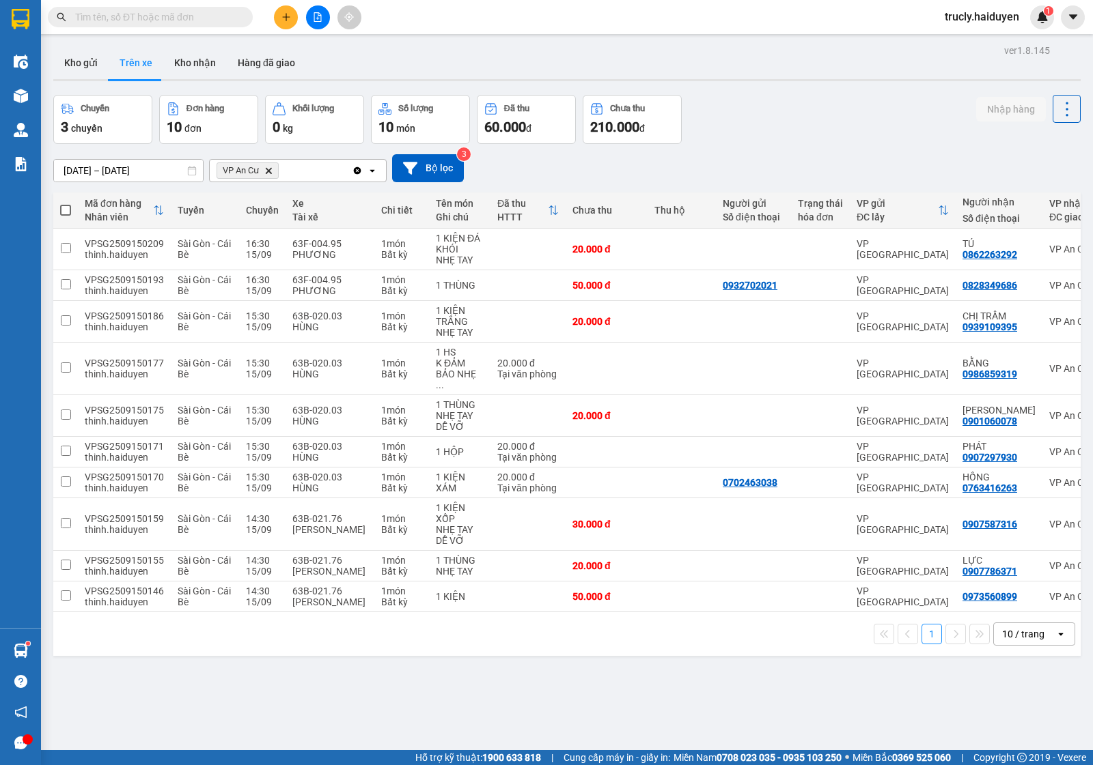
click at [844, 107] on div "Chuyến 3 chuyến Đơn hàng 10 đơn Khối lượng 0 kg Số lượng 10 món Đã thu 60.000 đ…" at bounding box center [566, 119] width 1027 height 49
click at [56, 68] on button "Kho gửi" at bounding box center [80, 62] width 55 height 33
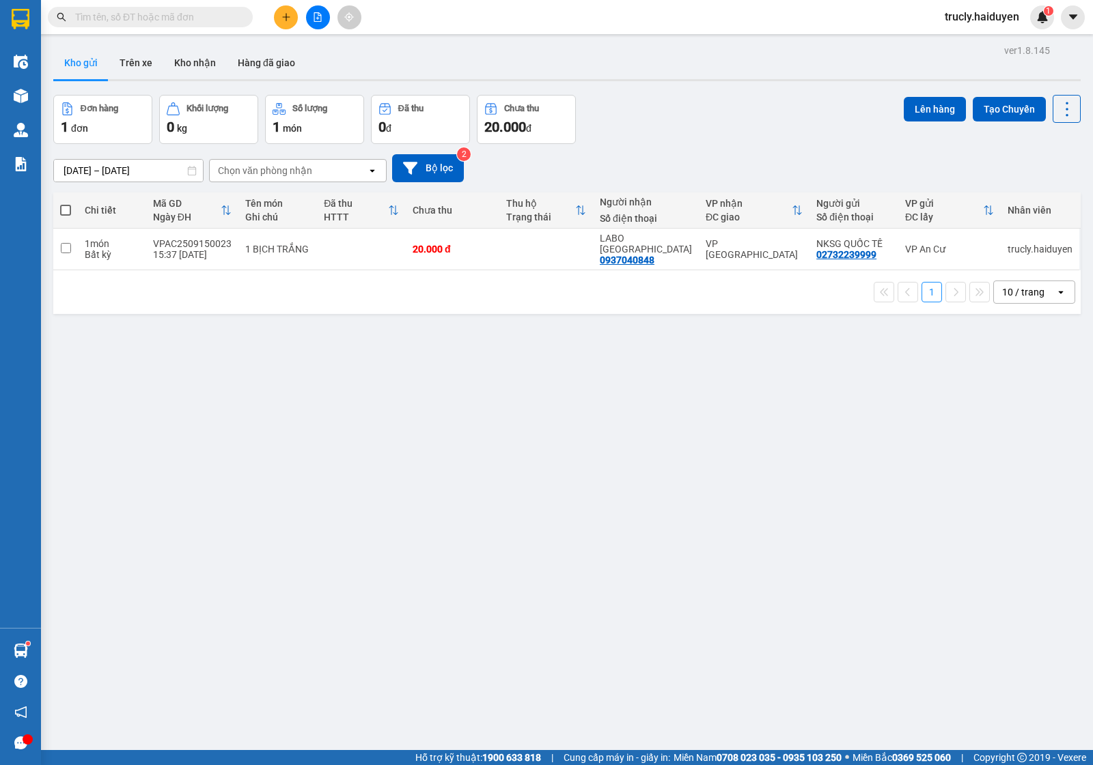
click at [684, 130] on div "Đơn hàng 1 đơn Khối lượng 0 kg Số lượng 1 món Đã thu 0 đ Chưa thu 20.000 đ Lên …" at bounding box center [566, 119] width 1027 height 49
click at [128, 65] on button "Trên xe" at bounding box center [136, 62] width 55 height 33
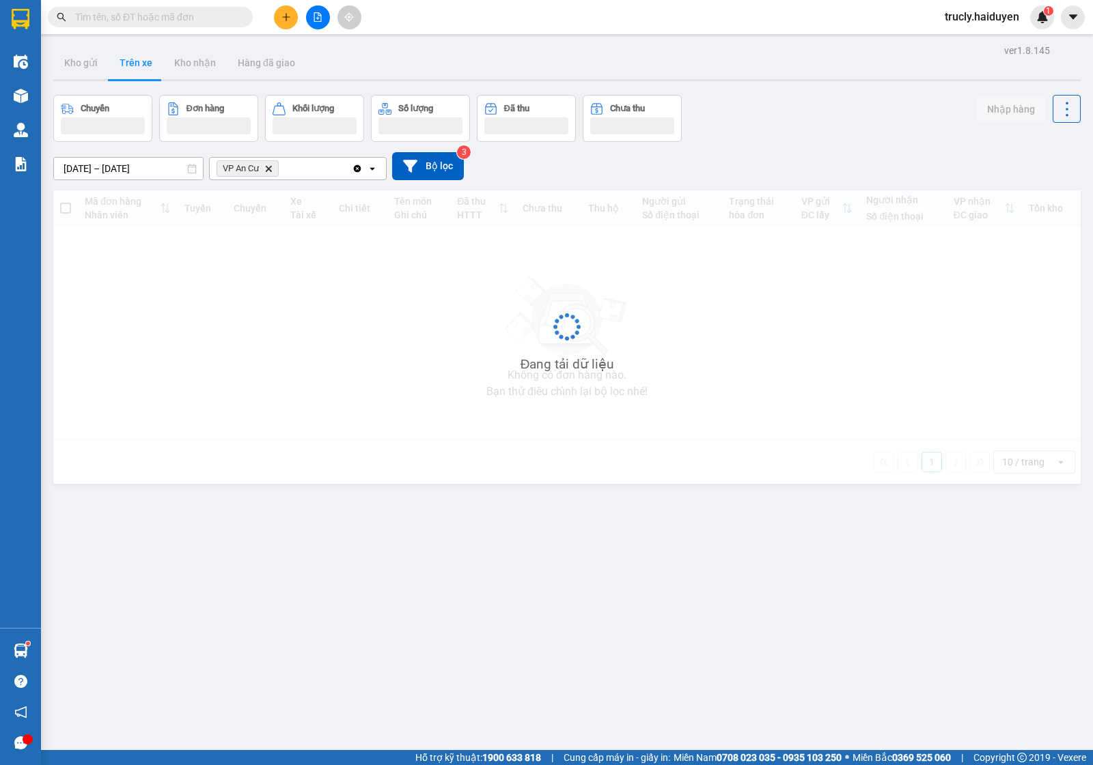
click at [722, 134] on div "Chuyến Đơn hàng Khối lượng Số lượng Đã thu Chưa thu Nhập hàng" at bounding box center [566, 118] width 1027 height 47
